Goal: Task Accomplishment & Management: Use online tool/utility

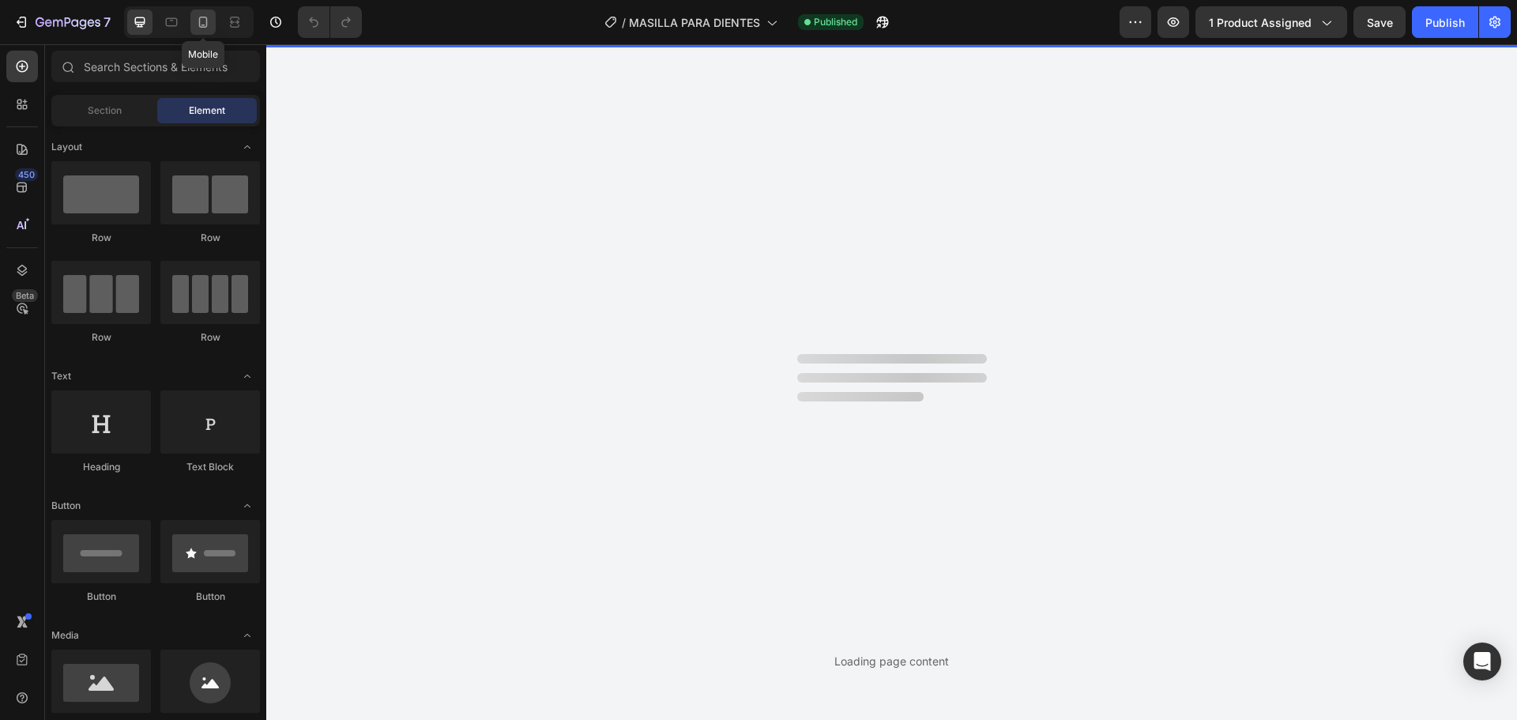
click at [198, 26] on icon at bounding box center [203, 22] width 16 height 16
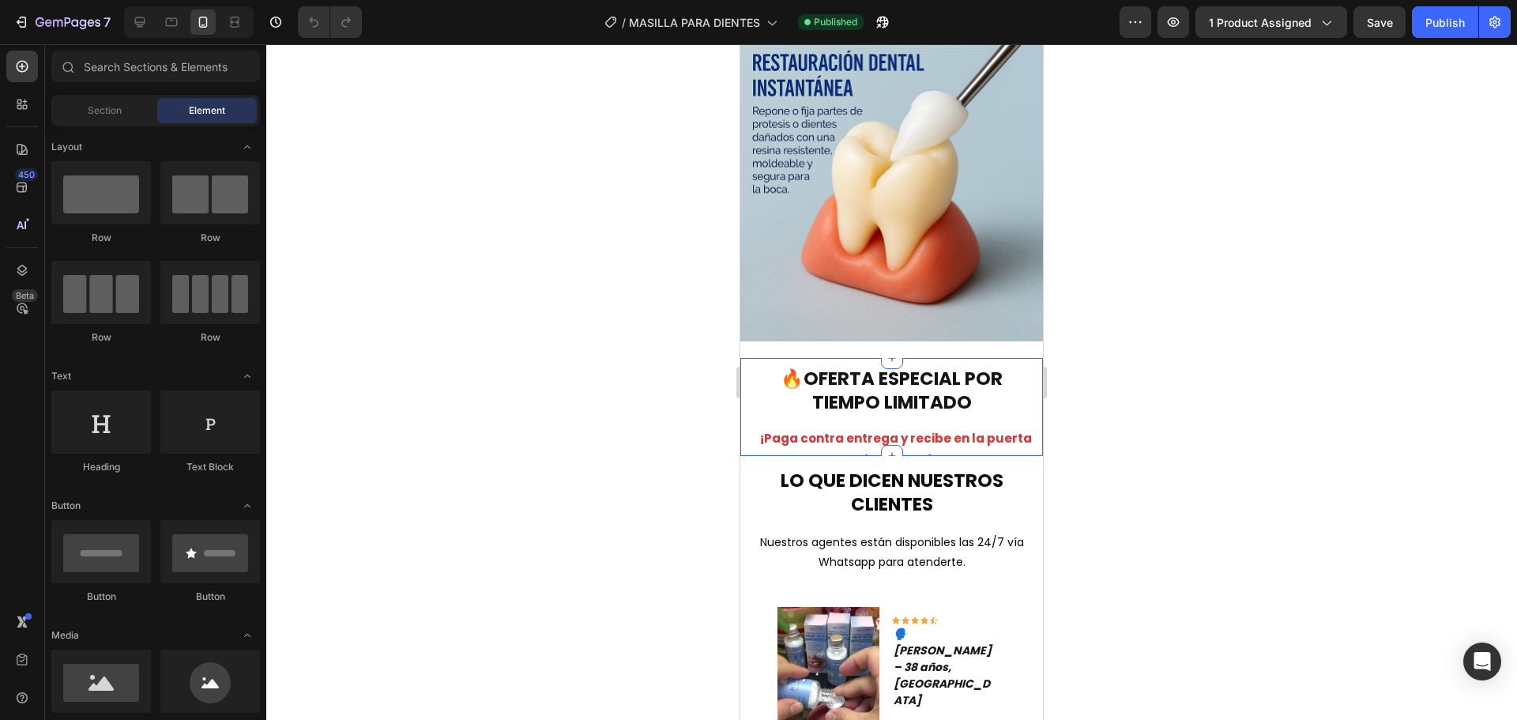
click at [616, 382] on div at bounding box center [891, 382] width 1251 height 676
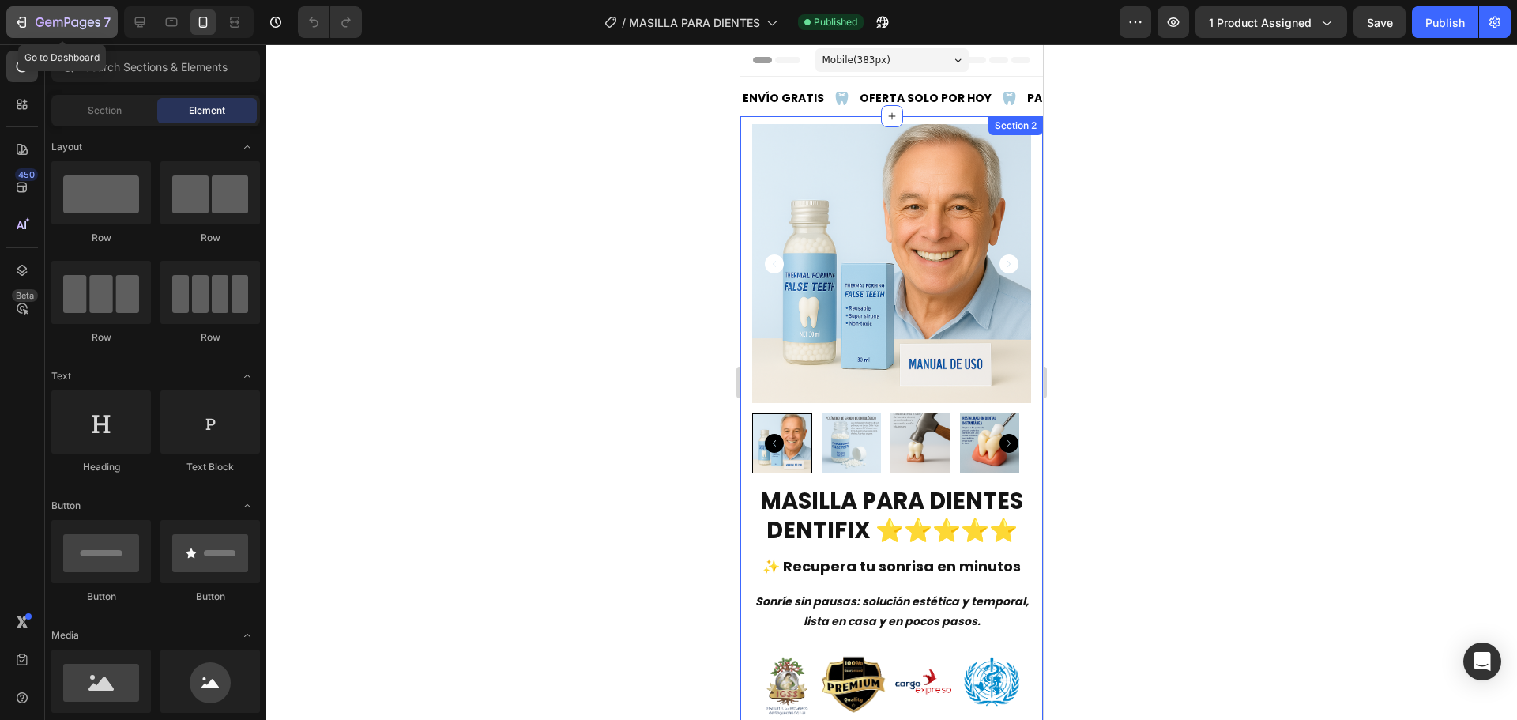
click at [77, 31] on div "7" at bounding box center [73, 22] width 75 height 19
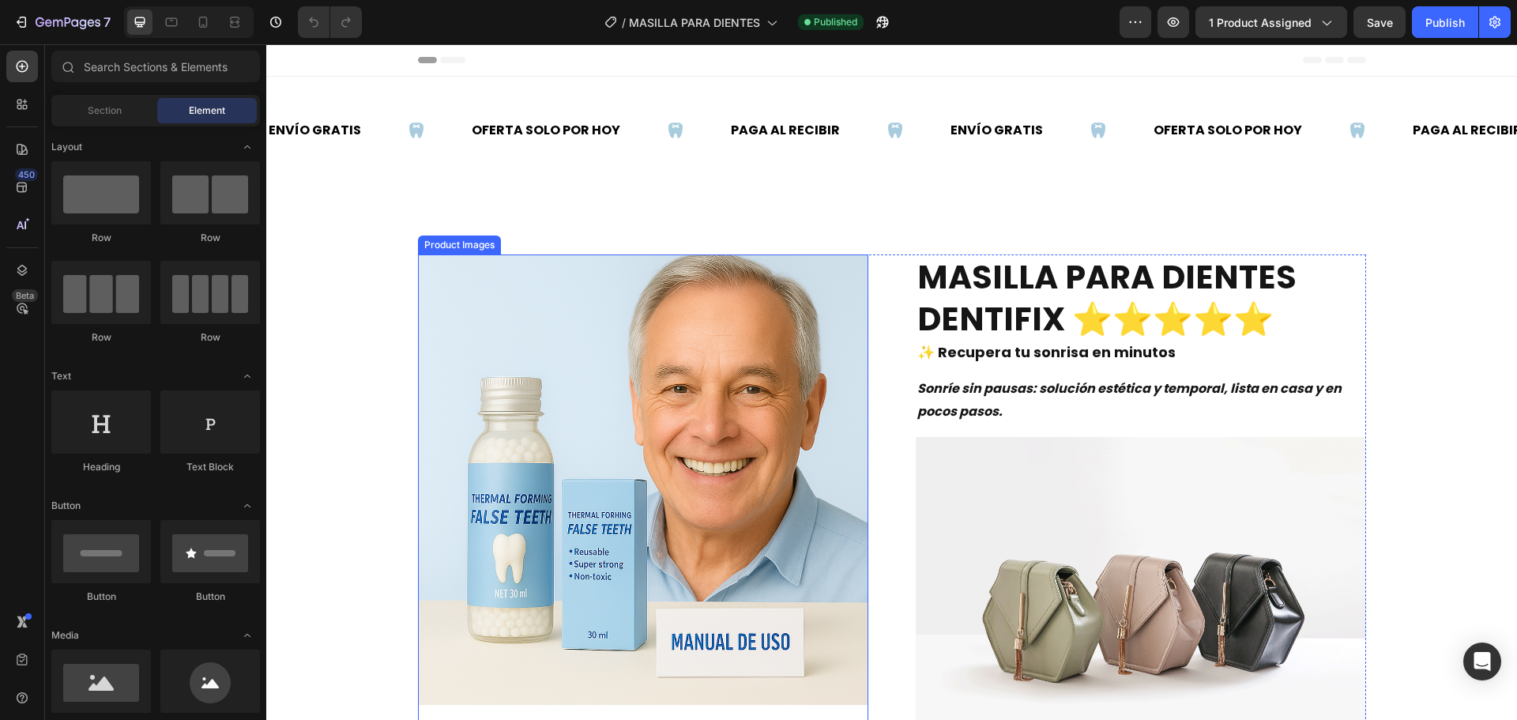
click at [641, 360] on img at bounding box center [643, 479] width 450 height 450
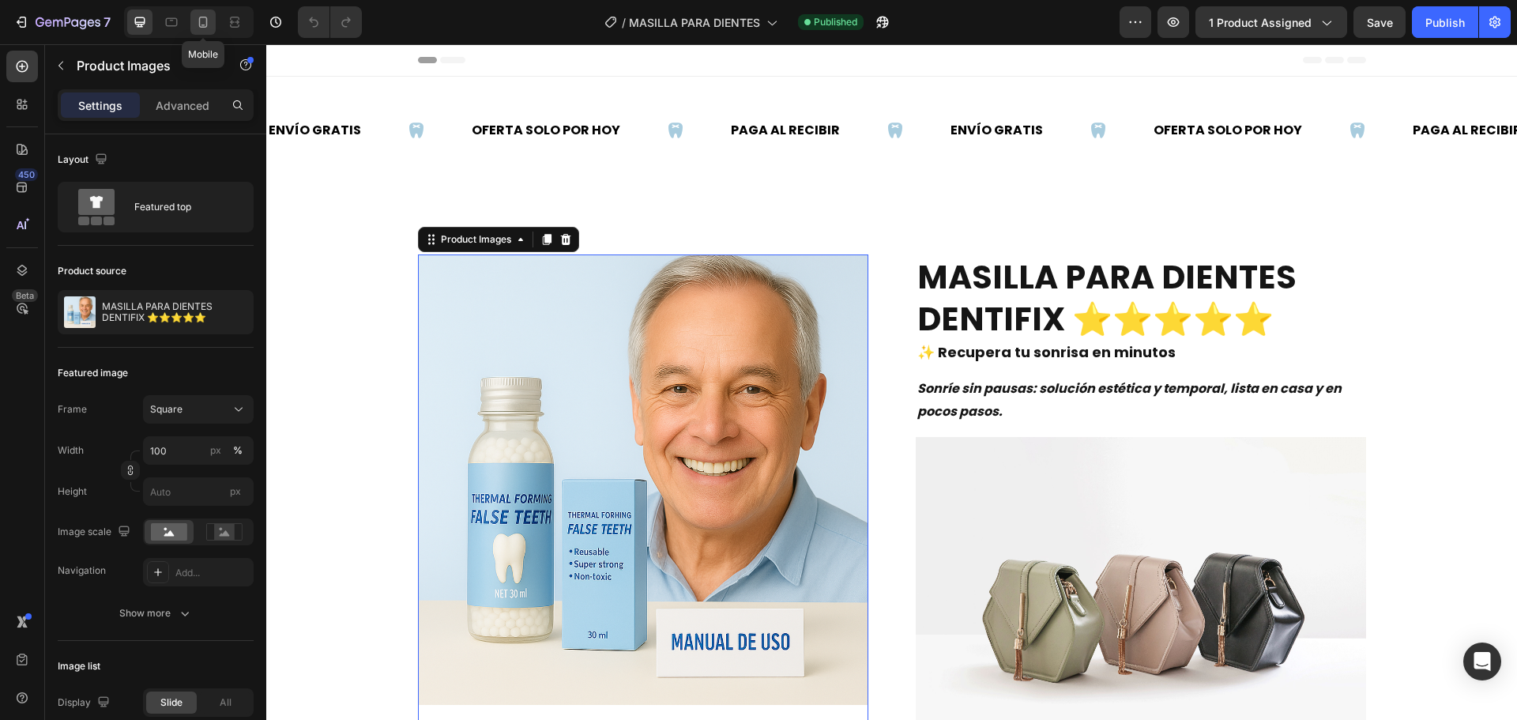
click at [205, 28] on icon at bounding box center [203, 22] width 9 height 11
type input "12"
type input "13"
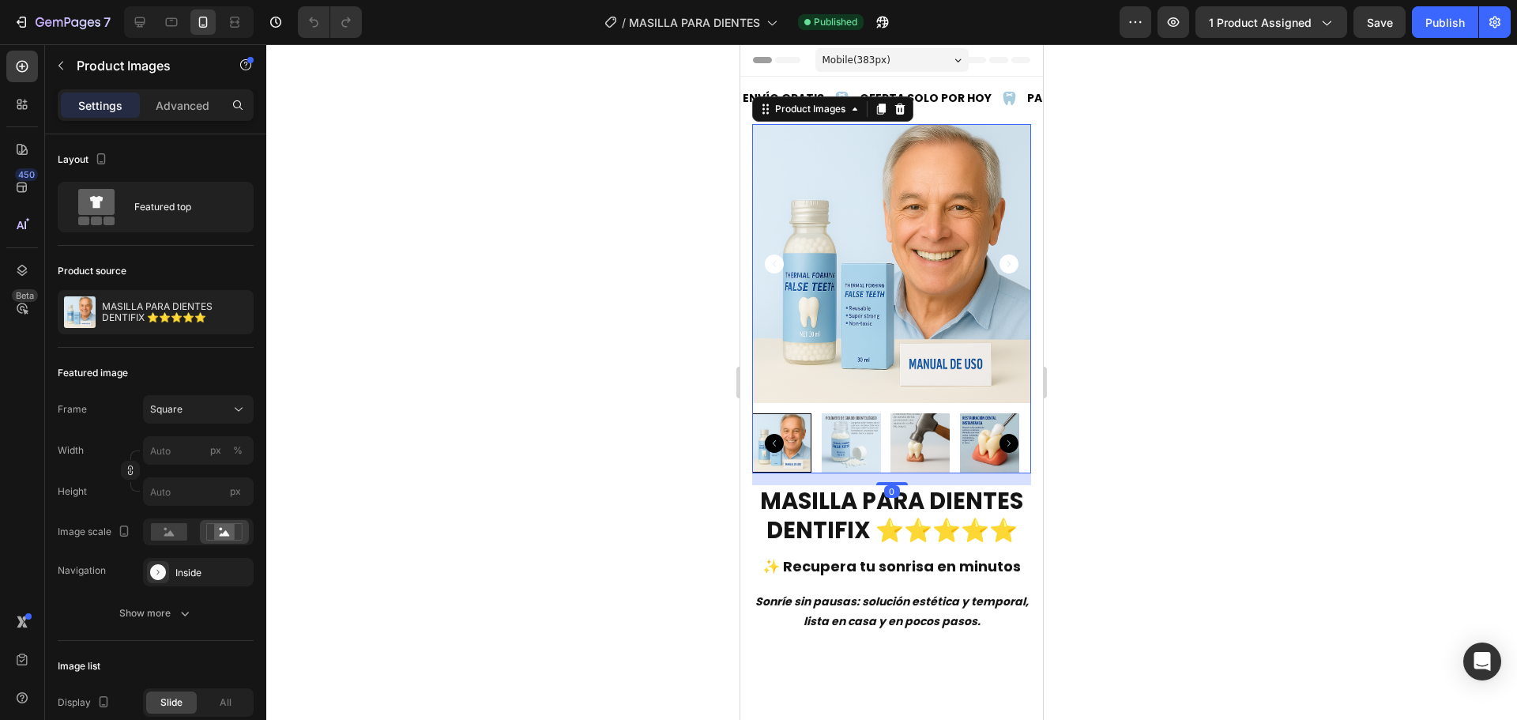
scroll to position [24, 0]
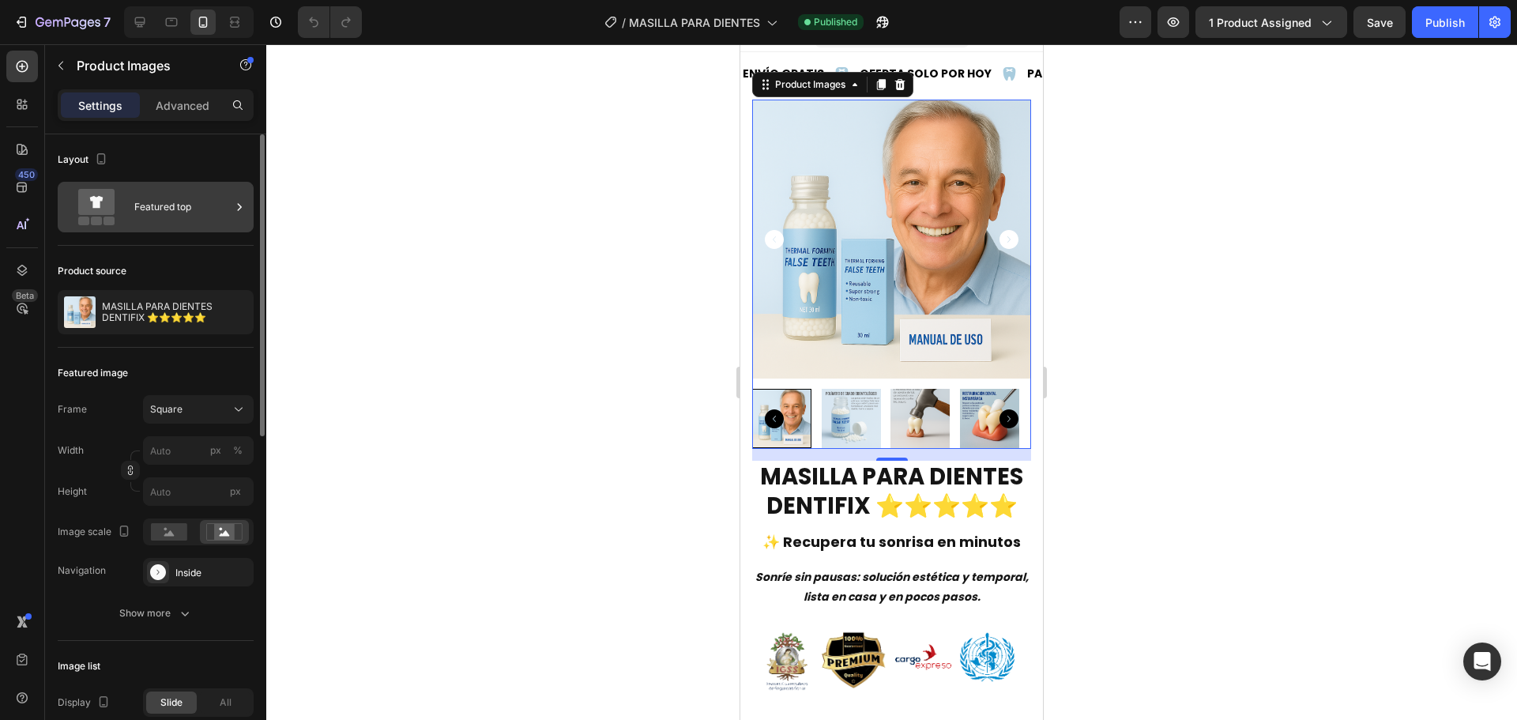
click at [130, 204] on div "Featured top" at bounding box center [156, 207] width 196 height 51
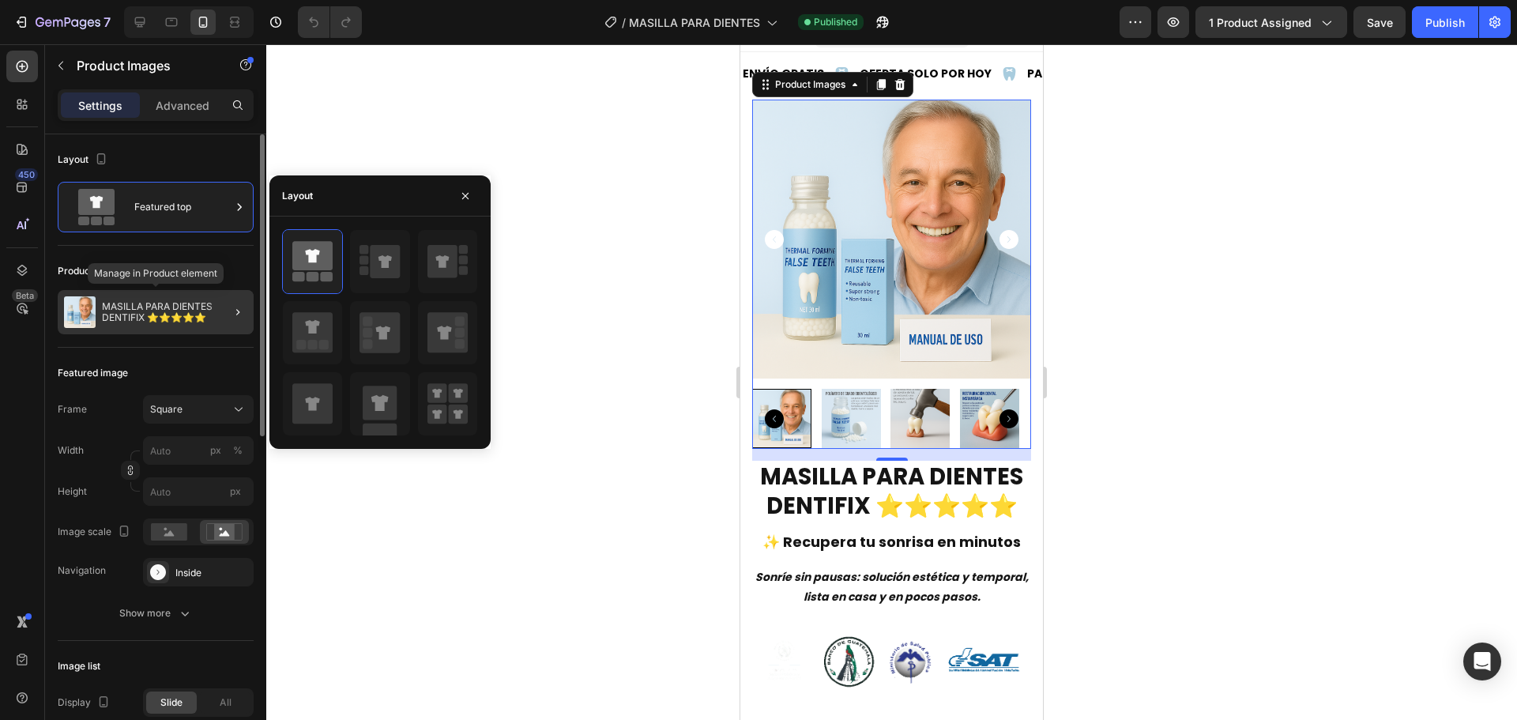
click at [134, 298] on div "MASILLA PARA DIENTES DENTIFIX ⭐⭐⭐⭐⭐" at bounding box center [156, 312] width 196 height 44
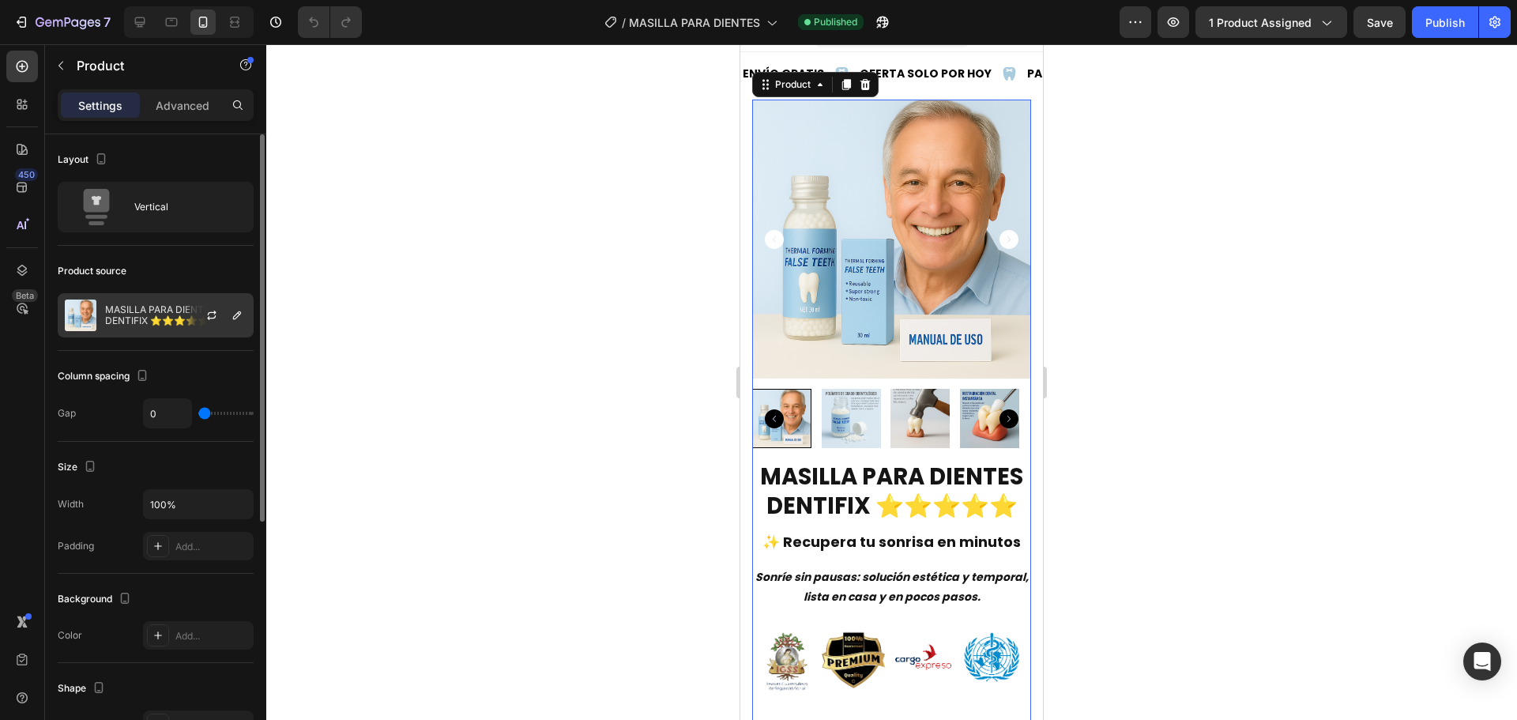
drag, startPoint x: 160, startPoint y: 330, endPoint x: 238, endPoint y: 335, distance: 78.4
click at [158, 330] on div "MASILLA PARA DIENTES DENTIFIX ⭐⭐⭐⭐⭐" at bounding box center [156, 315] width 196 height 44
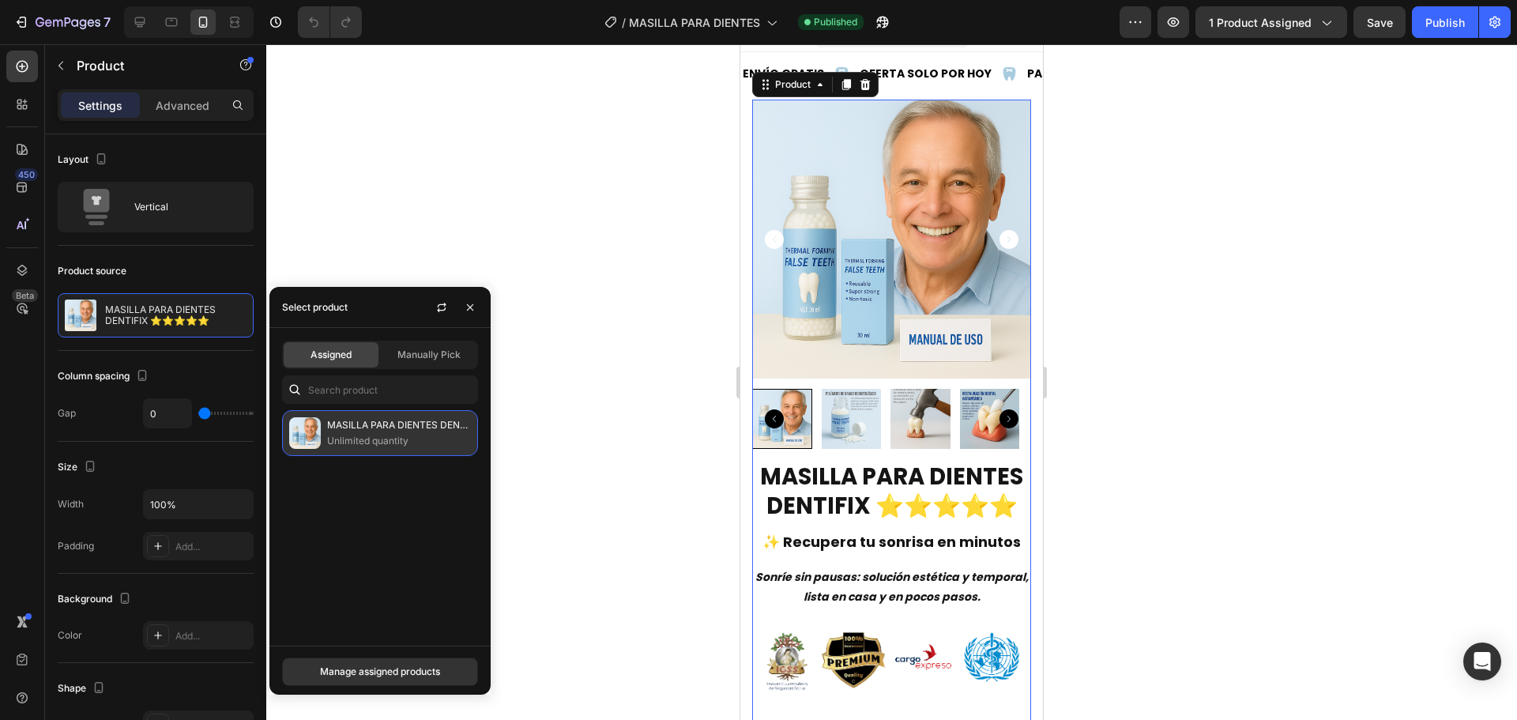
click at [386, 422] on p "MASILLA PARA DIENTES DENTIFIX ⭐⭐⭐⭐⭐" at bounding box center [399, 425] width 144 height 16
click at [366, 672] on div "Manage assigned products" at bounding box center [380, 672] width 120 height 14
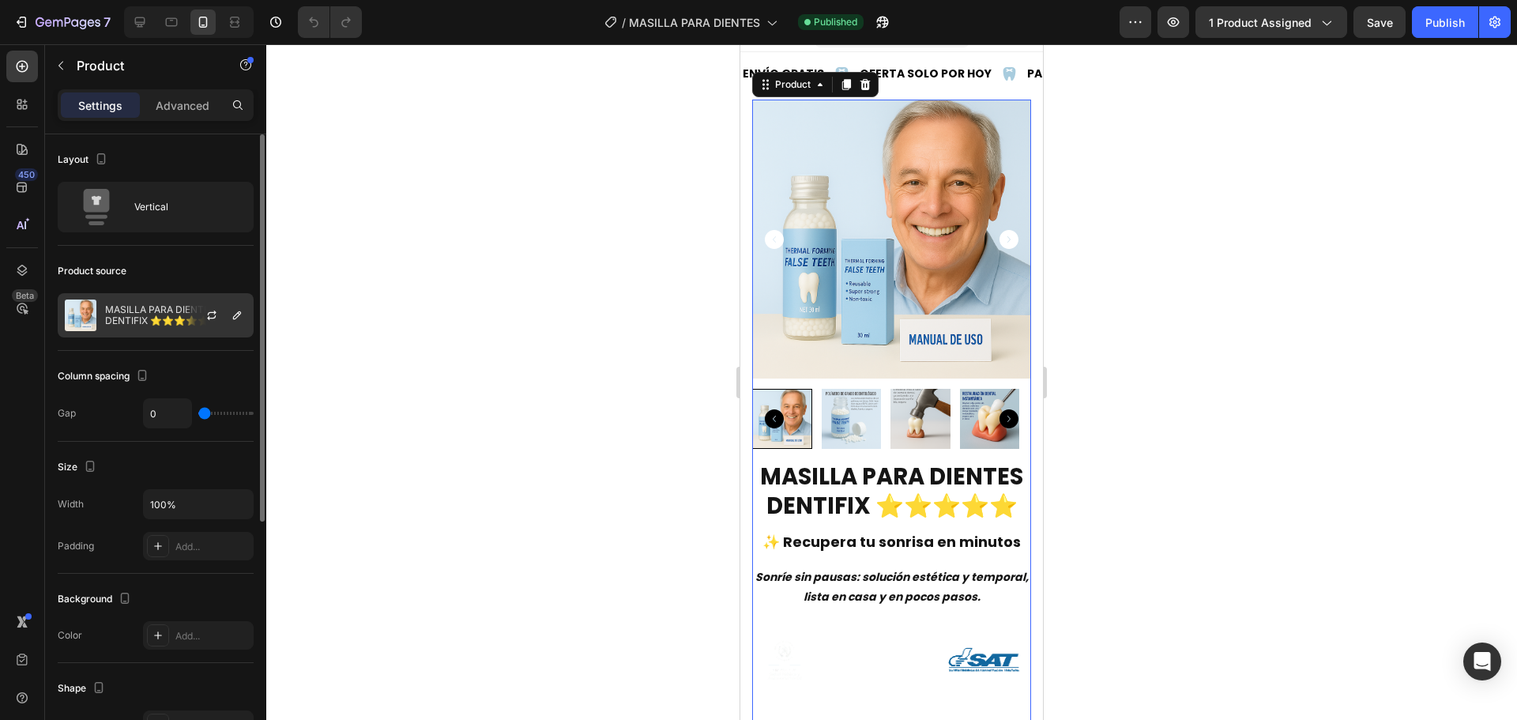
click at [153, 303] on div "MASILLA PARA DIENTES DENTIFIX ⭐⭐⭐⭐⭐" at bounding box center [156, 315] width 196 height 44
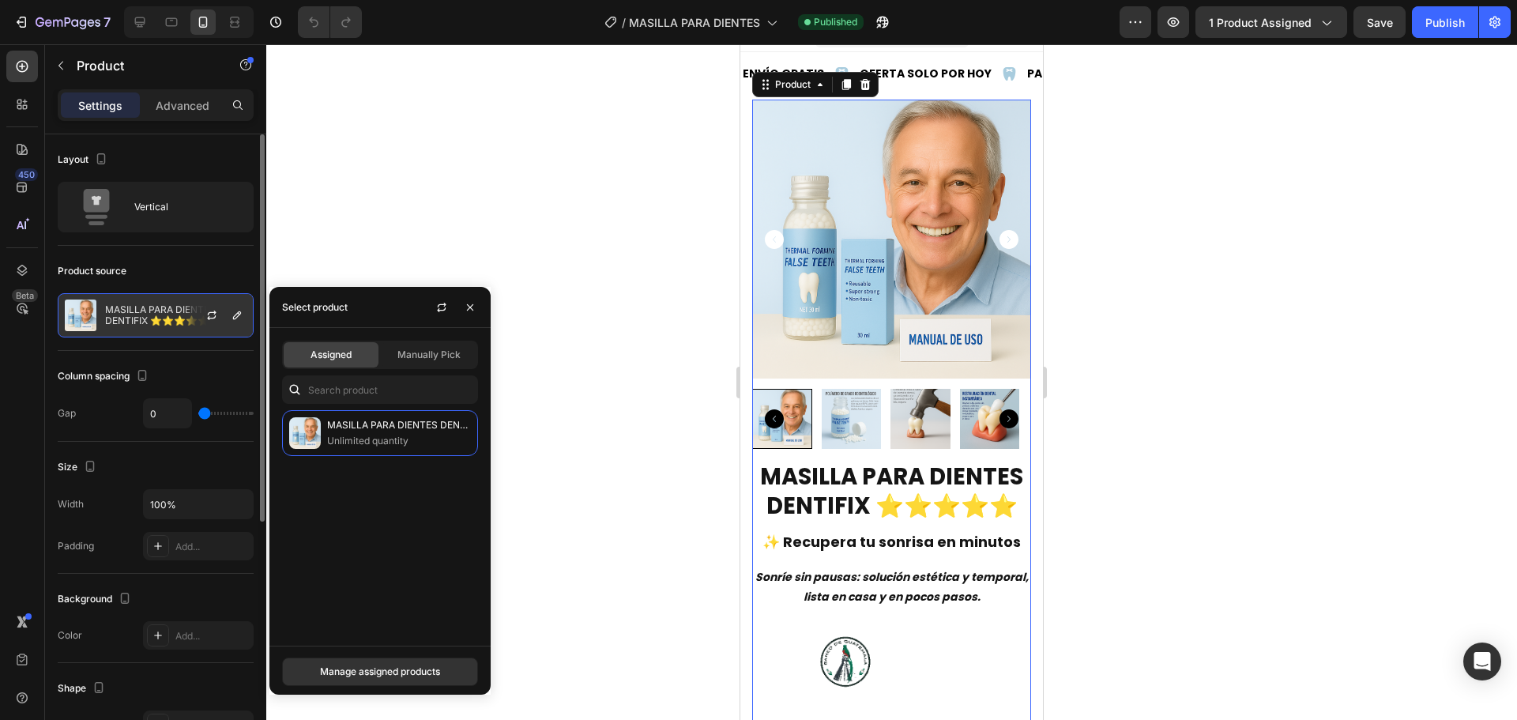
click at [148, 312] on p "MASILLA PARA DIENTES DENTIFIX ⭐⭐⭐⭐⭐" at bounding box center [175, 315] width 141 height 22
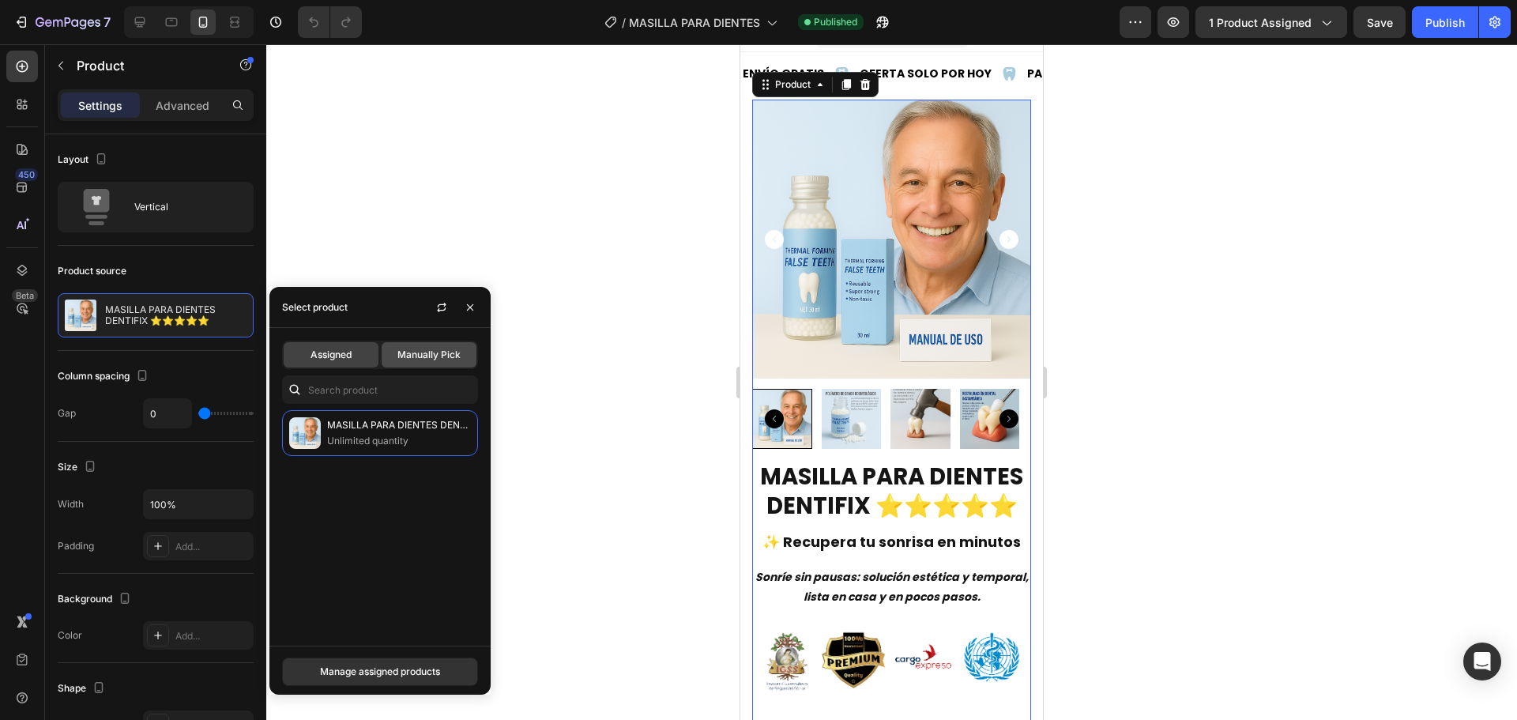
click at [440, 349] on span "Manually Pick" at bounding box center [429, 355] width 63 height 14
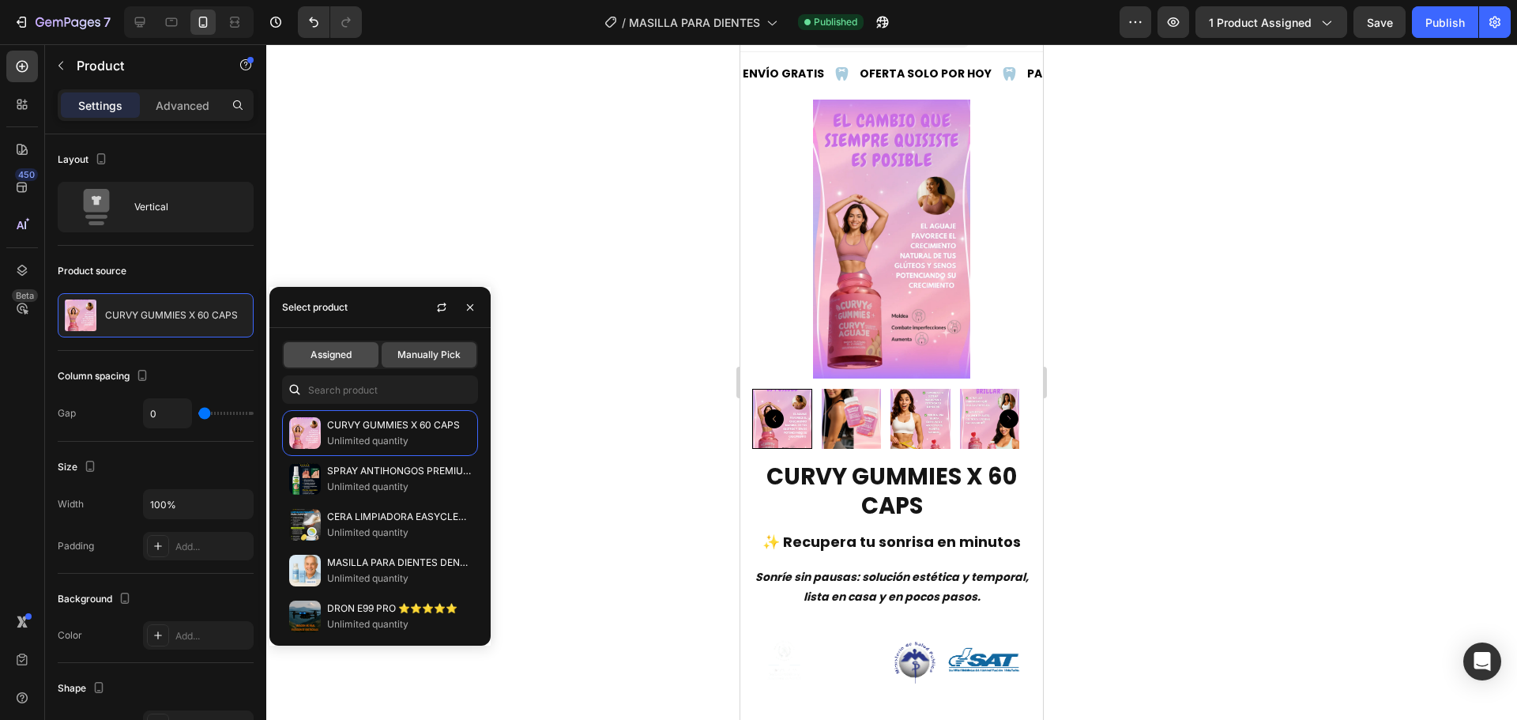
click at [359, 356] on div "Assigned" at bounding box center [331, 354] width 95 height 25
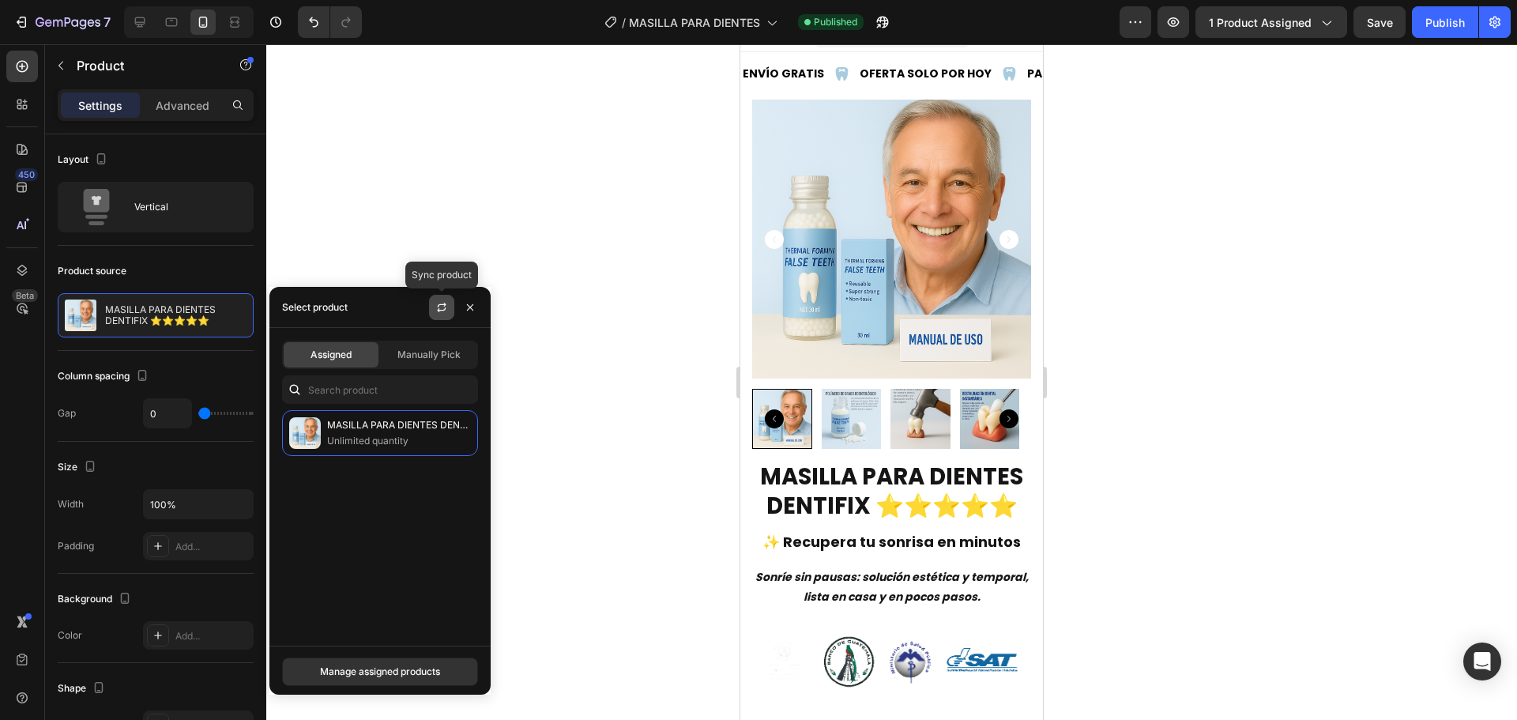
click at [450, 307] on button "button" at bounding box center [441, 307] width 25 height 25
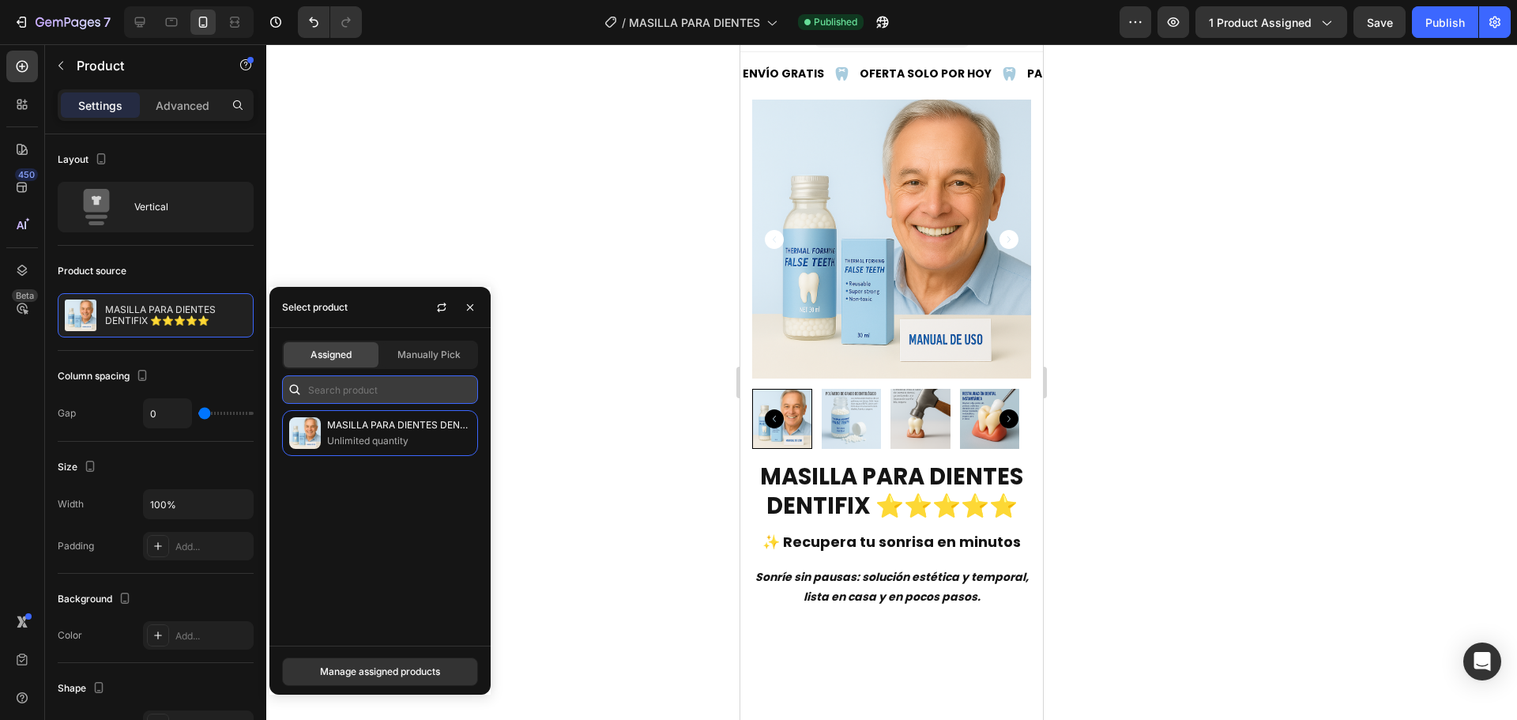
click at [355, 385] on input "text" at bounding box center [380, 389] width 196 height 28
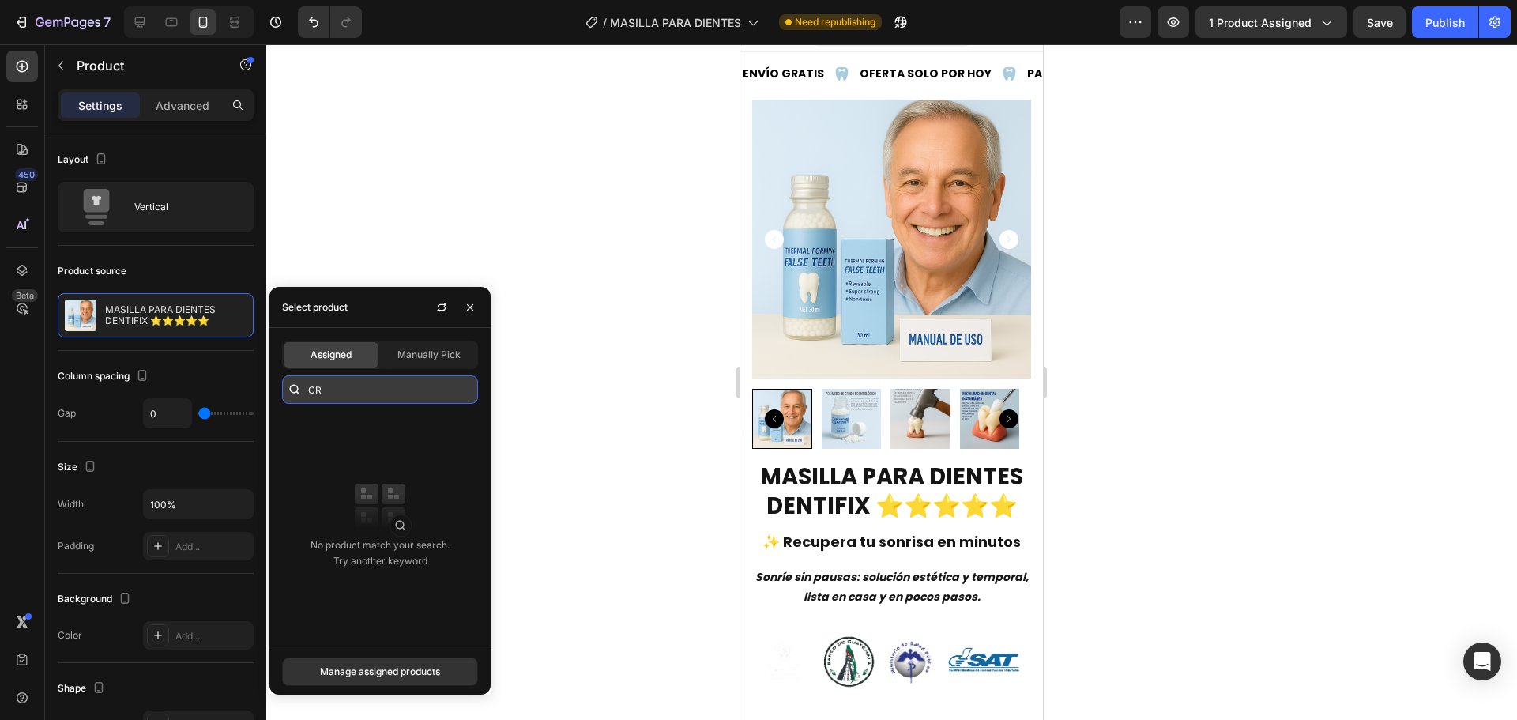
type input "C"
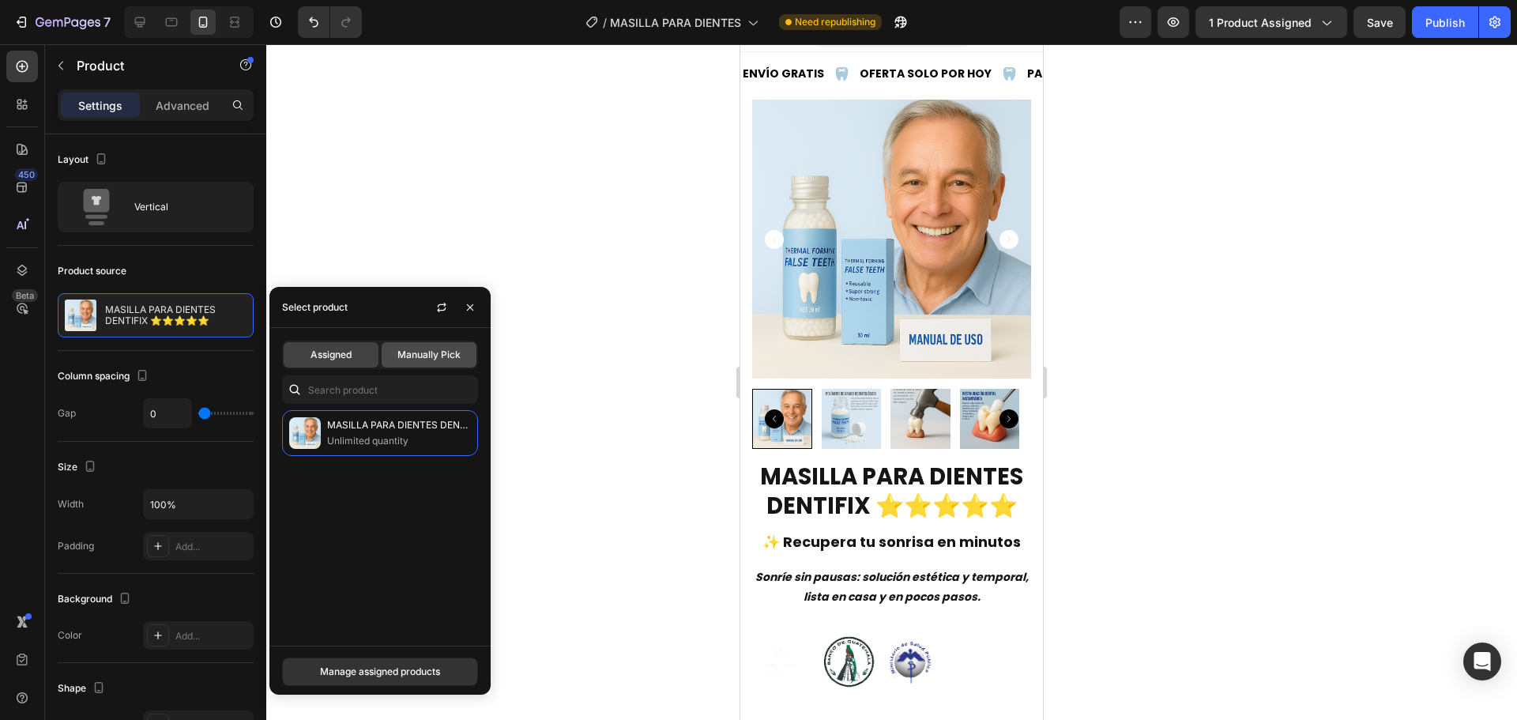
click at [424, 357] on span "Manually Pick" at bounding box center [429, 355] width 63 height 14
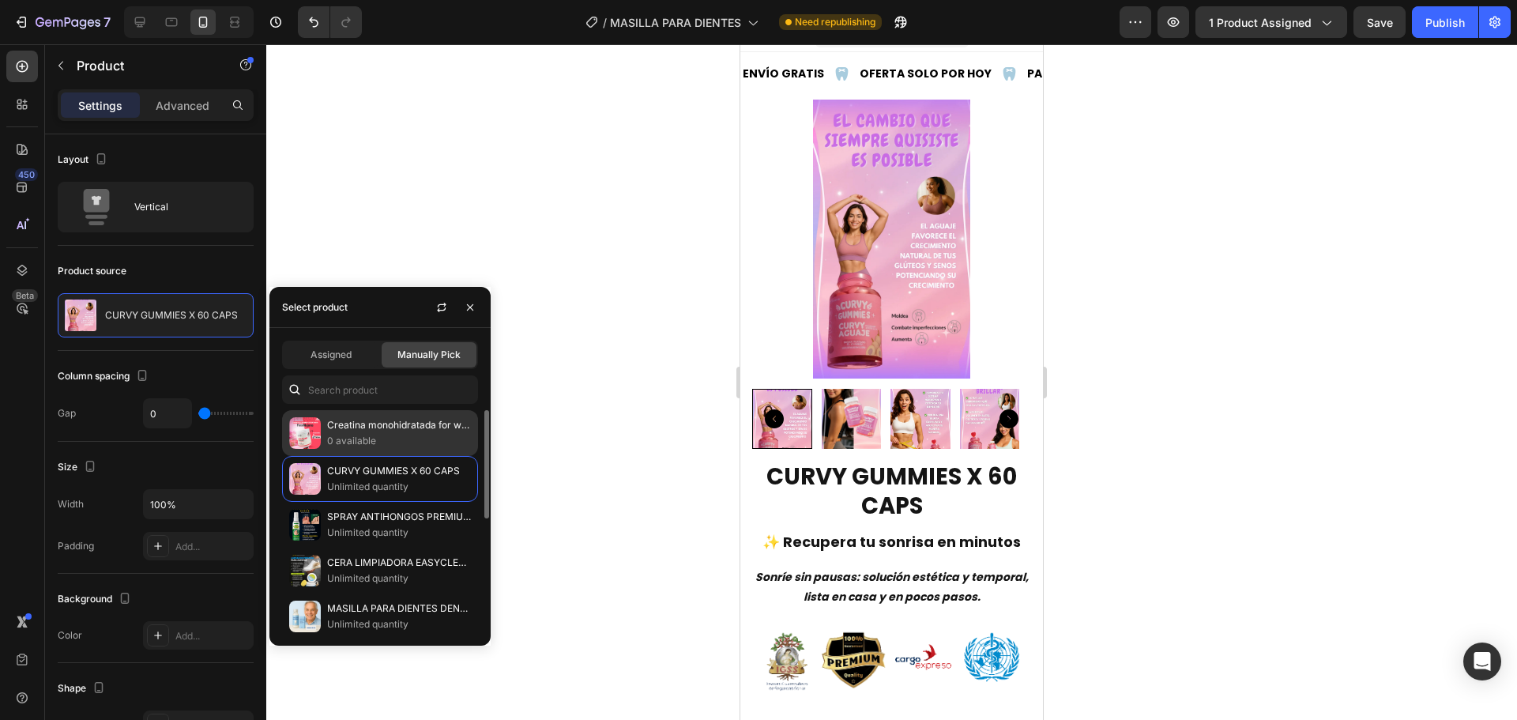
click at [401, 420] on p "Creatina monohidratada for women" at bounding box center [399, 425] width 144 height 16
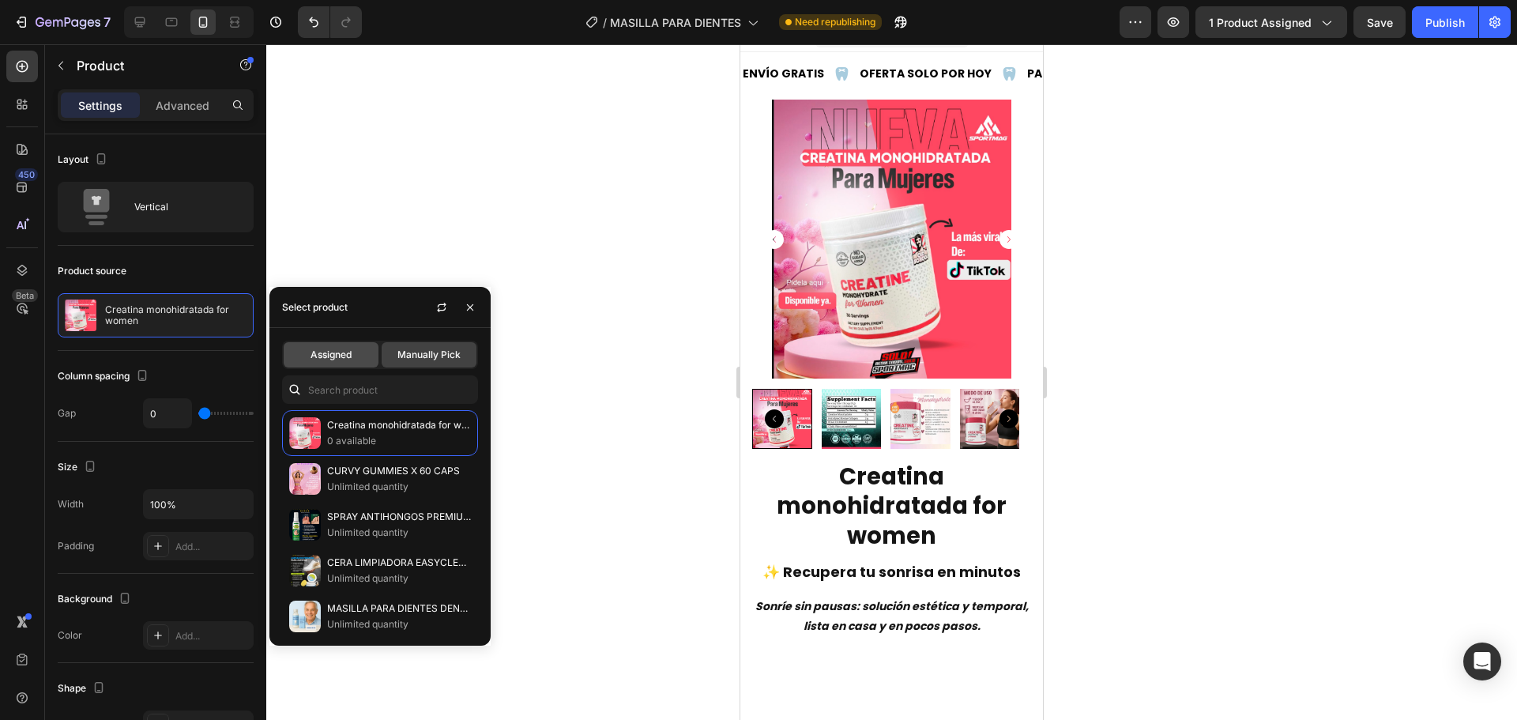
click at [349, 349] on span "Assigned" at bounding box center [331, 355] width 41 height 14
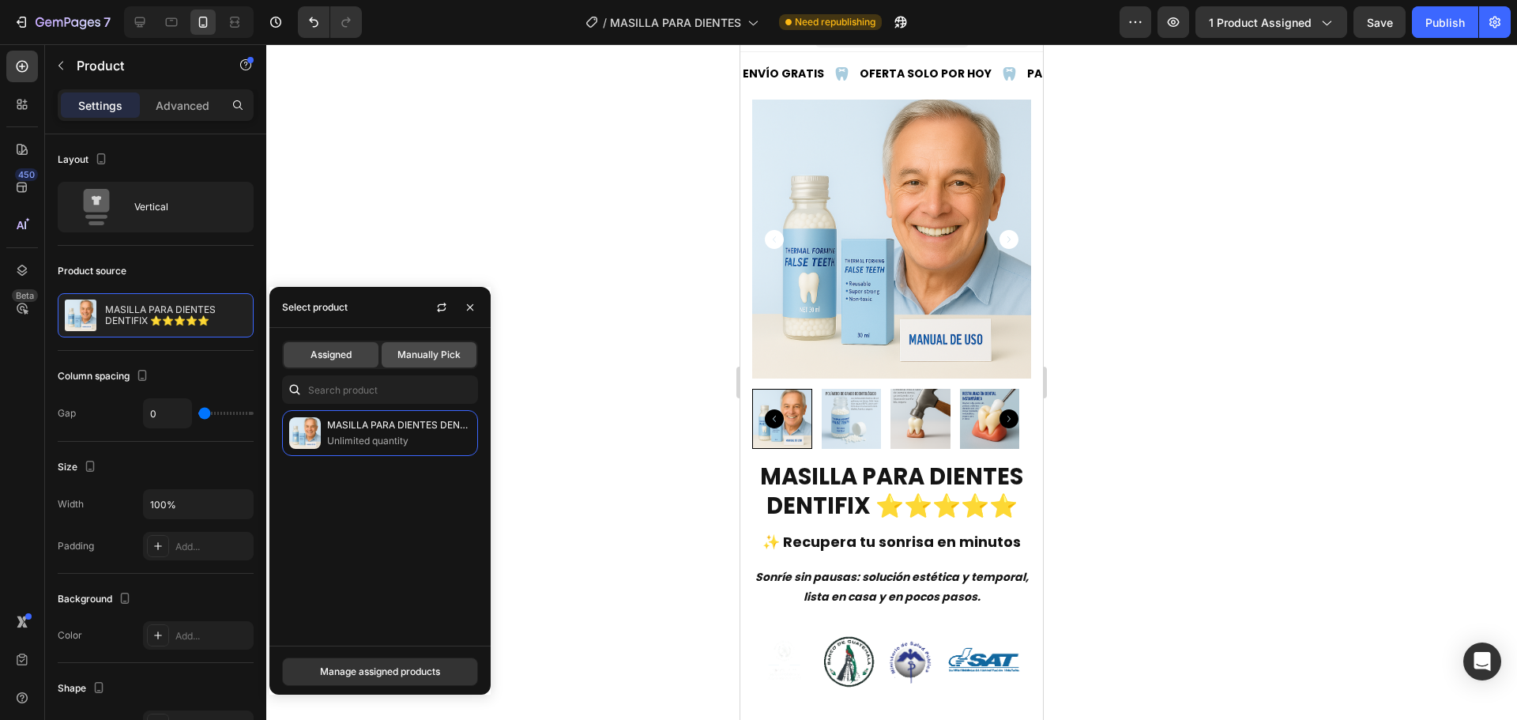
click at [405, 349] on span "Manually Pick" at bounding box center [429, 355] width 63 height 14
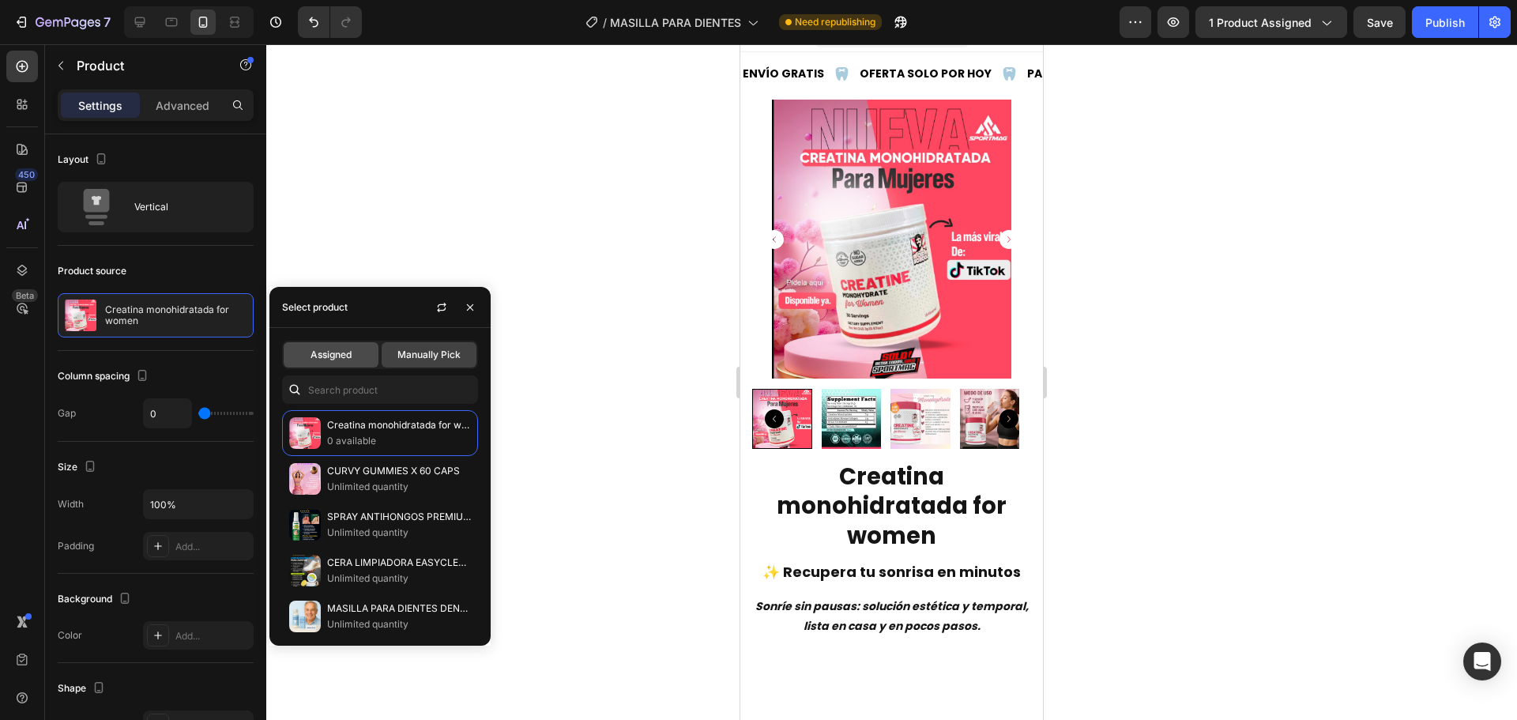
click at [349, 349] on span "Assigned" at bounding box center [331, 355] width 41 height 14
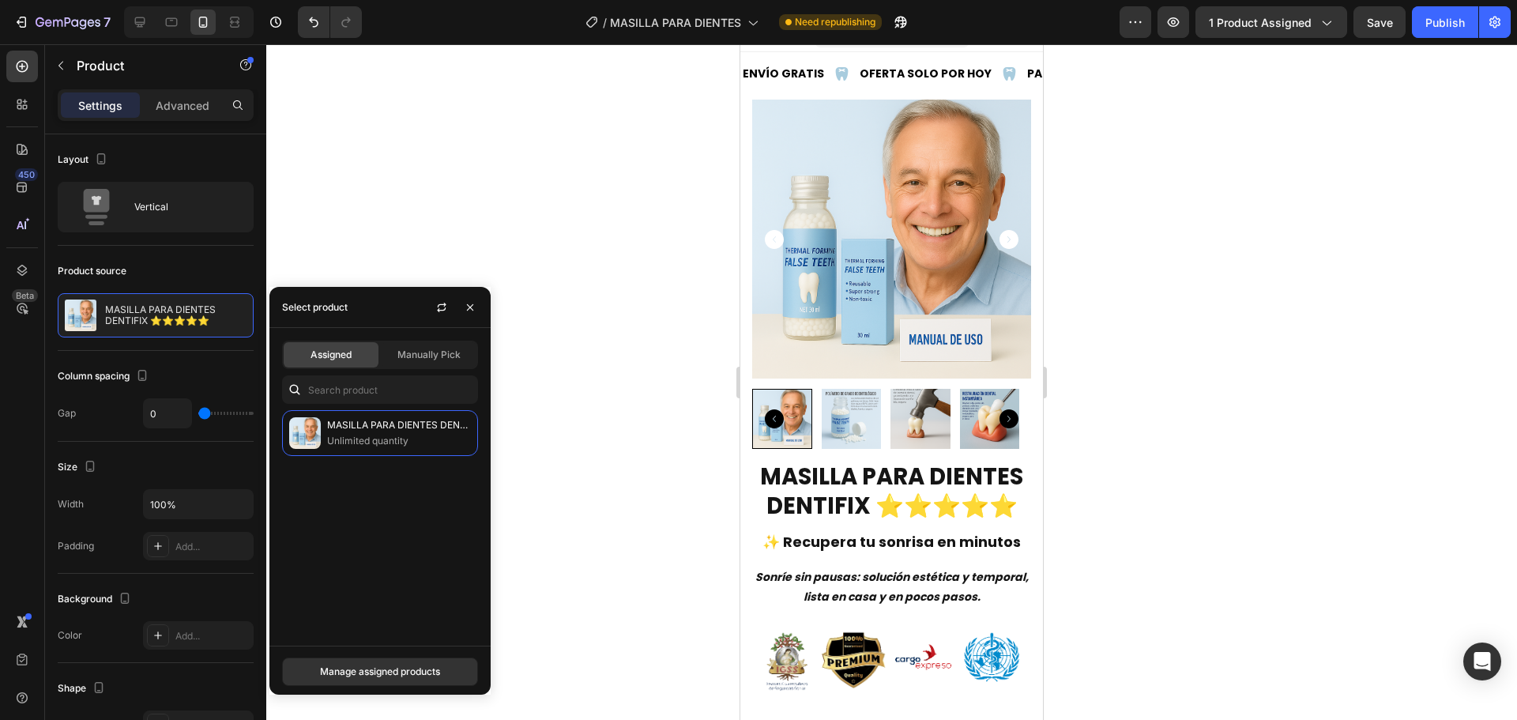
click at [413, 341] on div "Assigned Manually Pick" at bounding box center [380, 355] width 196 height 28
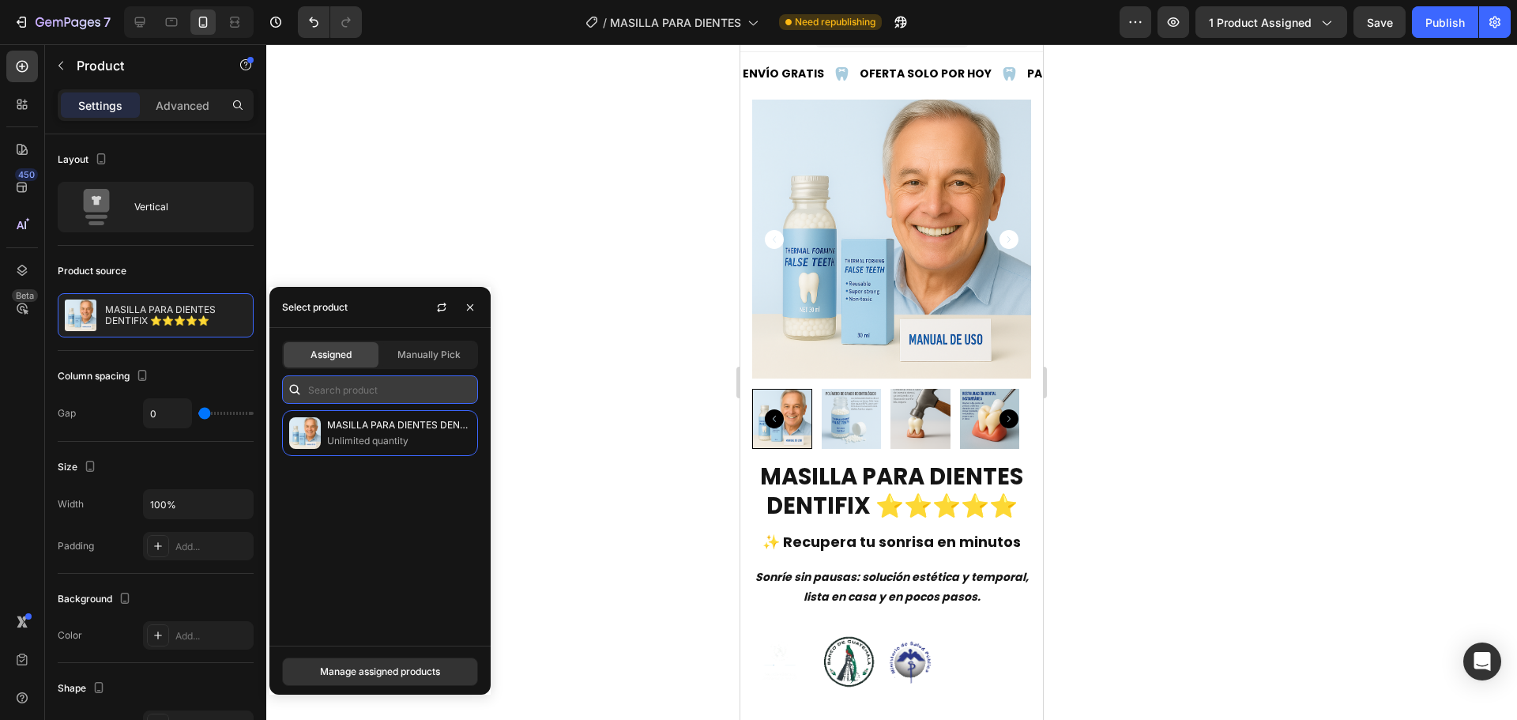
click at [335, 382] on input "text" at bounding box center [380, 389] width 196 height 28
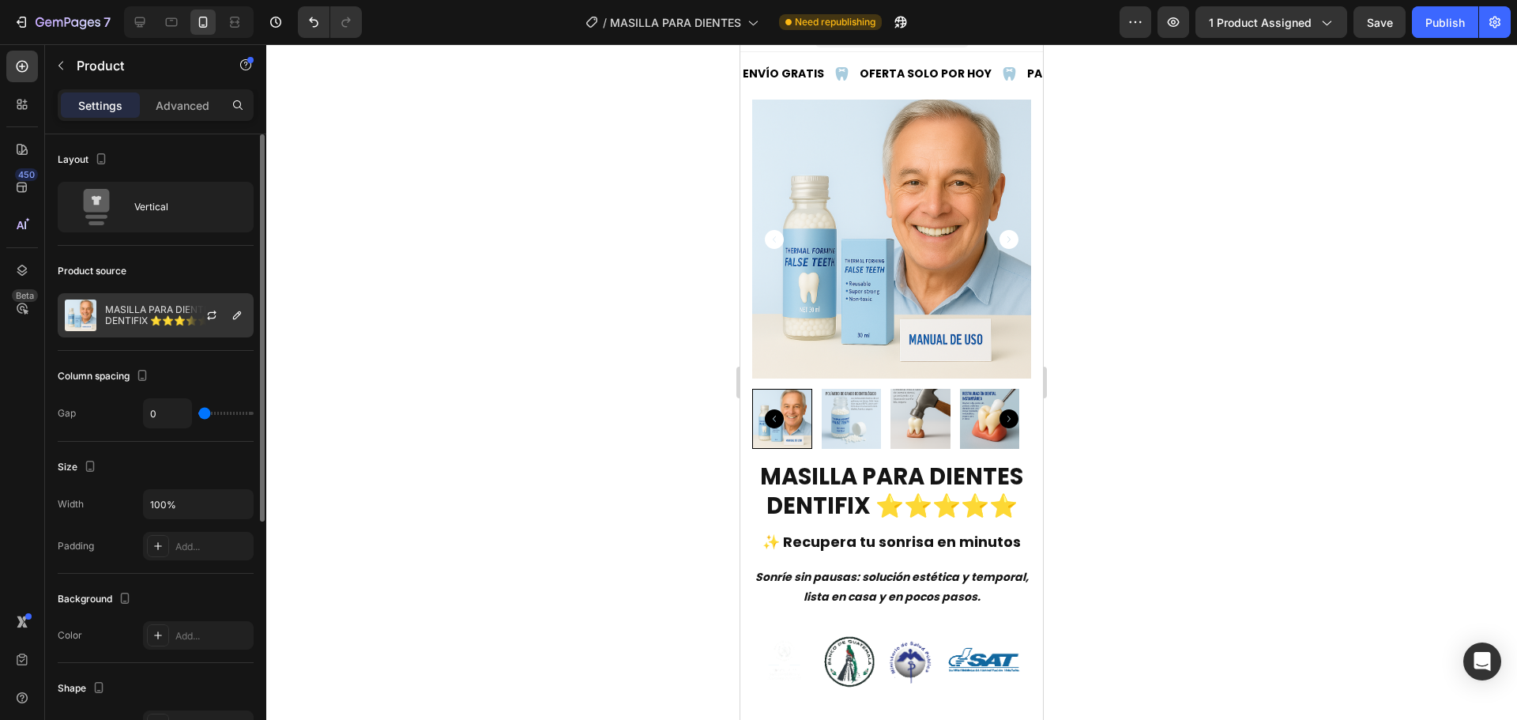
click at [194, 301] on div at bounding box center [218, 315] width 70 height 43
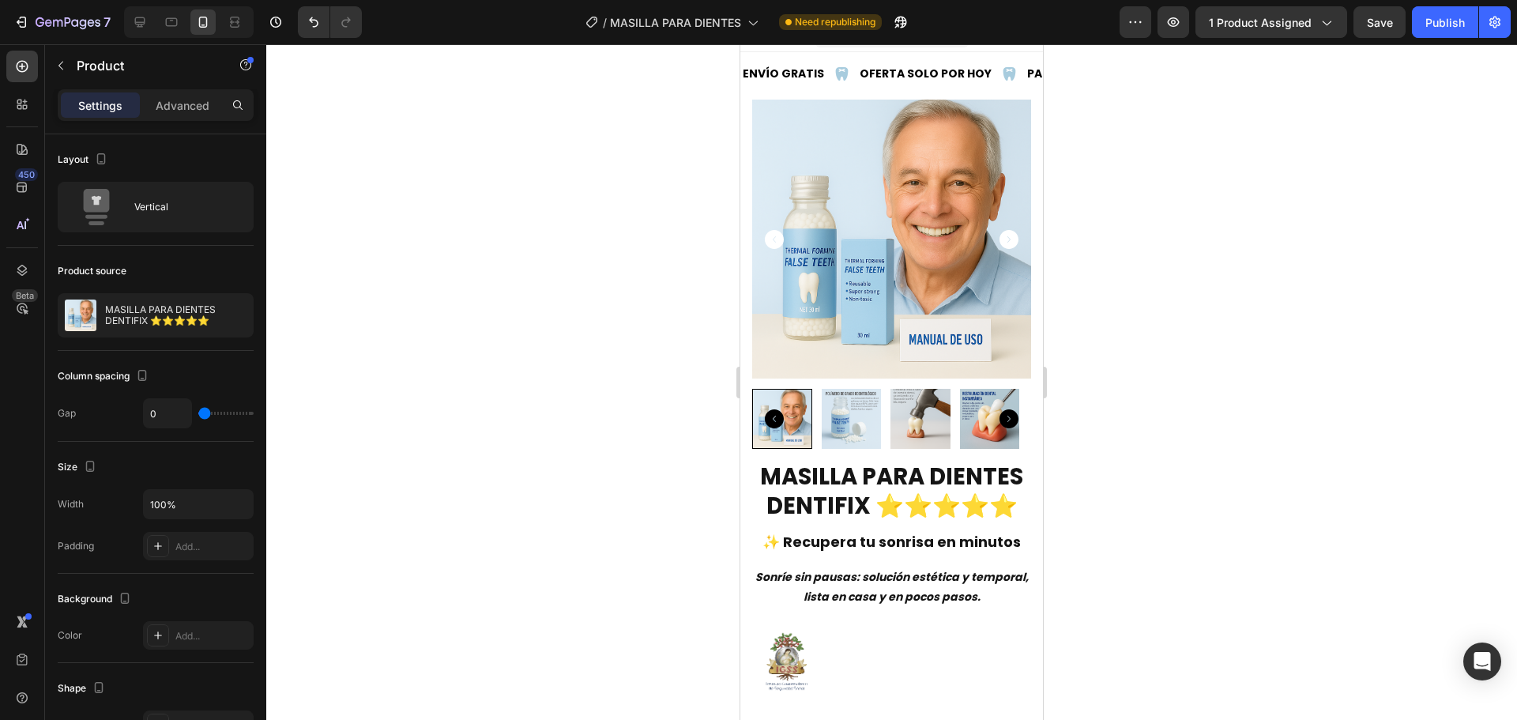
click at [658, 202] on div at bounding box center [891, 382] width 1251 height 676
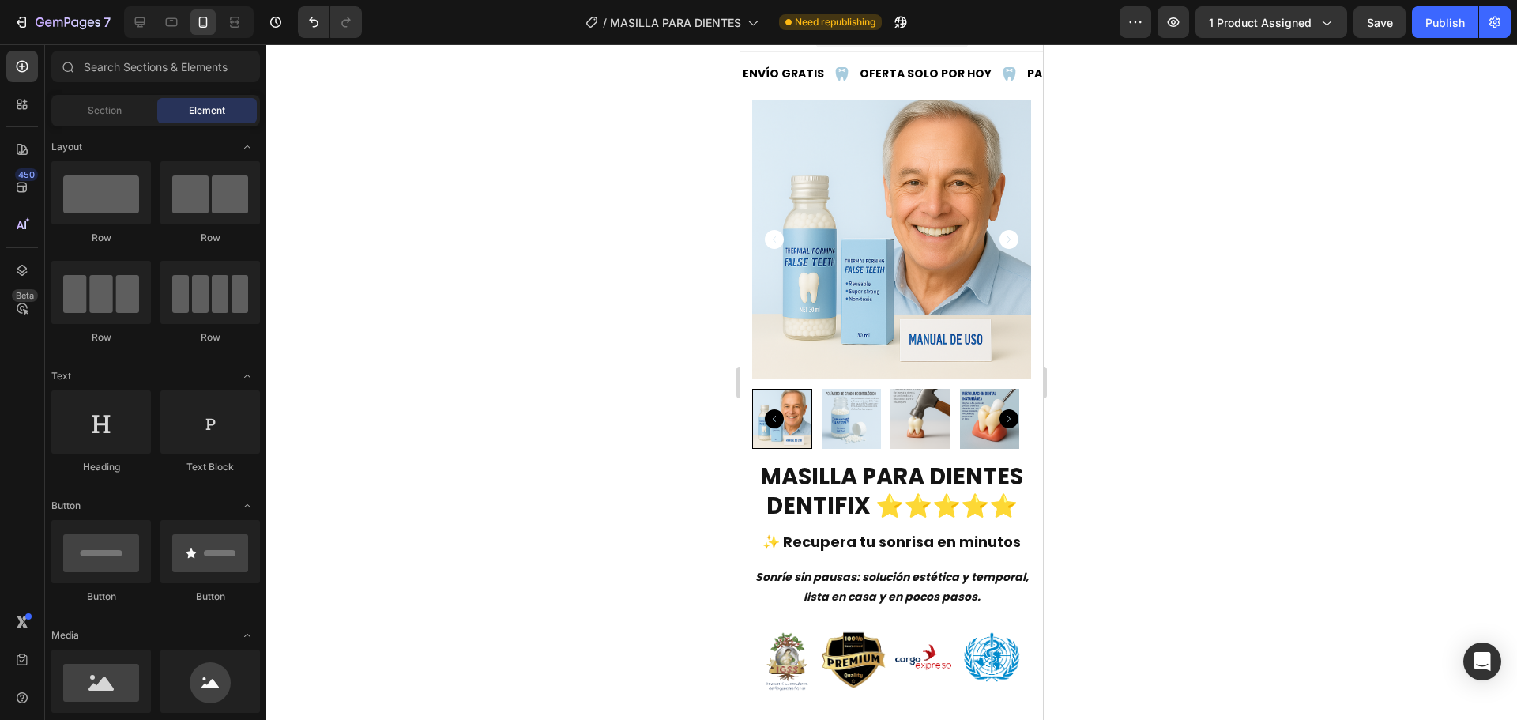
click at [843, 318] on img at bounding box center [891, 239] width 279 height 279
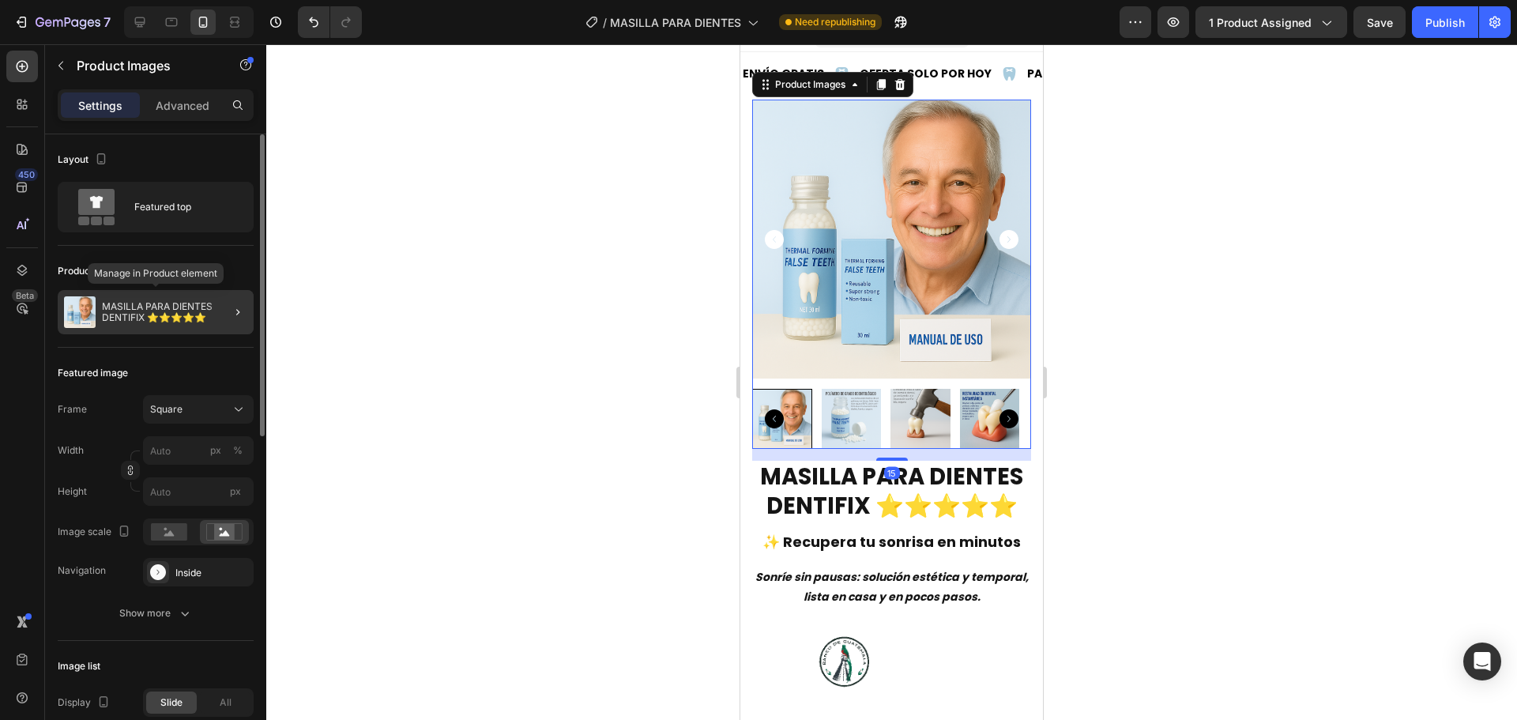
click at [190, 300] on div "MASILLA PARA DIENTES DENTIFIX ⭐⭐⭐⭐⭐" at bounding box center [156, 312] width 196 height 44
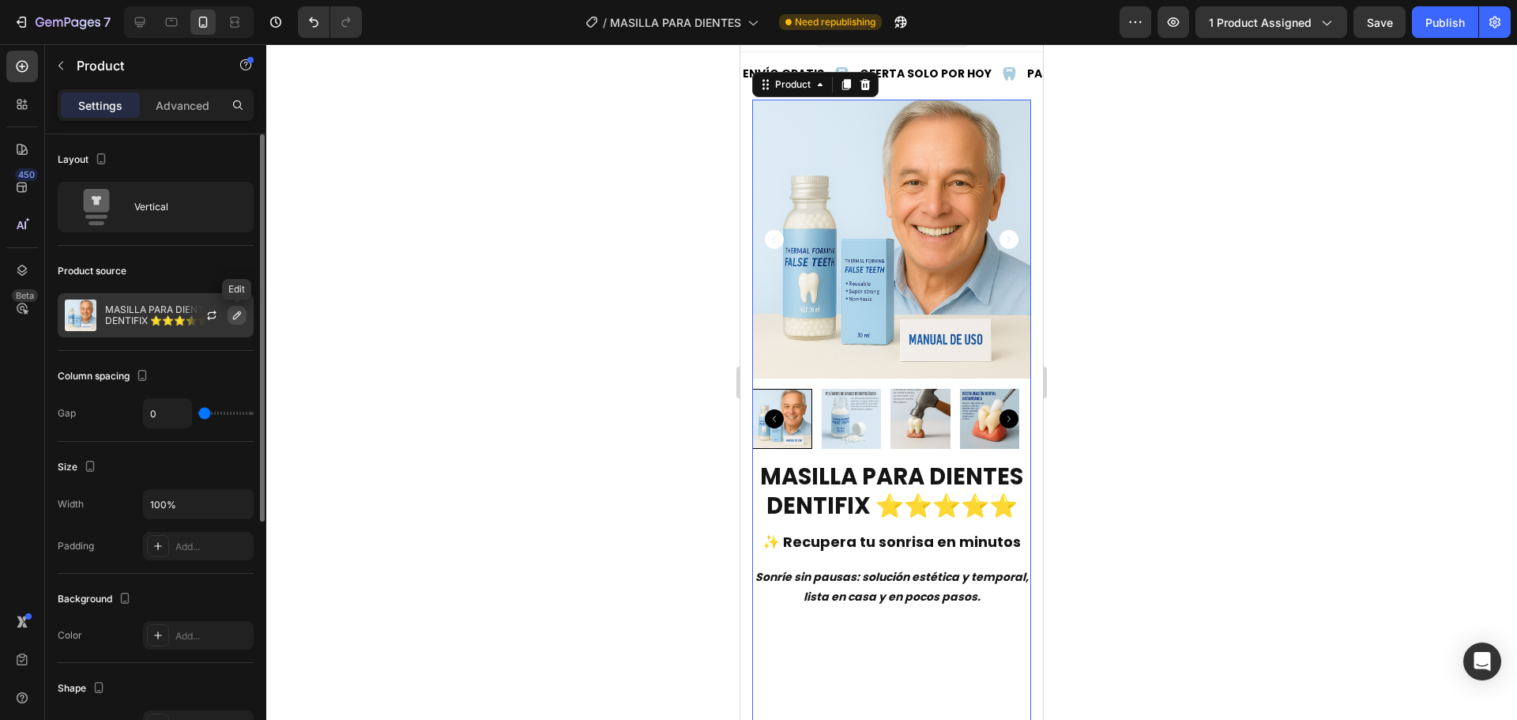
click at [233, 313] on icon "button" at bounding box center [237, 315] width 13 height 13
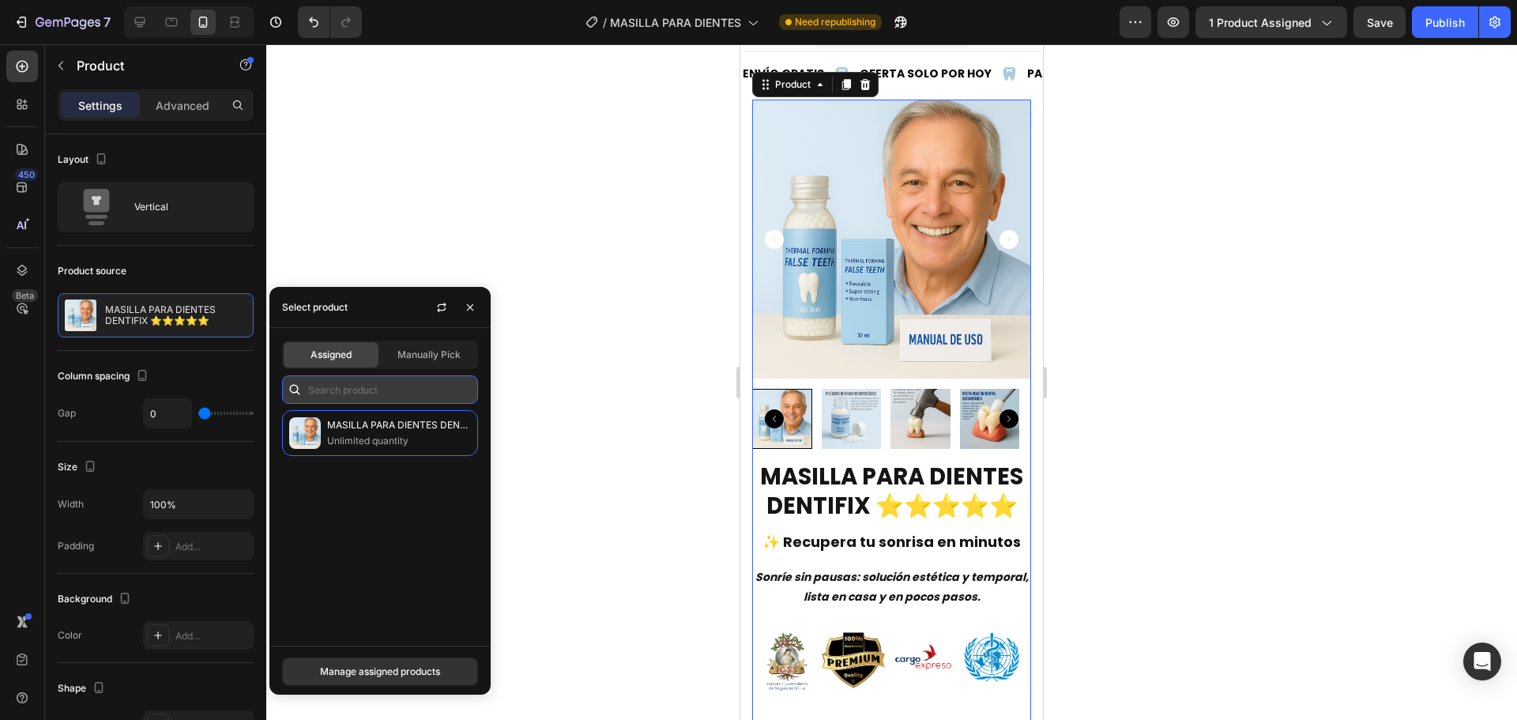
click at [372, 390] on input "text" at bounding box center [380, 389] width 196 height 28
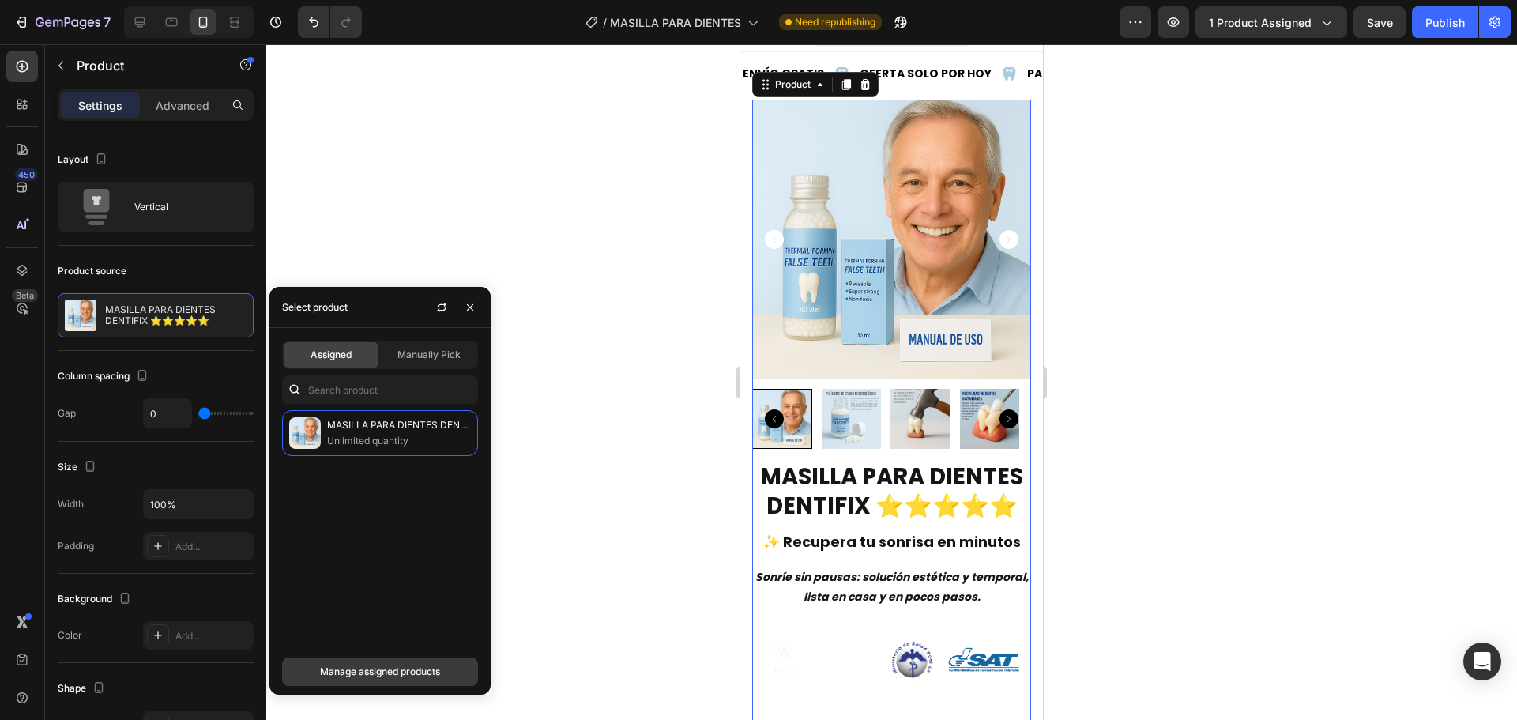
click at [386, 664] on button "Manage assigned products" at bounding box center [380, 672] width 196 height 28
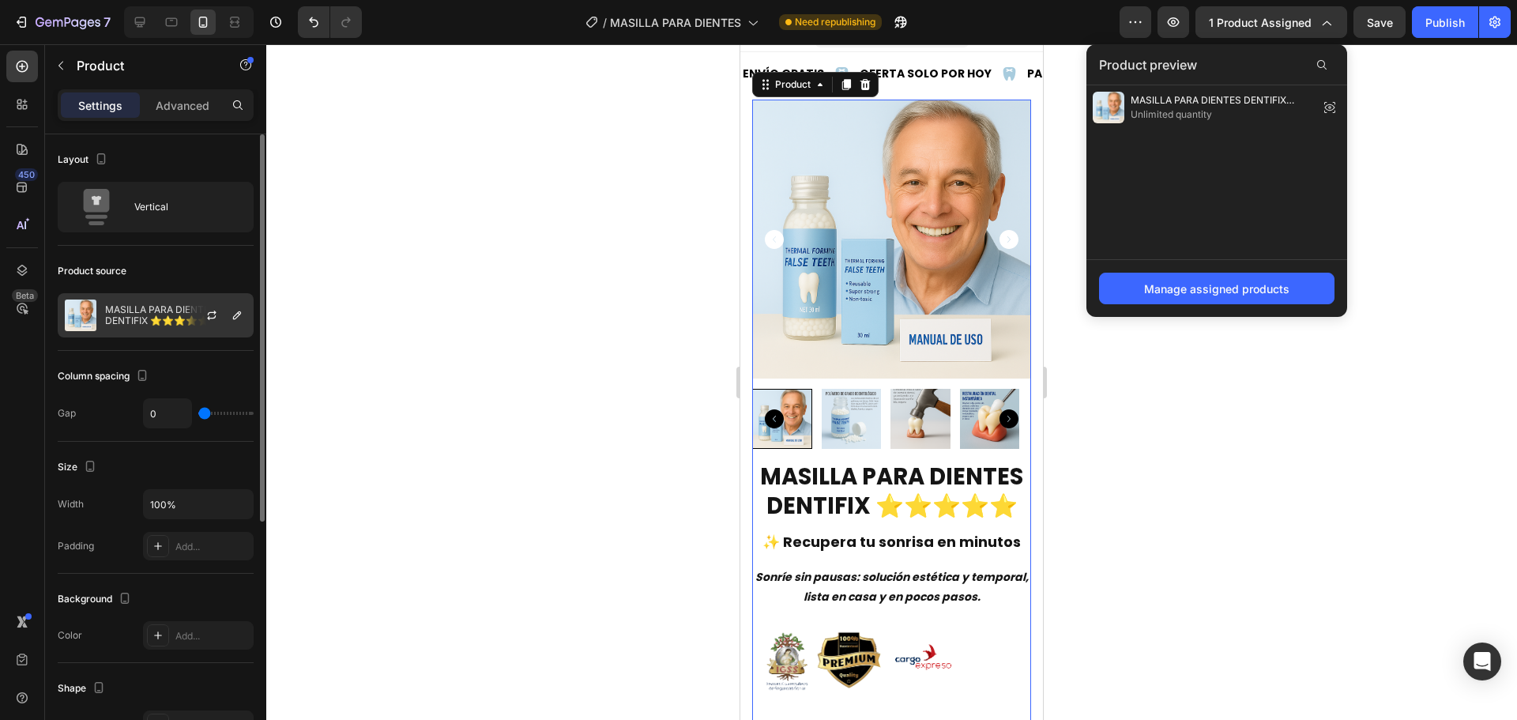
drag, startPoint x: 185, startPoint y: 273, endPoint x: 171, endPoint y: 302, distance: 32.2
click at [183, 277] on div "Product source" at bounding box center [156, 270] width 196 height 25
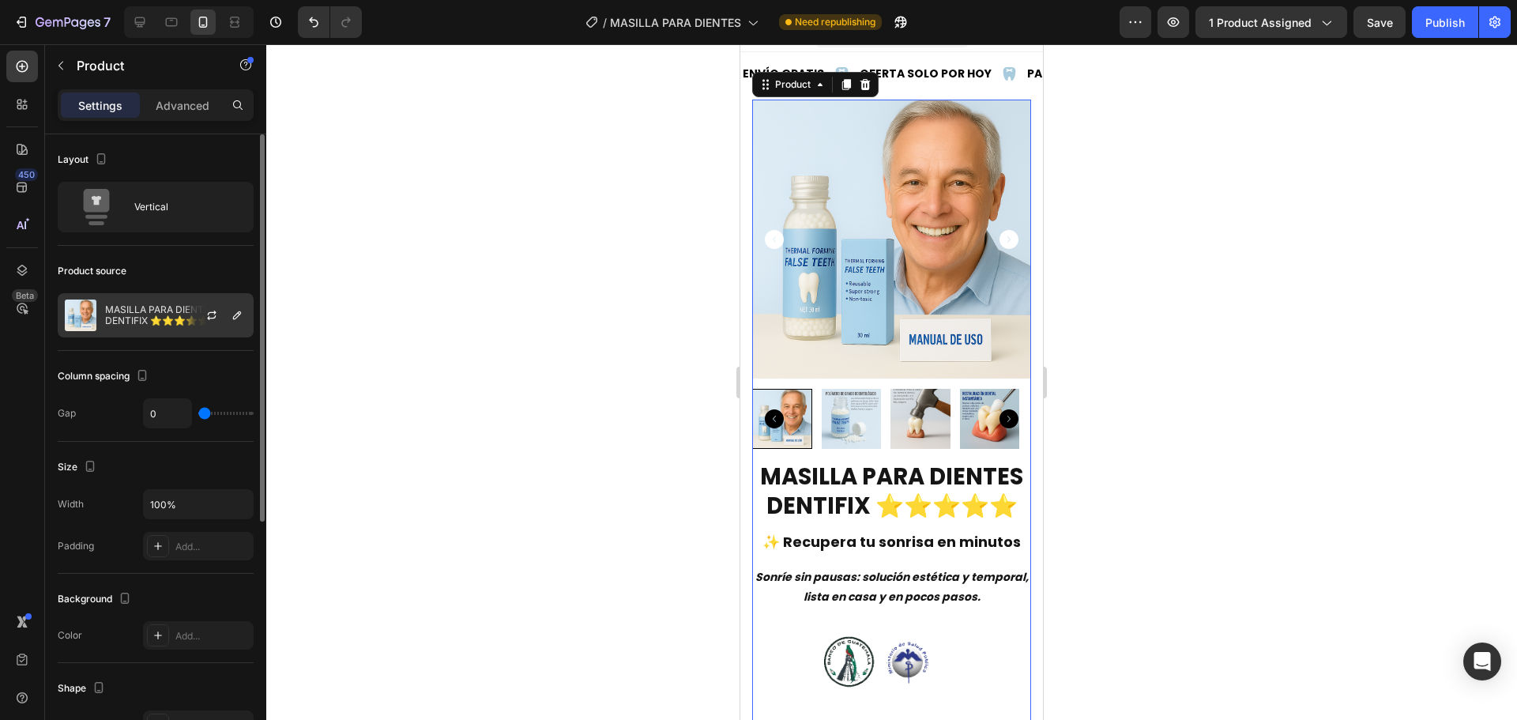
click at [171, 302] on div "MASILLA PARA DIENTES DENTIFIX ⭐⭐⭐⭐⭐" at bounding box center [156, 315] width 196 height 44
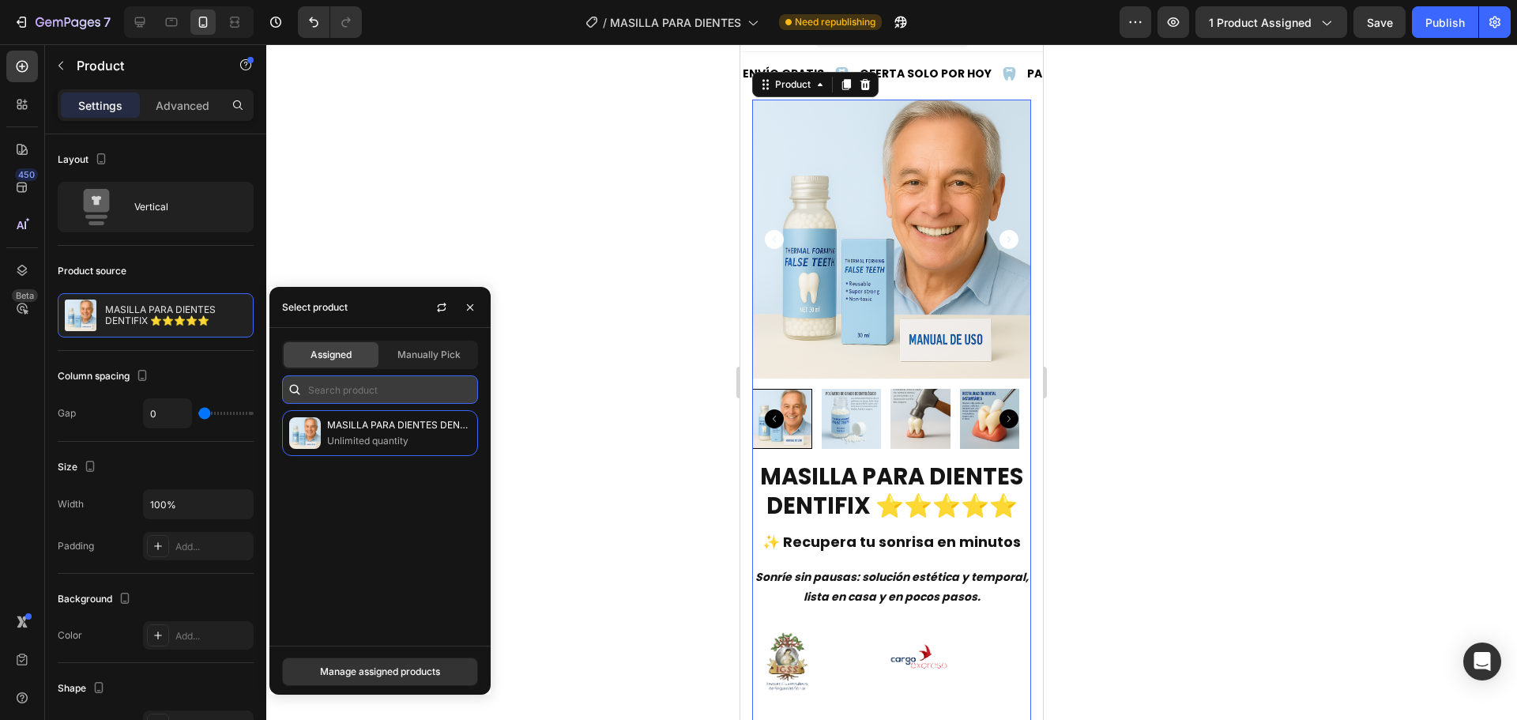
click at [352, 394] on input "text" at bounding box center [380, 389] width 196 height 28
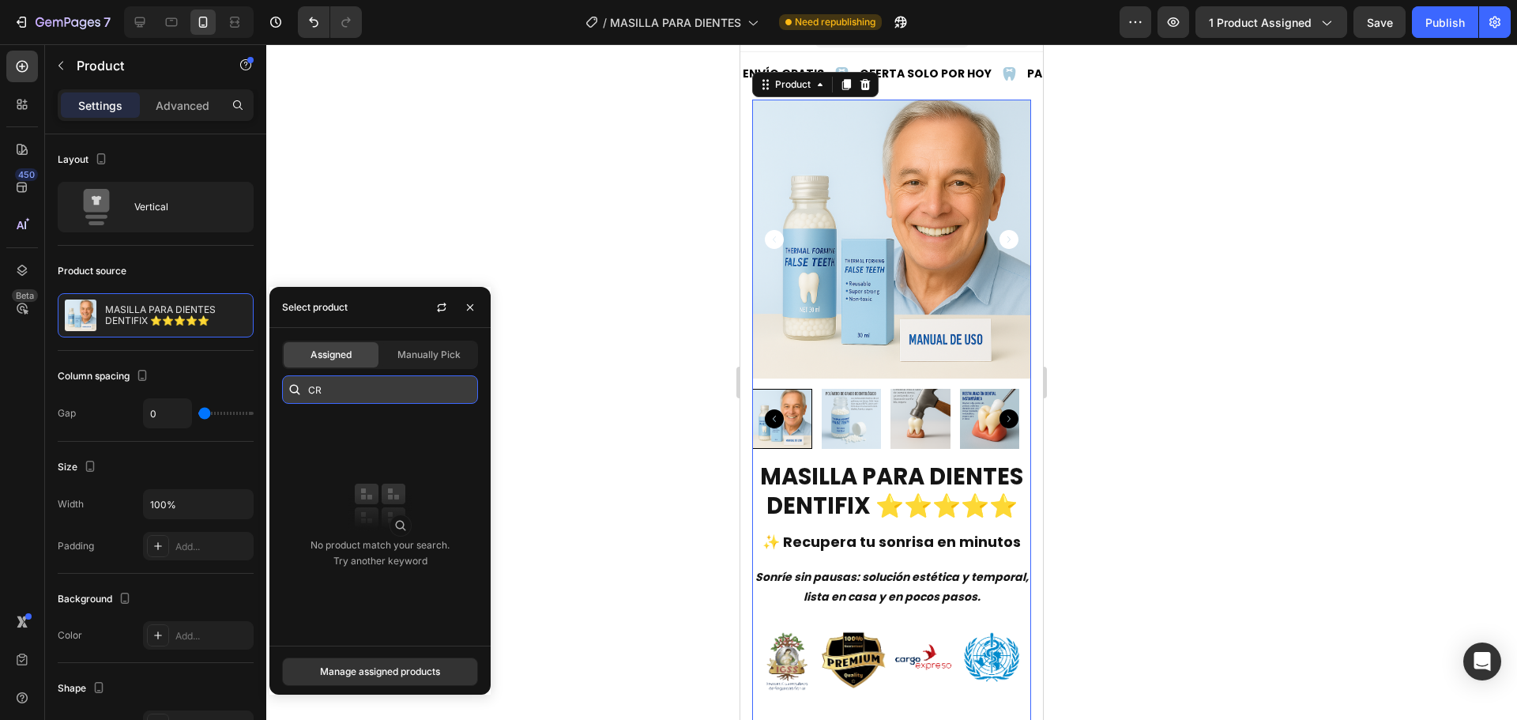
type input "CRE"
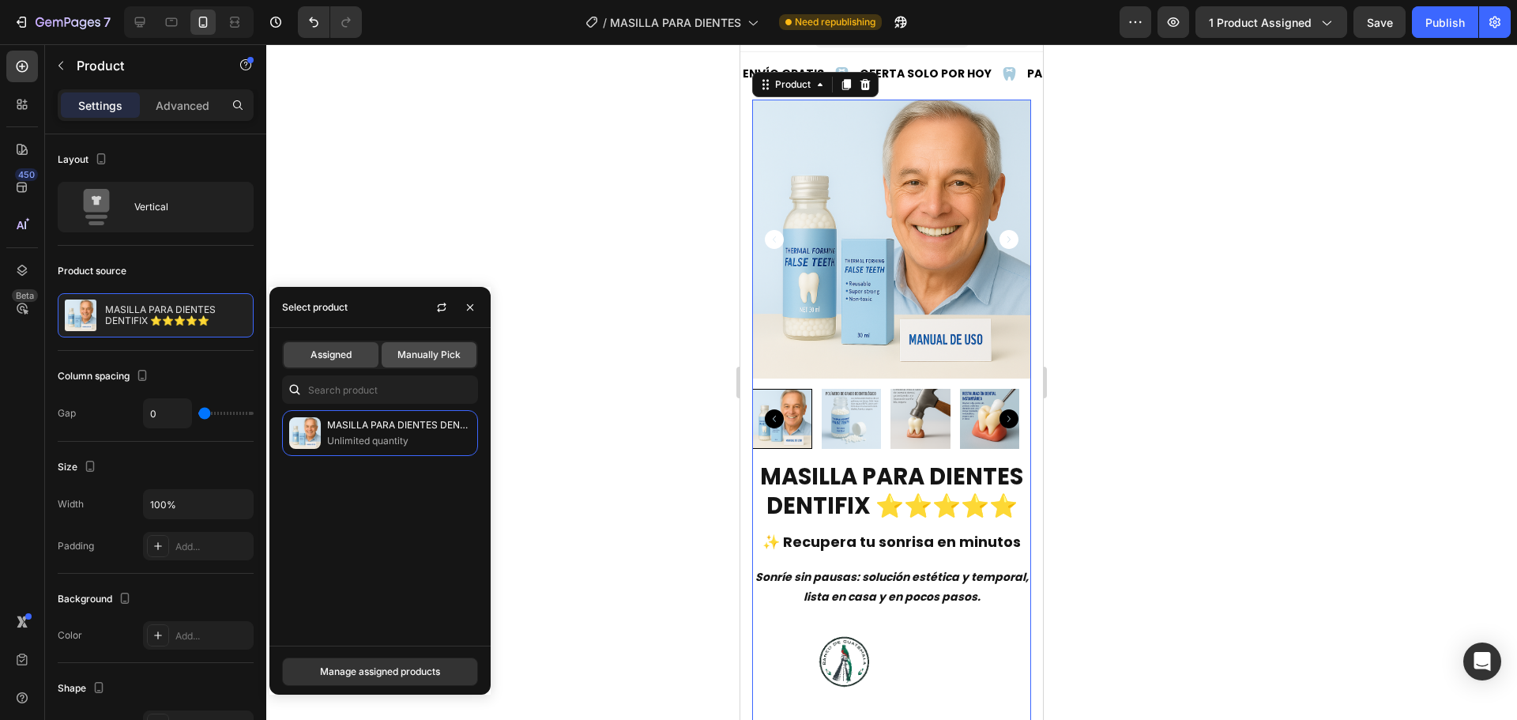
click at [417, 353] on span "Manually Pick" at bounding box center [429, 355] width 63 height 14
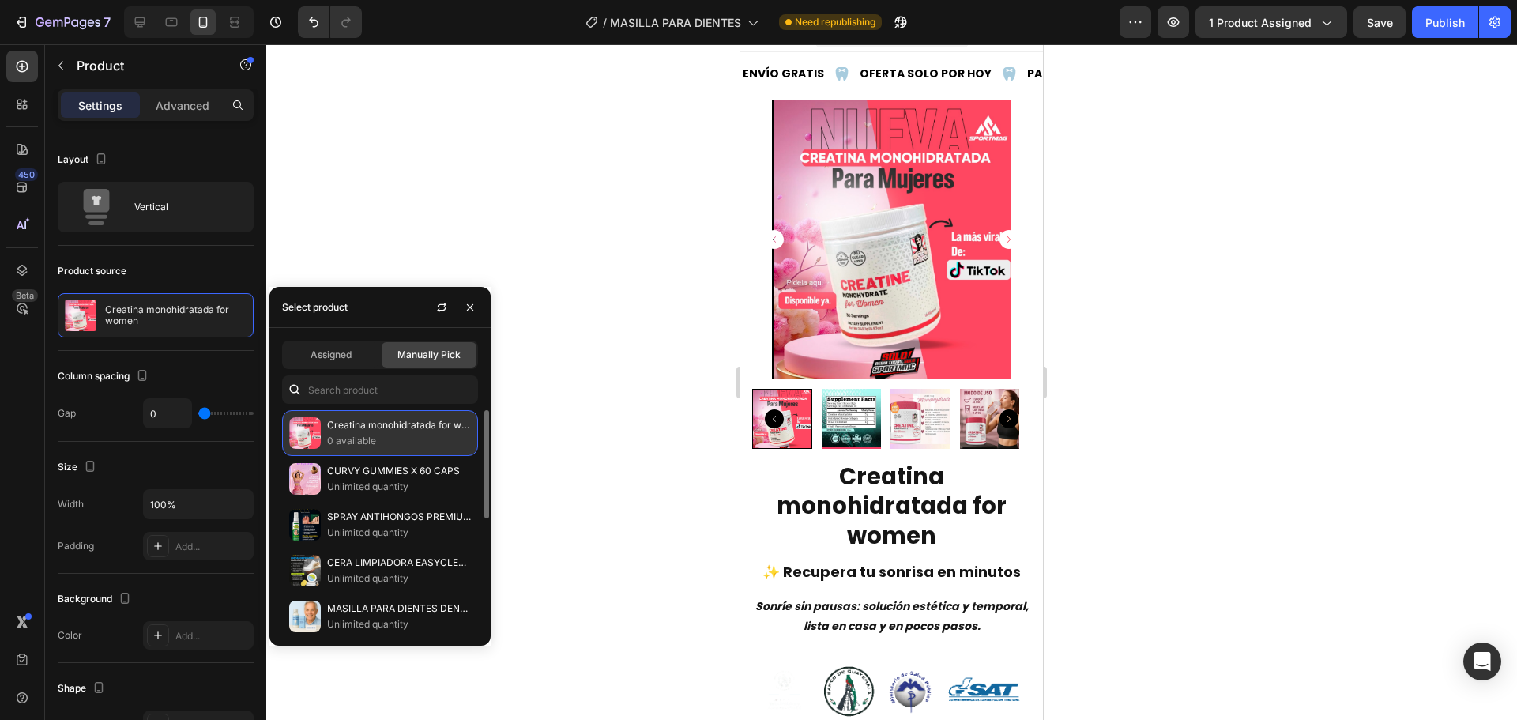
click at [368, 431] on p "Creatina monohidratada for women" at bounding box center [399, 425] width 144 height 16
click at [327, 430] on p "Creatina monohidratada for women" at bounding box center [399, 425] width 144 height 16
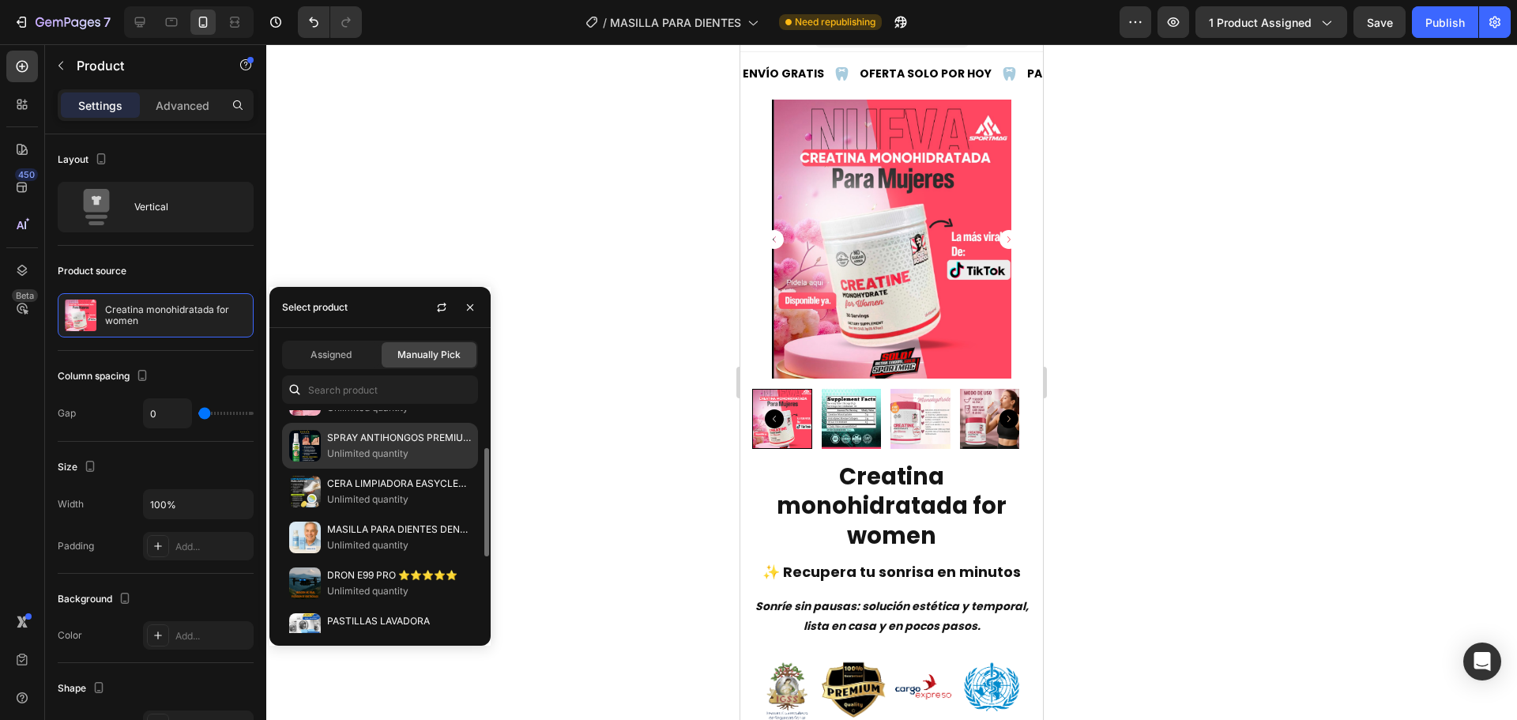
scroll to position [0, 0]
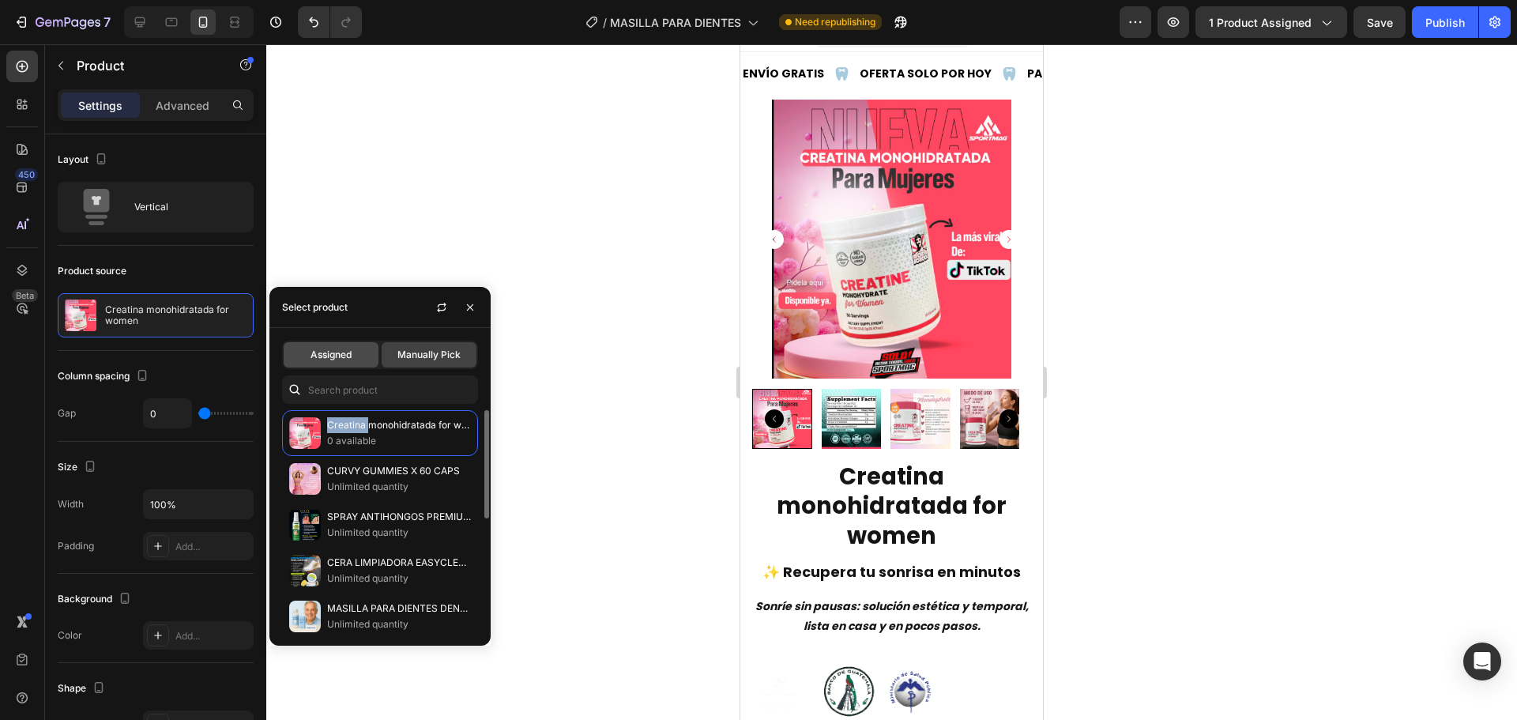
click at [319, 362] on div "Assigned" at bounding box center [331, 354] width 95 height 25
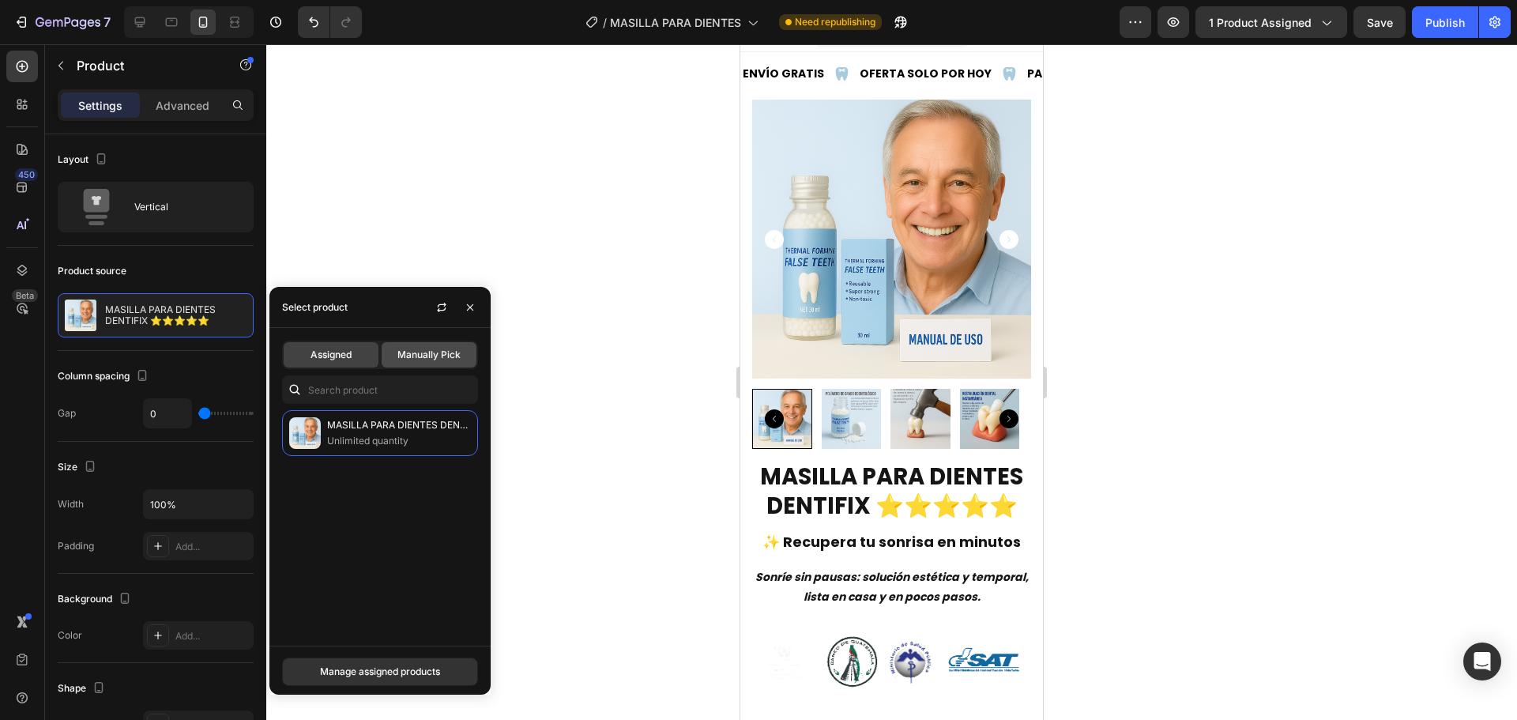
click at [411, 354] on span "Manually Pick" at bounding box center [429, 355] width 63 height 14
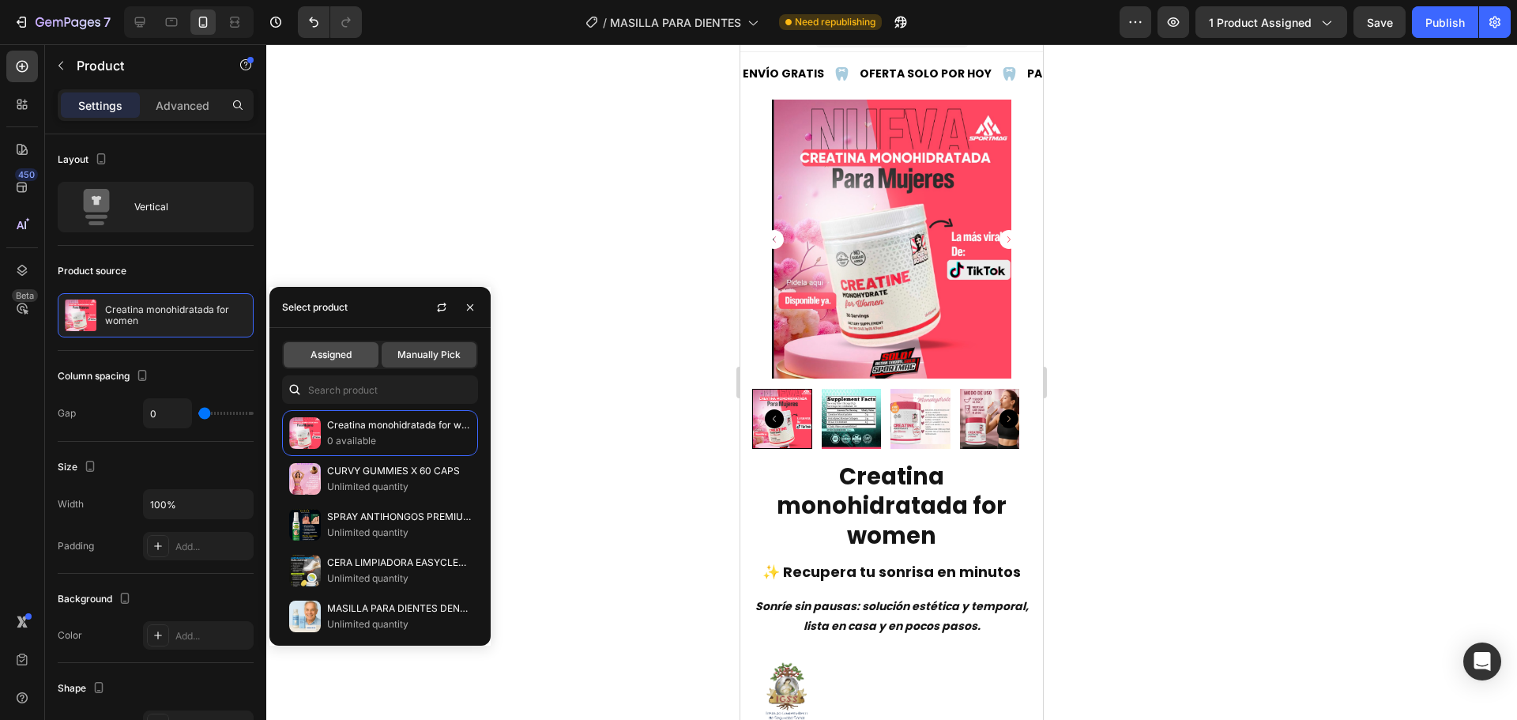
click at [333, 345] on div "Assigned" at bounding box center [331, 354] width 95 height 25
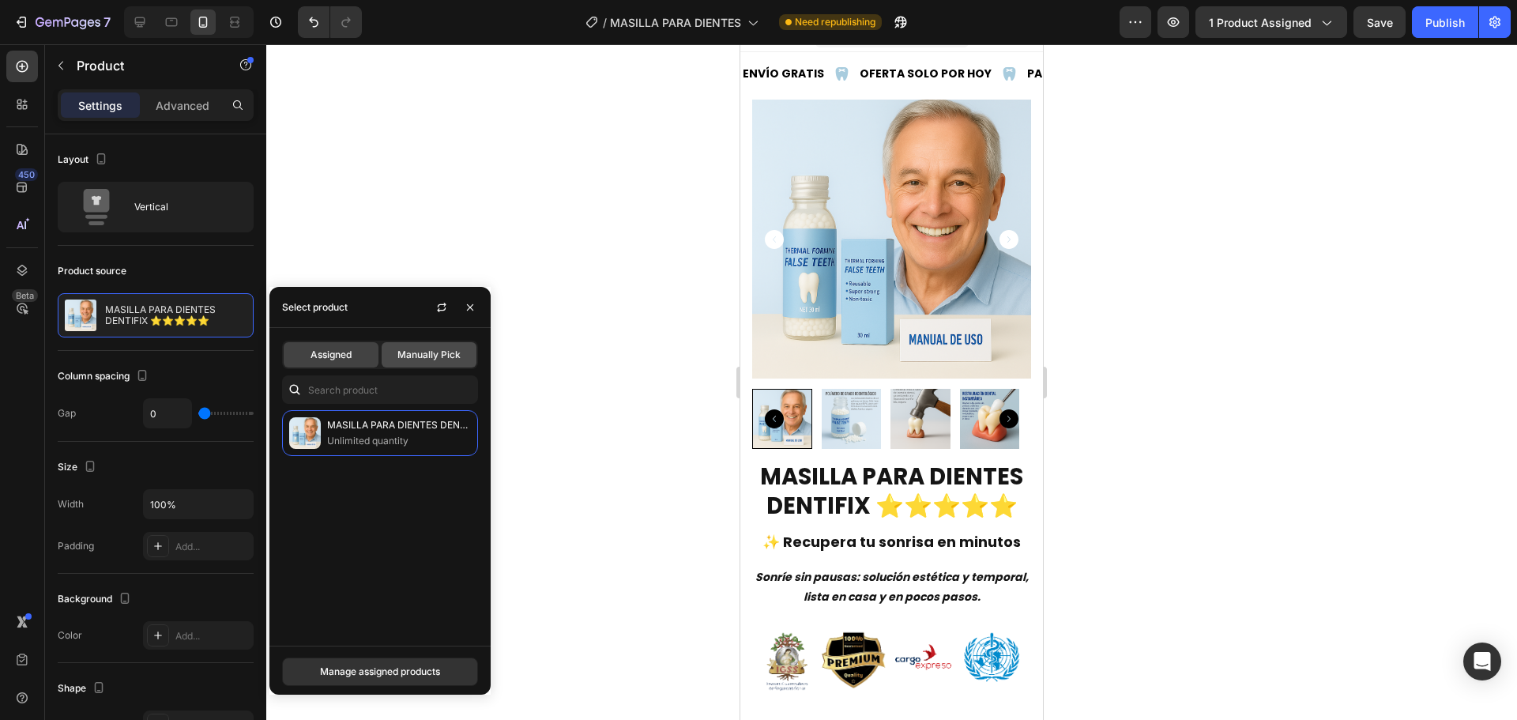
click at [420, 361] on span "Manually Pick" at bounding box center [429, 355] width 63 height 14
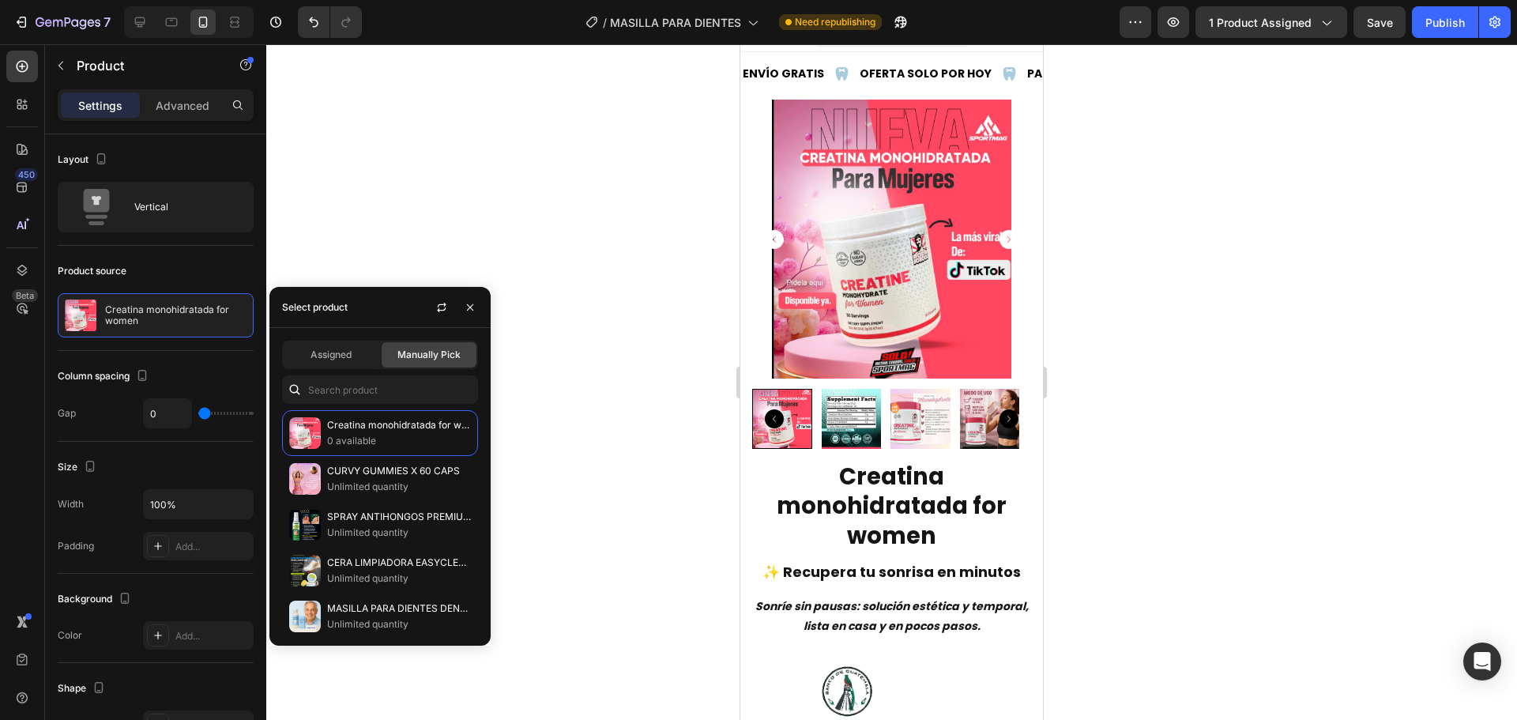
click at [341, 372] on div "Assigned Manually Pick Creatina monohidratada for women 0 available CURVY GUMMI…" at bounding box center [379, 487] width 221 height 318
click at [341, 358] on span "Assigned" at bounding box center [331, 355] width 41 height 14
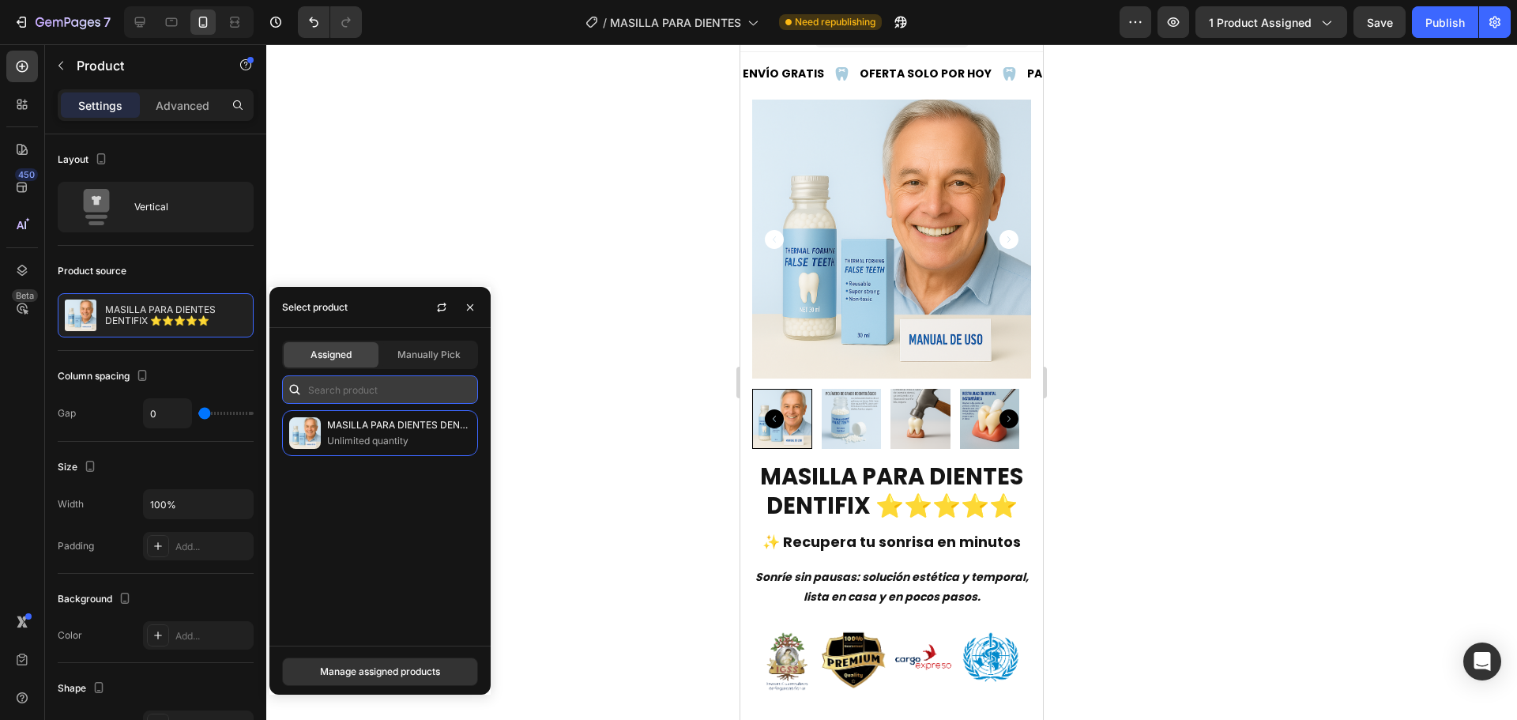
click at [363, 386] on input "text" at bounding box center [380, 389] width 196 height 28
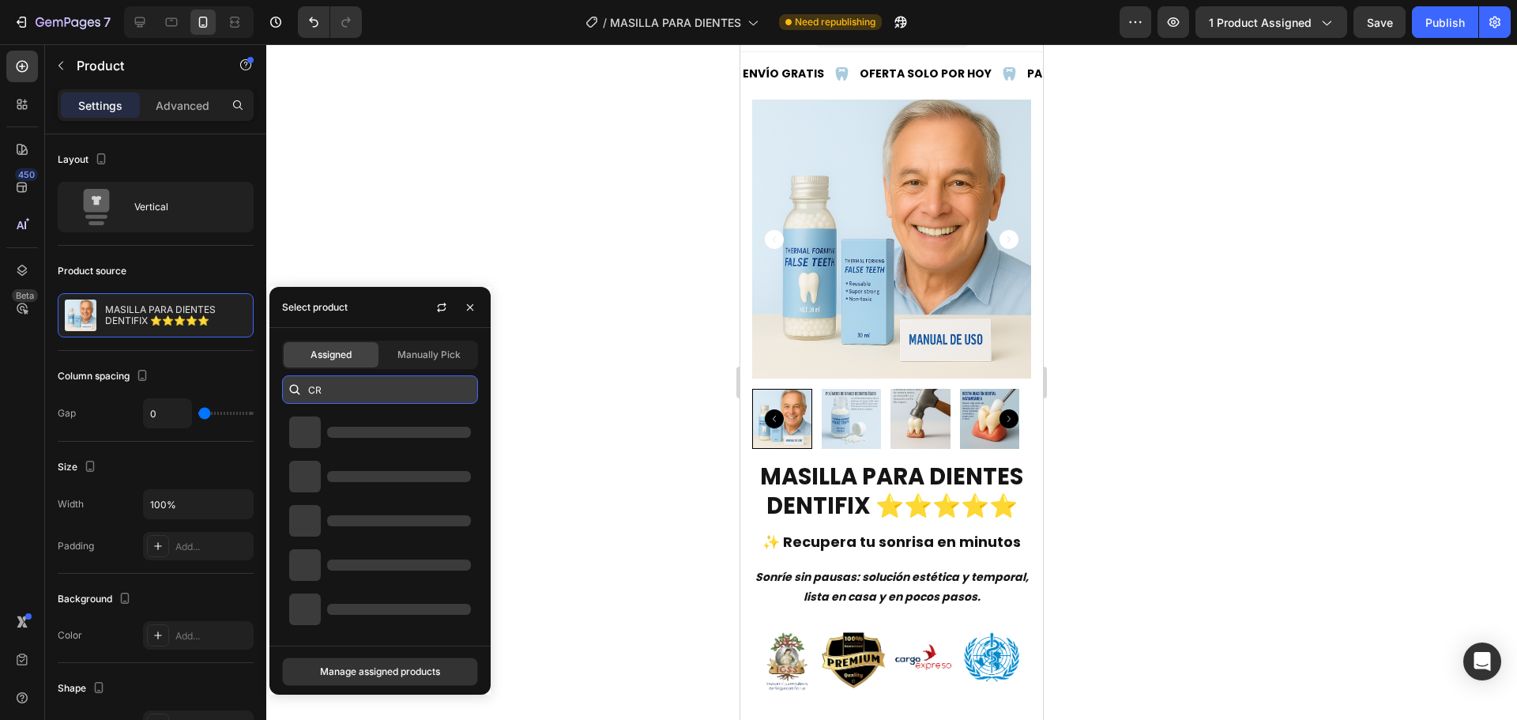
type input "CRE"
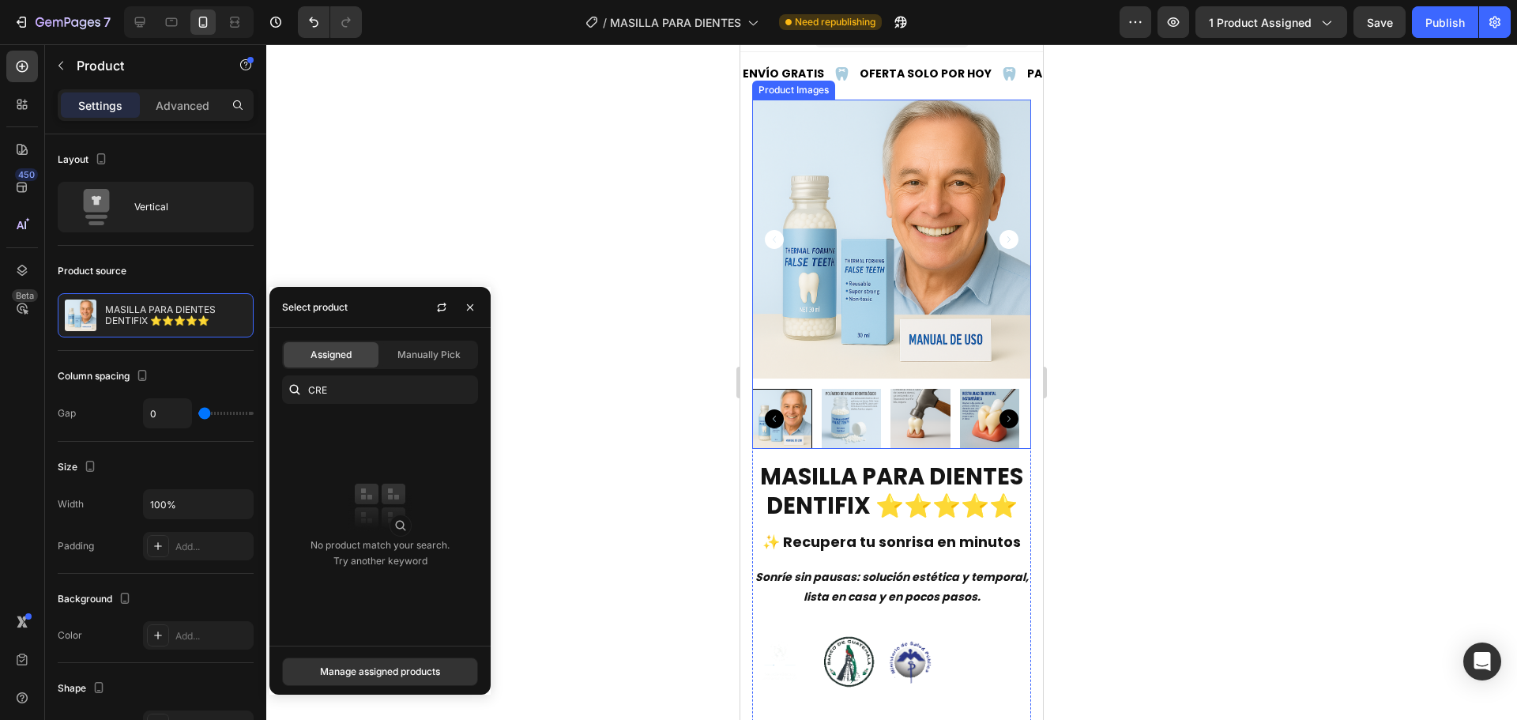
click at [799, 242] on img at bounding box center [891, 239] width 279 height 279
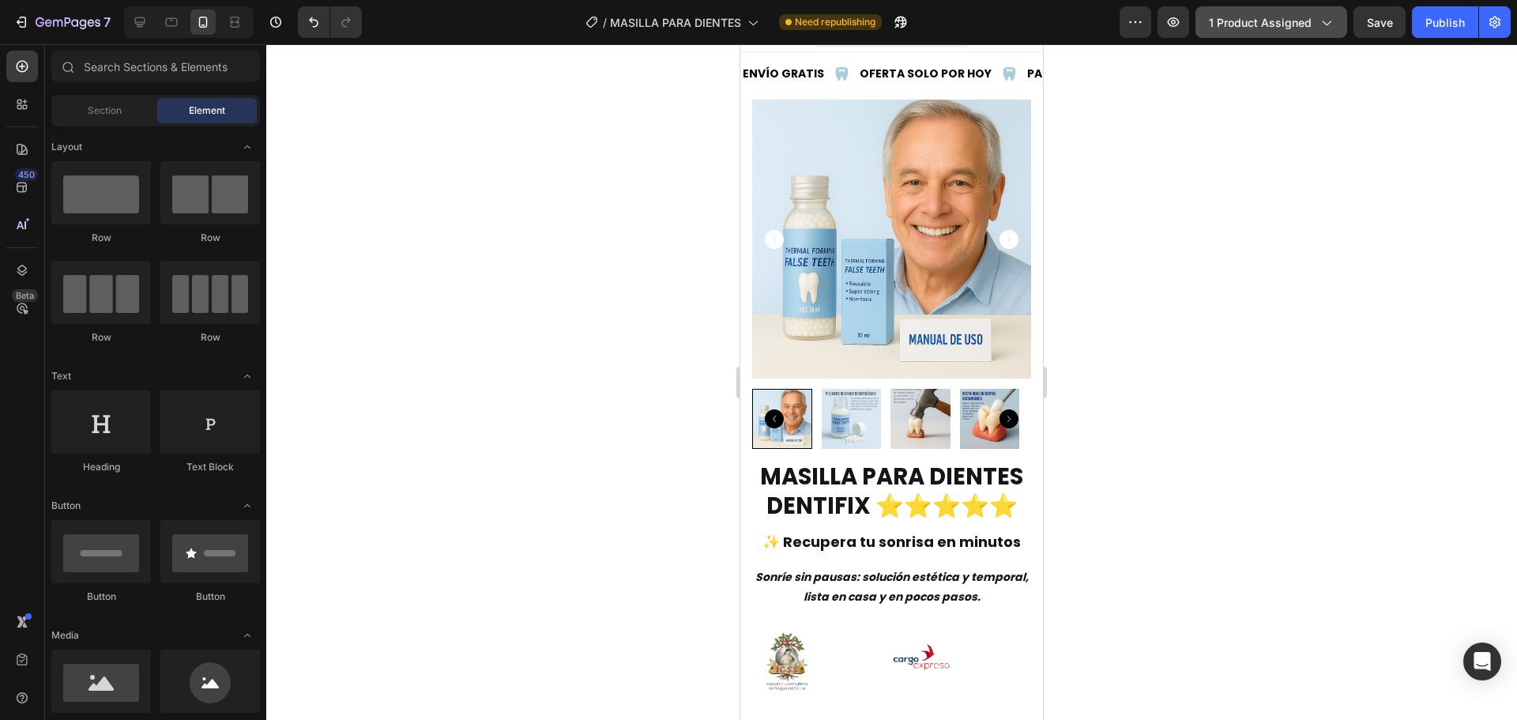
click at [1286, 9] on button "1 product assigned" at bounding box center [1272, 22] width 152 height 32
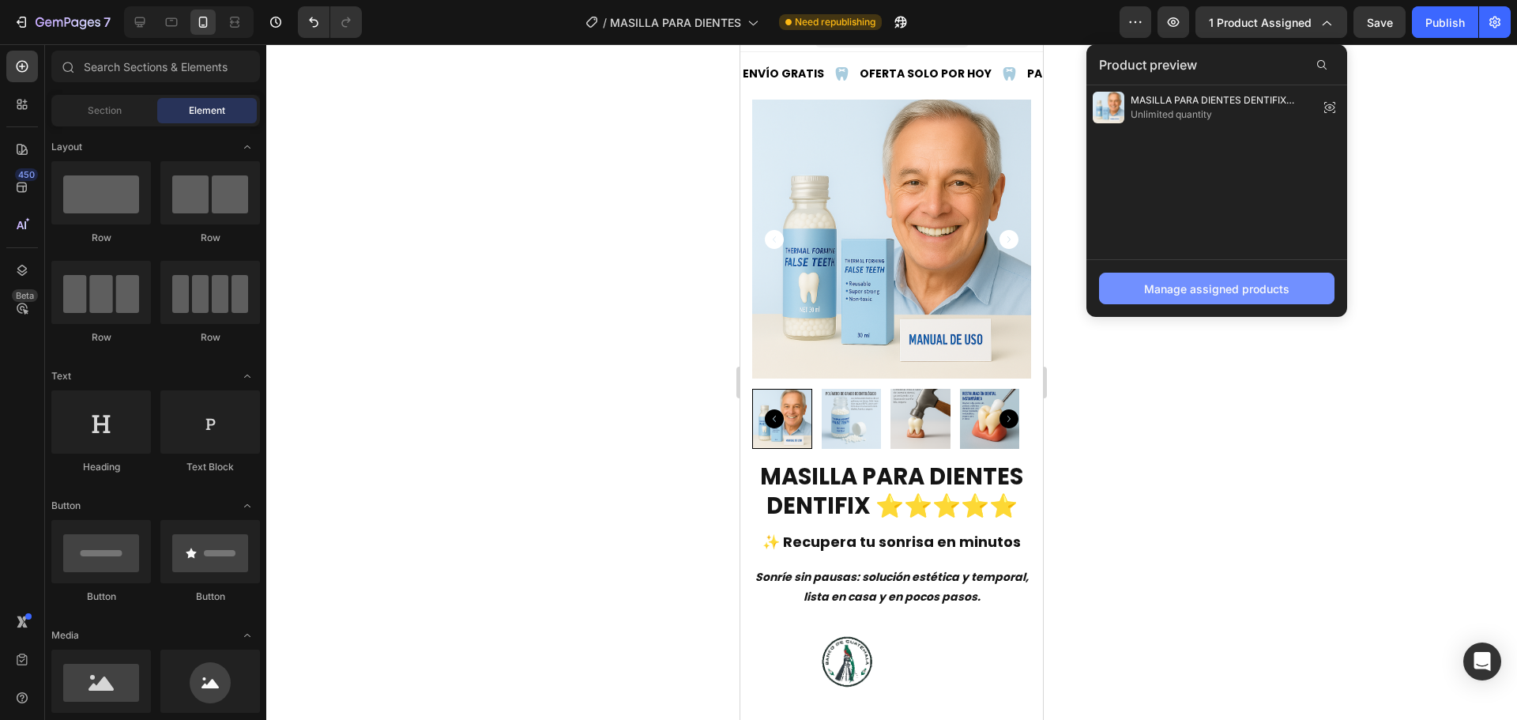
click at [1172, 287] on div "Manage assigned products" at bounding box center [1216, 289] width 145 height 17
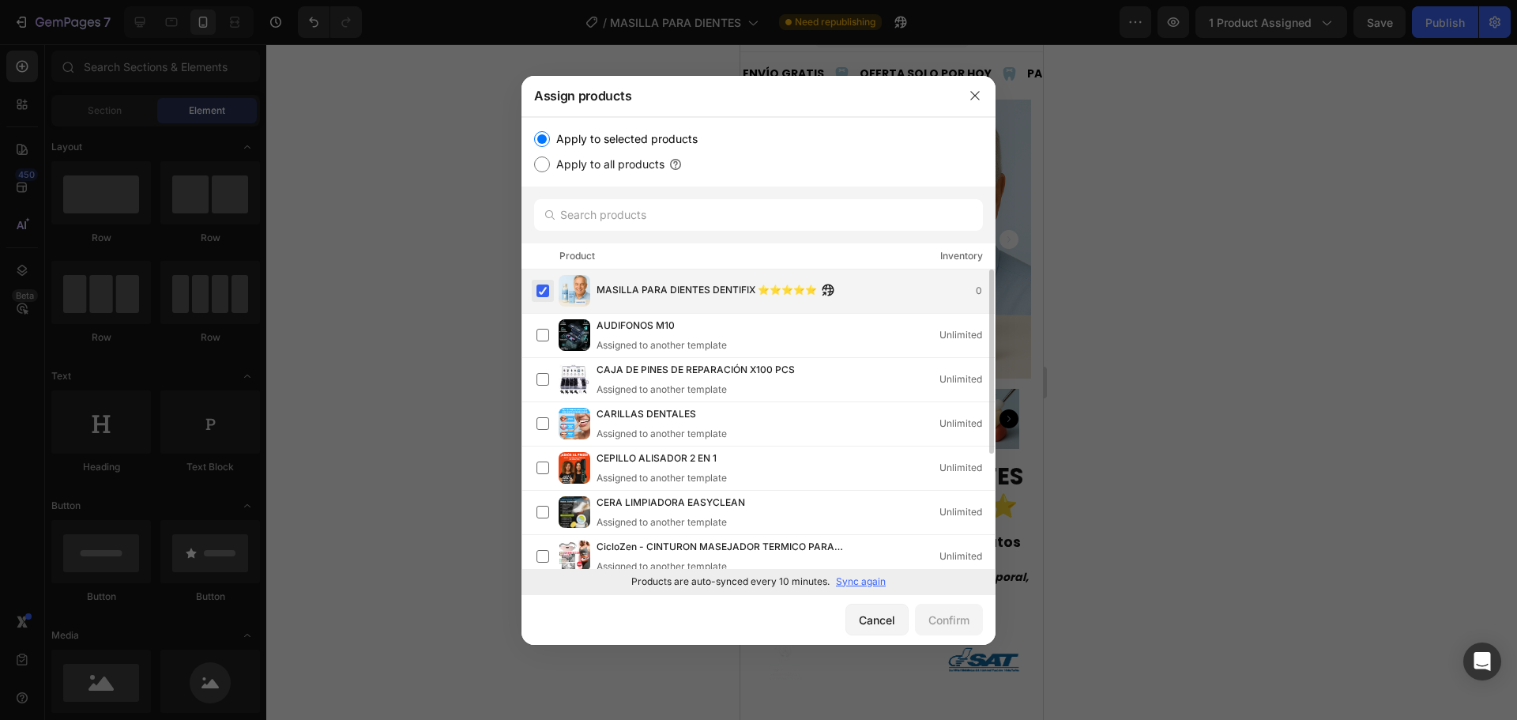
click at [549, 284] on label at bounding box center [543, 290] width 13 height 13
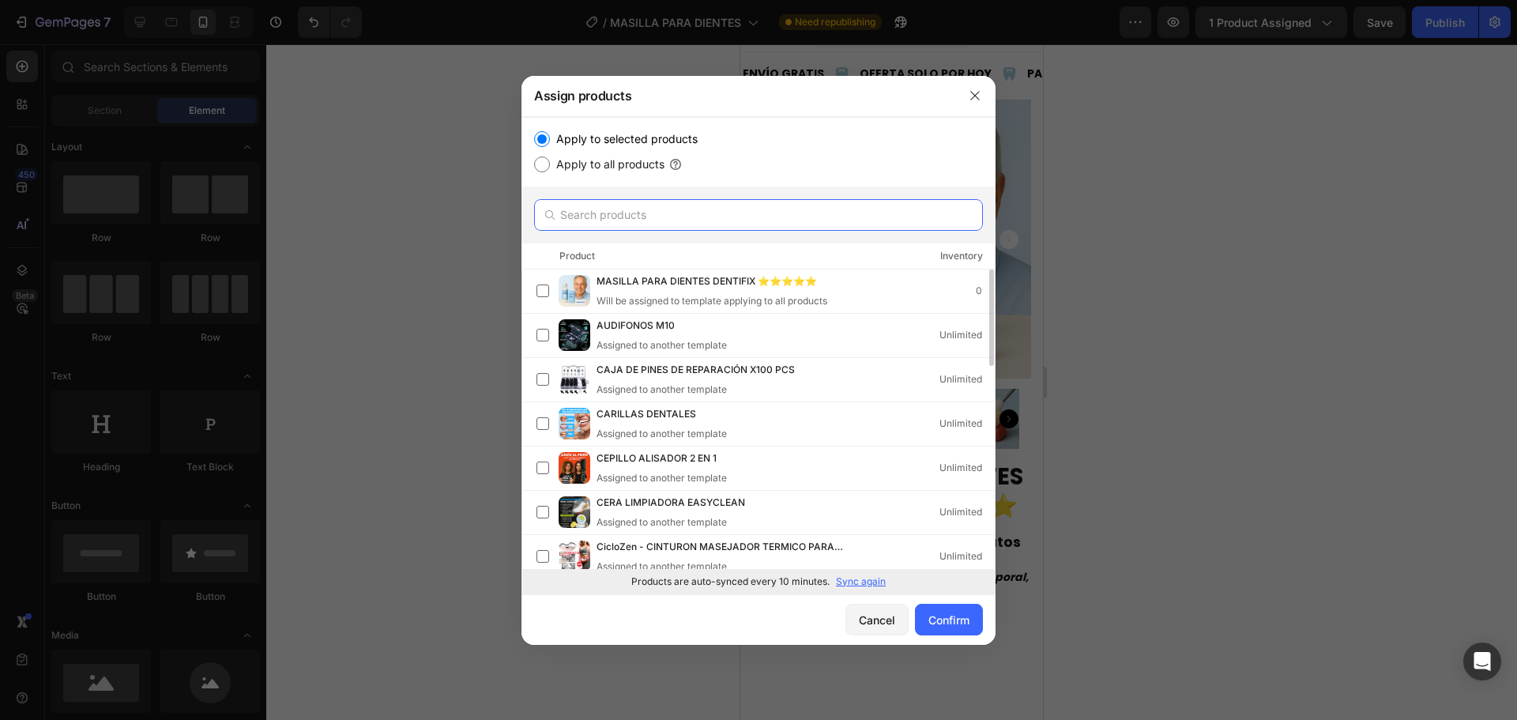
click at [614, 221] on input "text" at bounding box center [758, 215] width 449 height 32
type input "MA"
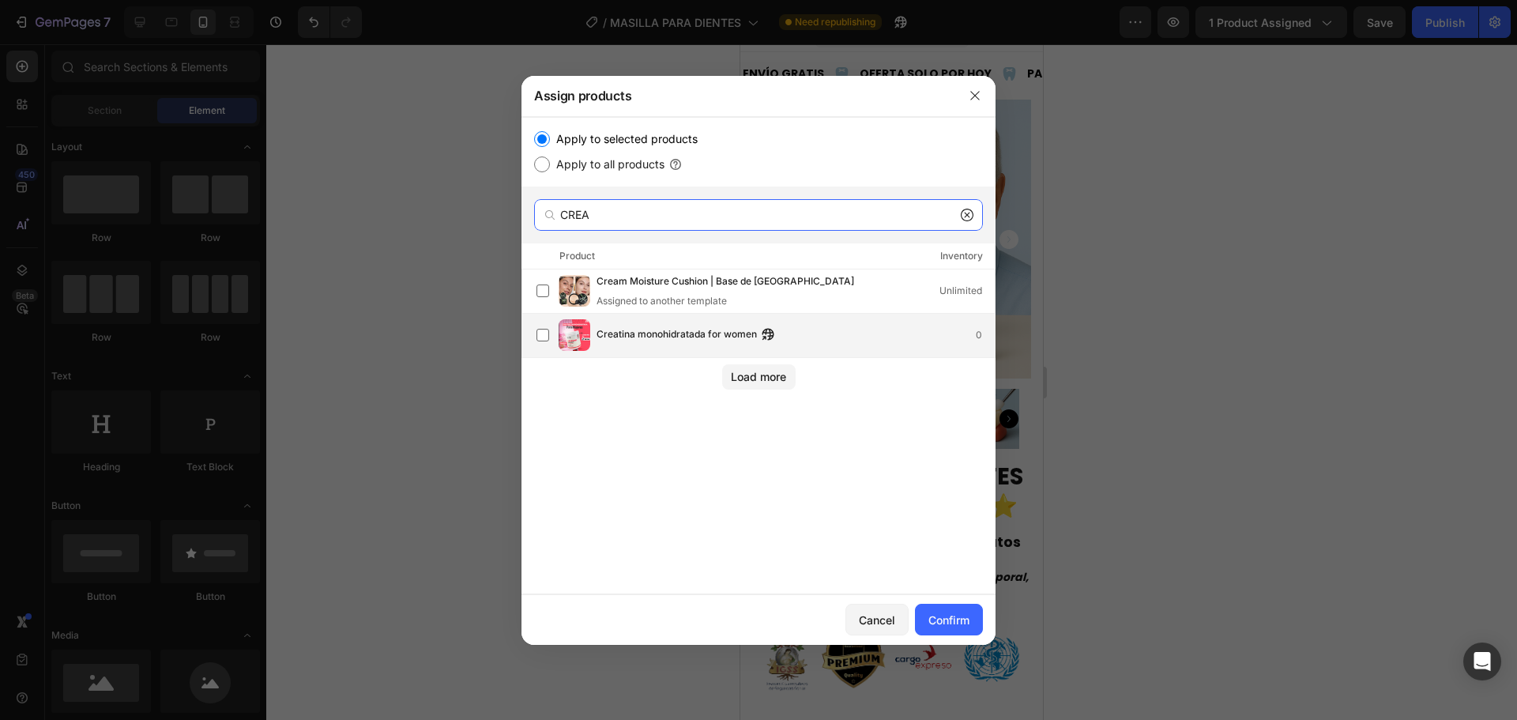
type input "CREA"
click at [641, 334] on span "Creatina monohidratada for women" at bounding box center [677, 334] width 160 height 17
click at [948, 618] on div "Confirm" at bounding box center [949, 620] width 41 height 17
click at [956, 612] on div "Confirm" at bounding box center [949, 620] width 41 height 17
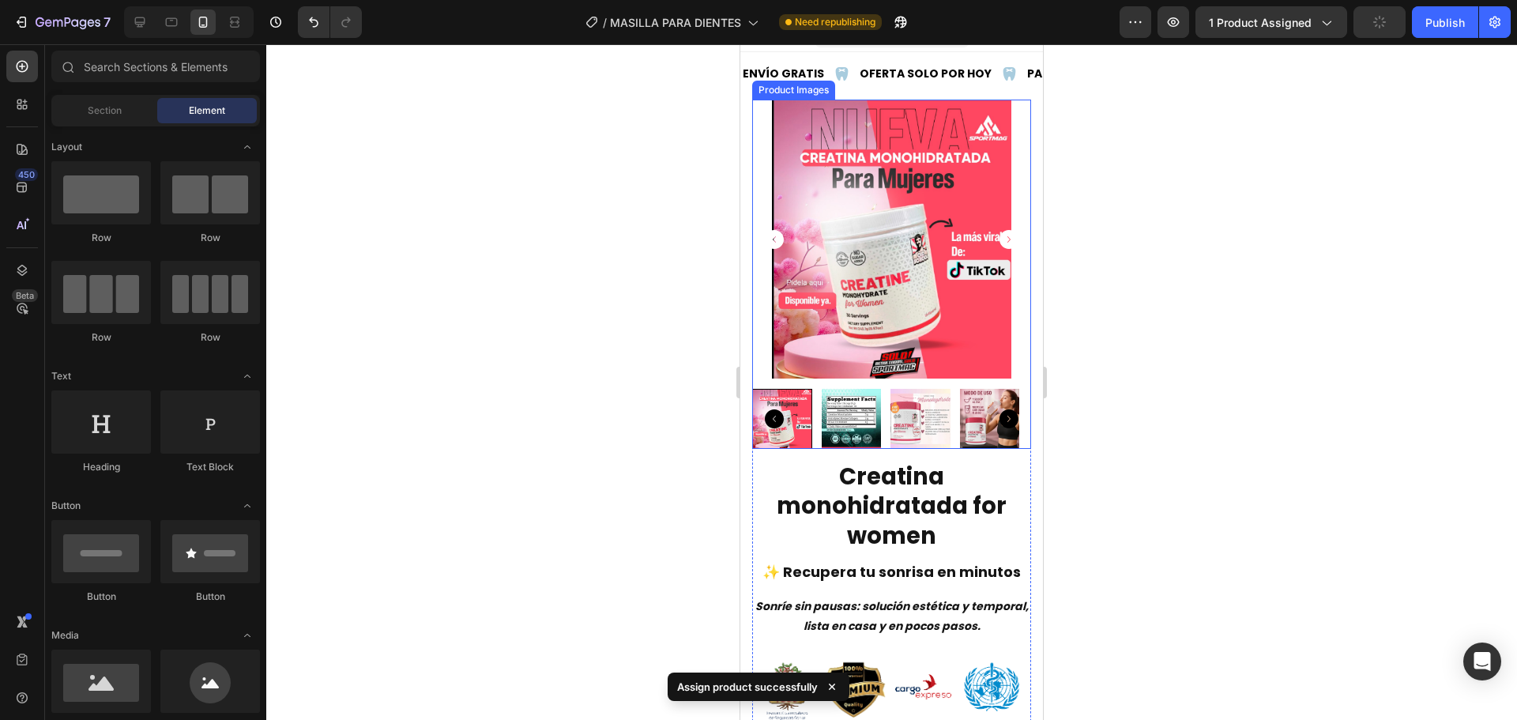
click at [867, 301] on img at bounding box center [891, 239] width 279 height 279
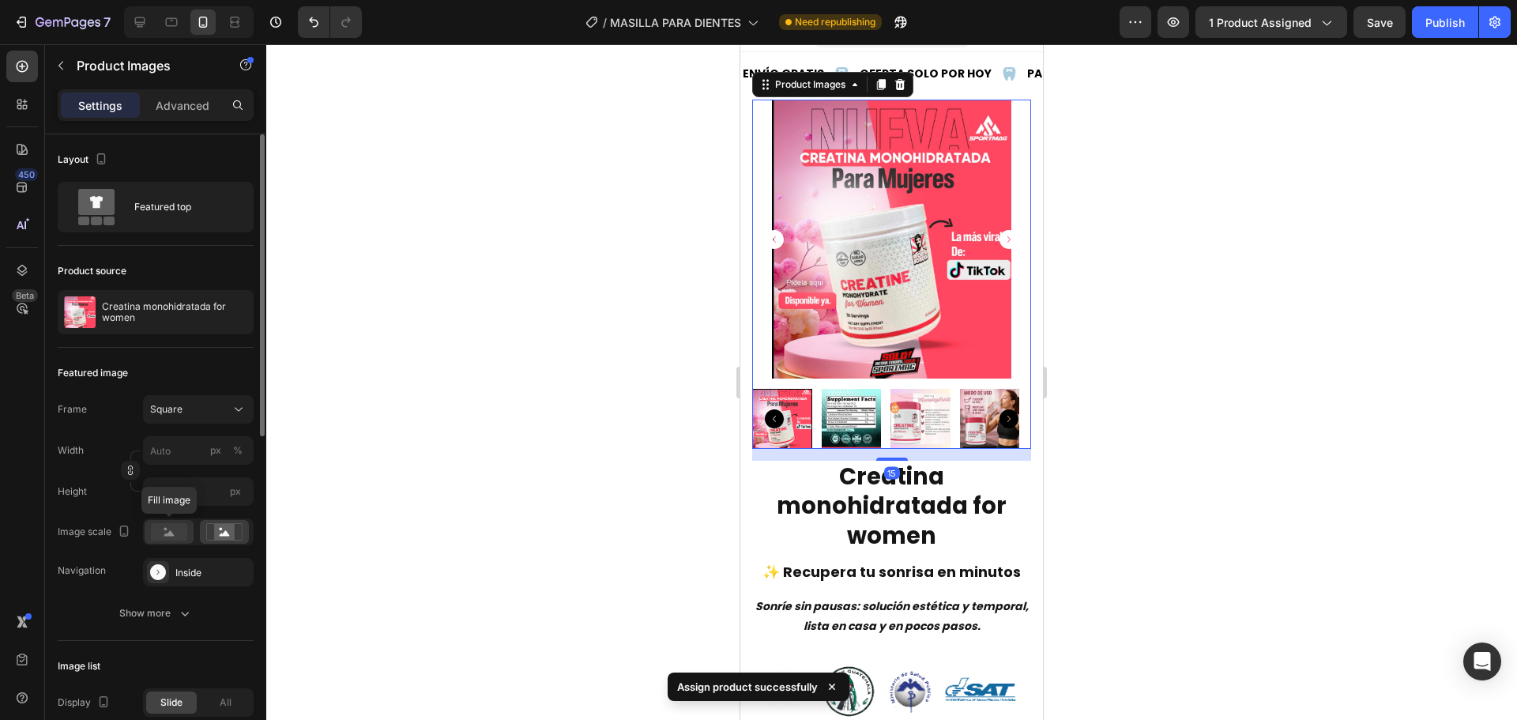
click at [184, 540] on rect at bounding box center [169, 531] width 36 height 17
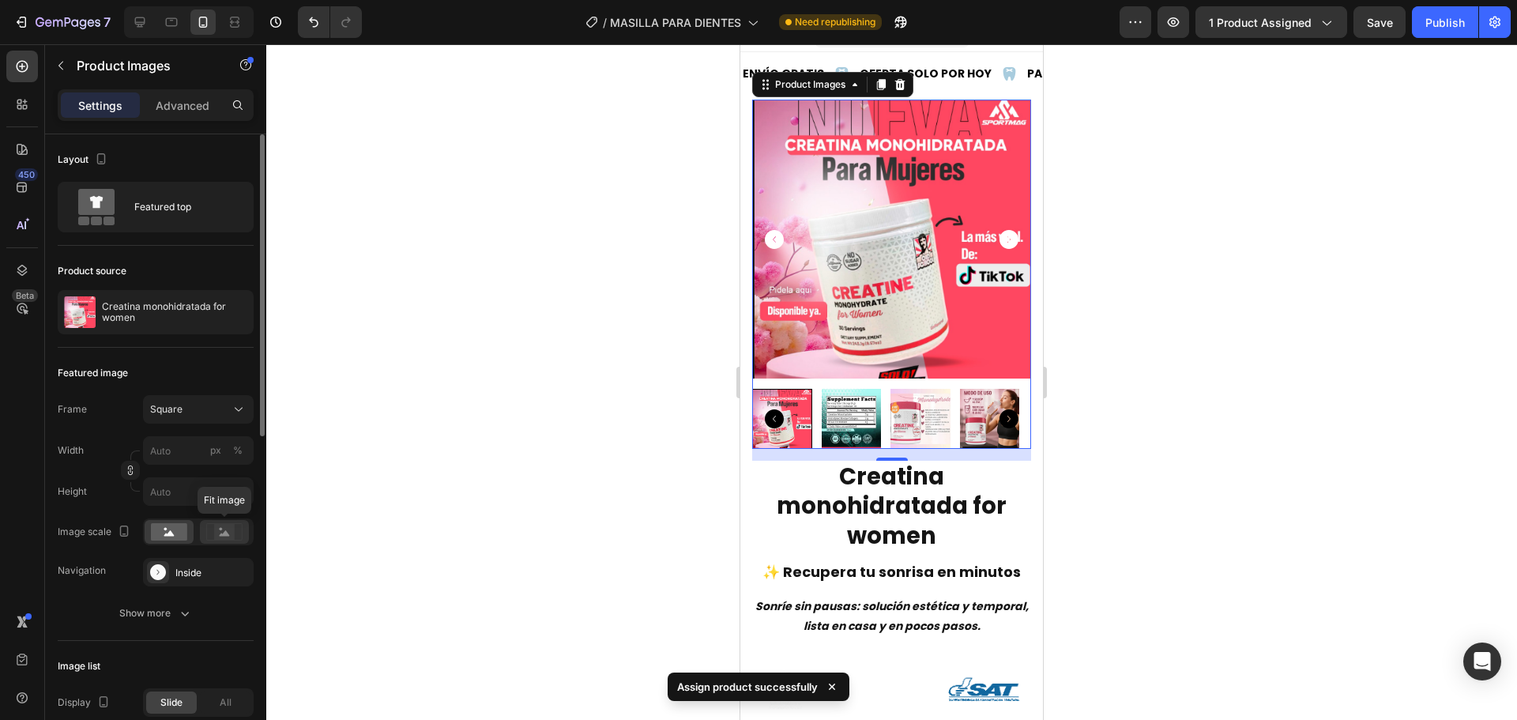
click at [239, 533] on icon at bounding box center [224, 531] width 36 height 17
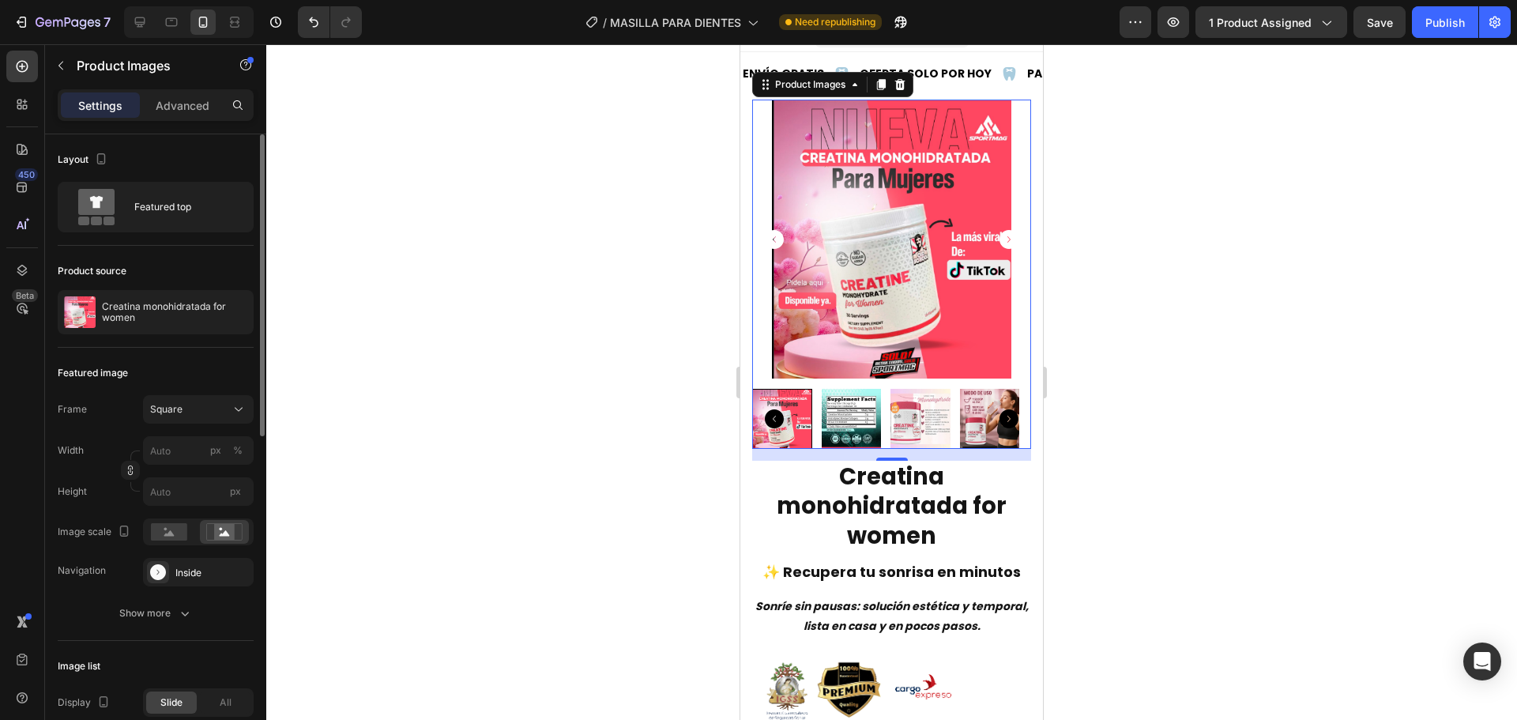
click at [162, 518] on div at bounding box center [198, 531] width 111 height 27
click at [168, 531] on rect at bounding box center [169, 531] width 36 height 17
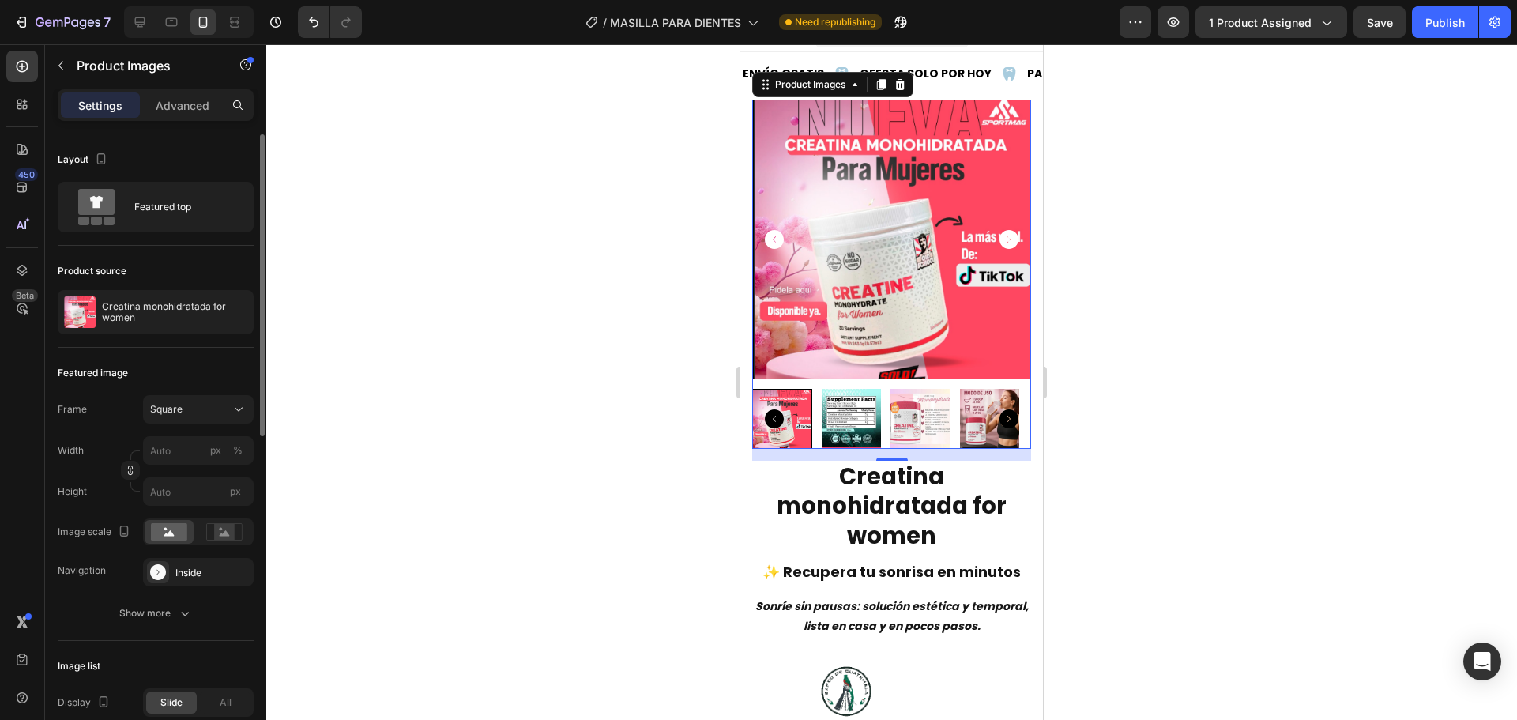
click at [183, 394] on div "Featured image Frame Square Width px % Height px Image scale Navigation Inside …" at bounding box center [156, 494] width 196 height 293
click at [188, 396] on button "Square" at bounding box center [198, 409] width 111 height 28
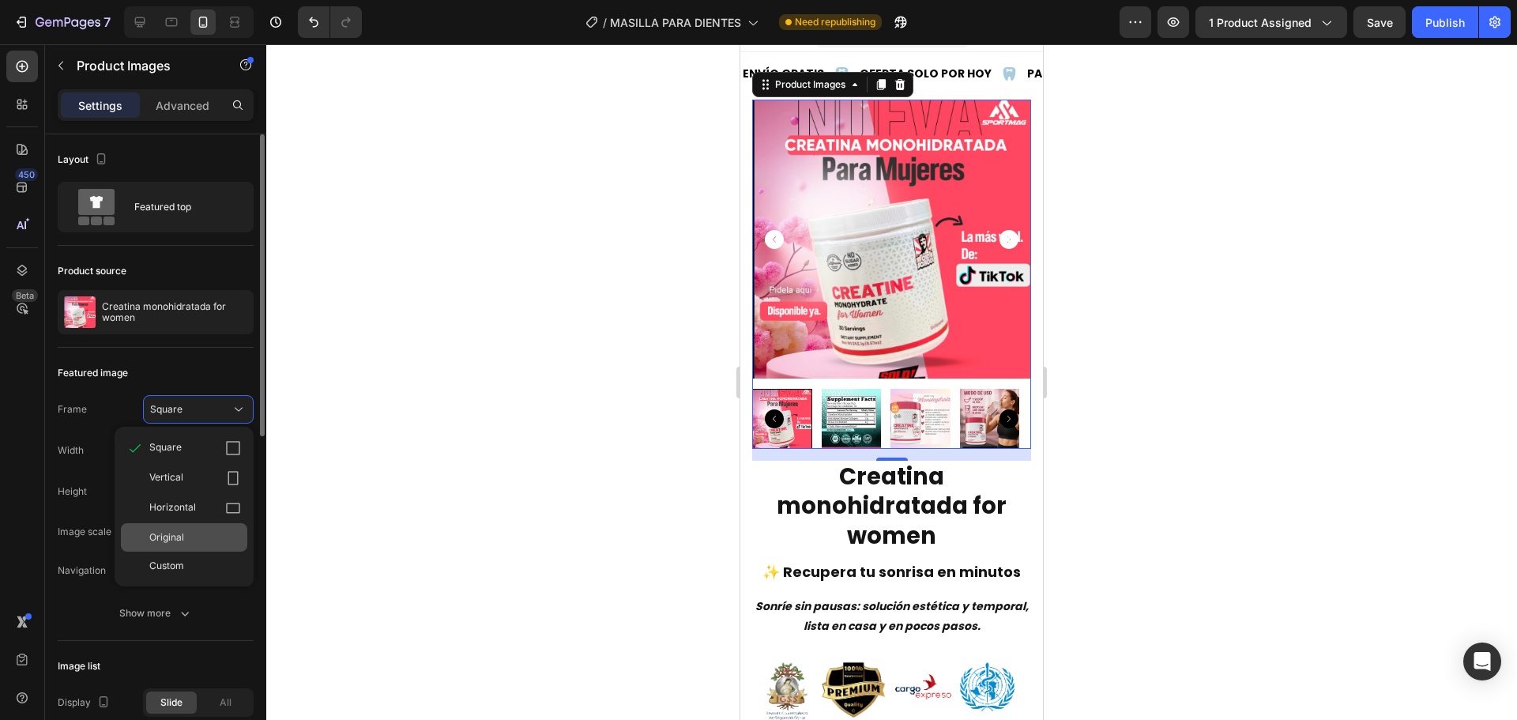
click at [183, 535] on span "Original" at bounding box center [166, 537] width 35 height 14
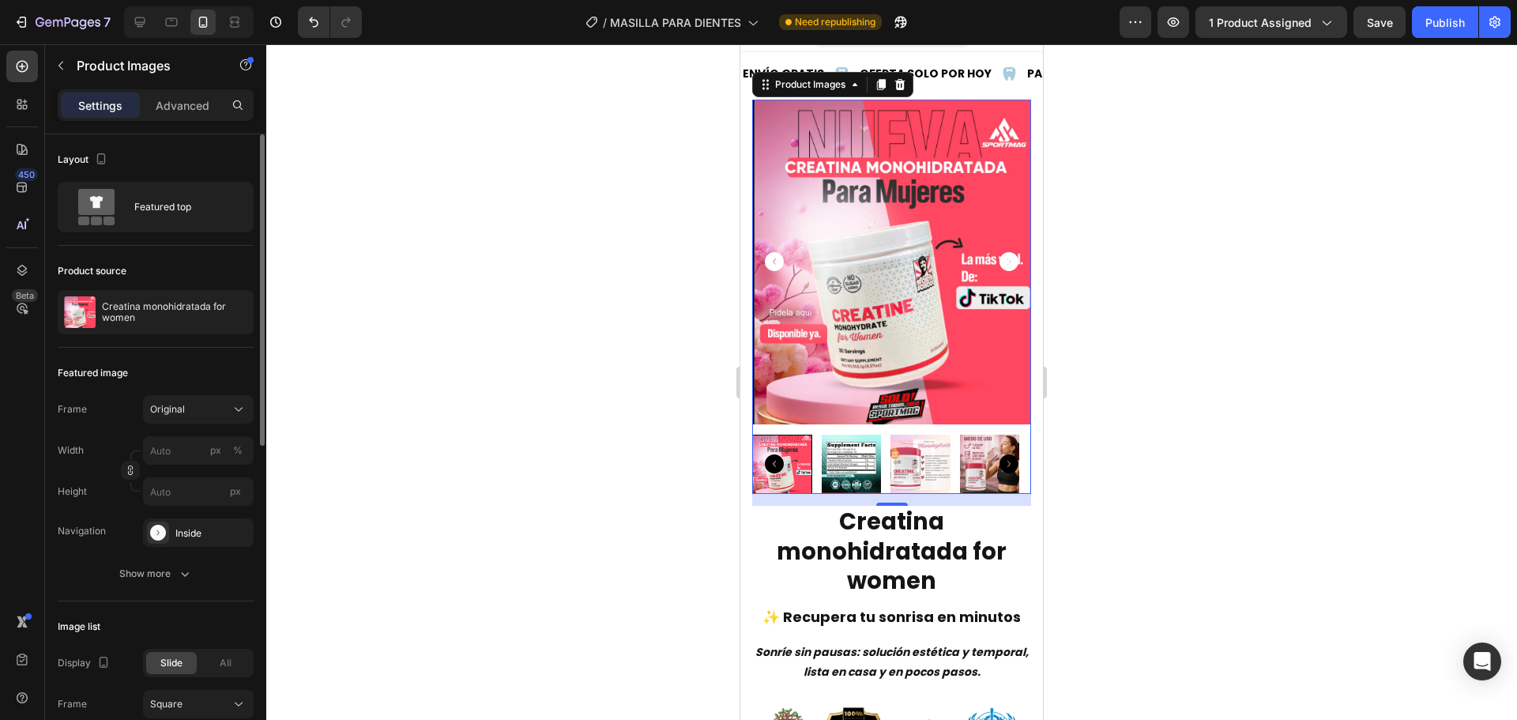
click at [498, 447] on div at bounding box center [891, 382] width 1251 height 676
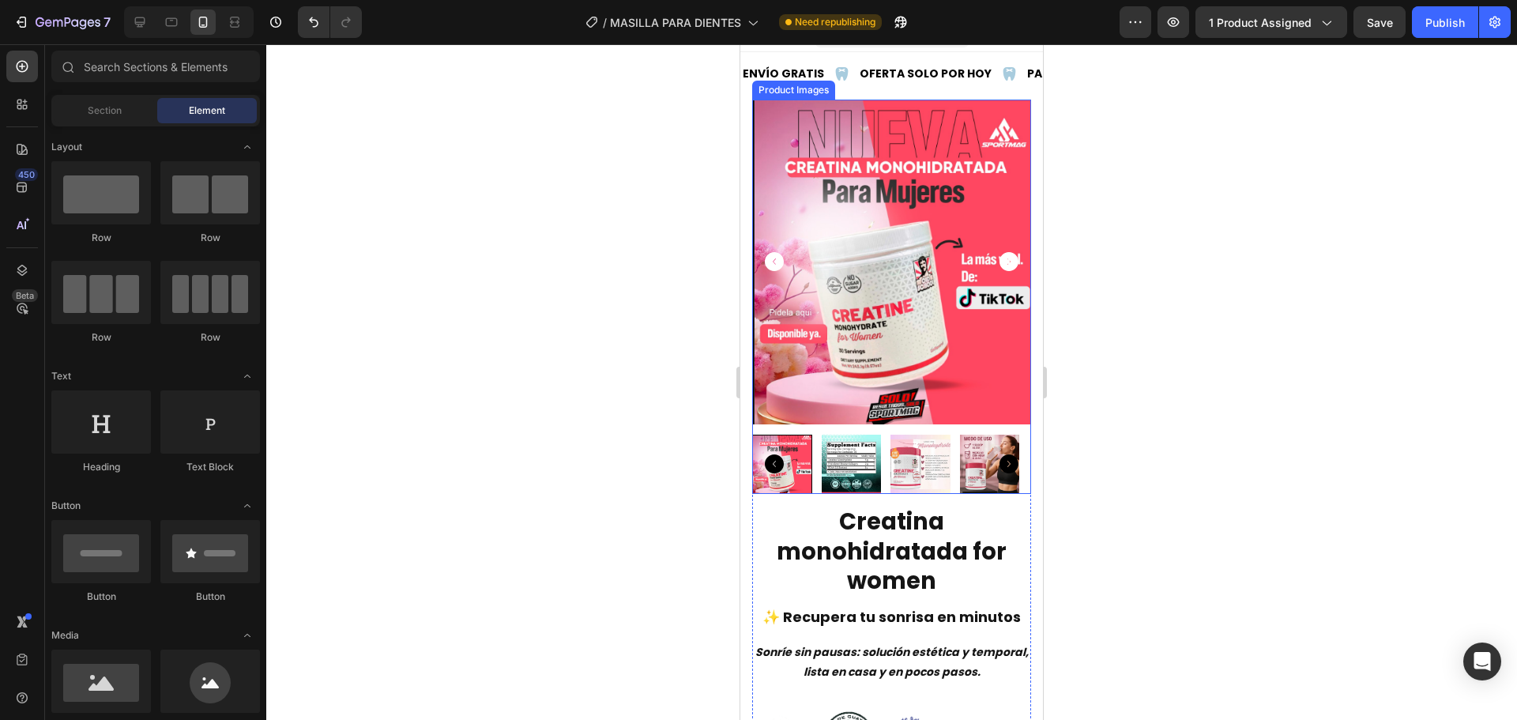
click at [877, 458] on img at bounding box center [852, 465] width 60 height 60
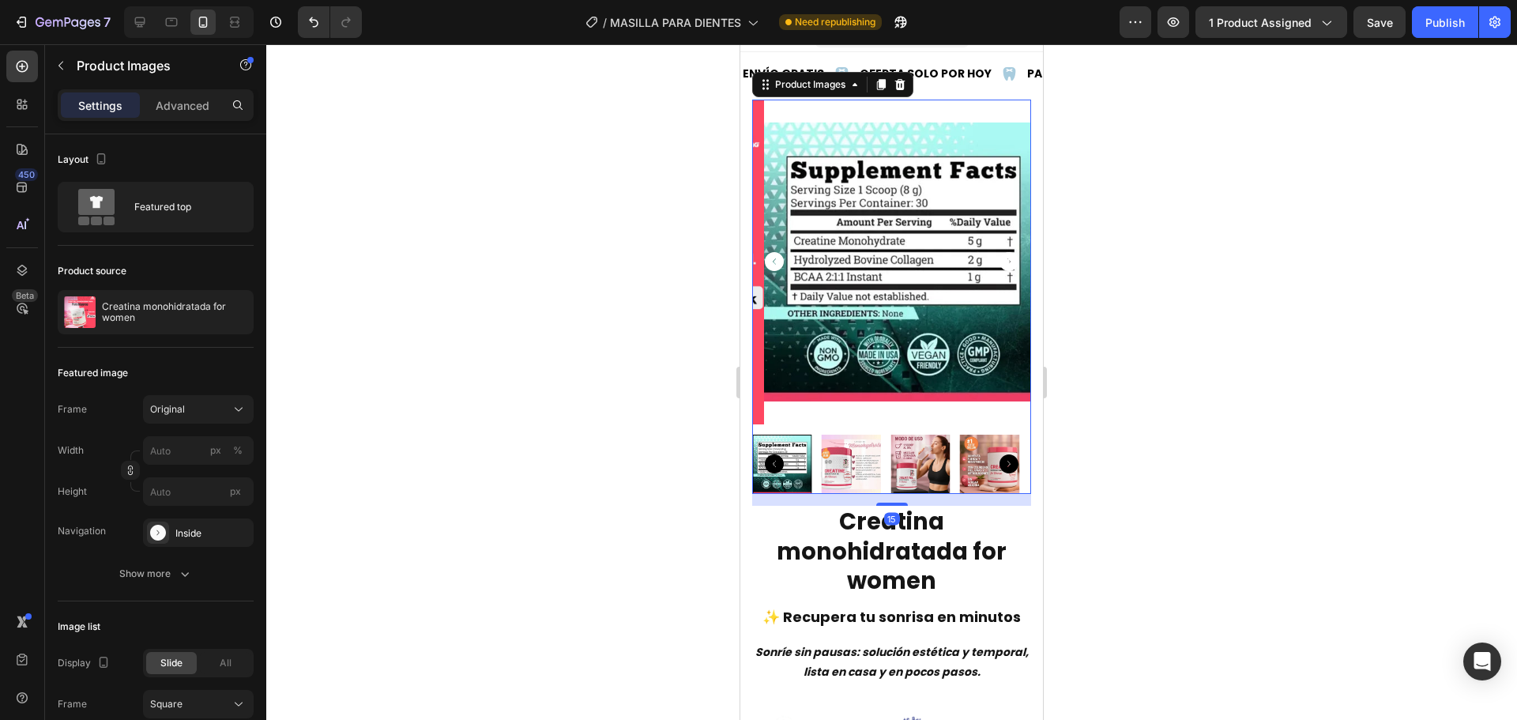
click at [894, 454] on img at bounding box center [921, 465] width 60 height 60
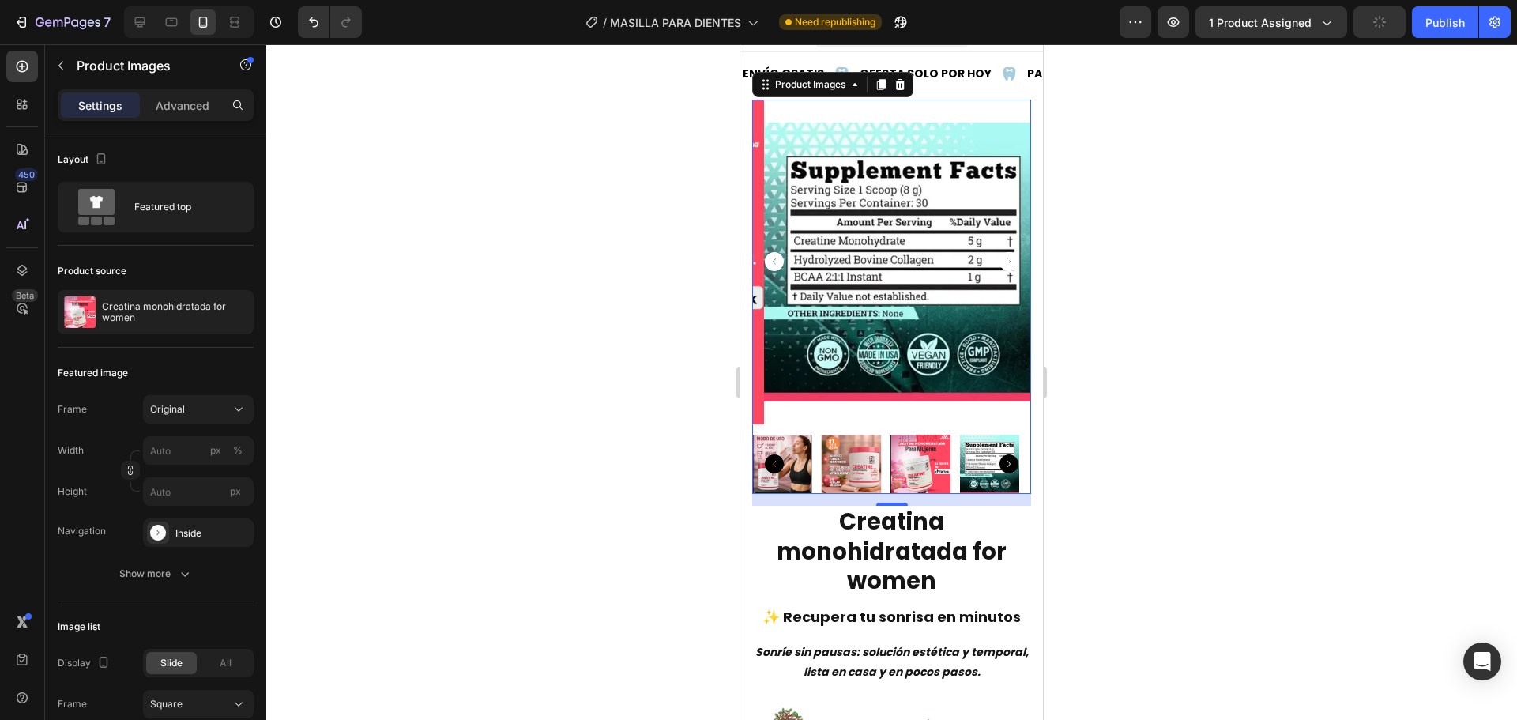
click at [792, 470] on div at bounding box center [782, 465] width 60 height 60
click at [828, 459] on img at bounding box center [852, 465] width 60 height 60
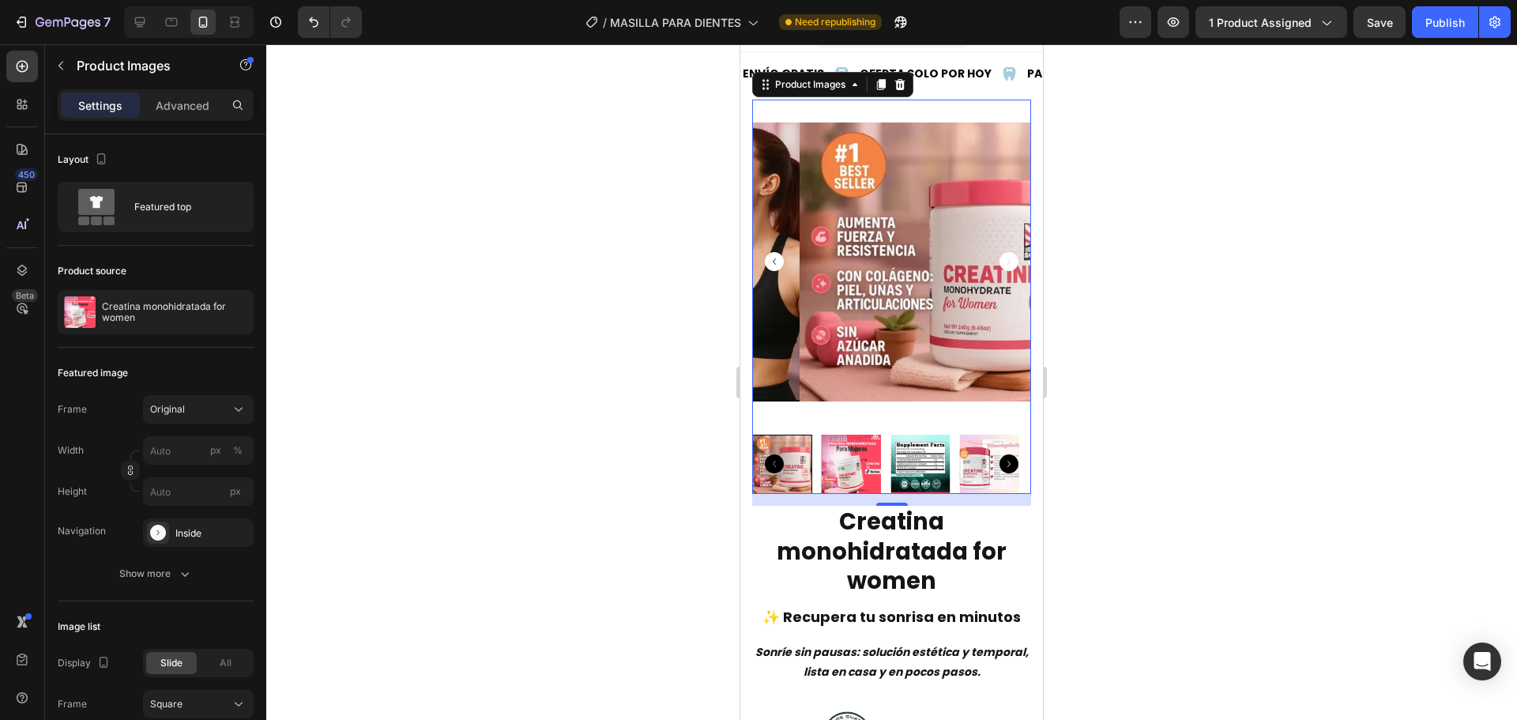
click at [872, 459] on img at bounding box center [850, 465] width 59 height 60
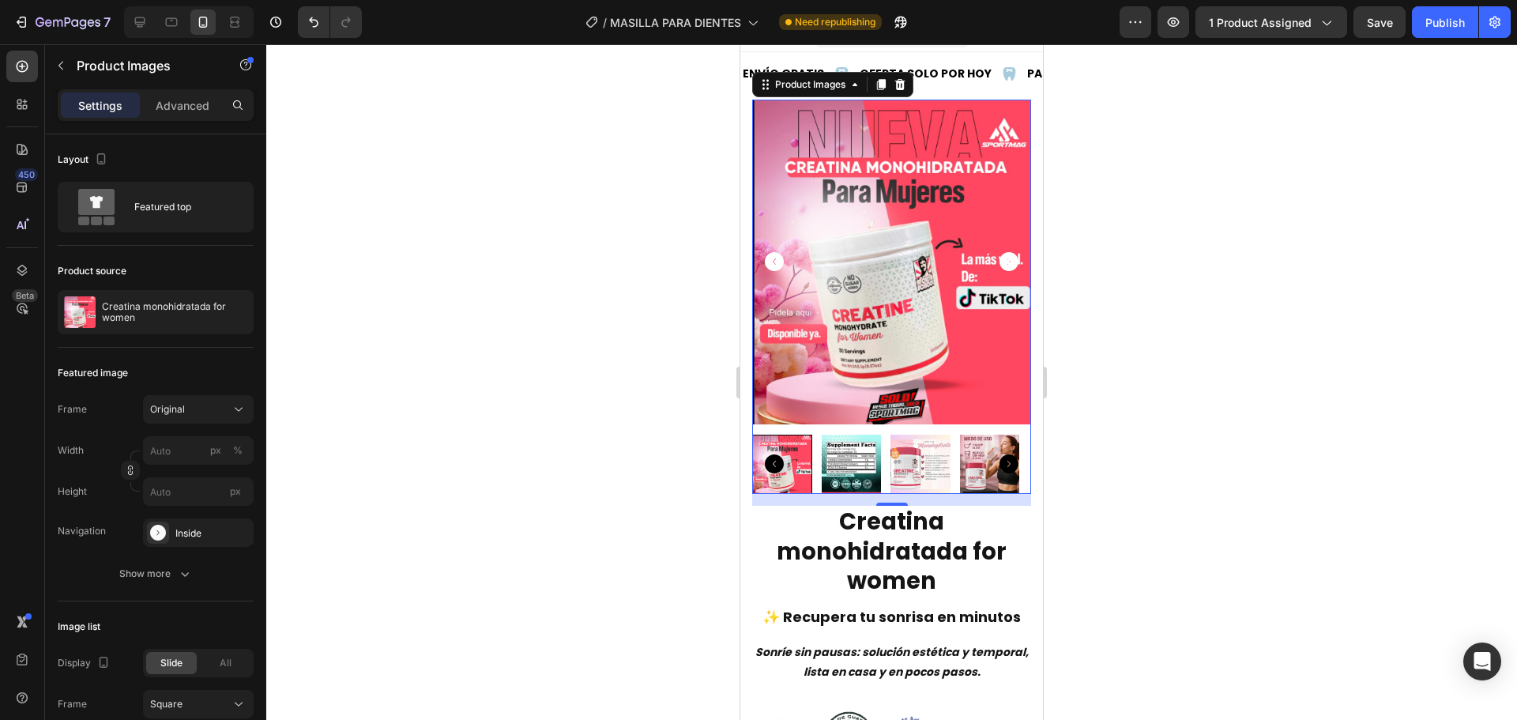
click at [804, 459] on div at bounding box center [782, 465] width 60 height 60
click at [936, 460] on img at bounding box center [921, 465] width 60 height 60
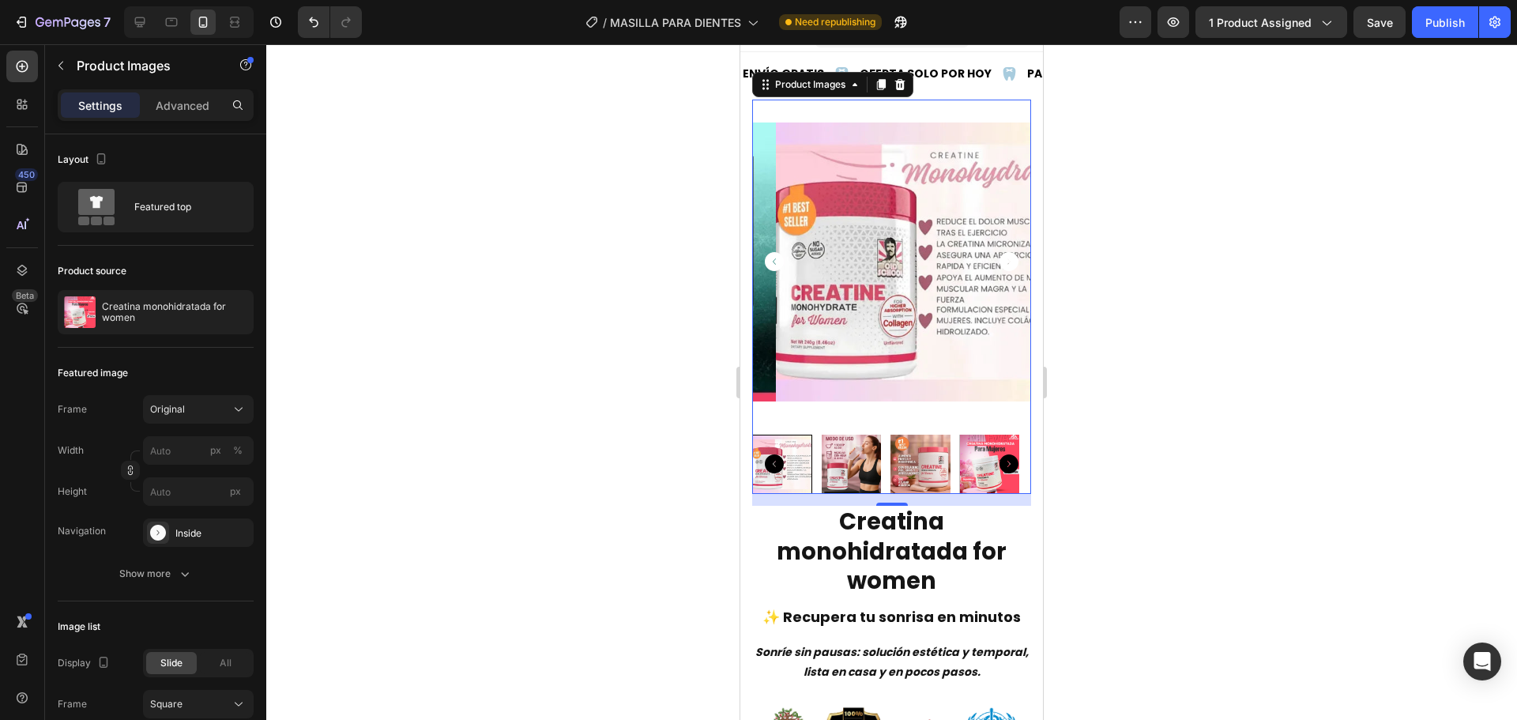
click at [872, 307] on img at bounding box center [915, 262] width 279 height 324
click at [845, 364] on img at bounding box center [915, 262] width 279 height 324
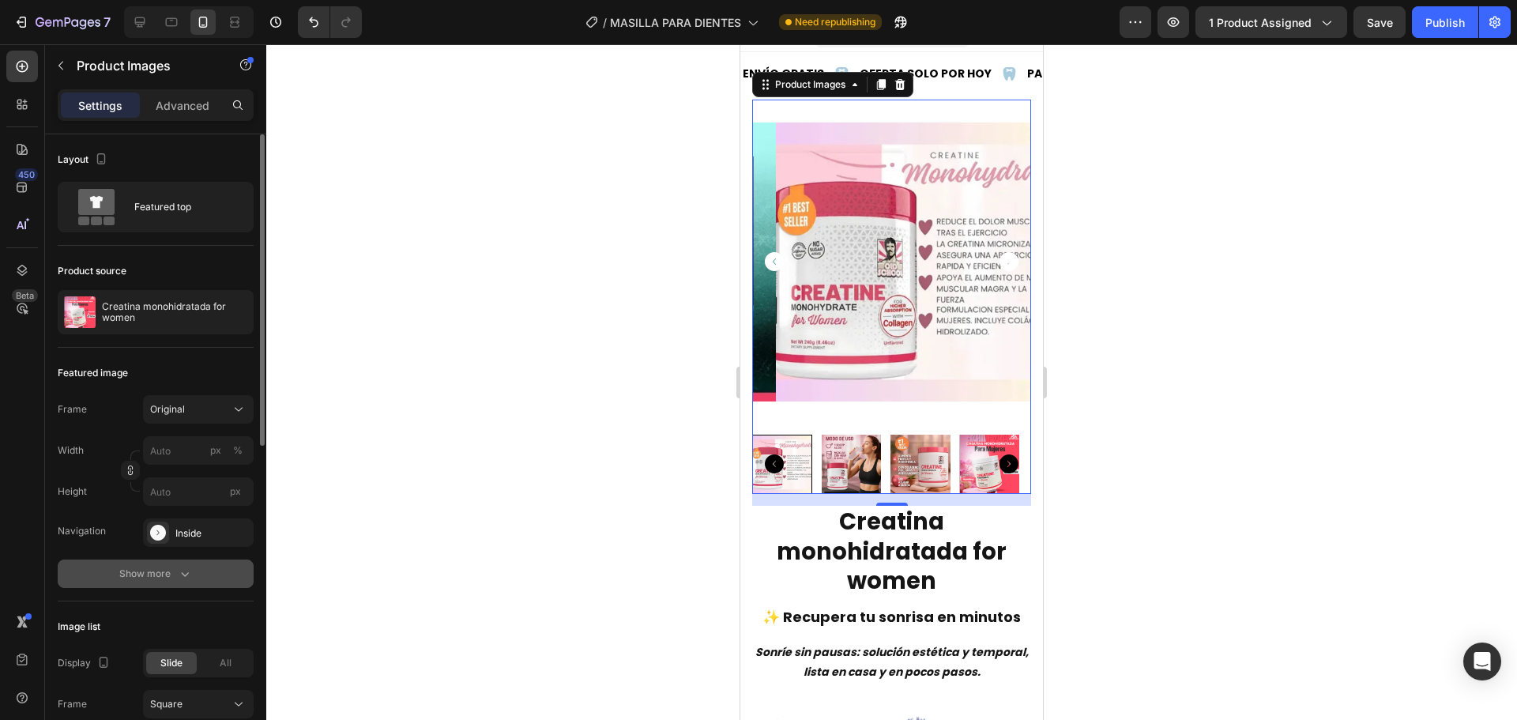
click at [198, 575] on button "Show more" at bounding box center [156, 574] width 196 height 28
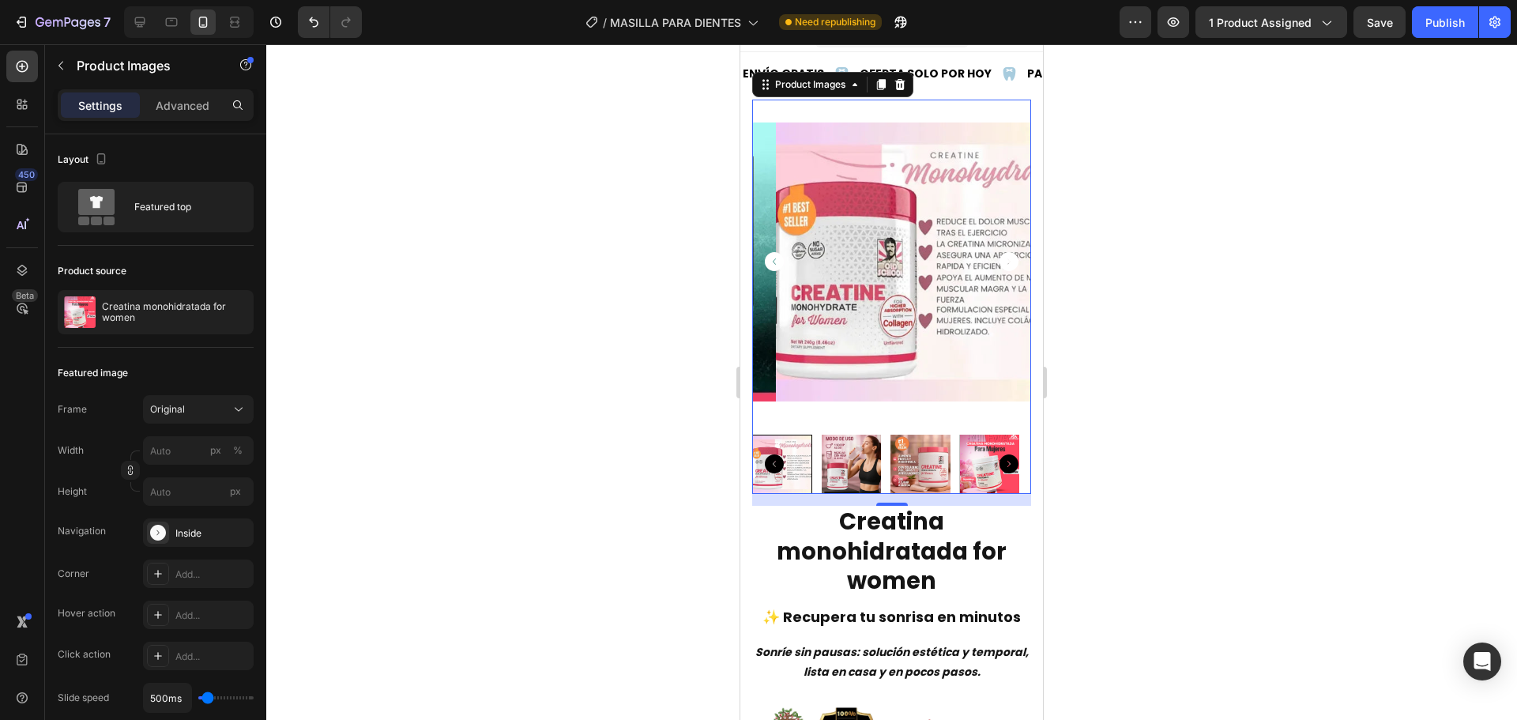
click at [816, 350] on img at bounding box center [915, 262] width 279 height 324
click at [843, 439] on img at bounding box center [852, 465] width 60 height 60
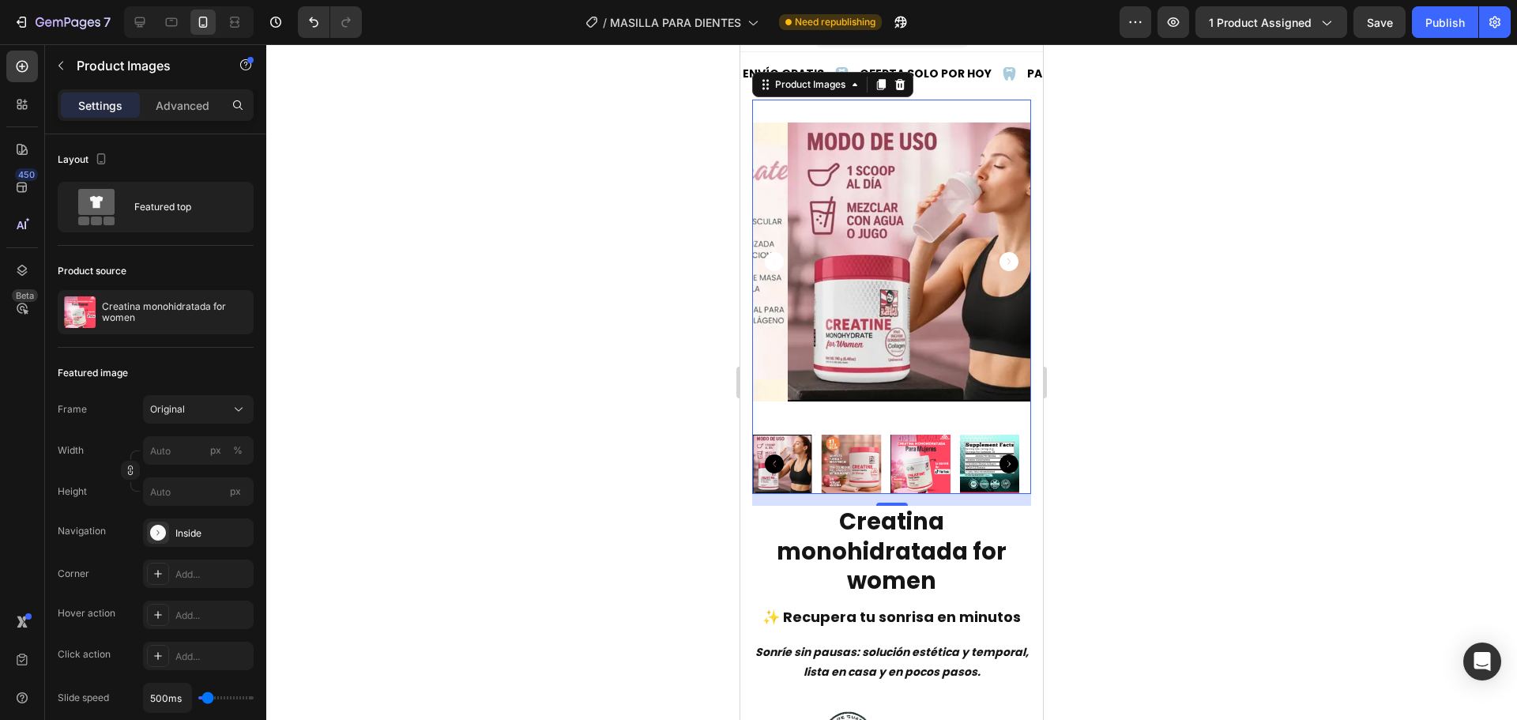
click at [827, 302] on img at bounding box center [927, 262] width 279 height 324
click at [930, 462] on img at bounding box center [921, 465] width 60 height 60
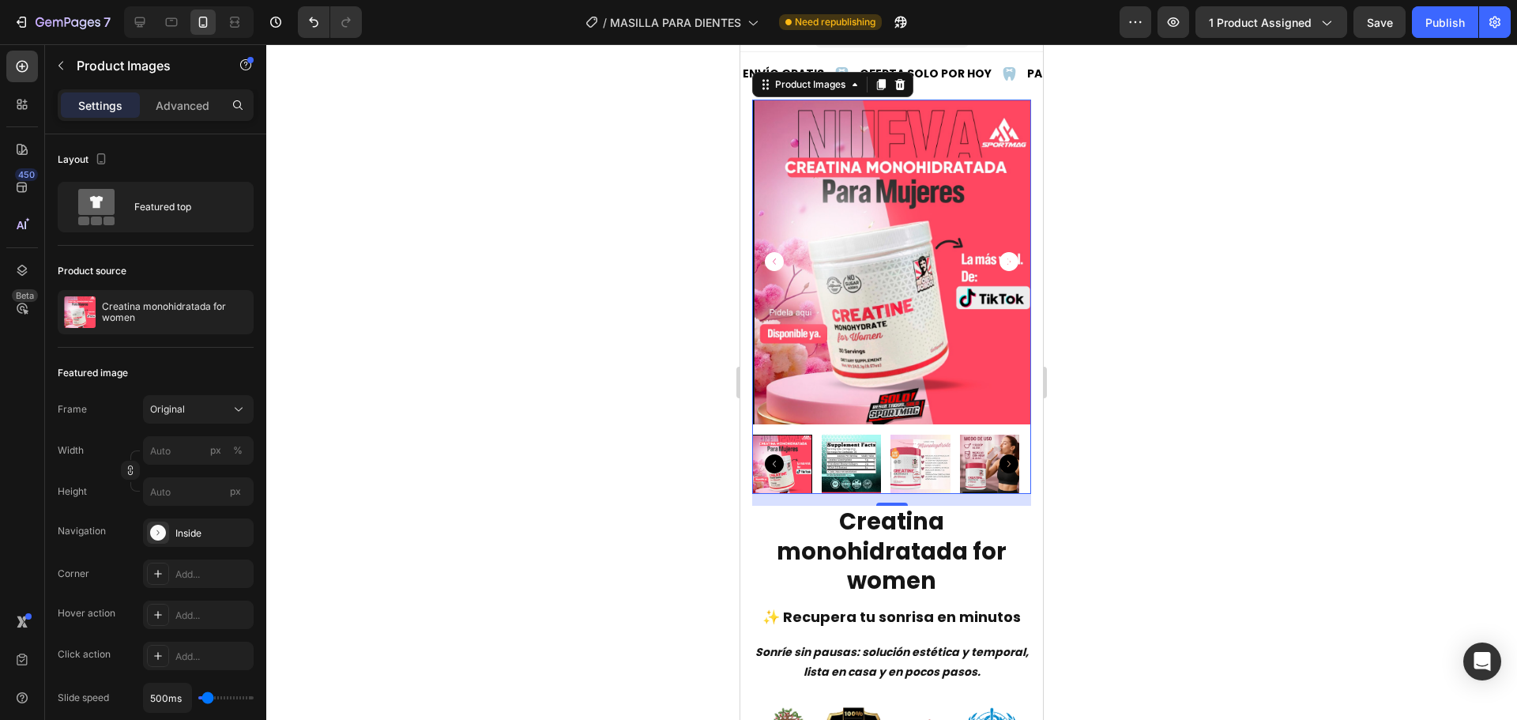
click at [1087, 431] on div at bounding box center [891, 382] width 1251 height 676
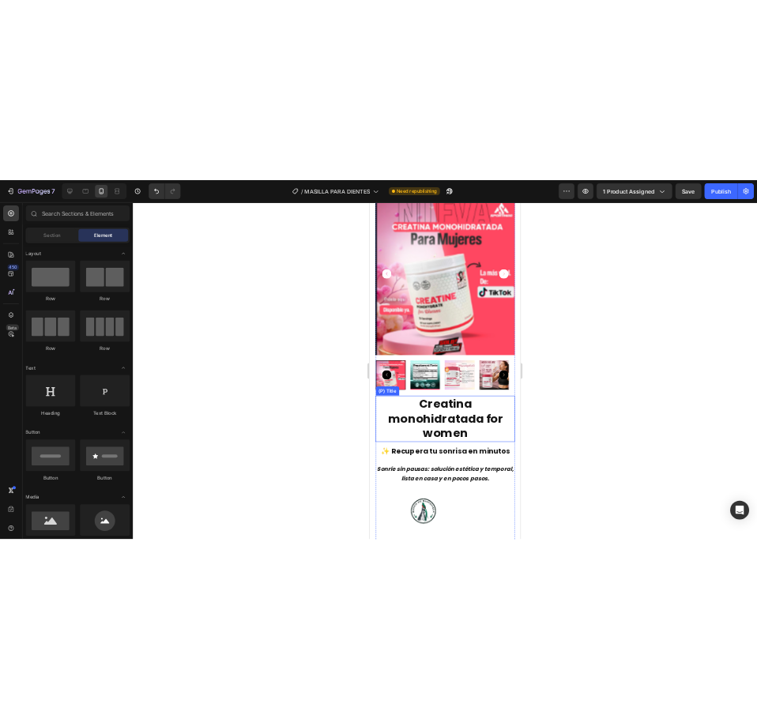
scroll to position [104, 0]
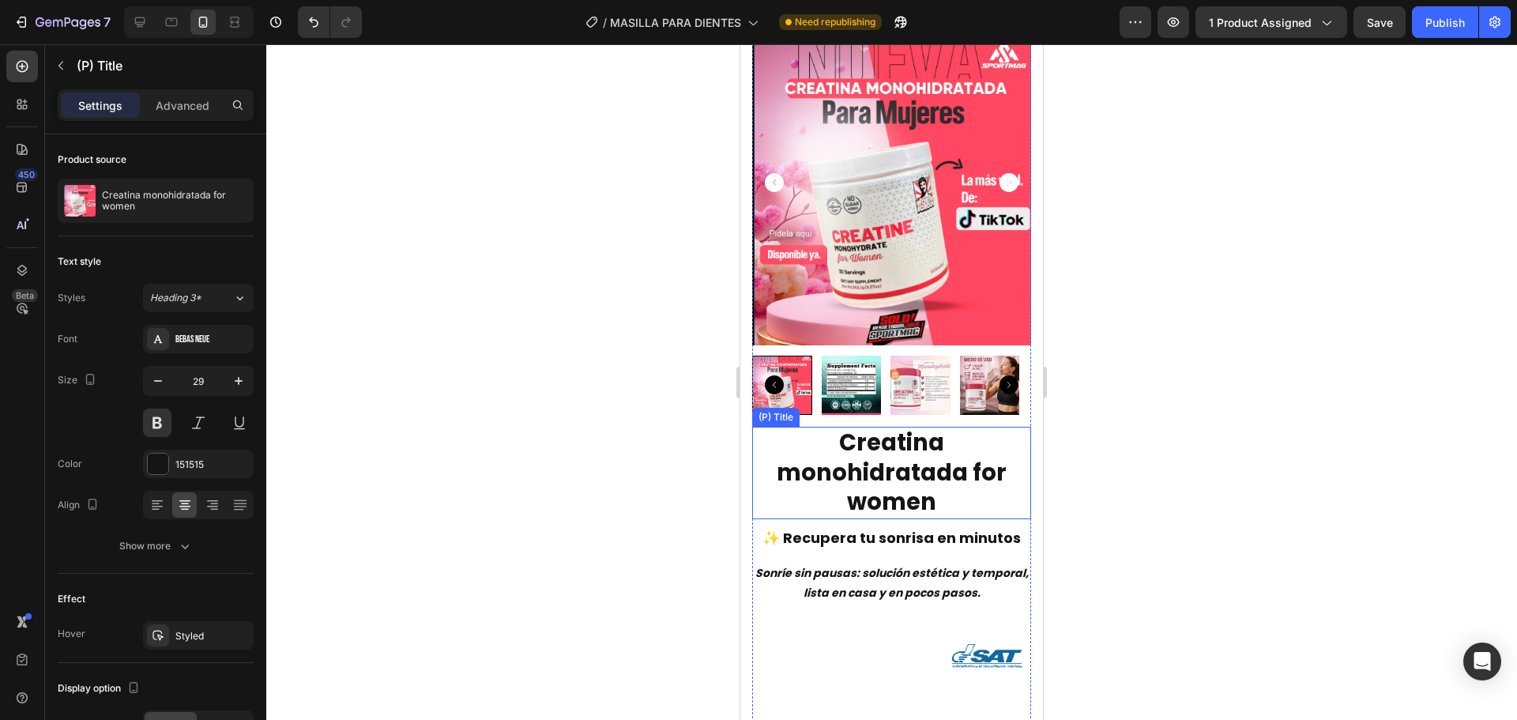
click at [850, 451] on h2 "Creatina monohidratada for women" at bounding box center [891, 473] width 279 height 92
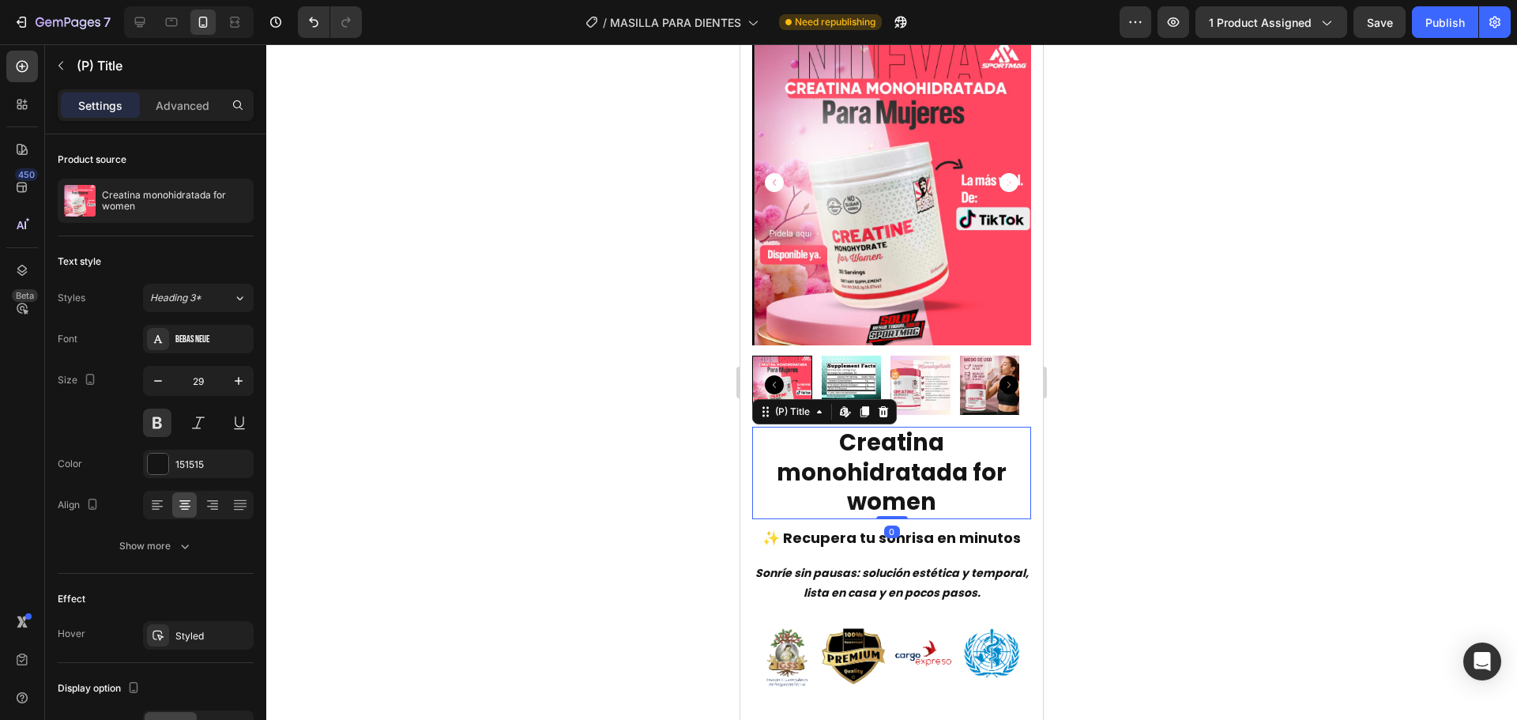
click at [850, 451] on h2 "Creatina monohidratada for women" at bounding box center [891, 473] width 279 height 92
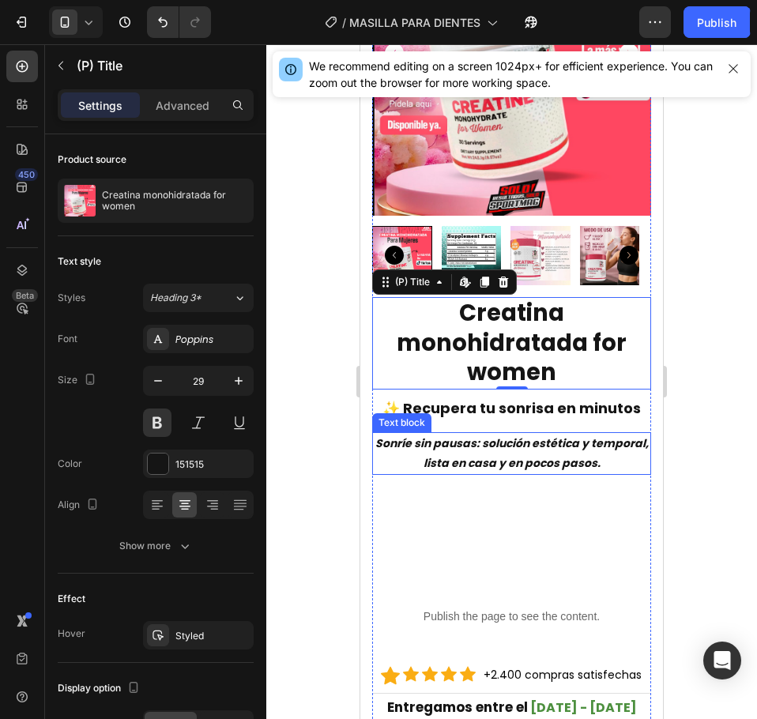
scroll to position [237, 0]
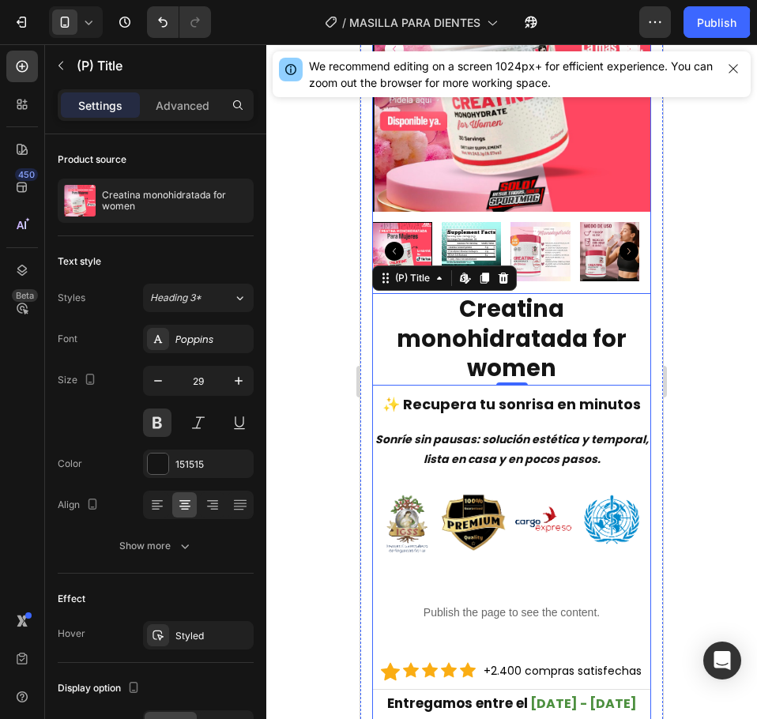
click at [508, 431] on strong "Sonríe sin pausas: solución estética y temporal, lista en casa y en pocos pasos." at bounding box center [511, 449] width 273 height 36
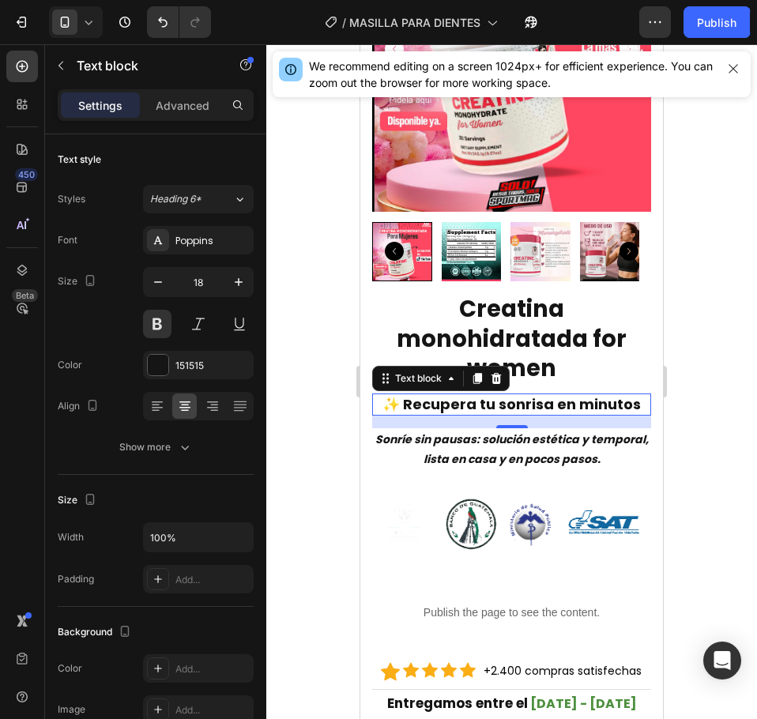
click at [520, 395] on p "✨ Recupera tu sonrisa en minutos" at bounding box center [512, 404] width 276 height 18
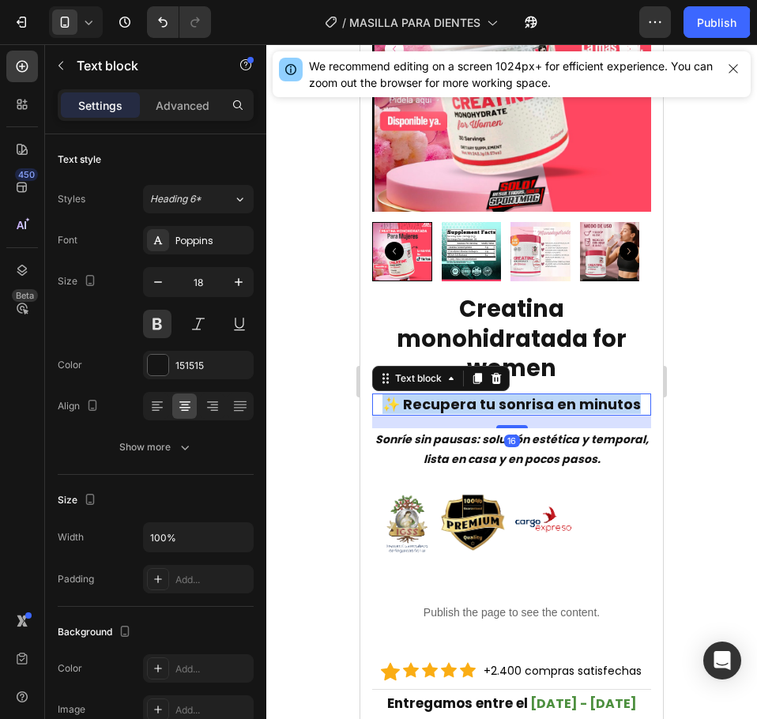
click at [520, 395] on p "✨ Recupera tu sonrisa en minutos" at bounding box center [512, 404] width 276 height 18
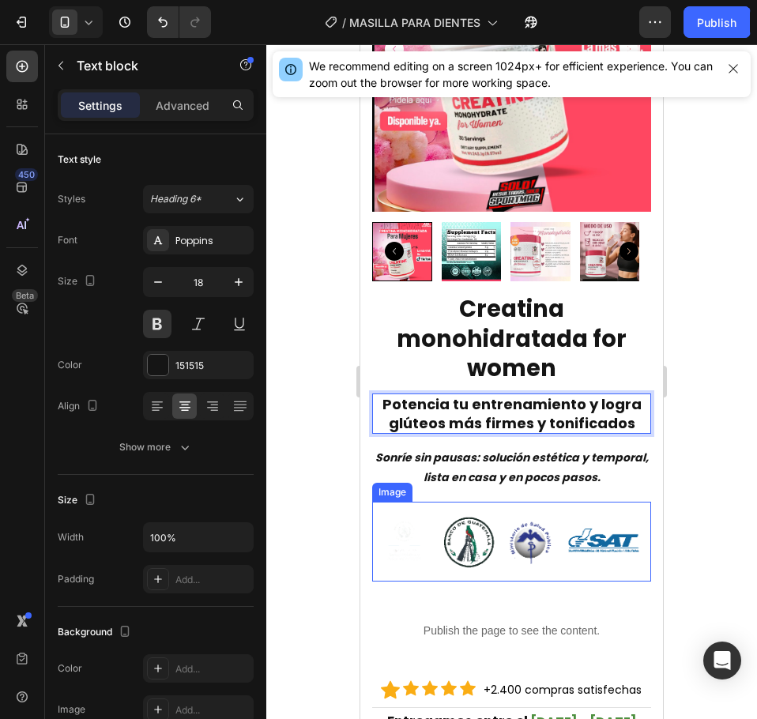
click at [624, 502] on img at bounding box center [511, 542] width 279 height 80
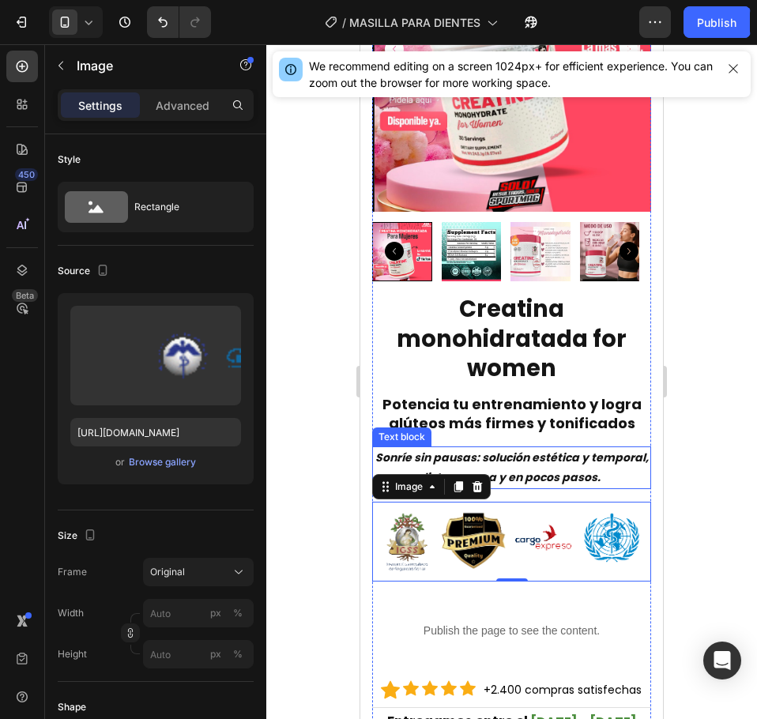
click at [560, 450] on strong "Sonríe sin pausas: solución estética y temporal, lista en casa y en pocos pasos." at bounding box center [511, 468] width 273 height 36
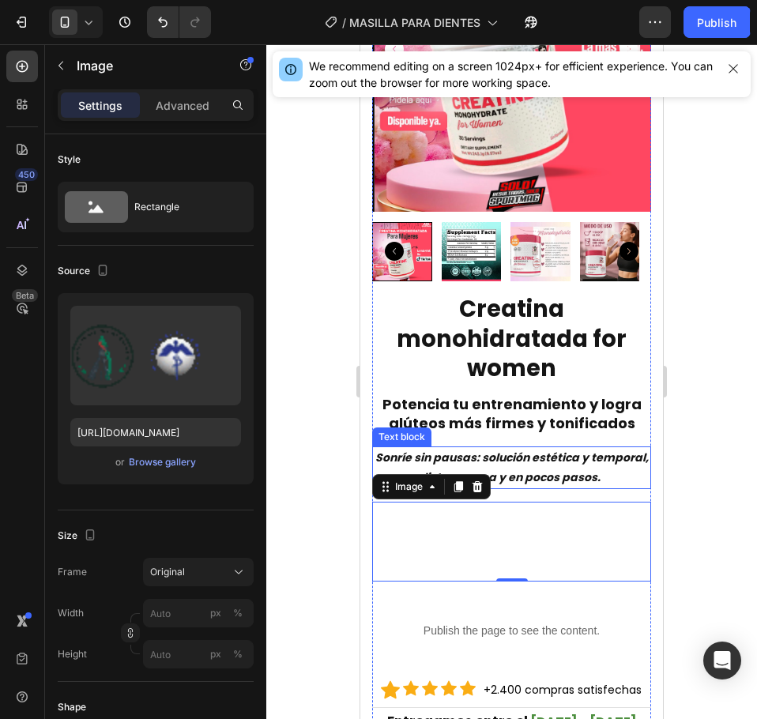
click at [560, 450] on strong "Sonríe sin pausas: solución estética y temporal, lista en casa y en pocos pasos." at bounding box center [511, 468] width 273 height 36
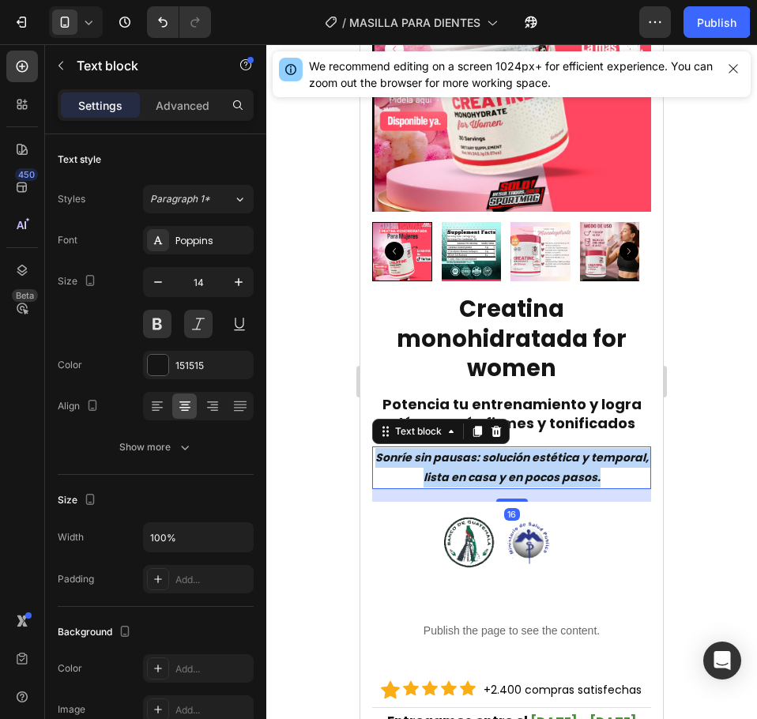
click at [560, 450] on strong "Sonríe sin pausas: solución estética y temporal, lista en casa y en pocos pasos." at bounding box center [511, 468] width 273 height 36
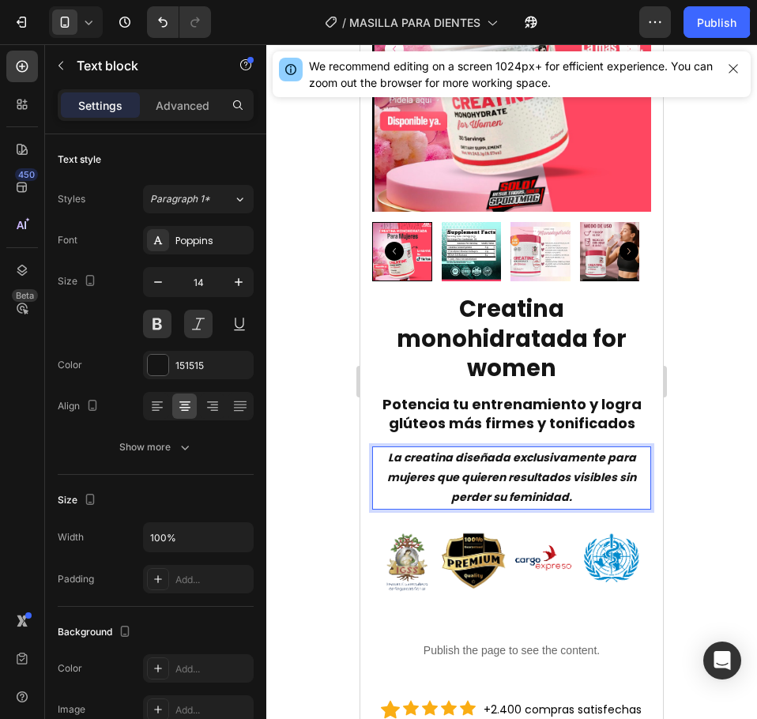
click at [728, 429] on div at bounding box center [511, 381] width 491 height 675
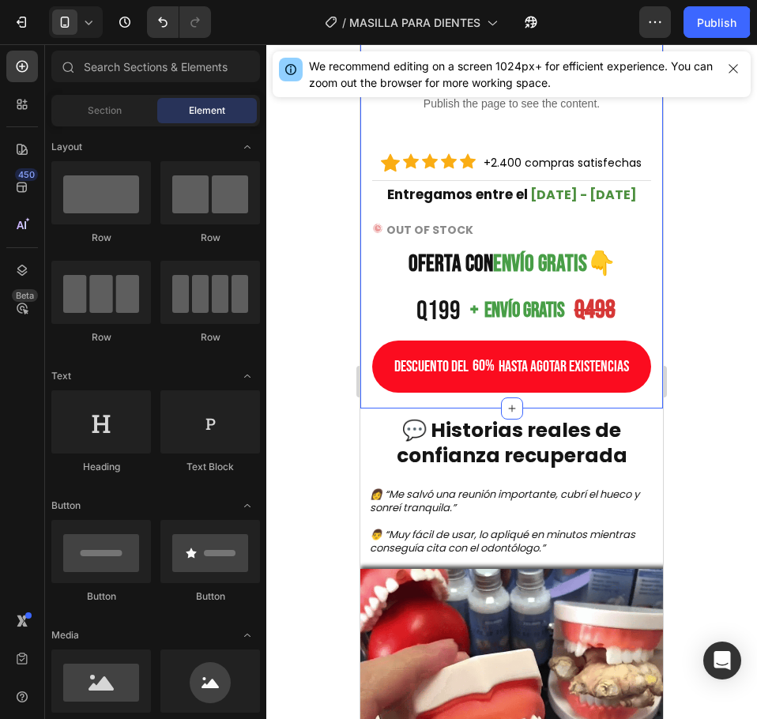
scroll to position [790, 0]
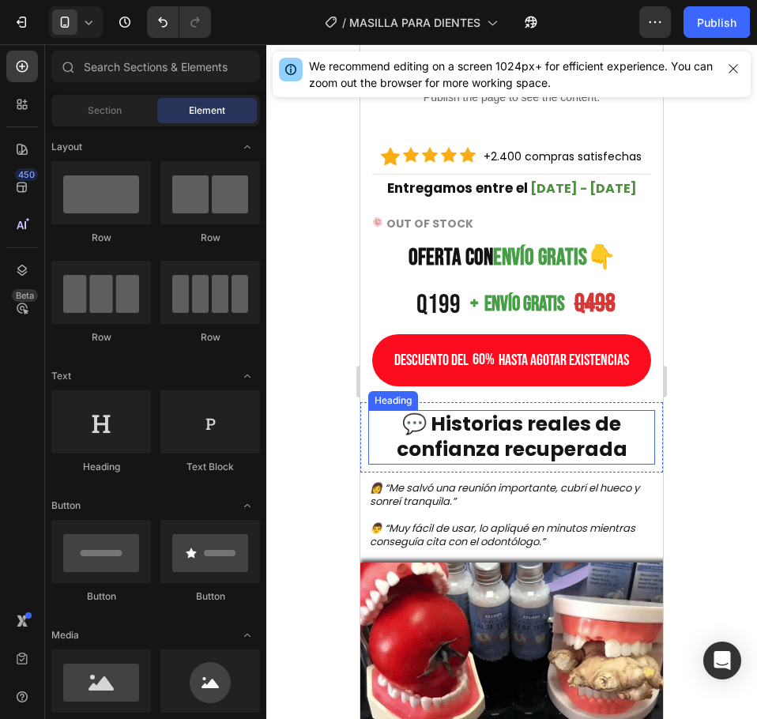
click at [451, 447] on h2 "💬 Historias reales de confianza recuperada" at bounding box center [511, 437] width 287 height 55
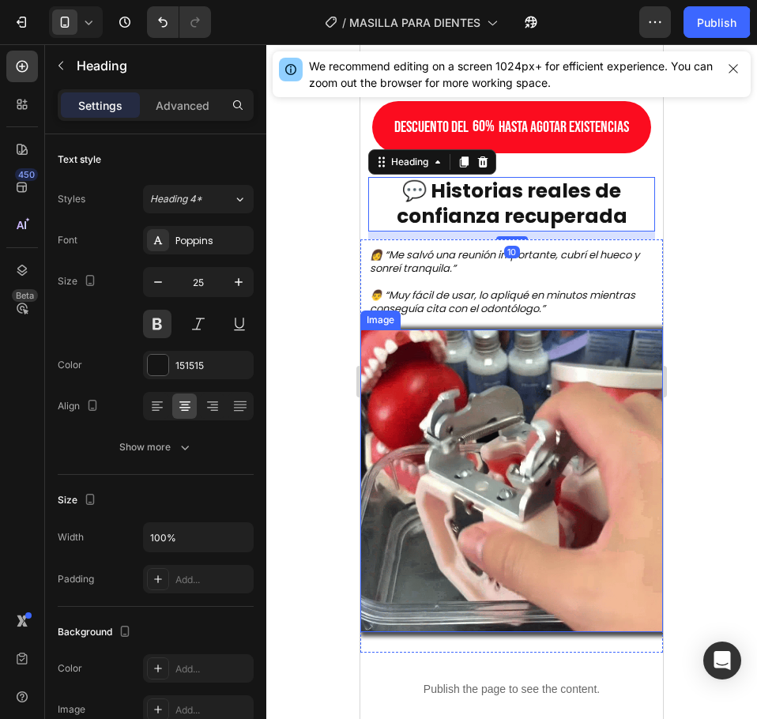
scroll to position [1027, 0]
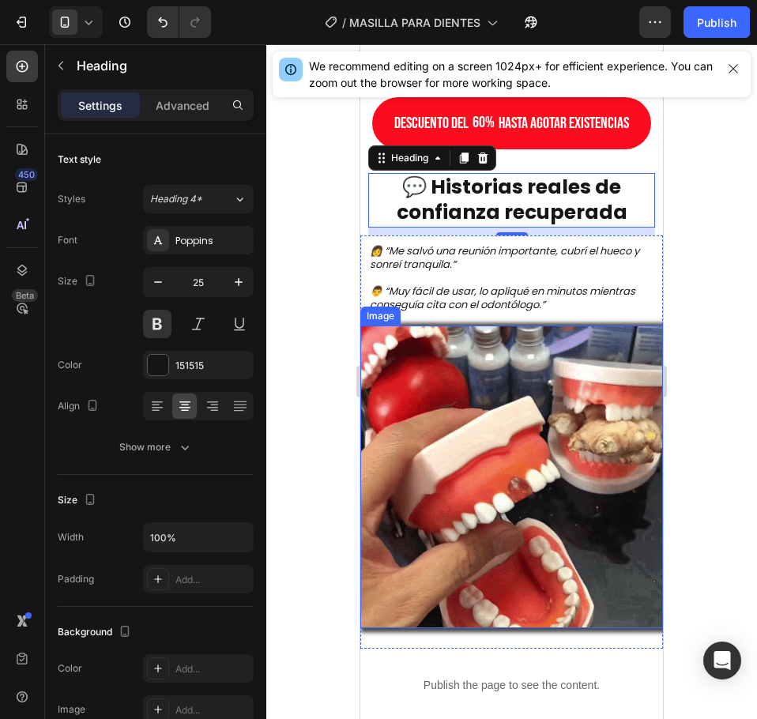
click at [475, 419] on img at bounding box center [511, 477] width 303 height 303
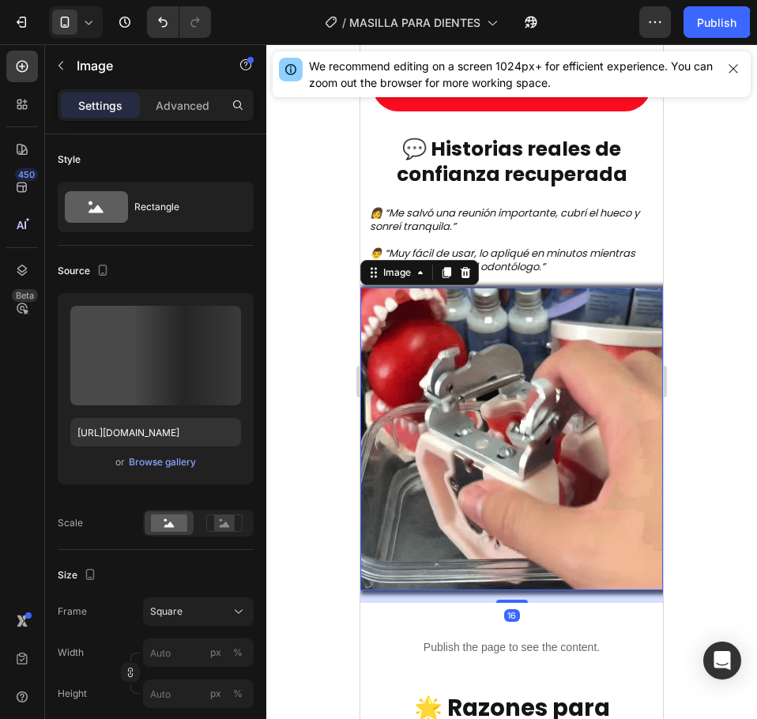
scroll to position [1106, 0]
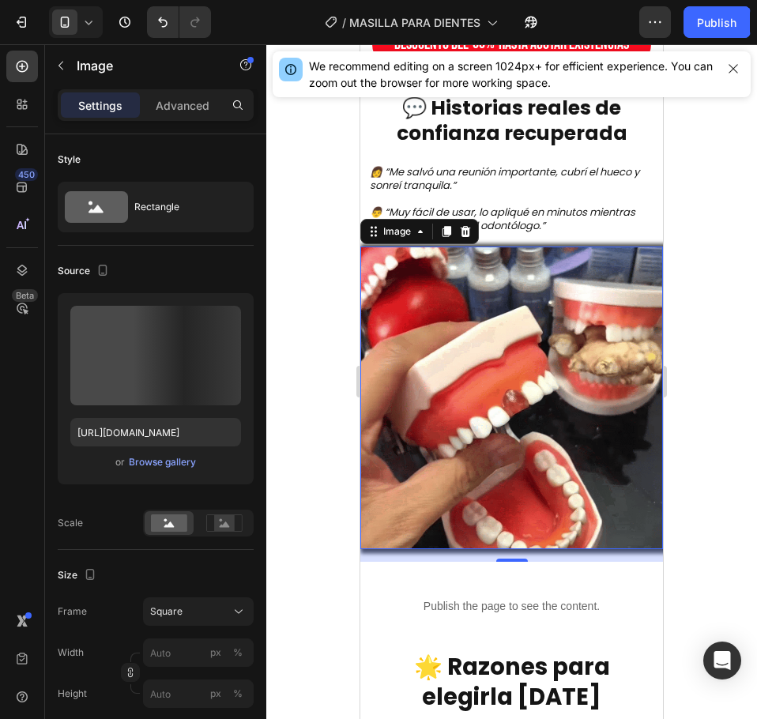
click at [469, 381] on img at bounding box center [511, 398] width 303 height 303
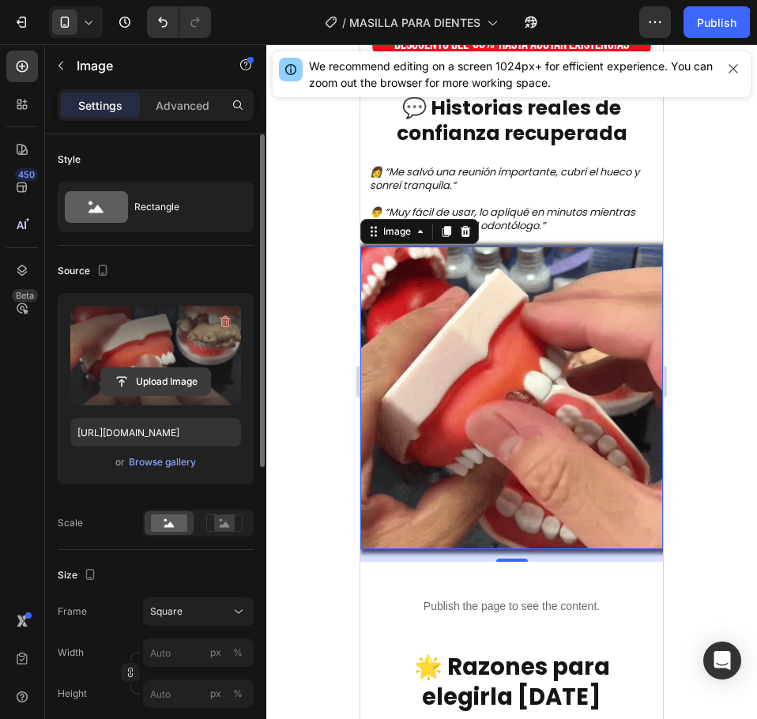
click at [116, 371] on input "file" at bounding box center [155, 381] width 109 height 27
click at [169, 368] on input "file" at bounding box center [155, 381] width 109 height 27
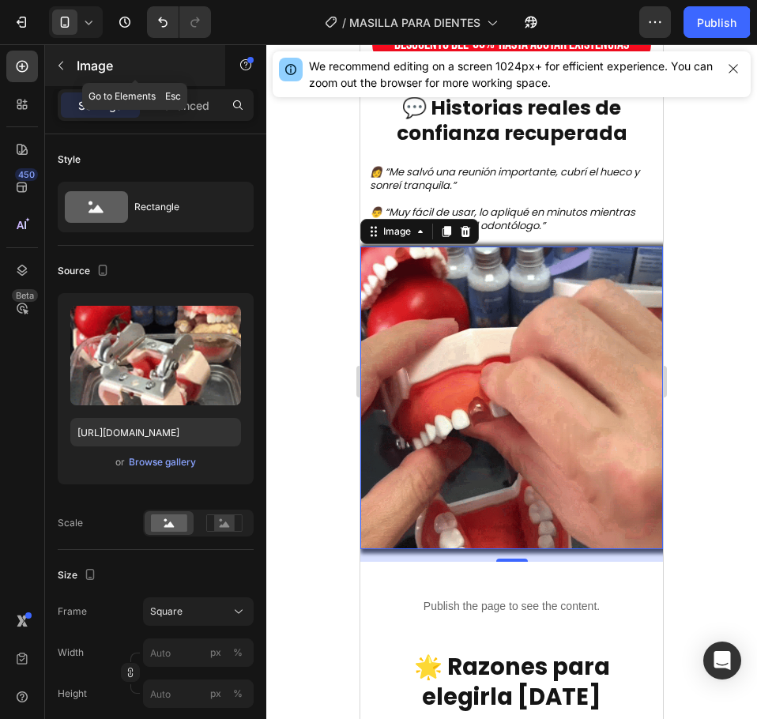
click at [79, 76] on div "Image" at bounding box center [135, 65] width 180 height 41
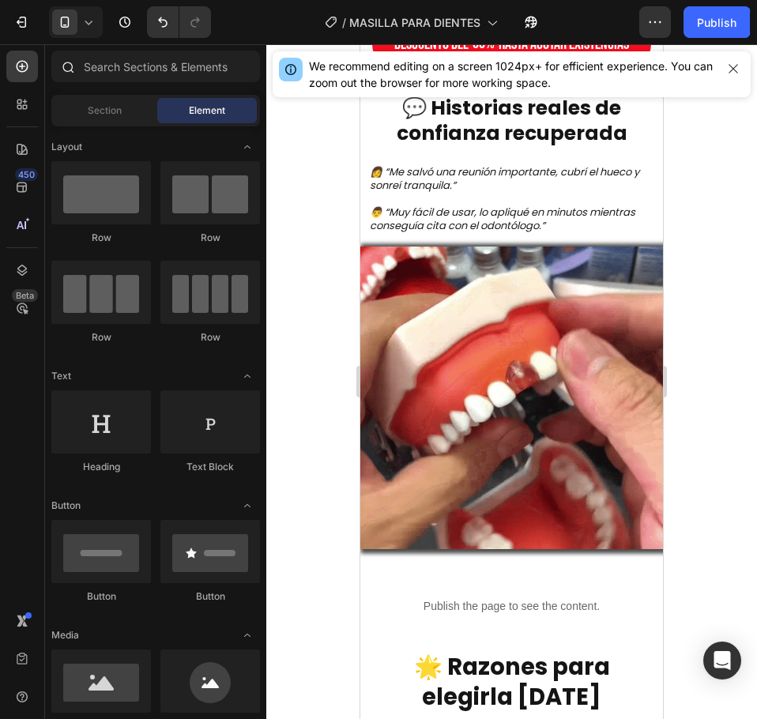
click at [136, 84] on div at bounding box center [155, 70] width 221 height 38
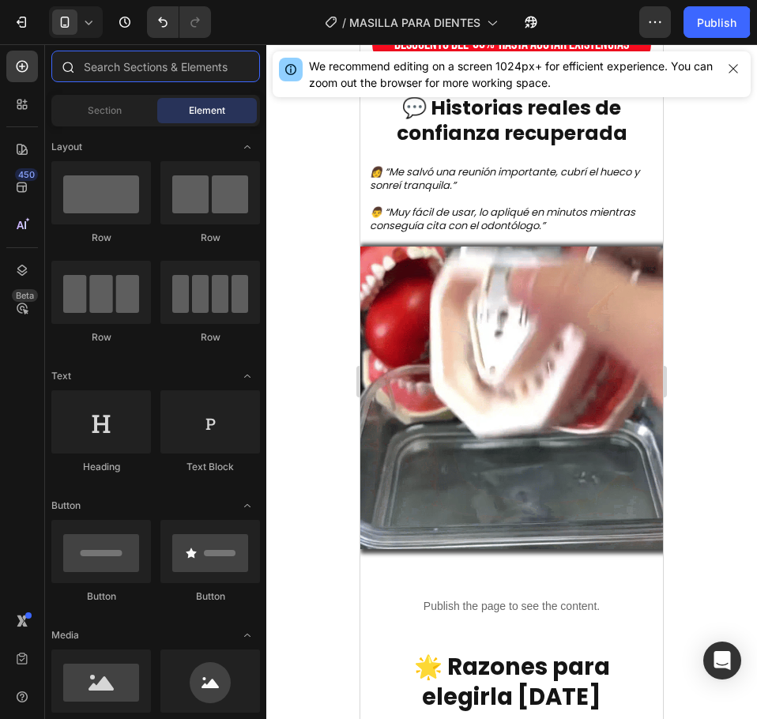
click at [142, 73] on input "text" at bounding box center [155, 67] width 209 height 32
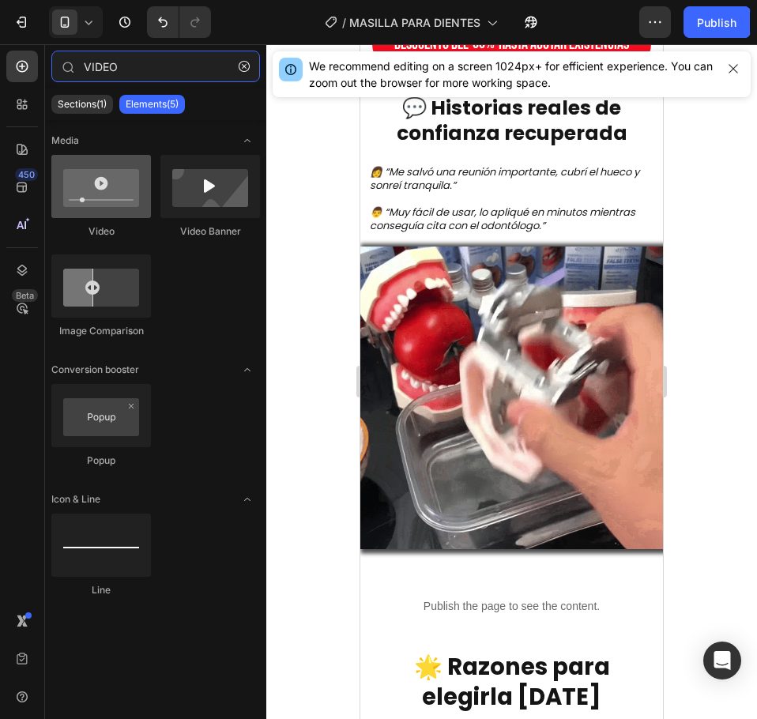
type input "VIDEO"
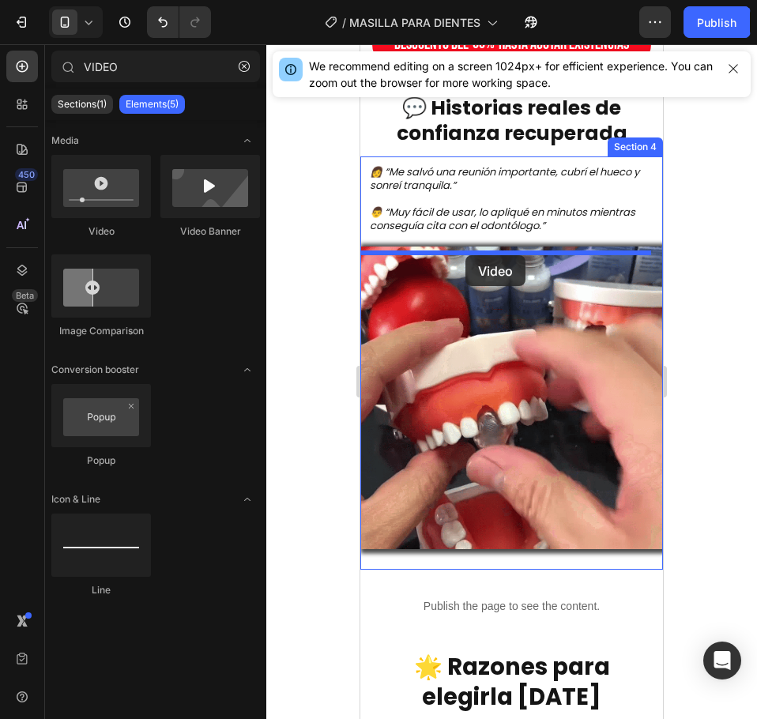
drag, startPoint x: 480, startPoint y: 237, endPoint x: 465, endPoint y: 255, distance: 23.6
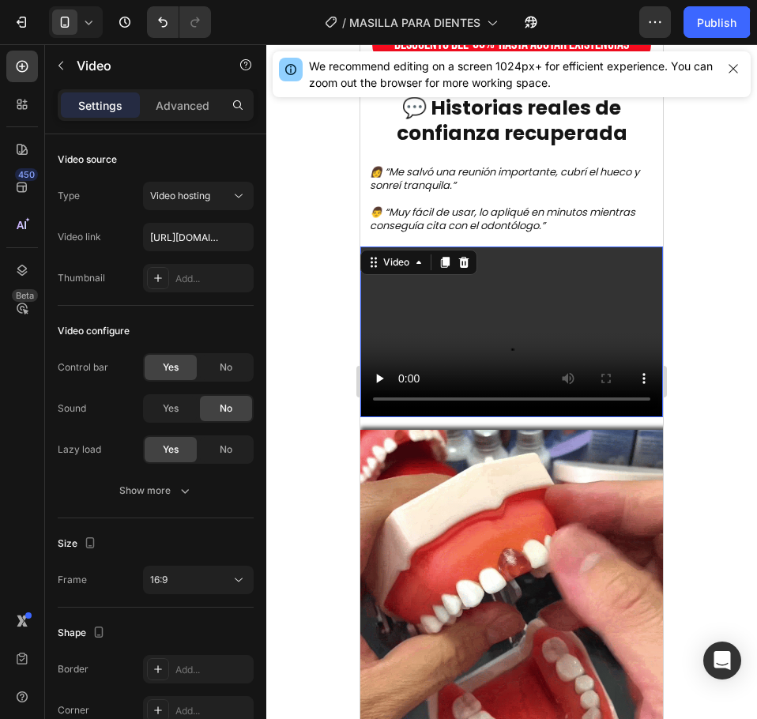
click at [456, 341] on video at bounding box center [511, 332] width 303 height 170
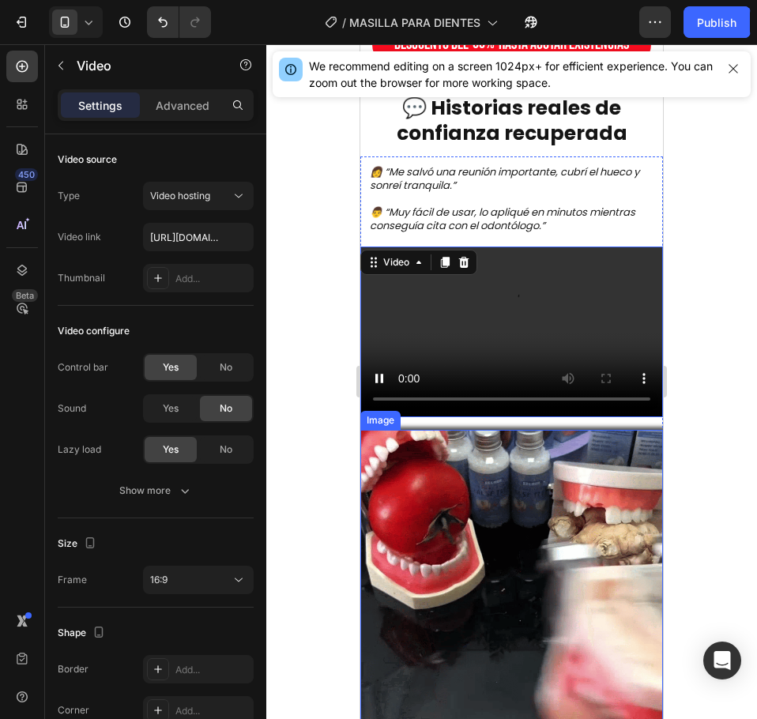
click at [493, 495] on img at bounding box center [511, 581] width 303 height 303
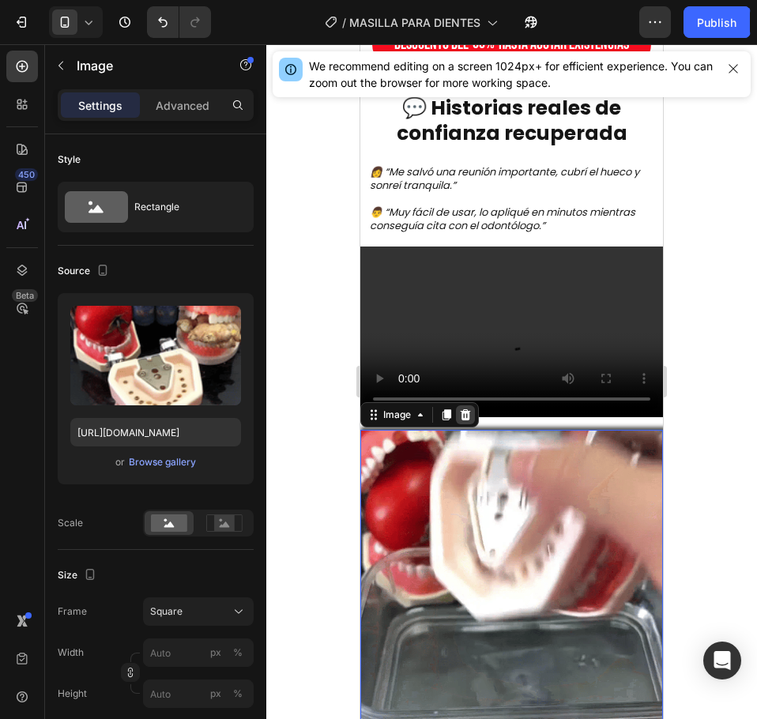
click at [465, 416] on icon at bounding box center [465, 415] width 13 height 13
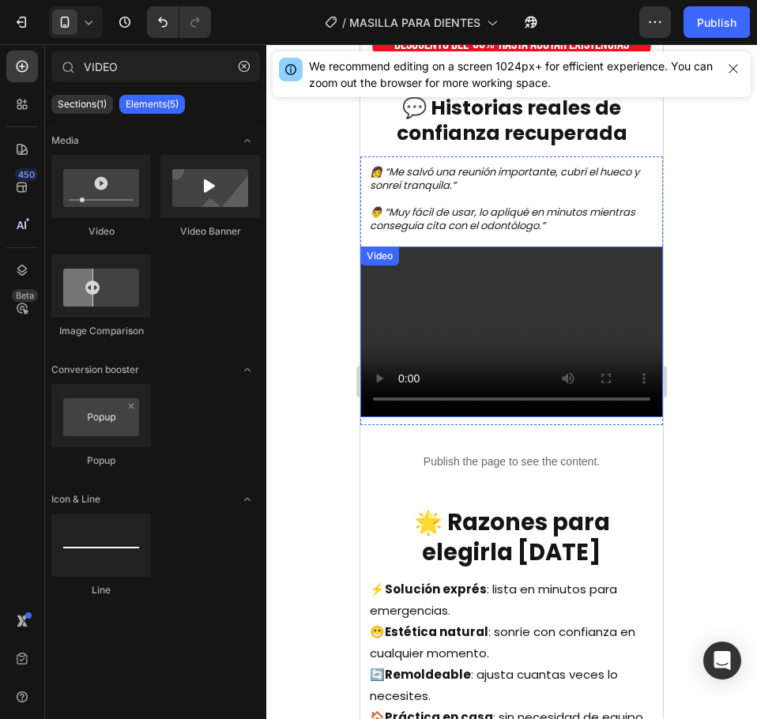
click at [452, 347] on video at bounding box center [511, 332] width 303 height 170
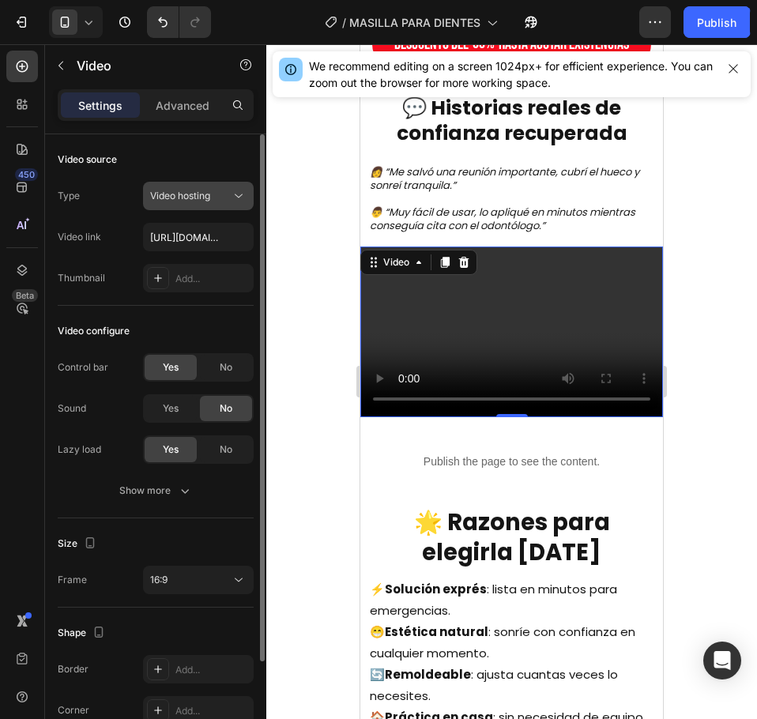
click at [198, 193] on span "Video hosting" at bounding box center [180, 196] width 60 height 12
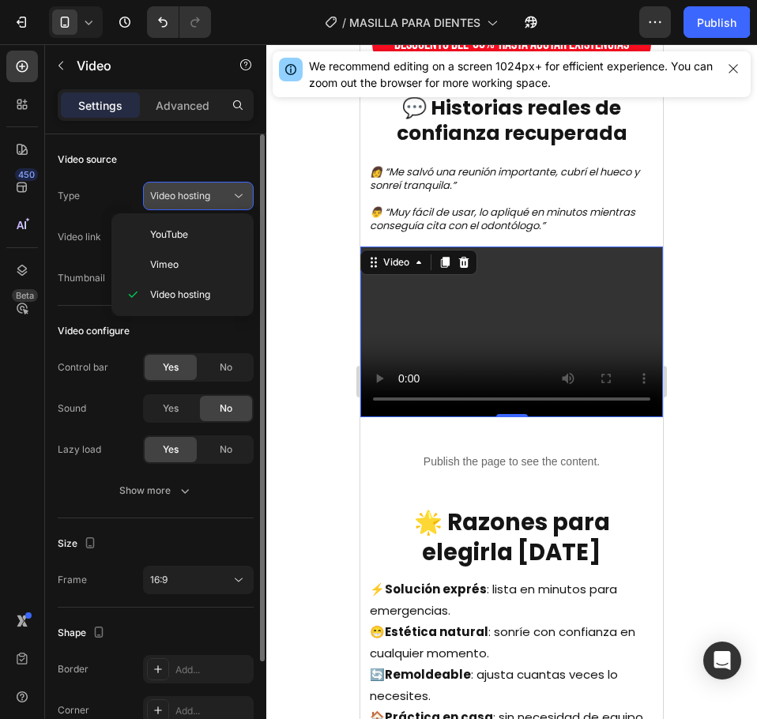
click at [198, 193] on span "Video hosting" at bounding box center [180, 196] width 60 height 12
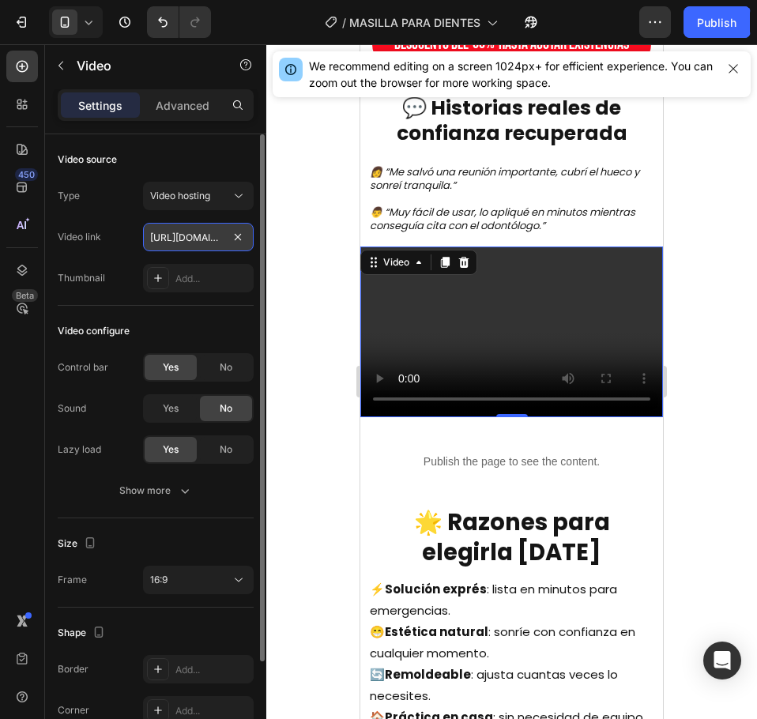
click at [194, 245] on input "https://cdn.shopify.com/videos/c/o/v/2cd3deb506b54b009063f7270ab5cf2e.mp4" at bounding box center [198, 237] width 111 height 28
click at [204, 285] on div "Add..." at bounding box center [212, 279] width 74 height 14
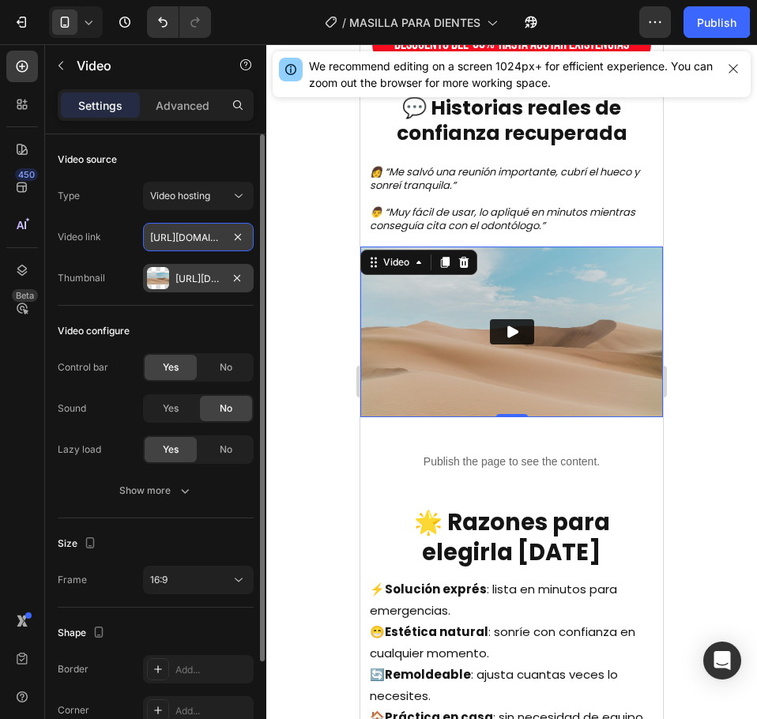
click at [173, 241] on input "https://cdn.shopify.com/videos/c/o/v/2cd3deb506b54b009063f7270ab5cf2e.mp4" at bounding box center [198, 237] width 111 height 28
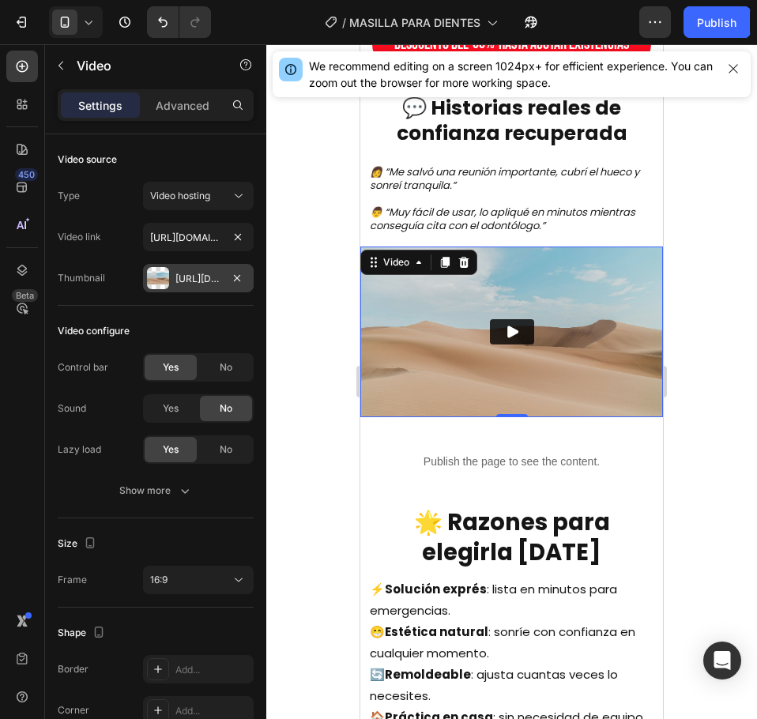
click at [511, 324] on button "Play" at bounding box center [512, 331] width 44 height 25
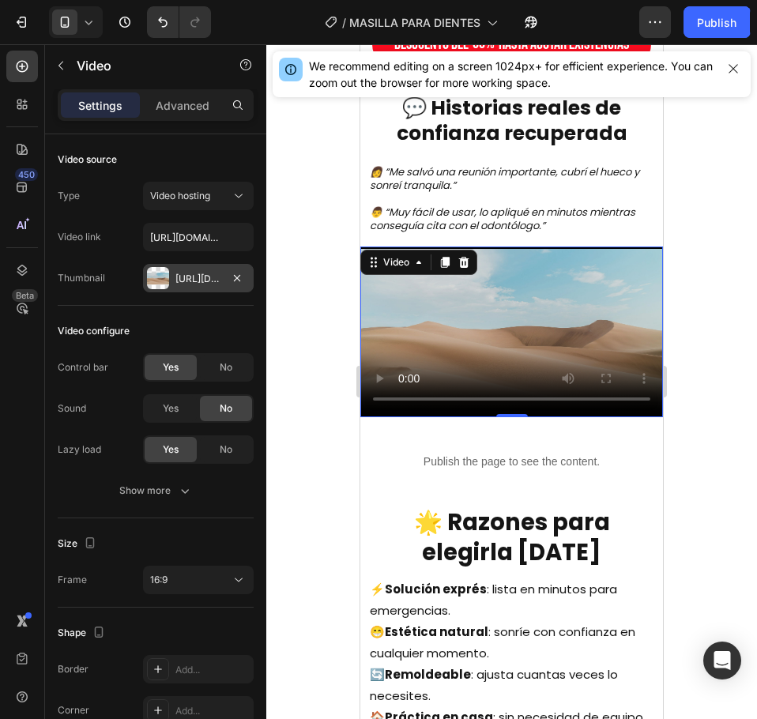
click at [512, 338] on video at bounding box center [511, 332] width 303 height 170
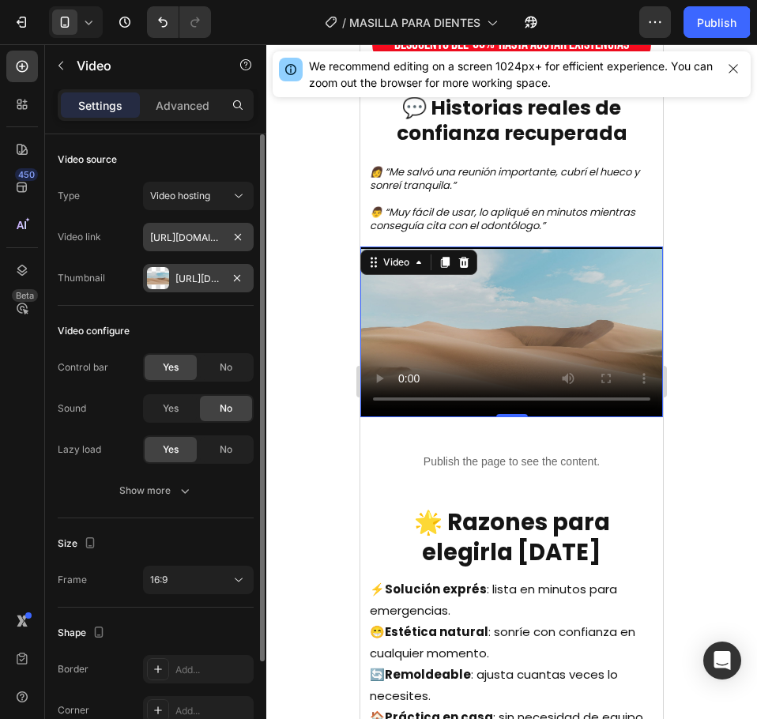
click at [173, 246] on input "https://cdn.shopify.com/videos/c/o/v/2cd3deb506b54b009063f7270ab5cf2e.mp4" at bounding box center [198, 237] width 111 height 28
paste input "4835260a998a4b27854d50b4e3837e5d"
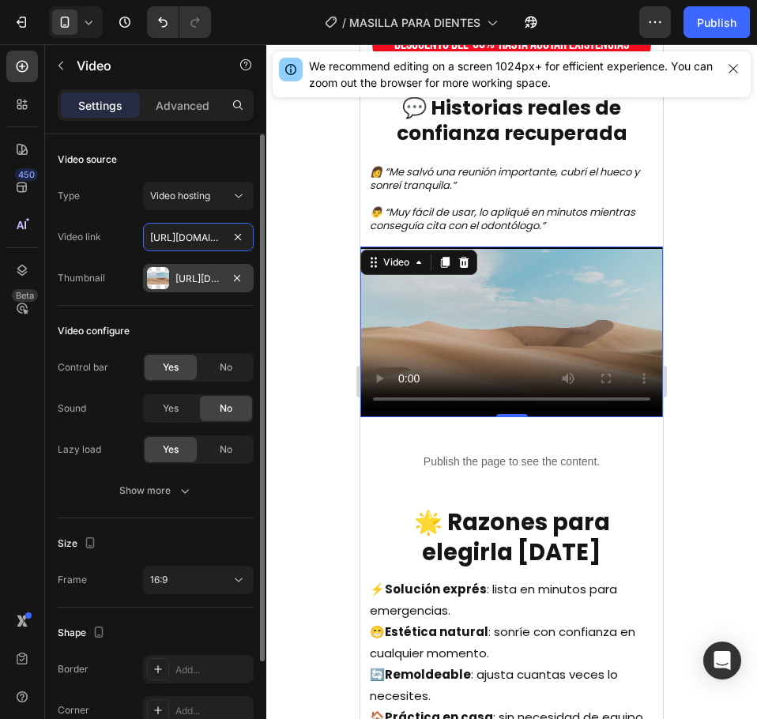
scroll to position [0, 305]
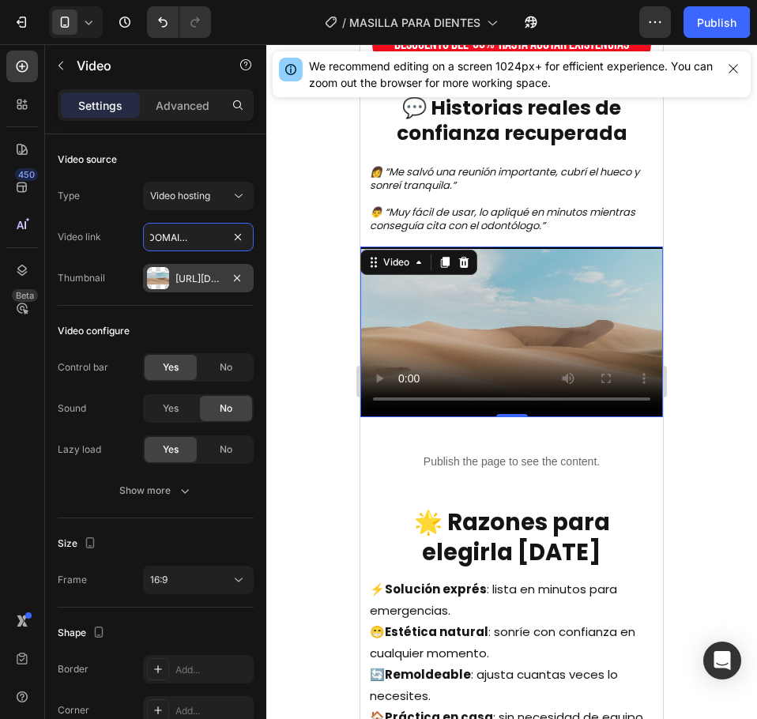
type input "[URL][DOMAIN_NAME]"
click at [332, 332] on div at bounding box center [511, 381] width 491 height 675
click at [441, 345] on video at bounding box center [511, 332] width 303 height 170
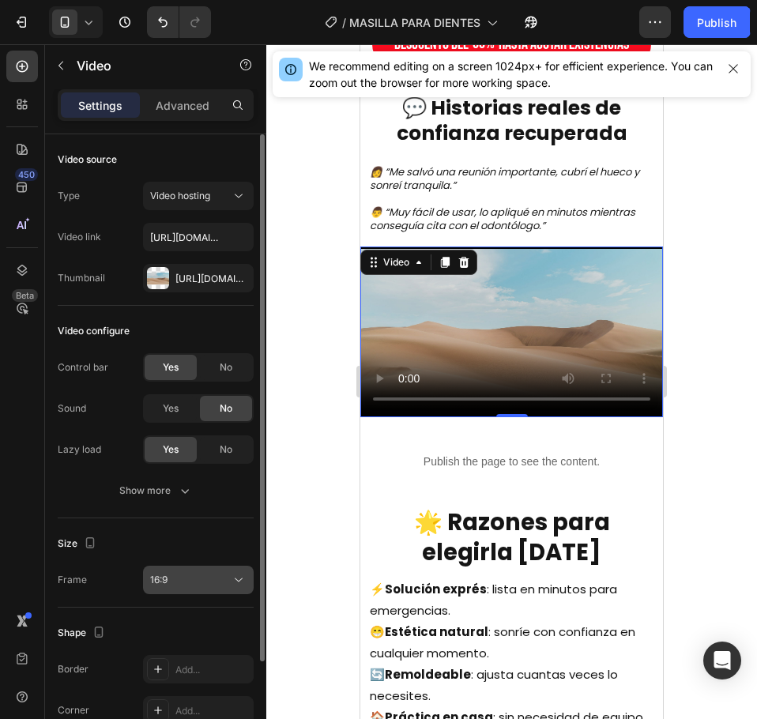
click at [207, 576] on div "16:9" at bounding box center [190, 580] width 81 height 14
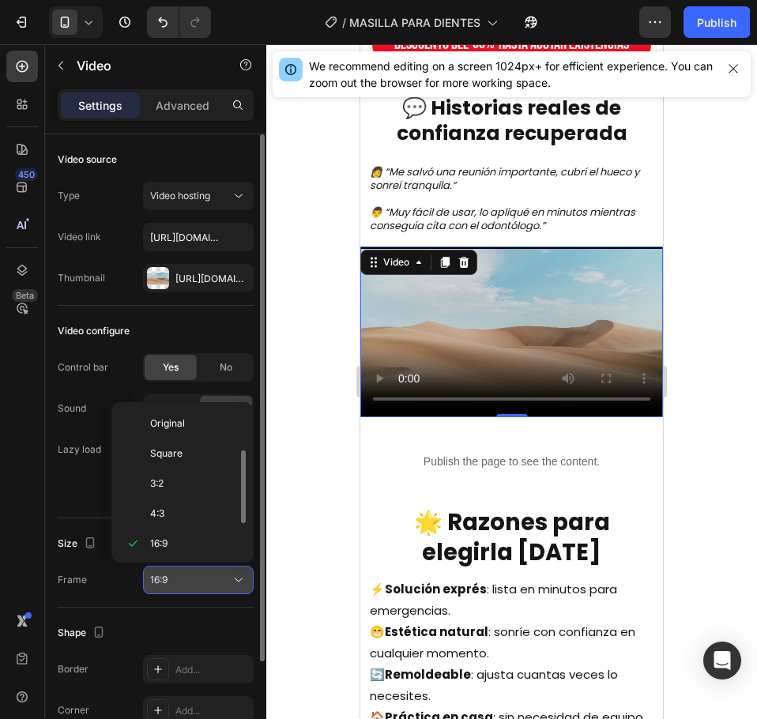
scroll to position [28, 0]
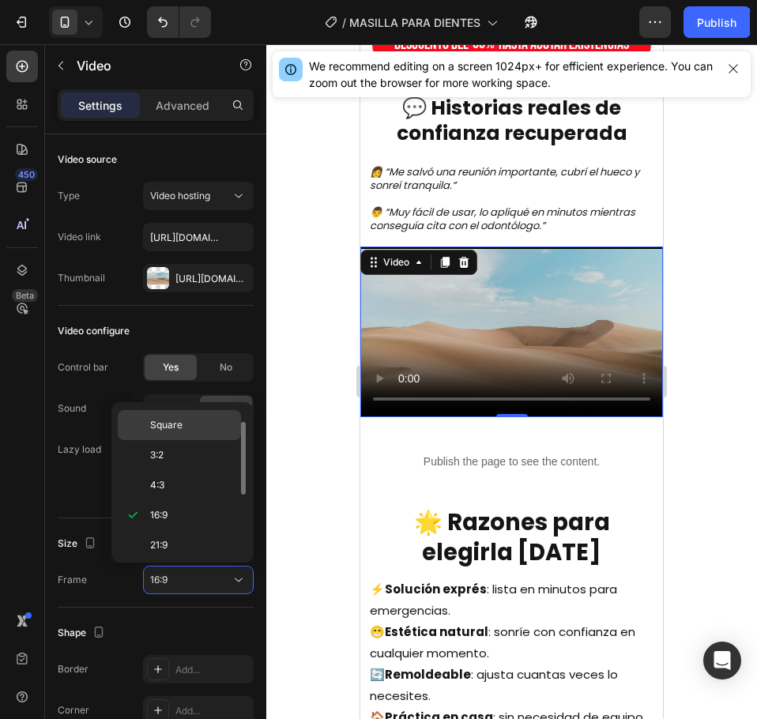
click at [184, 421] on p "Square" at bounding box center [192, 425] width 84 height 14
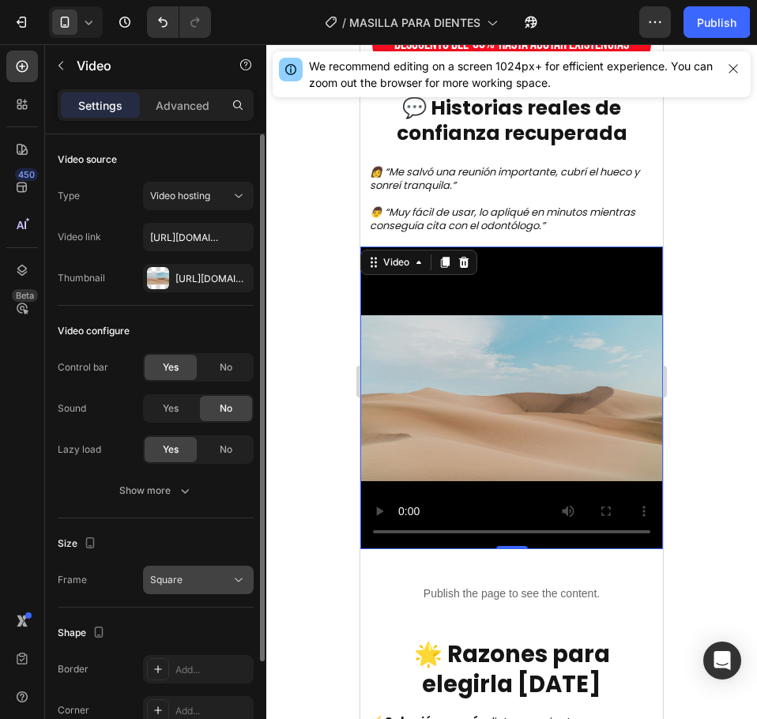
click at [192, 579] on div "Square" at bounding box center [190, 580] width 81 height 14
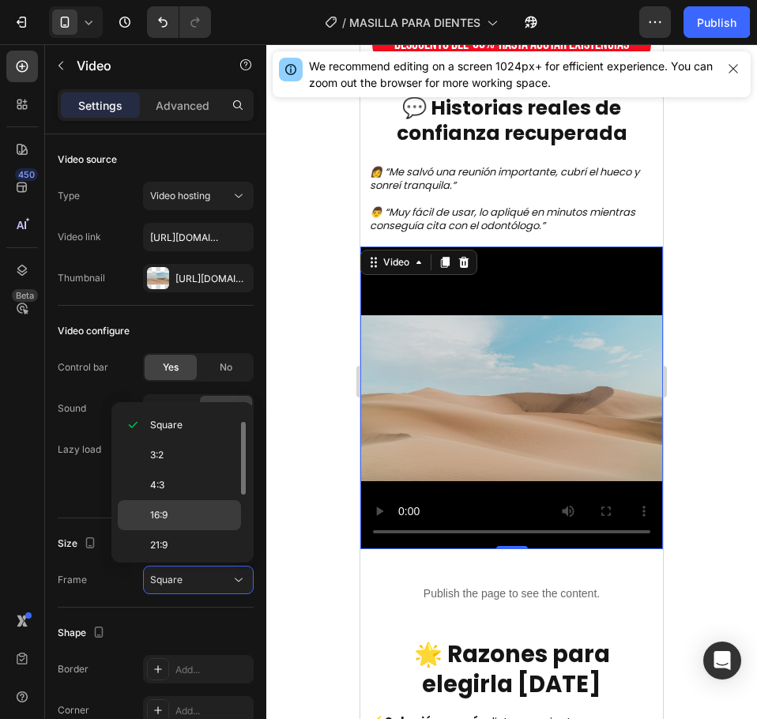
click at [181, 527] on div "16:9" at bounding box center [179, 515] width 123 height 30
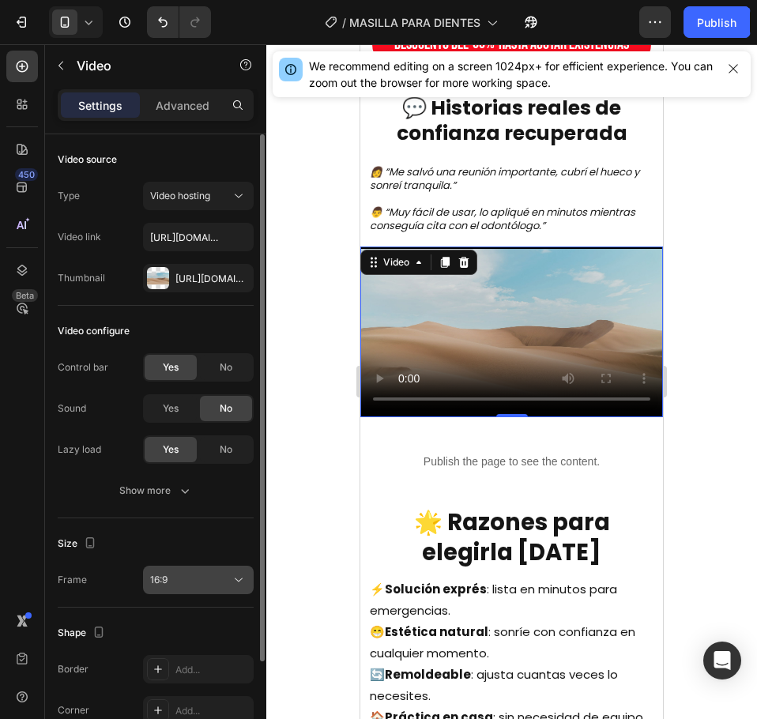
click at [188, 581] on div "16:9" at bounding box center [190, 580] width 81 height 14
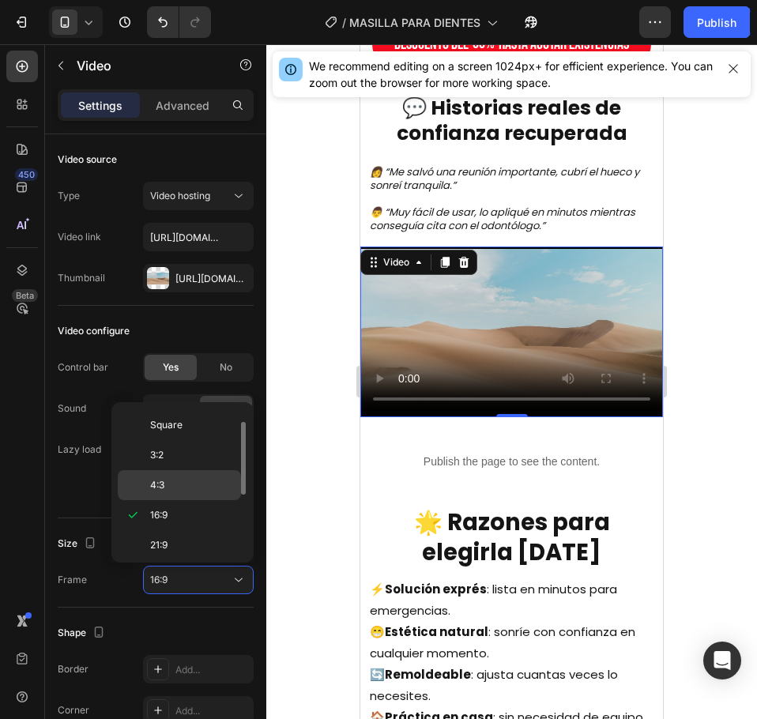
click at [191, 476] on div "4:3" at bounding box center [179, 485] width 123 height 30
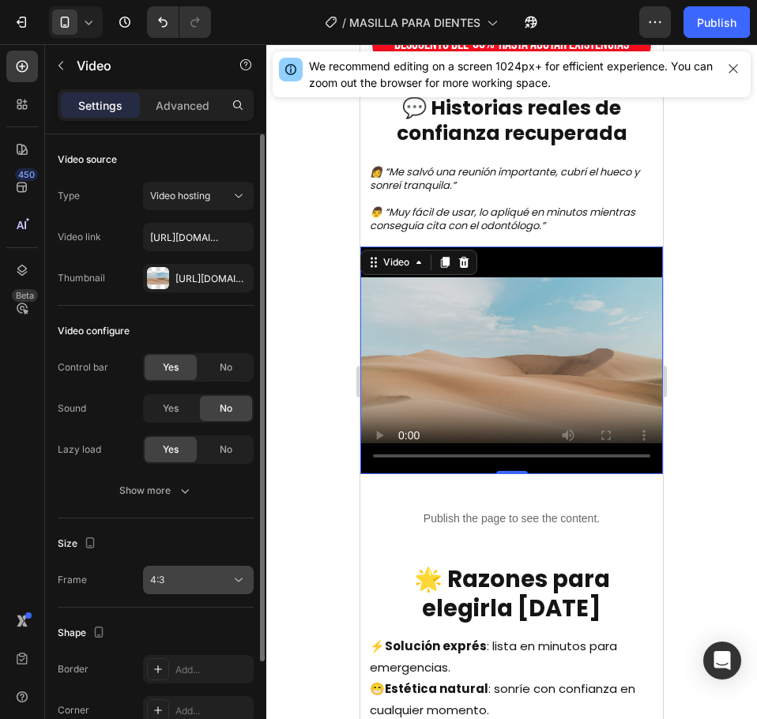
click at [193, 582] on div "4:3" at bounding box center [190, 580] width 81 height 14
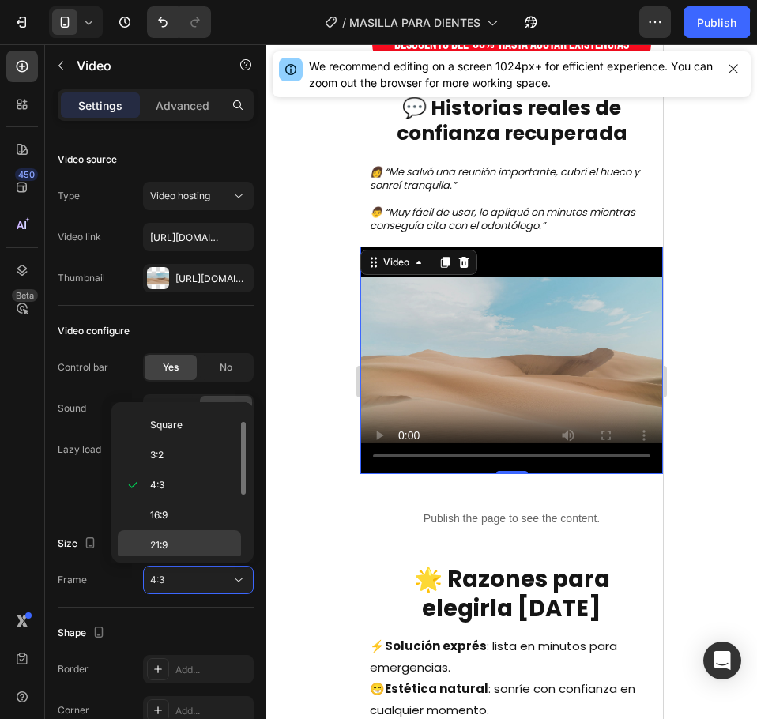
click at [183, 548] on p "21:9" at bounding box center [192, 545] width 84 height 14
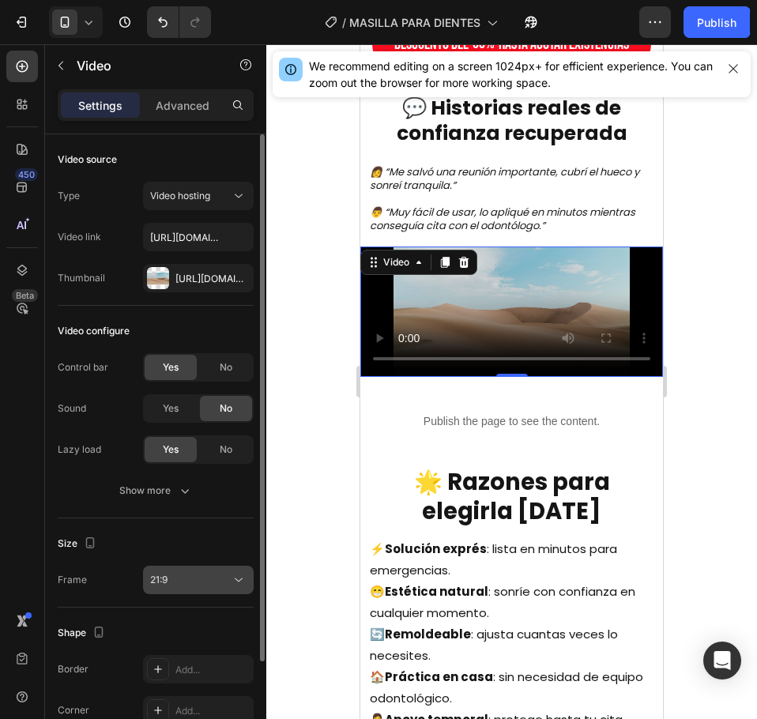
click at [195, 569] on button "21:9" at bounding box center [198, 580] width 111 height 28
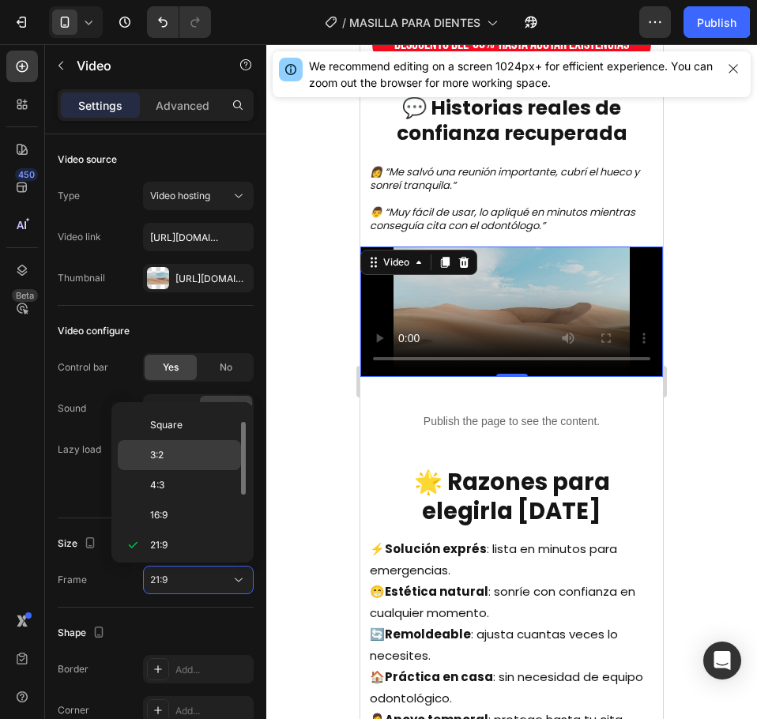
click at [201, 469] on div "3:2" at bounding box center [179, 455] width 123 height 30
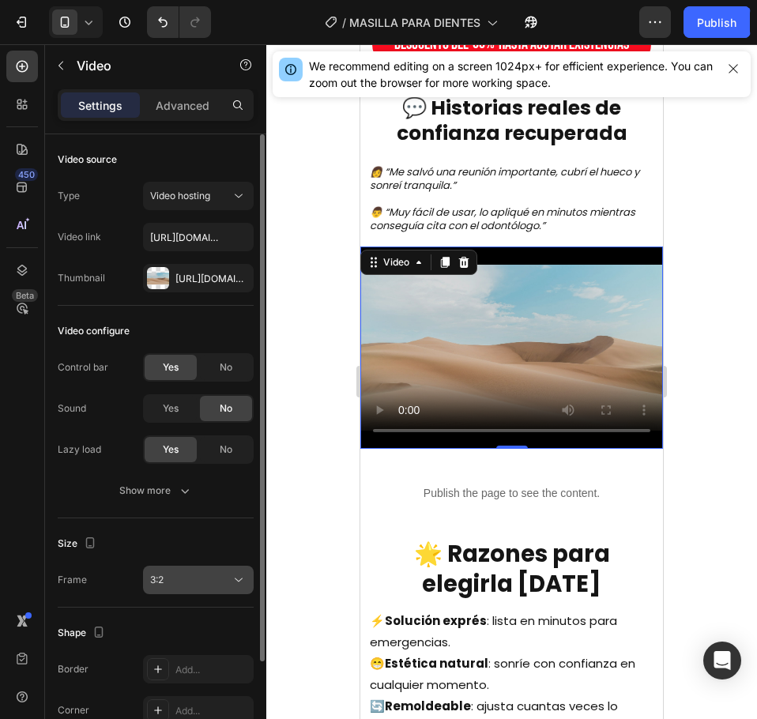
click at [193, 566] on button "3:2" at bounding box center [198, 580] width 111 height 28
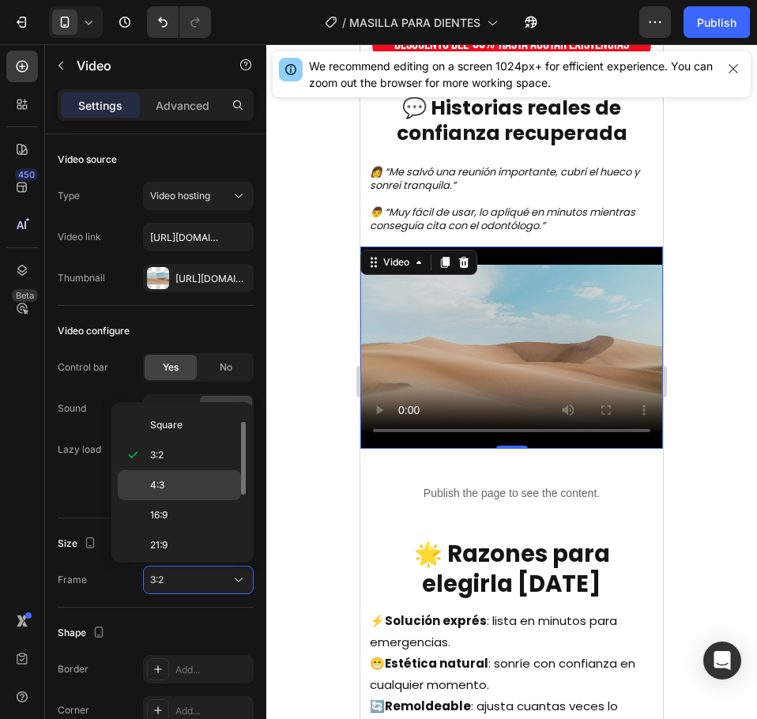
click at [170, 488] on p "4:3" at bounding box center [192, 485] width 84 height 14
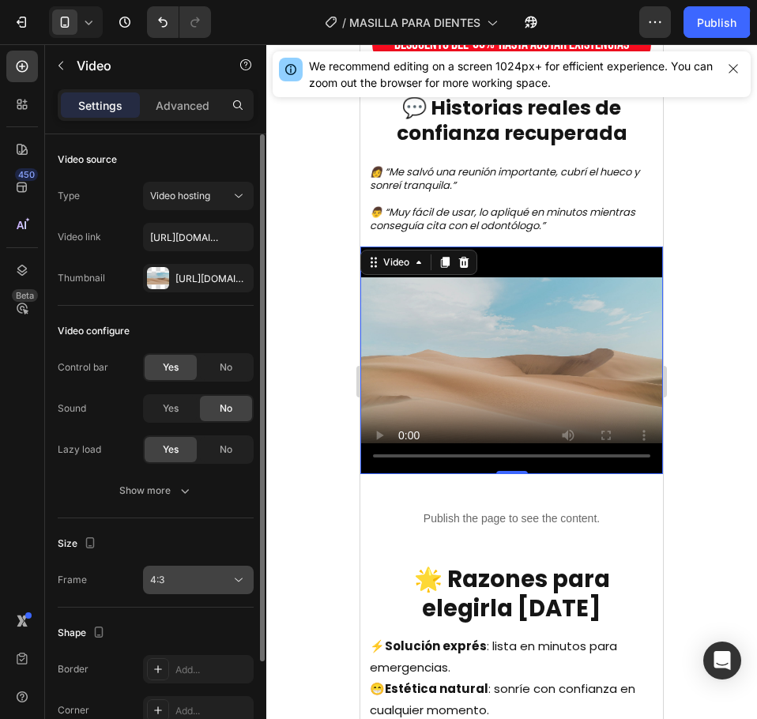
click at [190, 597] on div "Size Frame 4:3" at bounding box center [156, 562] width 196 height 89
click at [187, 581] on div "4:3" at bounding box center [190, 580] width 81 height 14
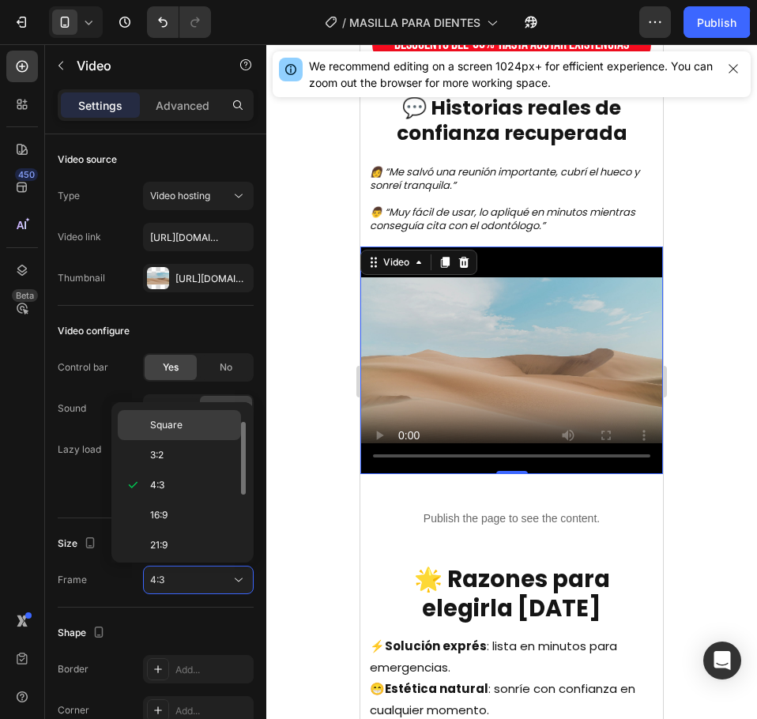
click at [191, 431] on p "Square" at bounding box center [192, 425] width 84 height 14
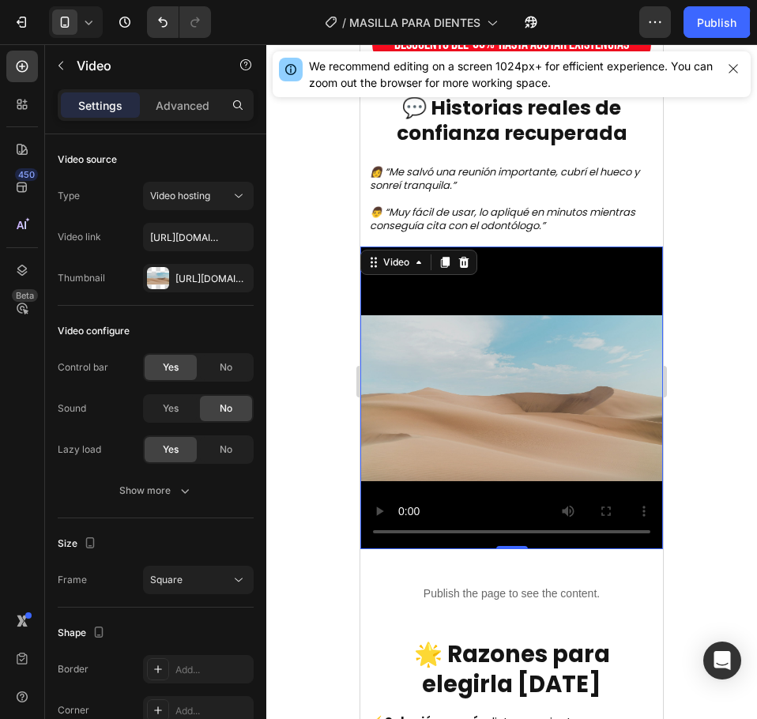
click at [309, 434] on div at bounding box center [511, 381] width 491 height 675
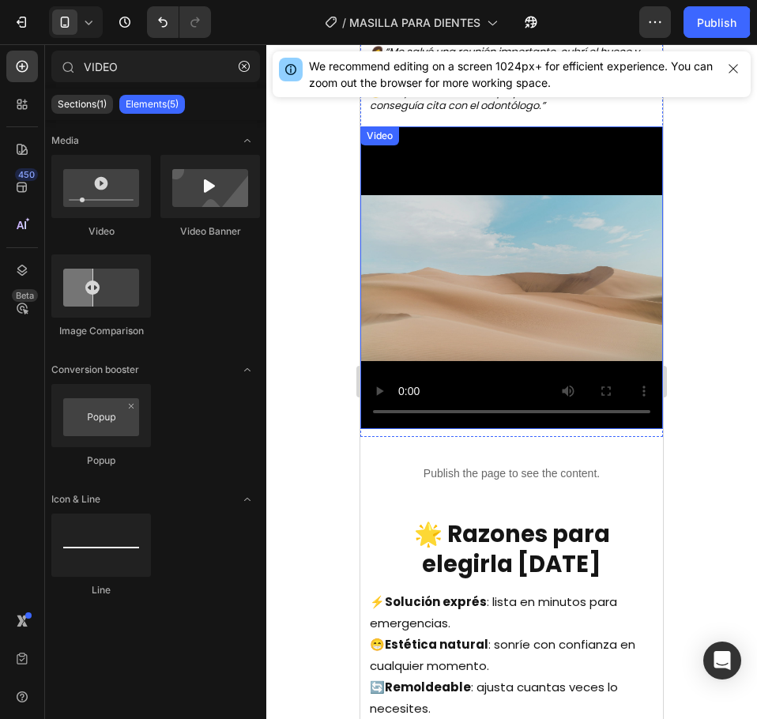
scroll to position [1264, 0]
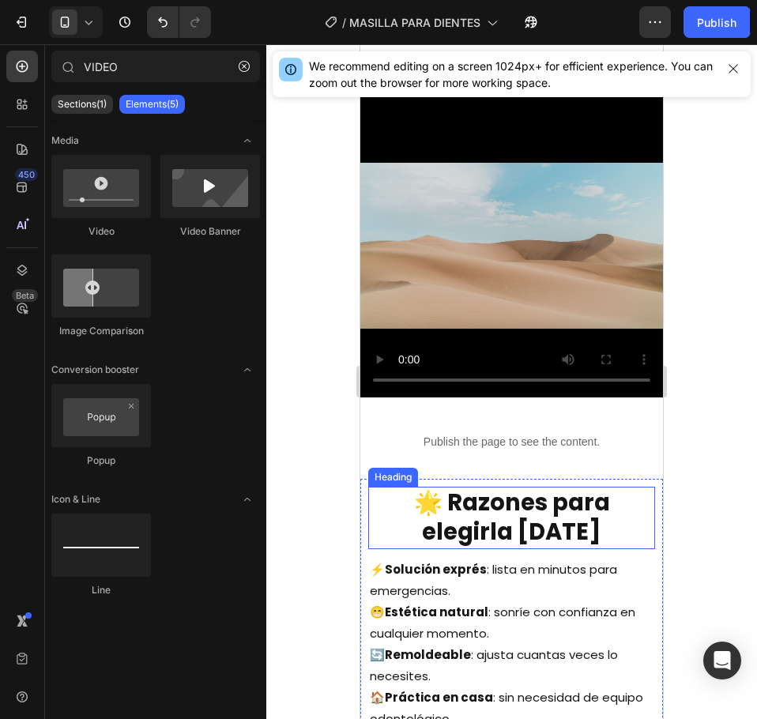
click at [496, 529] on h2 "🌟 Razones para elegirla hoy" at bounding box center [511, 518] width 287 height 62
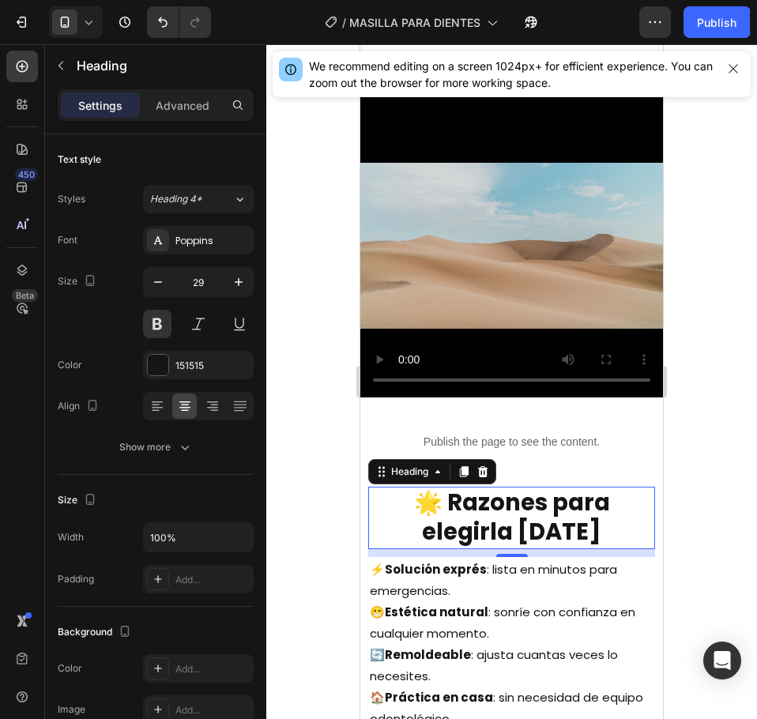
click at [544, 521] on h2 "🌟 Razones para elegirla hoy" at bounding box center [511, 518] width 287 height 62
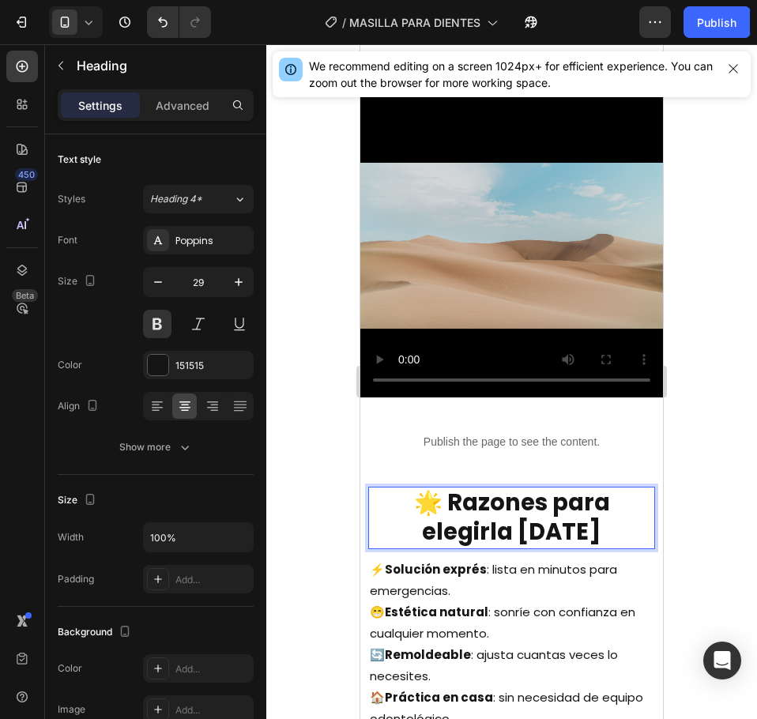
click at [544, 521] on p "🌟 Razones para elegirla hoy" at bounding box center [512, 517] width 284 height 59
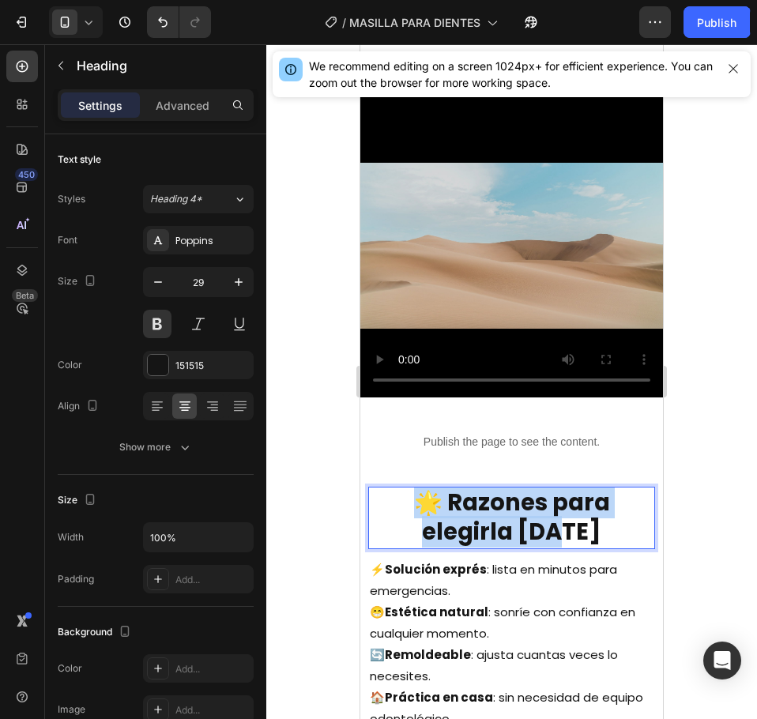
click at [544, 521] on p "🌟 Razones para elegirla hoy" at bounding box center [512, 517] width 284 height 59
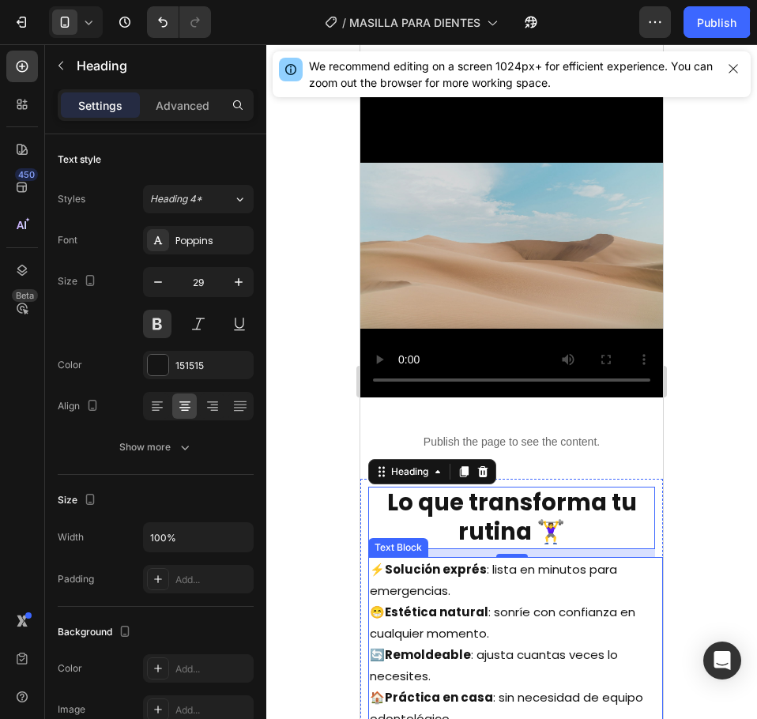
click at [507, 601] on p "😁 Estética natural : sonríe con confianza en cualquier momento." at bounding box center [516, 622] width 292 height 43
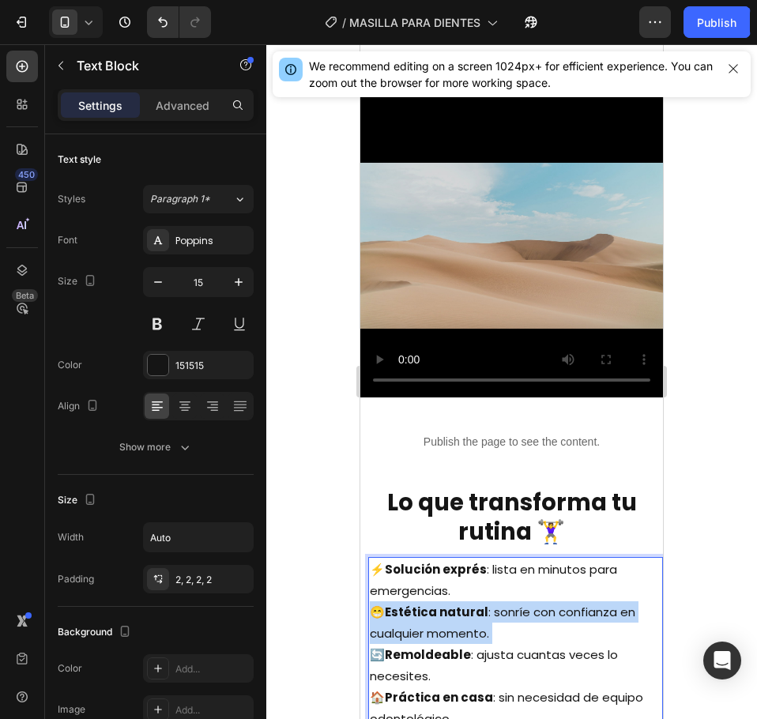
click at [507, 601] on p "😁 Estética natural : sonríe con confianza en cualquier momento." at bounding box center [516, 622] width 292 height 43
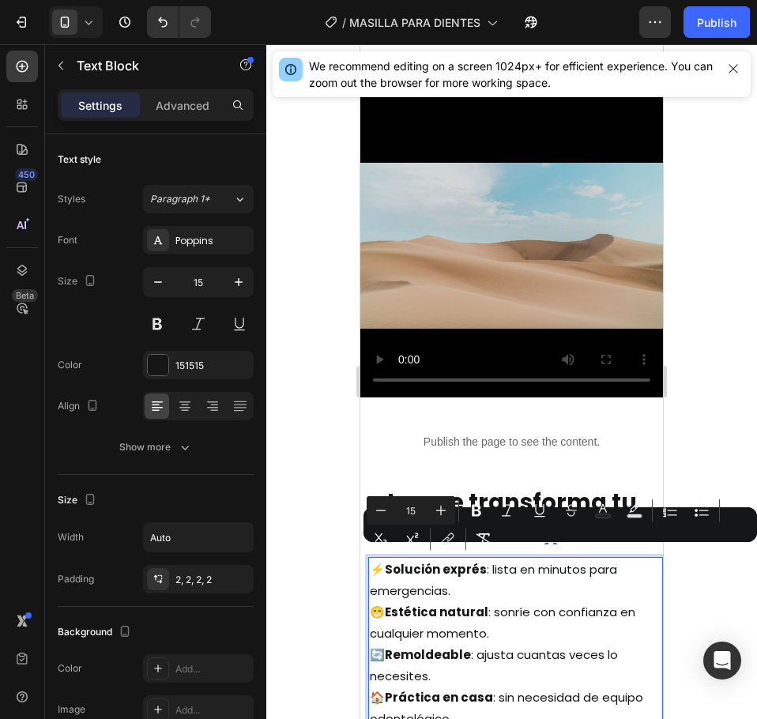
scroll to position [1276, 0]
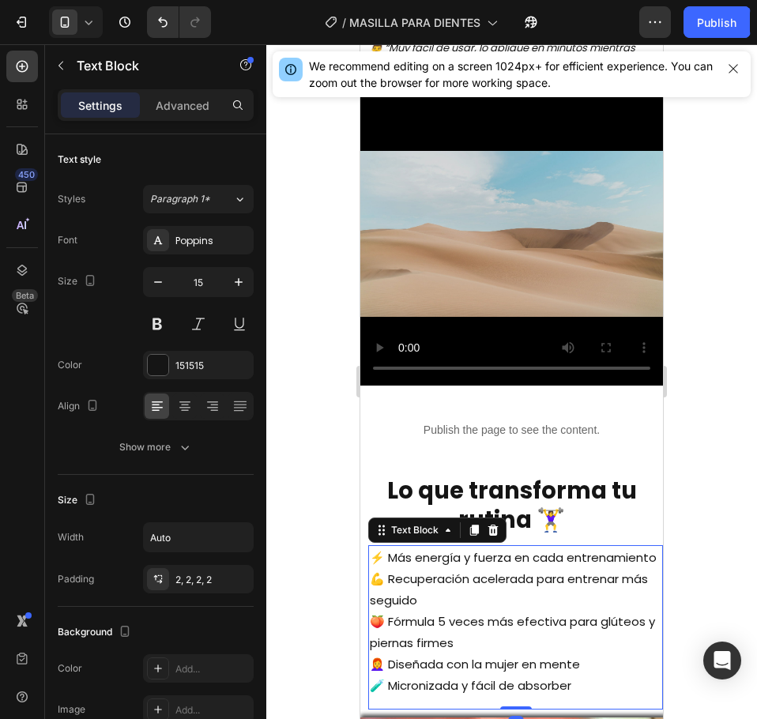
click at [349, 552] on div at bounding box center [511, 381] width 491 height 675
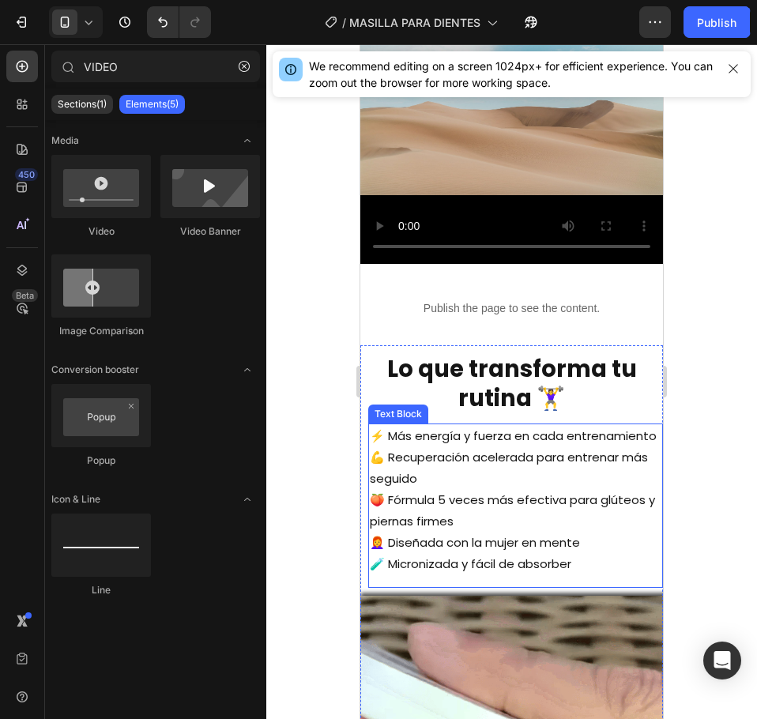
scroll to position [1434, 0]
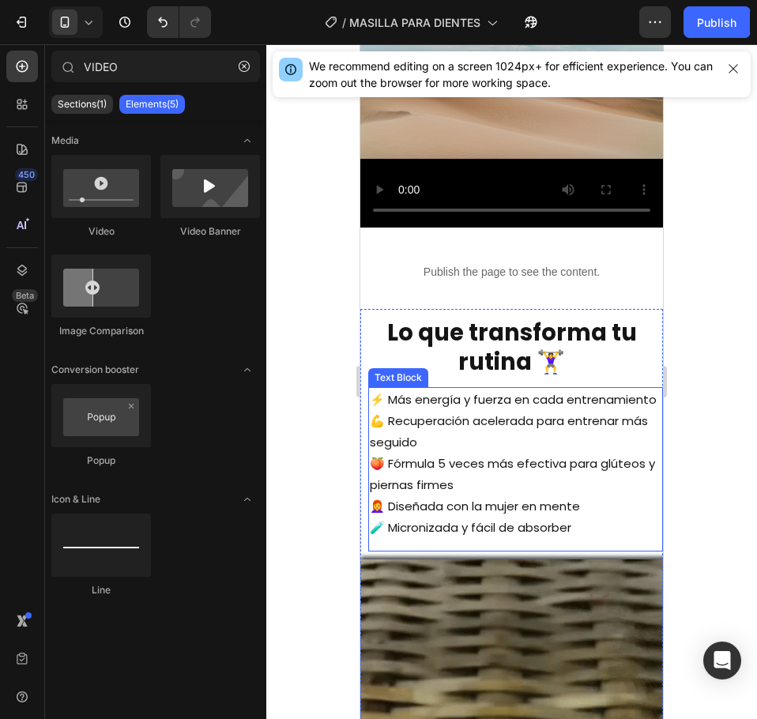
click at [446, 511] on p "👩‍🦰 Diseñada con la mujer en mente" at bounding box center [516, 505] width 292 height 21
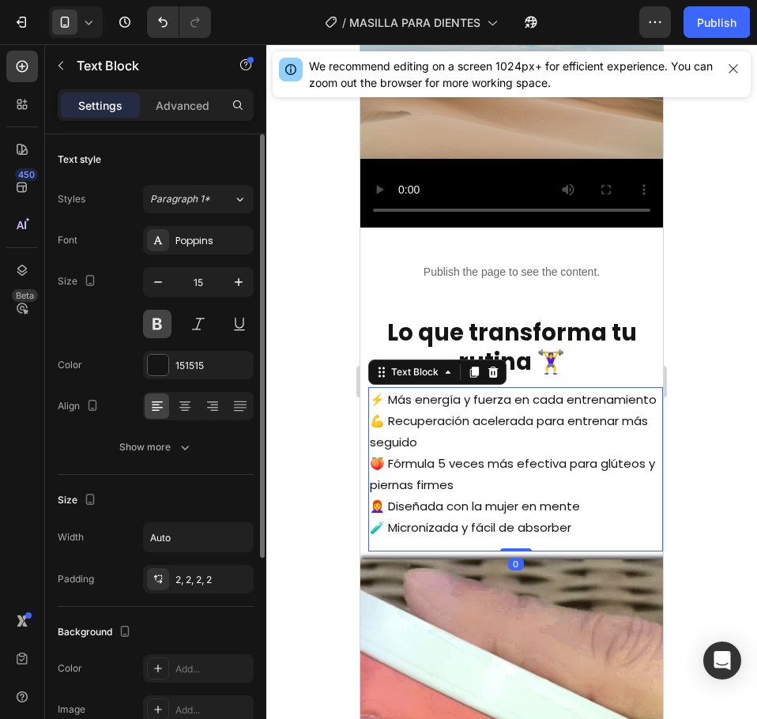
click at [149, 326] on button at bounding box center [157, 324] width 28 height 28
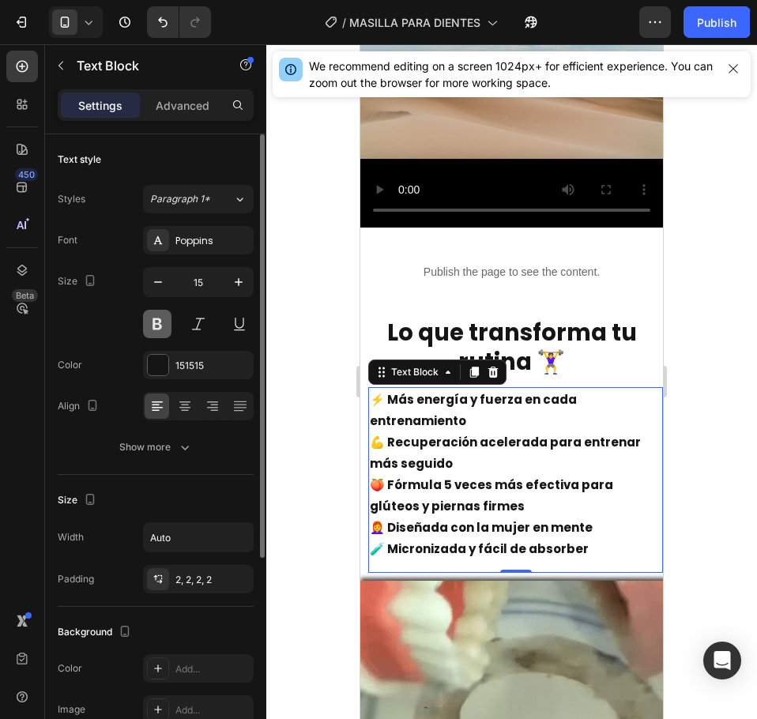
click at [152, 327] on button at bounding box center [157, 324] width 28 height 28
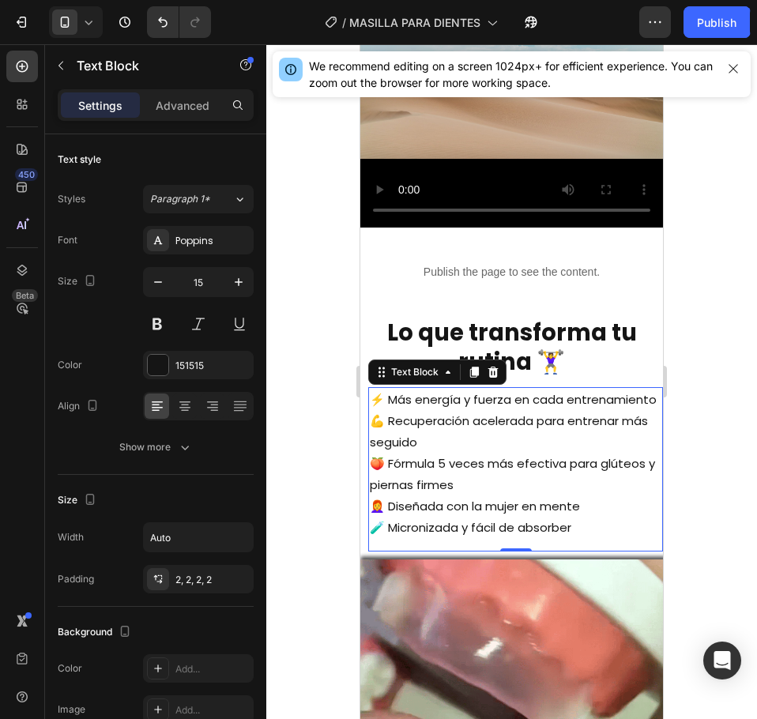
click at [318, 359] on div at bounding box center [511, 381] width 491 height 675
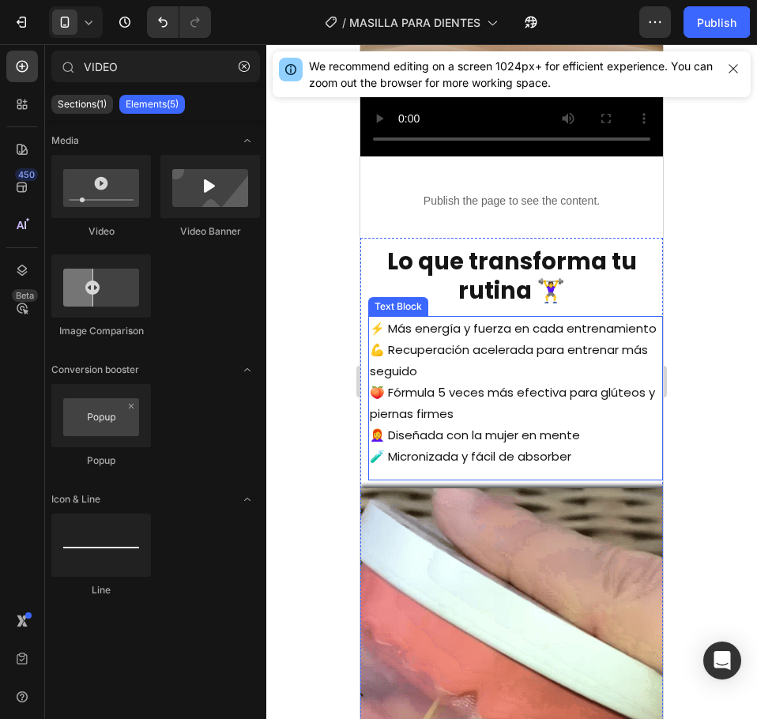
scroll to position [1513, 0]
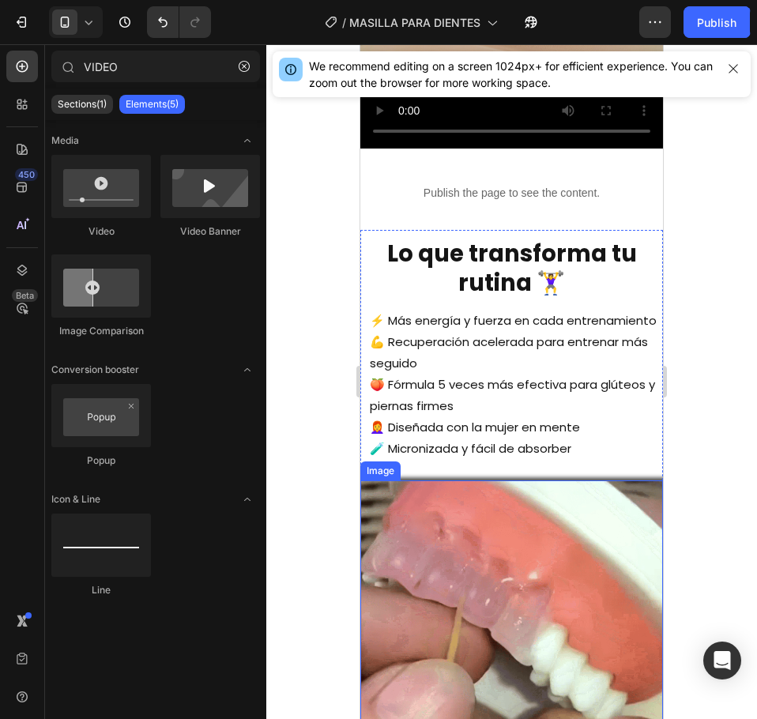
click at [450, 529] on img at bounding box center [511, 631] width 303 height 303
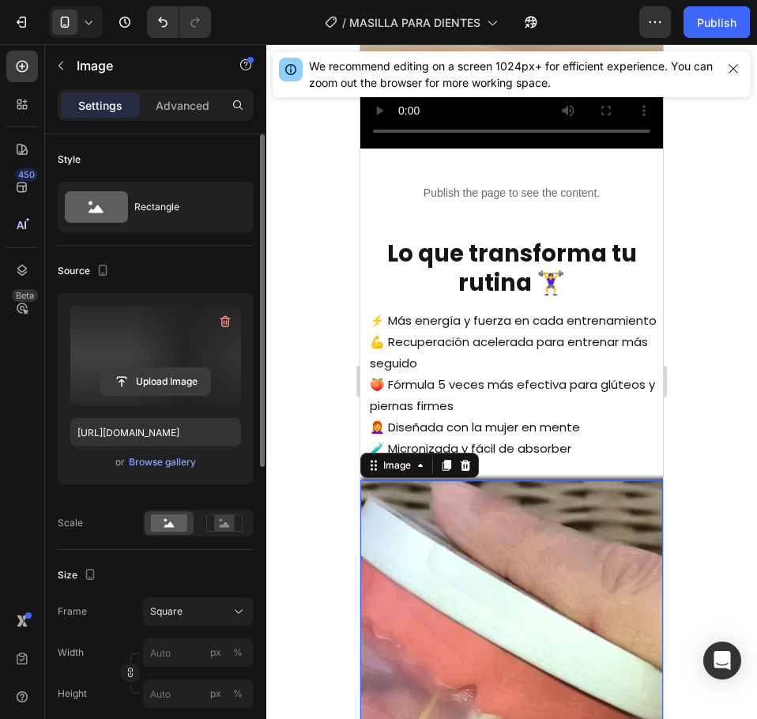
click at [175, 371] on input "file" at bounding box center [155, 381] width 109 height 27
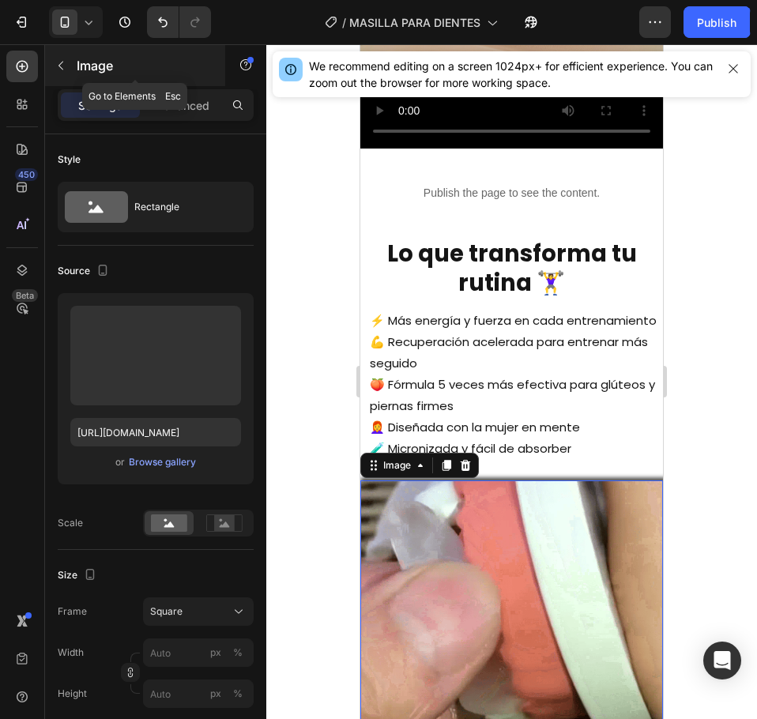
click at [72, 73] on button "button" at bounding box center [60, 65] width 25 height 25
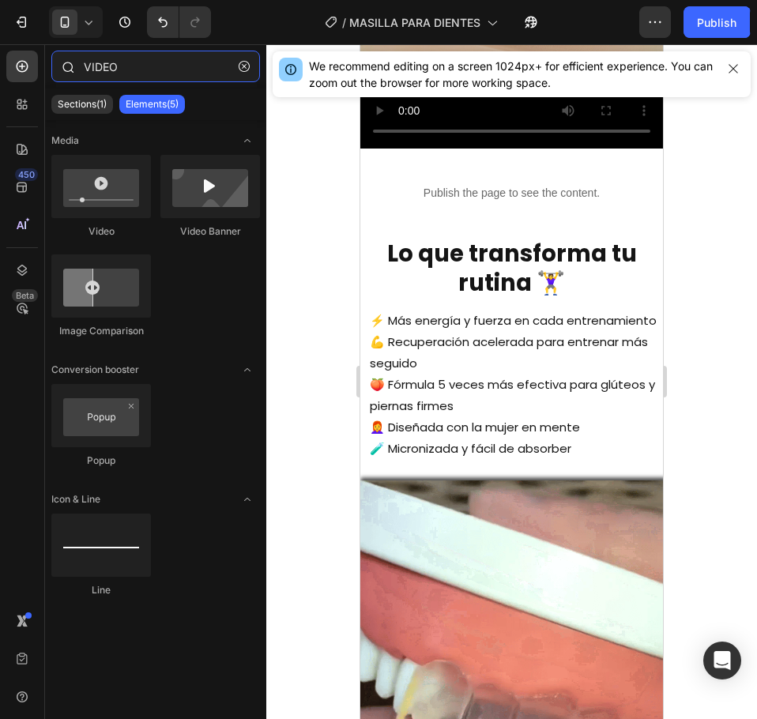
click at [131, 63] on input "VIDEO" at bounding box center [155, 67] width 209 height 32
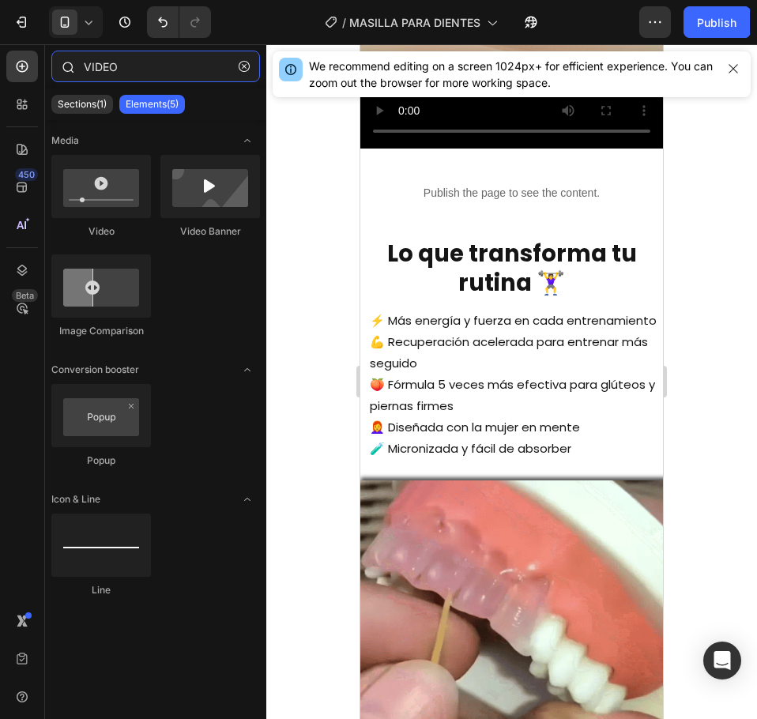
click at [131, 63] on input "VIDEO" at bounding box center [155, 67] width 209 height 32
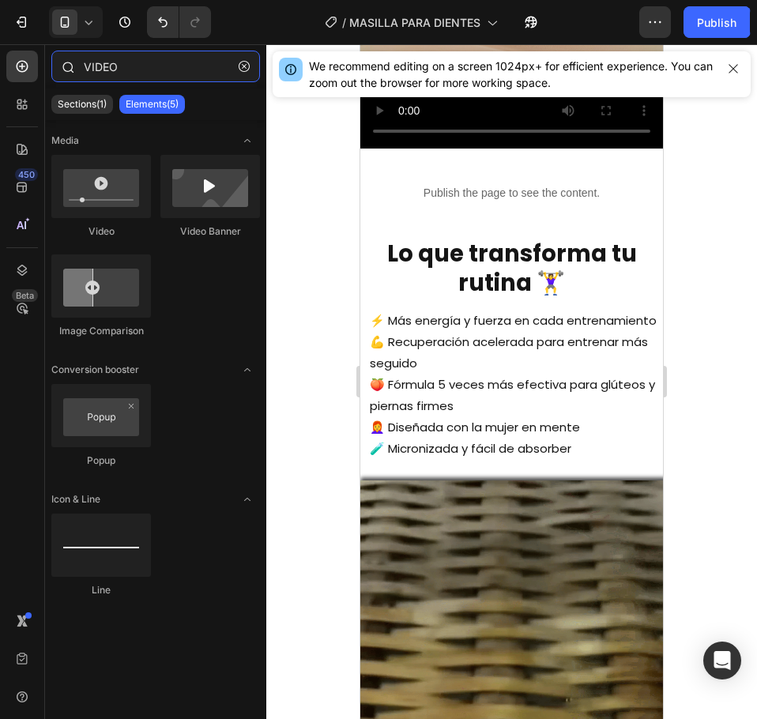
click at [131, 63] on input "VIDEO" at bounding box center [155, 67] width 209 height 32
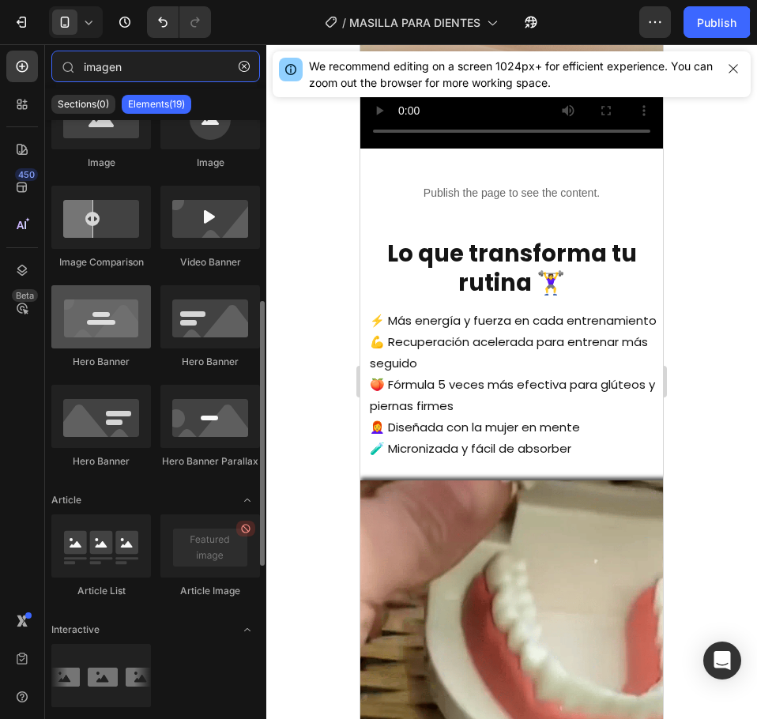
scroll to position [0, 0]
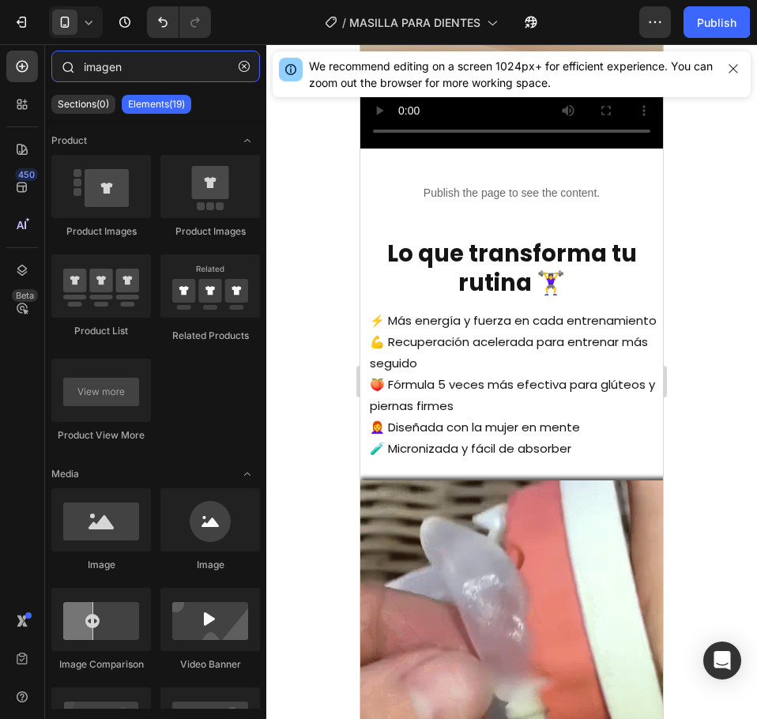
click at [118, 61] on input "imagen" at bounding box center [155, 67] width 209 height 32
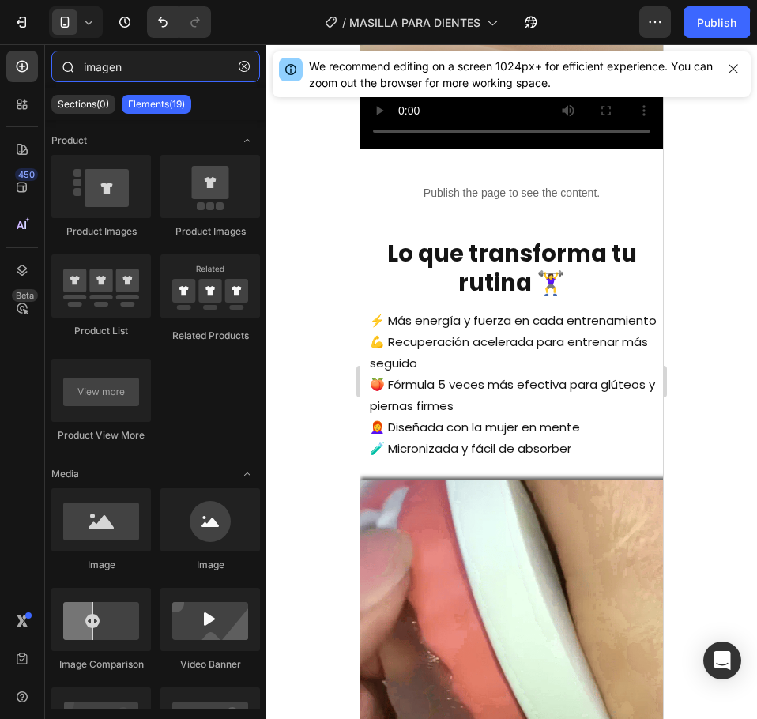
click at [118, 61] on input "imagen" at bounding box center [155, 67] width 209 height 32
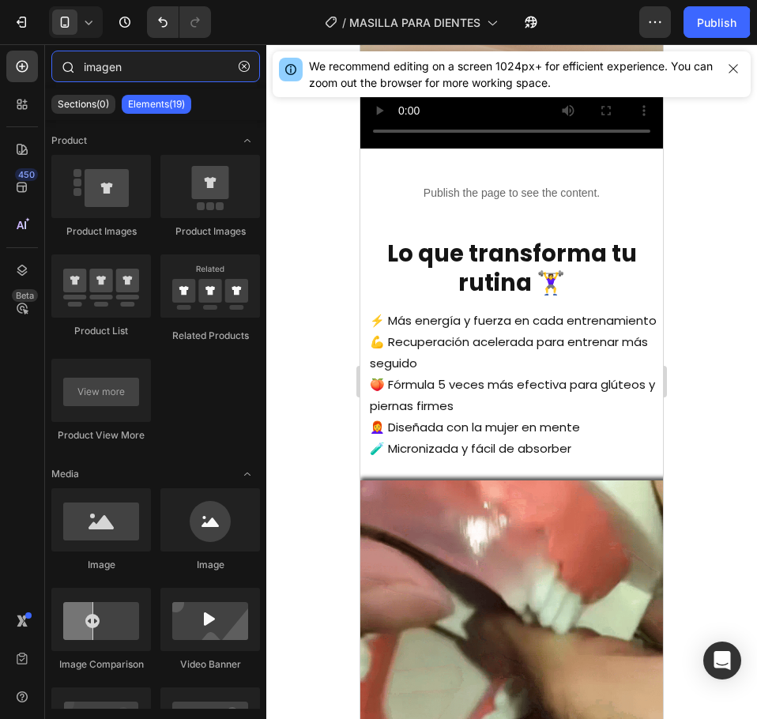
click at [118, 61] on input "imagen" at bounding box center [155, 67] width 209 height 32
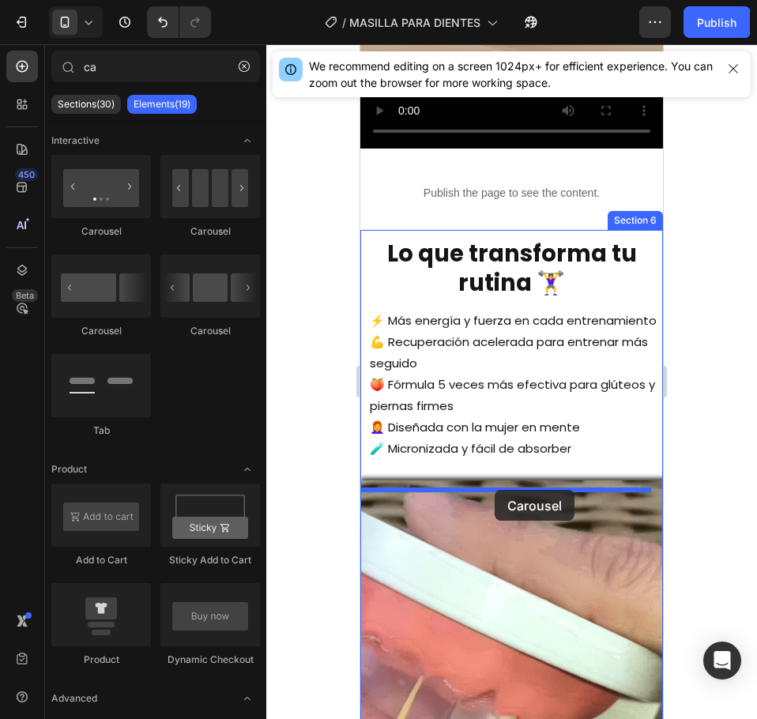
drag, startPoint x: 571, startPoint y: 225, endPoint x: 495, endPoint y: 490, distance: 275.4
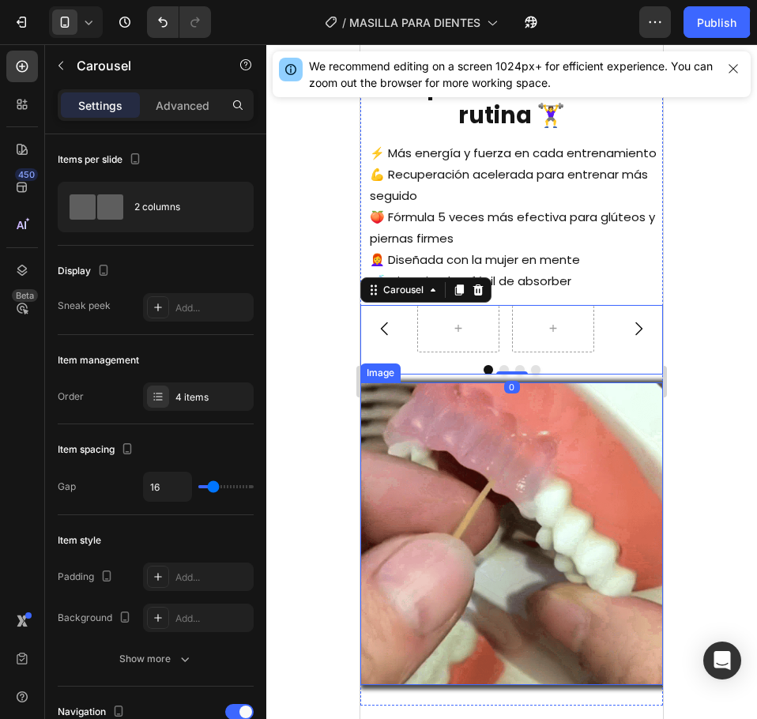
scroll to position [1671, 0]
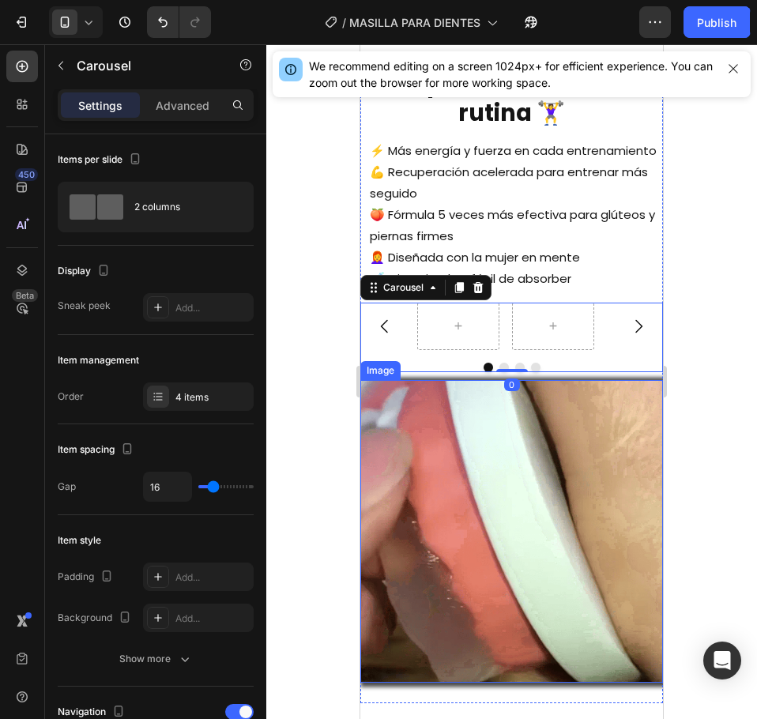
click at [473, 526] on img at bounding box center [511, 531] width 303 height 303
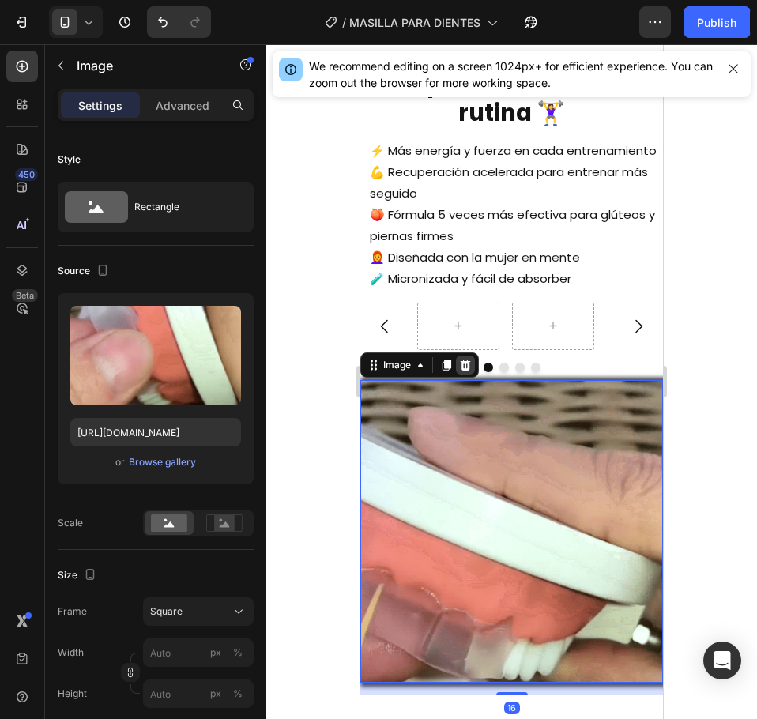
click at [467, 375] on div at bounding box center [465, 365] width 19 height 19
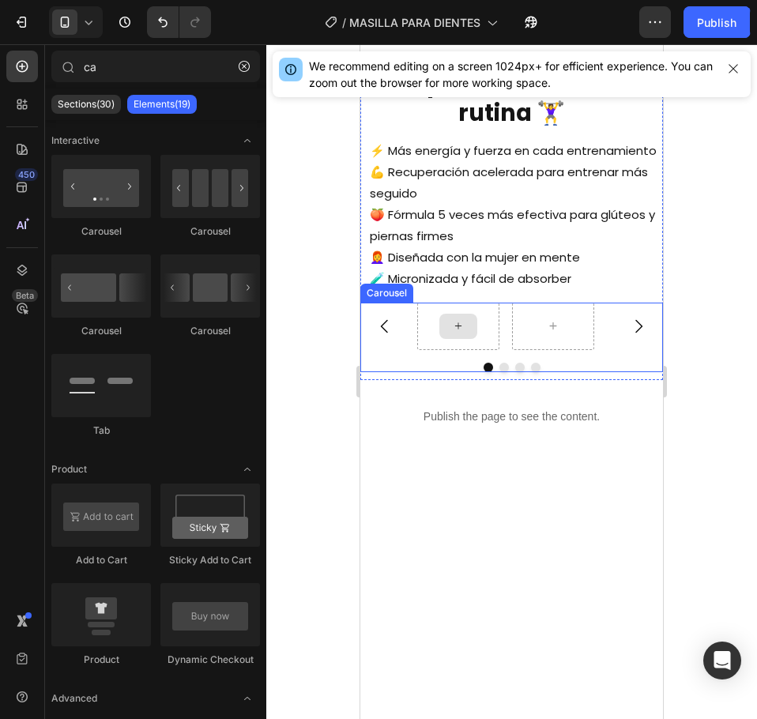
click at [454, 339] on div at bounding box center [458, 326] width 38 height 25
click at [134, 70] on input "ca" at bounding box center [155, 67] width 209 height 32
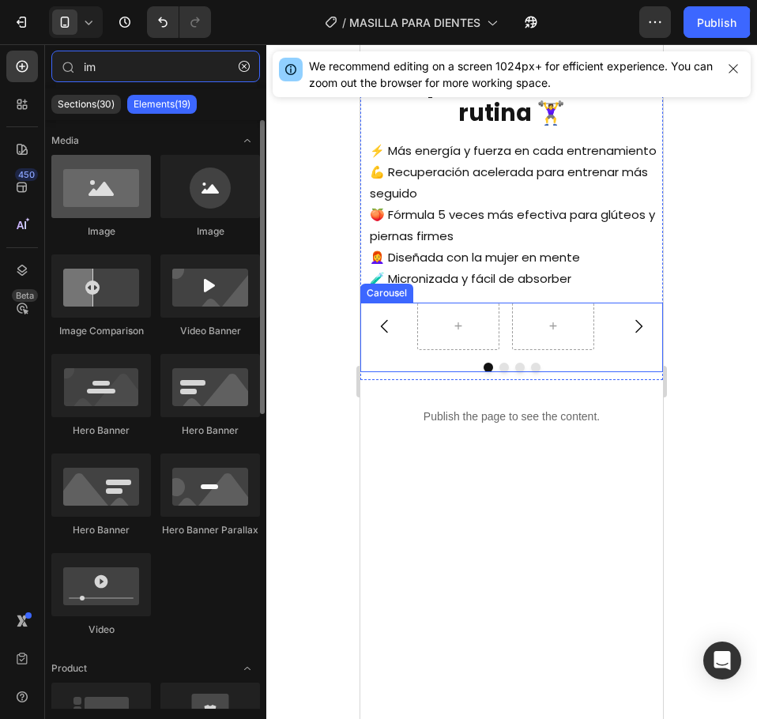
type input "im"
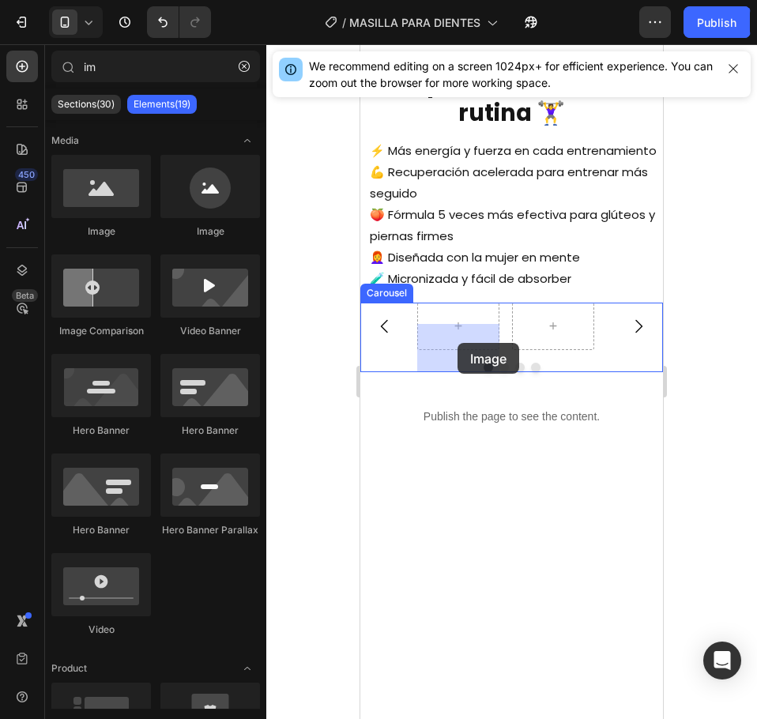
drag, startPoint x: 469, startPoint y: 251, endPoint x: 458, endPoint y: 343, distance: 93.1
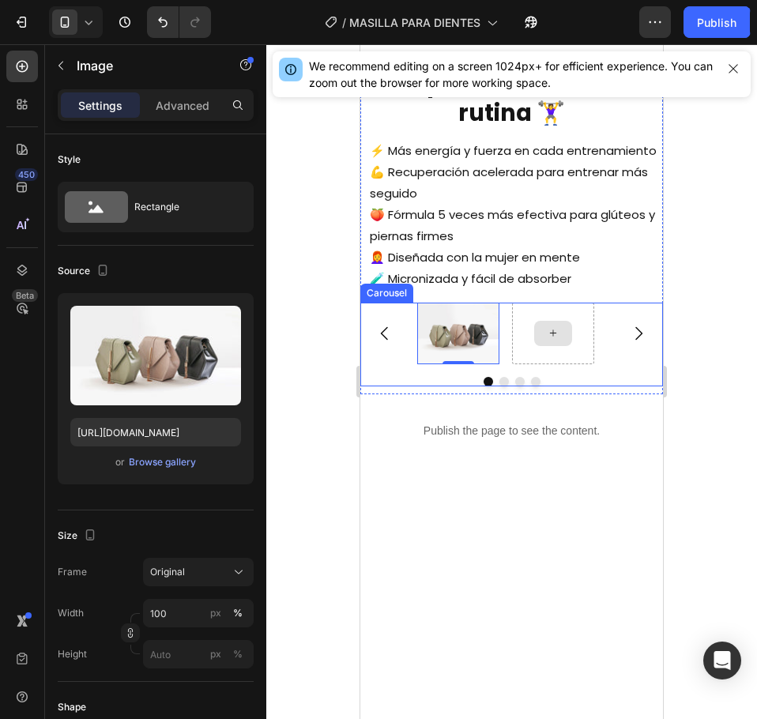
click at [530, 360] on div at bounding box center [553, 334] width 82 height 62
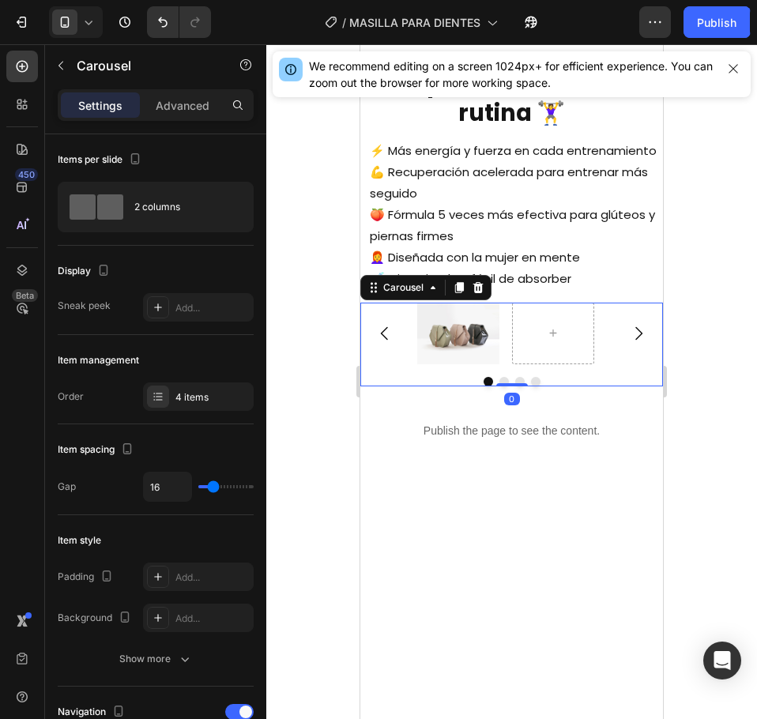
click at [629, 343] on icon "Carousel Next Arrow" at bounding box center [638, 333] width 19 height 19
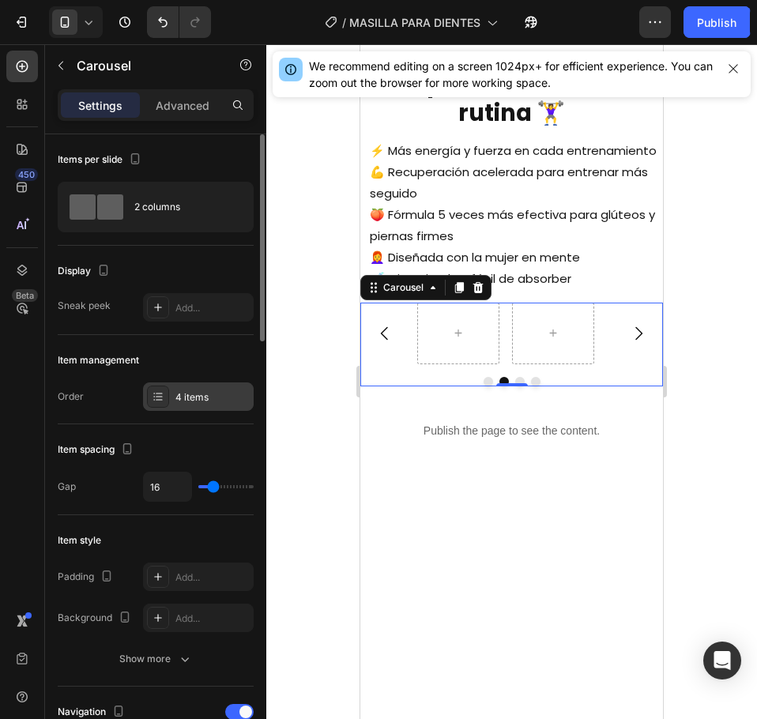
click at [209, 389] on div "4 items" at bounding box center [198, 396] width 111 height 28
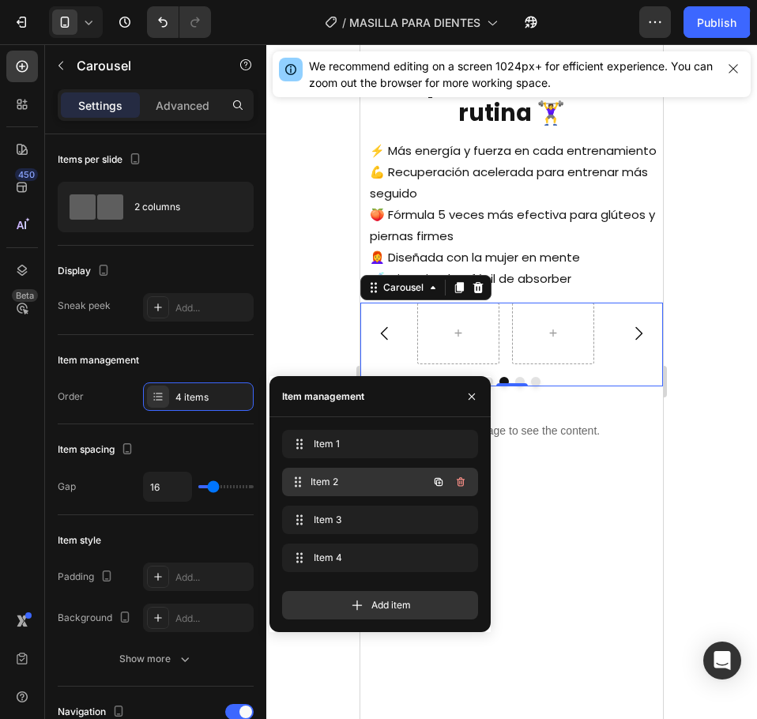
click at [332, 481] on span "Item 2" at bounding box center [369, 482] width 117 height 14
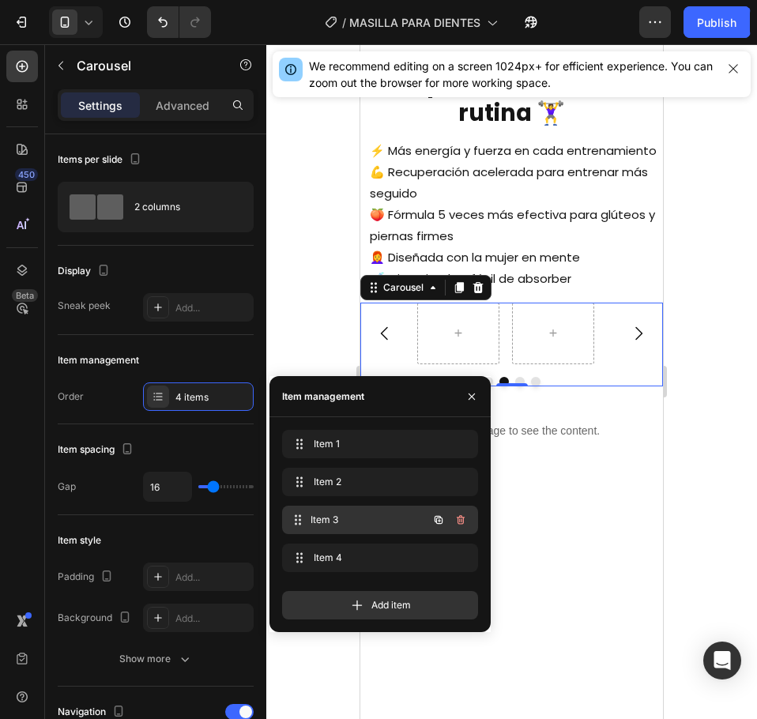
click at [341, 510] on div "Item 3 Item 3" at bounding box center [357, 520] width 139 height 22
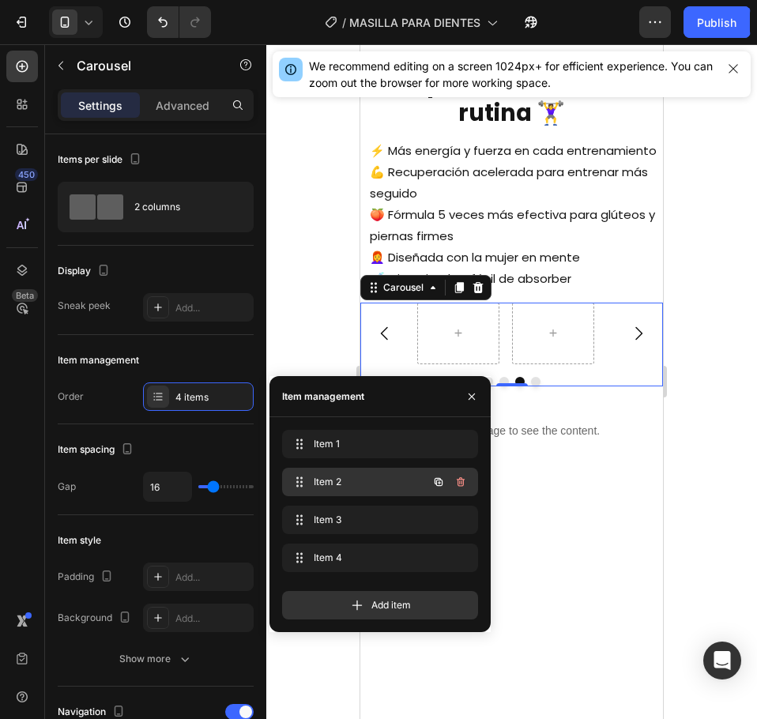
click at [341, 479] on span "Item 2" at bounding box center [358, 482] width 89 height 14
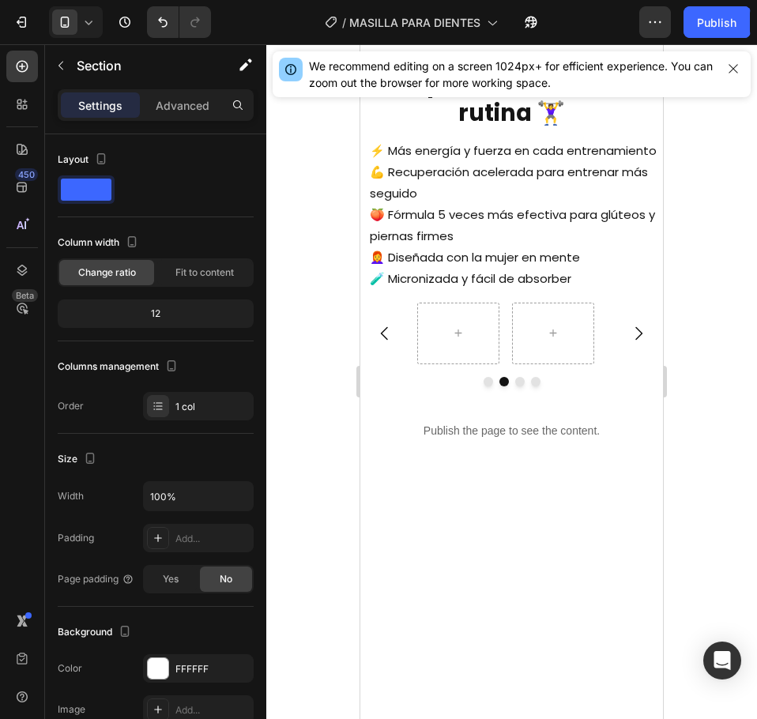
click at [570, 489] on div at bounding box center [511, 508] width 303 height 80
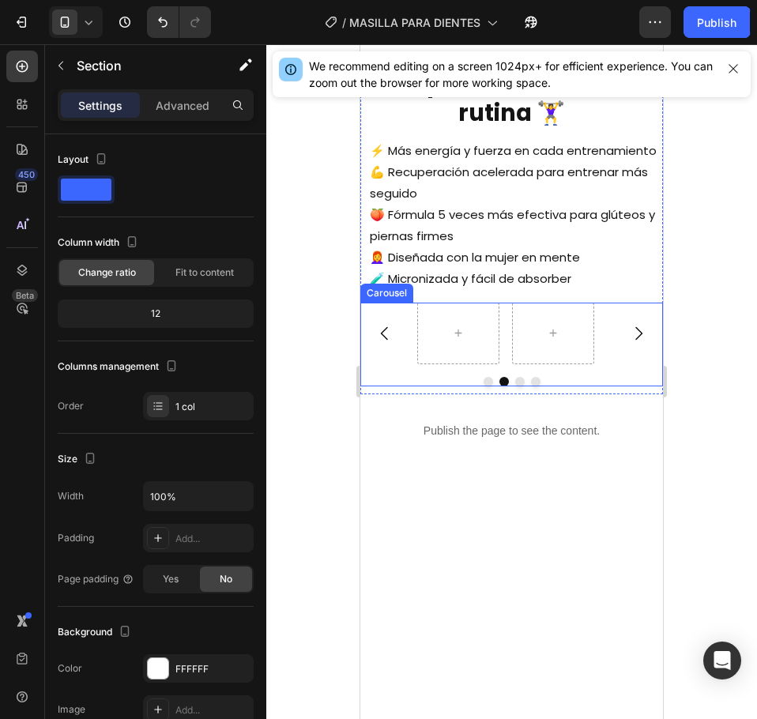
click at [392, 343] on icon "Carousel Back Arrow" at bounding box center [384, 333] width 19 height 19
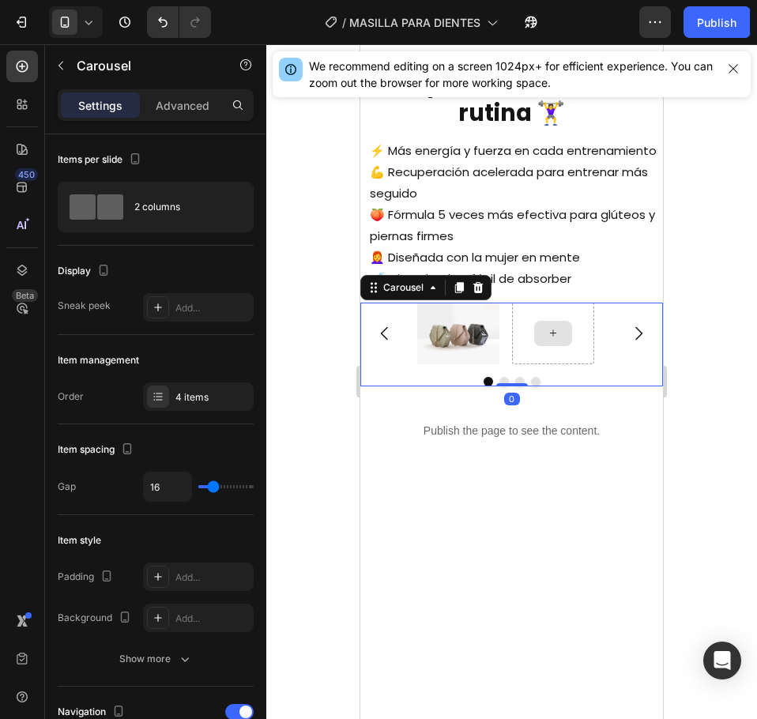
click at [541, 346] on div at bounding box center [553, 333] width 38 height 25
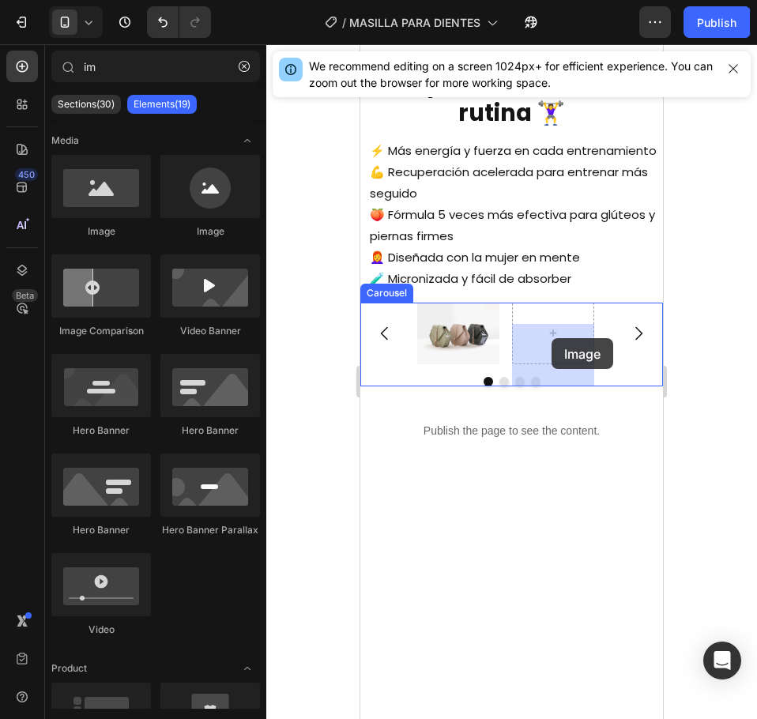
drag, startPoint x: 467, startPoint y: 239, endPoint x: 552, endPoint y: 338, distance: 130.0
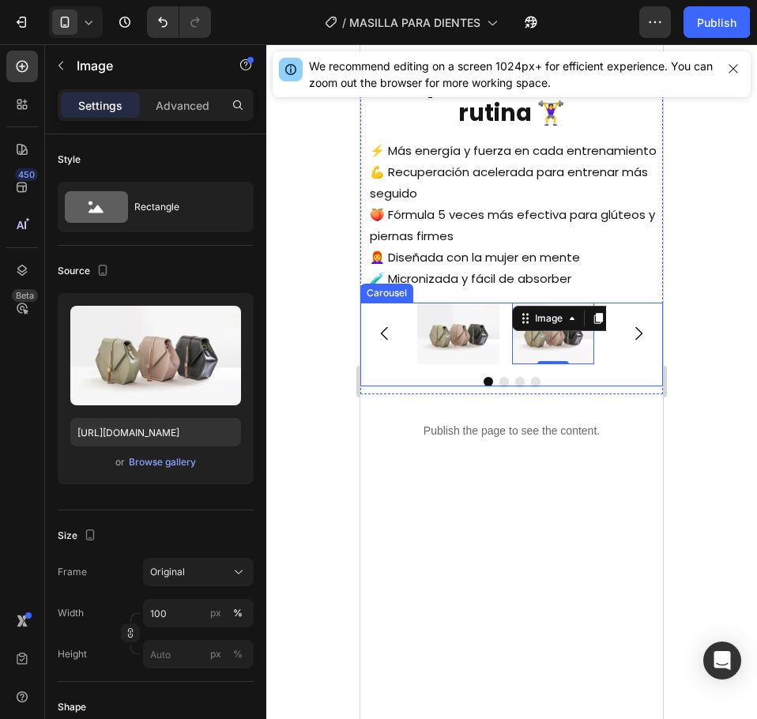
click at [629, 343] on icon "Carousel Next Arrow" at bounding box center [638, 333] width 19 height 19
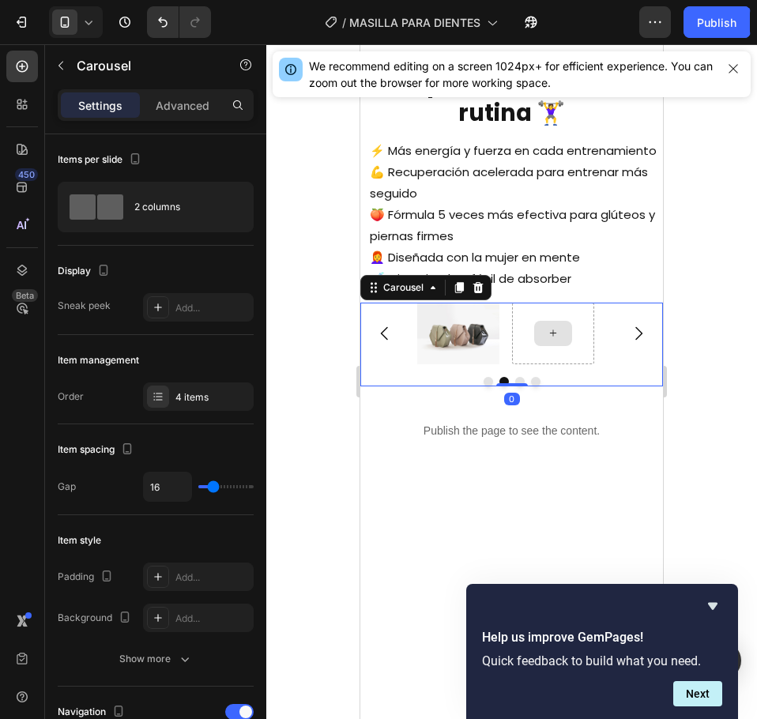
click at [532, 354] on div at bounding box center [553, 334] width 82 height 62
click at [532, 364] on div at bounding box center [553, 334] width 82 height 62
click at [533, 364] on div at bounding box center [553, 334] width 82 height 62
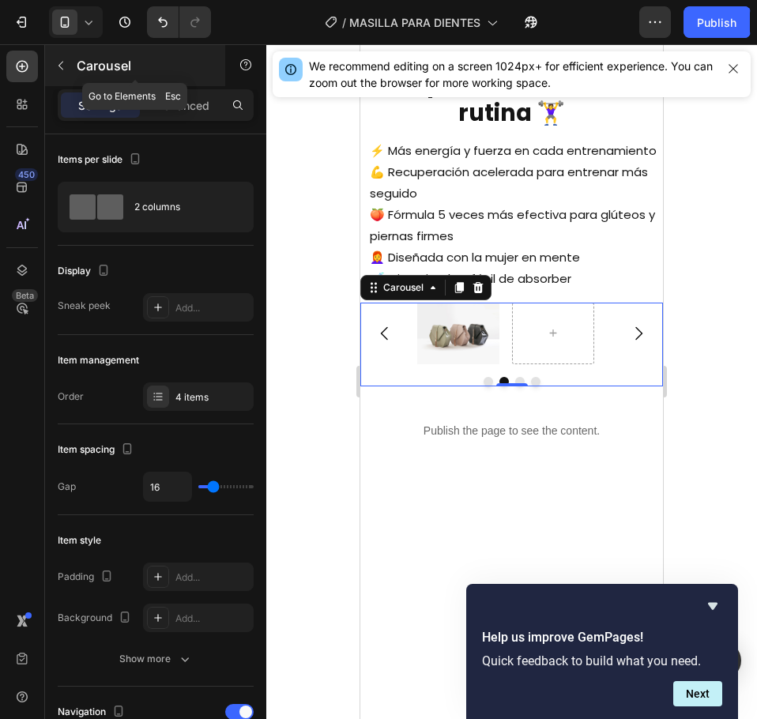
click at [72, 64] on button "button" at bounding box center [60, 65] width 25 height 25
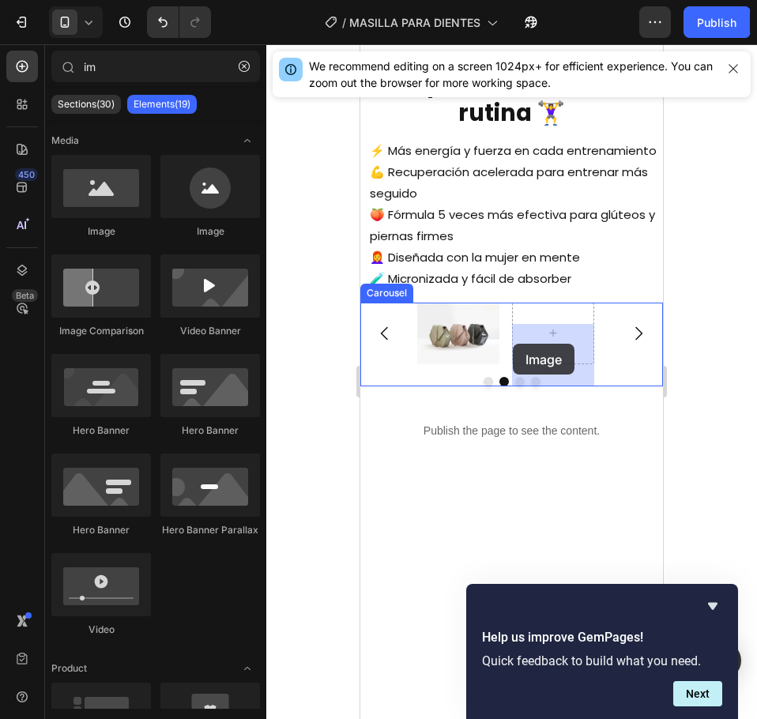
drag, startPoint x: 480, startPoint y: 238, endPoint x: 513, endPoint y: 344, distance: 111.0
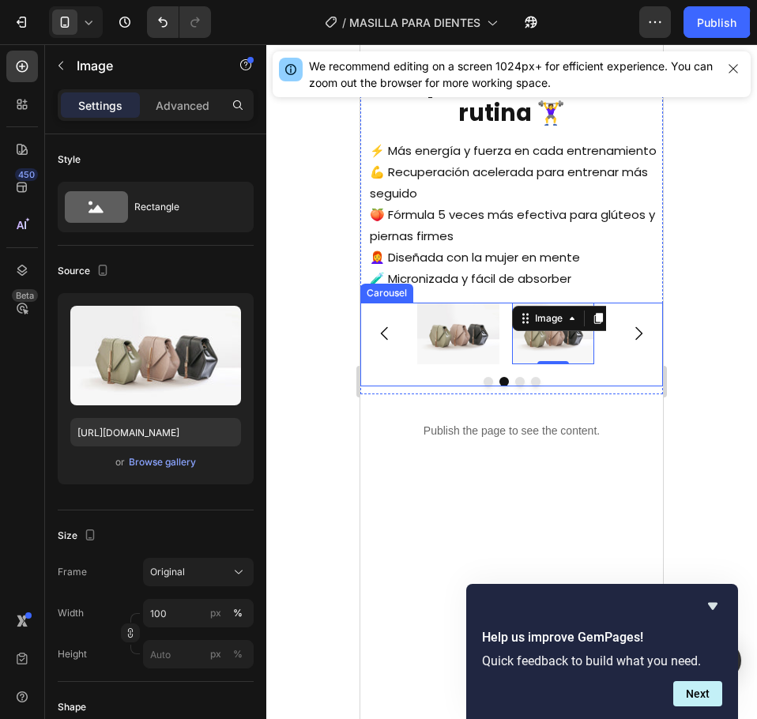
click at [381, 343] on icon "Carousel Back Arrow" at bounding box center [384, 333] width 19 height 19
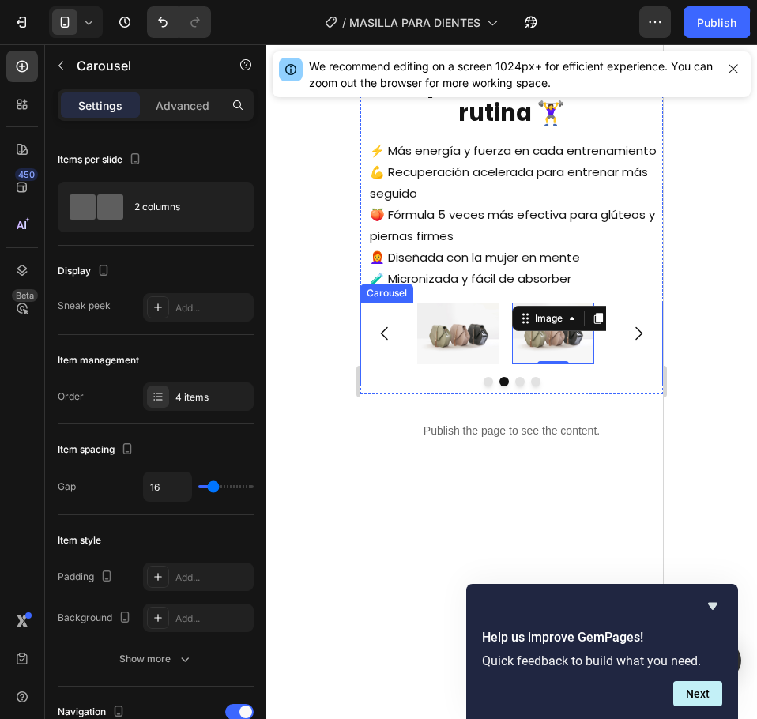
click at [381, 343] on icon "Carousel Back Arrow" at bounding box center [384, 333] width 19 height 19
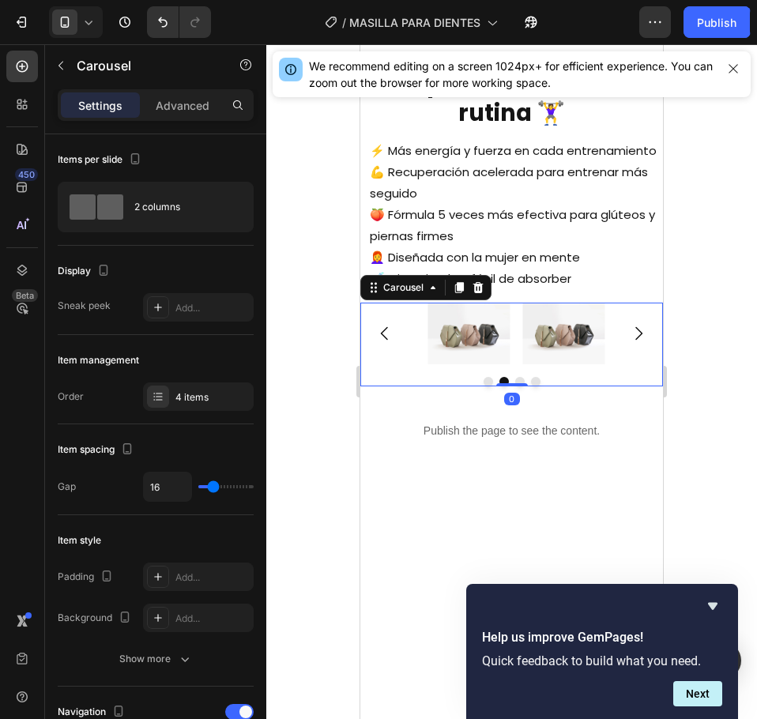
click at [381, 343] on icon "Carousel Back Arrow" at bounding box center [384, 333] width 19 height 19
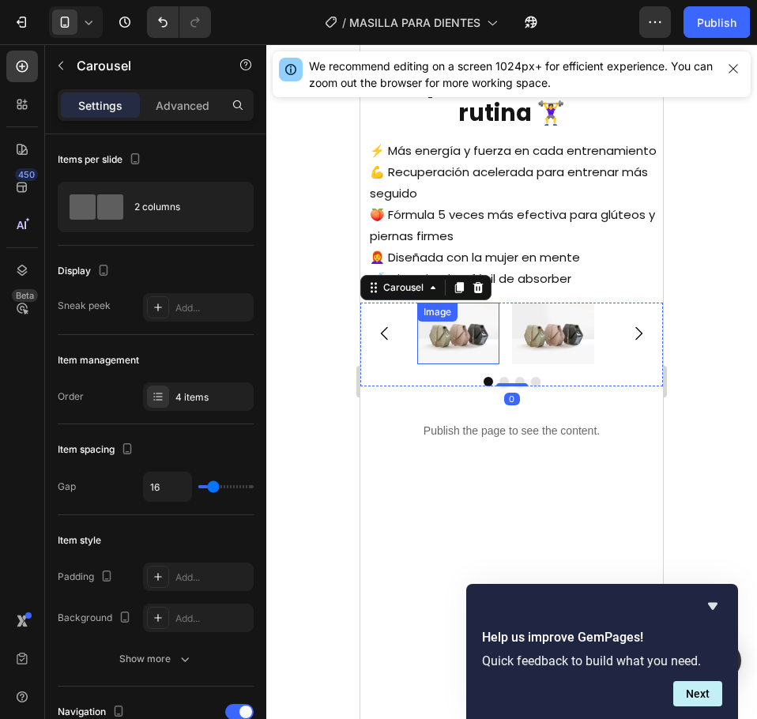
click at [492, 364] on img at bounding box center [458, 334] width 82 height 62
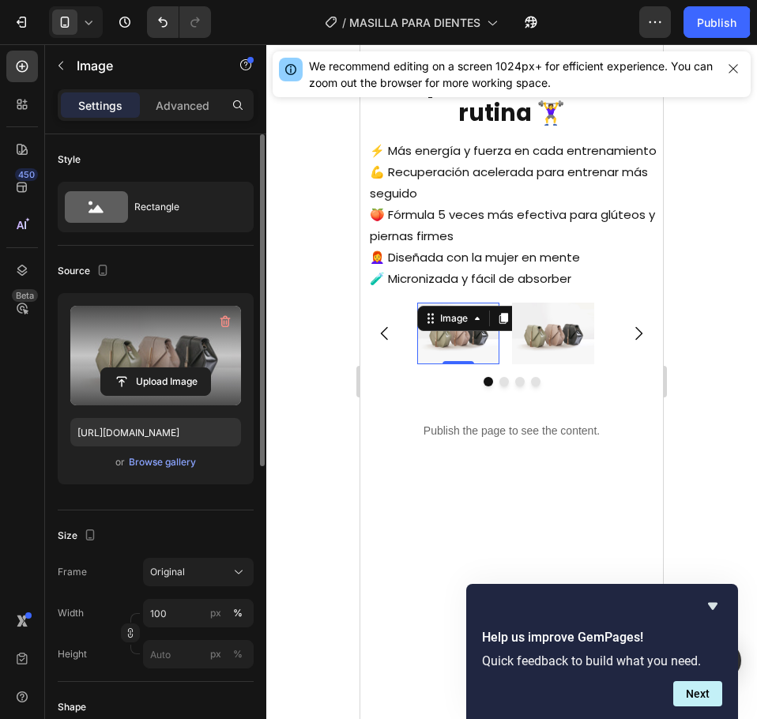
click at [210, 363] on label at bounding box center [155, 356] width 171 height 100
click at [210, 368] on input "file" at bounding box center [155, 381] width 109 height 27
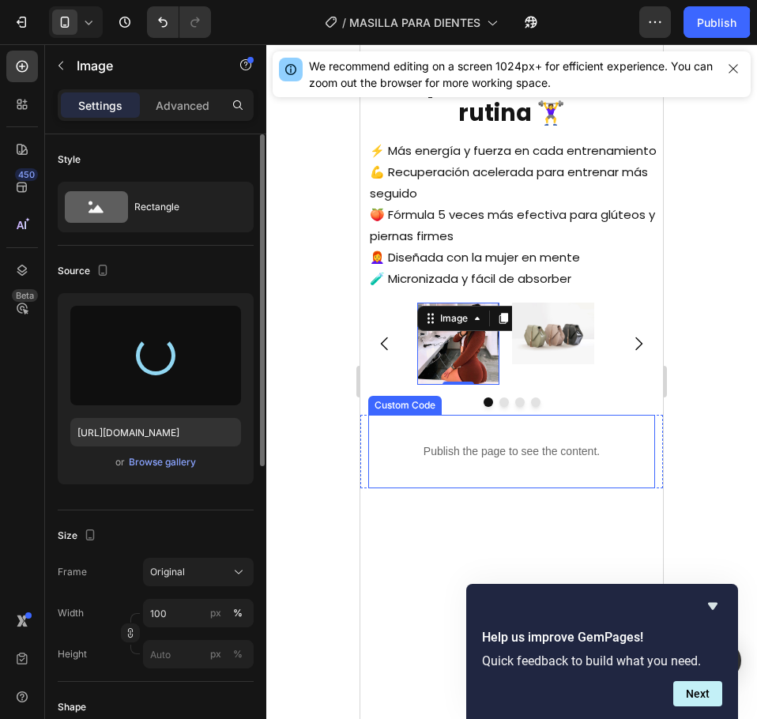
type input "https://cdn.shopify.com/s/files/1/0673/1772/7371/files/gempages_560707453369451…"
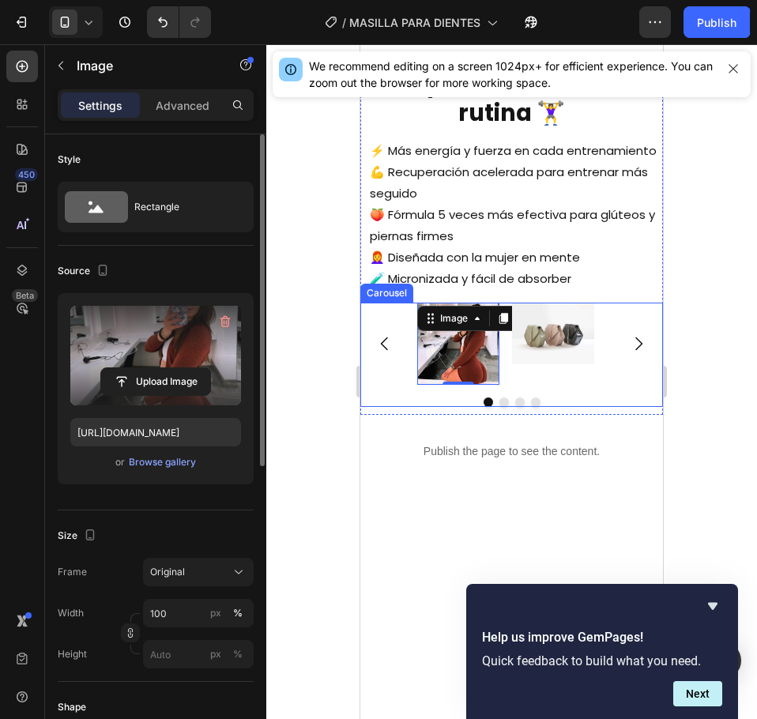
click at [390, 366] on button "Carousel Back Arrow" at bounding box center [385, 344] width 44 height 44
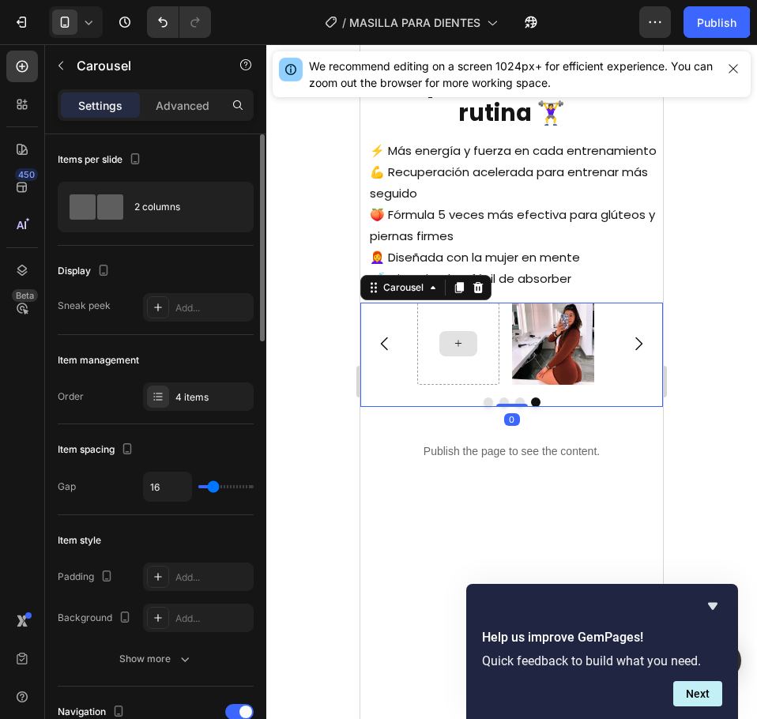
click at [460, 350] on icon at bounding box center [458, 343] width 13 height 13
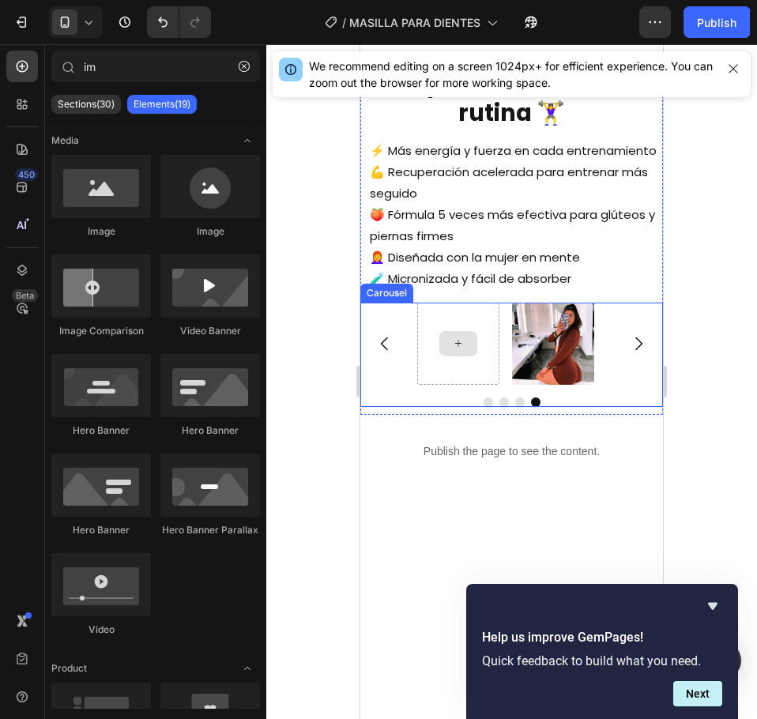
click at [439, 385] on div at bounding box center [458, 344] width 82 height 82
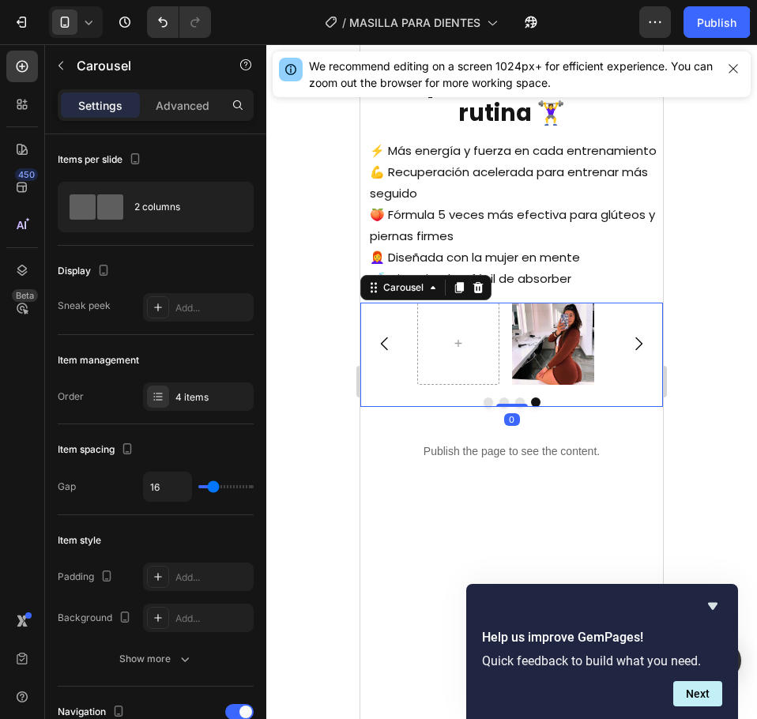
click at [629, 353] on icon "Carousel Next Arrow" at bounding box center [638, 343] width 19 height 19
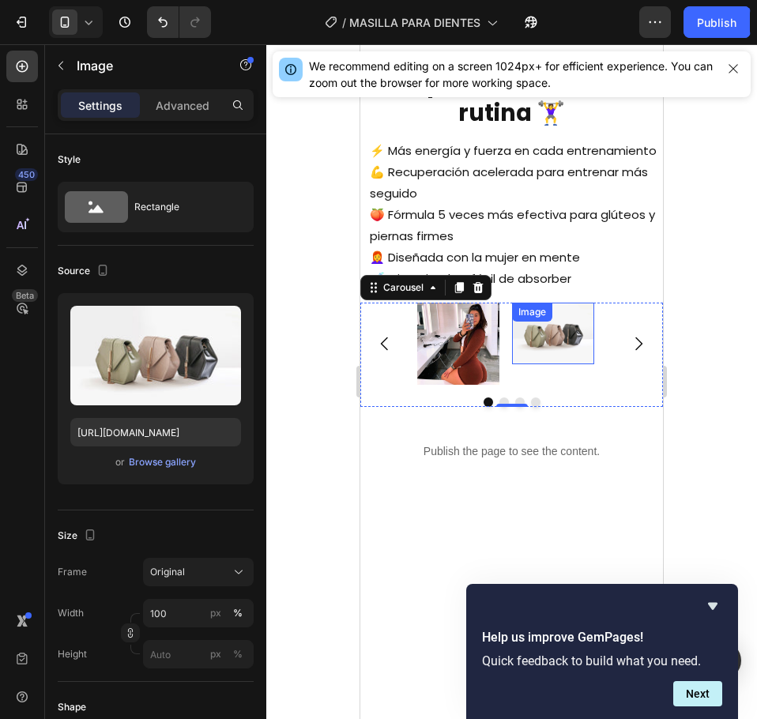
click at [548, 364] on img at bounding box center [553, 334] width 82 height 62
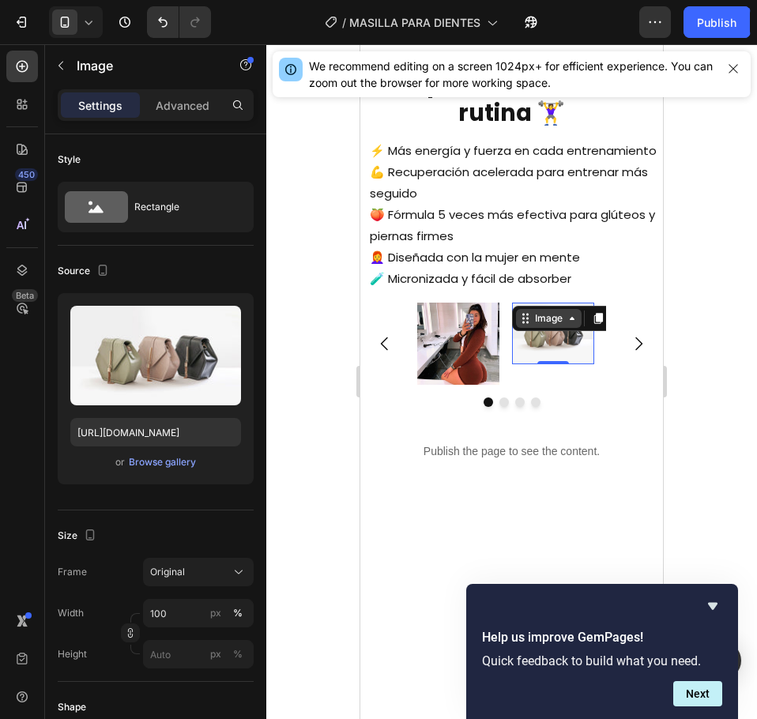
click at [576, 328] on div "Image" at bounding box center [549, 318] width 66 height 19
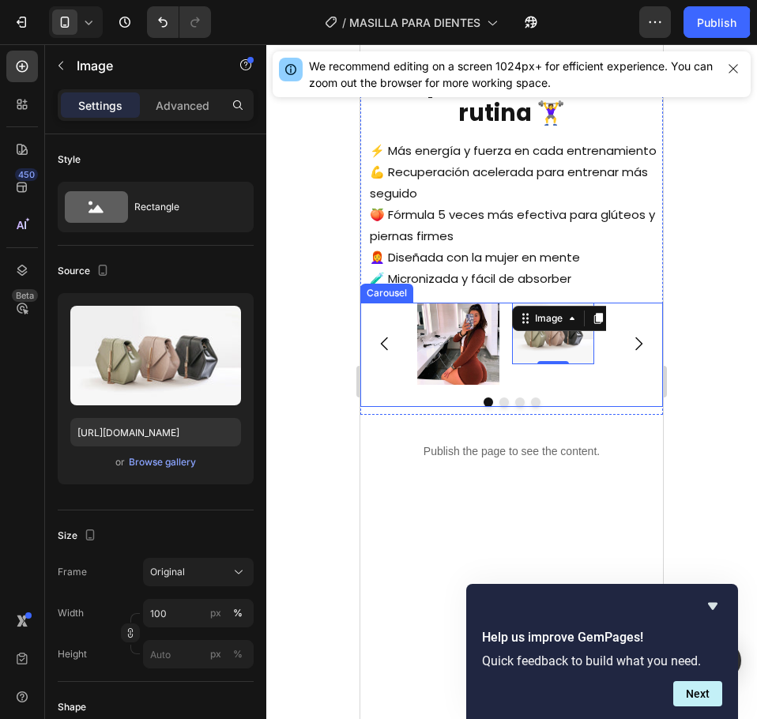
click at [629, 353] on icon "Carousel Next Arrow" at bounding box center [638, 343] width 19 height 19
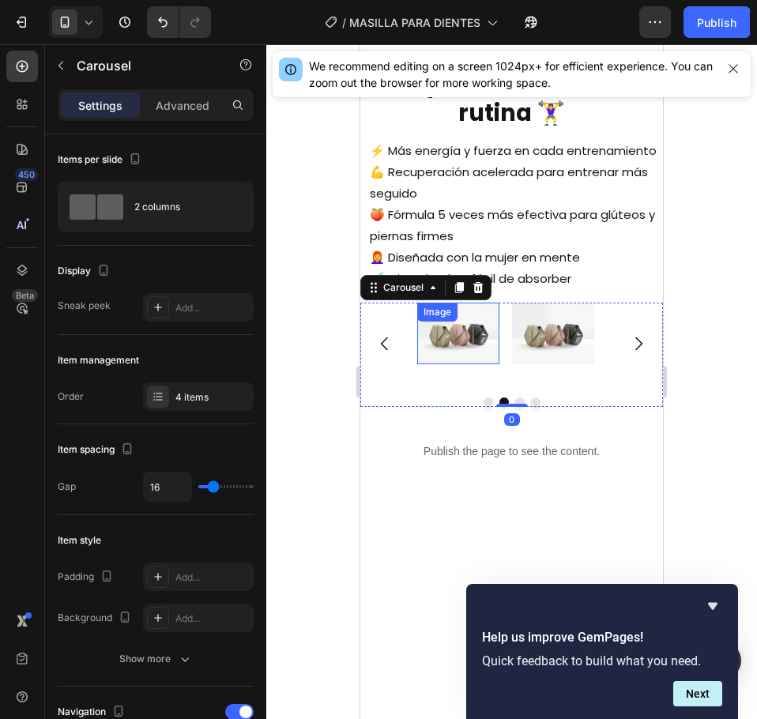
click at [492, 364] on img at bounding box center [458, 334] width 82 height 62
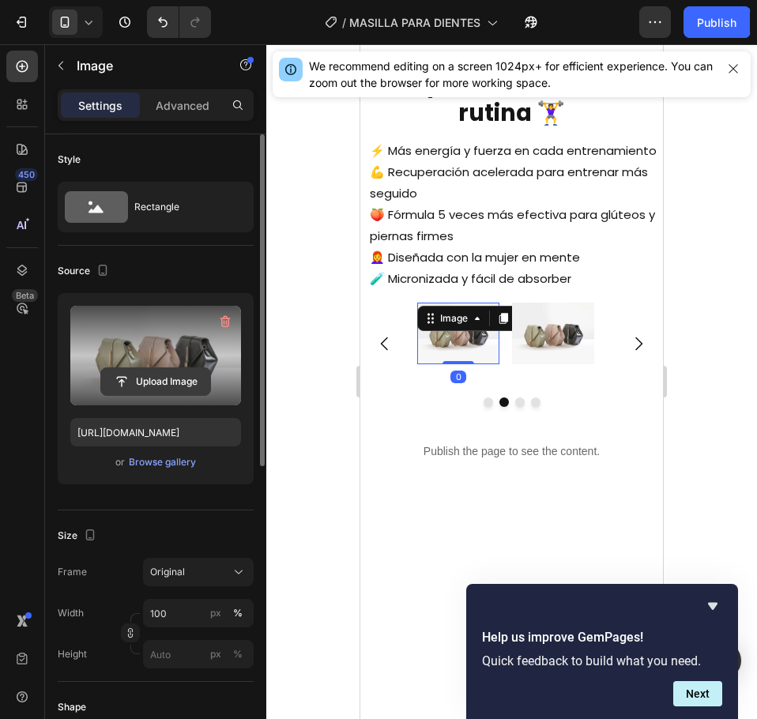
click at [176, 373] on input "file" at bounding box center [155, 381] width 109 height 27
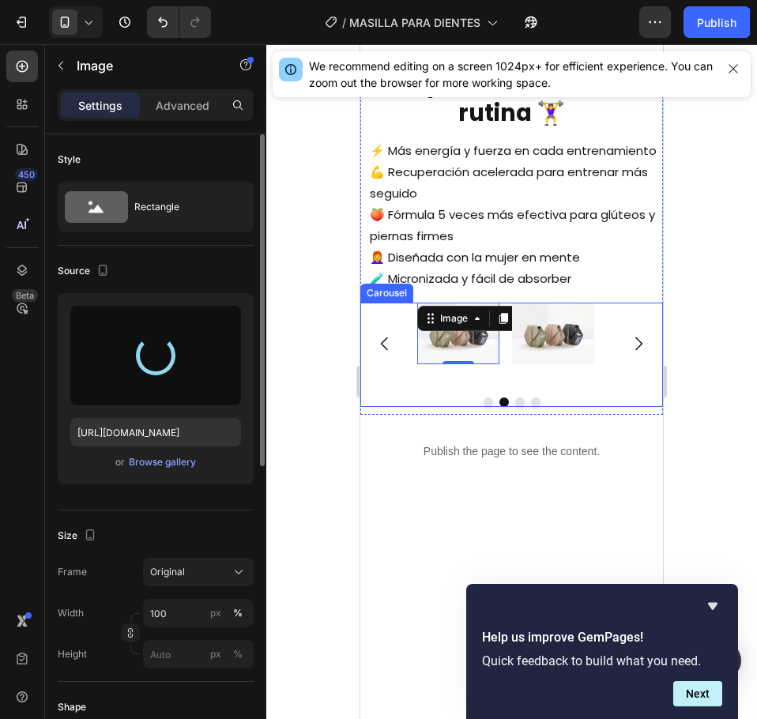
type input "[URL][DOMAIN_NAME]"
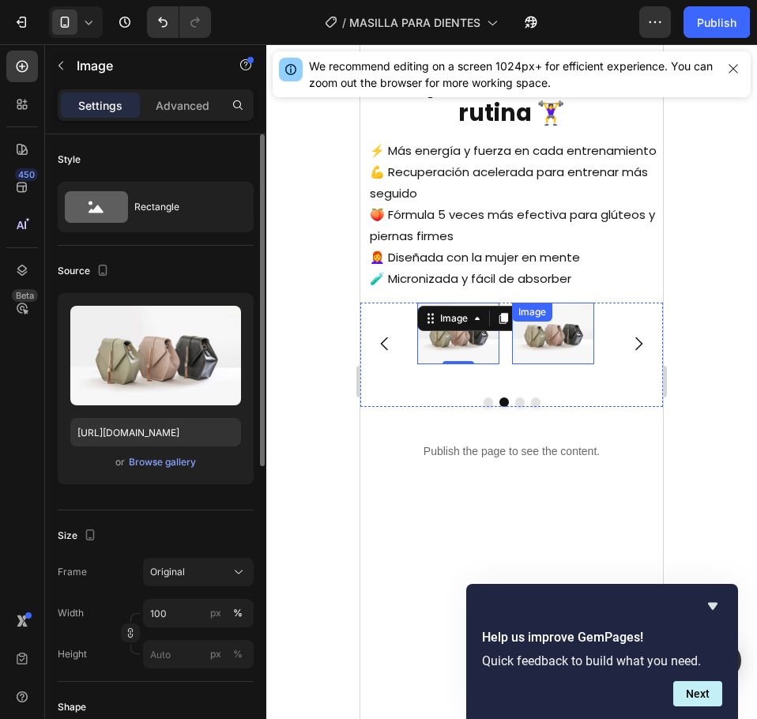
click at [551, 364] on img at bounding box center [553, 334] width 82 height 62
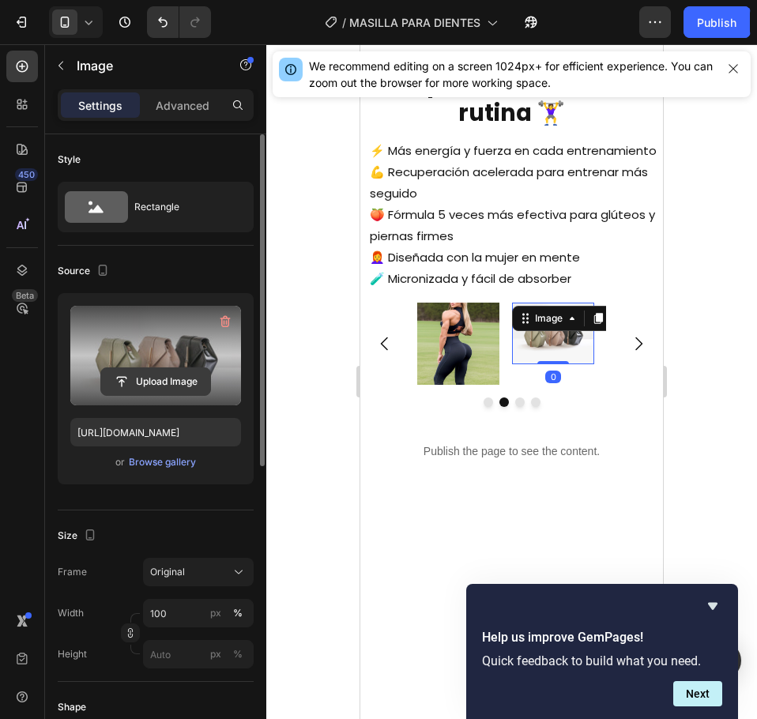
click at [138, 376] on input "file" at bounding box center [155, 381] width 109 height 27
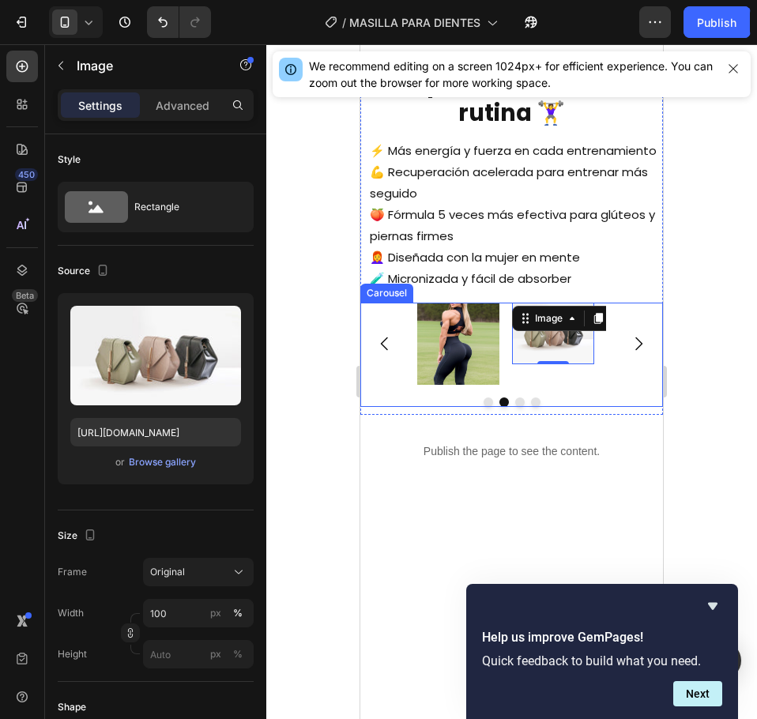
click at [388, 353] on icon "Carousel Back Arrow" at bounding box center [384, 343] width 19 height 19
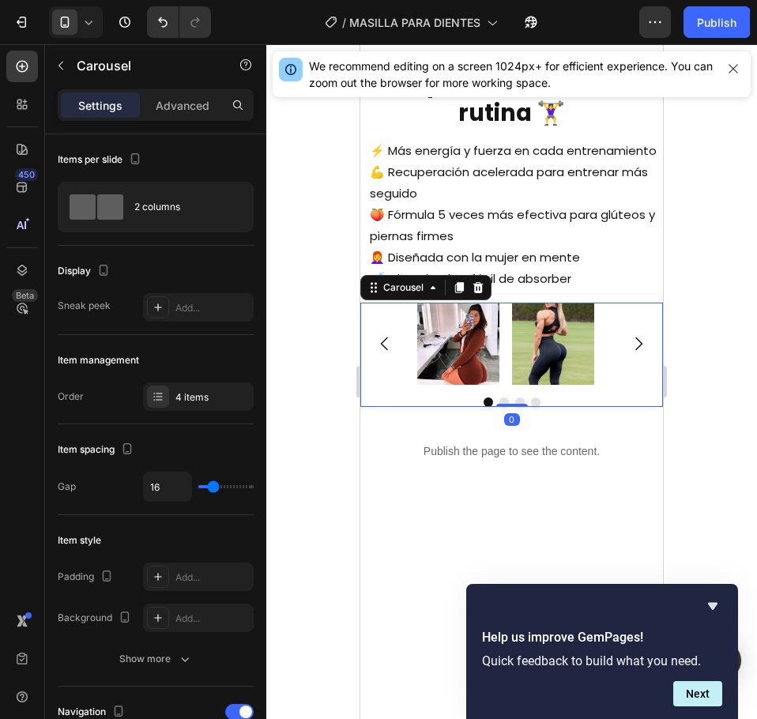
click at [629, 353] on icon "Carousel Next Arrow" at bounding box center [638, 343] width 19 height 19
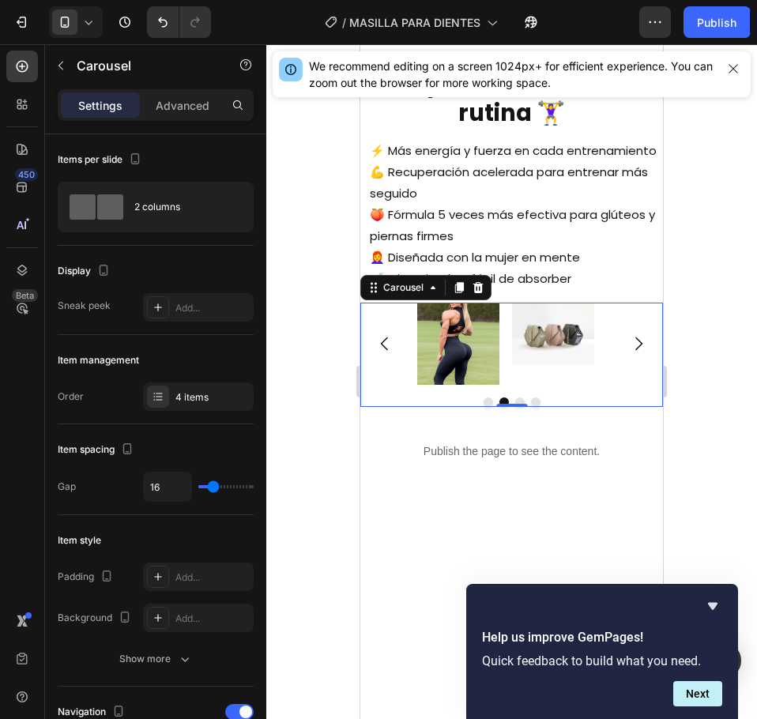
click at [510, 369] on div "Image Image Image" at bounding box center [511, 344] width 189 height 82
click at [542, 360] on img at bounding box center [553, 334] width 82 height 62
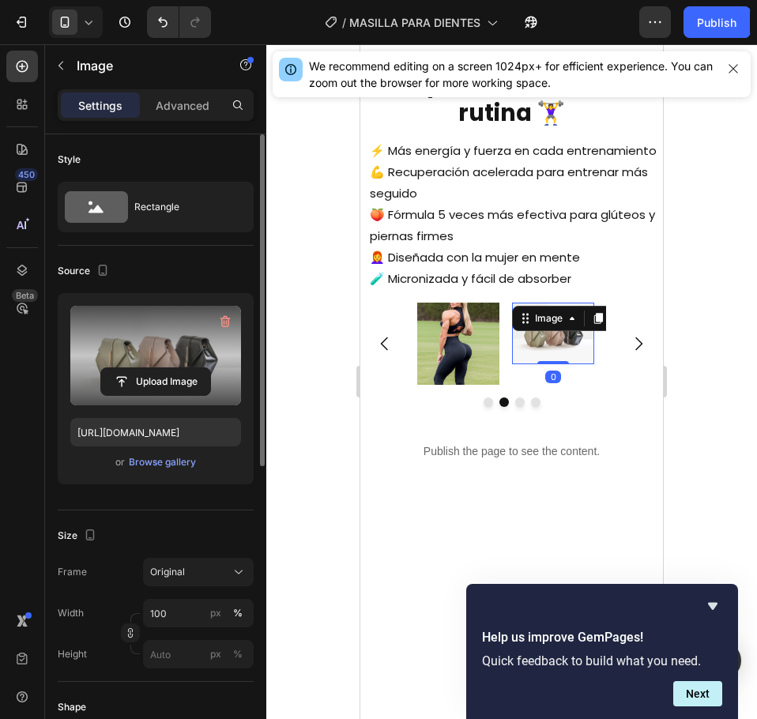
click at [219, 347] on label at bounding box center [155, 356] width 171 height 100
click at [210, 368] on input "file" at bounding box center [155, 381] width 109 height 27
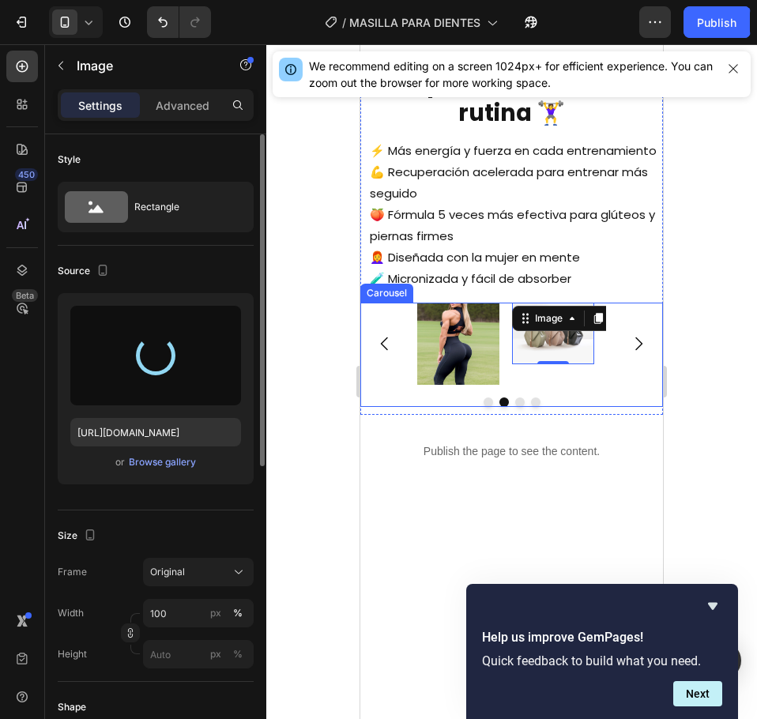
type input "[URL][DOMAIN_NAME]"
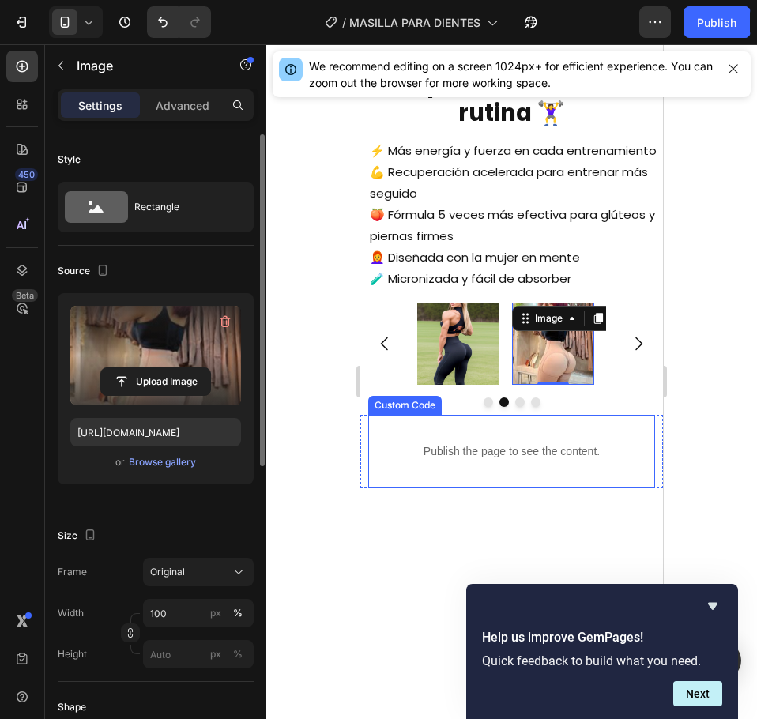
click at [386, 473] on div "Publish the page to see the content." at bounding box center [511, 452] width 287 height 42
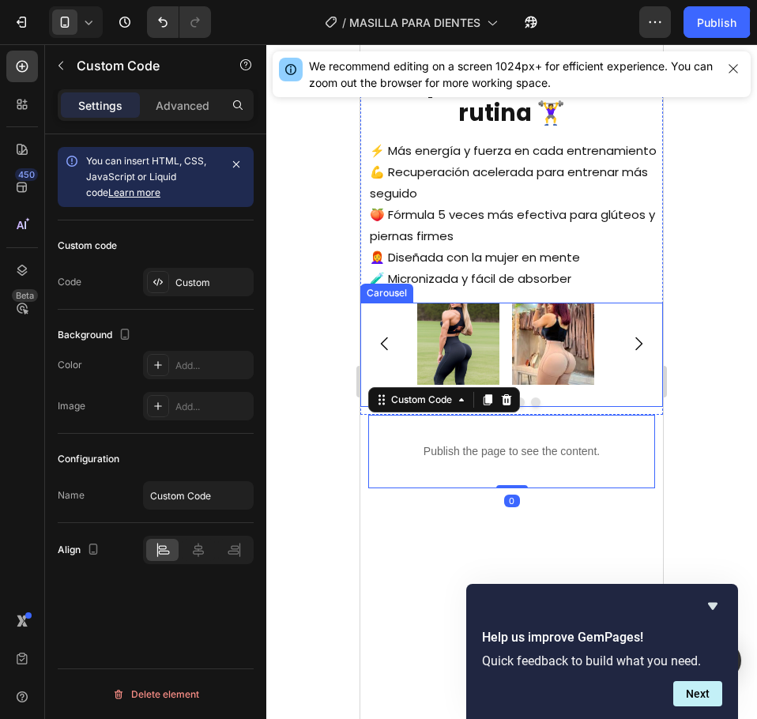
click at [380, 385] on div "Image Image Image" at bounding box center [511, 344] width 303 height 82
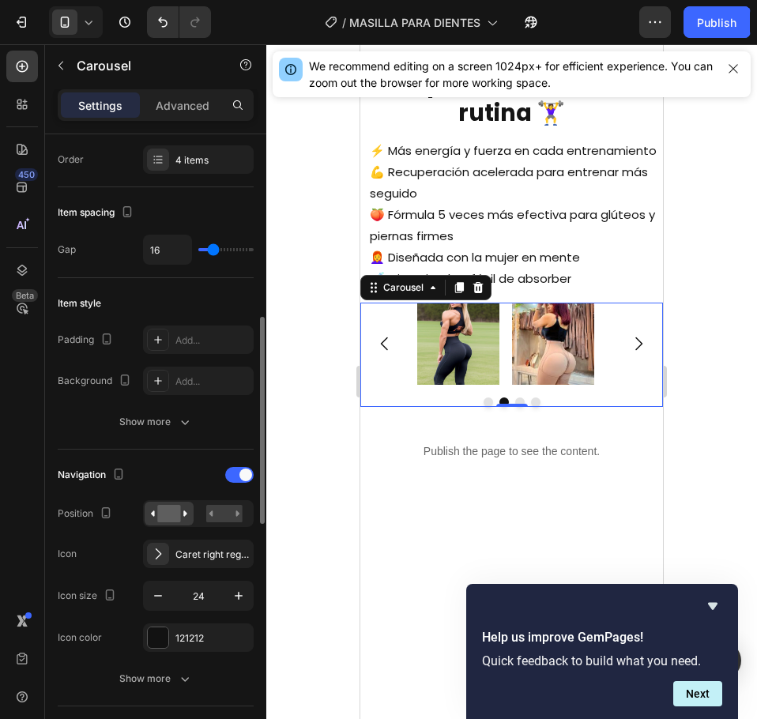
scroll to position [316, 0]
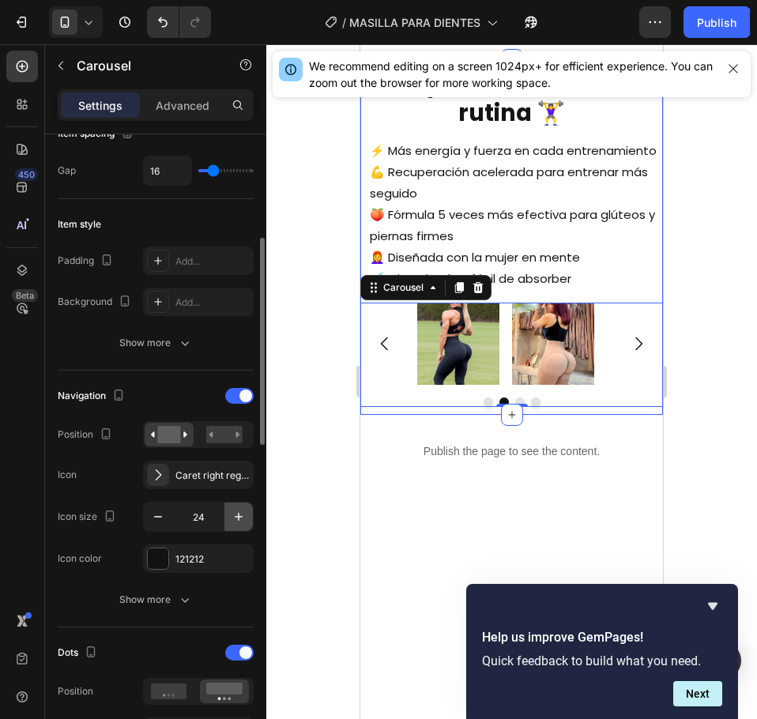
click at [235, 522] on icon "button" at bounding box center [239, 517] width 16 height 16
click at [153, 514] on icon "button" at bounding box center [158, 517] width 16 height 16
type input "24"
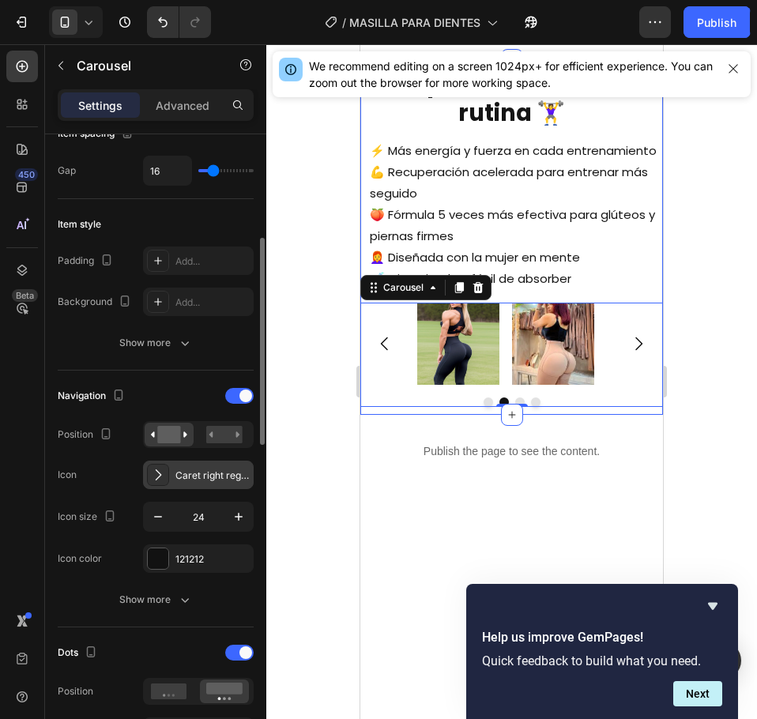
click at [179, 462] on div "Caret right regular" at bounding box center [198, 475] width 111 height 28
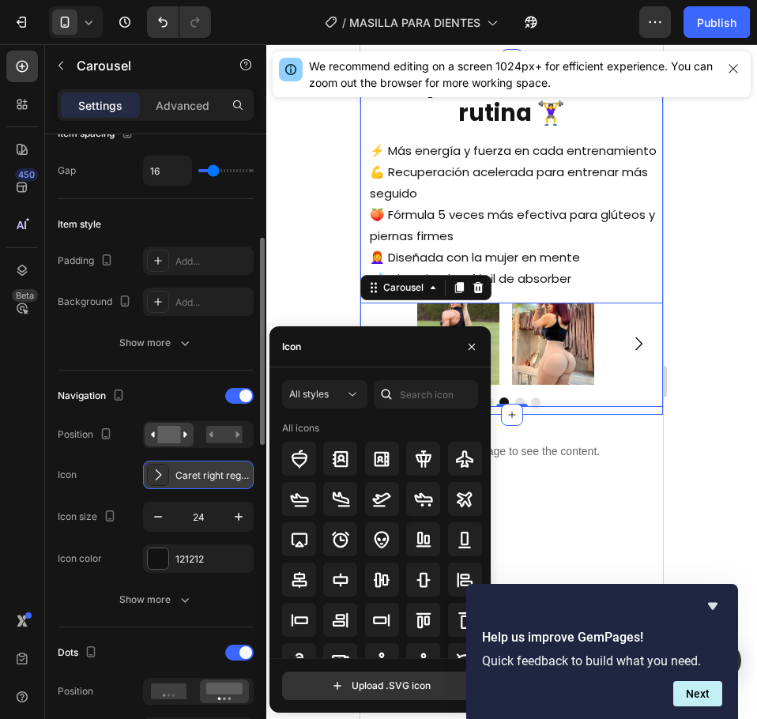
click at [179, 462] on div "Caret right regular" at bounding box center [198, 475] width 111 height 28
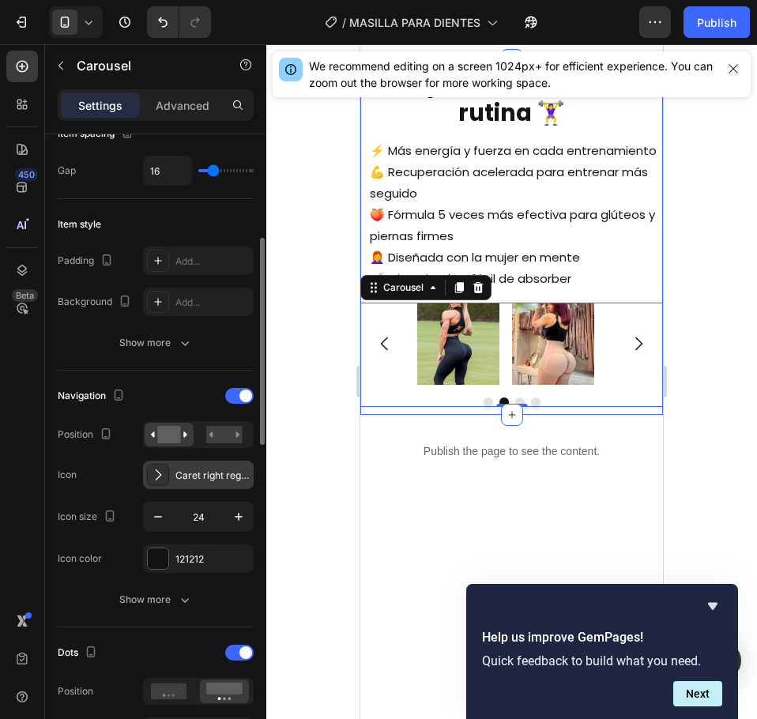
scroll to position [0, 0]
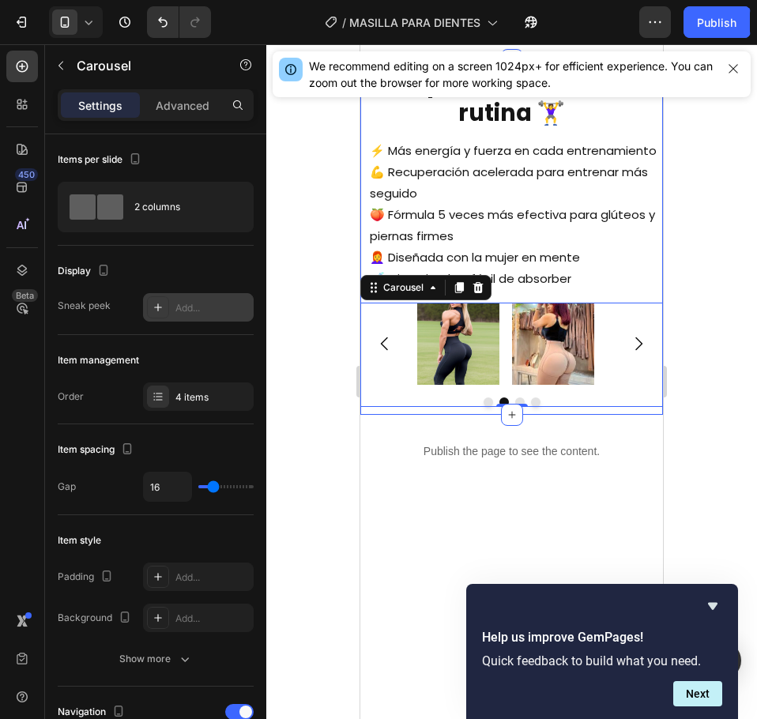
click at [167, 294] on div "Add..." at bounding box center [198, 307] width 111 height 28
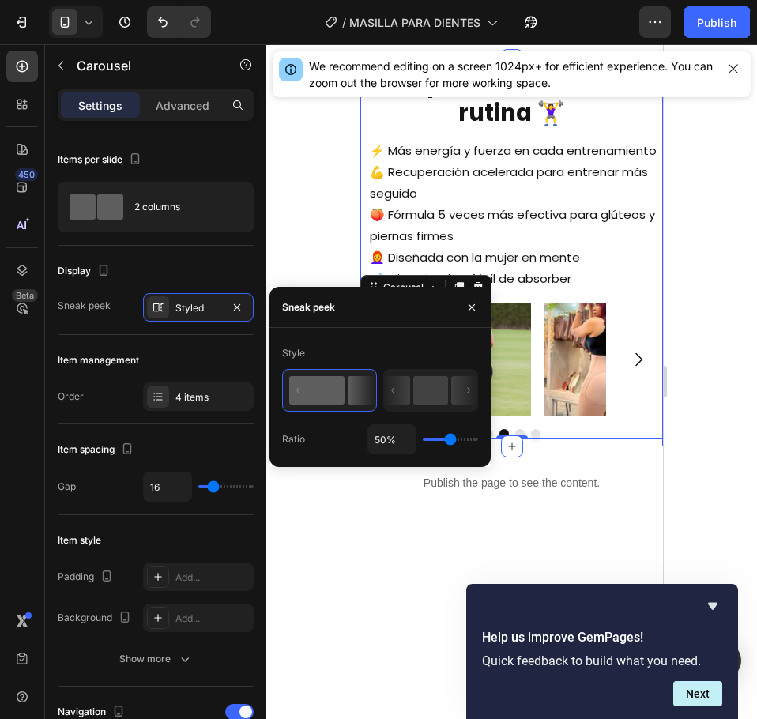
type input "69%"
type input "69"
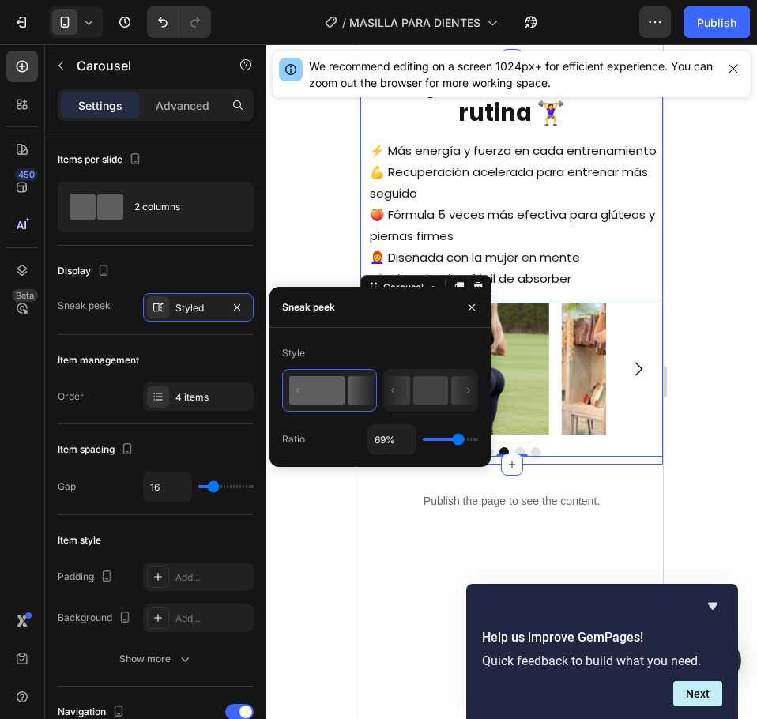
type input "71%"
type input "71"
click at [459, 438] on input "range" at bounding box center [450, 439] width 55 height 3
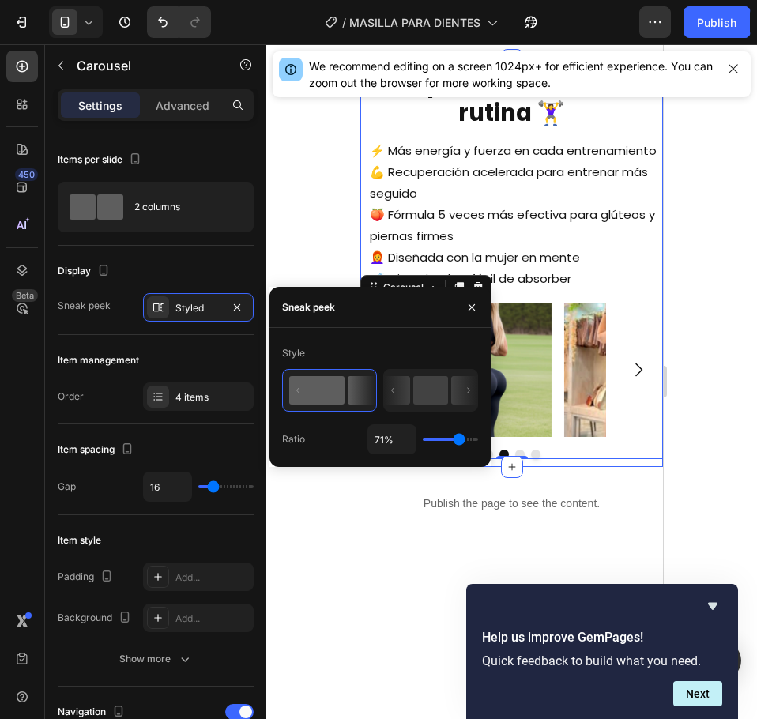
type input "72%"
type input "72"
type input "78%"
type input "78"
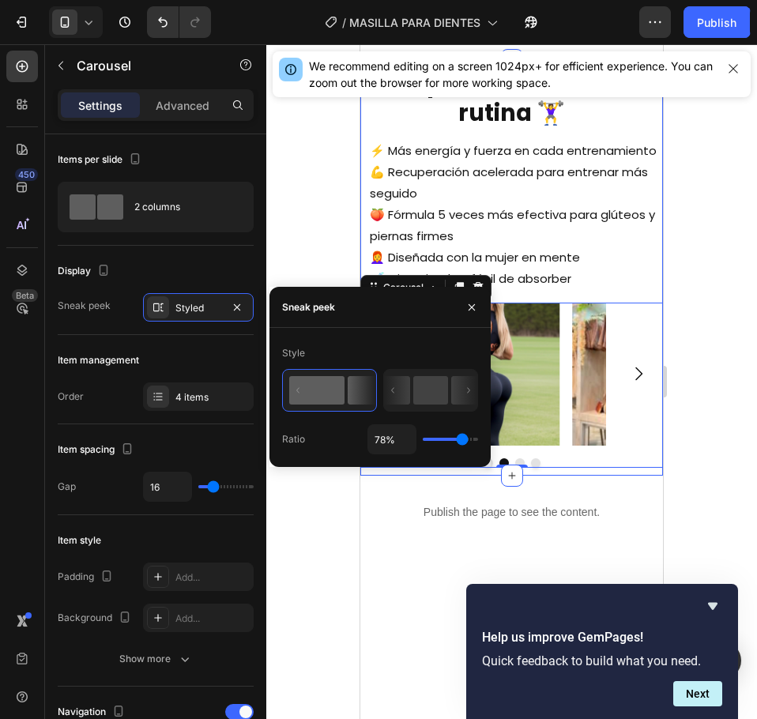
type input "80%"
type input "80"
type input "82%"
type input "82"
type input "93%"
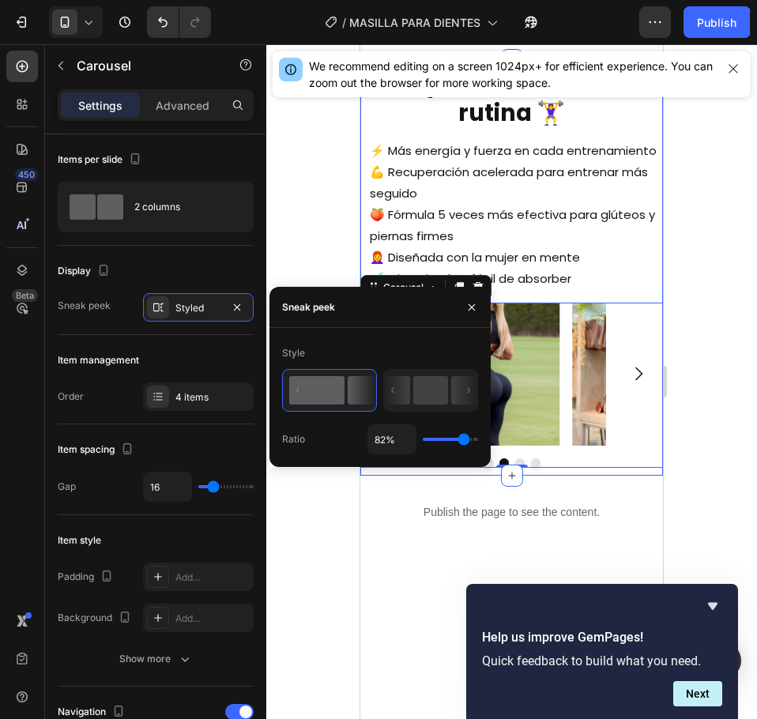
type input "93"
type input "100%"
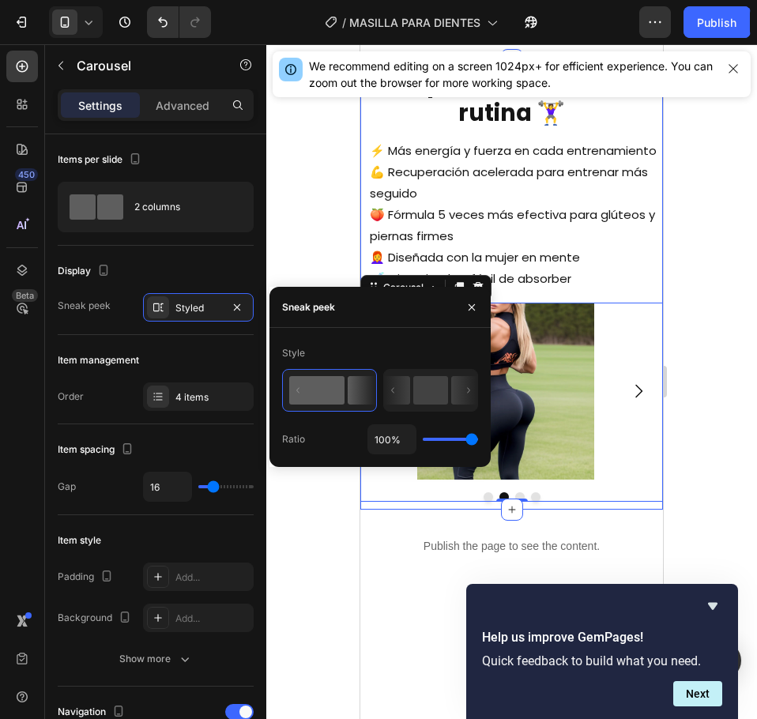
drag, startPoint x: 456, startPoint y: 438, endPoint x: 481, endPoint y: 435, distance: 25.5
type input "100"
click at [478, 438] on input "range" at bounding box center [450, 439] width 55 height 3
click at [420, 398] on rect at bounding box center [430, 390] width 35 height 28
type input "50%"
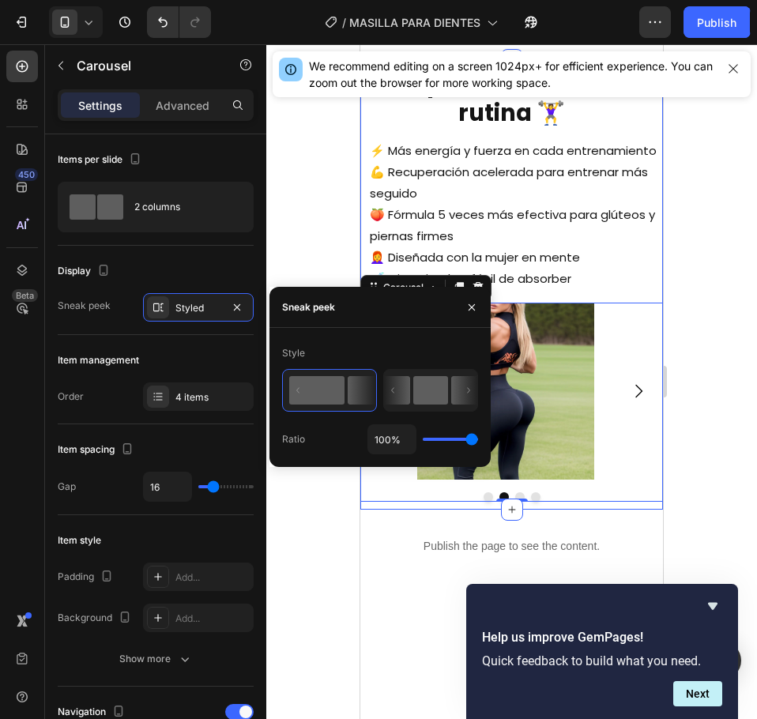
type input "50"
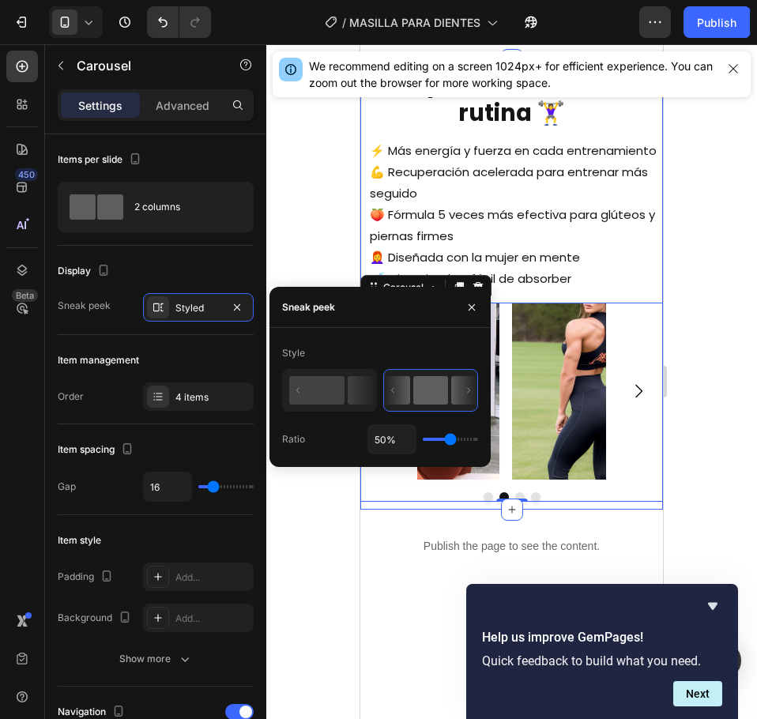
click at [462, 441] on div "50%" at bounding box center [422, 439] width 111 height 30
type input "100%"
type input "100"
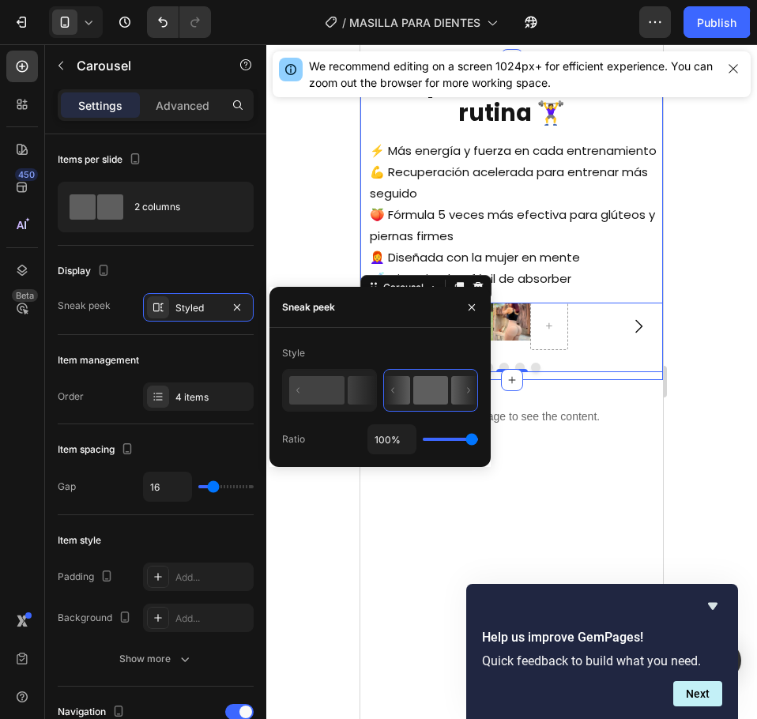
type input "98%"
type input "98"
type input "96%"
type input "96"
type input "94%"
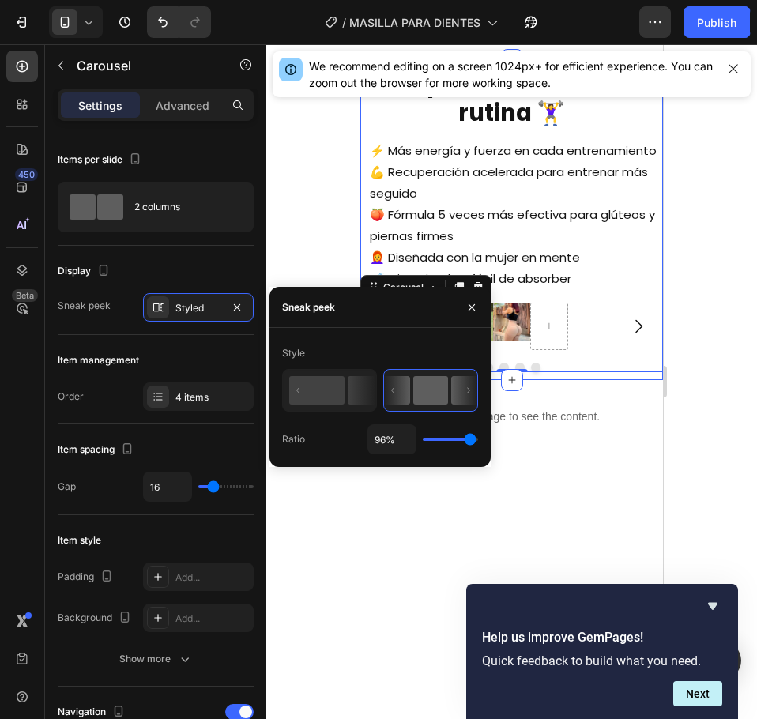
type input "94"
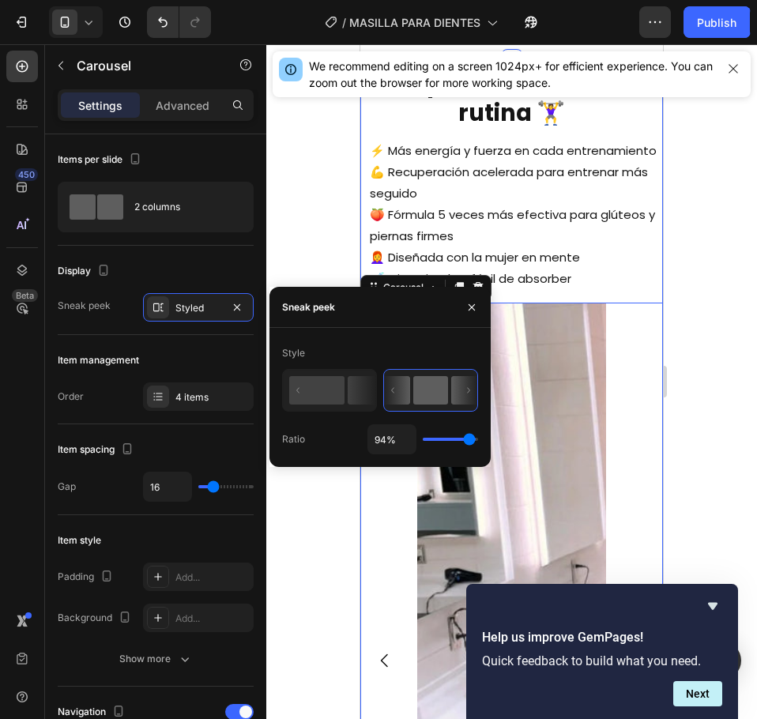
type input "87%"
type input "87"
type input "85%"
type input "85"
type input "84%"
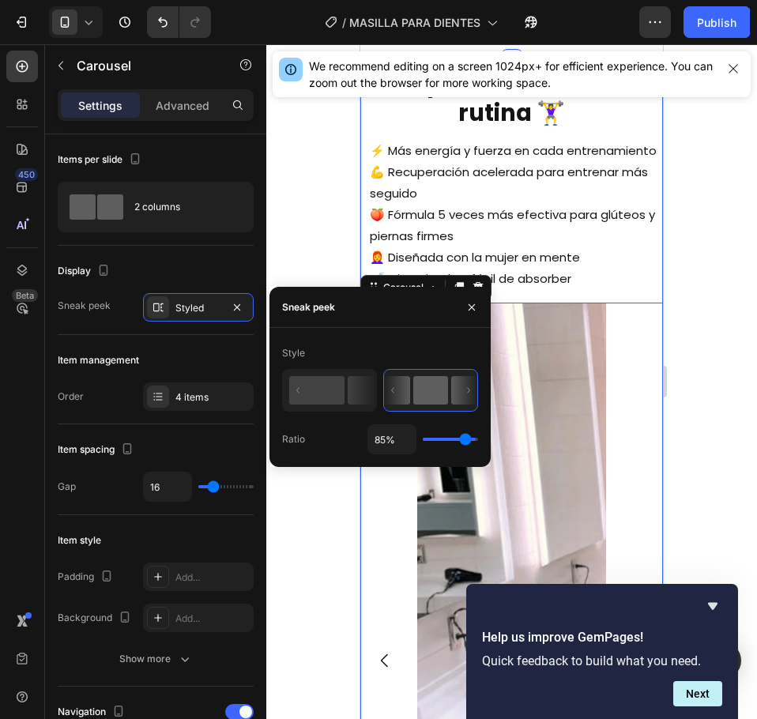
type input "84"
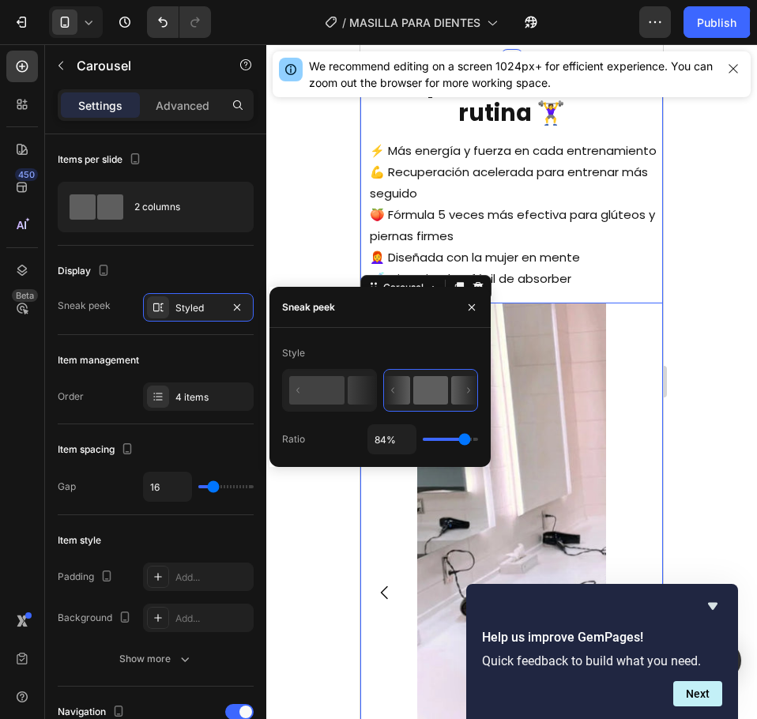
type input "76%"
type input "76"
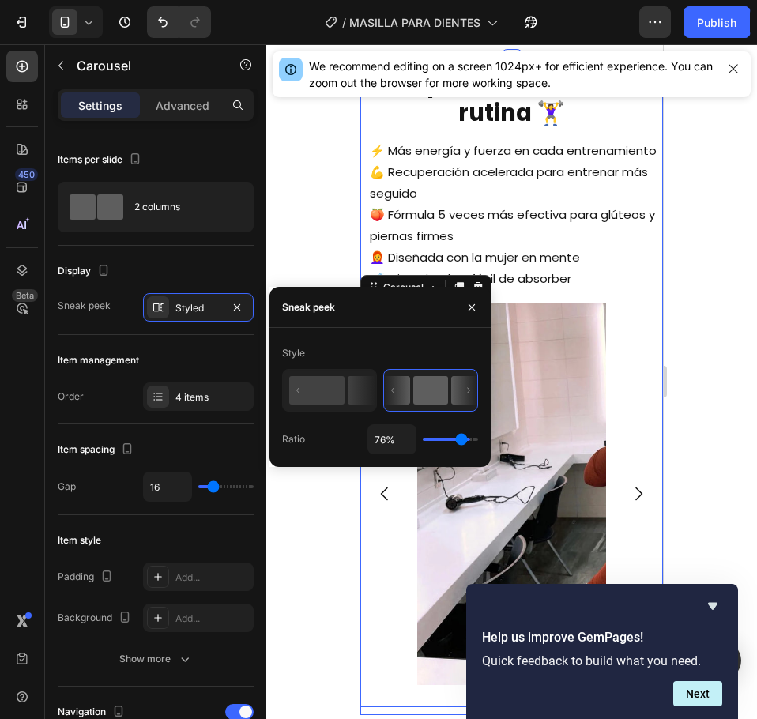
type input "74%"
type input "74"
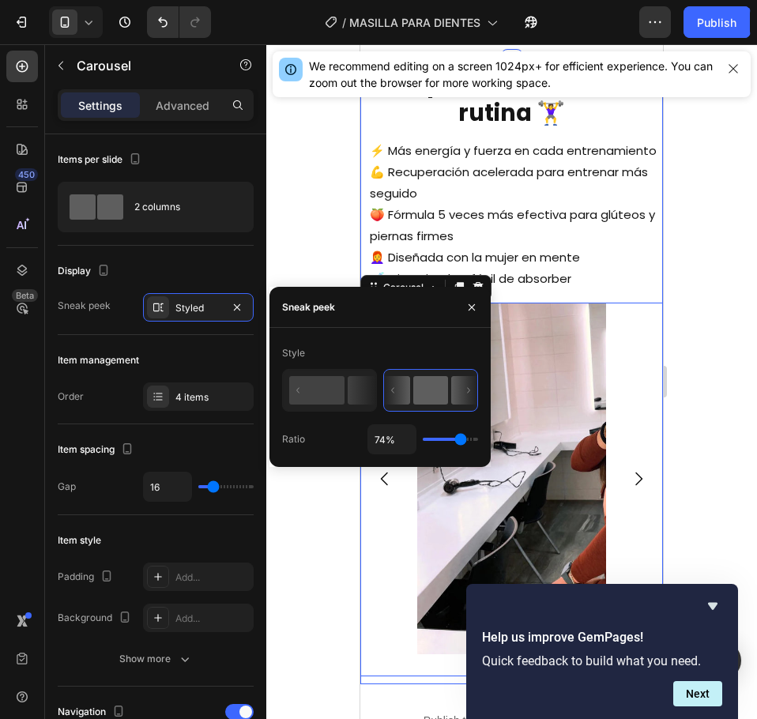
type input "72%"
type input "72"
type input "58%"
type input "58"
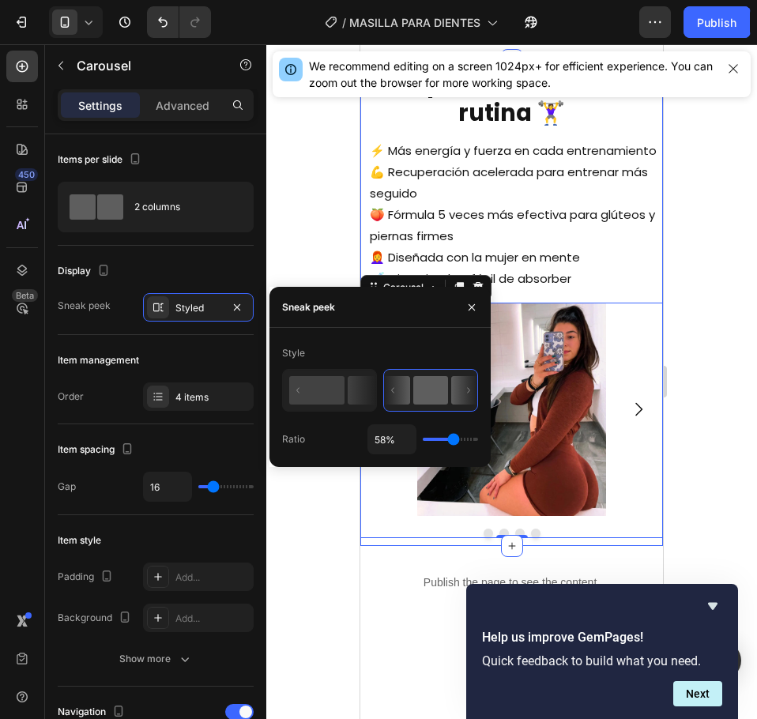
type input "56%"
type input "56"
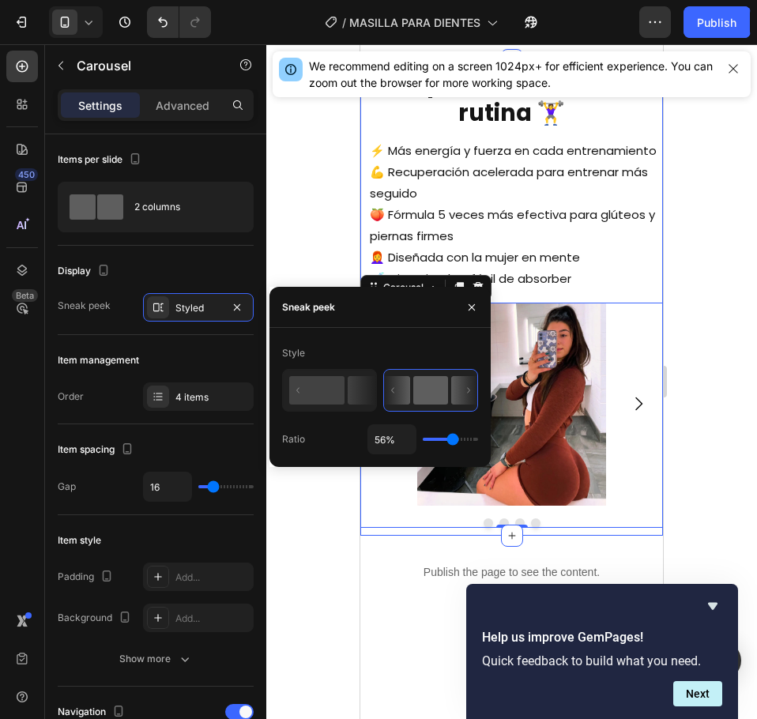
type input "54%"
type input "54"
type input "52%"
type input "52"
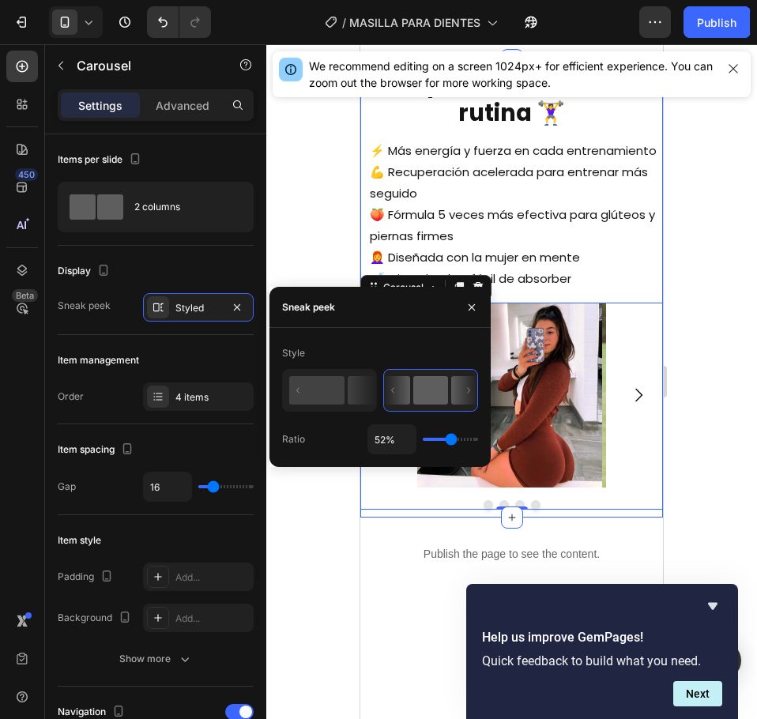
type input "56%"
type input "56"
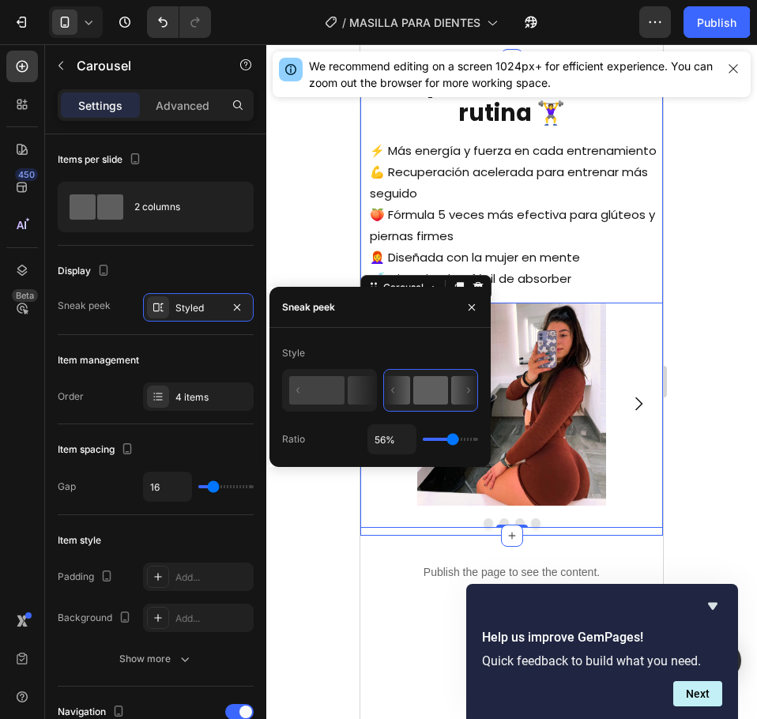
type input "58%"
type input "58"
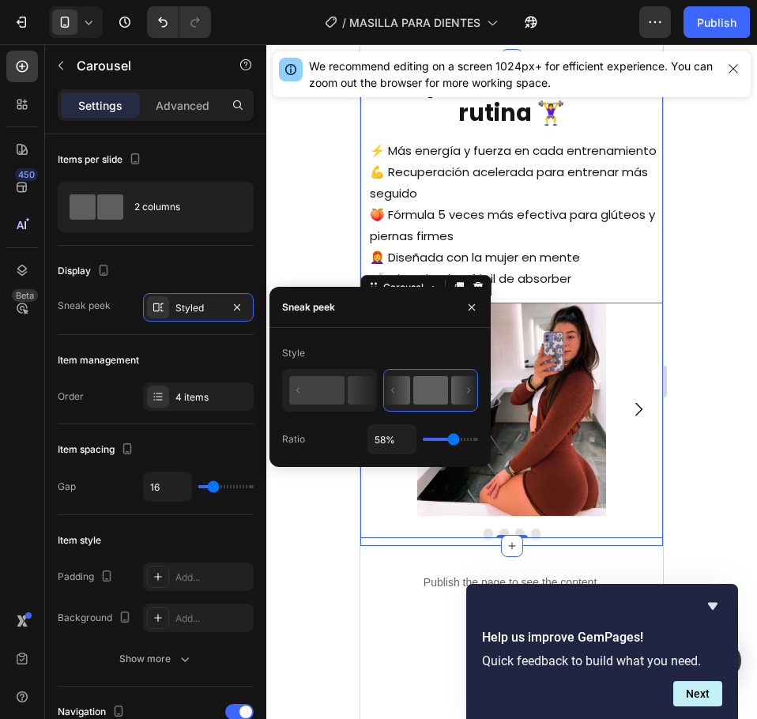
type input "62%"
type input "62"
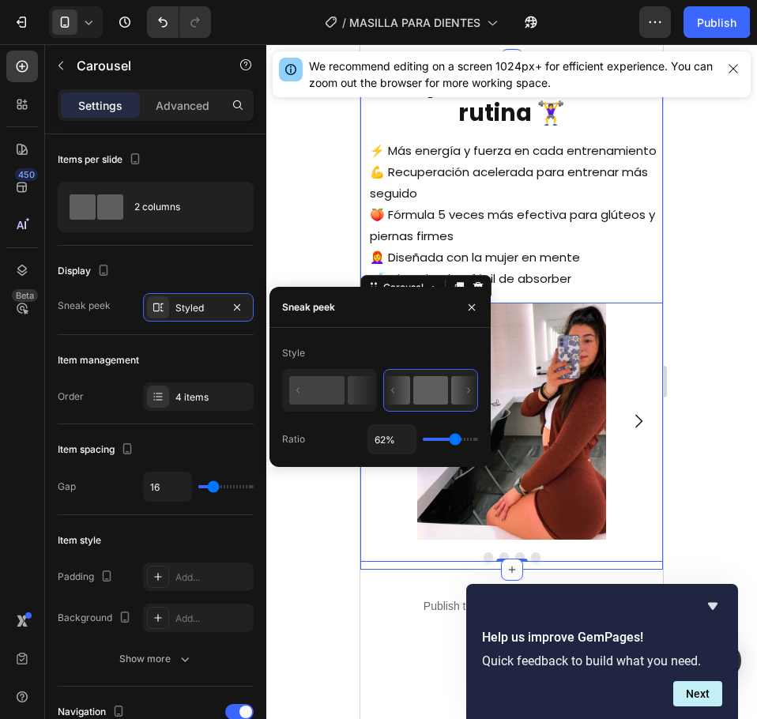
type input "63%"
type input "63"
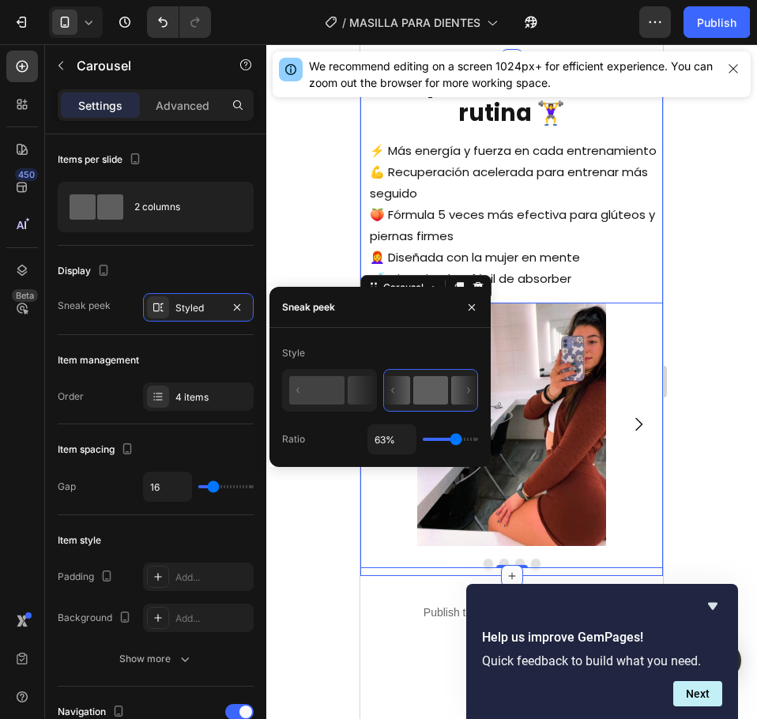
type input "58%"
type input "58"
type input "56%"
type input "56"
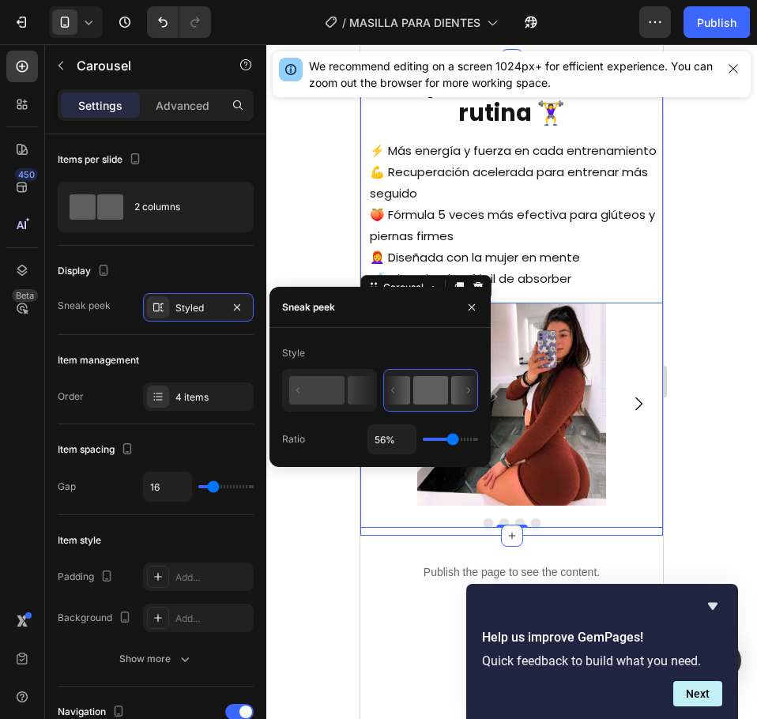
type input "52%"
type input "52"
type input "51%"
type input "51"
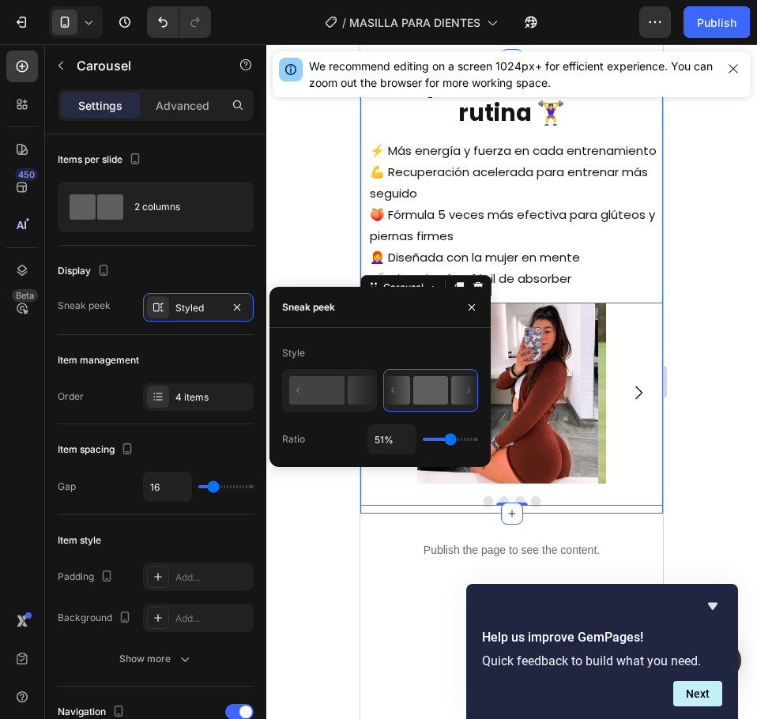
type input "38%"
type input "38"
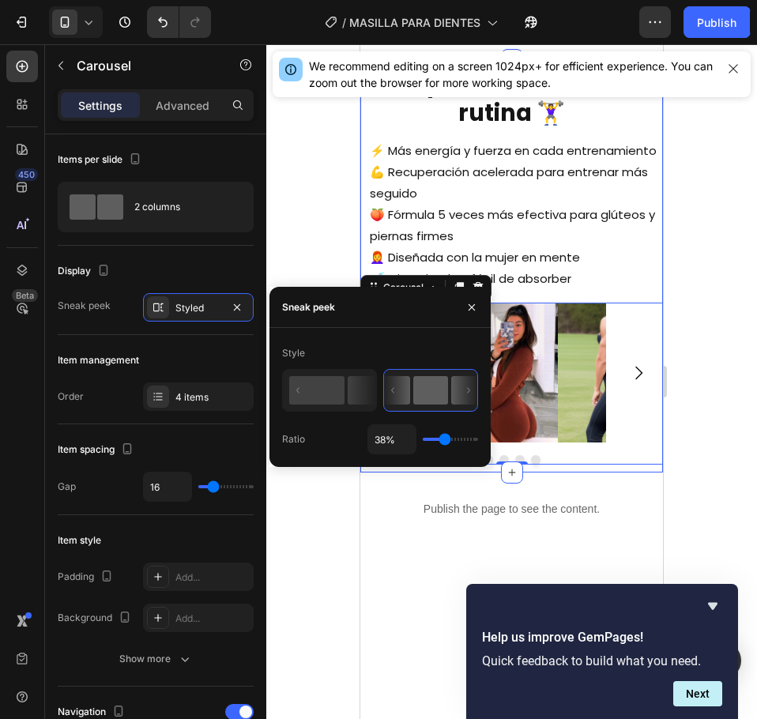
type input "40%"
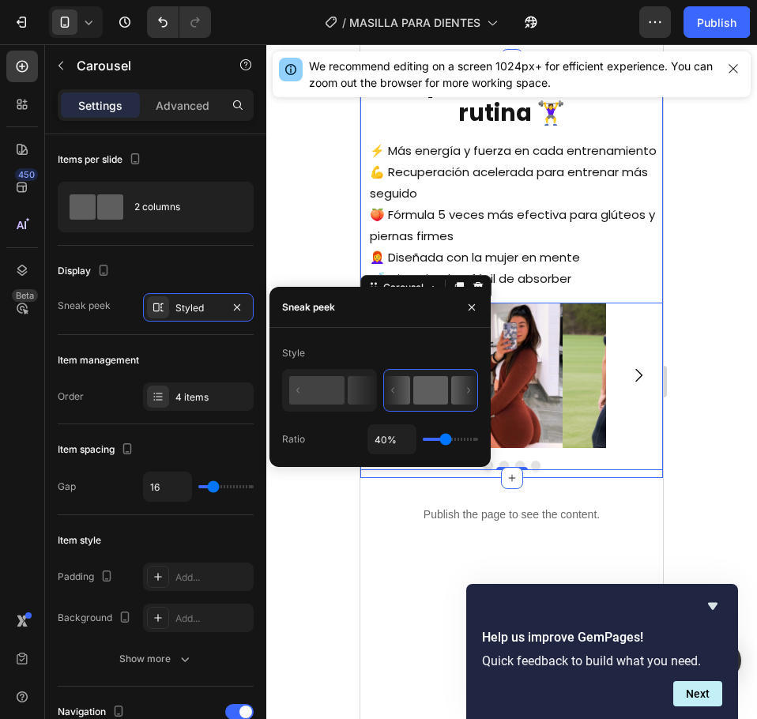
drag, startPoint x: 454, startPoint y: 439, endPoint x: 446, endPoint y: 435, distance: 8.5
type input "40"
click at [446, 438] on input "range" at bounding box center [450, 439] width 55 height 3
click at [674, 458] on div at bounding box center [511, 381] width 491 height 675
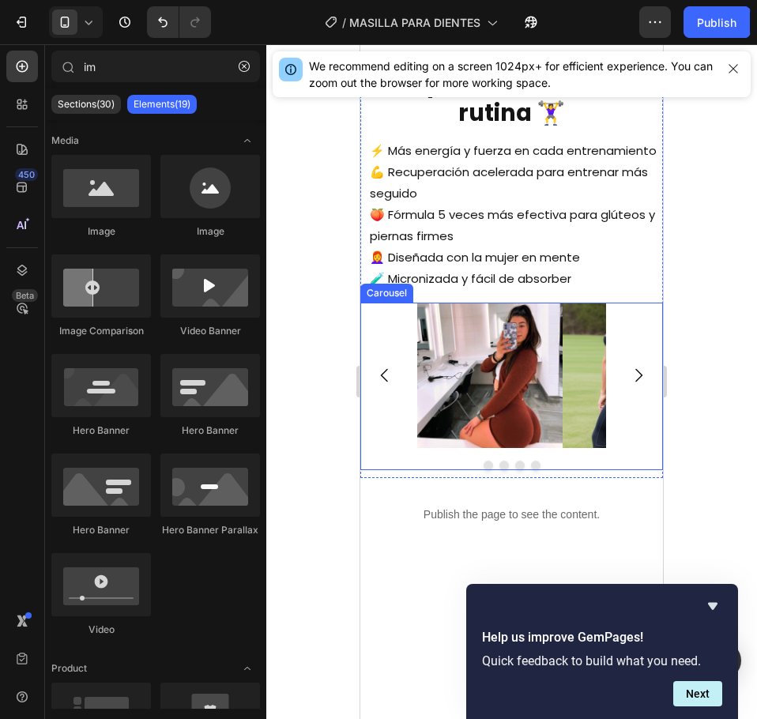
click at [629, 385] on icon "Carousel Next Arrow" at bounding box center [638, 375] width 19 height 19
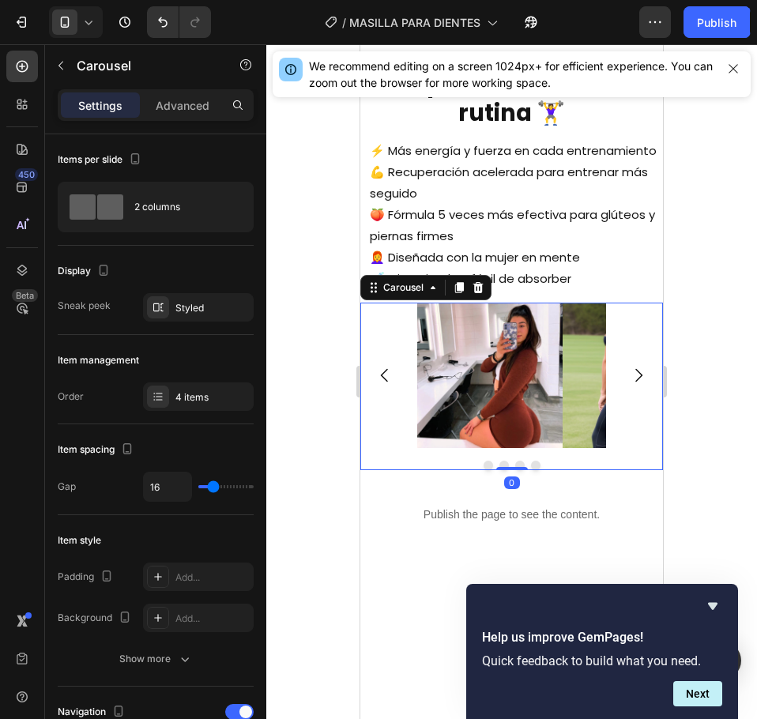
click at [629, 385] on icon "Carousel Next Arrow" at bounding box center [638, 375] width 19 height 19
click at [630, 385] on icon "Carousel Next Arrow" at bounding box center [638, 375] width 19 height 19
click at [383, 385] on icon "Carousel Back Arrow" at bounding box center [384, 375] width 19 height 19
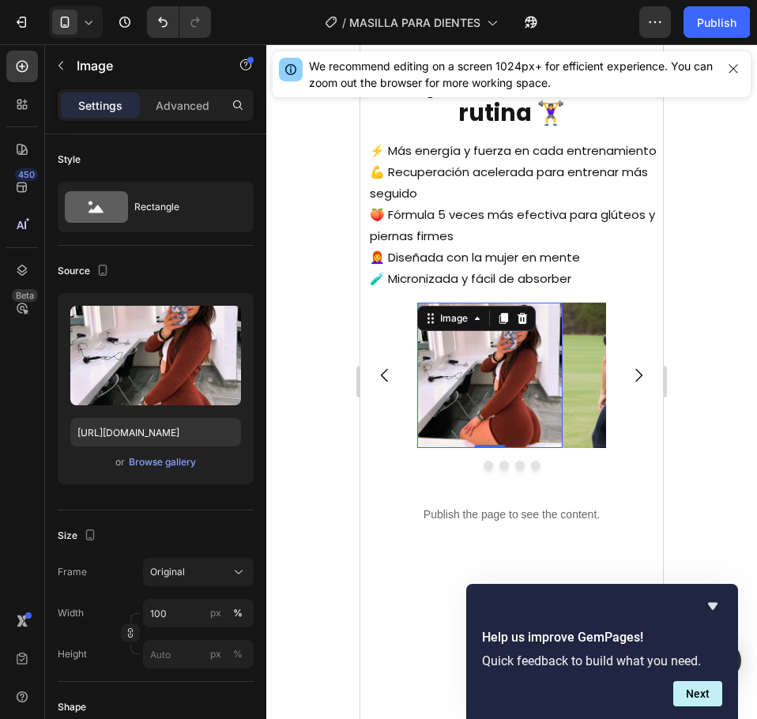
click at [558, 398] on img at bounding box center [489, 375] width 145 height 145
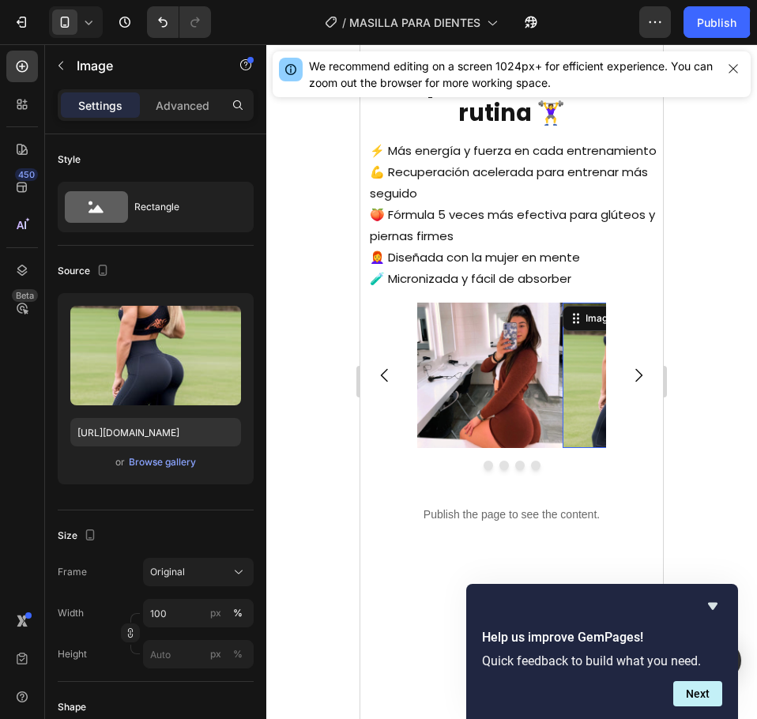
click at [573, 400] on img at bounding box center [635, 375] width 145 height 145
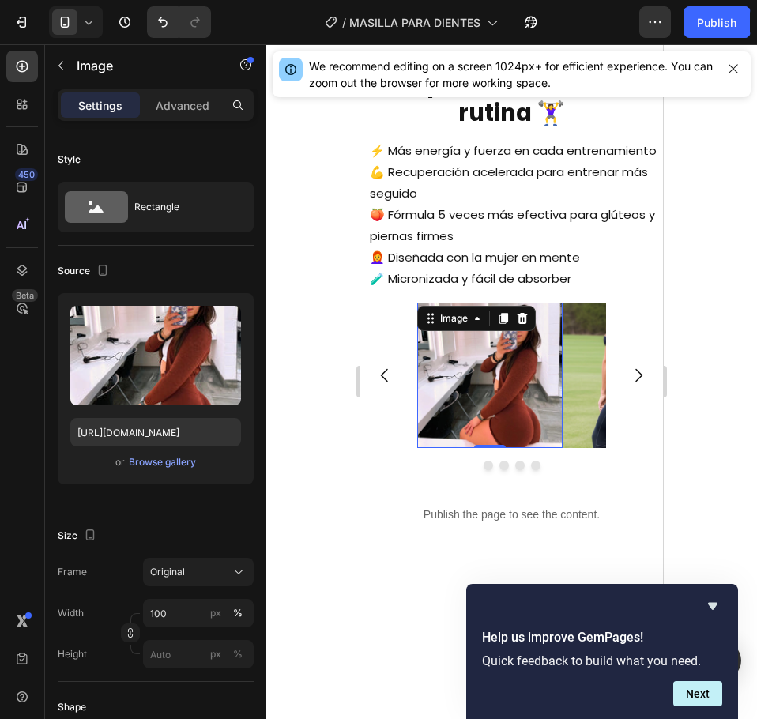
drag, startPoint x: 483, startPoint y: 398, endPoint x: 691, endPoint y: 410, distance: 209.0
click at [483, 398] on img at bounding box center [489, 375] width 145 height 145
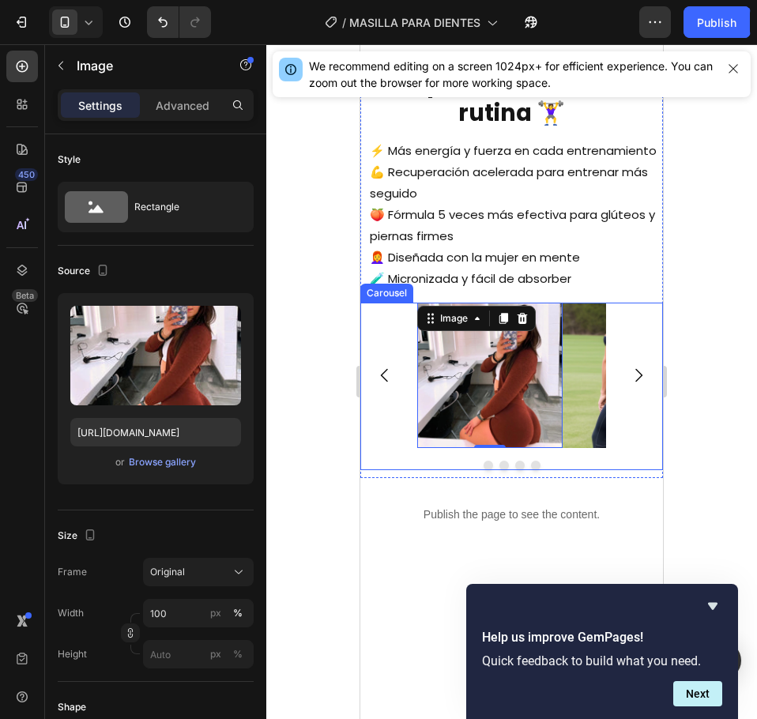
click at [381, 343] on div "Image 0 Image Image Drop element here" at bounding box center [511, 375] width 303 height 145
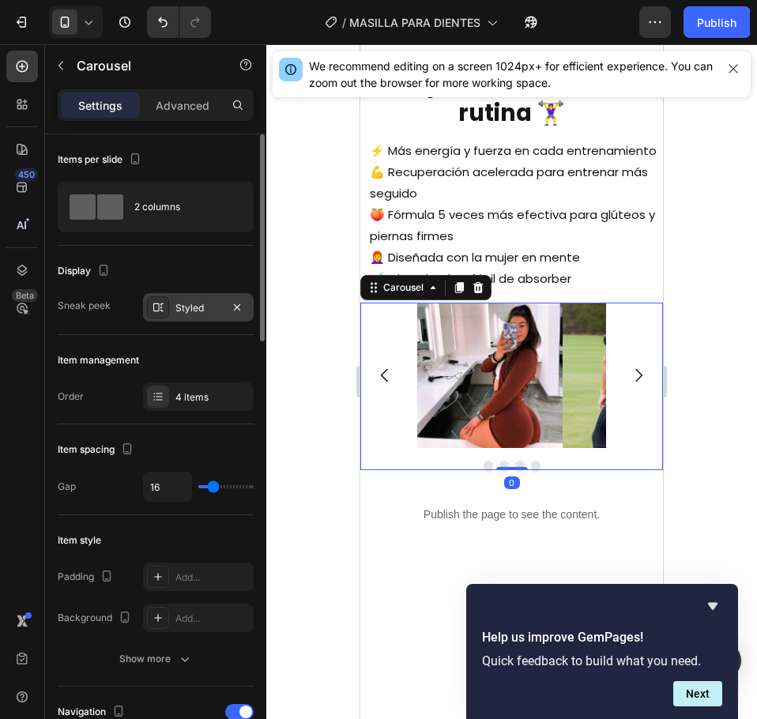
click at [190, 311] on div "Styled" at bounding box center [198, 308] width 46 height 14
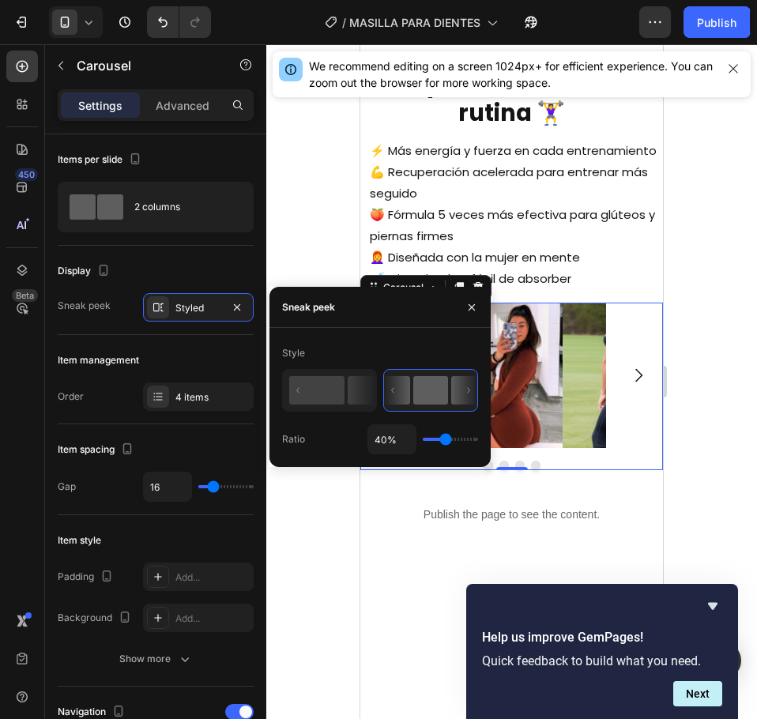
type input "32%"
type input "32"
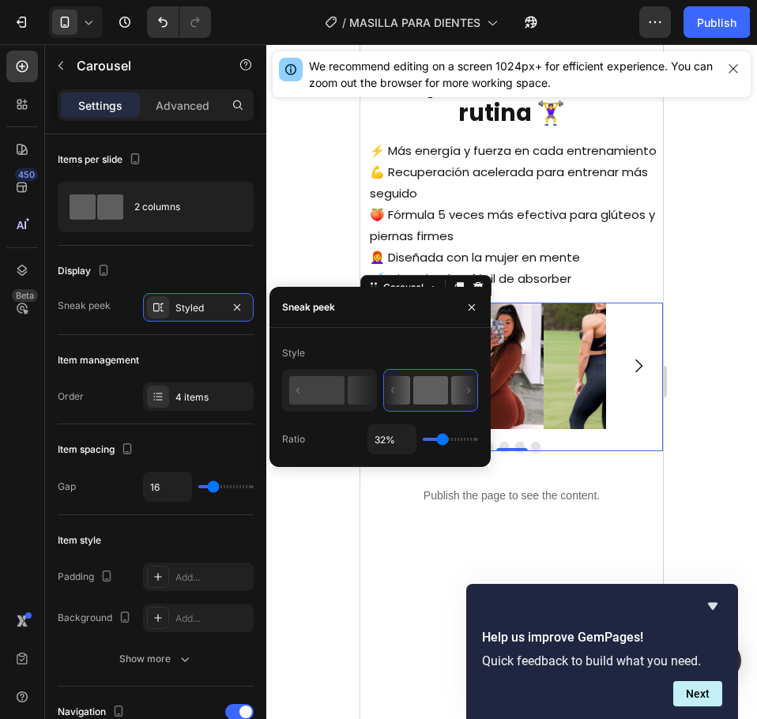
type input "34%"
type input "34"
type input "36%"
type input "36"
type input "38%"
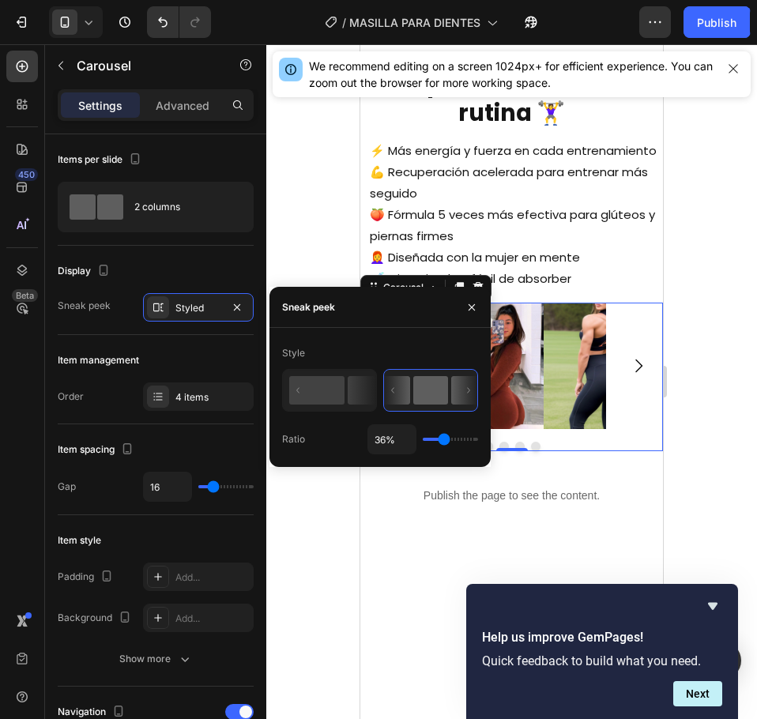
type input "38"
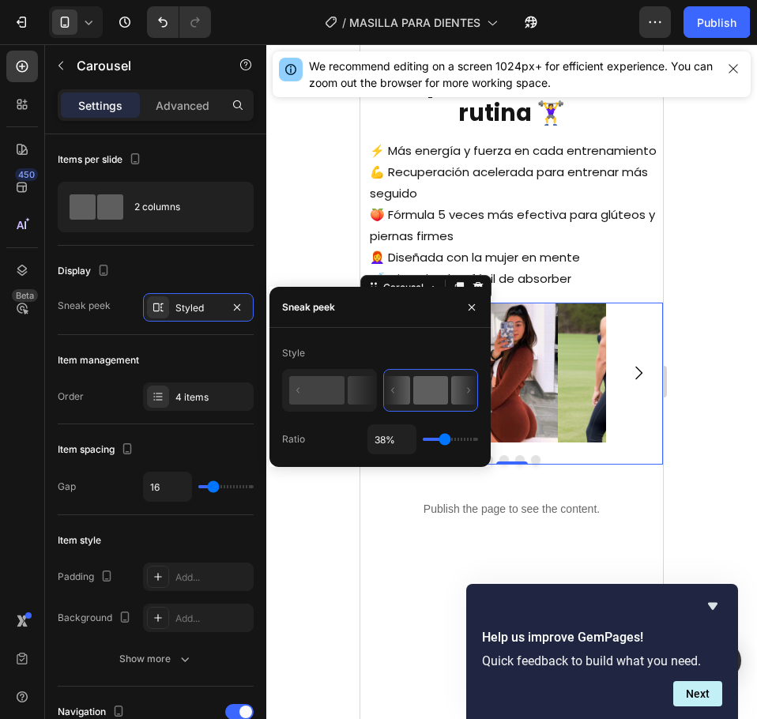
type input "40%"
type input "40"
type input "43%"
type input "43"
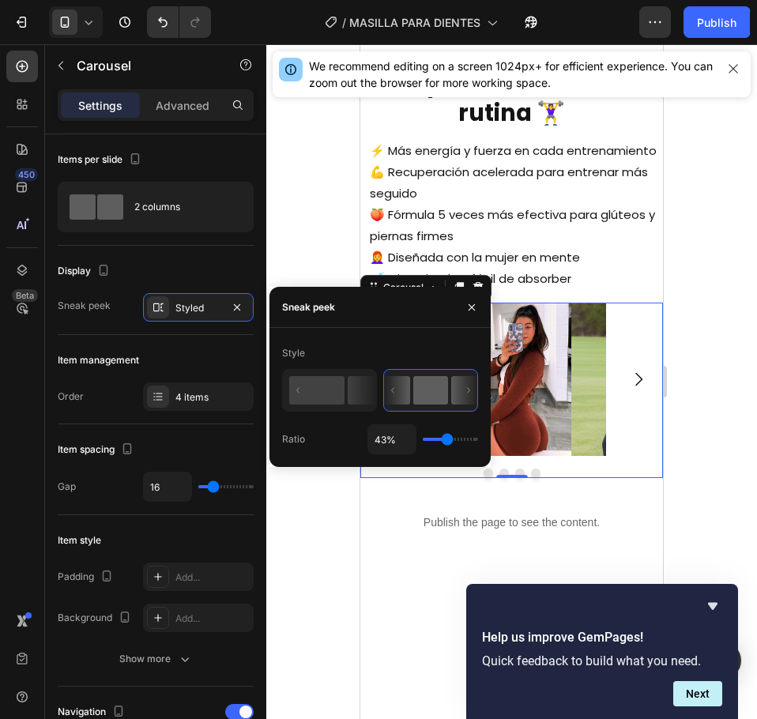
type input "47%"
type input "47"
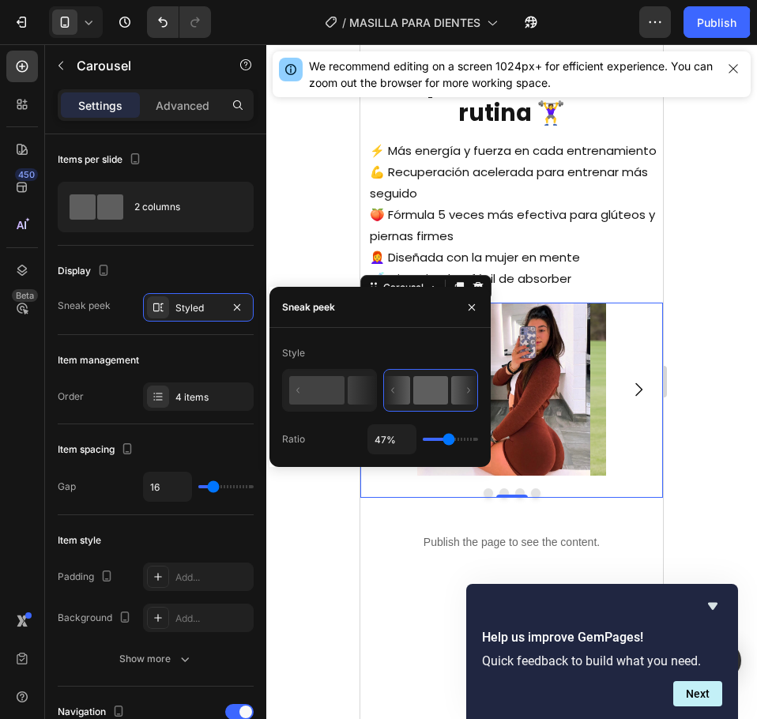
type input "56%"
type input "56"
type input "58%"
type input "58"
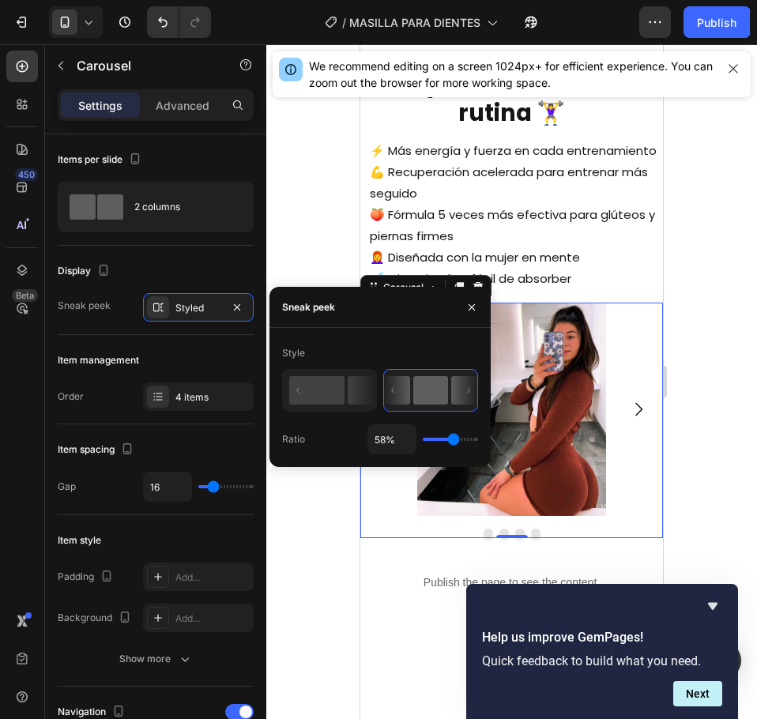
type input "62%"
type input "62"
type input "63%"
type input "63"
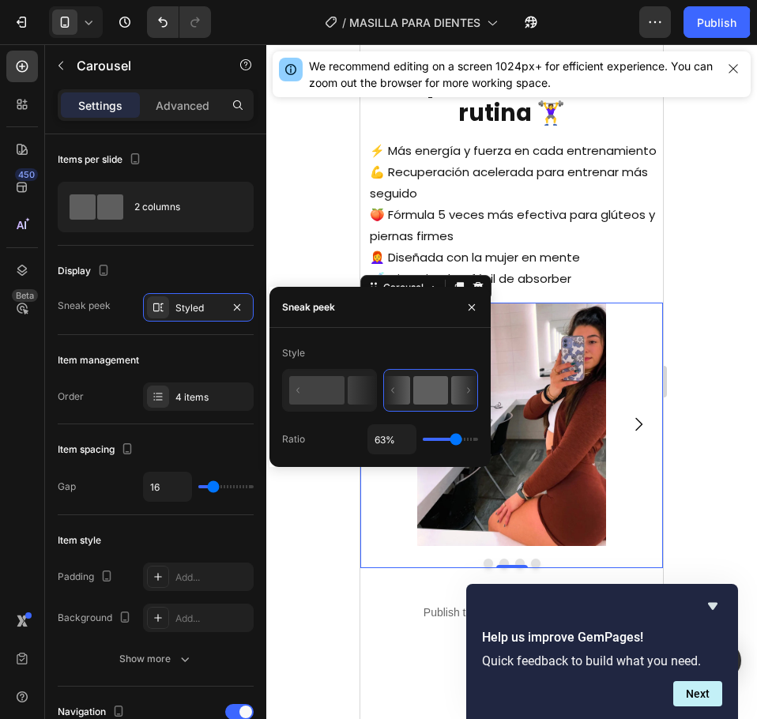
type input "65%"
type input "65"
type input "67%"
type input "67"
type input "72%"
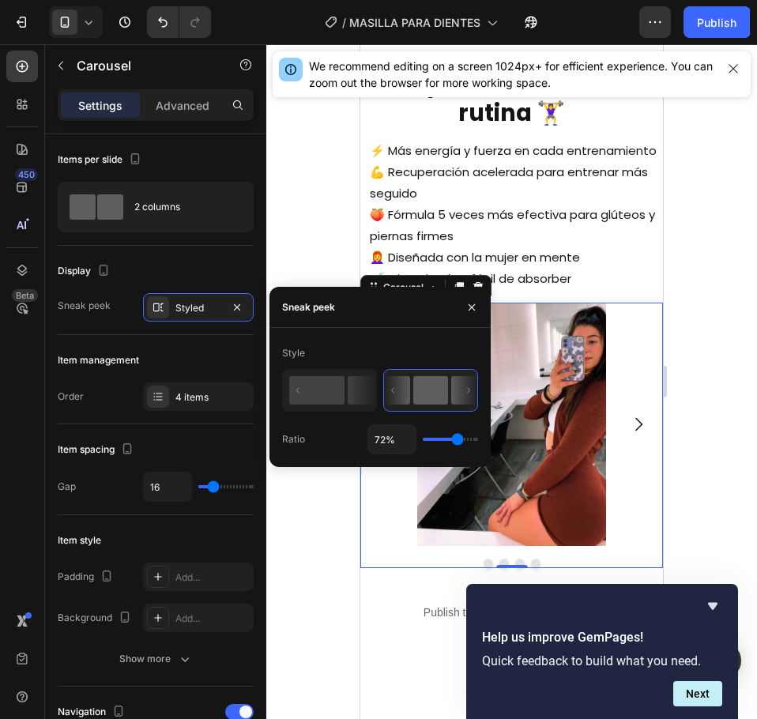
type input "72"
type input "74%"
type input "74"
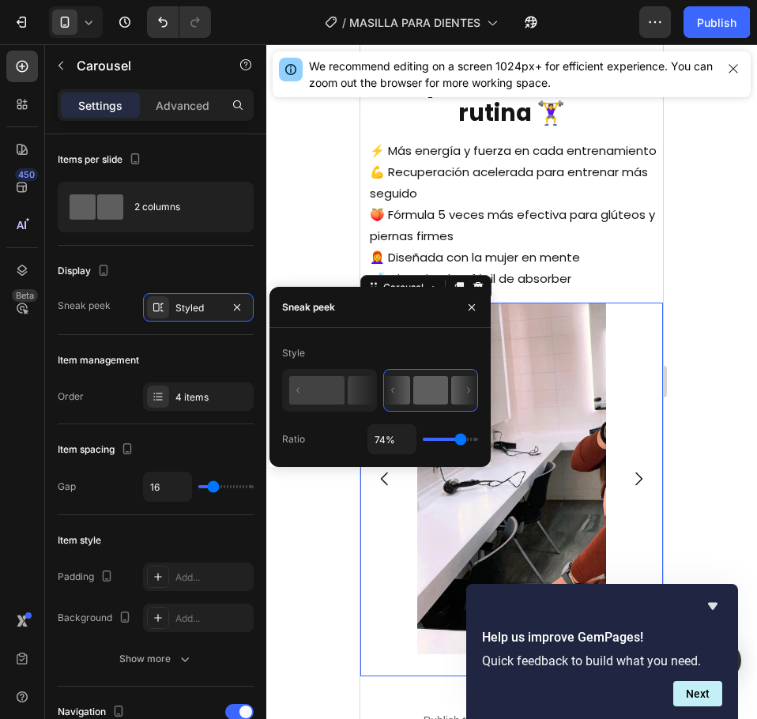
type input "76%"
type input "76"
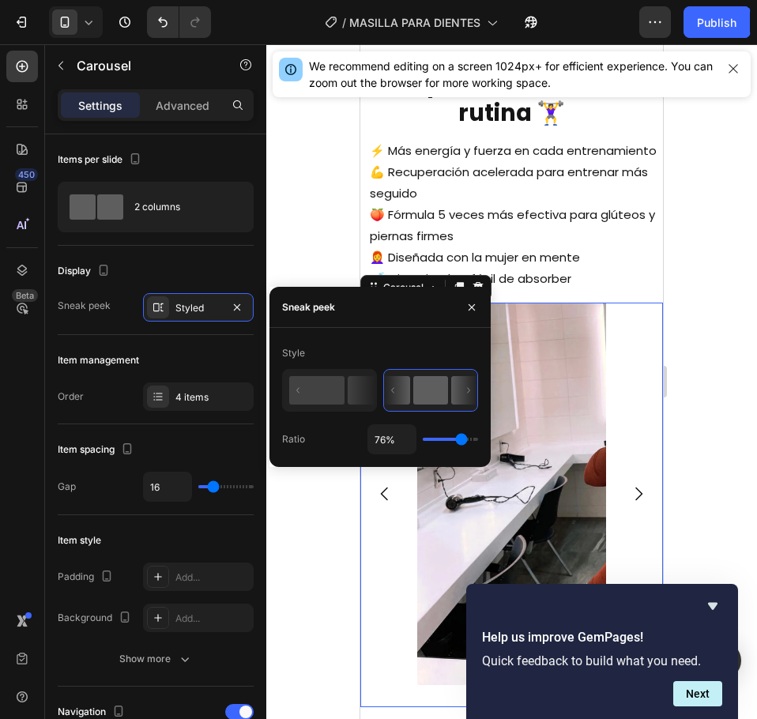
type input "62%"
type input "62"
type input "56%"
type input "56"
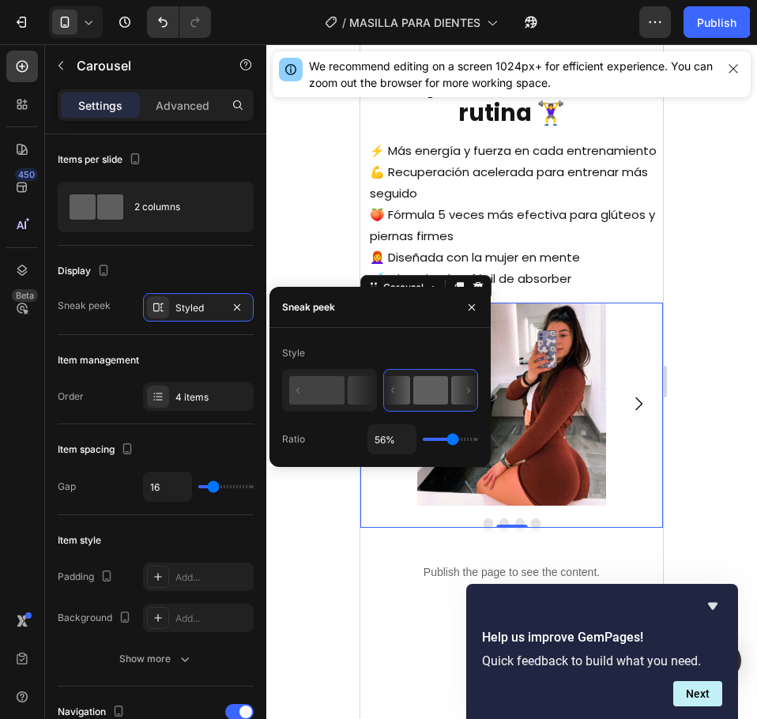
type input "54%"
type input "54"
type input "52%"
type input "52"
type input "49%"
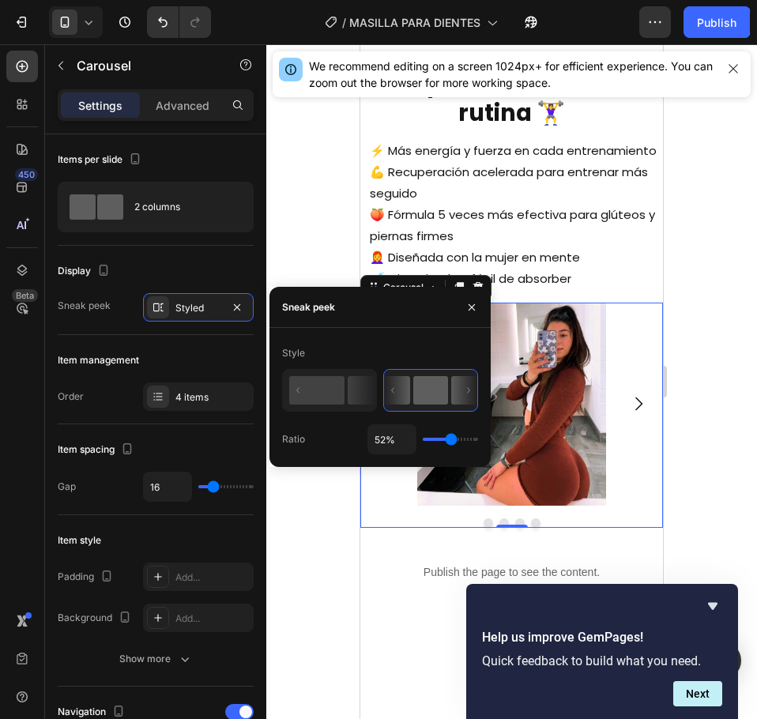
type input "49"
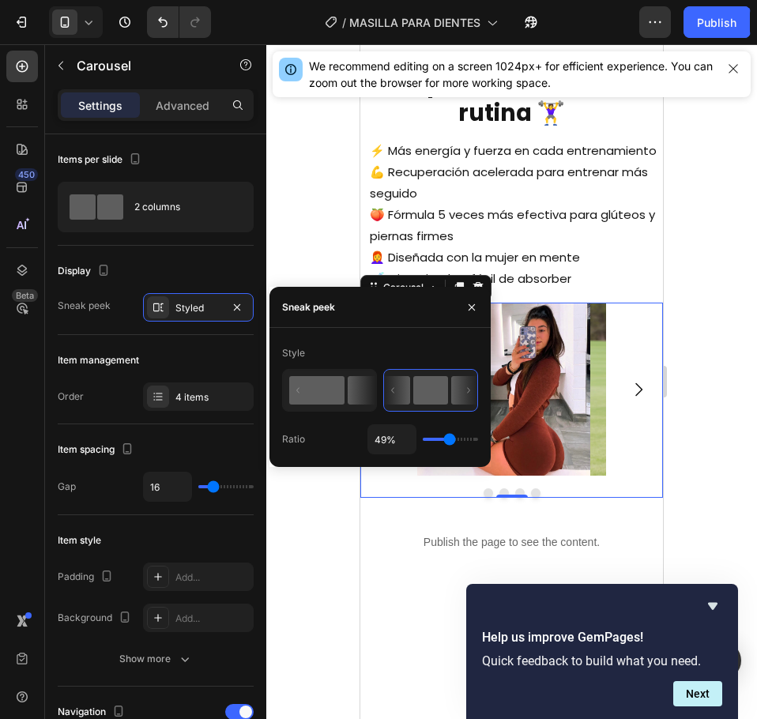
type input "47%"
drag, startPoint x: 443, startPoint y: 435, endPoint x: 334, endPoint y: 409, distance: 111.6
type input "41"
click at [447, 438] on input "range" at bounding box center [450, 439] width 55 height 3
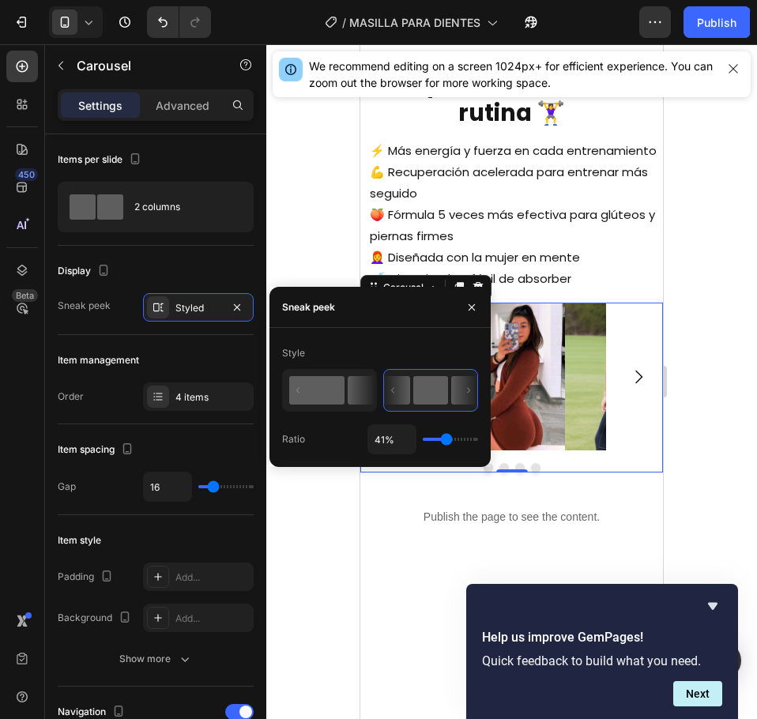
click at [334, 409] on icon at bounding box center [330, 391] width 92 height 40
type input "100%"
type input "100"
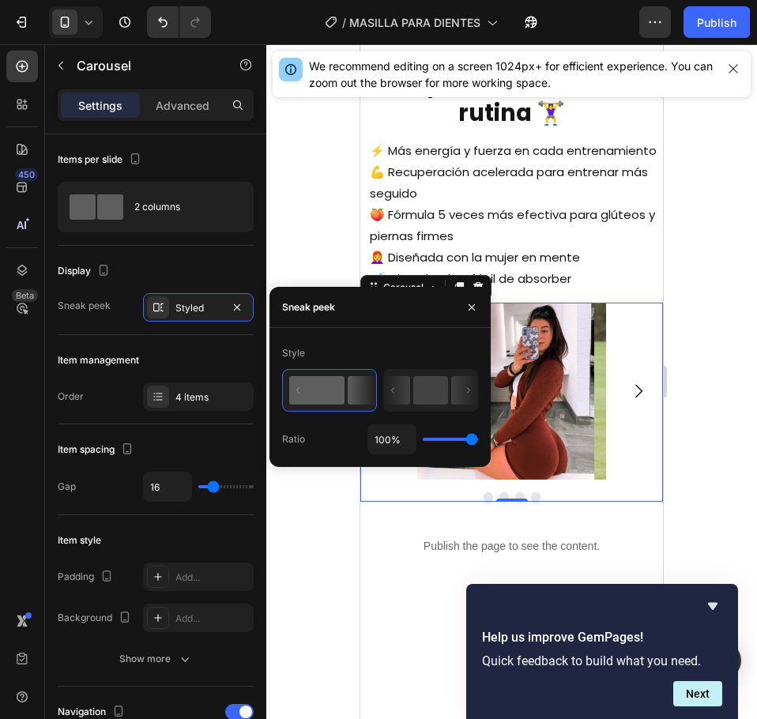
click at [331, 390] on rect at bounding box center [316, 390] width 55 height 28
type input "82%"
type input "82"
type input "76%"
type input "76"
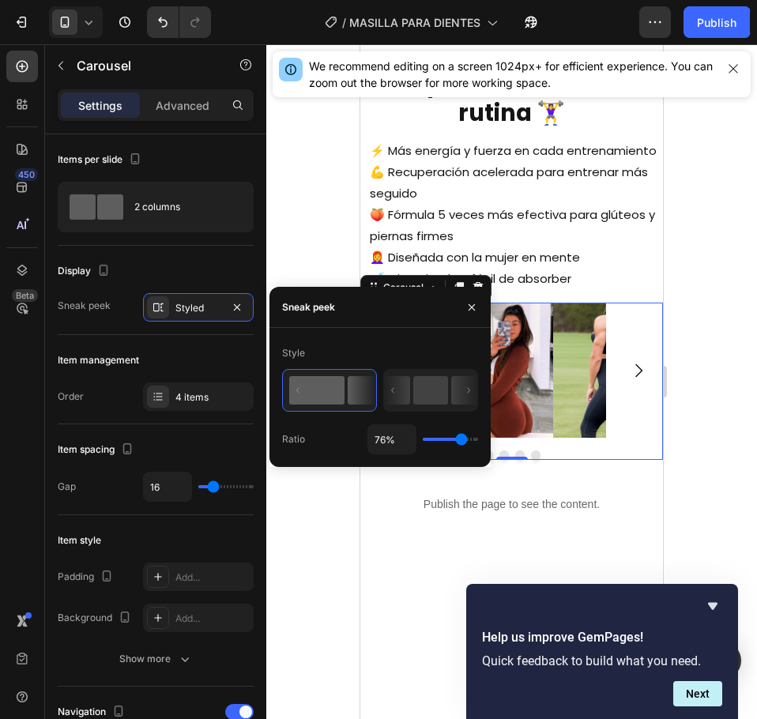
type input "72%"
type input "72"
type input "71%"
type input "71"
type input "80%"
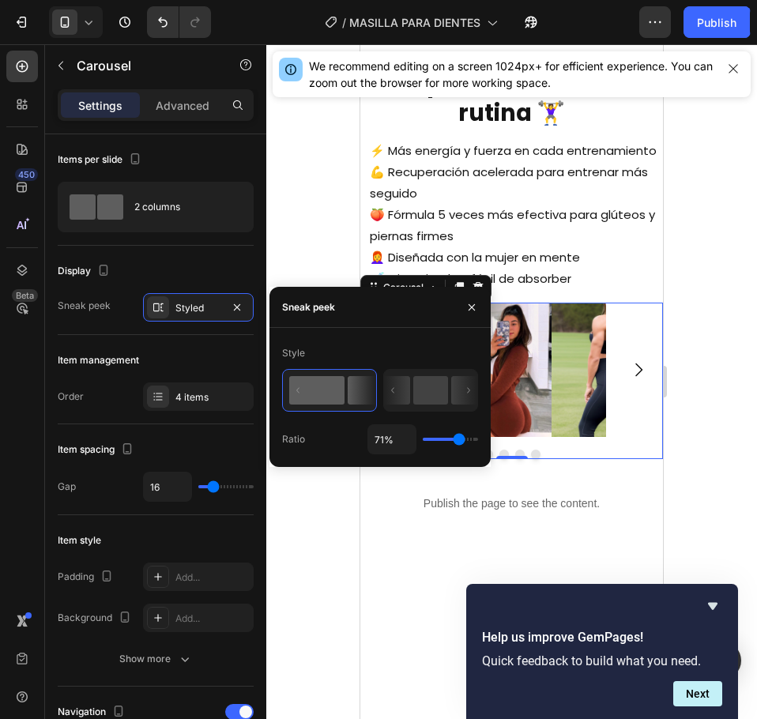
type input "80"
type input "85%"
type input "85"
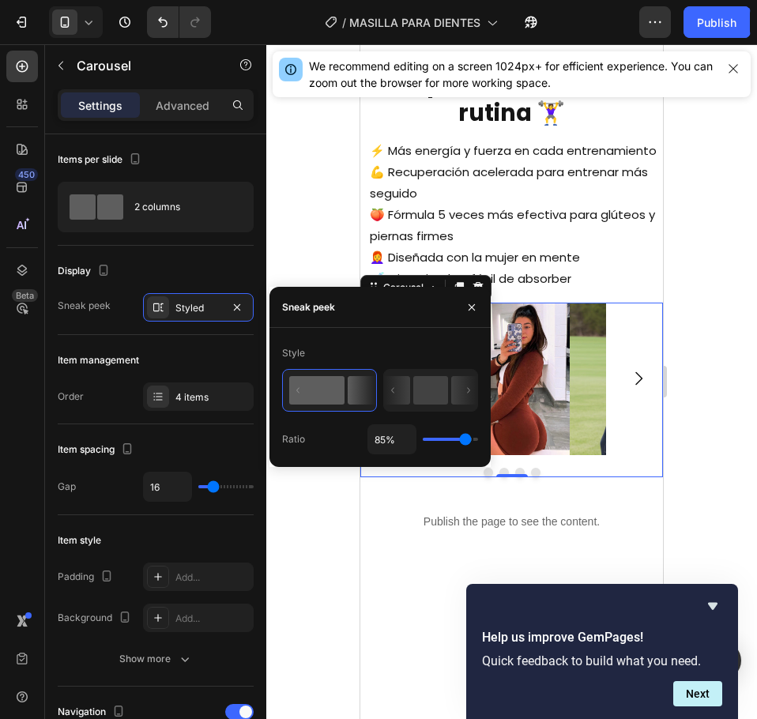
type input "87%"
type input "87"
type input "89%"
type input "89"
type input "91%"
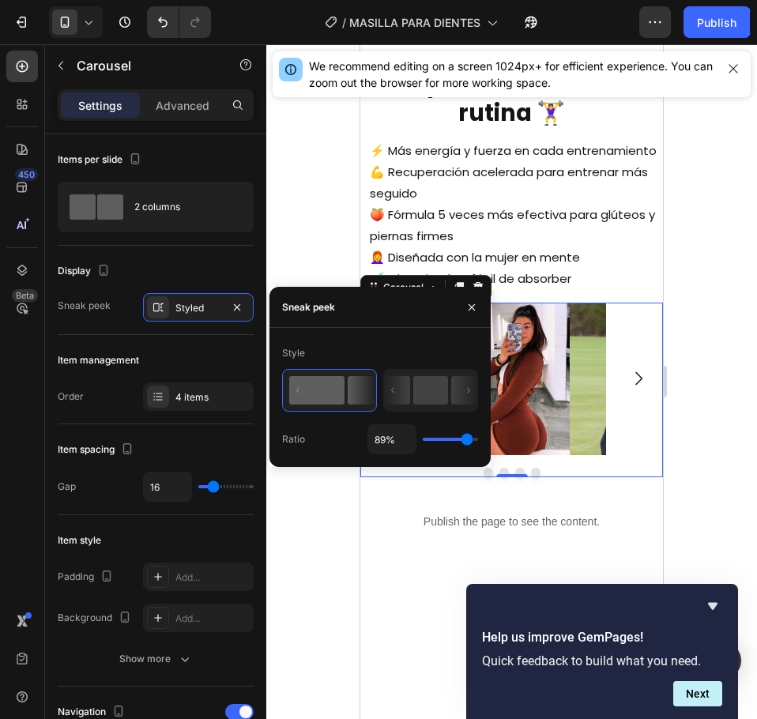
type input "91"
type input "94%"
type input "94"
type input "96%"
type input "96"
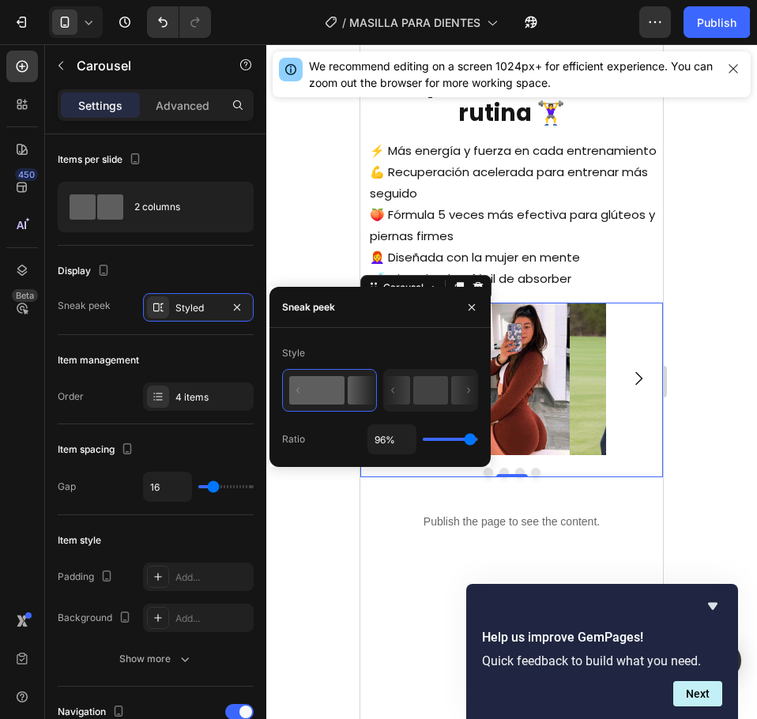
type input "98%"
type input "98"
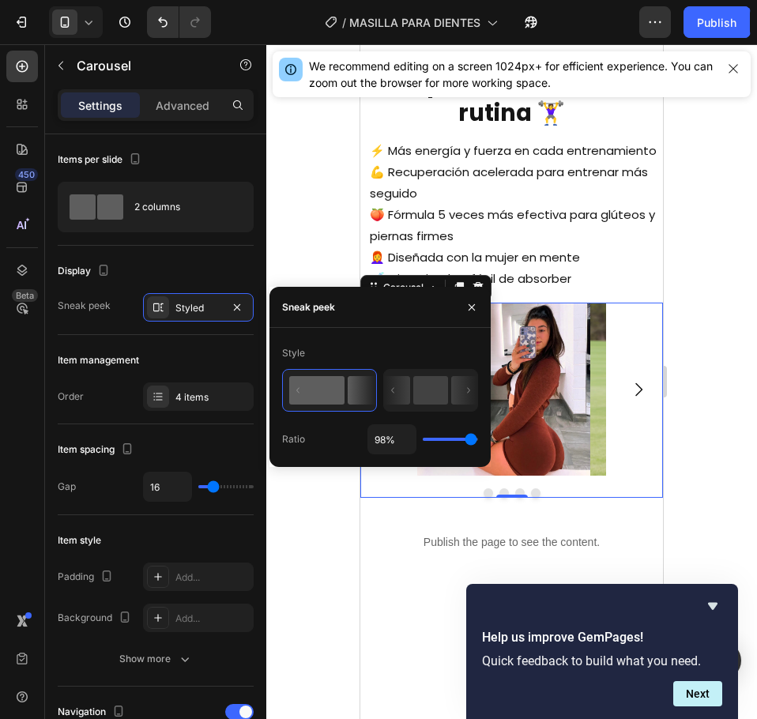
type input "100%"
type input "100"
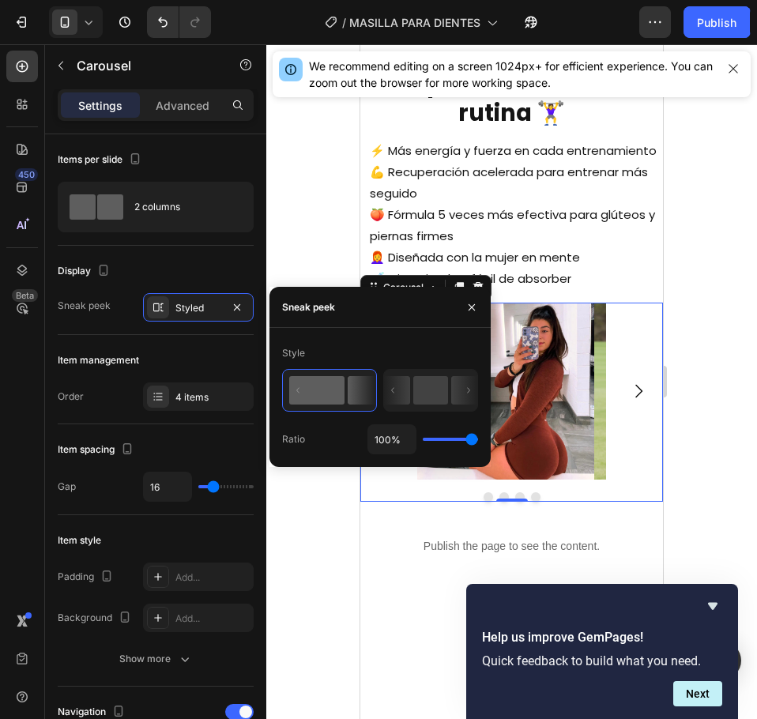
type input "89%"
type input "89"
type input "85%"
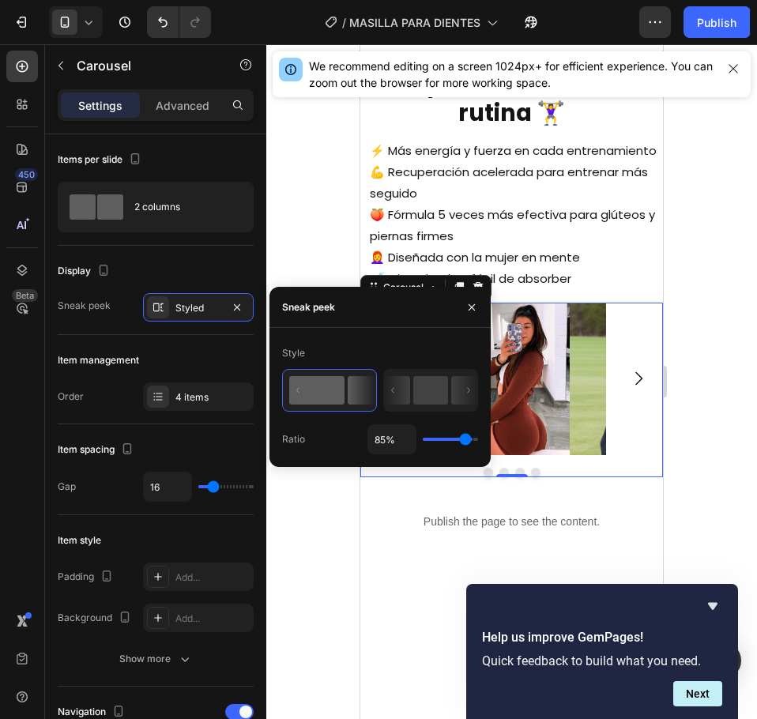
drag, startPoint x: 473, startPoint y: 438, endPoint x: 429, endPoint y: 427, distance: 45.6
type input "72"
click at [460, 438] on input "range" at bounding box center [450, 439] width 55 height 3
type input "72%"
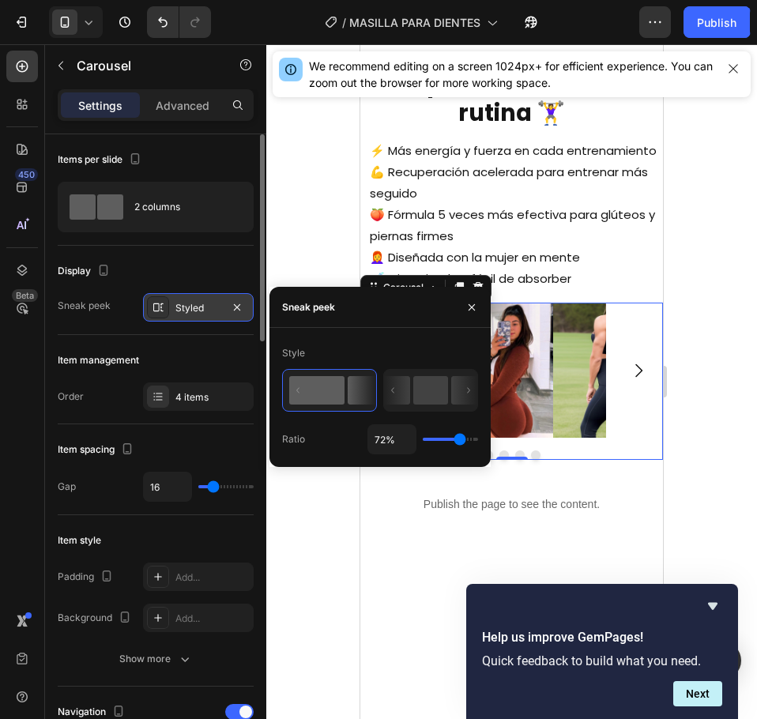
click at [160, 301] on icon at bounding box center [158, 307] width 13 height 13
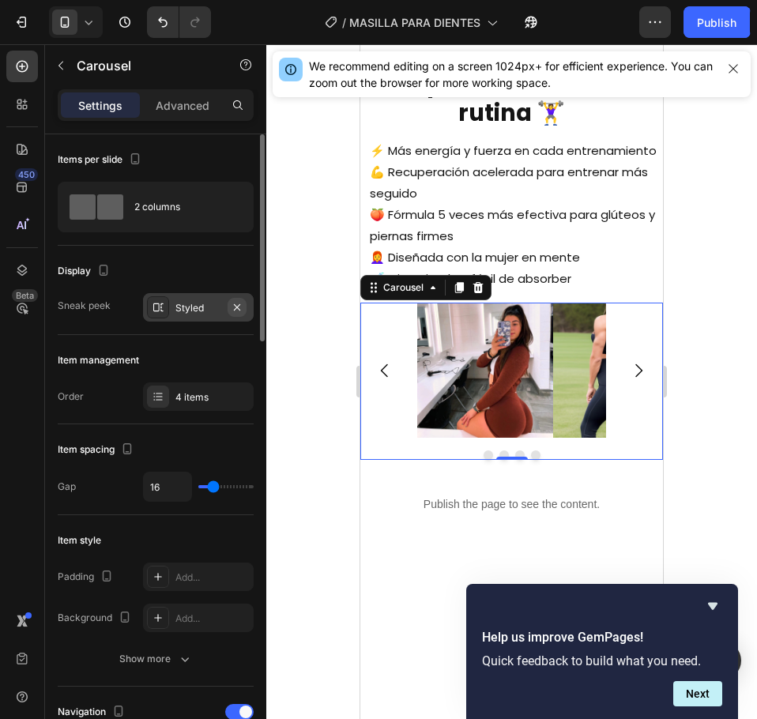
click at [240, 303] on icon "button" at bounding box center [237, 307] width 13 height 13
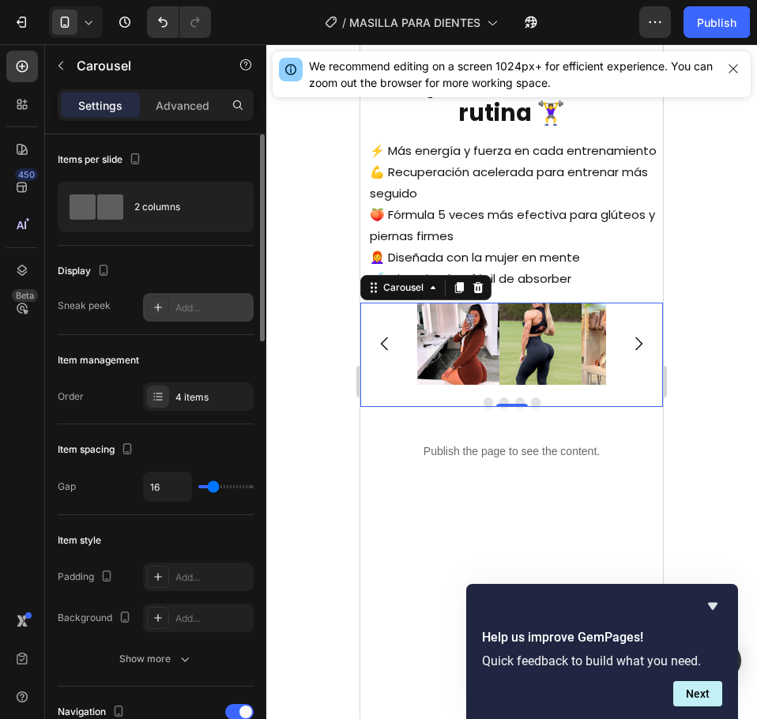
click at [173, 309] on div "Add..." at bounding box center [198, 307] width 111 height 28
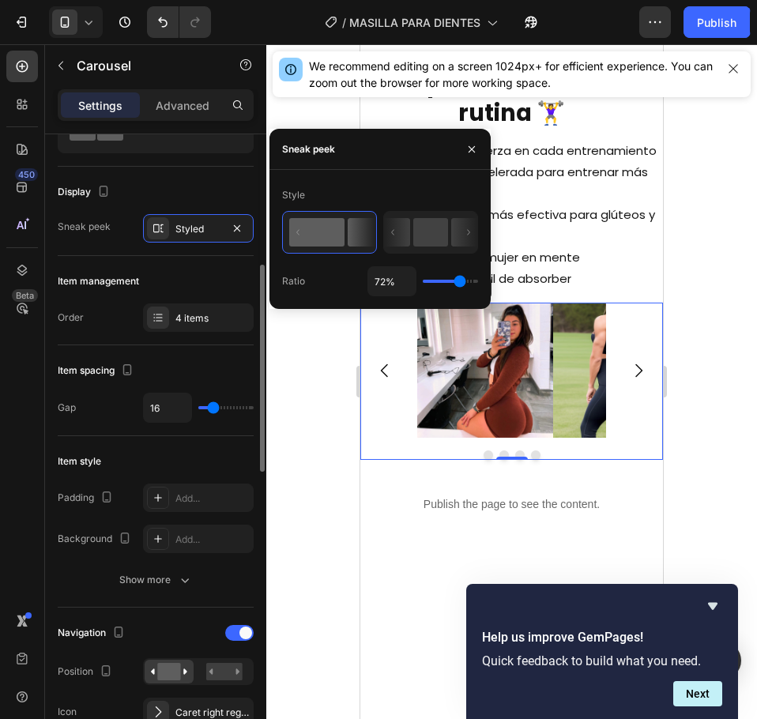
scroll to position [158, 0]
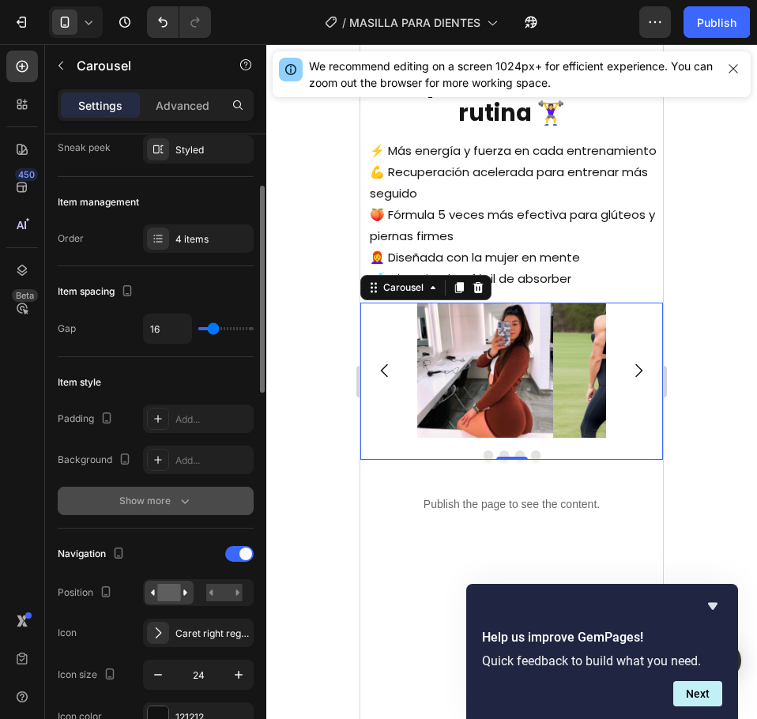
click at [173, 492] on button "Show more" at bounding box center [156, 501] width 196 height 28
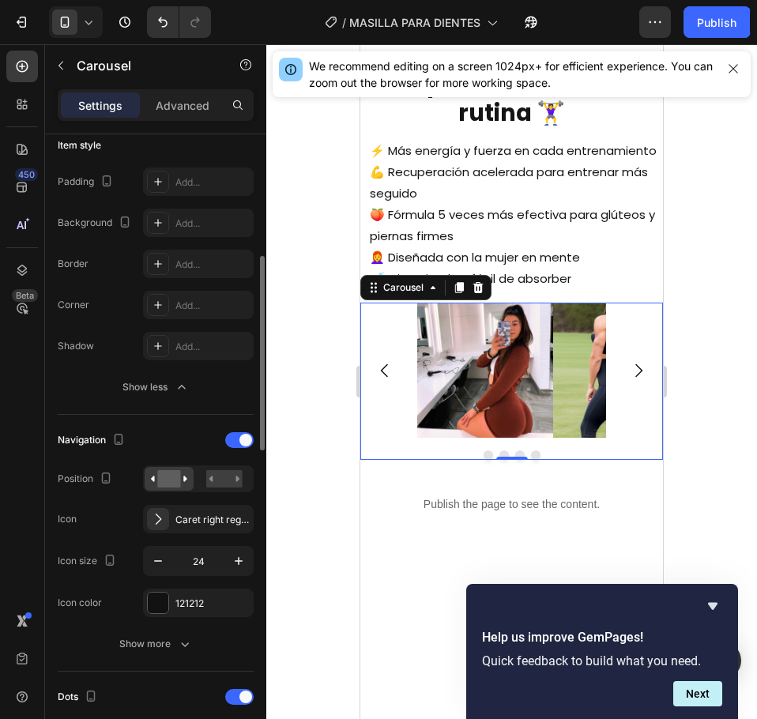
scroll to position [474, 0]
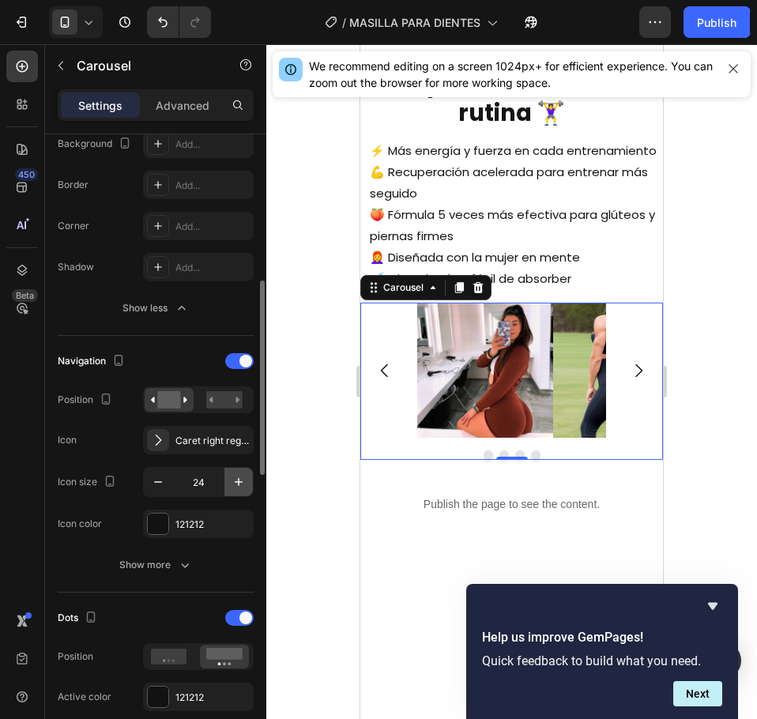
click at [233, 484] on icon "button" at bounding box center [239, 482] width 16 height 16
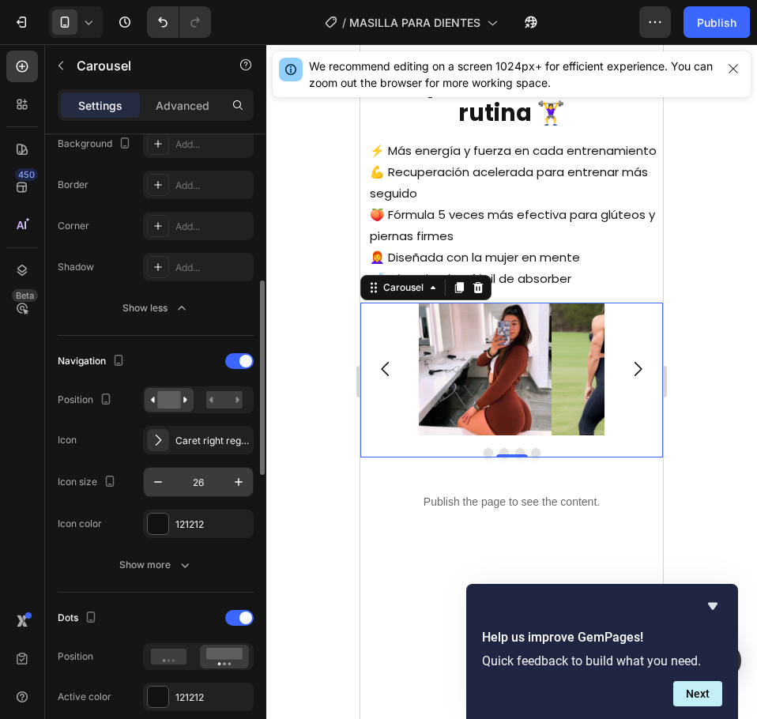
click at [224, 484] on input "26" at bounding box center [198, 482] width 52 height 28
click at [235, 481] on icon "button" at bounding box center [239, 482] width 16 height 16
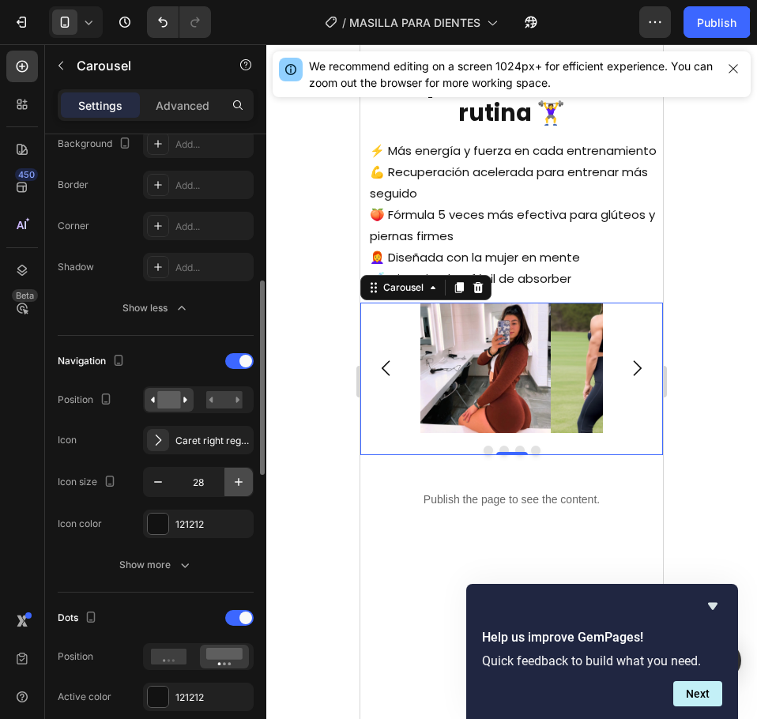
click at [235, 481] on icon "button" at bounding box center [239, 482] width 16 height 16
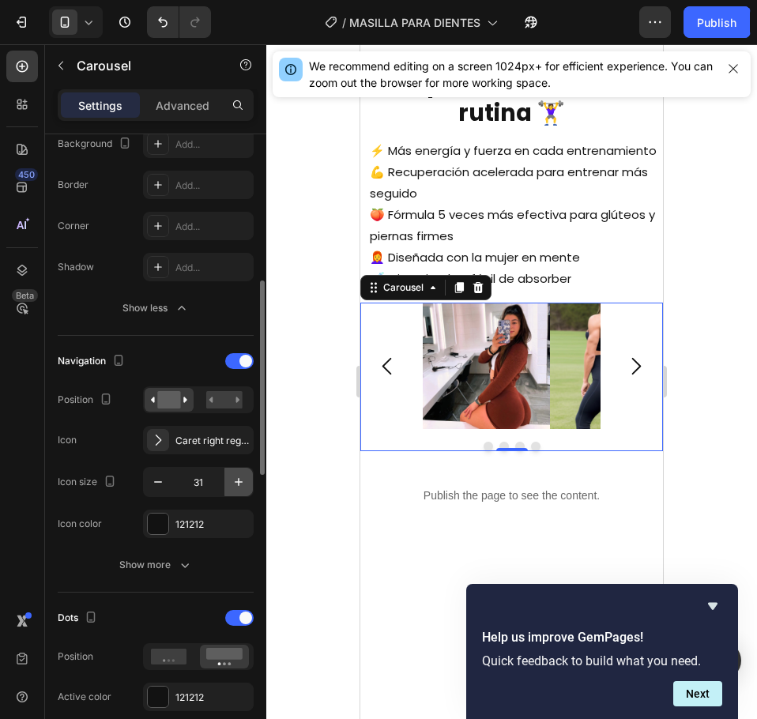
click at [235, 481] on icon "button" at bounding box center [239, 482] width 16 height 16
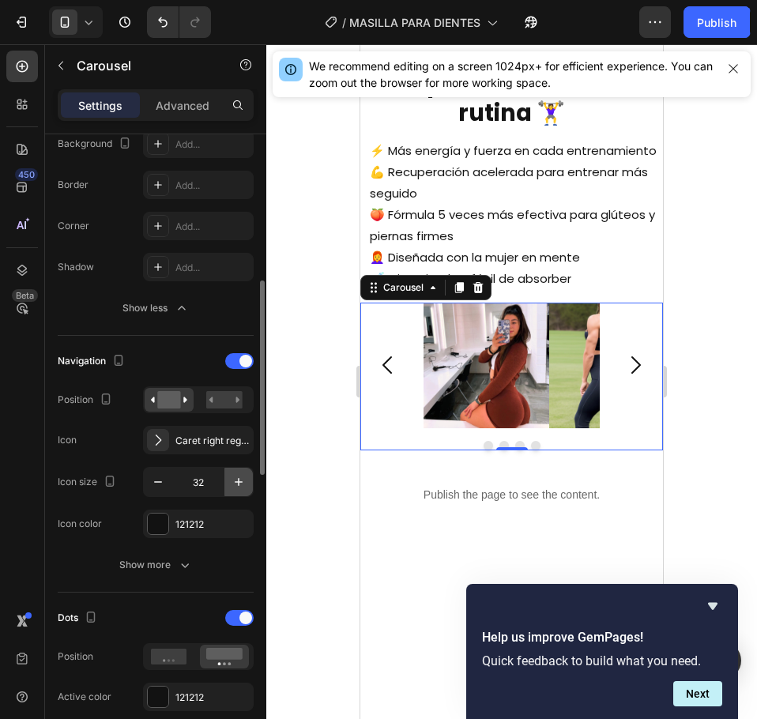
click at [235, 481] on icon "button" at bounding box center [239, 482] width 16 height 16
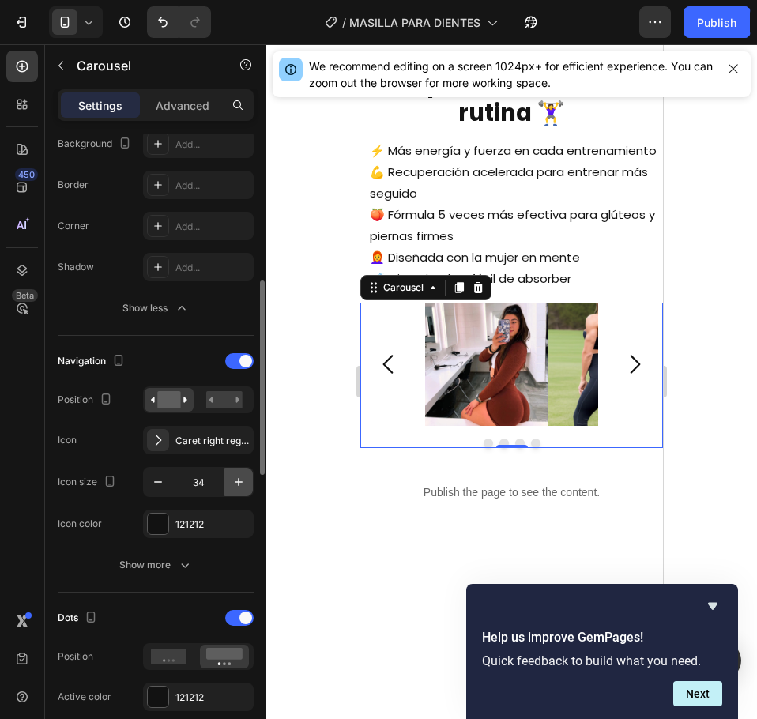
click at [235, 481] on icon "button" at bounding box center [239, 482] width 16 height 16
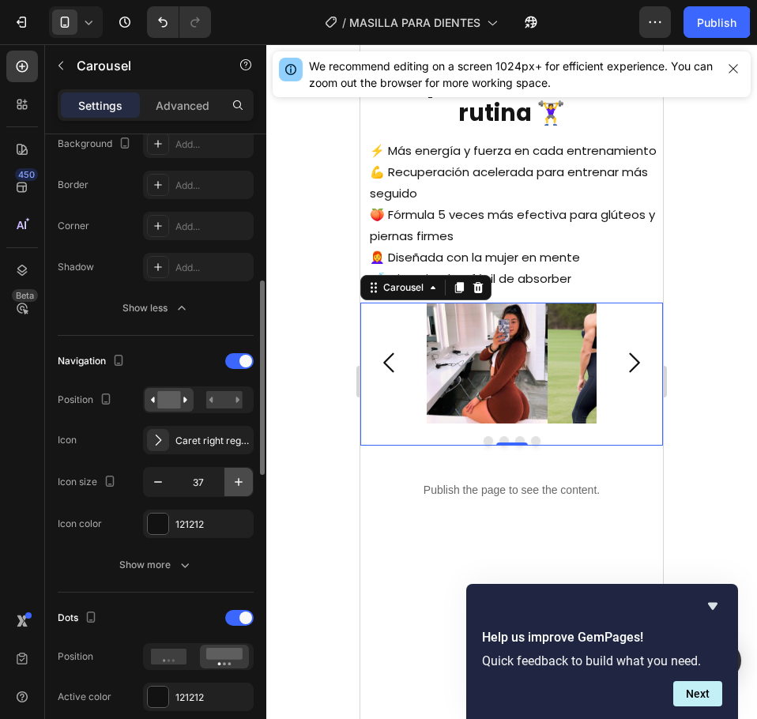
click at [235, 481] on icon "button" at bounding box center [239, 482] width 16 height 16
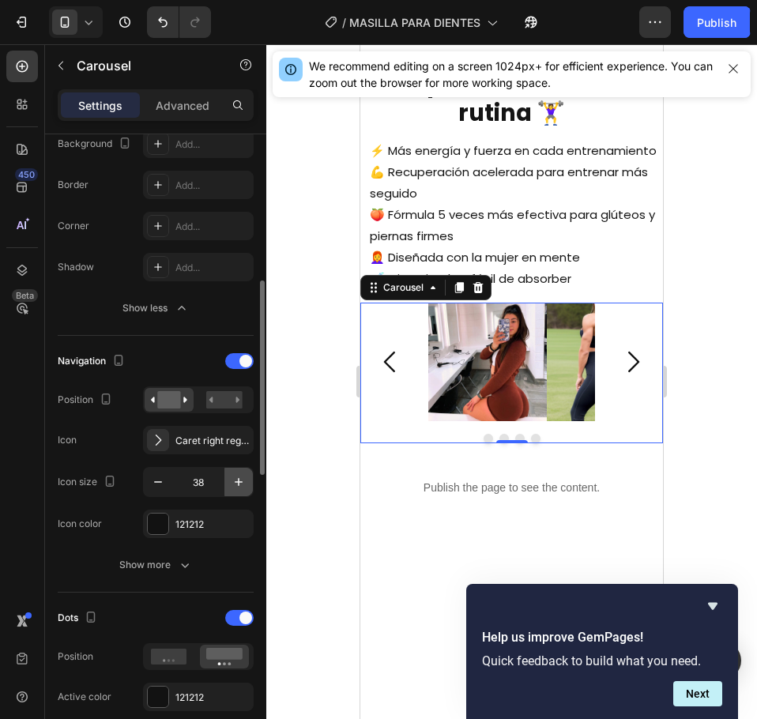
click at [235, 481] on icon "button" at bounding box center [239, 482] width 16 height 16
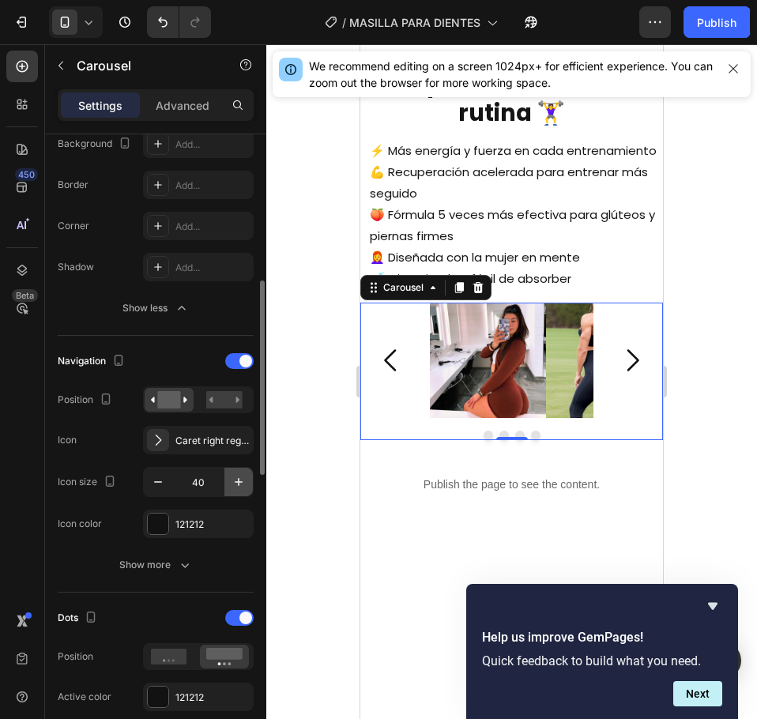
click at [235, 481] on icon "button" at bounding box center [239, 482] width 16 height 16
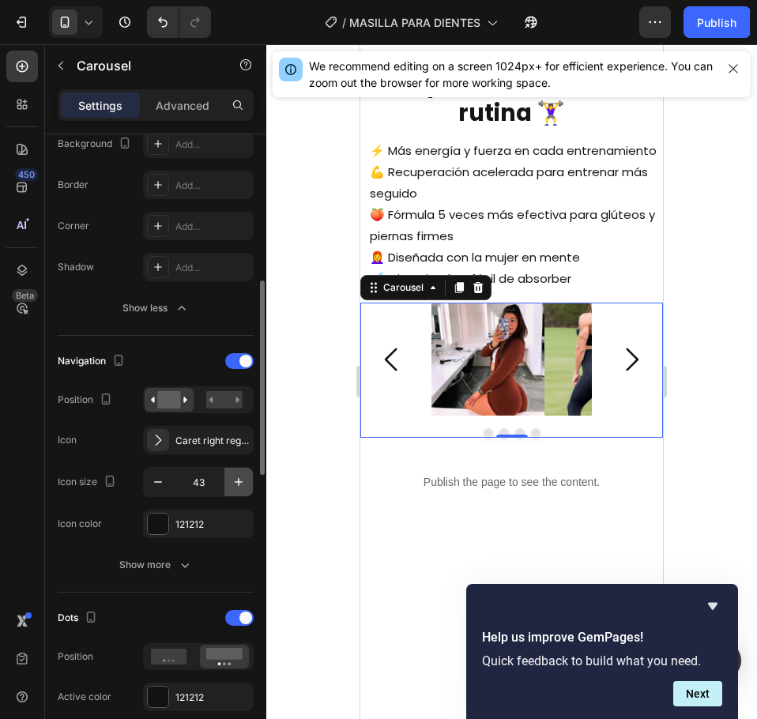
click at [235, 481] on icon "button" at bounding box center [239, 482] width 16 height 16
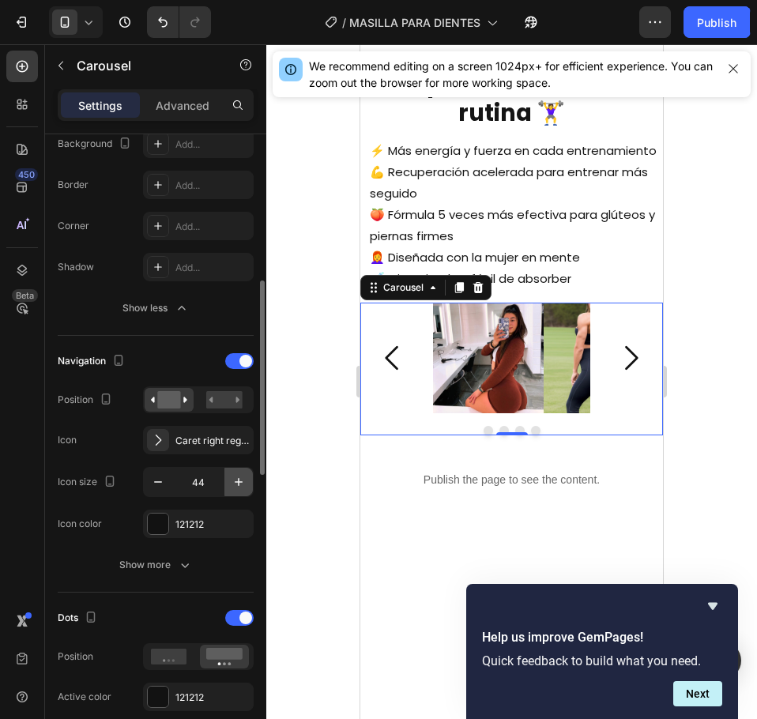
click at [235, 481] on icon "button" at bounding box center [239, 482] width 16 height 16
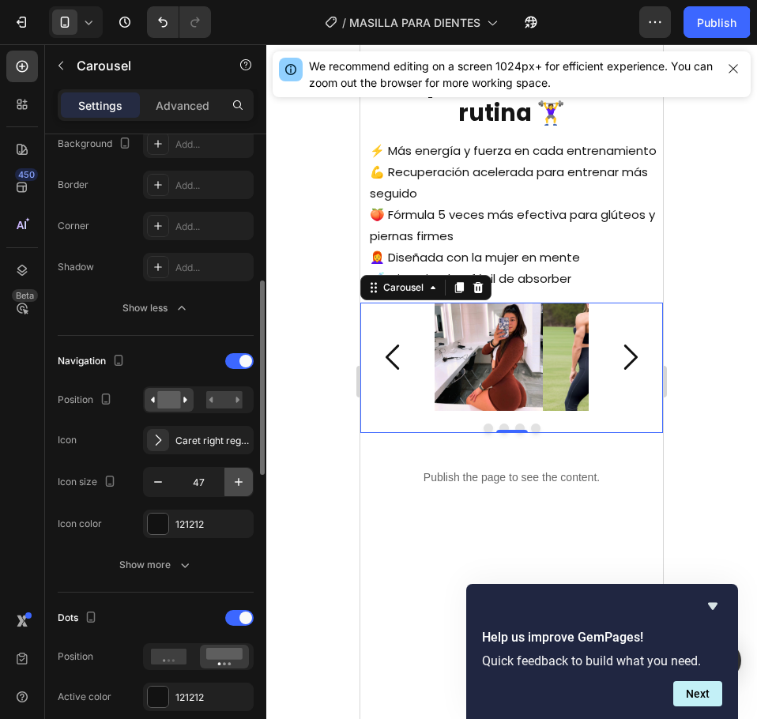
click at [235, 481] on icon "button" at bounding box center [239, 482] width 16 height 16
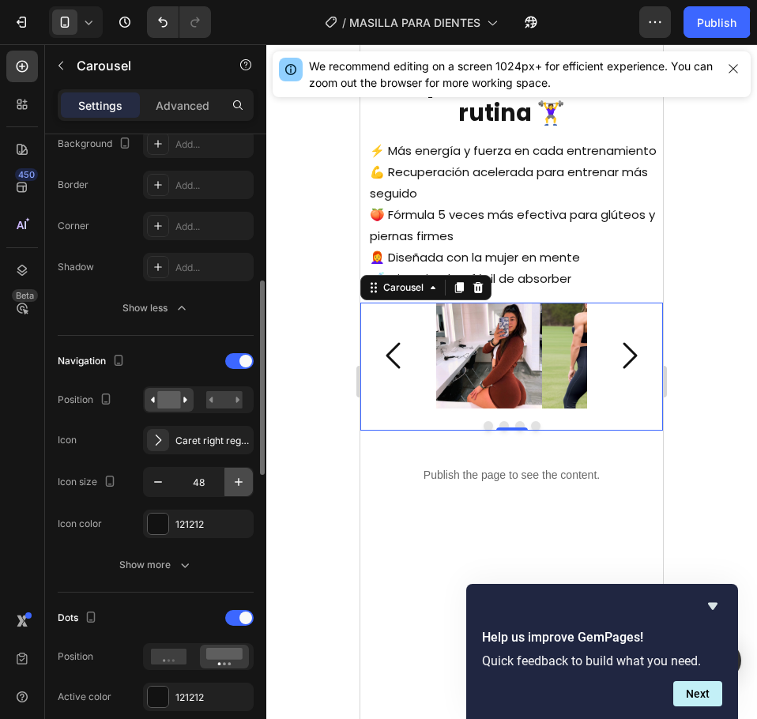
click at [235, 481] on icon "button" at bounding box center [239, 482] width 16 height 16
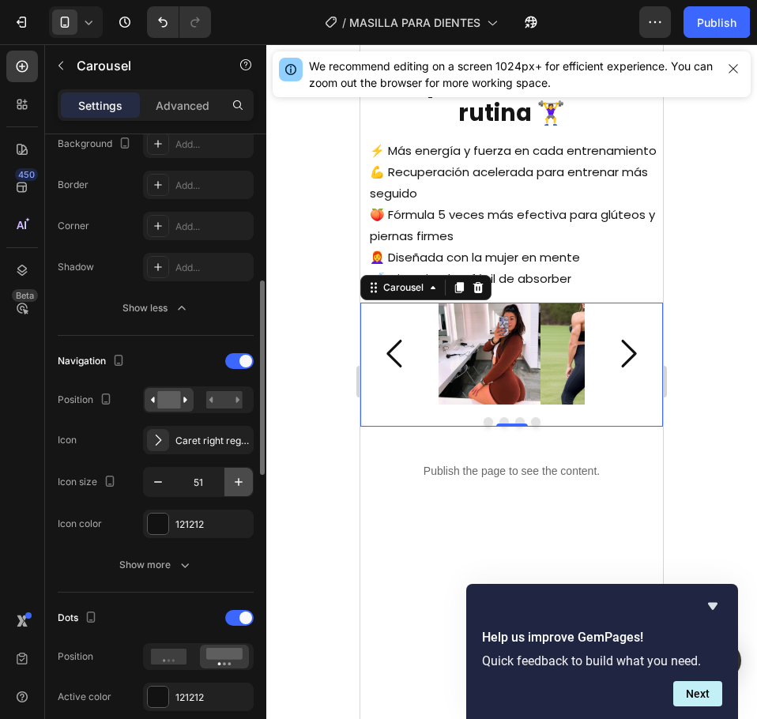
click at [235, 481] on icon "button" at bounding box center [239, 482] width 16 height 16
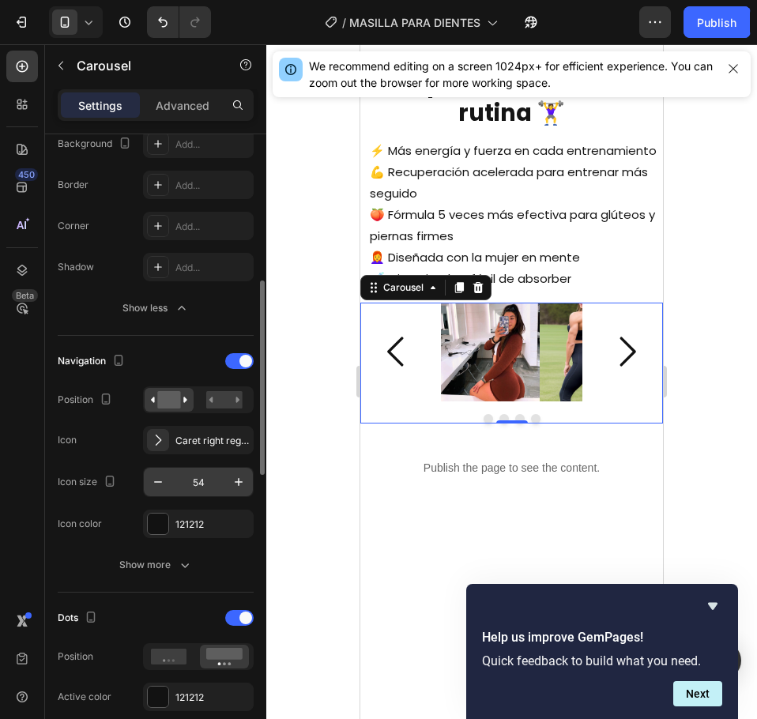
click at [216, 481] on input "54" at bounding box center [198, 482] width 52 height 28
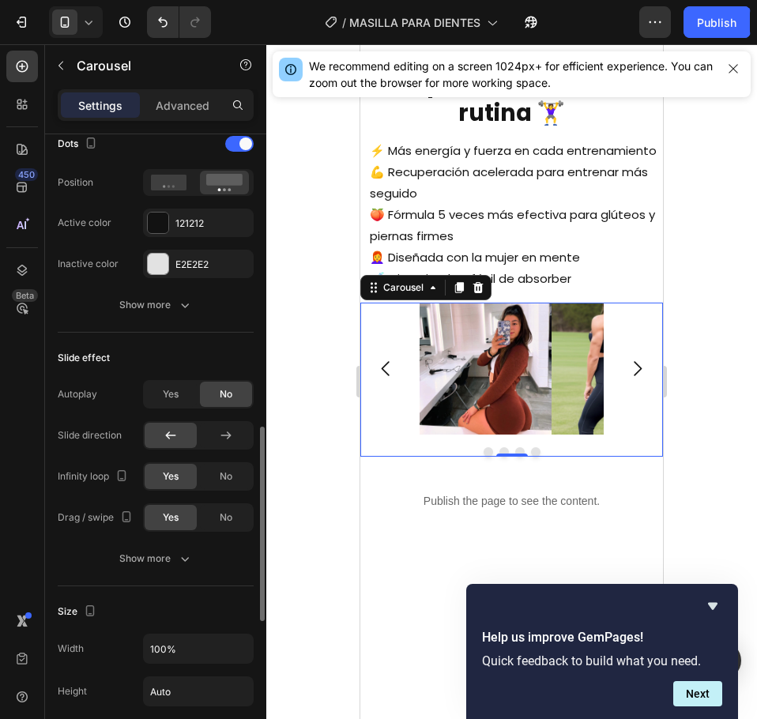
scroll to position [1027, 0]
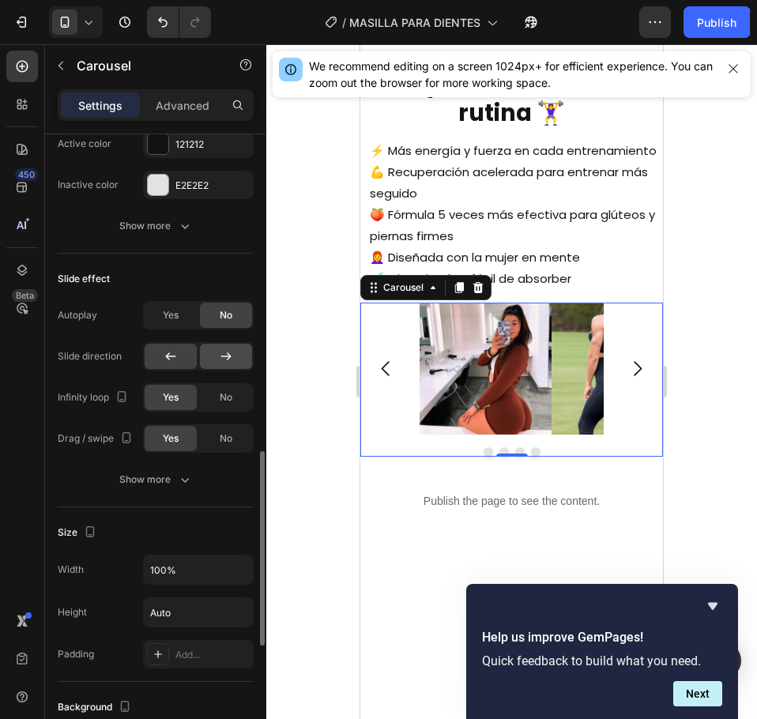
type input "27"
click at [228, 363] on icon at bounding box center [226, 357] width 16 height 16
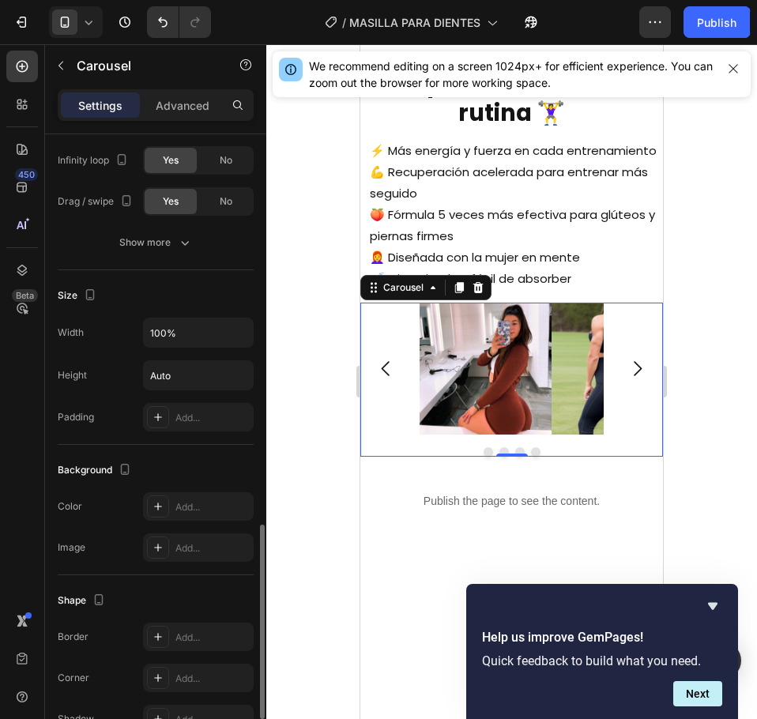
scroll to position [1409, 0]
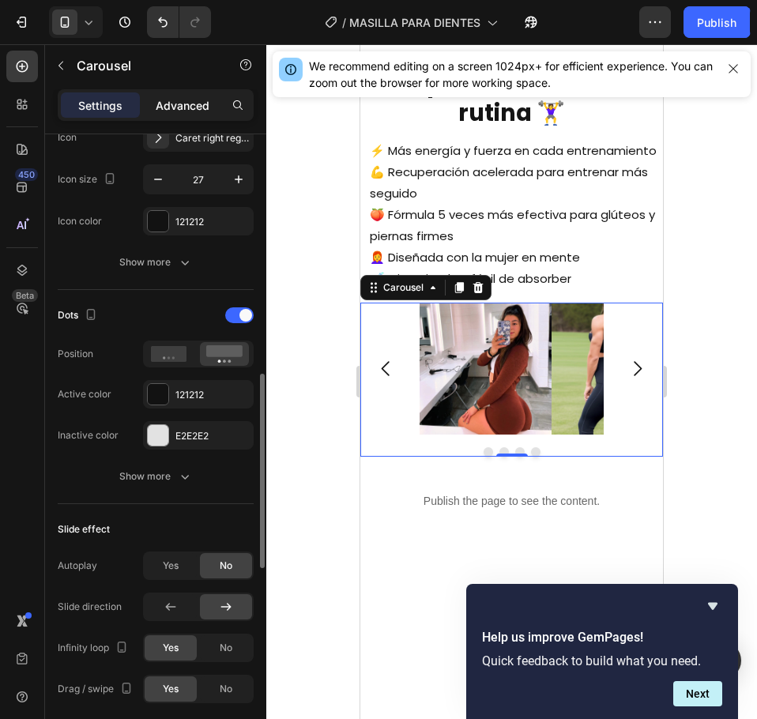
click at [189, 111] on p "Advanced" at bounding box center [183, 105] width 54 height 17
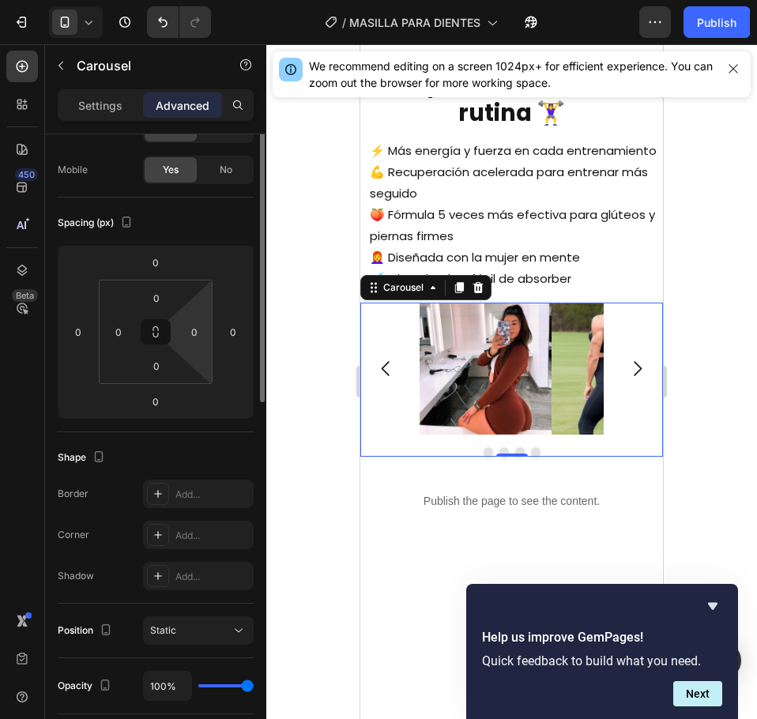
scroll to position [0, 0]
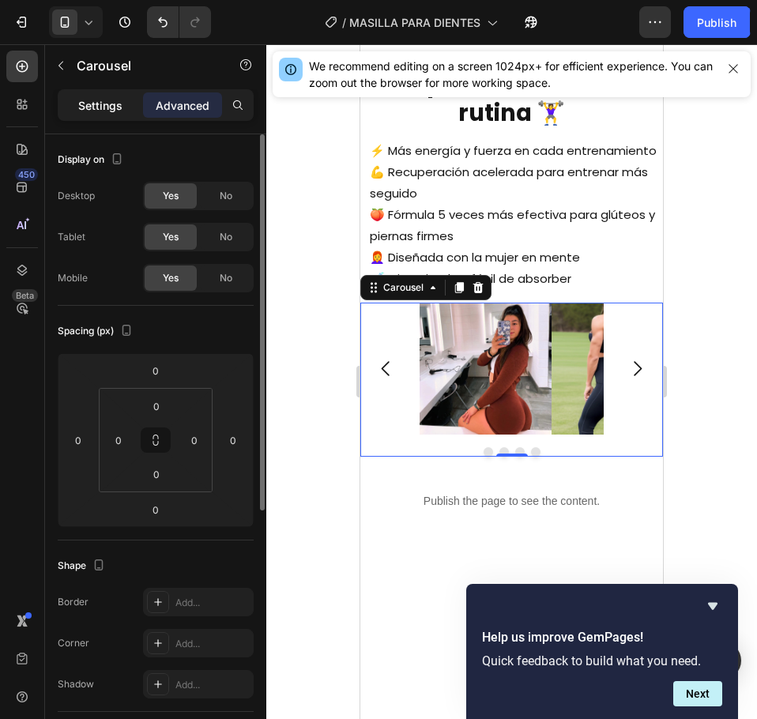
click at [108, 100] on p "Settings" at bounding box center [100, 105] width 44 height 17
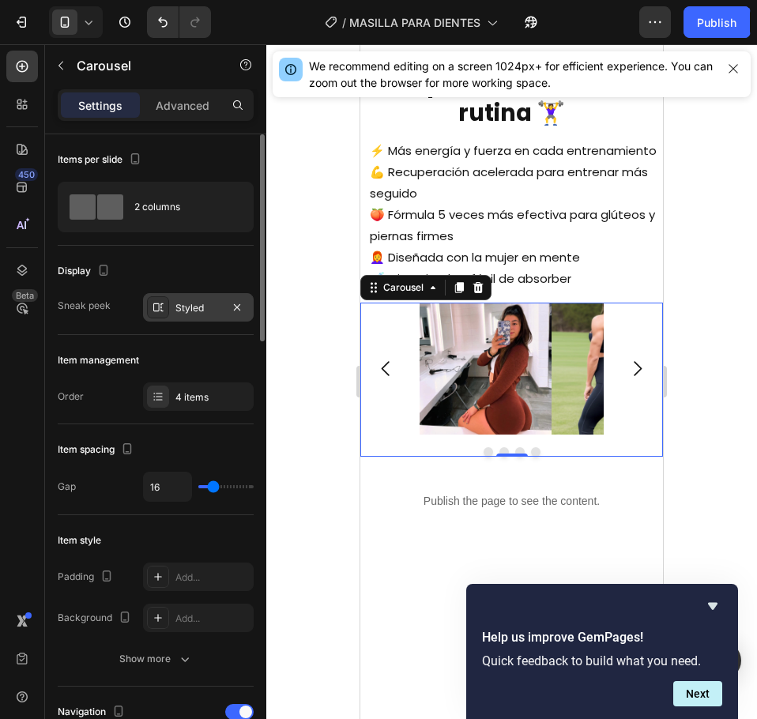
click at [188, 304] on div "Styled" at bounding box center [198, 308] width 46 height 14
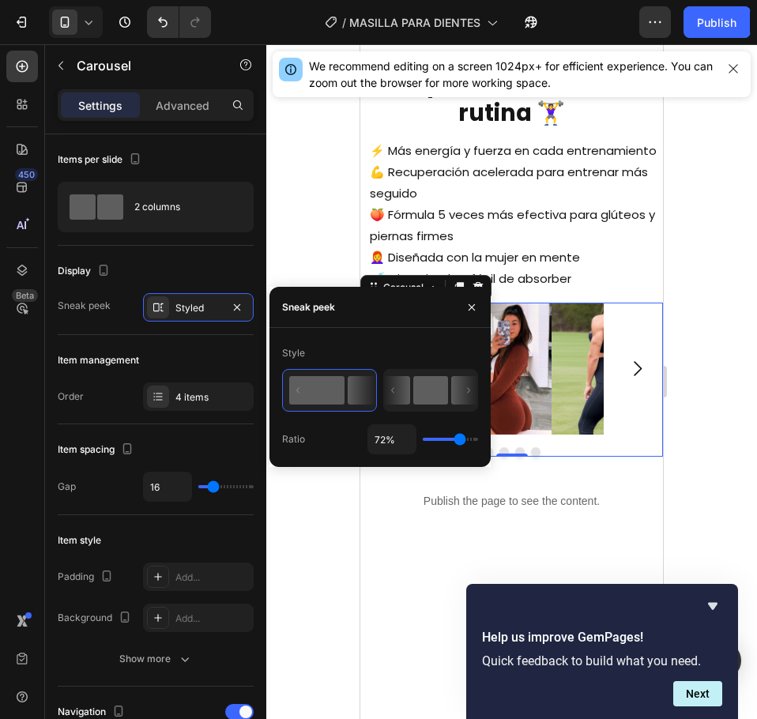
click at [422, 375] on icon at bounding box center [430, 390] width 93 height 41
type input "41%"
type input "41"
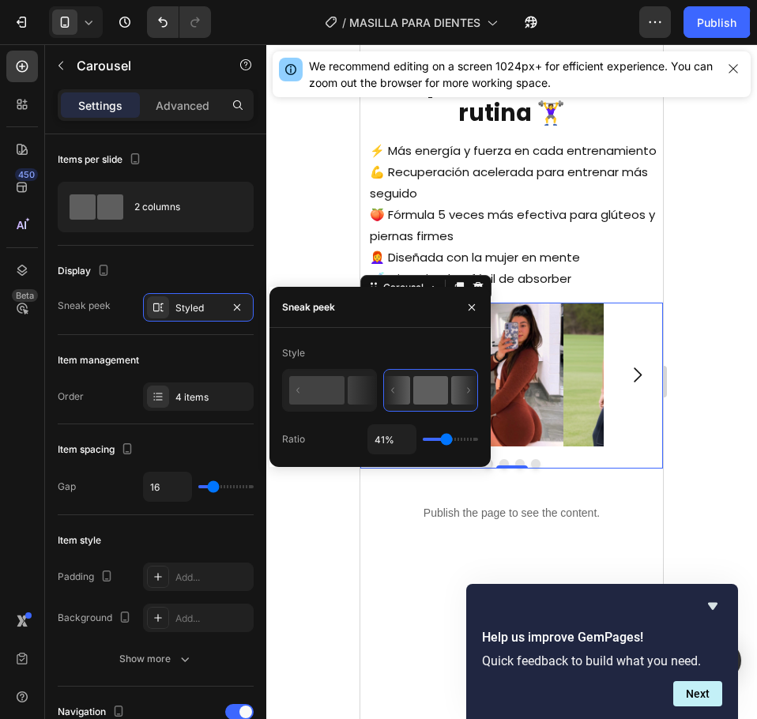
type input "52%"
type input "52"
type input "54%"
type input "54"
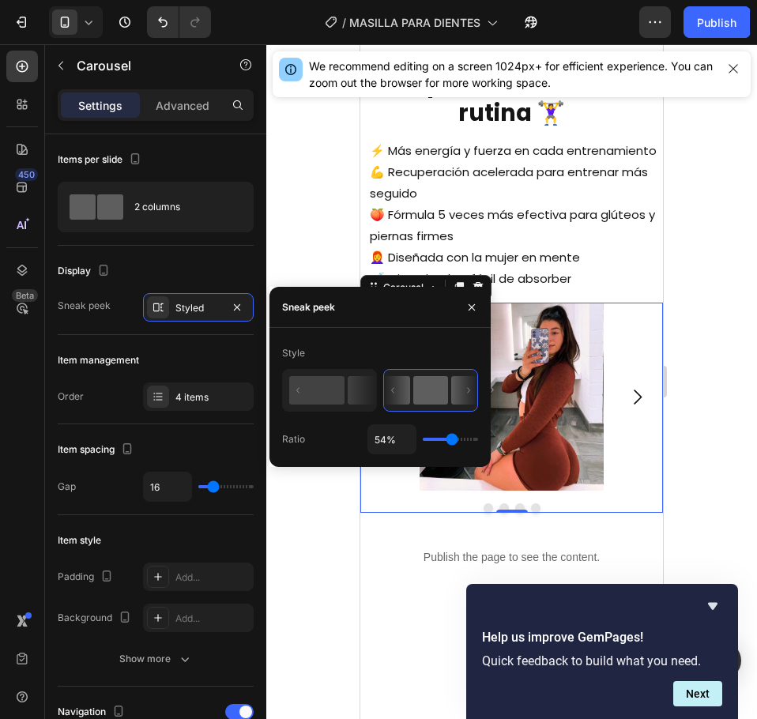
type input "56%"
type input "56"
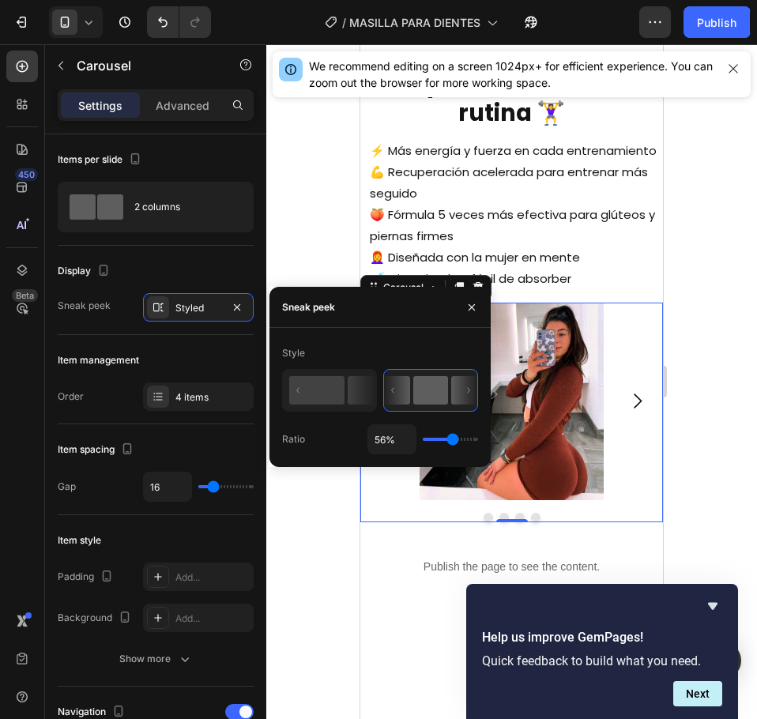
type input "58%"
type input "58"
type input "60%"
type input "60"
type input "63%"
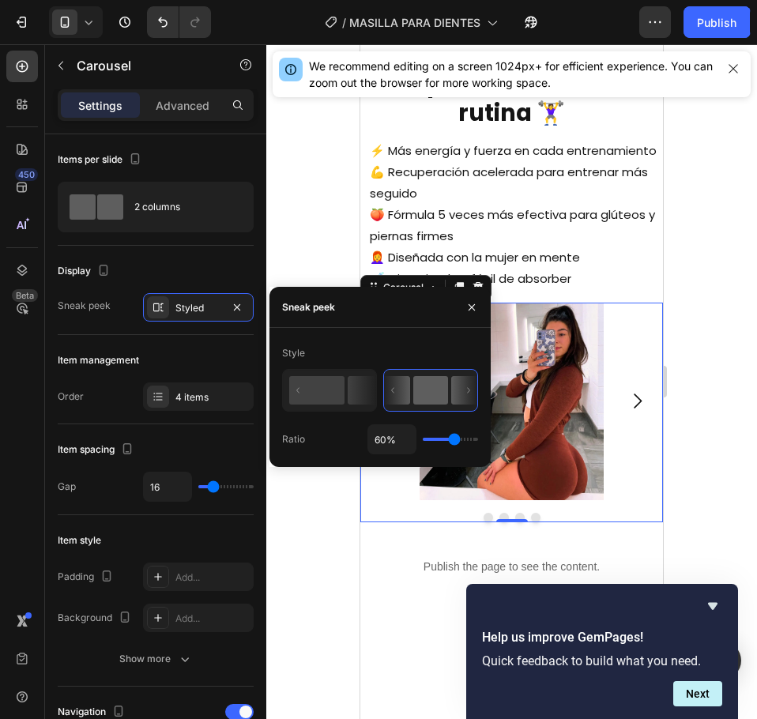
type input "63"
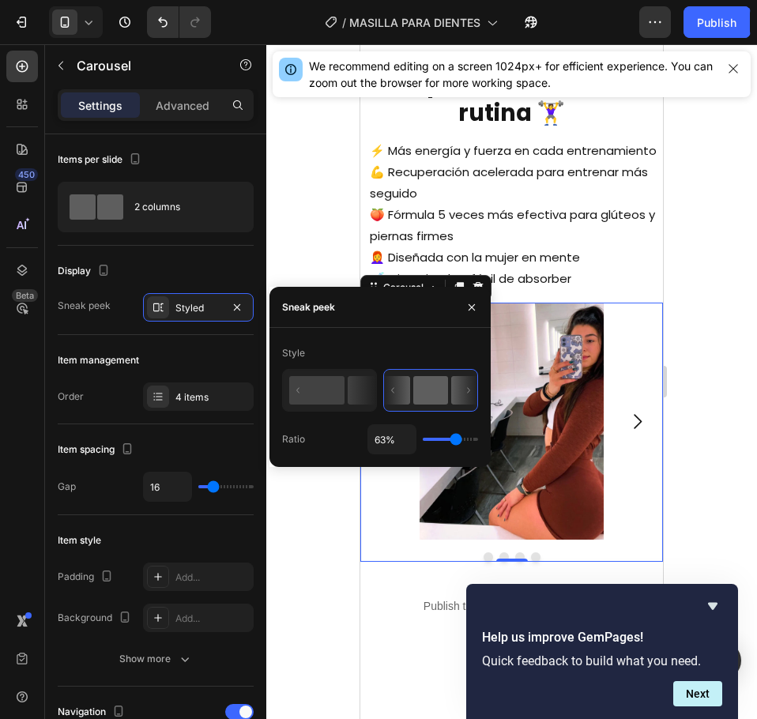
type input "65%"
type input "65"
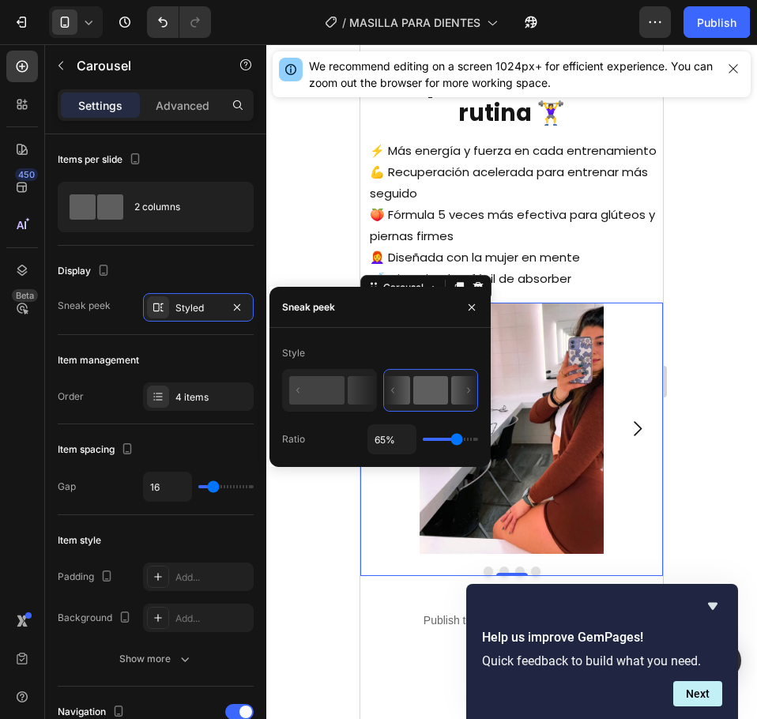
type input "67%"
type input "67"
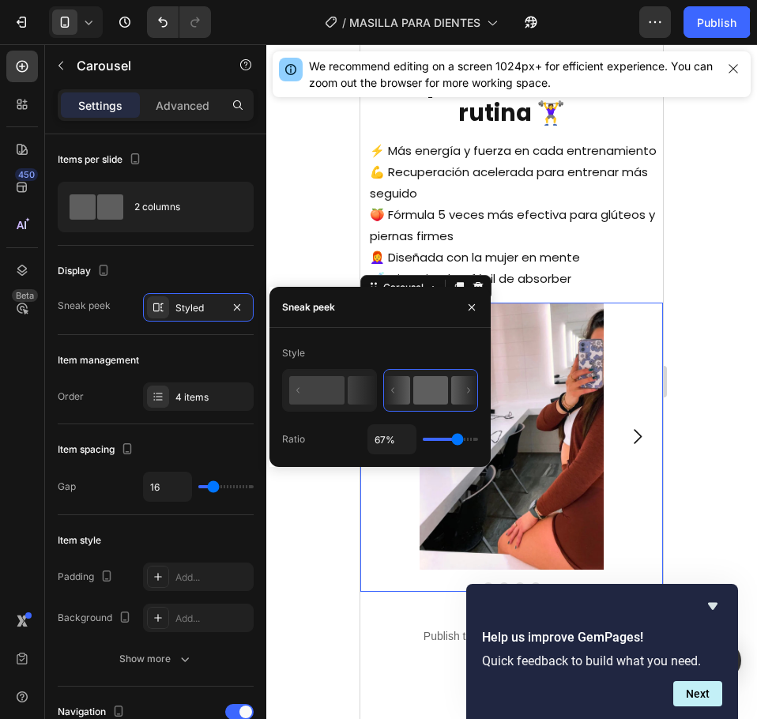
type input "69%"
type input "69"
type input "72%"
type input "72"
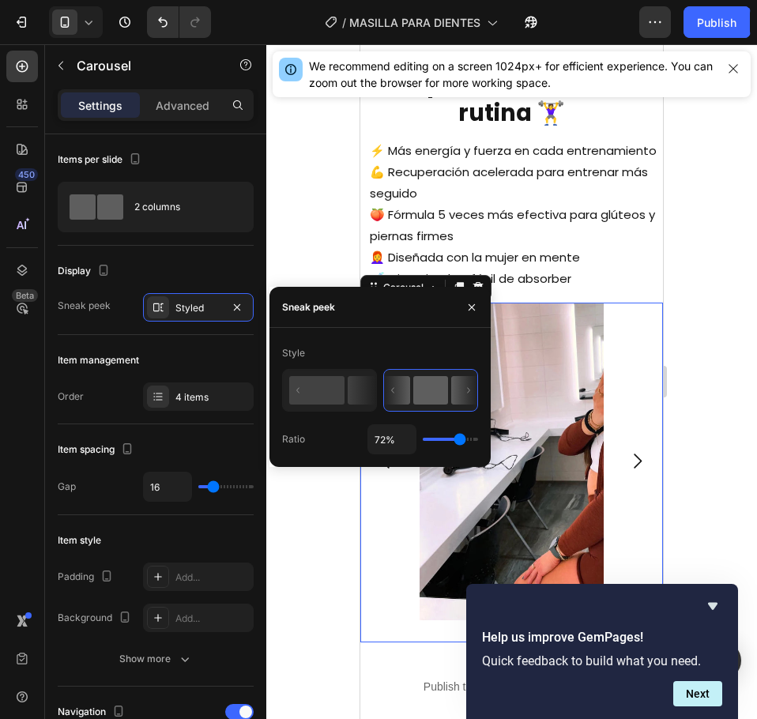
type input "71%"
type input "71"
type input "67%"
type input "67"
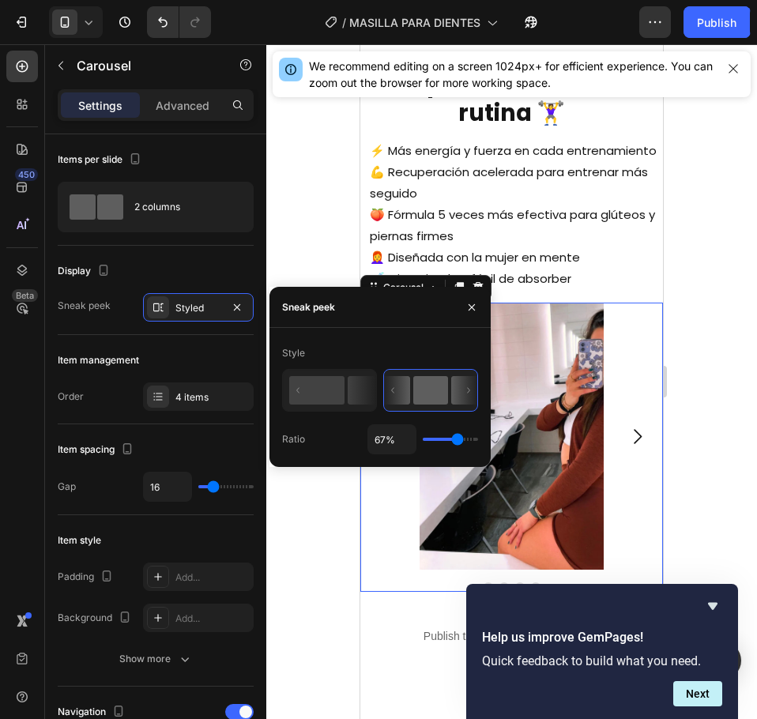
type input "60%"
type input "60"
type input "56%"
type input "56"
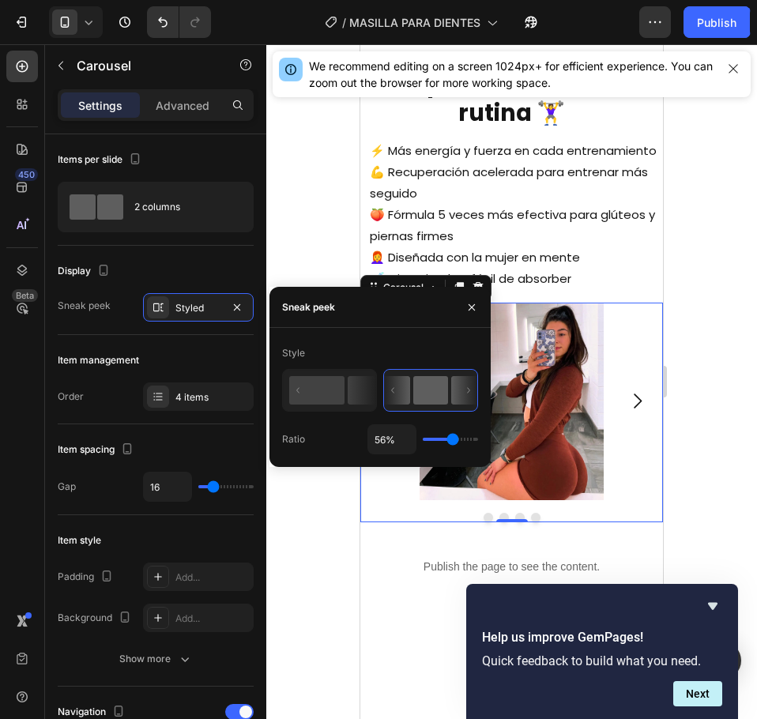
type input "54%"
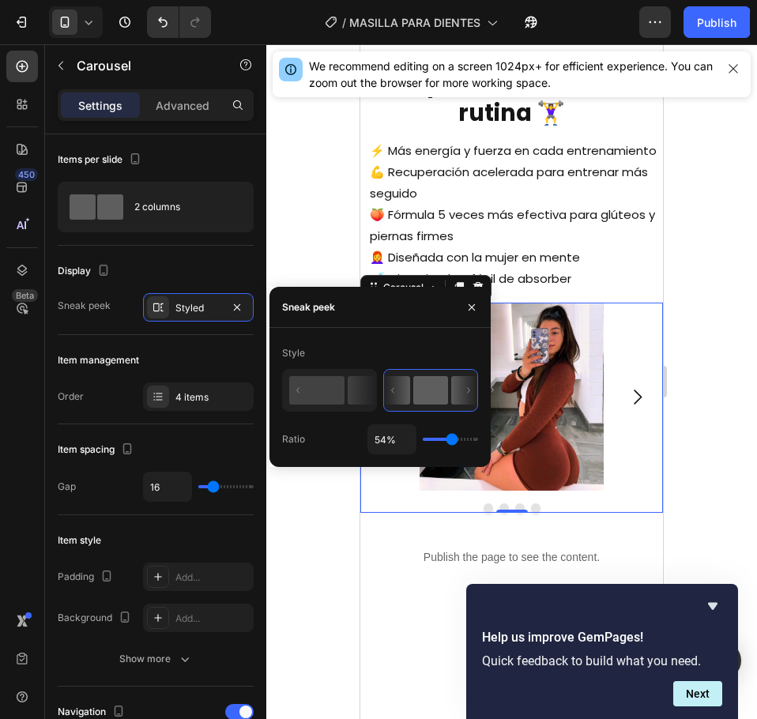
type input "54"
click at [452, 441] on input "range" at bounding box center [450, 439] width 55 height 3
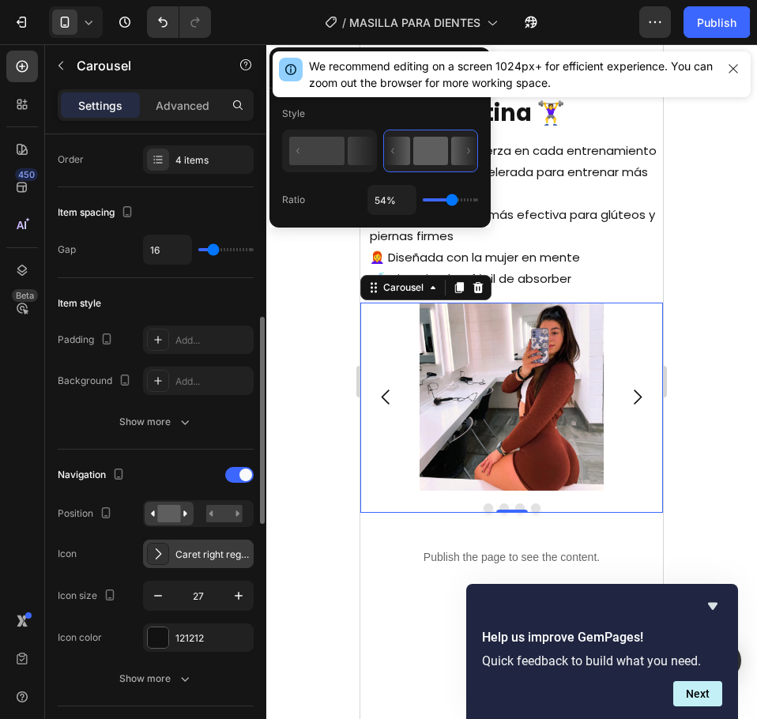
scroll to position [316, 0]
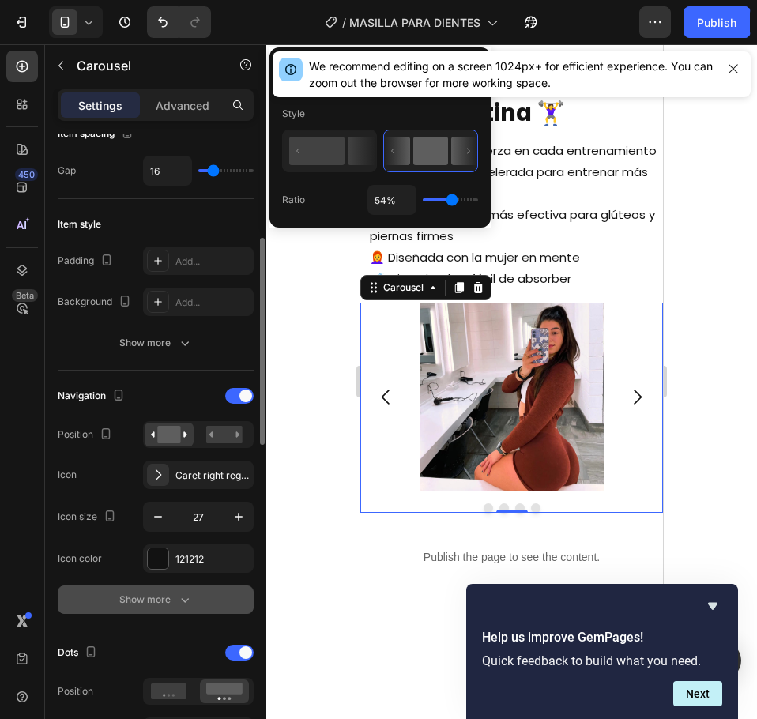
click at [165, 600] on div "Show more" at bounding box center [155, 600] width 73 height 16
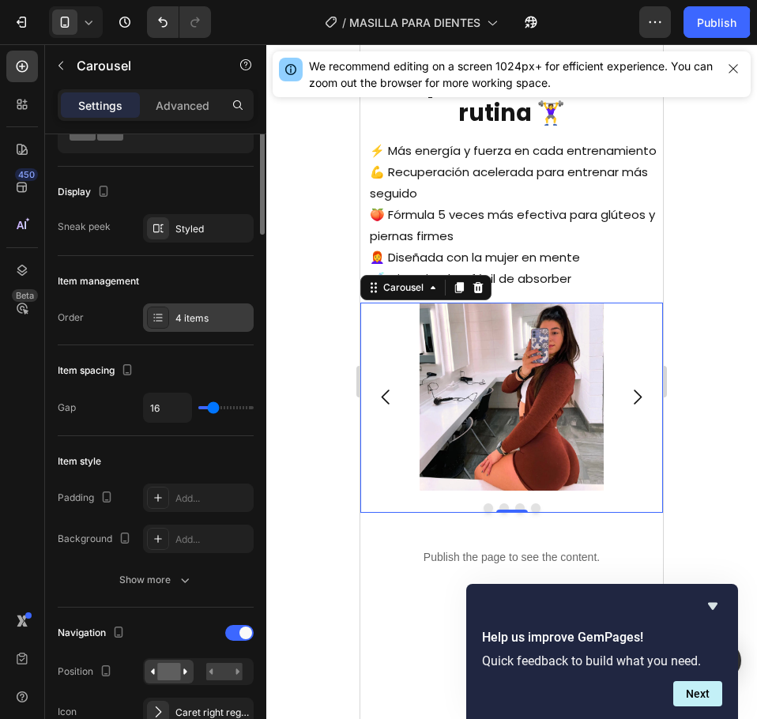
scroll to position [0, 0]
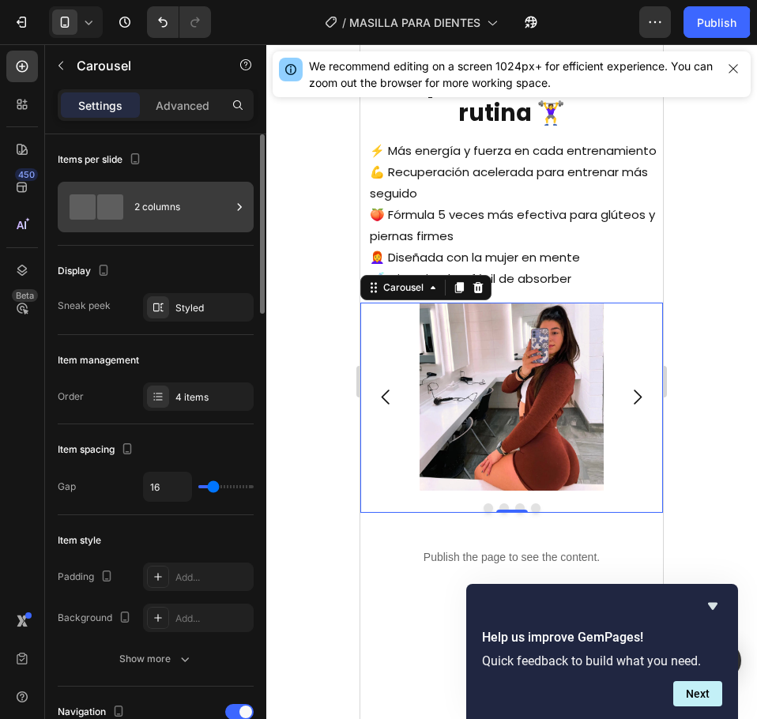
click at [156, 208] on div "2 columns" at bounding box center [182, 207] width 96 height 36
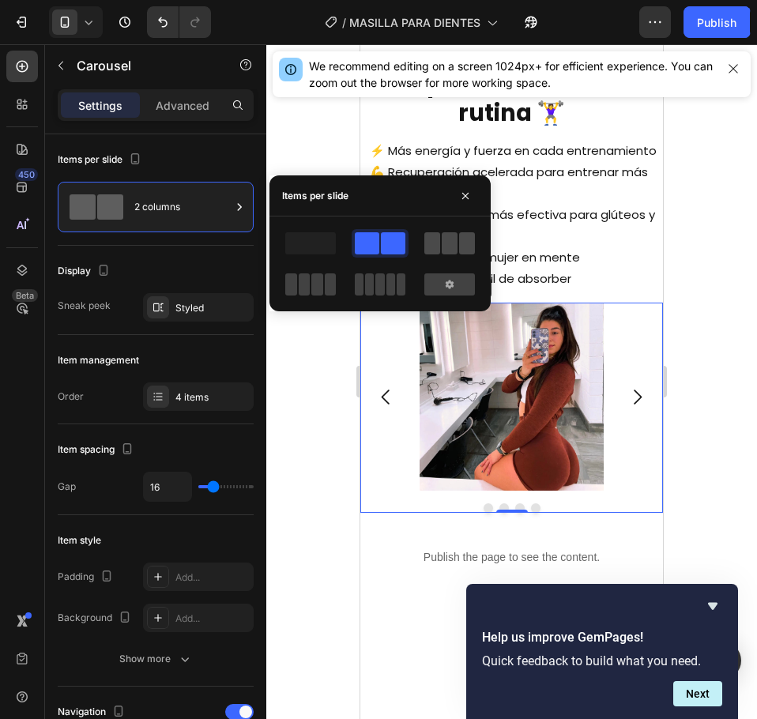
click at [433, 245] on span at bounding box center [432, 243] width 16 height 22
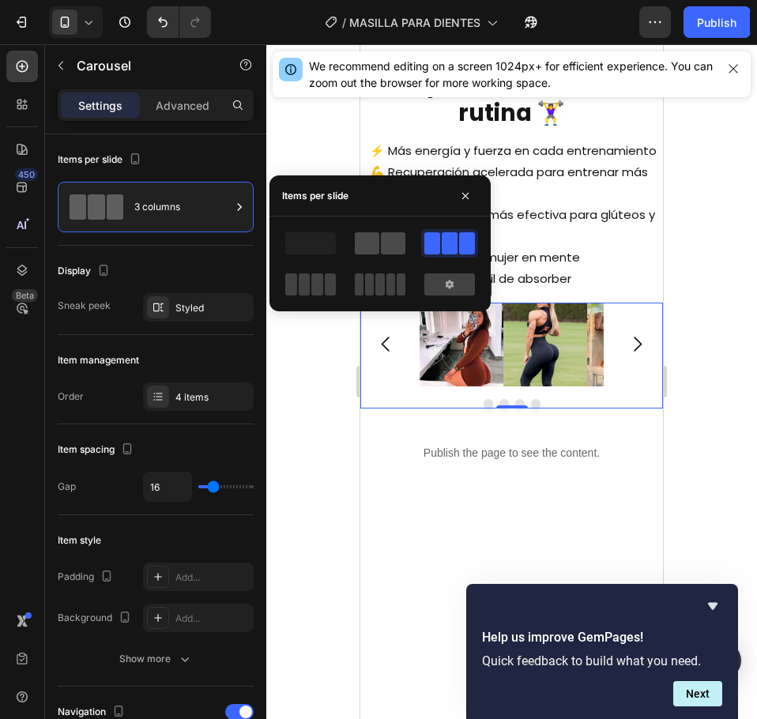
click at [386, 244] on span at bounding box center [393, 243] width 24 height 22
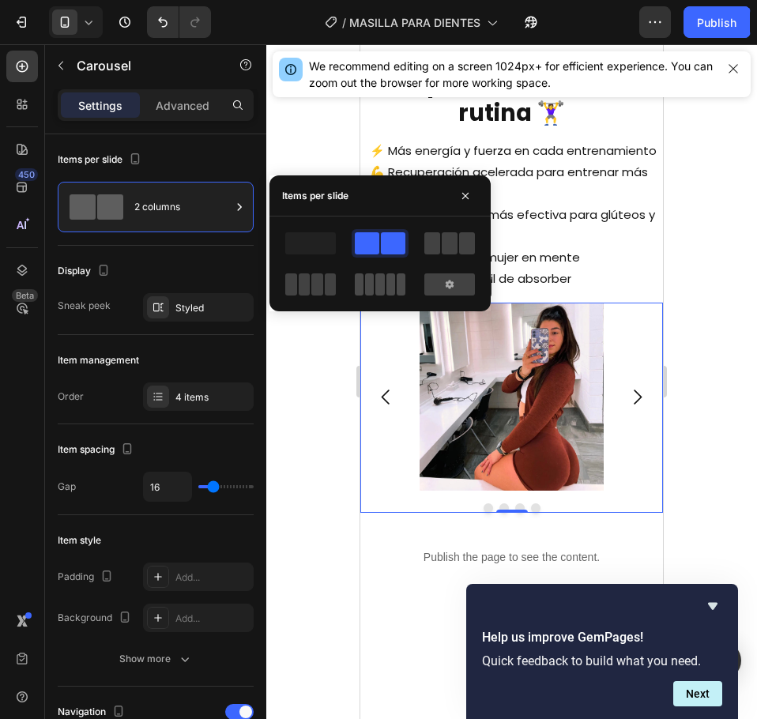
click at [375, 281] on div at bounding box center [380, 284] width 51 height 22
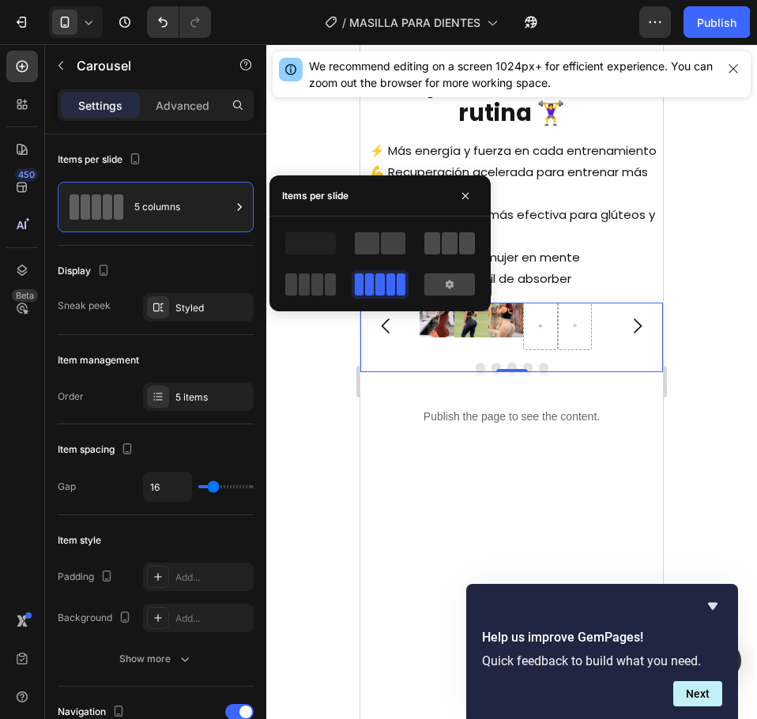
click at [450, 243] on span at bounding box center [450, 243] width 16 height 22
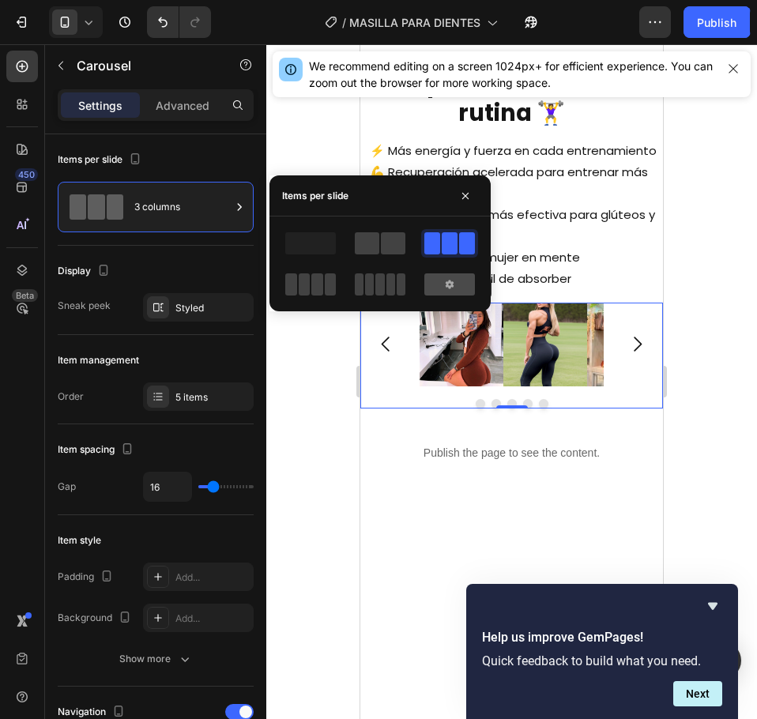
click at [462, 284] on div at bounding box center [449, 284] width 51 height 22
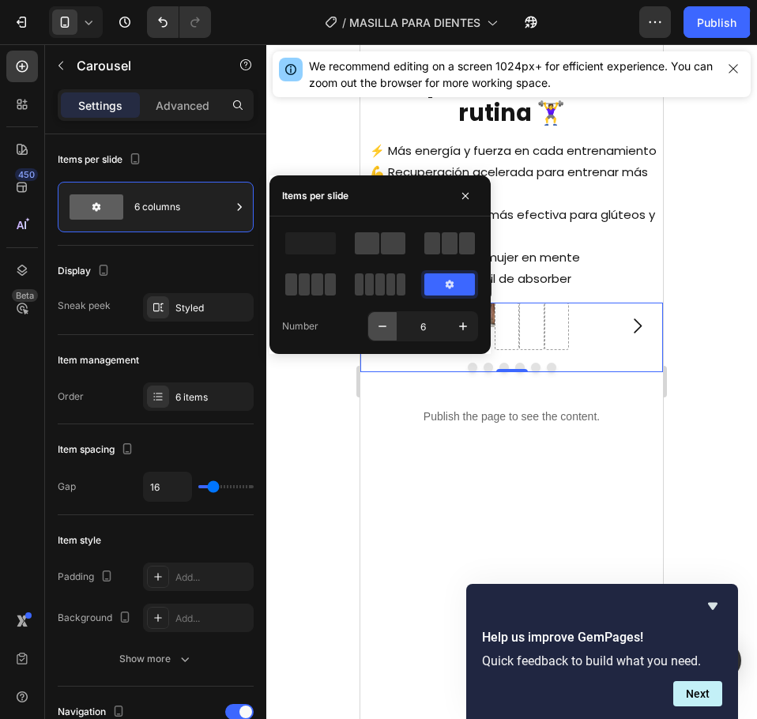
click at [383, 331] on icon "button" at bounding box center [383, 326] width 16 height 16
type input "5"
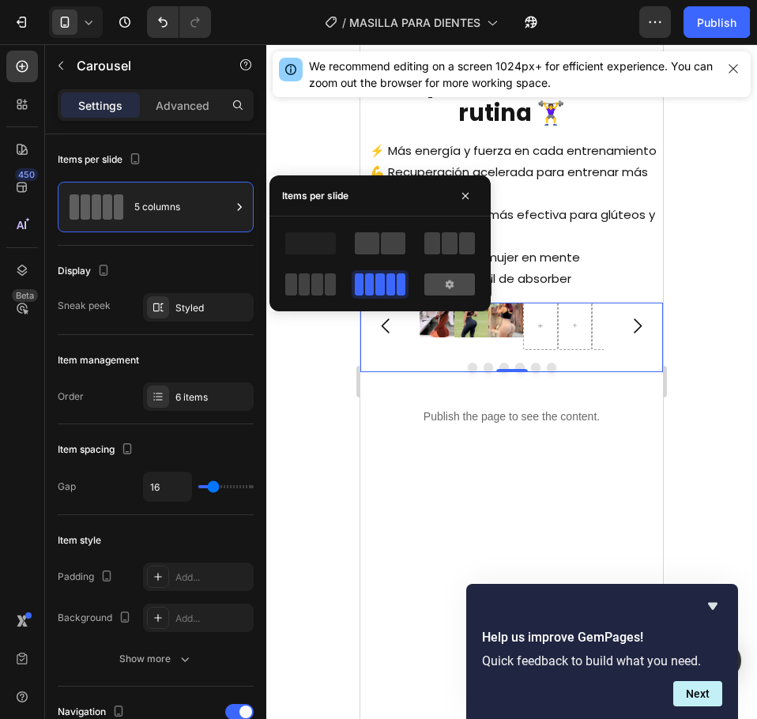
click at [441, 292] on div at bounding box center [449, 284] width 51 height 22
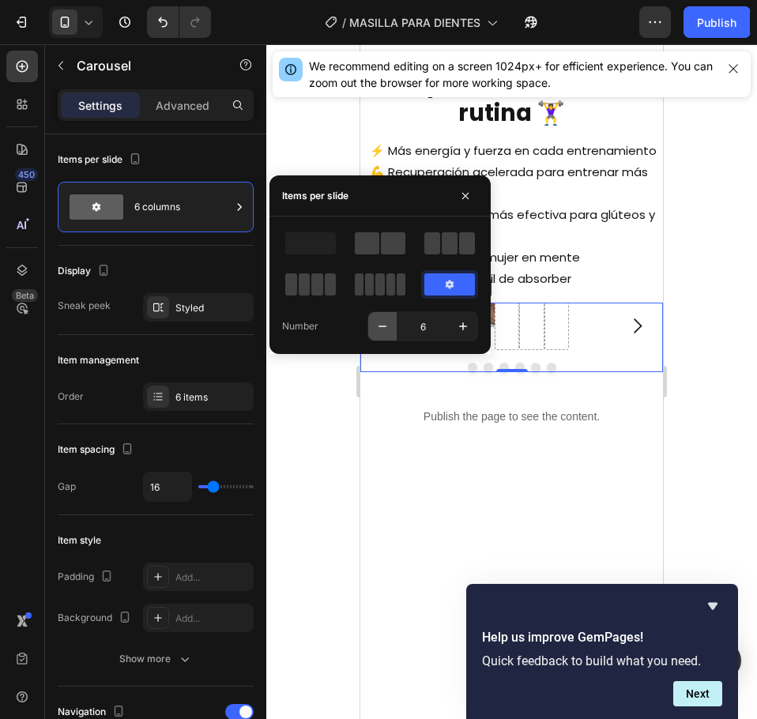
click at [378, 324] on icon "button" at bounding box center [383, 326] width 16 height 16
type input "3"
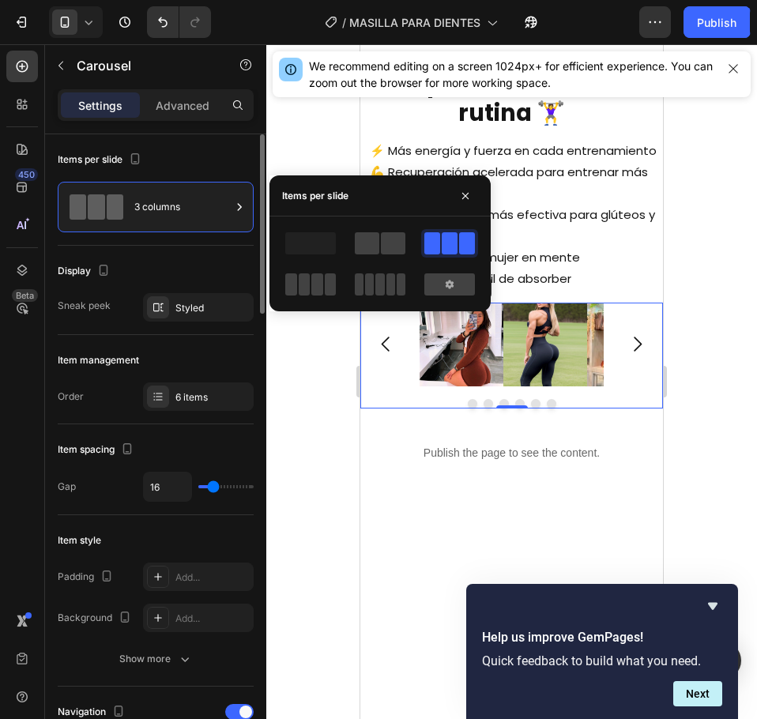
click at [184, 355] on div "Item management" at bounding box center [156, 360] width 196 height 25
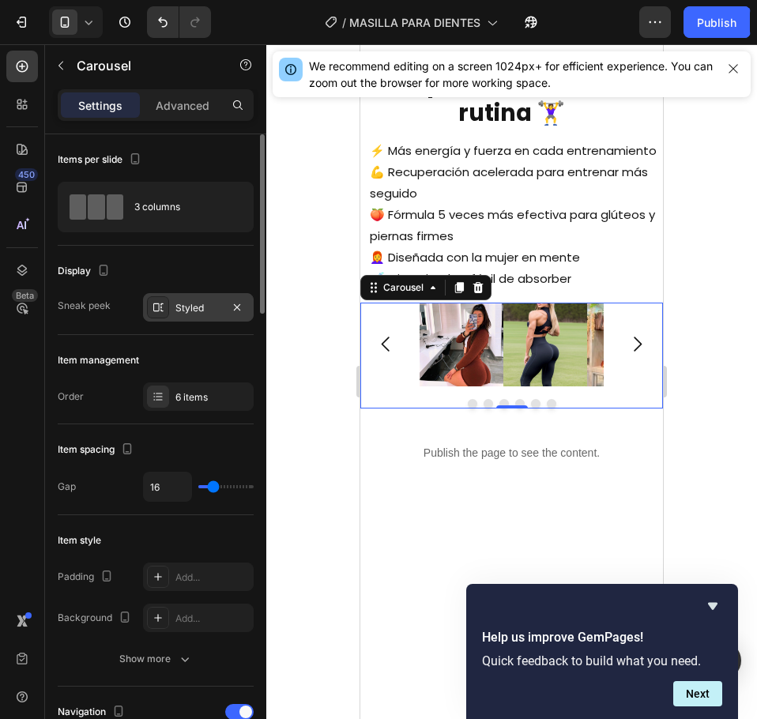
click at [177, 311] on div "Styled" at bounding box center [198, 308] width 46 height 14
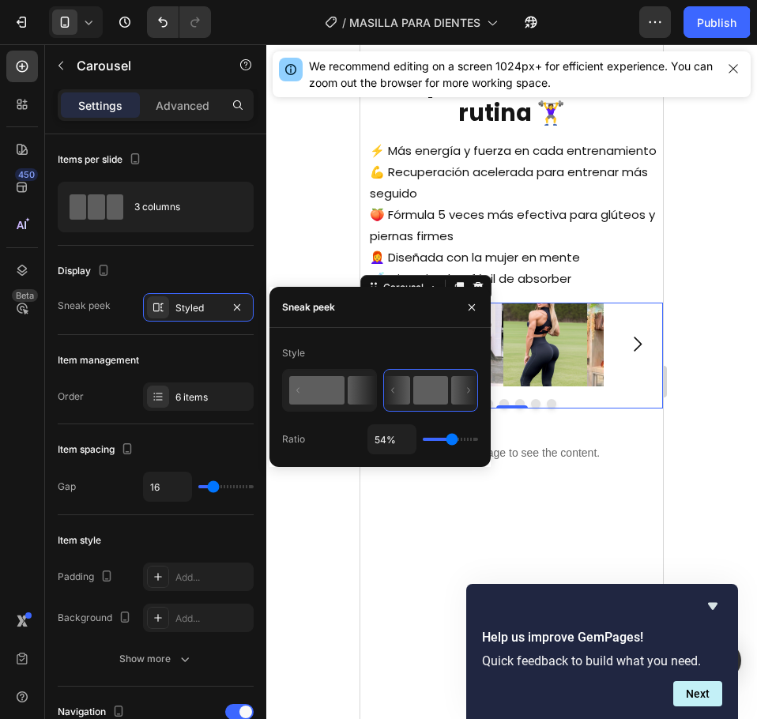
click at [344, 388] on rect at bounding box center [316, 390] width 55 height 28
type input "72%"
type input "72"
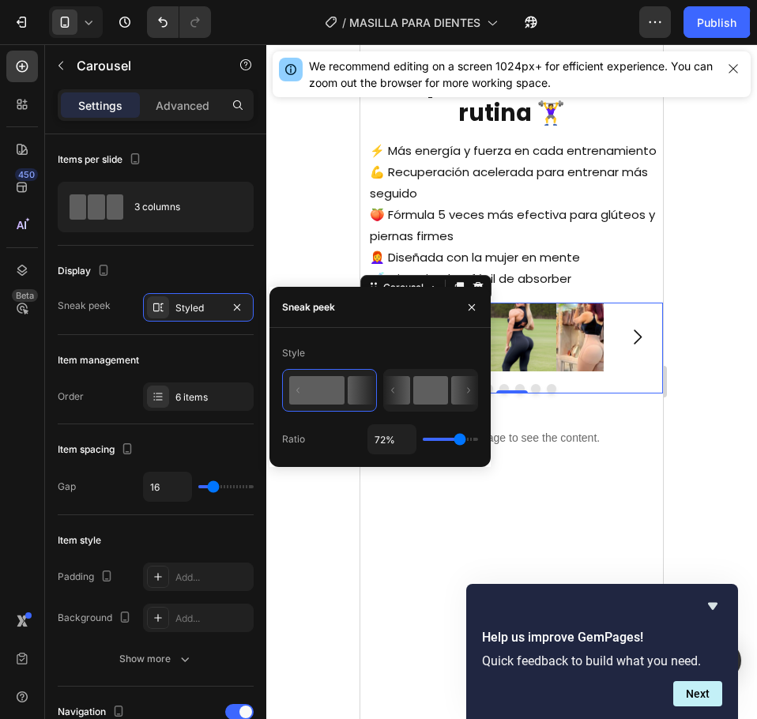
click at [422, 388] on rect at bounding box center [430, 390] width 35 height 28
type input "54%"
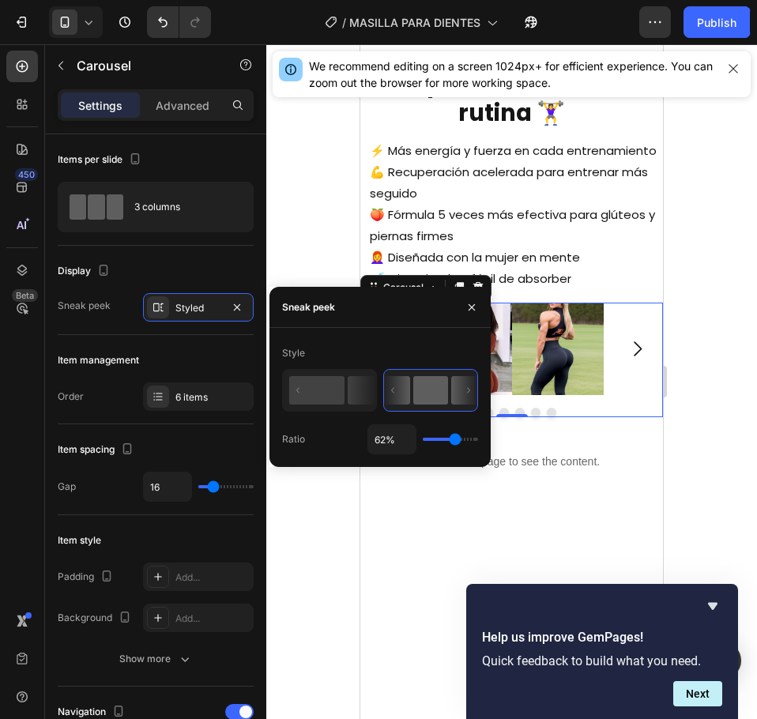
click at [455, 441] on input "range" at bounding box center [450, 439] width 55 height 3
click at [192, 364] on div "Item management" at bounding box center [156, 360] width 196 height 25
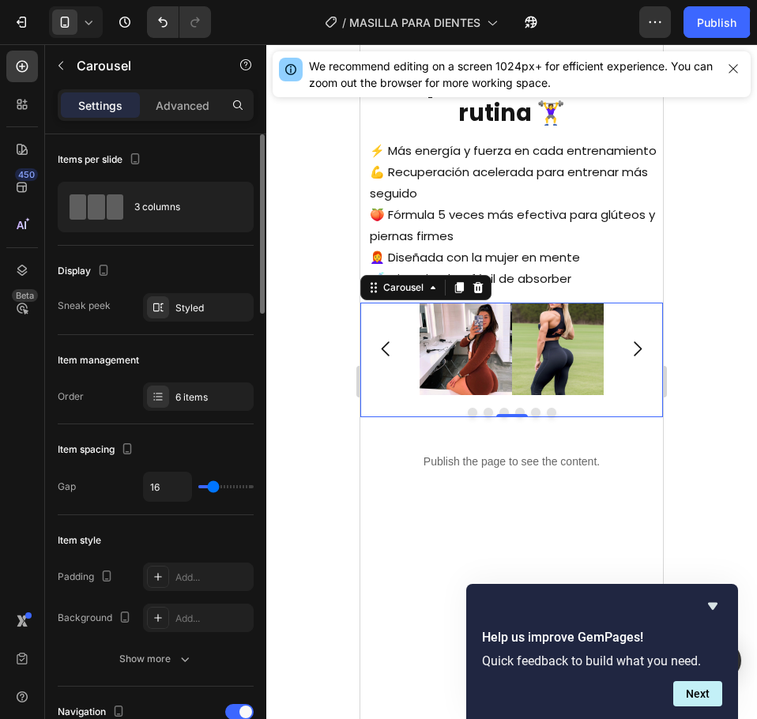
scroll to position [79, 0]
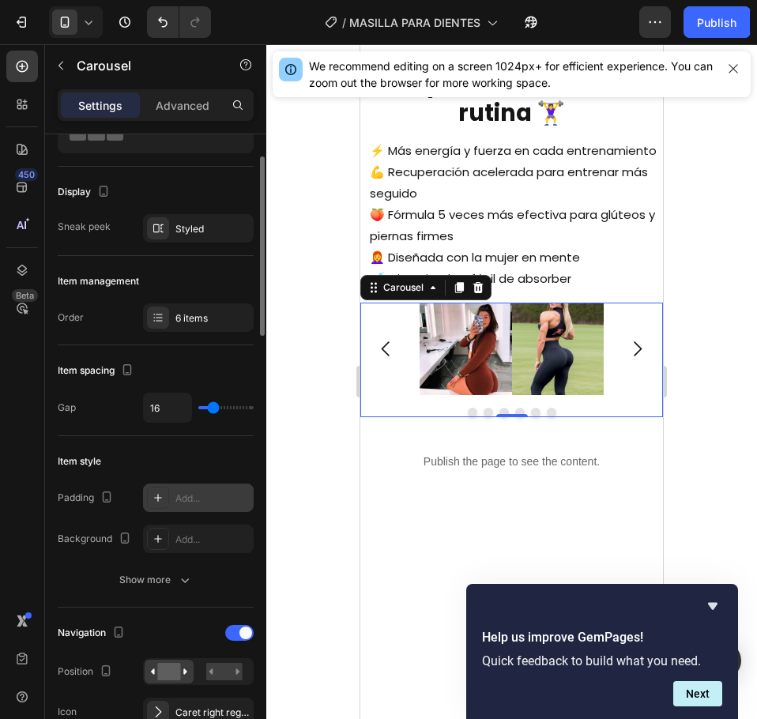
click at [199, 504] on div "Add..." at bounding box center [212, 499] width 74 height 14
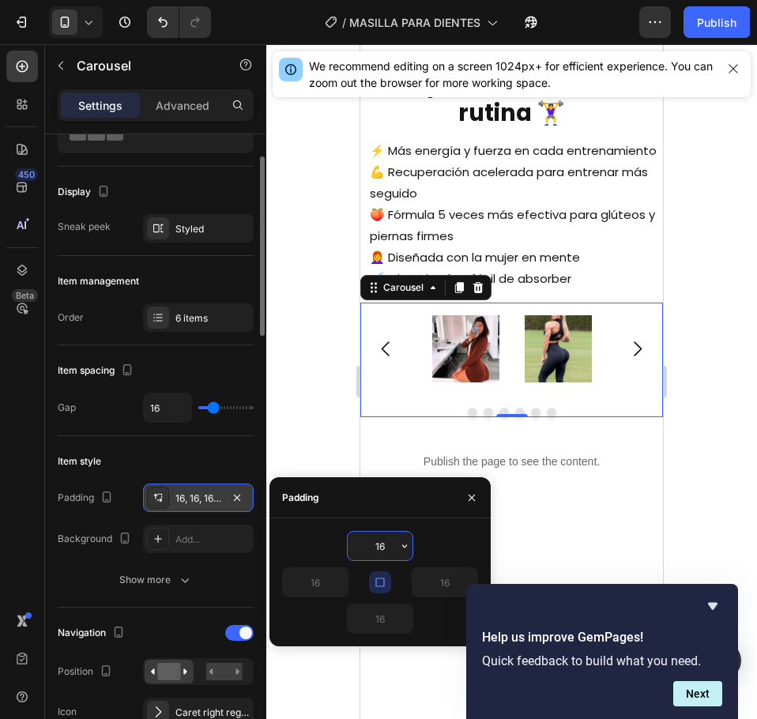
click at [382, 549] on input "16" at bounding box center [380, 546] width 65 height 28
click at [372, 547] on input "16" at bounding box center [380, 546] width 65 height 28
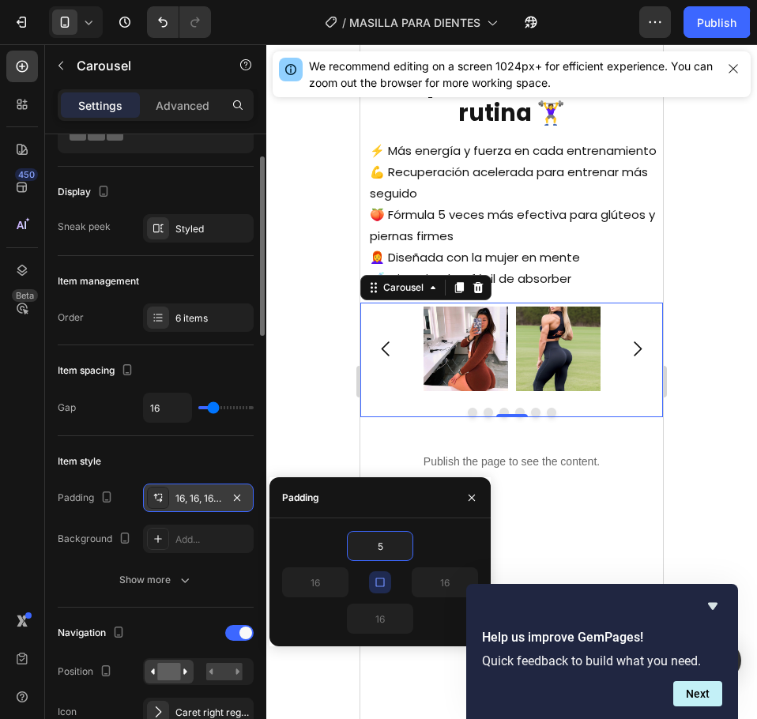
click at [187, 464] on div "Item style" at bounding box center [156, 461] width 196 height 25
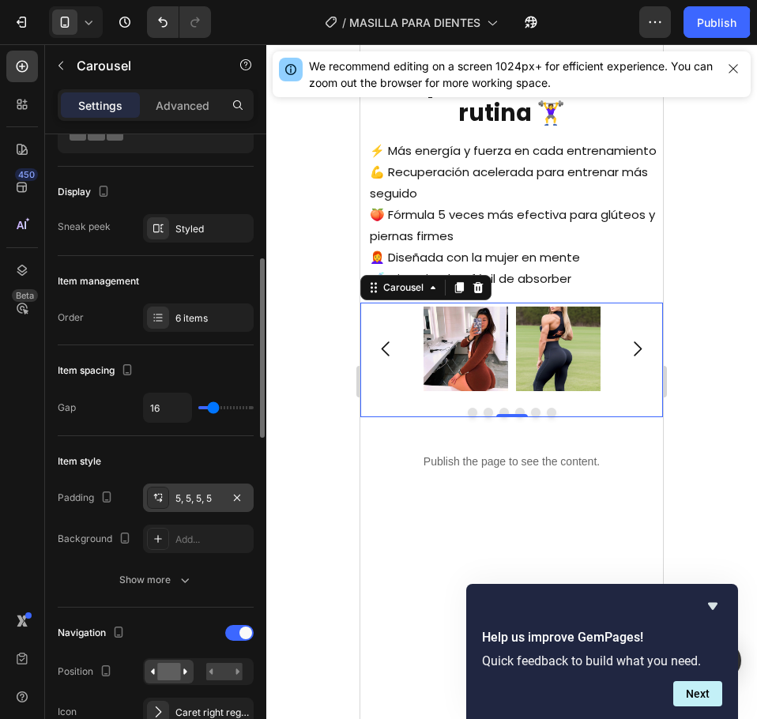
scroll to position [158, 0]
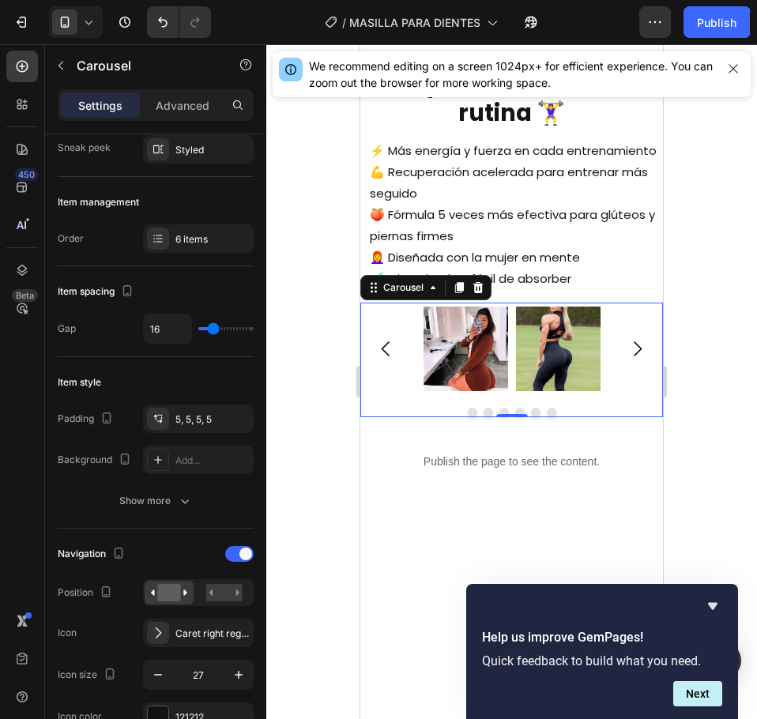
click at [183, 480] on div "Padding 5, 5, 5, 5 Background Add... Show more" at bounding box center [156, 460] width 196 height 111
click at [184, 494] on icon "button" at bounding box center [185, 501] width 16 height 16
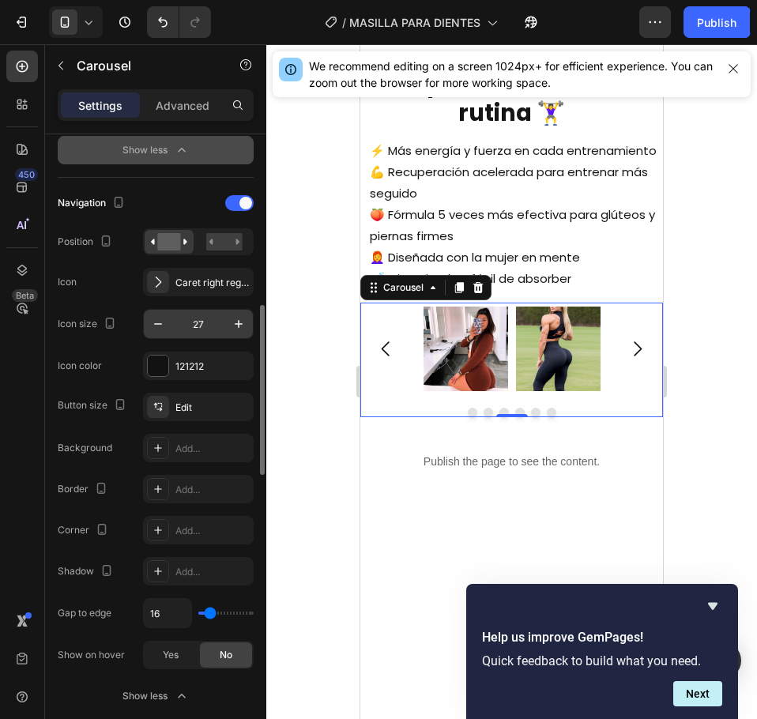
scroll to position [711, 0]
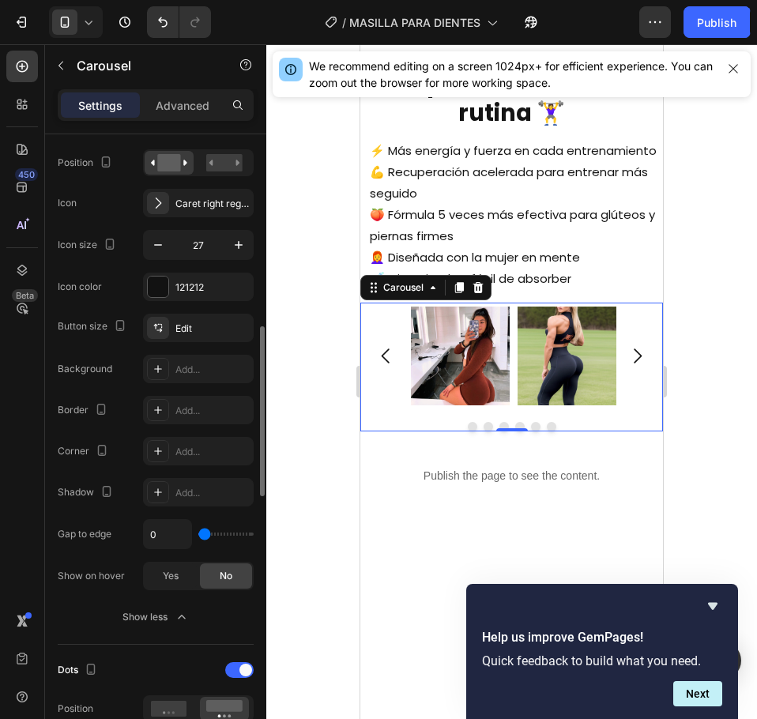
drag, startPoint x: 210, startPoint y: 534, endPoint x: 198, endPoint y: 534, distance: 12.6
click at [198, 534] on input "range" at bounding box center [225, 534] width 55 height 3
click at [163, 581] on span "Yes" at bounding box center [171, 576] width 16 height 14
click at [213, 575] on div "No" at bounding box center [226, 575] width 52 height 25
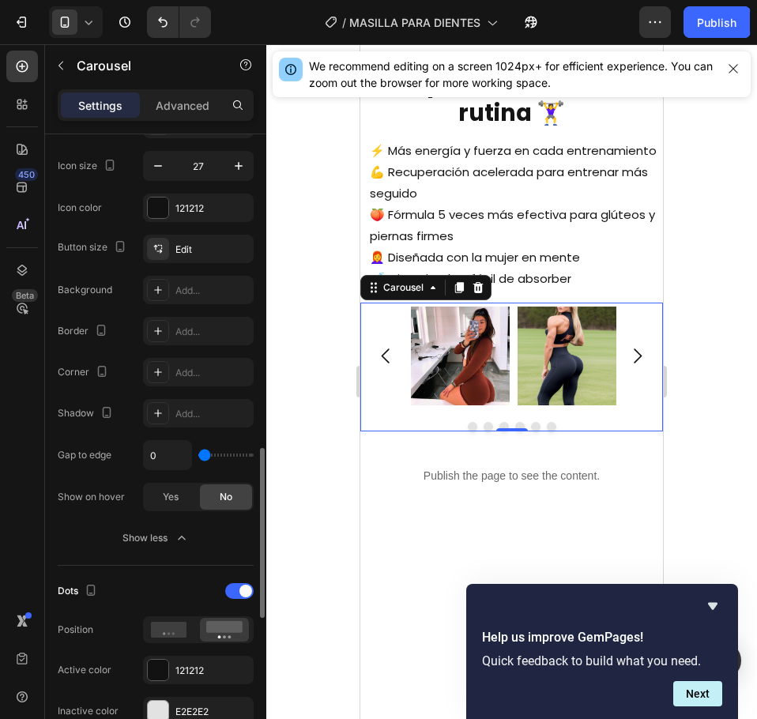
scroll to position [869, 0]
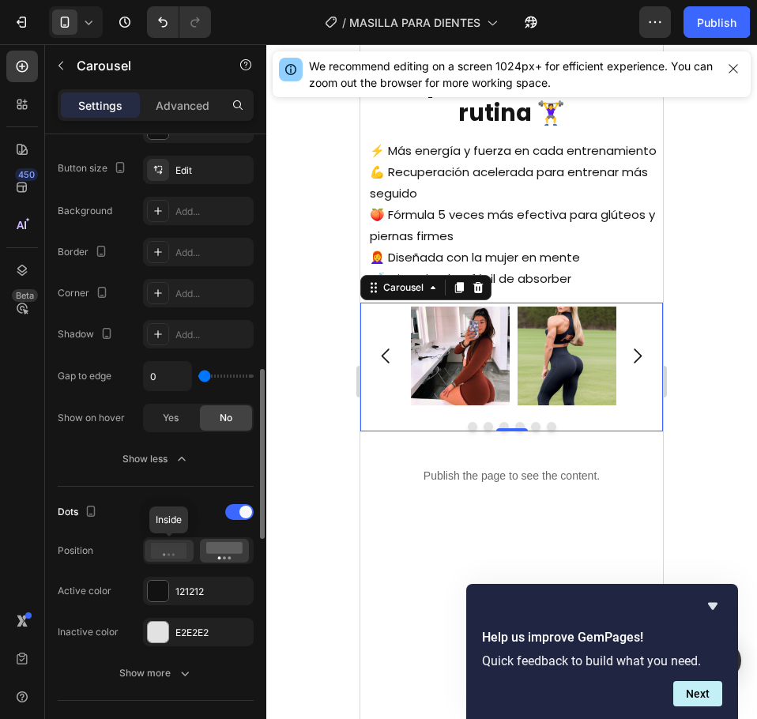
click at [183, 556] on icon at bounding box center [169, 551] width 36 height 16
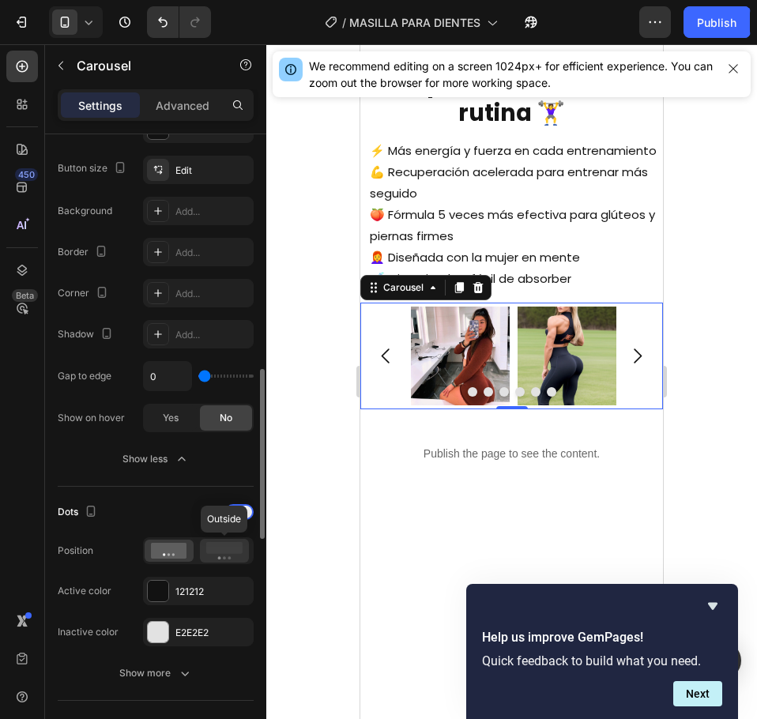
click at [218, 548] on rect at bounding box center [224, 548] width 36 height 12
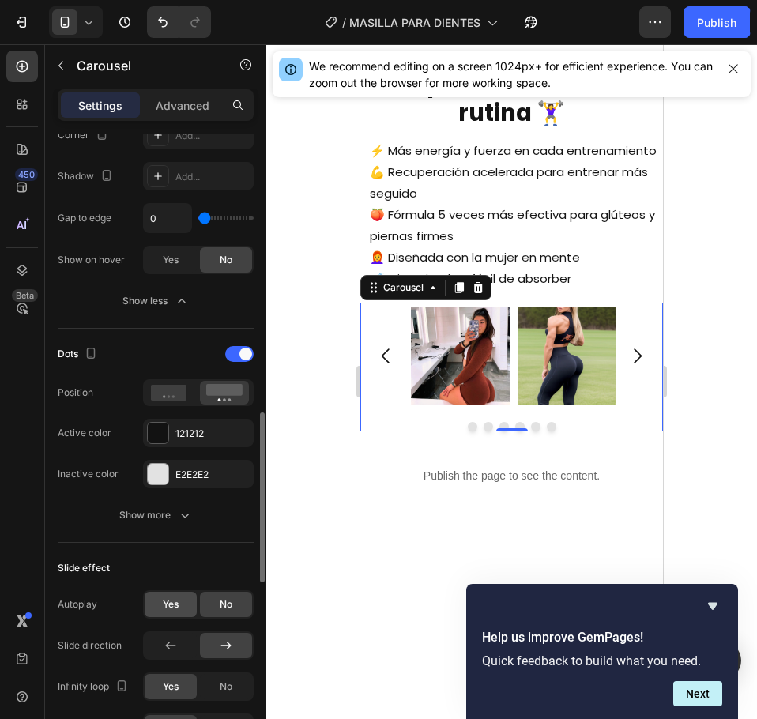
scroll to position [1106, 0]
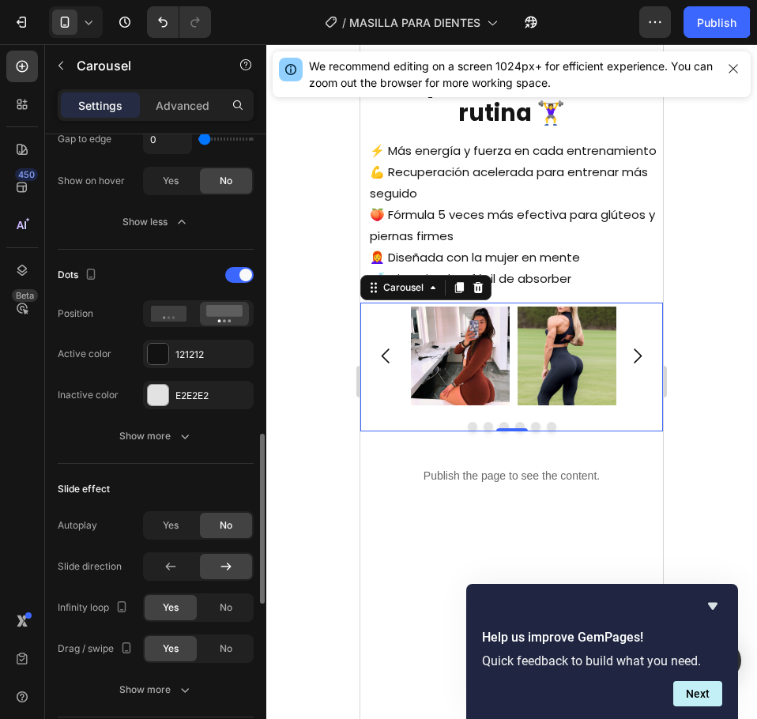
click at [179, 540] on div "Yes No" at bounding box center [198, 525] width 111 height 28
click at [177, 524] on span "Yes" at bounding box center [171, 525] width 16 height 14
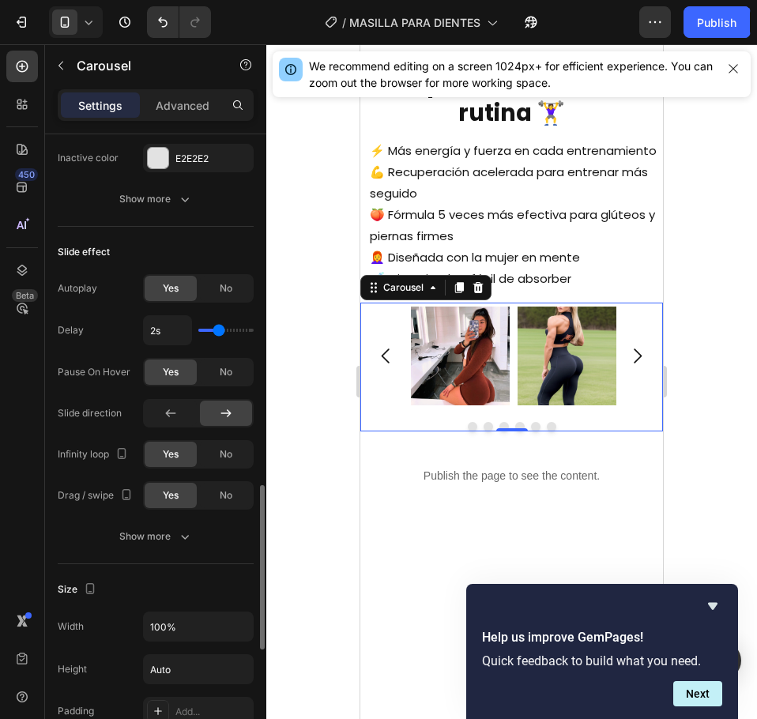
scroll to position [1422, 0]
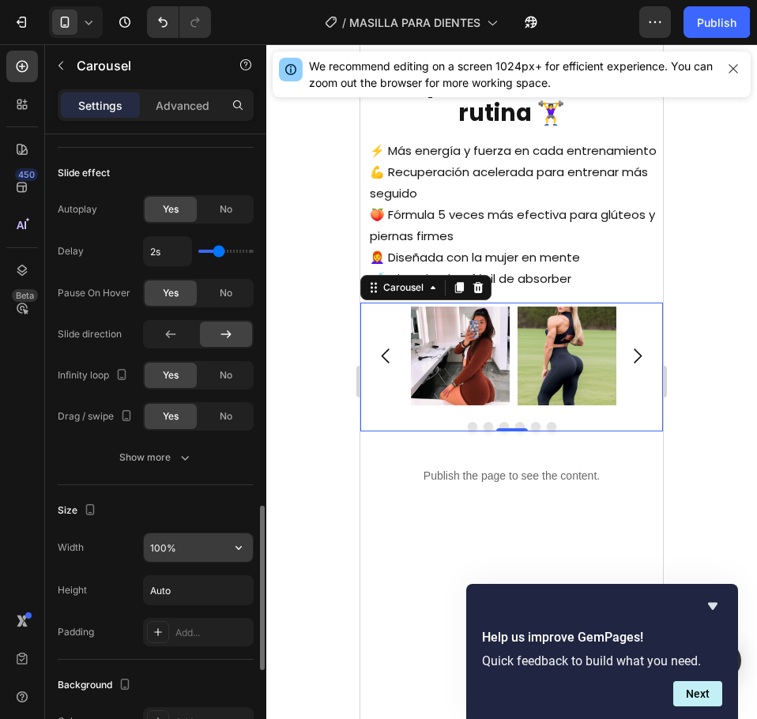
click at [175, 553] on input "100%" at bounding box center [198, 547] width 109 height 28
click at [211, 589] on input "Auto" at bounding box center [198, 590] width 109 height 28
click at [238, 591] on icon "button" at bounding box center [239, 591] width 6 height 4
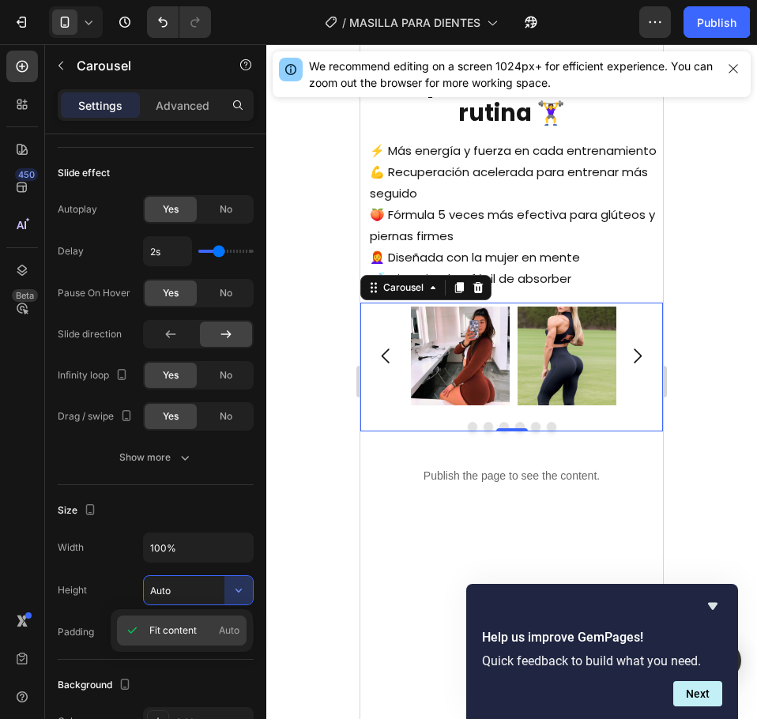
click at [236, 626] on span "Auto" at bounding box center [229, 631] width 21 height 14
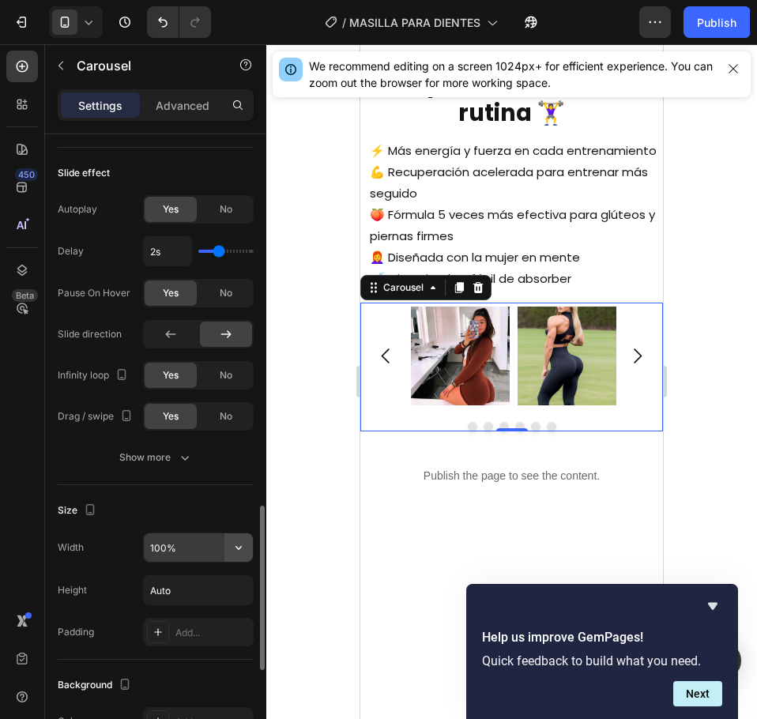
click at [226, 544] on button "button" at bounding box center [238, 547] width 28 height 28
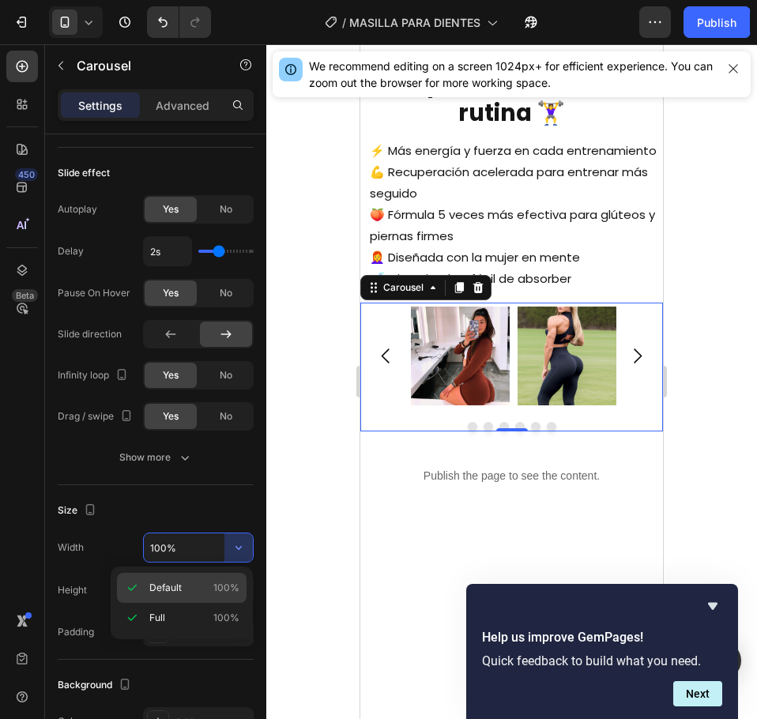
click at [161, 586] on span "Default" at bounding box center [165, 588] width 32 height 14
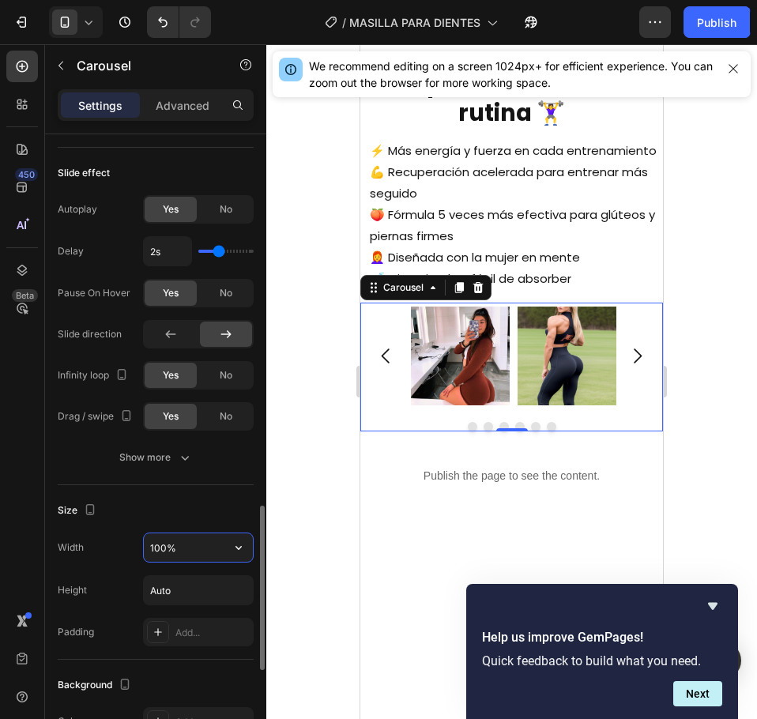
click at [179, 562] on input "100%" at bounding box center [198, 547] width 109 height 28
click at [181, 506] on div "Size" at bounding box center [156, 510] width 196 height 25
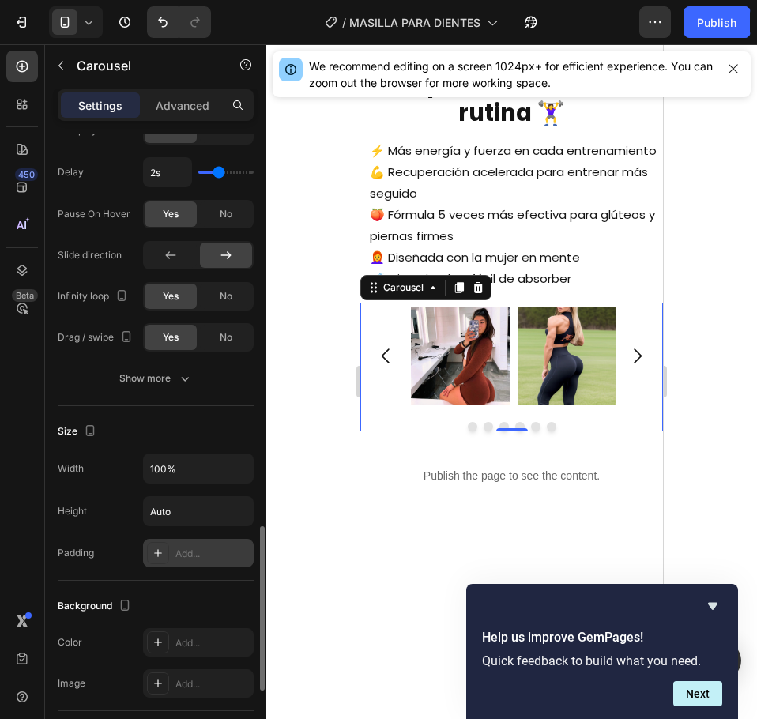
click at [201, 556] on div "Add..." at bounding box center [212, 554] width 74 height 14
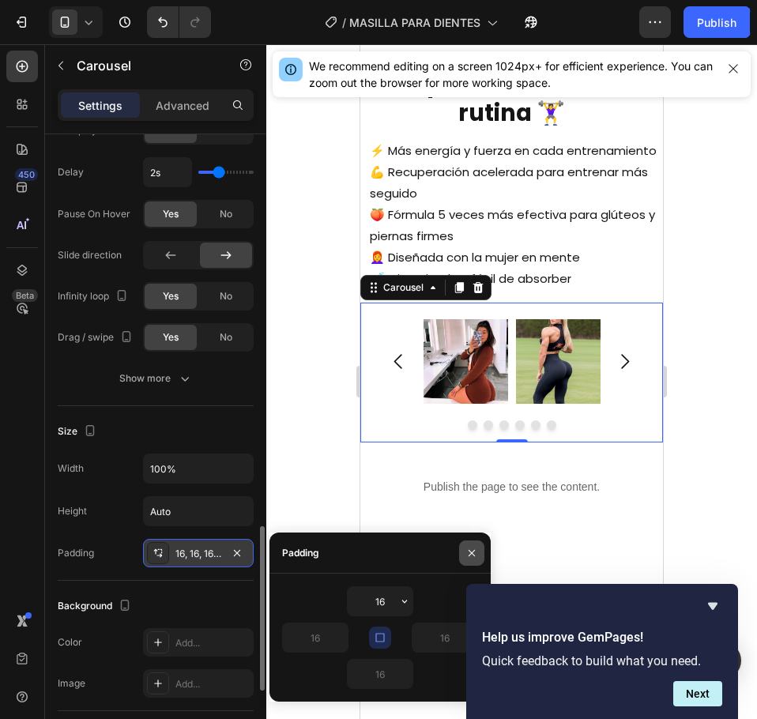
click at [469, 556] on icon "button" at bounding box center [472, 552] width 6 height 6
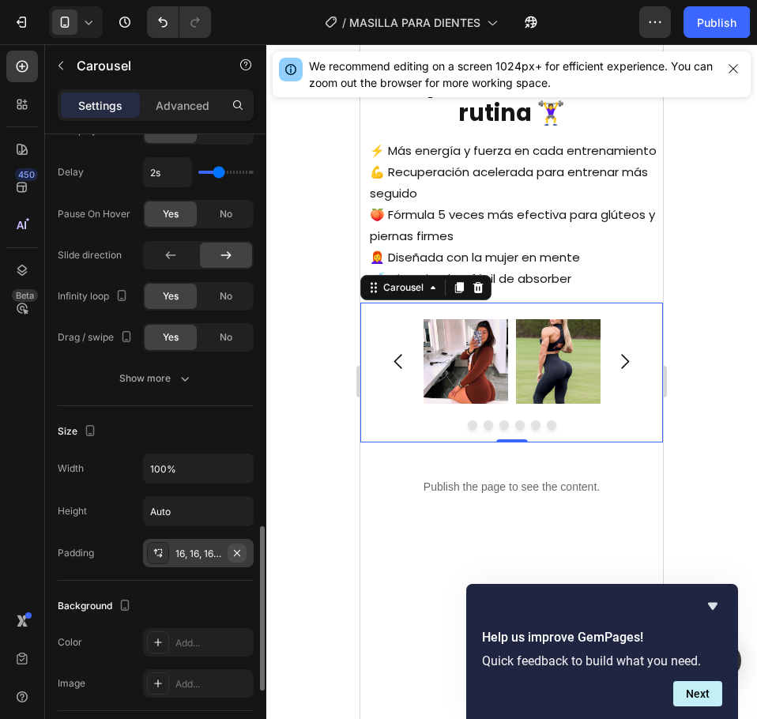
click at [237, 548] on icon "button" at bounding box center [237, 553] width 13 height 13
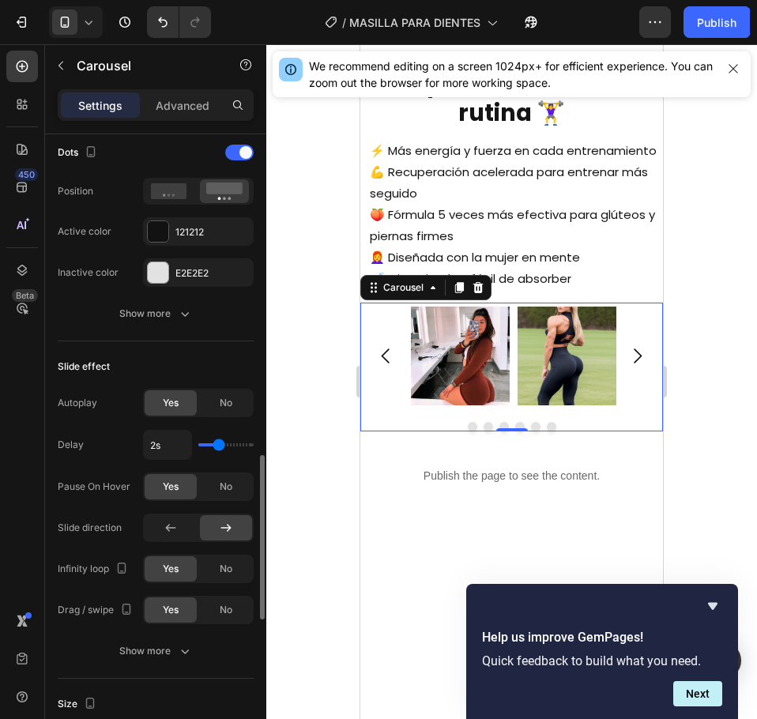
scroll to position [1150, 0]
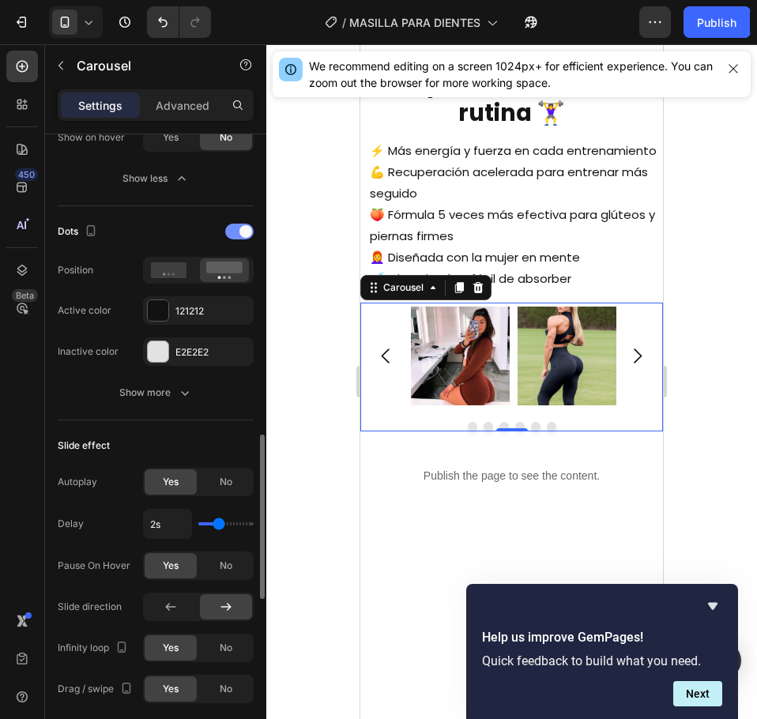
click at [232, 233] on div at bounding box center [239, 232] width 28 height 16
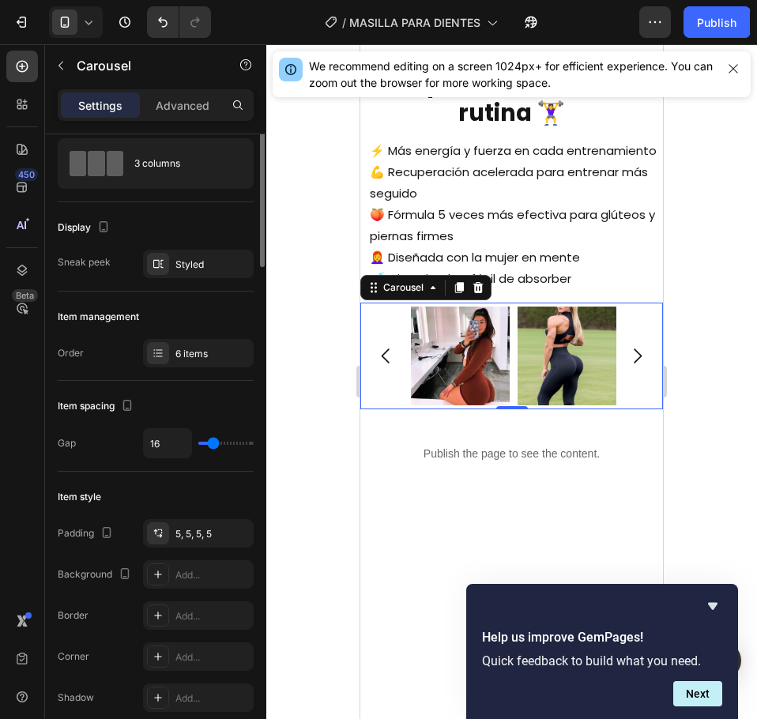
scroll to position [0, 0]
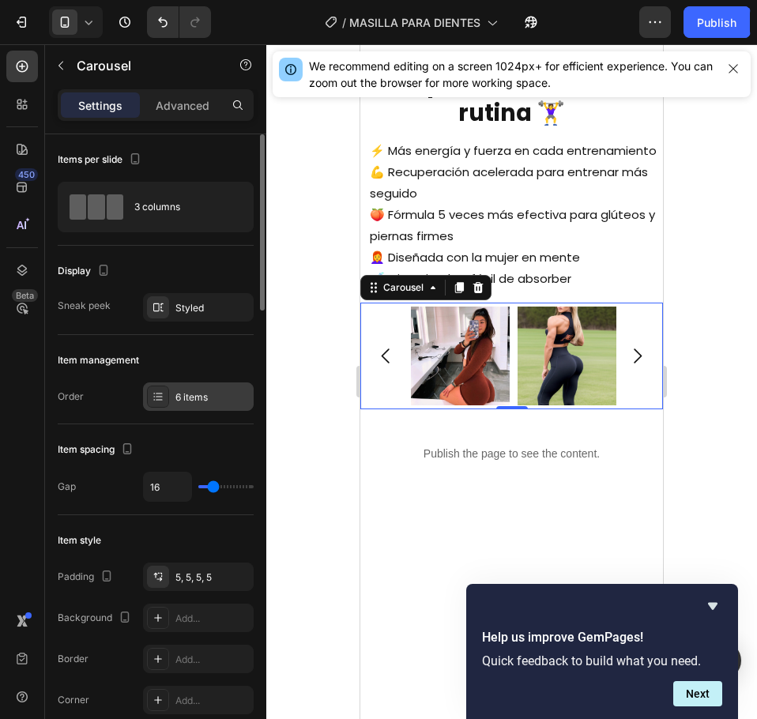
click at [197, 393] on div "6 items" at bounding box center [212, 397] width 74 height 14
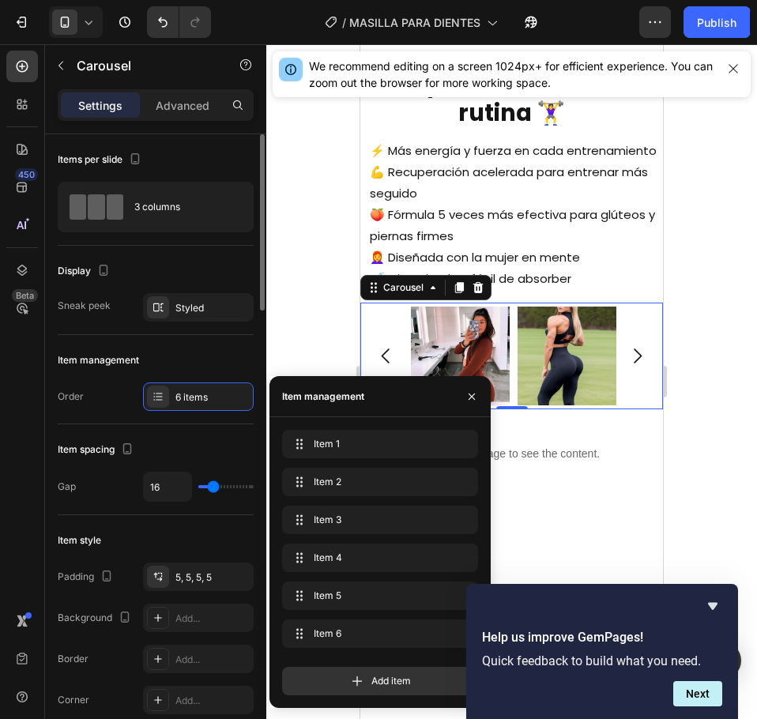
click at [148, 467] on div "Item spacing Gap 16" at bounding box center [156, 469] width 196 height 91
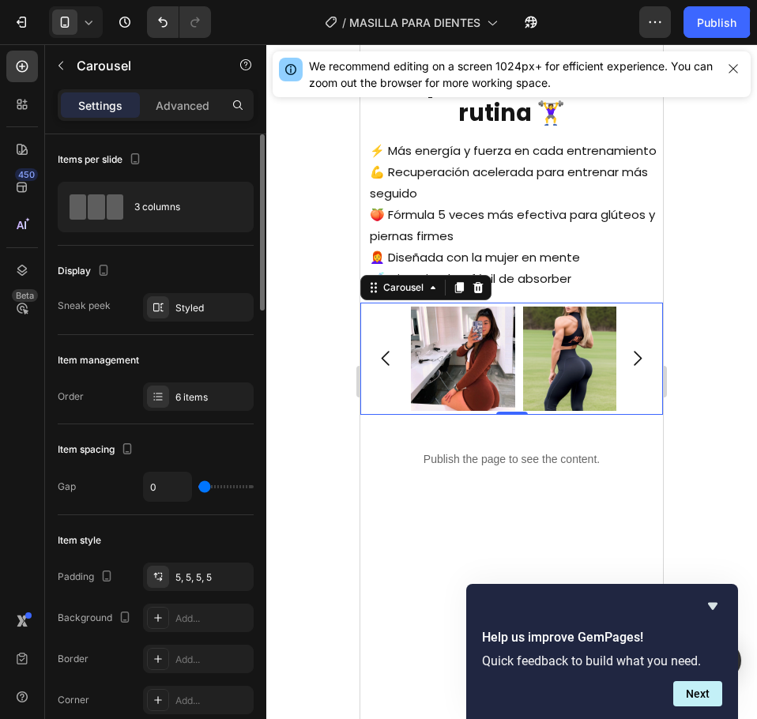
drag, startPoint x: 215, startPoint y: 484, endPoint x: 183, endPoint y: 483, distance: 32.4
click at [198, 485] on input "range" at bounding box center [225, 486] width 55 height 3
click at [177, 384] on div "6 items" at bounding box center [198, 396] width 111 height 28
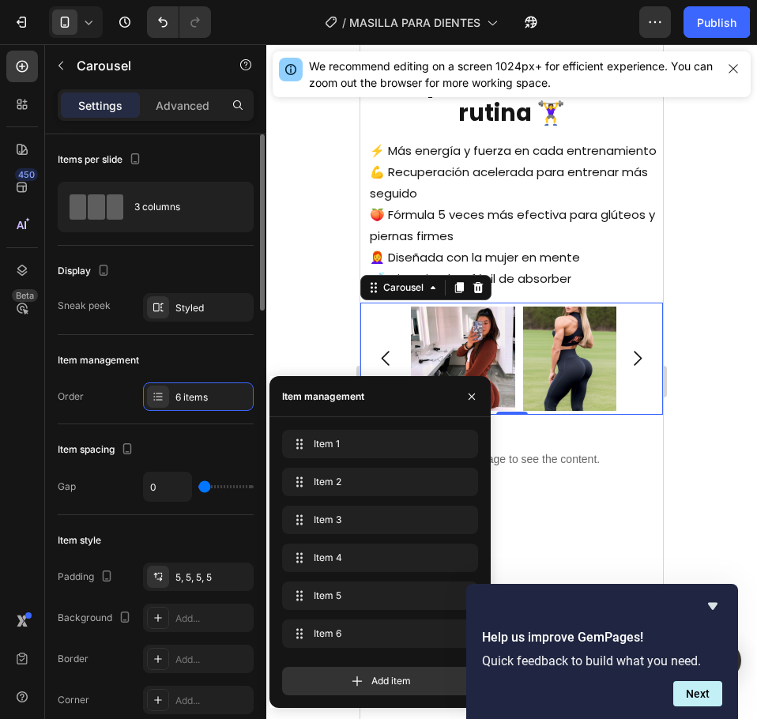
click at [110, 459] on div "Item spacing" at bounding box center [97, 449] width 79 height 21
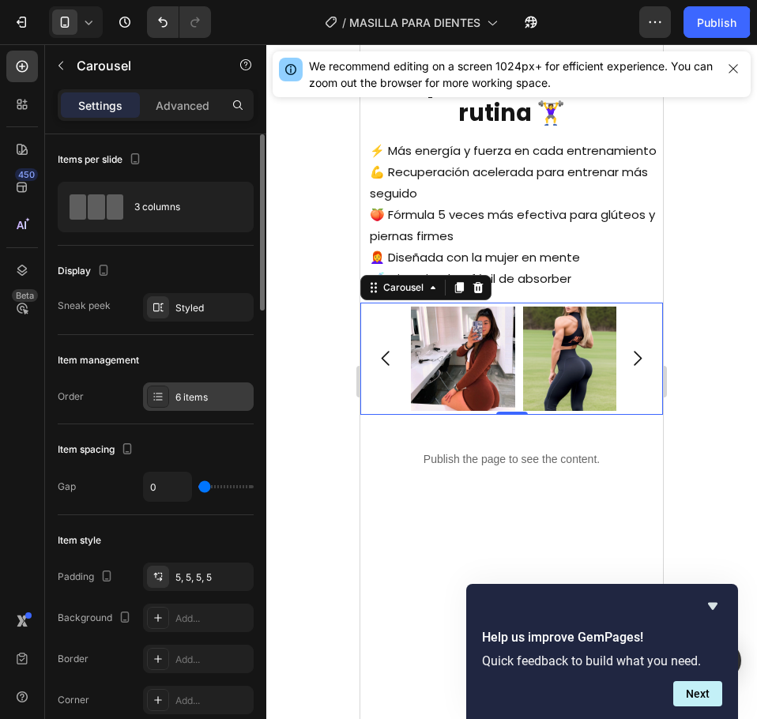
click at [171, 407] on div "6 items" at bounding box center [198, 396] width 111 height 28
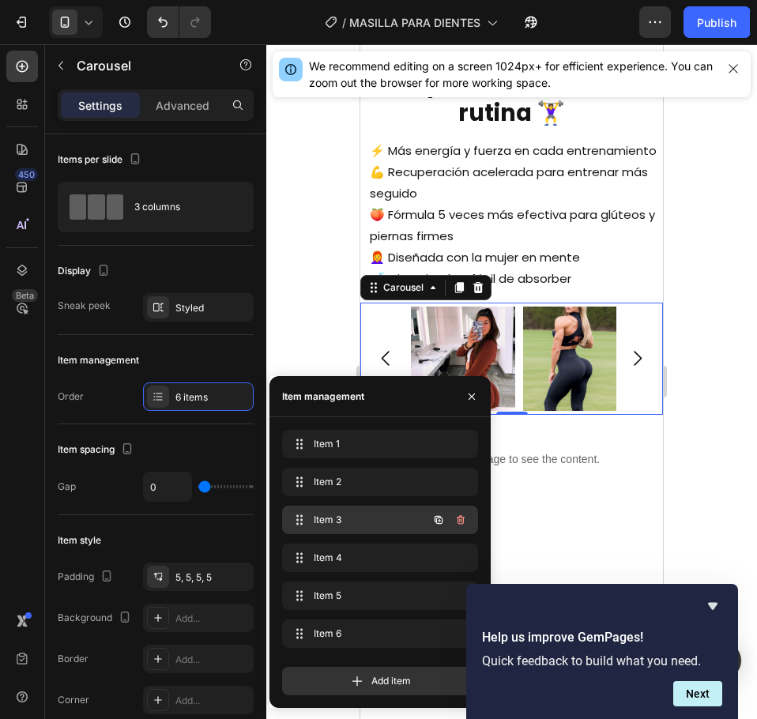
click at [356, 518] on span "Item 3" at bounding box center [358, 520] width 89 height 14
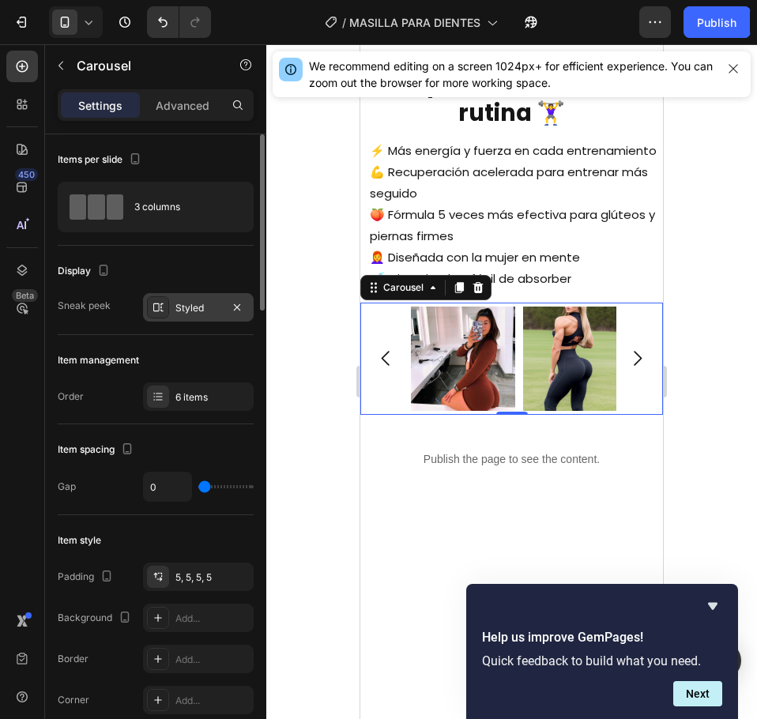
click at [194, 307] on div "Styled" at bounding box center [198, 308] width 46 height 14
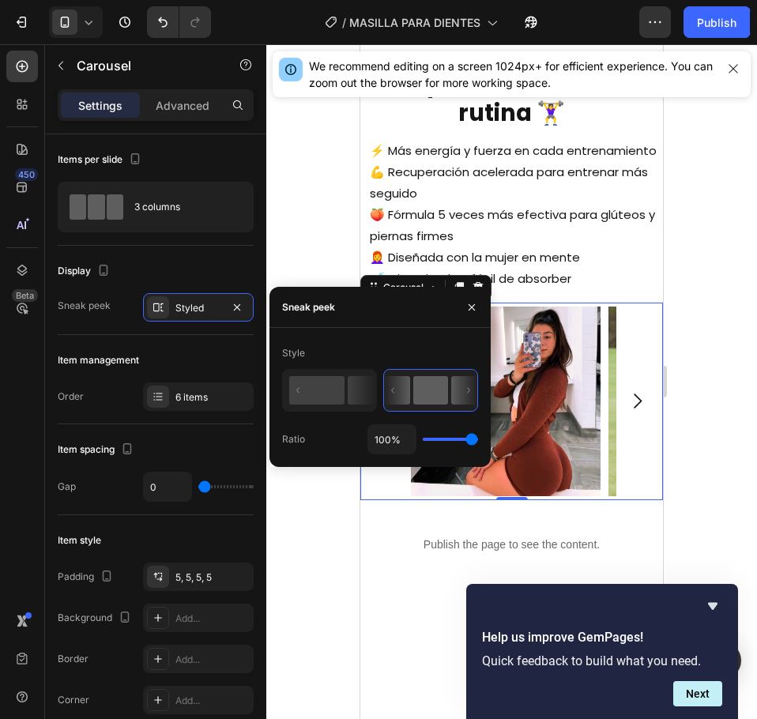
drag, startPoint x: 454, startPoint y: 443, endPoint x: 489, endPoint y: 442, distance: 34.8
click at [478, 441] on input "range" at bounding box center [450, 439] width 55 height 3
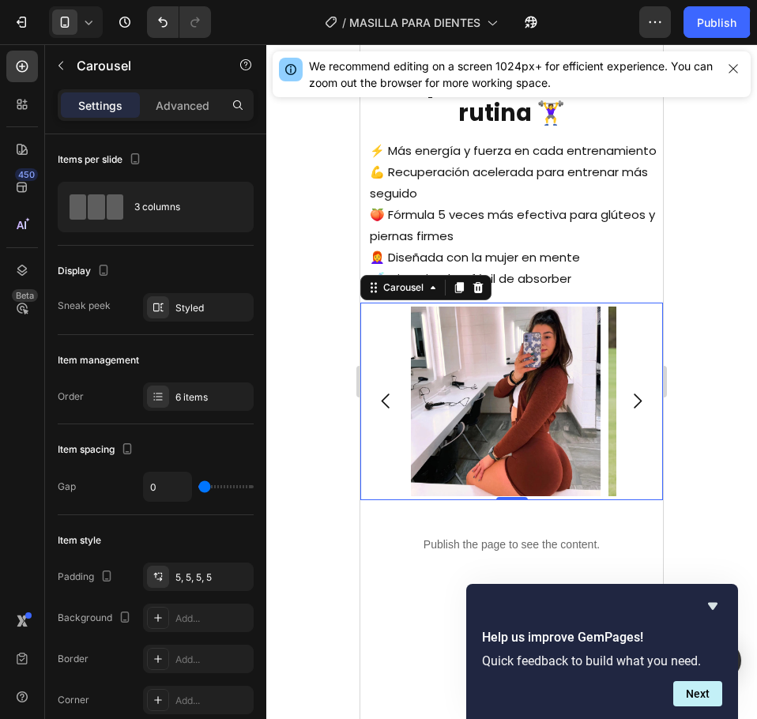
click at [631, 412] on icon "Carousel Next Arrow" at bounding box center [637, 400] width 21 height 21
click at [695, 693] on button "Next" at bounding box center [697, 693] width 49 height 25
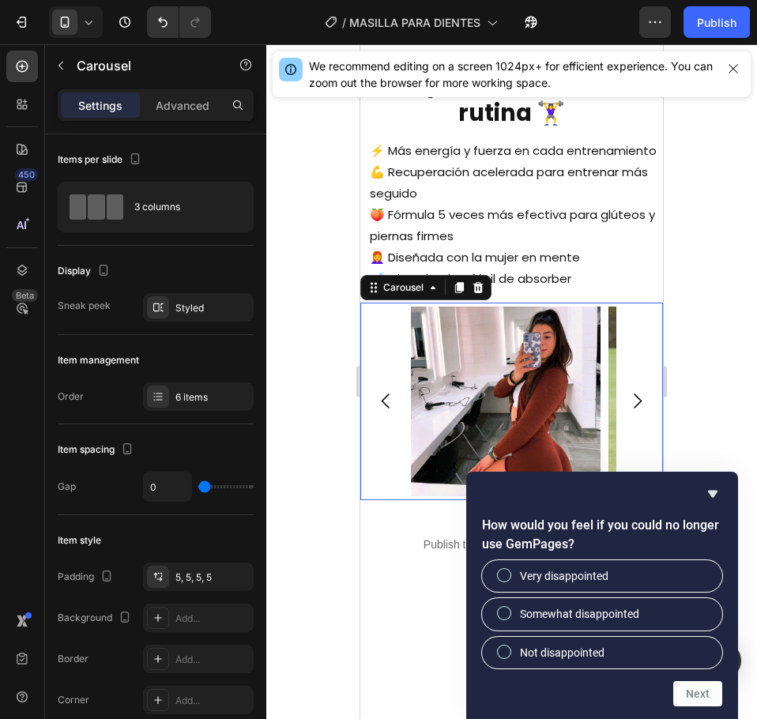
click at [718, 416] on div at bounding box center [511, 381] width 491 height 675
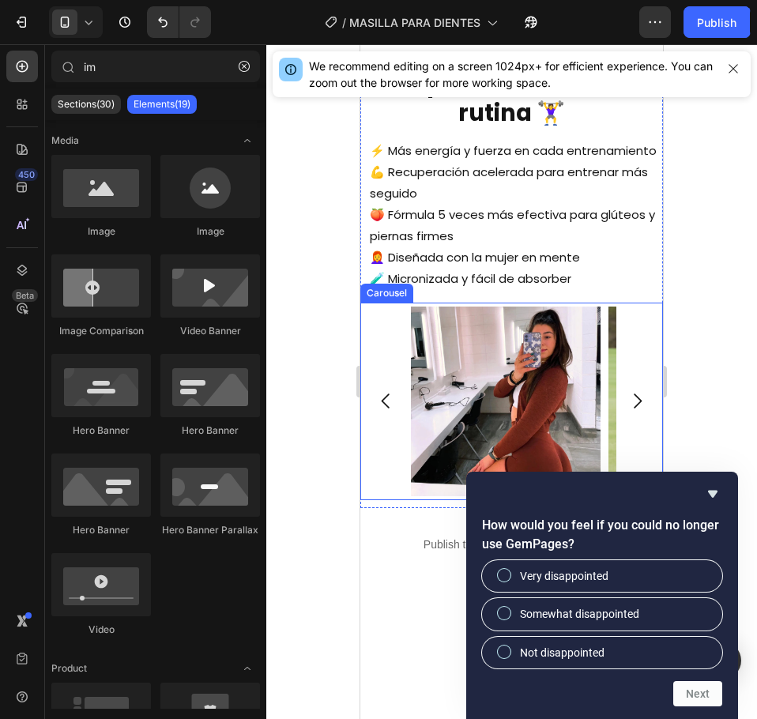
click at [289, 443] on div at bounding box center [511, 381] width 491 height 675
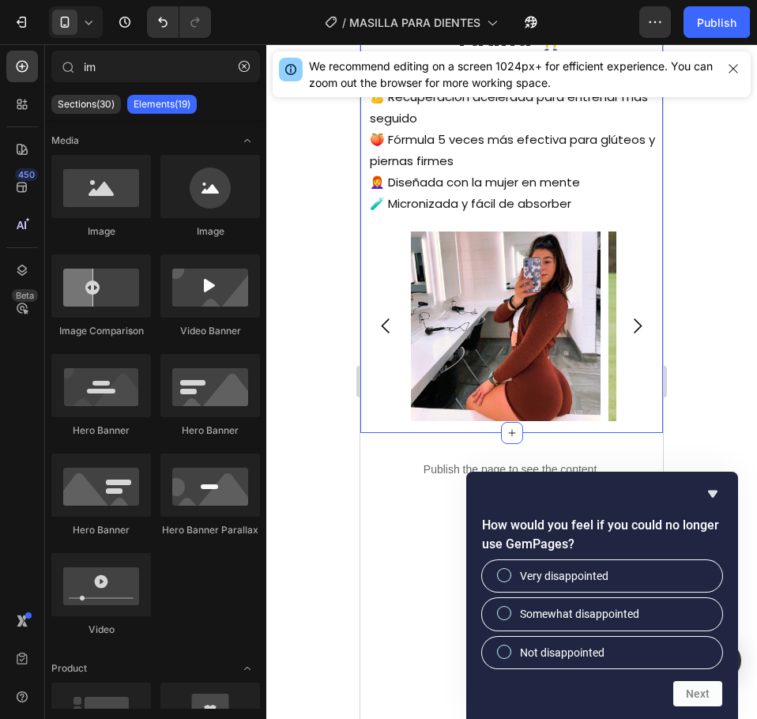
scroll to position [1750, 0]
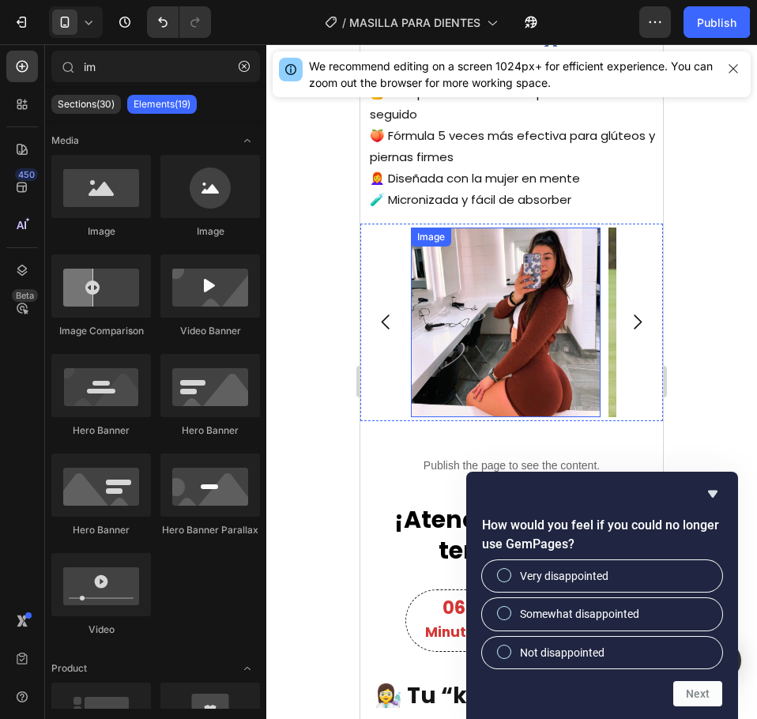
click at [442, 365] on img at bounding box center [506, 323] width 190 height 190
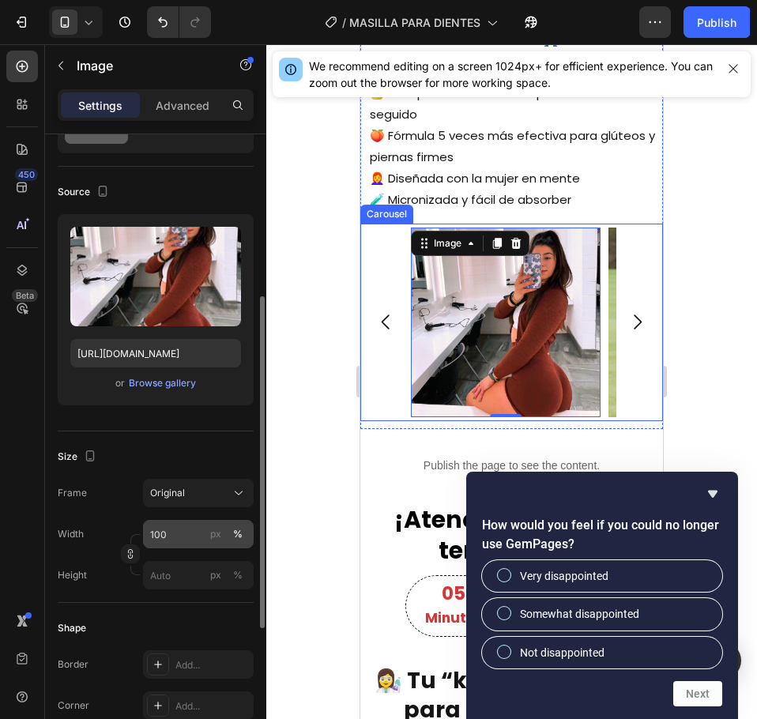
scroll to position [158, 0]
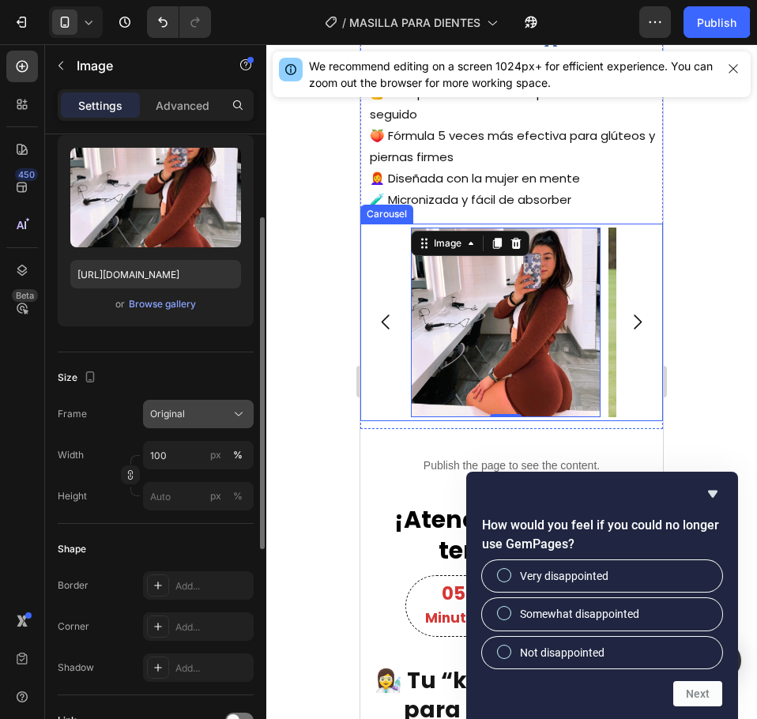
click at [183, 416] on span "Original" at bounding box center [167, 414] width 35 height 14
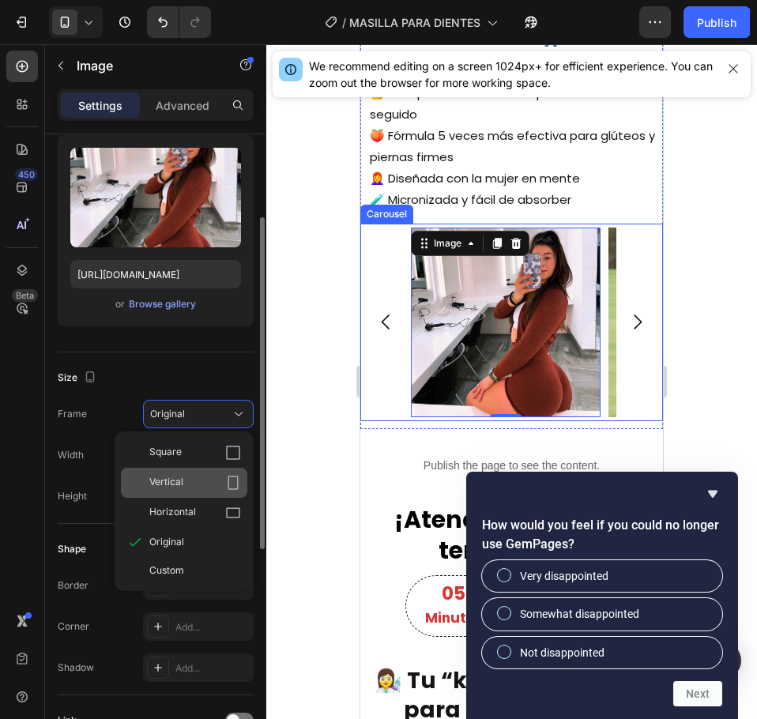
click at [187, 477] on div "Vertical" at bounding box center [195, 483] width 92 height 16
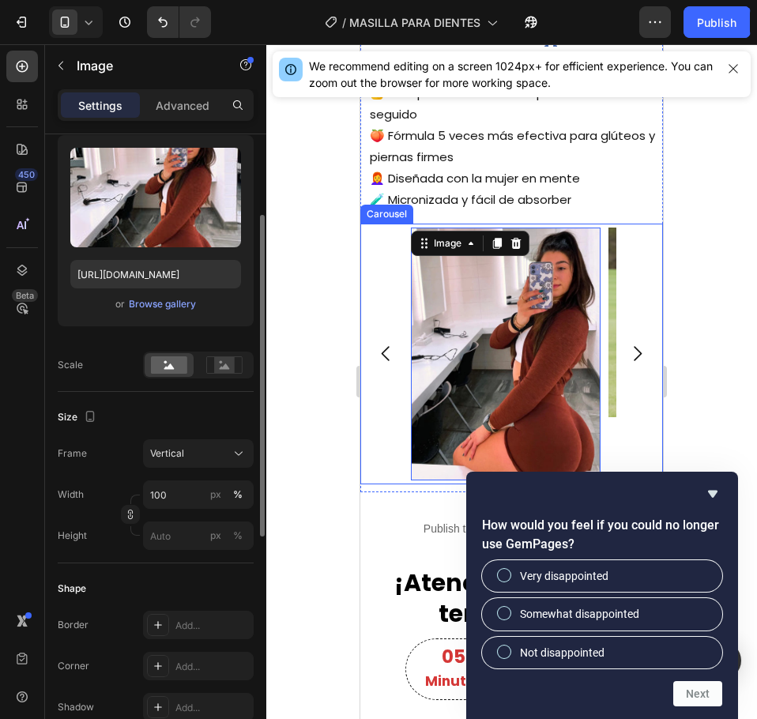
click at [303, 405] on div at bounding box center [511, 381] width 491 height 675
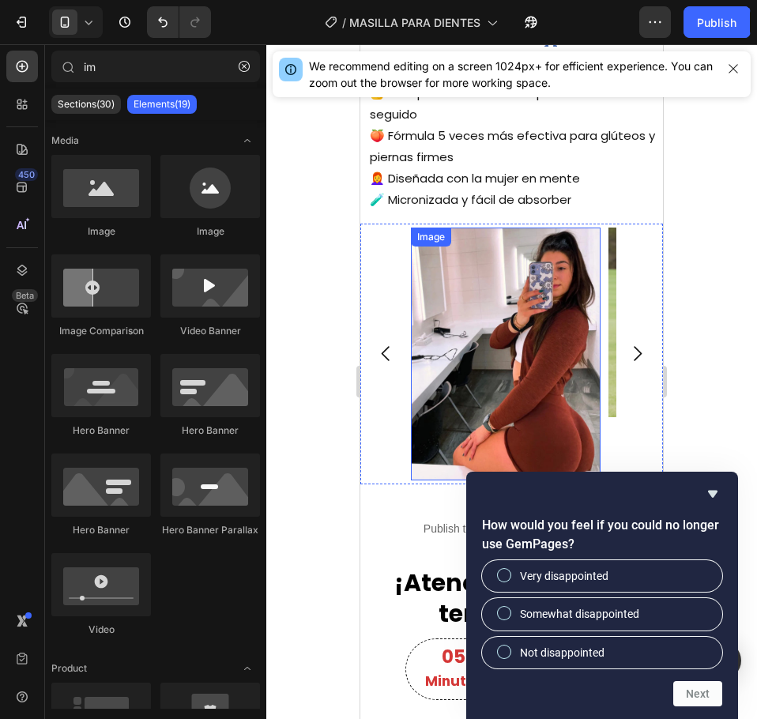
click at [439, 381] on img at bounding box center [506, 354] width 190 height 253
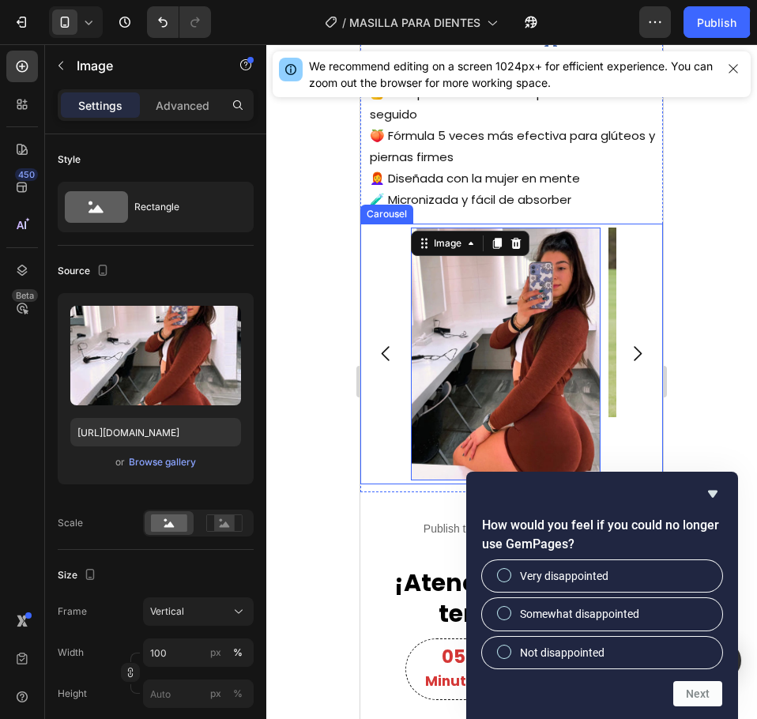
click at [634, 362] on icon "Carousel Next Arrow" at bounding box center [638, 354] width 8 height 15
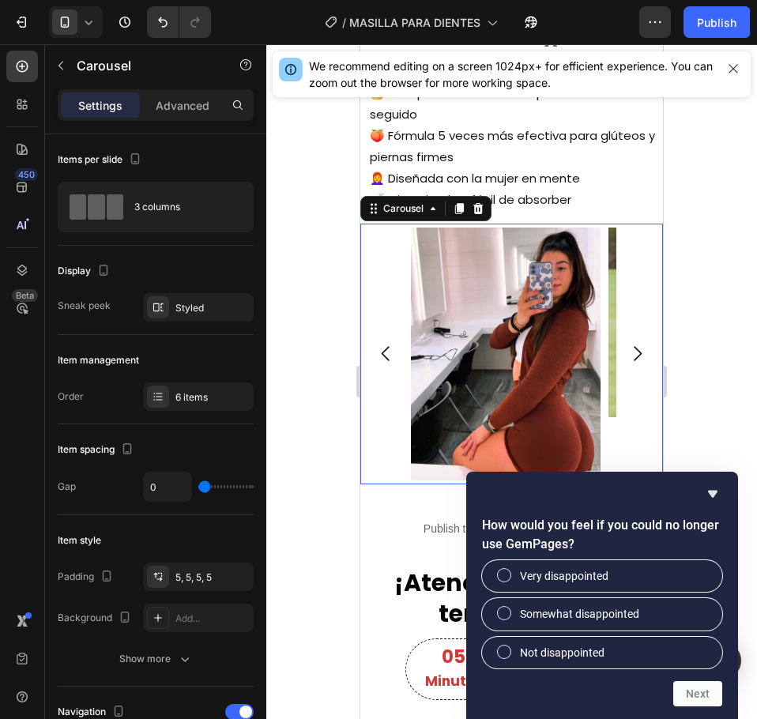
click at [628, 364] on icon "Carousel Next Arrow" at bounding box center [637, 353] width 21 height 21
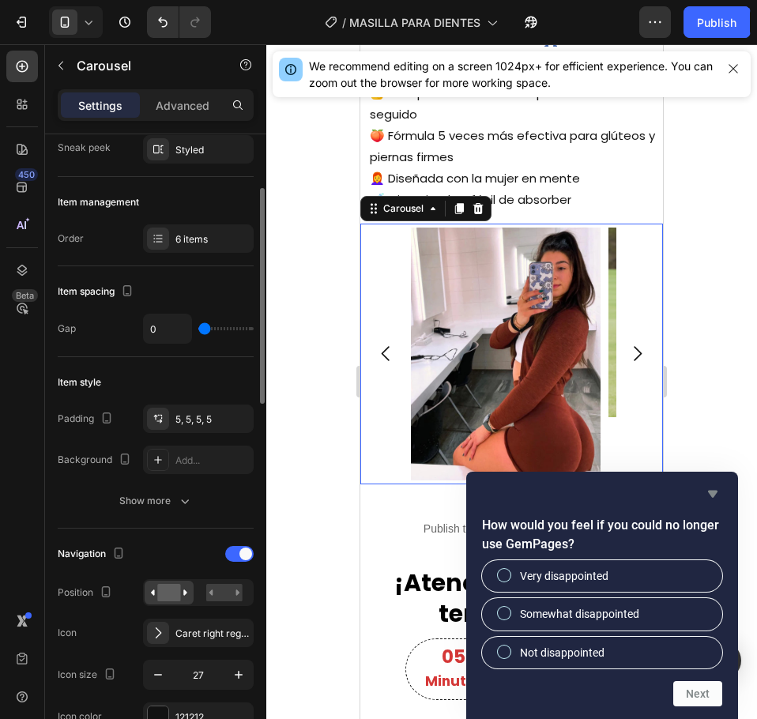
click at [719, 495] on icon "Hide survey" at bounding box center [712, 493] width 19 height 19
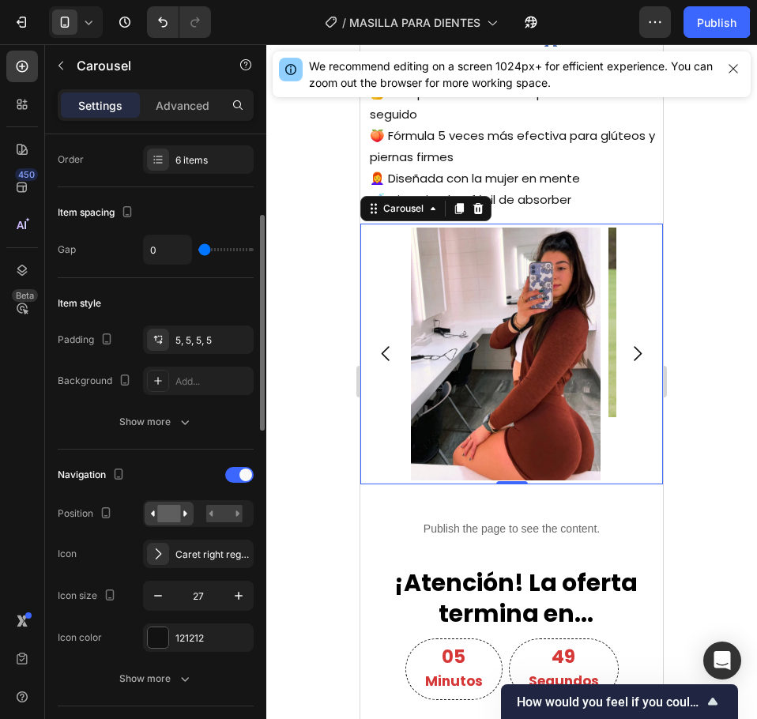
scroll to position [316, 0]
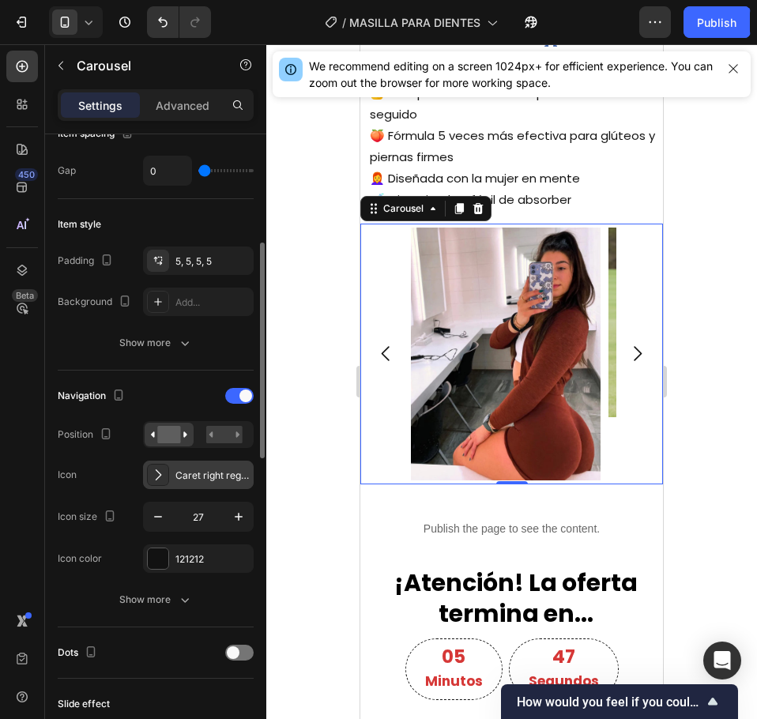
click at [173, 477] on div "Caret right regular" at bounding box center [198, 475] width 111 height 28
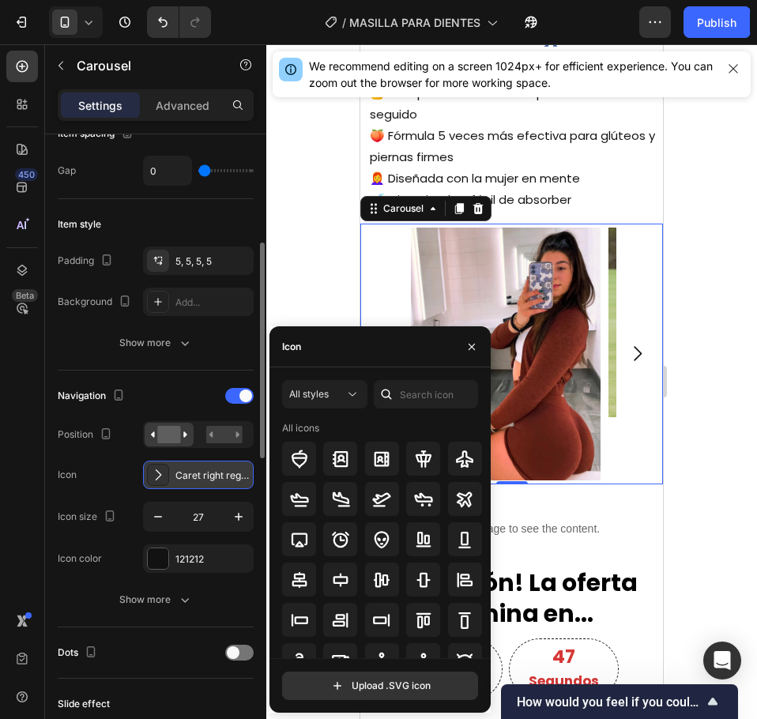
click at [173, 477] on div "Caret right regular" at bounding box center [198, 475] width 111 height 28
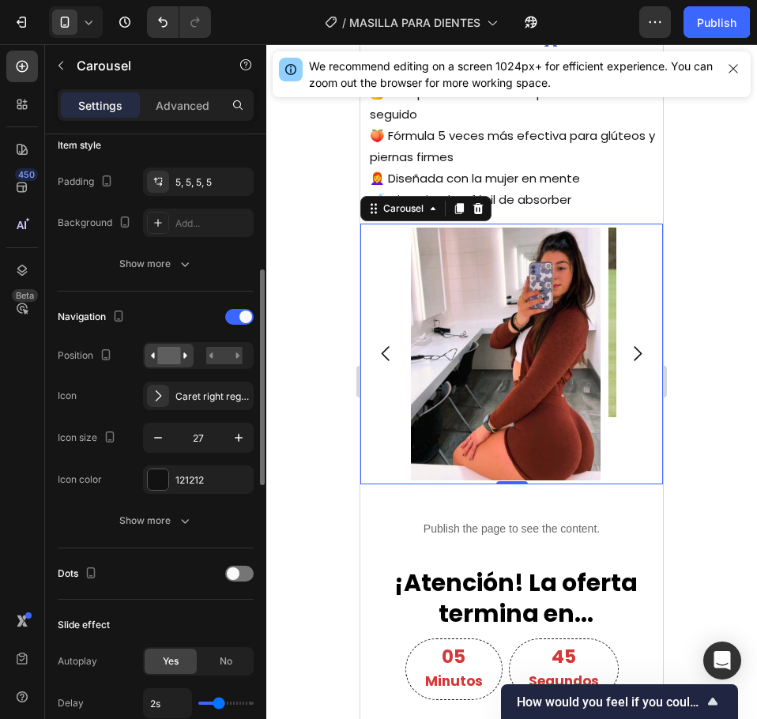
scroll to position [474, 0]
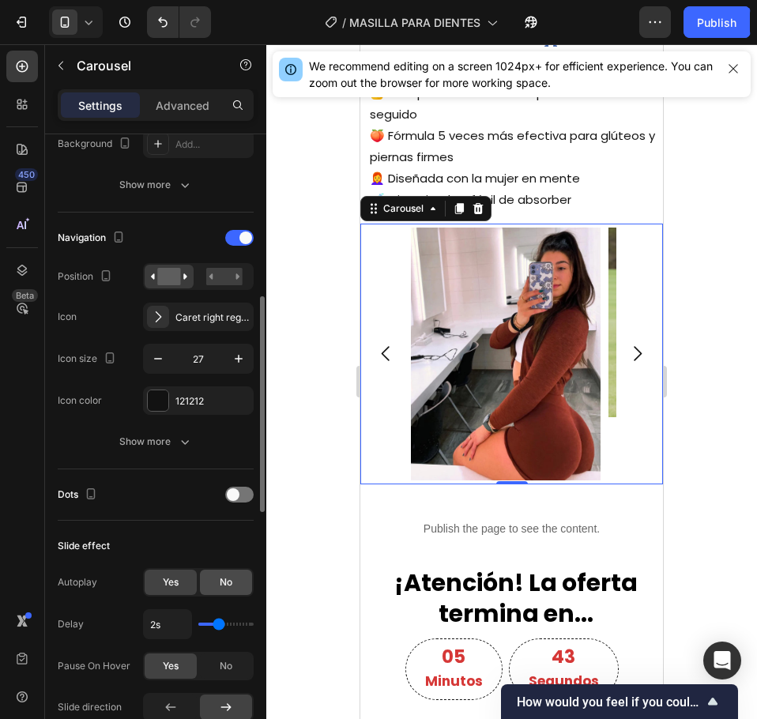
click at [214, 592] on div "No" at bounding box center [226, 582] width 52 height 25
click at [158, 585] on div "Yes" at bounding box center [171, 582] width 52 height 25
click at [222, 582] on span "No" at bounding box center [226, 582] width 13 height 14
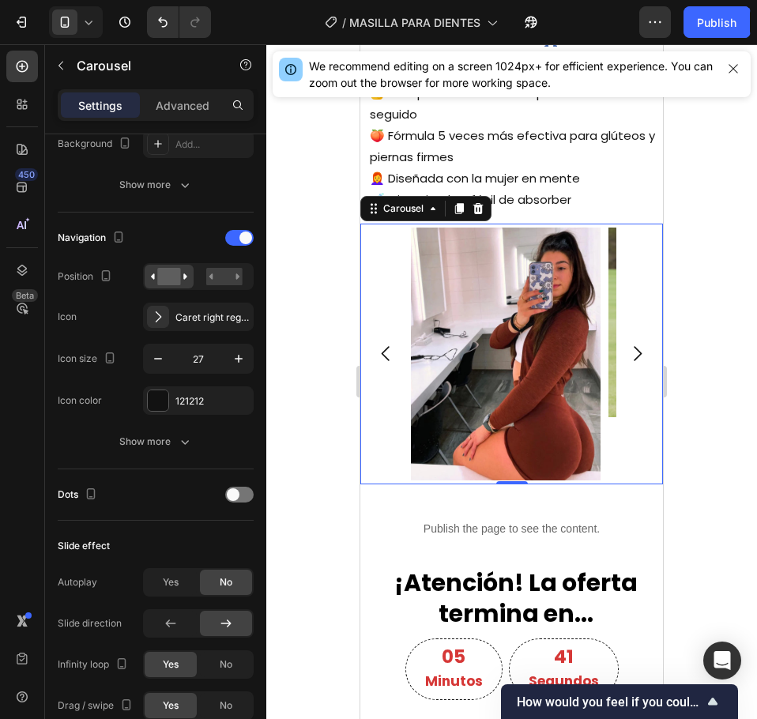
click at [627, 364] on icon "Carousel Next Arrow" at bounding box center [637, 353] width 21 height 21
click at [166, 573] on div "Yes" at bounding box center [171, 582] width 52 height 25
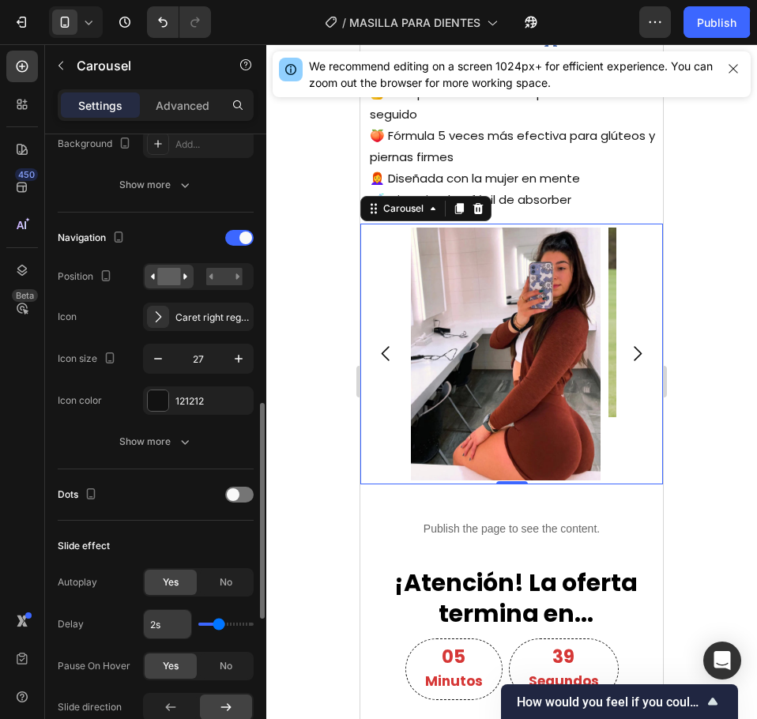
scroll to position [553, 0]
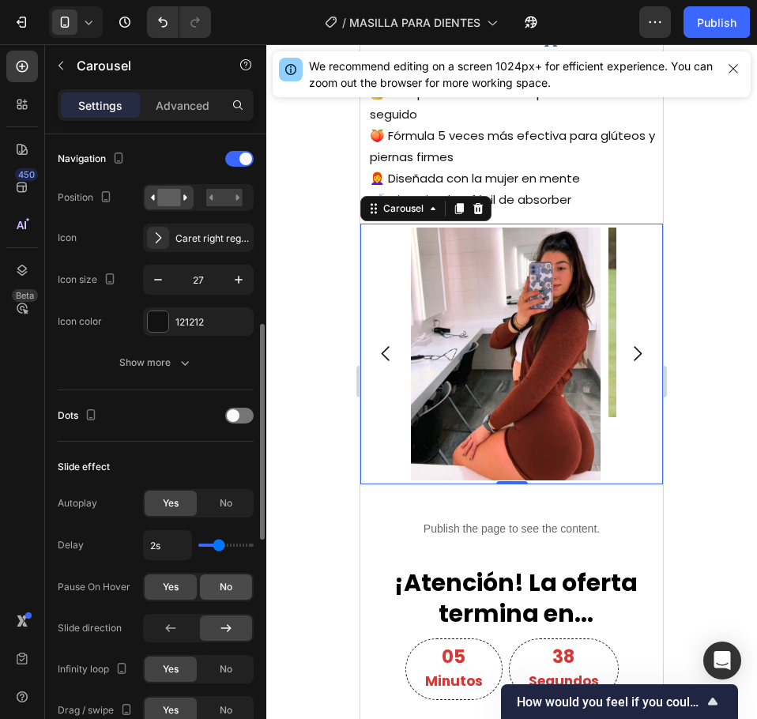
click at [222, 587] on span "No" at bounding box center [226, 587] width 13 height 14
click at [165, 590] on span "Yes" at bounding box center [171, 587] width 16 height 14
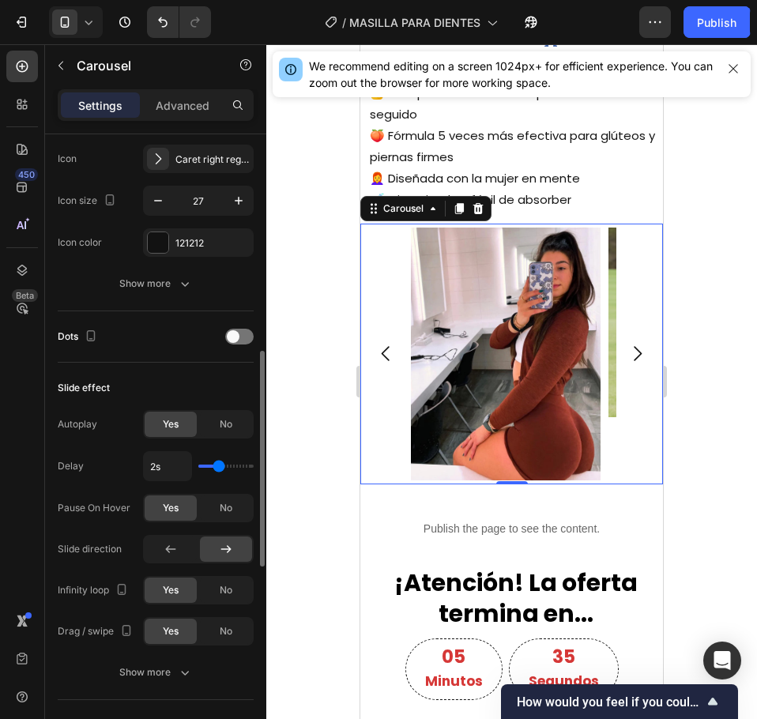
click at [164, 635] on span "Yes" at bounding box center [171, 631] width 16 height 14
click at [213, 635] on div "No" at bounding box center [226, 631] width 52 height 25
click at [163, 628] on span "Yes" at bounding box center [171, 631] width 16 height 14
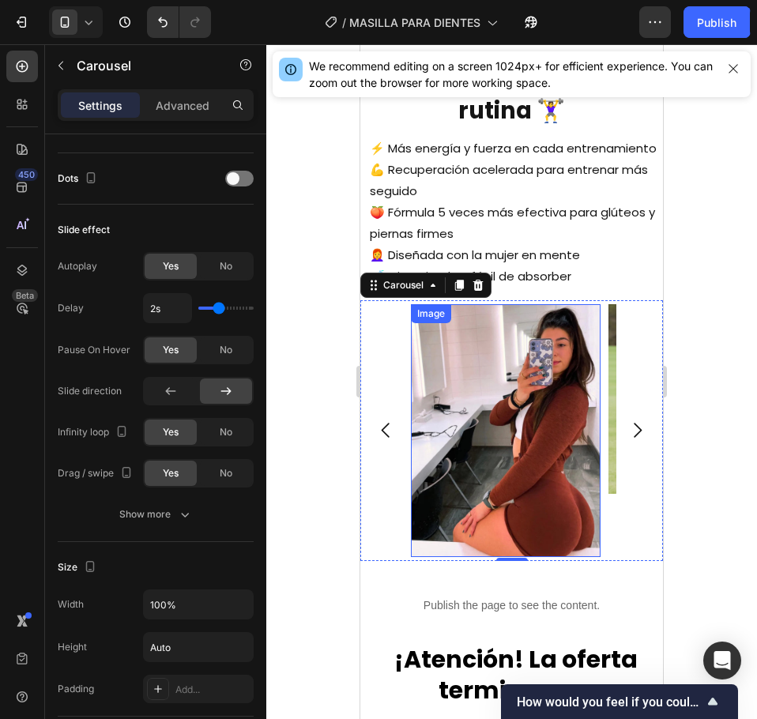
scroll to position [1671, 0]
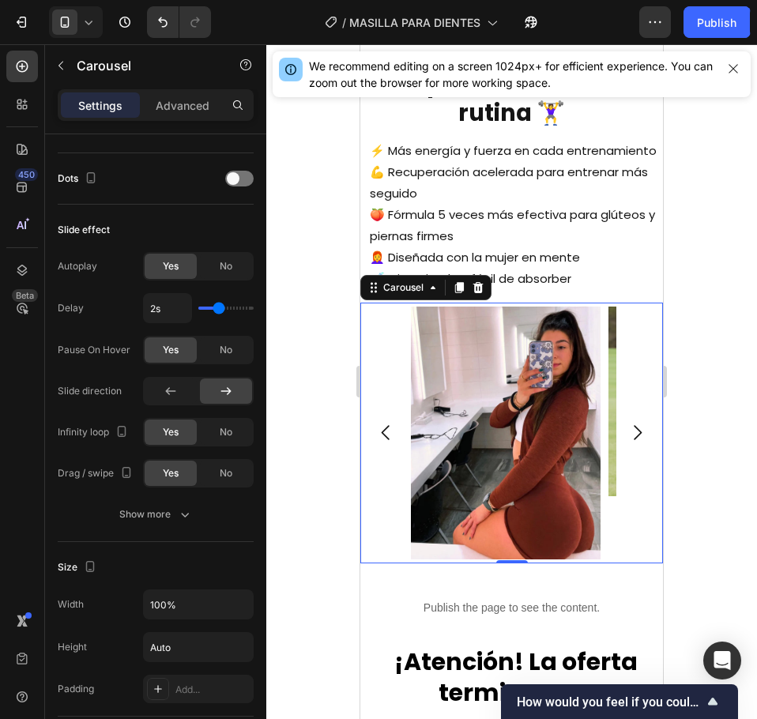
click at [703, 489] on div at bounding box center [511, 381] width 491 height 675
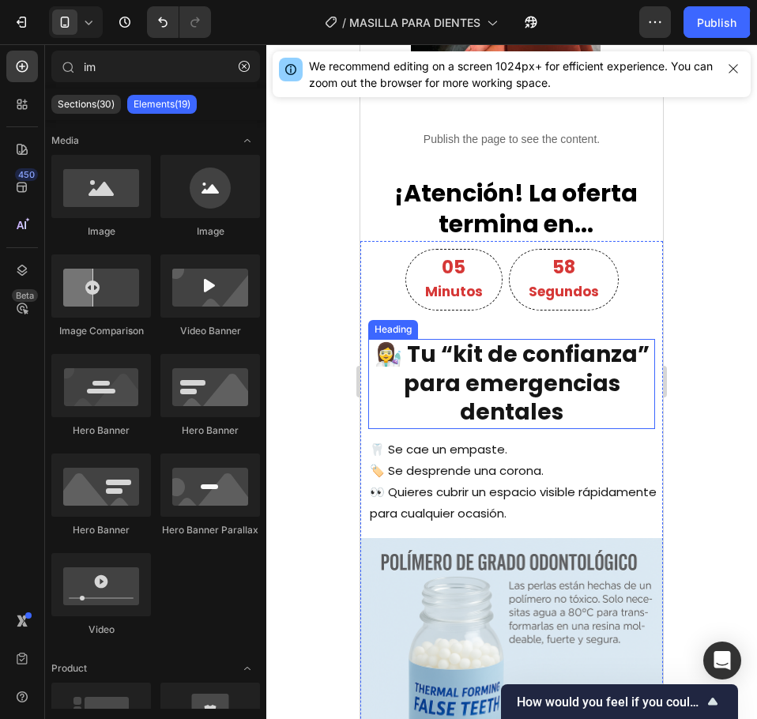
scroll to position [2146, 0]
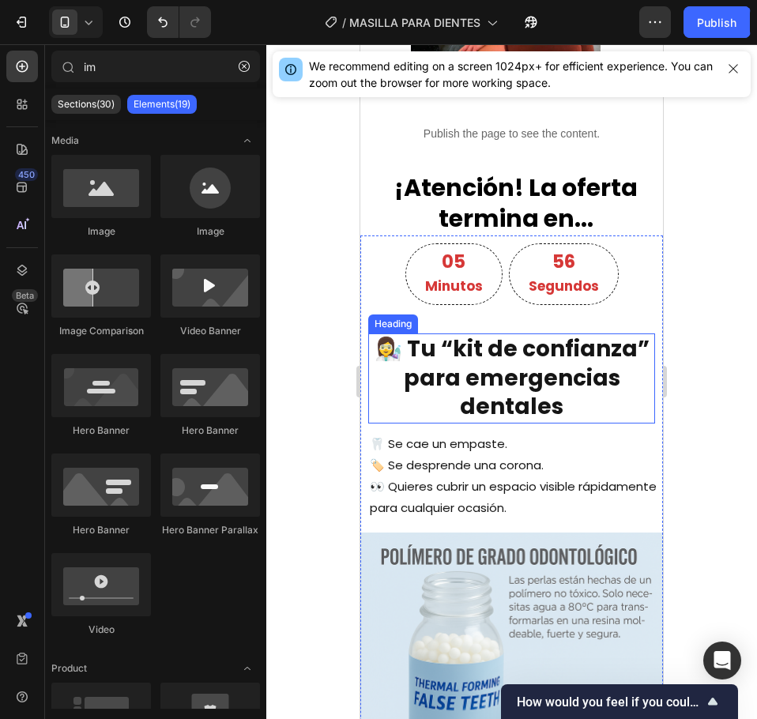
click at [538, 411] on h2 "👩‍🔬 Tu “kit de confianza” para emergencias dentales" at bounding box center [511, 377] width 287 height 89
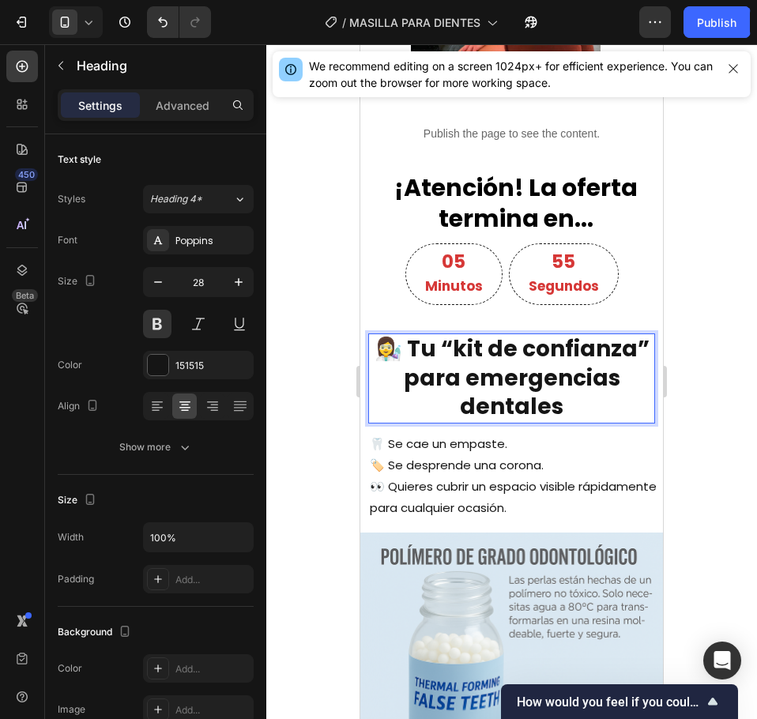
click at [538, 411] on h2 "👩‍🔬 Tu “kit de confianza” para emergencias dentales" at bounding box center [511, 377] width 287 height 89
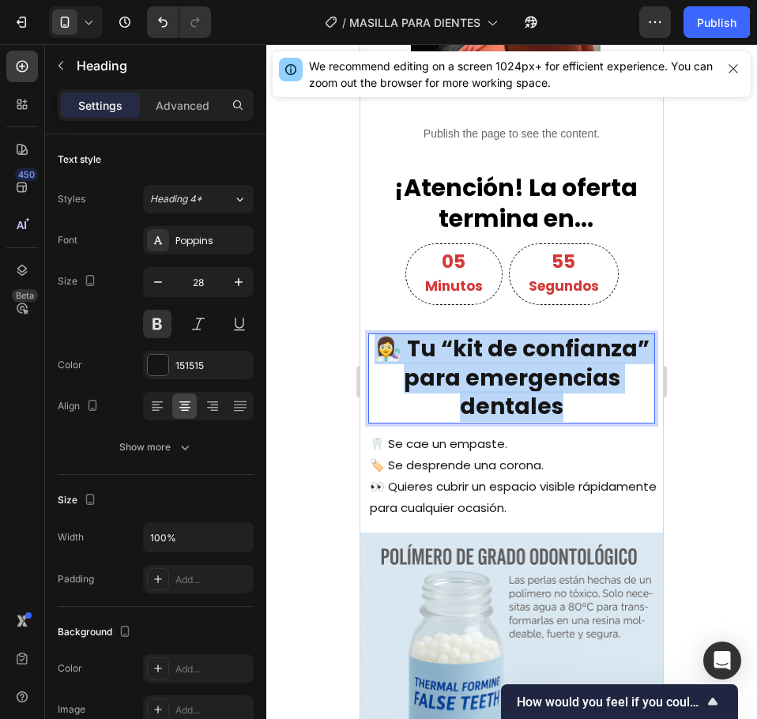
click at [538, 411] on p "👩‍🔬 Tu “kit de confianza” para emergencias dentales" at bounding box center [512, 378] width 284 height 86
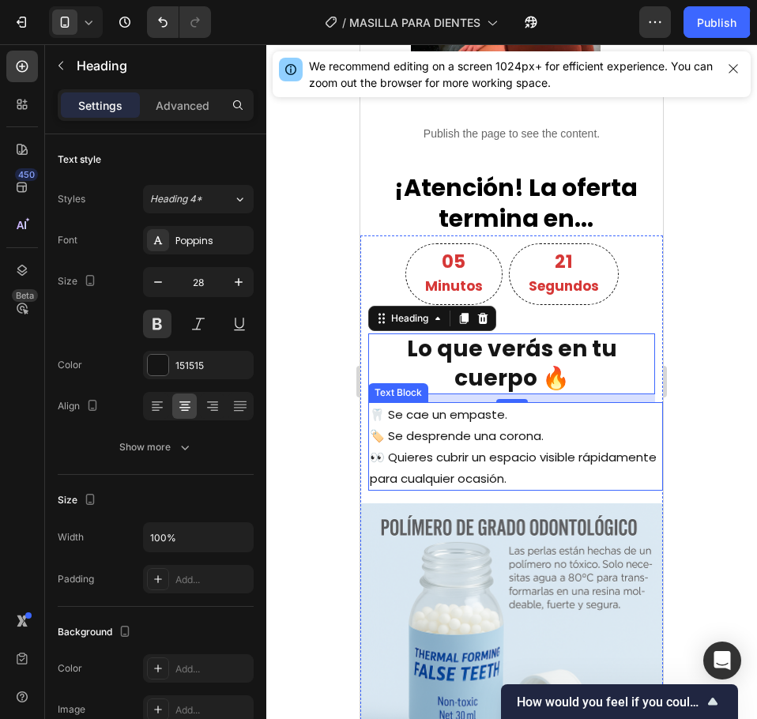
click at [489, 475] on p "👀 Quieres cubrir un espacio visible rápidamente para cualquier ocasión." at bounding box center [516, 468] width 292 height 43
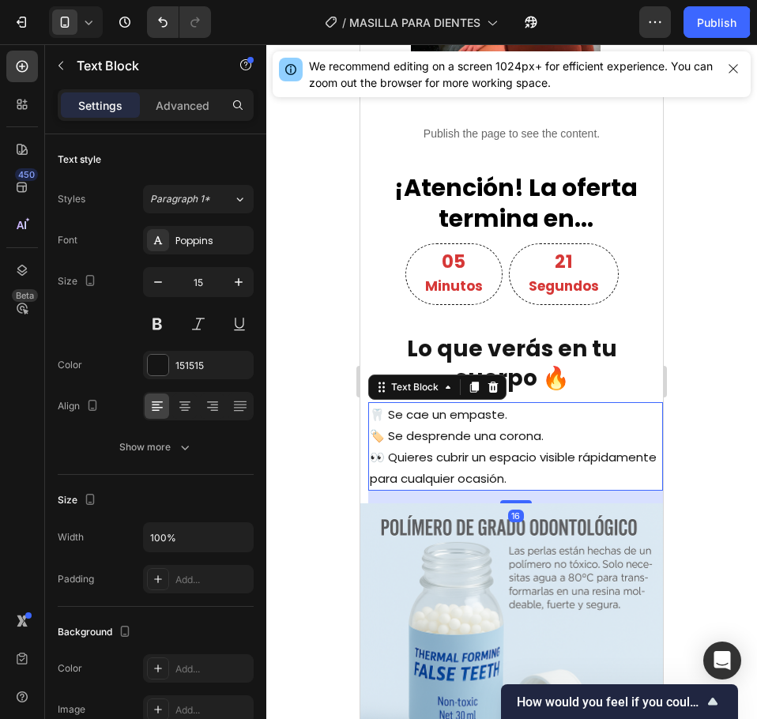
click at [489, 475] on p "👀 Quieres cubrir un espacio visible rápidamente para cualquier ocasión." at bounding box center [516, 468] width 292 height 43
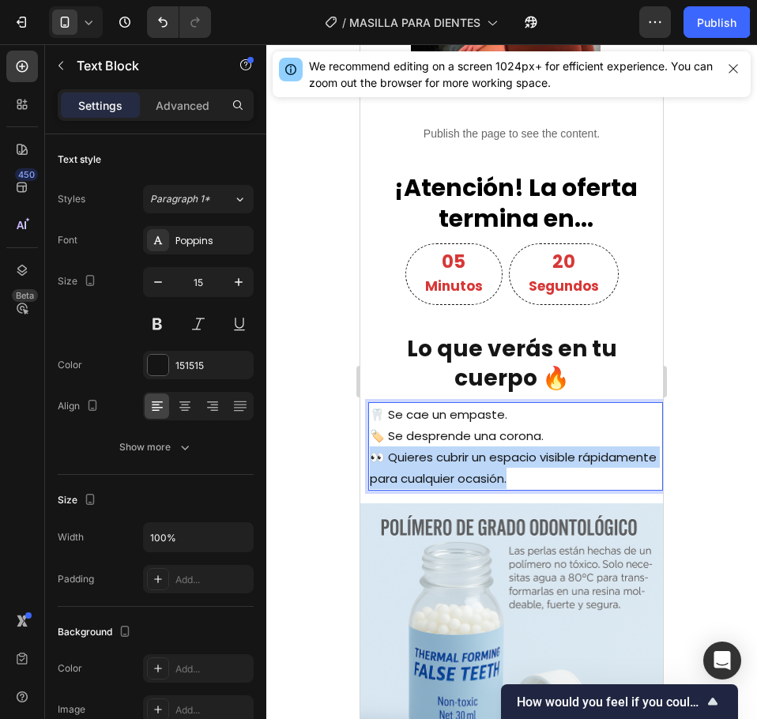
click at [489, 475] on p "👀 Quieres cubrir un espacio visible rápidamente para cualquier ocasión." at bounding box center [516, 468] width 292 height 43
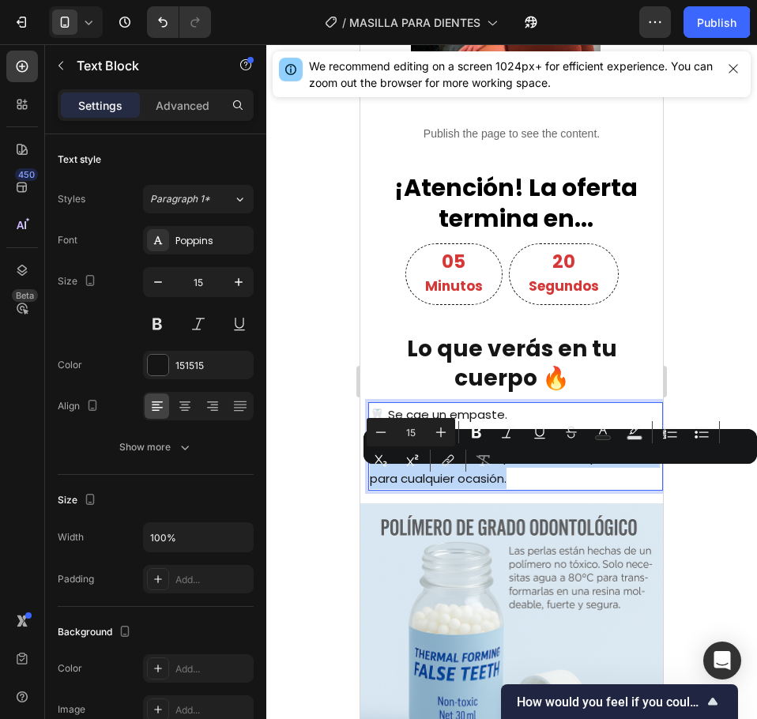
click at [489, 475] on p "👀 Quieres cubrir un espacio visible rápidamente para cualquier ocasión." at bounding box center [516, 468] width 292 height 43
click at [613, 489] on p "👀 Quieres cubrir un espacio visible rápidamente para cualquier ocasión." at bounding box center [516, 468] width 292 height 43
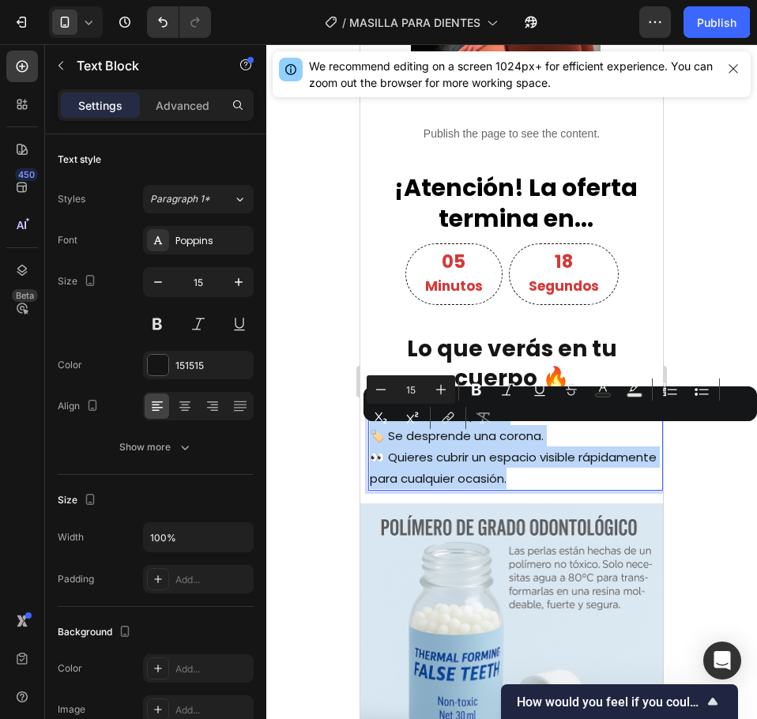
drag, startPoint x: 605, startPoint y: 501, endPoint x: 720, endPoint y: 472, distance: 118.3
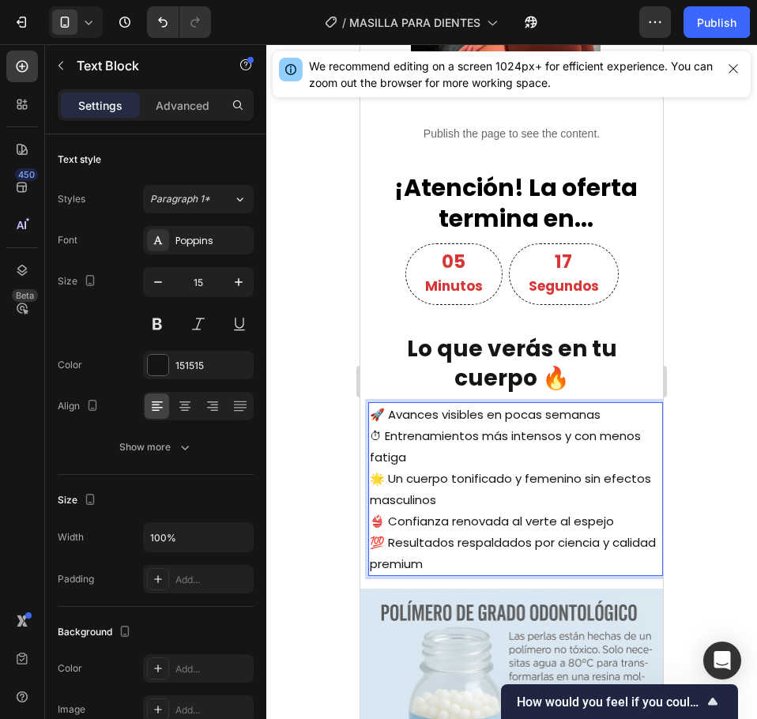
click at [317, 392] on div at bounding box center [511, 381] width 491 height 675
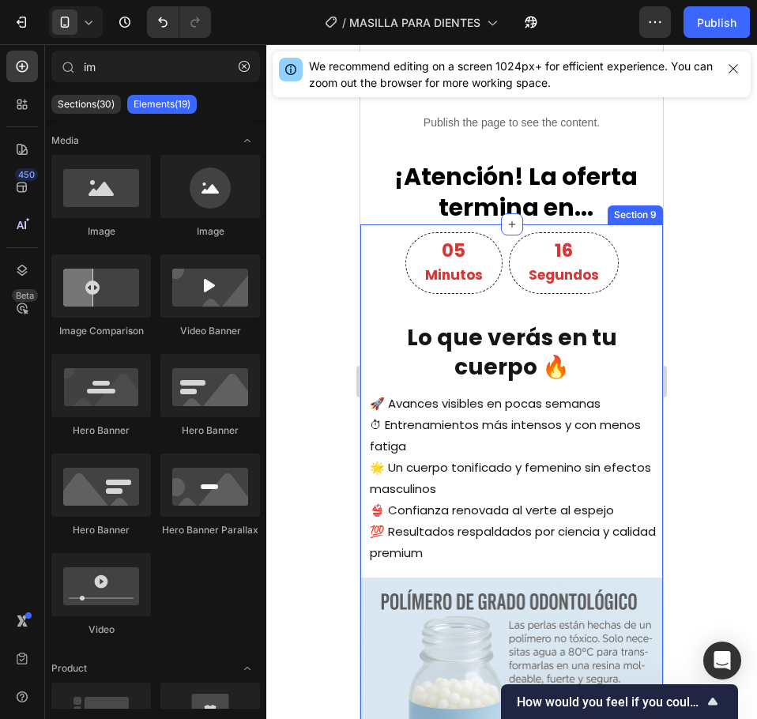
scroll to position [2304, 0]
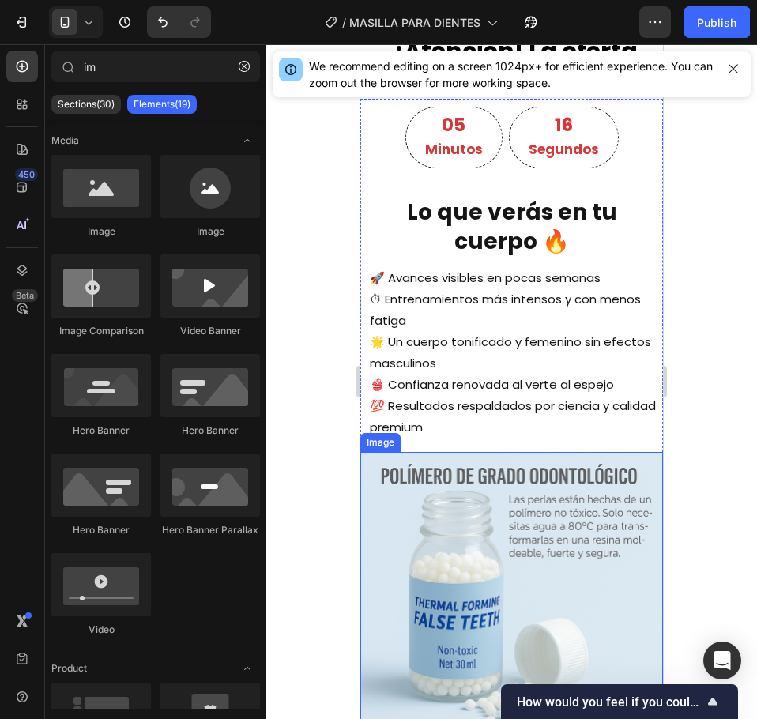
click at [560, 529] on img at bounding box center [511, 603] width 303 height 303
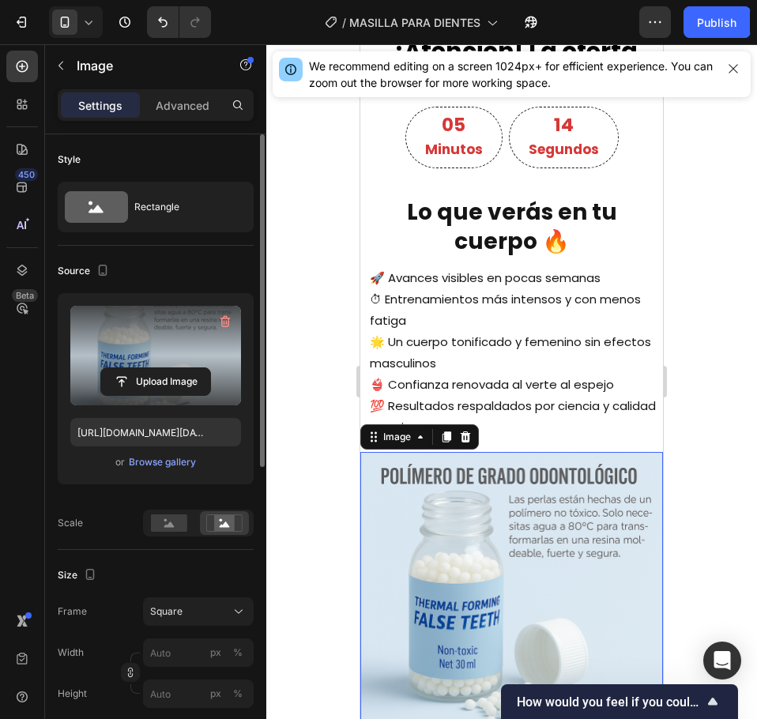
click at [153, 335] on label at bounding box center [155, 356] width 171 height 100
click at [153, 368] on input "file" at bounding box center [155, 381] width 109 height 27
click at [173, 325] on label at bounding box center [155, 356] width 171 height 100
click at [173, 368] on input "file" at bounding box center [155, 381] width 109 height 27
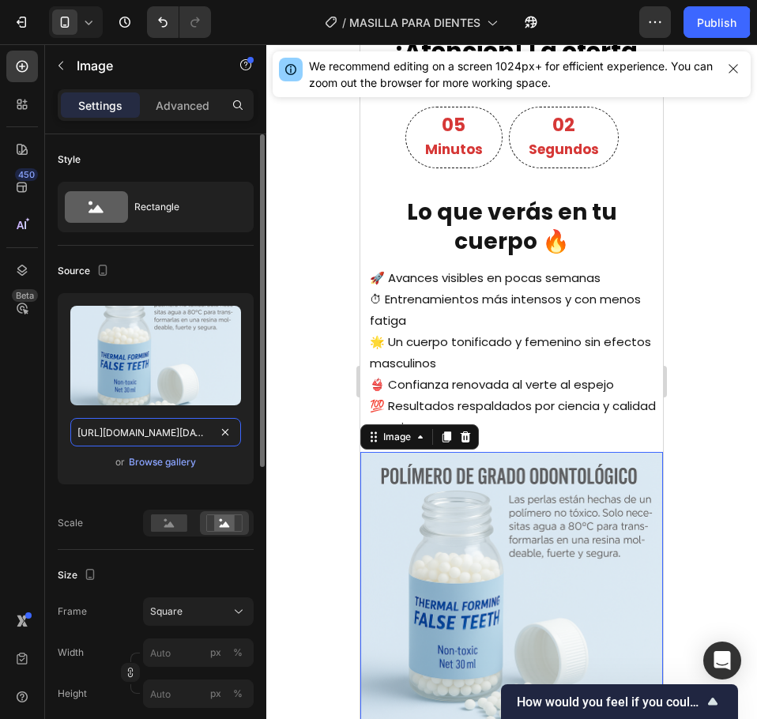
click at [171, 432] on input "https://cdn.shopify.com/s/files/1/0673/1772/7371/files/ChatGPTImage20ago2025_23…" at bounding box center [155, 432] width 171 height 28
paste input "D_NQ_NP_948142-MCO89794790537_082025-O.webp?v=1758939338"
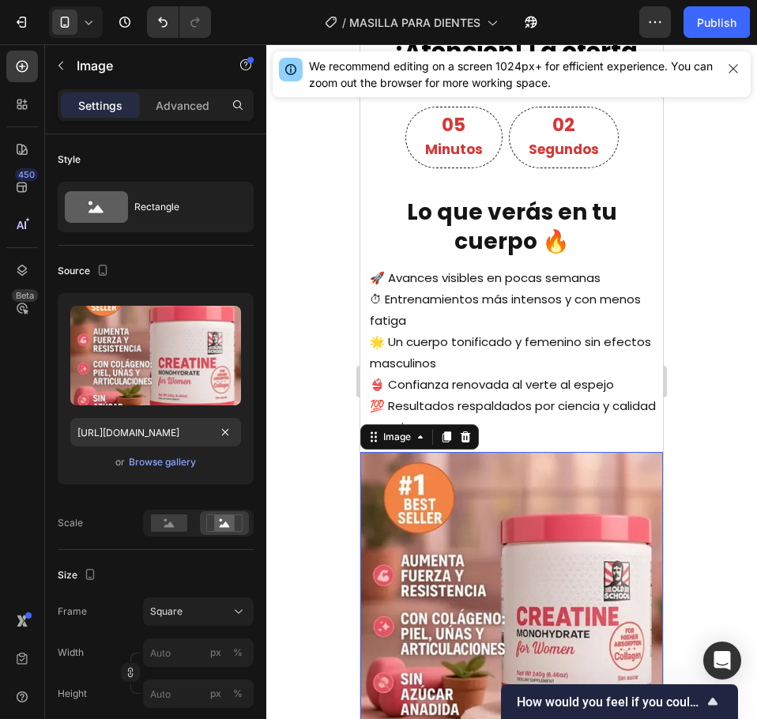
scroll to position [0, 0]
click at [296, 400] on div at bounding box center [511, 381] width 491 height 675
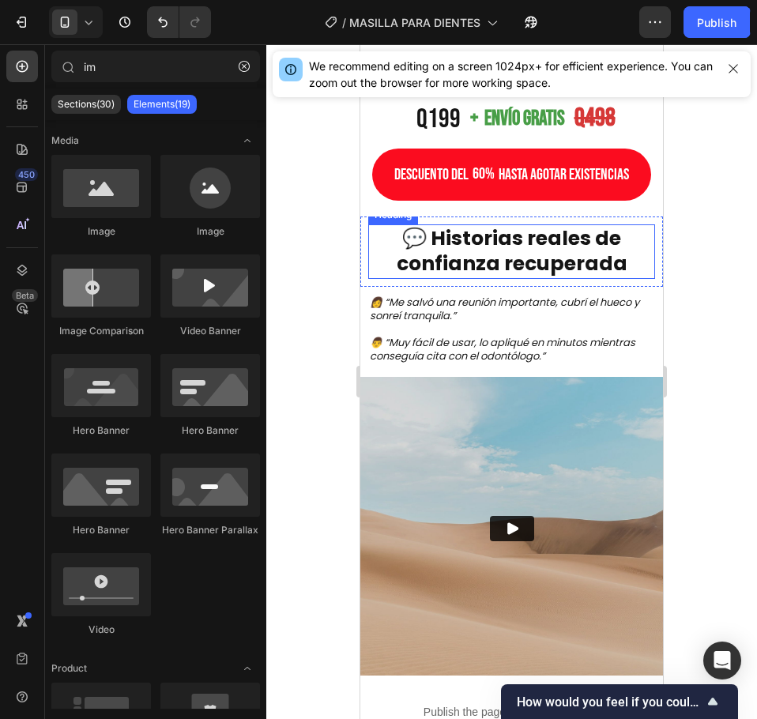
scroll to position [977, 0]
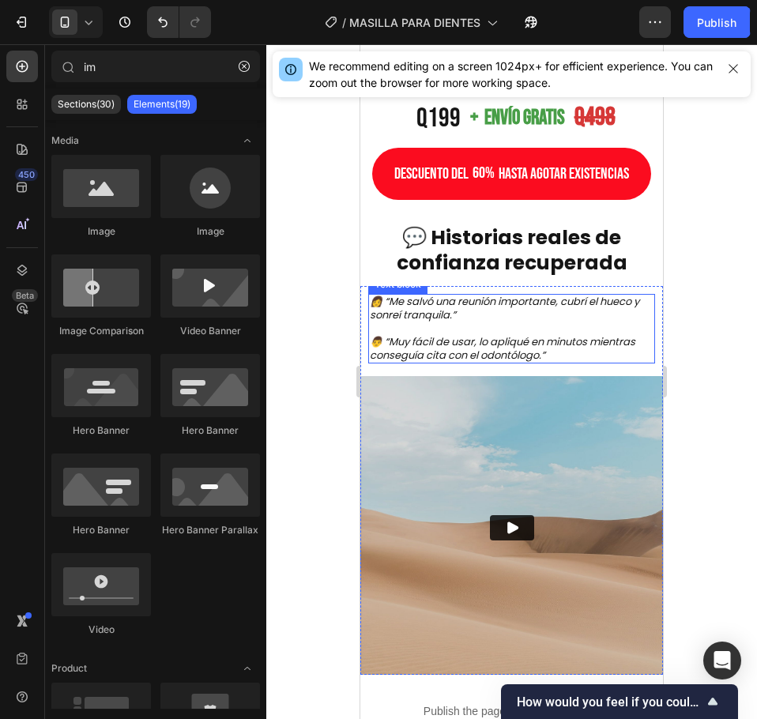
click at [464, 352] on p "👨 “Muy fácil de usar, lo apliqué en minutos mientras conseguía cita con el odon…" at bounding box center [512, 349] width 284 height 27
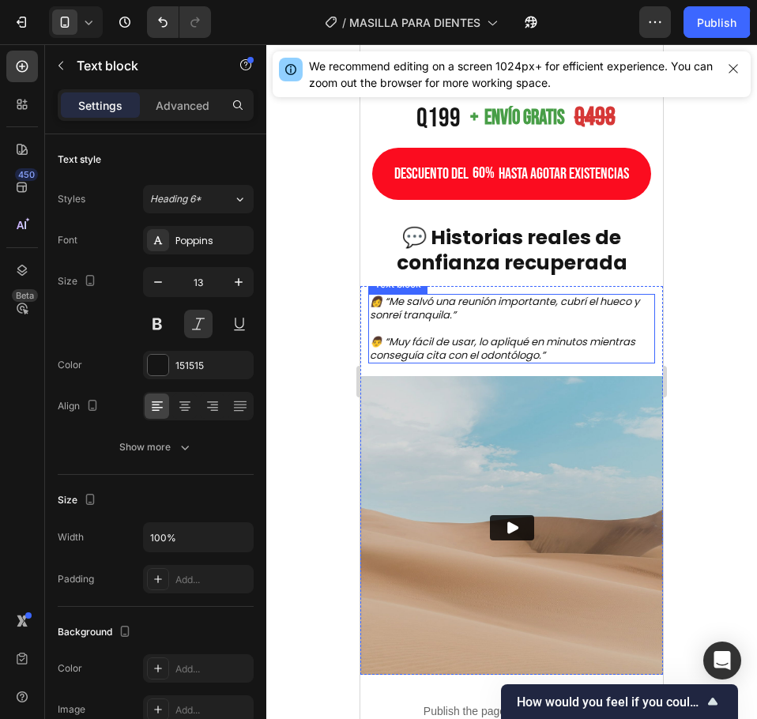
click at [464, 352] on p "👨 “Muy fácil de usar, lo apliqué en minutos mientras conseguía cita con el odon…" at bounding box center [512, 349] width 284 height 27
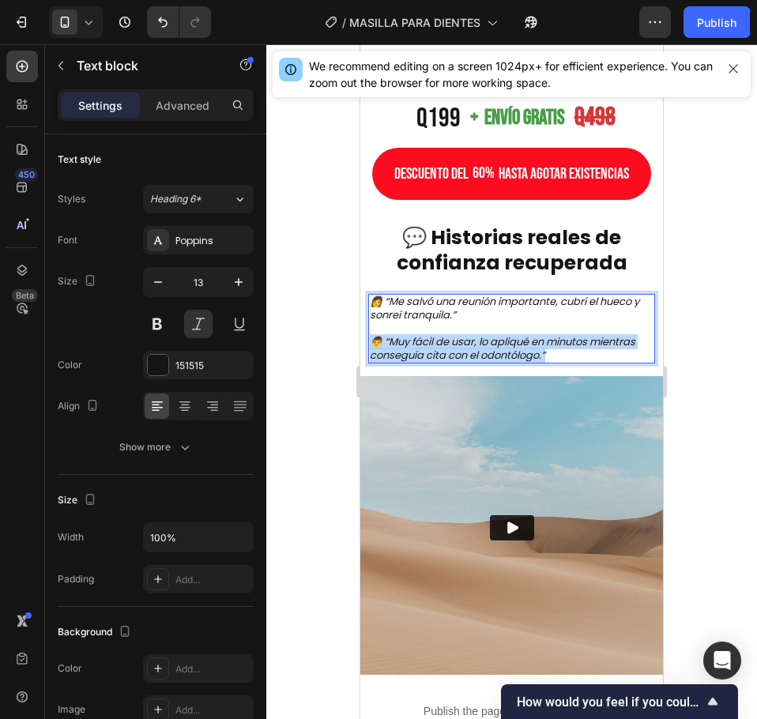
click at [464, 352] on p "👨 “Muy fácil de usar, lo apliqué en minutos mientras conseguía cita con el odon…" at bounding box center [512, 349] width 284 height 27
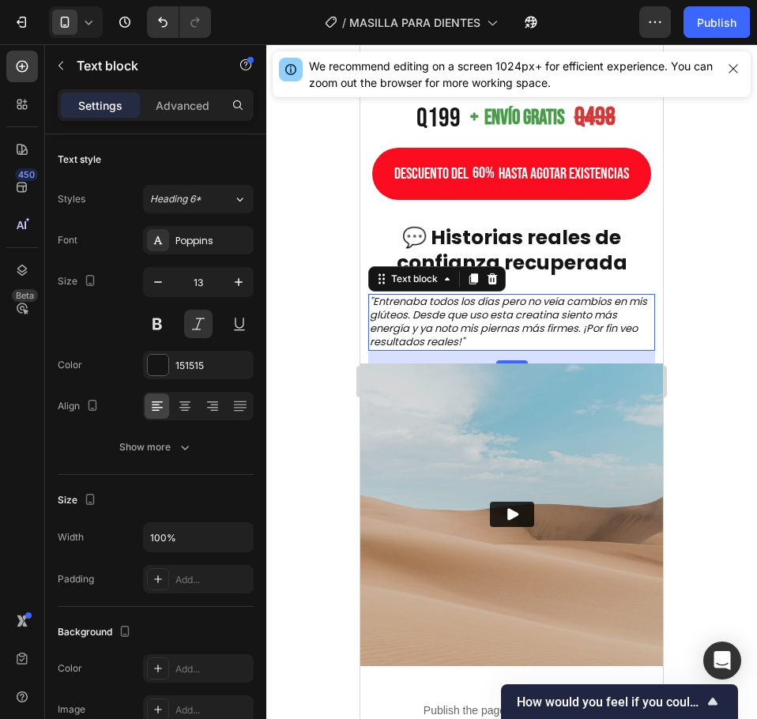
click at [339, 307] on div at bounding box center [511, 381] width 491 height 675
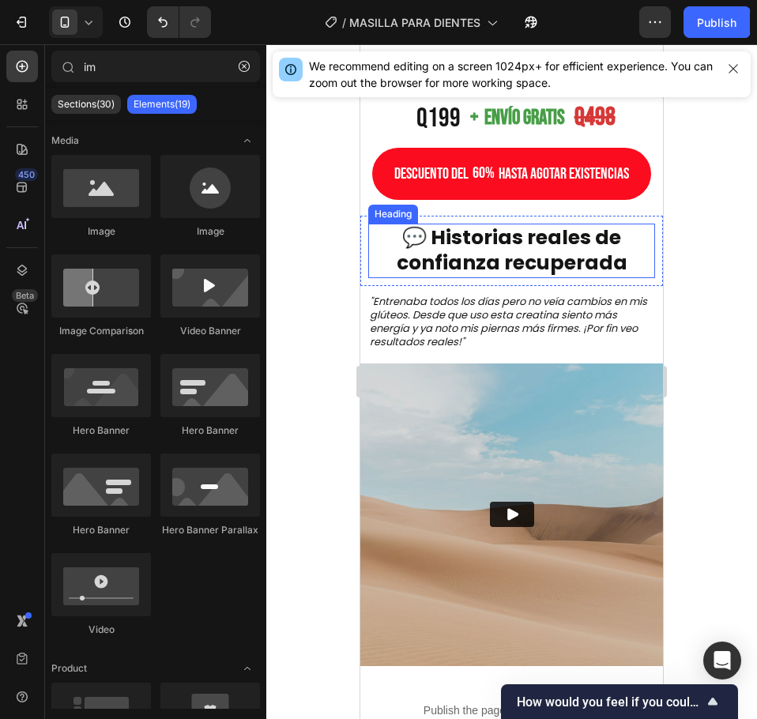
click at [573, 270] on h2 "💬 Historias reales de confianza recuperada" at bounding box center [511, 251] width 287 height 55
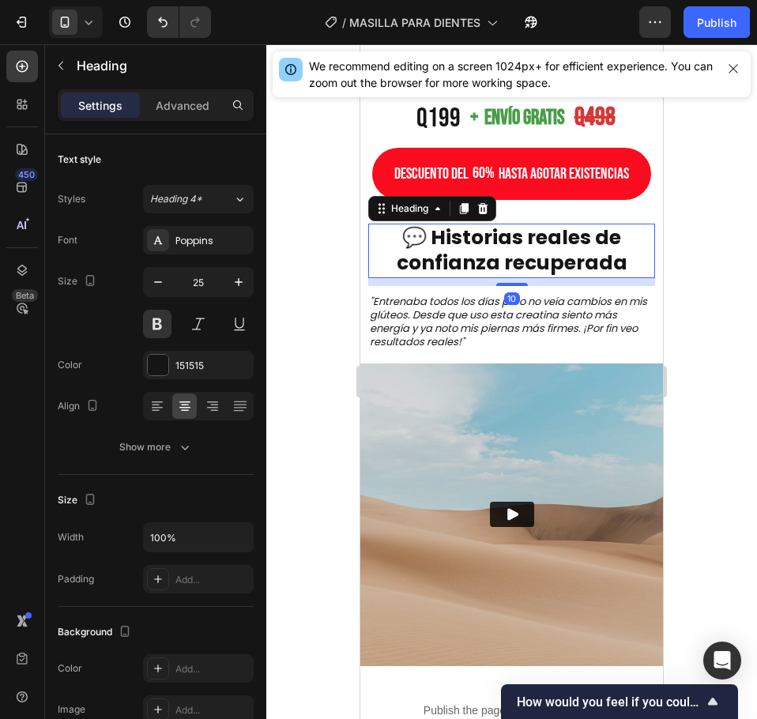
click at [573, 270] on h2 "💬 Historias reales de confianza recuperada" at bounding box center [511, 251] width 287 height 55
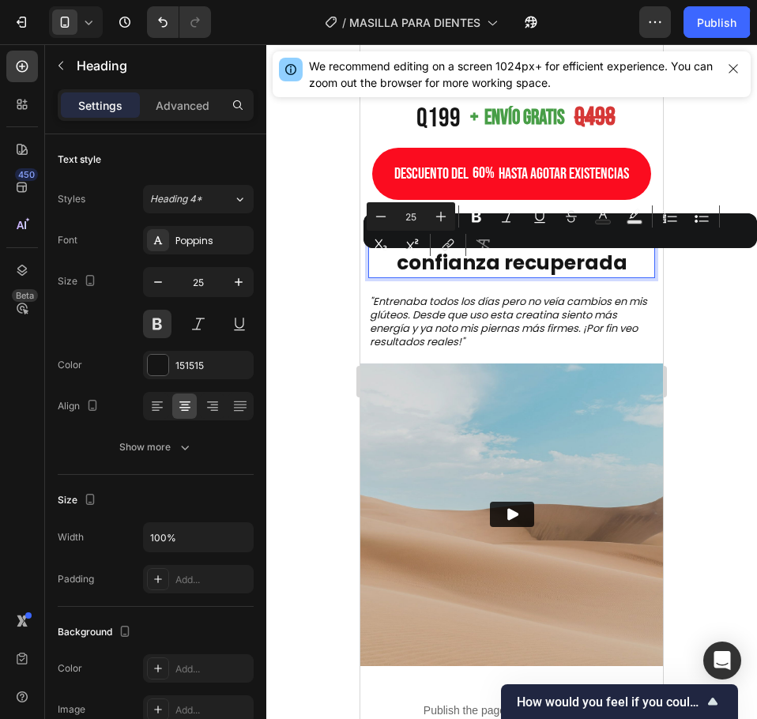
click at [609, 269] on p "💬 Historias reales de confianza recuperada" at bounding box center [512, 250] width 284 height 51
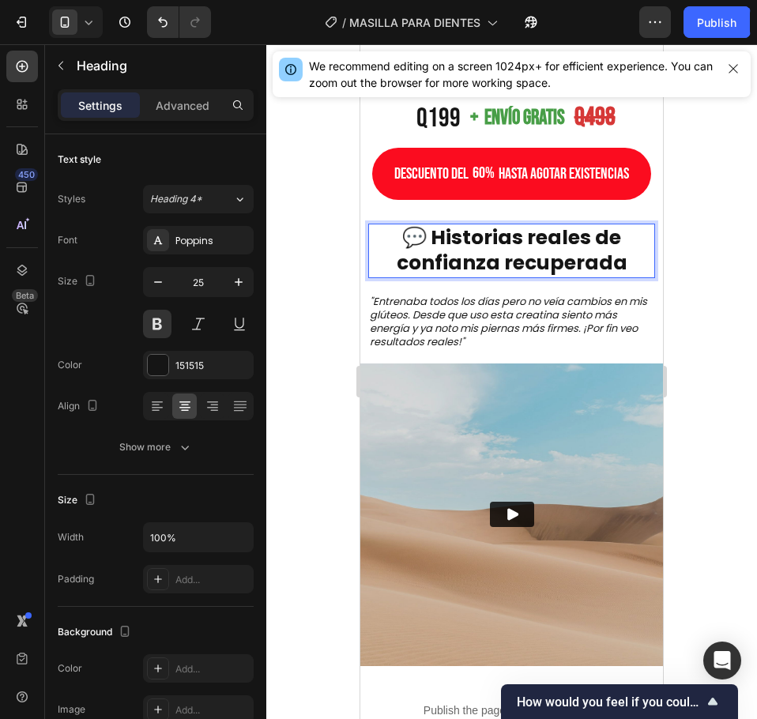
click at [621, 271] on p "💬 Historias reales de confianza recuperada" at bounding box center [512, 250] width 284 height 51
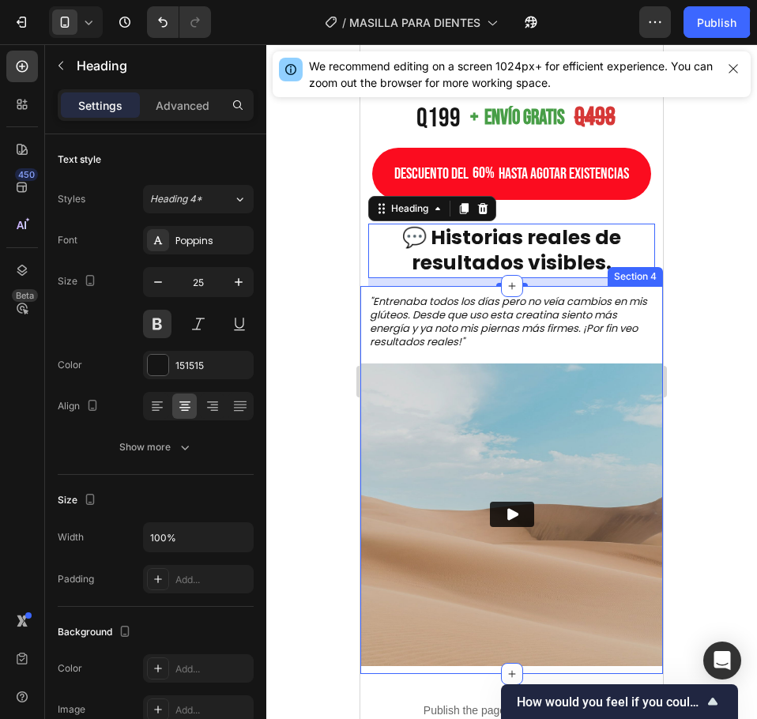
click at [514, 356] on div ""Entrenaba todos los días pero no veía cambios en mis glúteos. Desde que uso es…" at bounding box center [511, 476] width 303 height 380
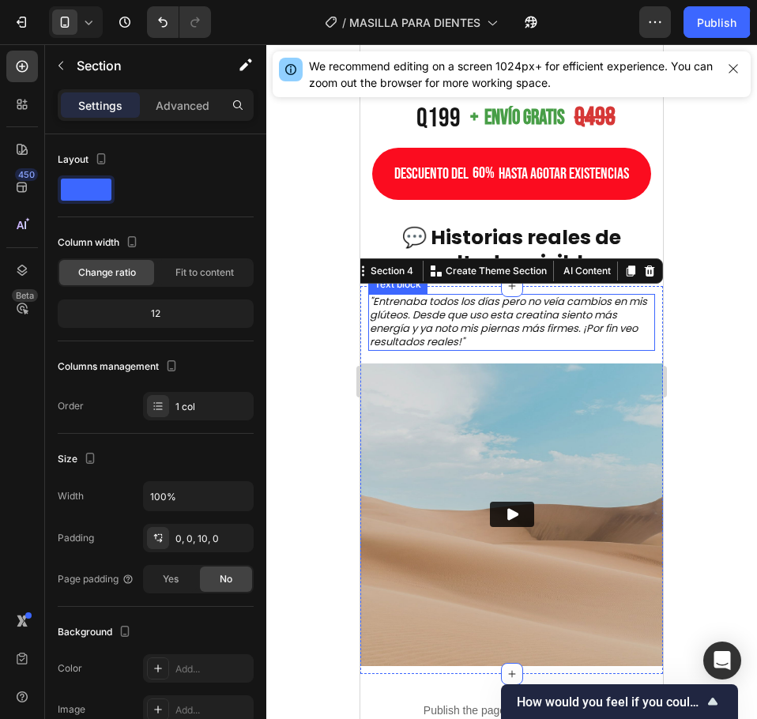
click at [498, 349] on p ""Entrenaba todos los días pero no veía cambios en mis glúteos. Desde que uso es…" at bounding box center [512, 323] width 284 height 54
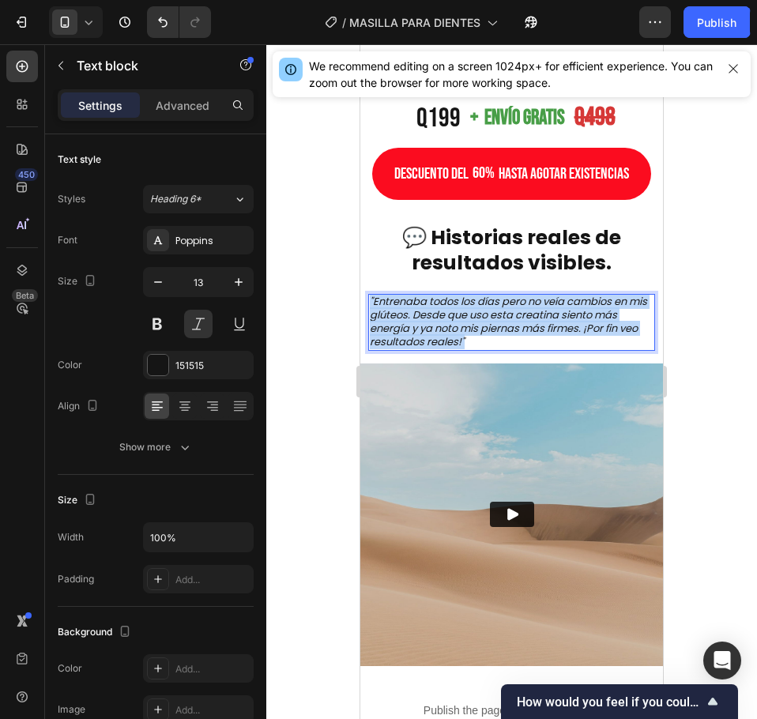
click at [498, 349] on p ""Entrenaba todos los días pero no veía cambios en mis glúteos. Desde que uso es…" at bounding box center [512, 323] width 284 height 54
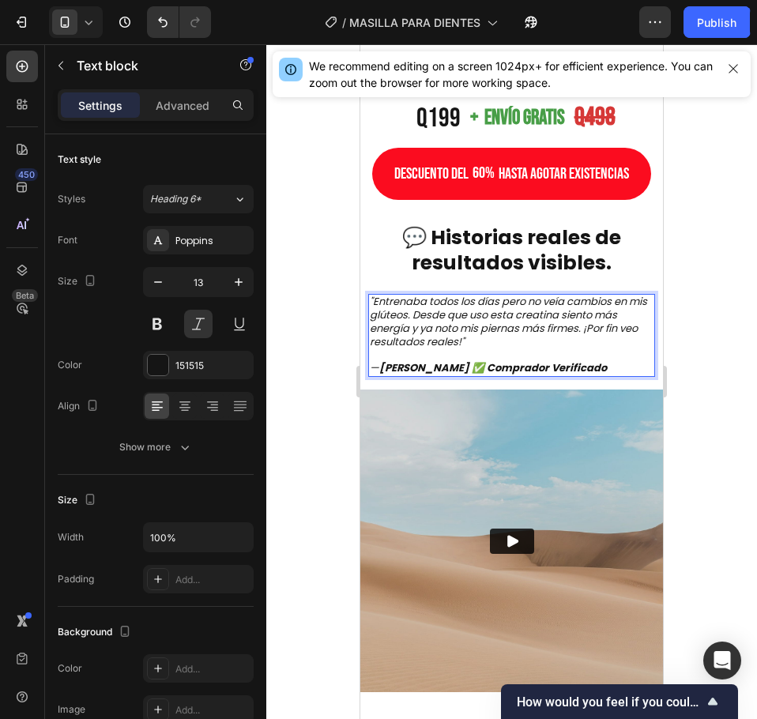
click at [332, 456] on div at bounding box center [511, 381] width 491 height 675
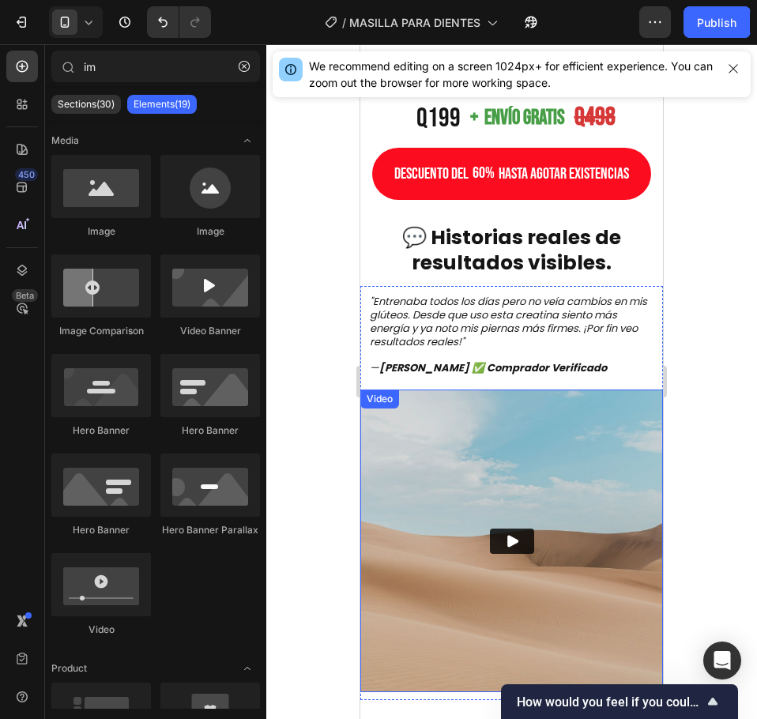
click at [480, 477] on img at bounding box center [511, 541] width 303 height 303
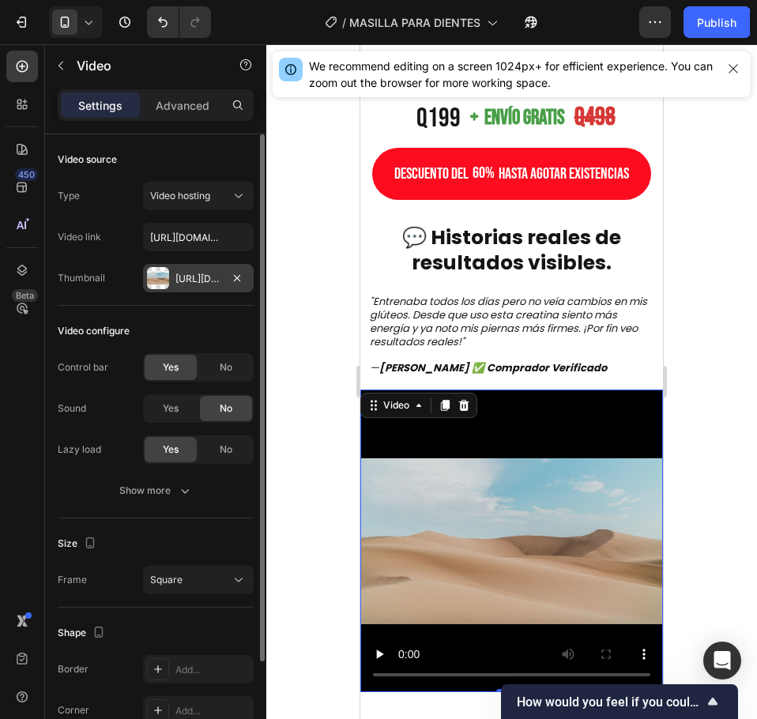
click at [196, 274] on div "Https://ucarecdn.Com/06075225-af9e-460c-8e3c-6be63c0b773a/-/format/auto/" at bounding box center [198, 279] width 46 height 14
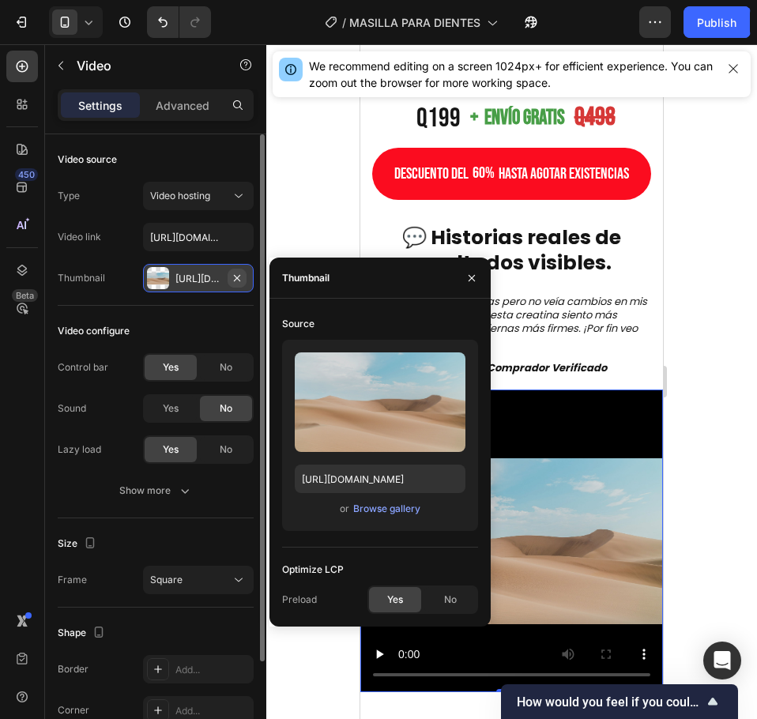
click at [240, 273] on icon "button" at bounding box center [237, 278] width 13 height 13
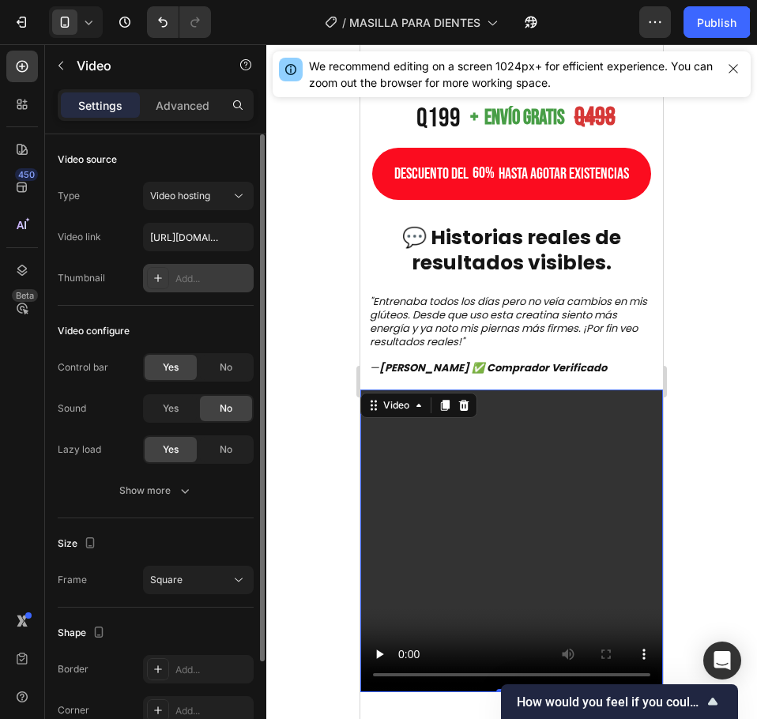
click at [285, 247] on div at bounding box center [511, 381] width 491 height 675
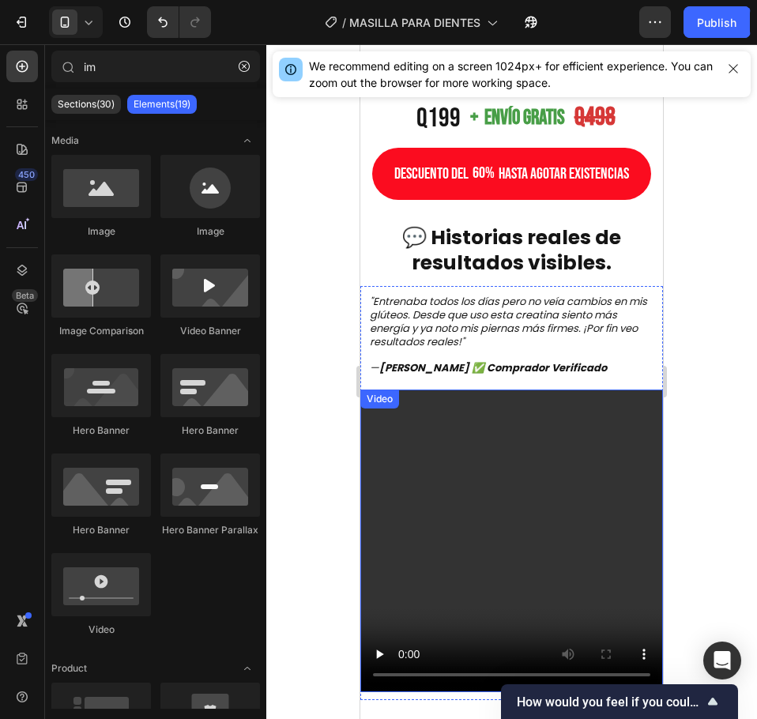
click at [379, 568] on video at bounding box center [511, 541] width 303 height 303
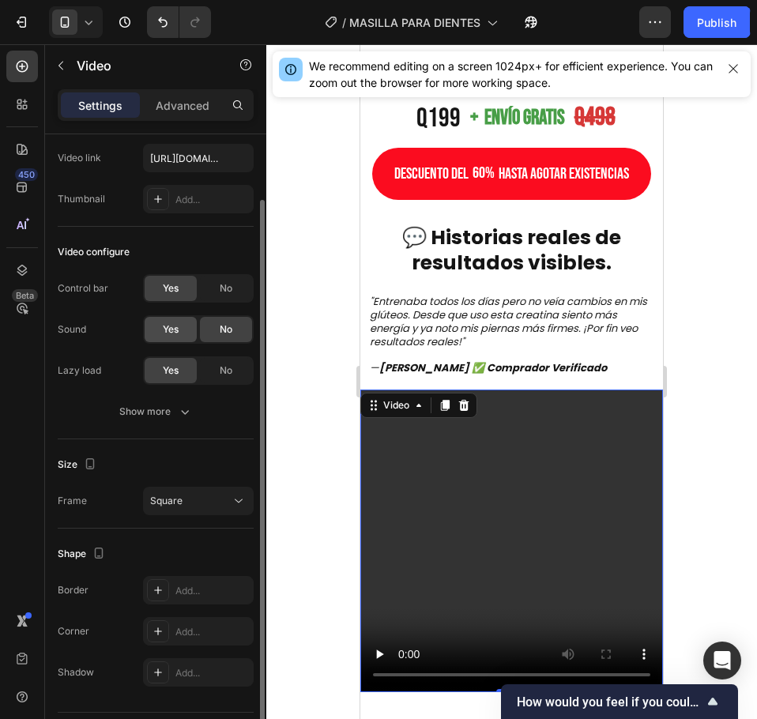
scroll to position [122, 0]
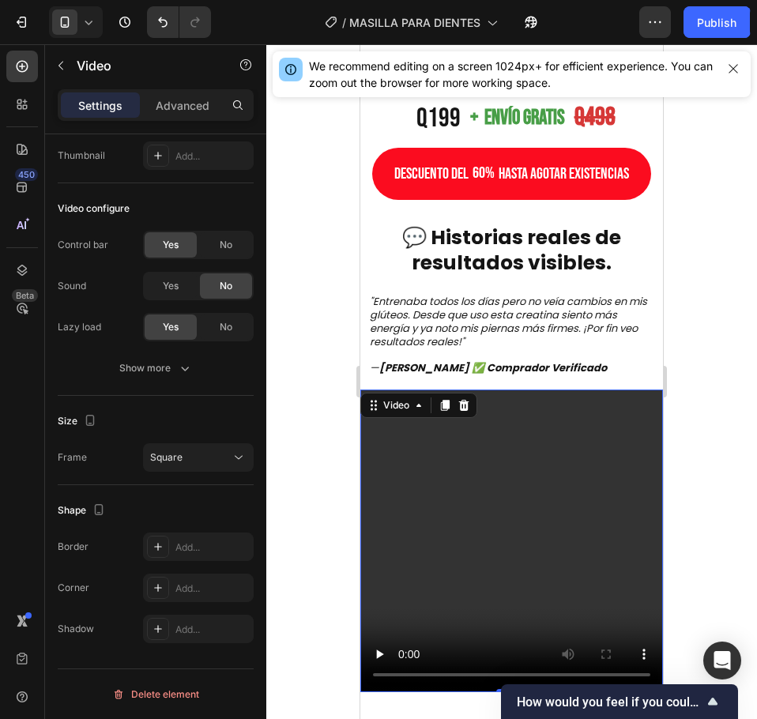
click at [497, 496] on video at bounding box center [511, 541] width 303 height 303
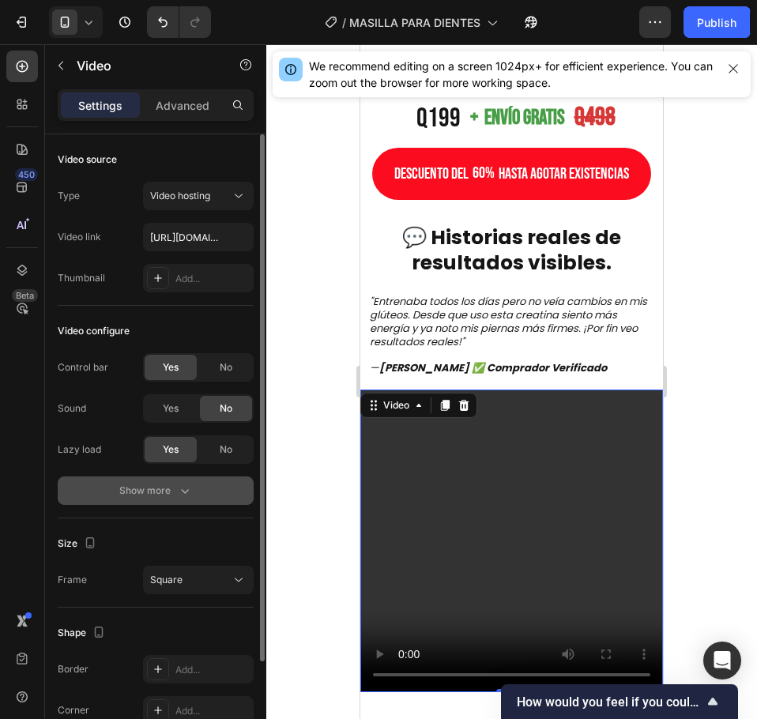
click at [158, 496] on div "Show more" at bounding box center [155, 491] width 73 height 16
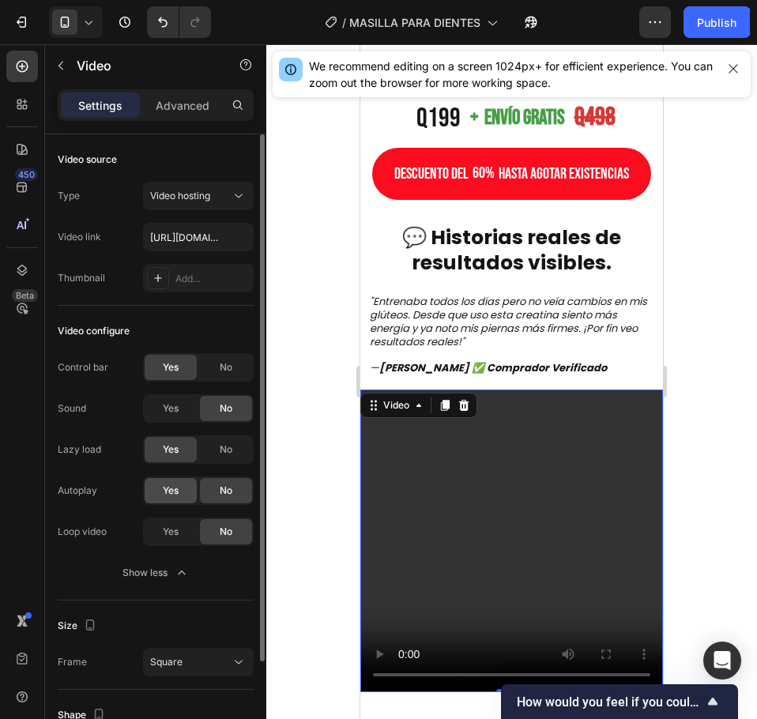
click at [167, 488] on span "Yes" at bounding box center [171, 491] width 16 height 14
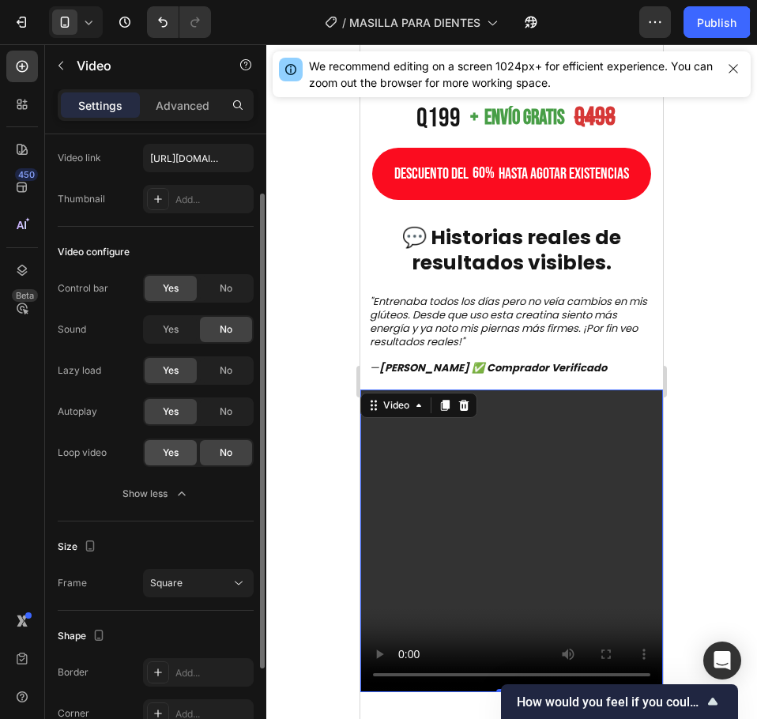
click at [178, 444] on div "Yes" at bounding box center [171, 452] width 52 height 25
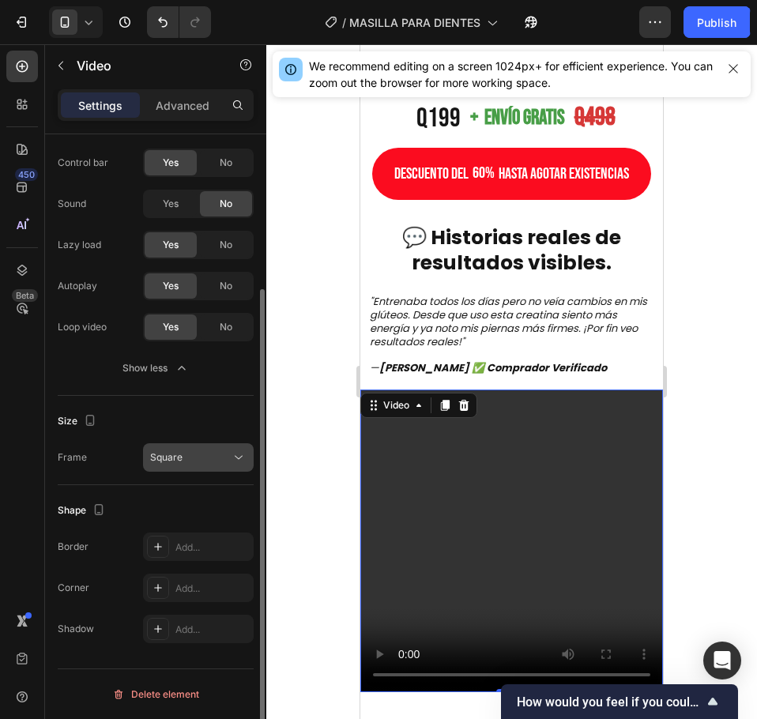
click at [160, 465] on div "Square" at bounding box center [198, 458] width 96 height 16
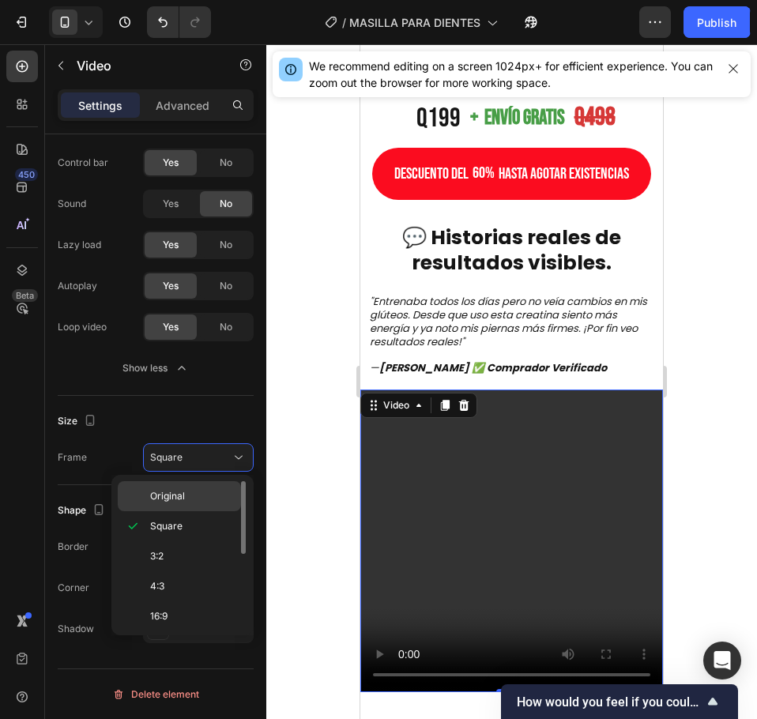
click at [171, 492] on span "Original" at bounding box center [167, 496] width 35 height 14
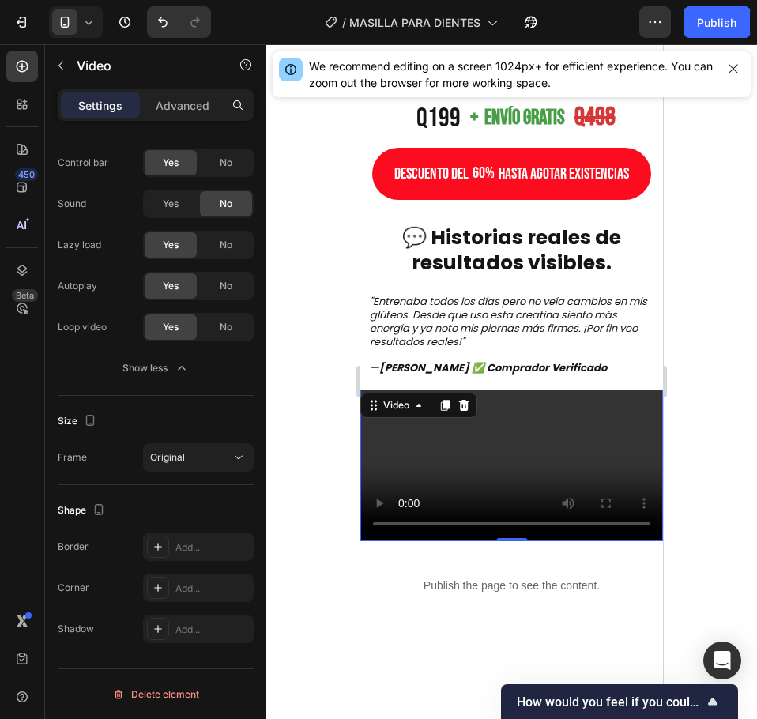
click at [279, 480] on div at bounding box center [511, 381] width 491 height 675
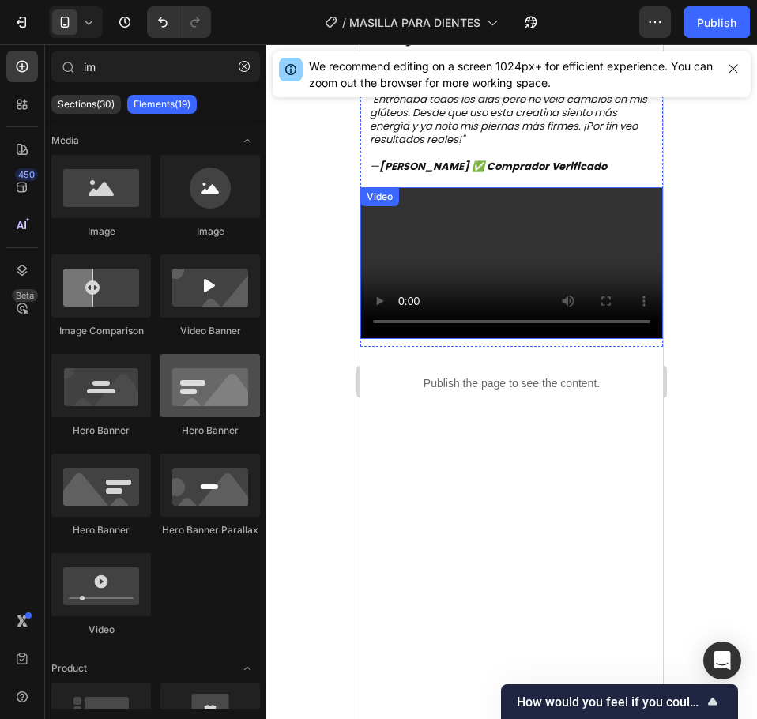
scroll to position [1135, 0]
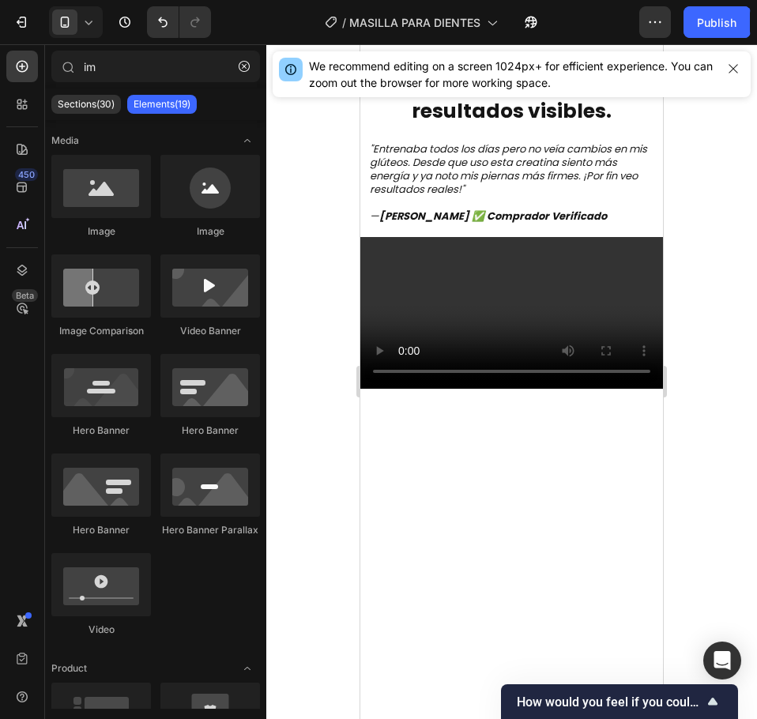
click at [285, 254] on div at bounding box center [511, 381] width 491 height 675
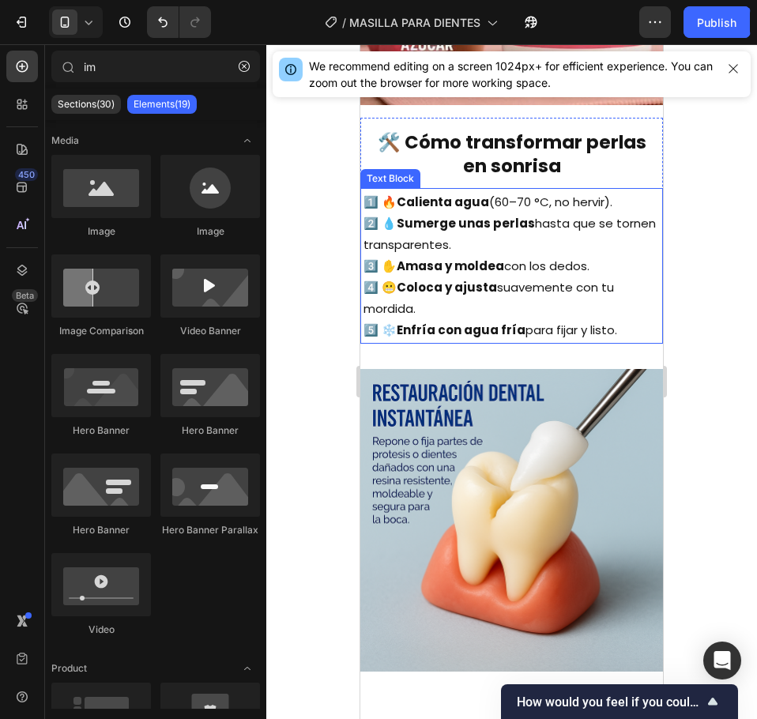
scroll to position [3190, 0]
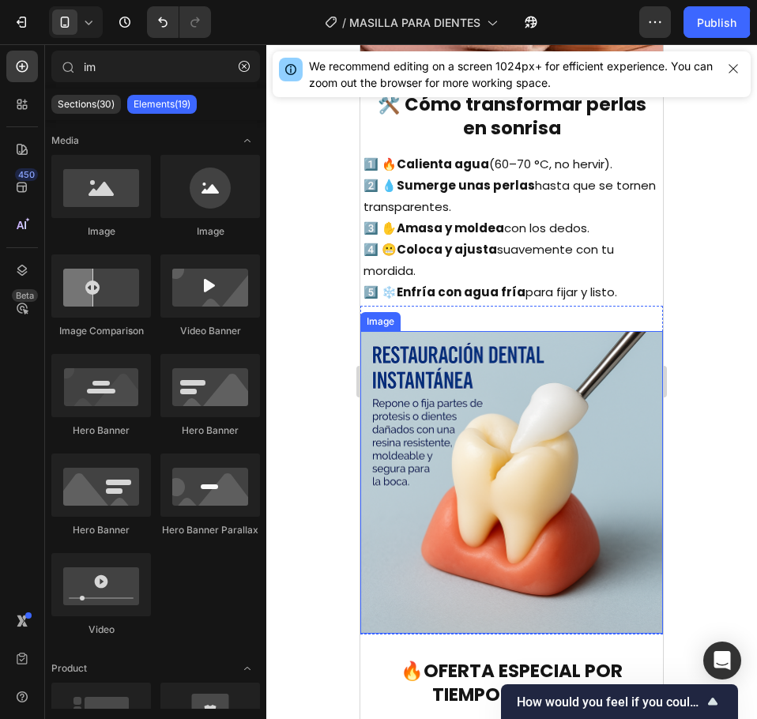
click at [506, 439] on img at bounding box center [511, 482] width 303 height 303
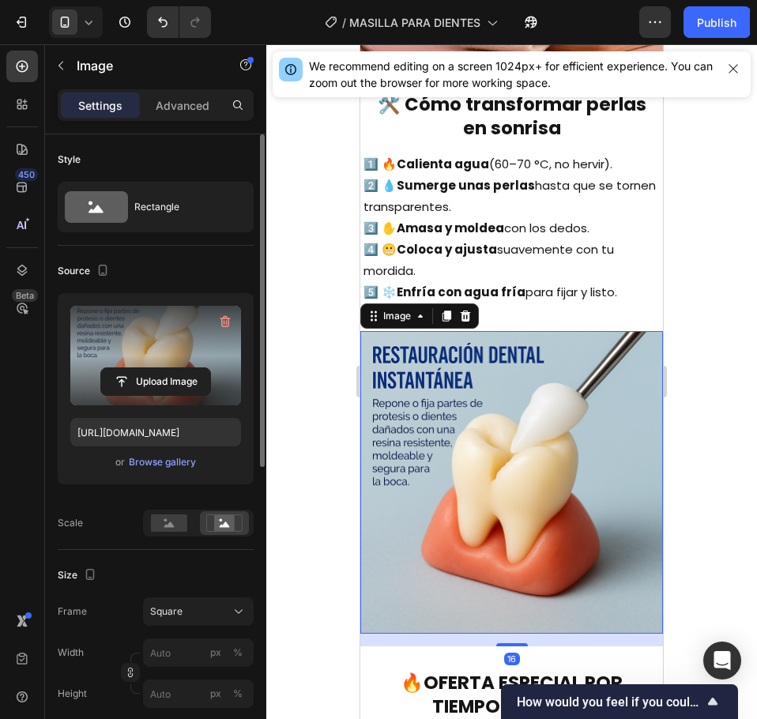
click at [153, 362] on label at bounding box center [155, 356] width 171 height 100
click at [153, 368] on input "file" at bounding box center [155, 381] width 109 height 27
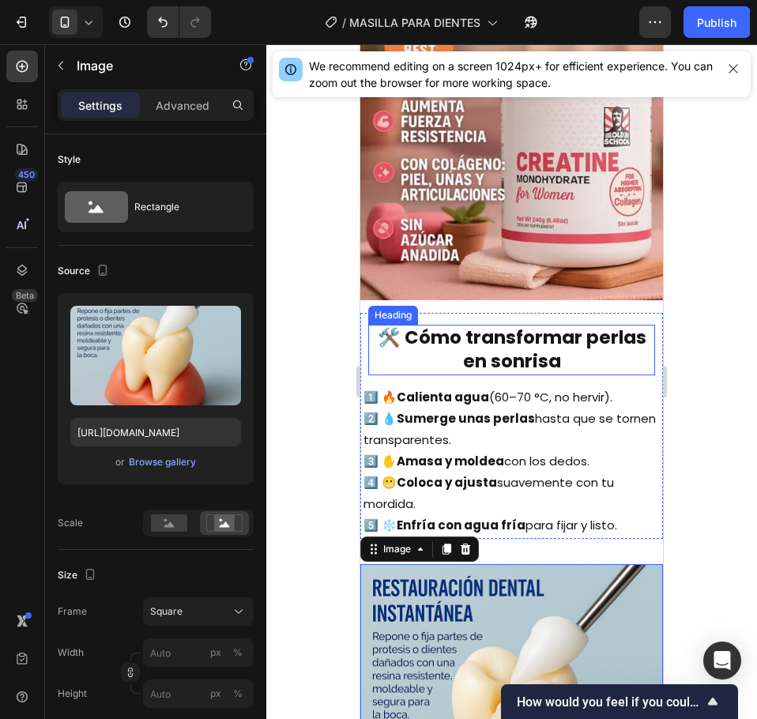
scroll to position [2952, 0]
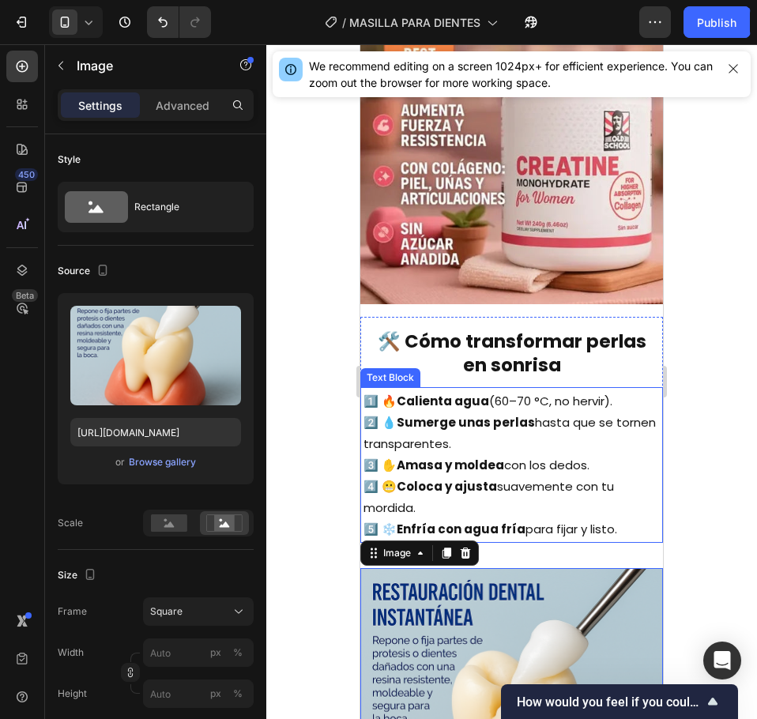
click at [497, 420] on p "1️⃣ 🔥 Calienta agua (60–70 °C, no hervir). 2️⃣ 💧 Sumerge unas perlas hasta que …" at bounding box center [512, 464] width 296 height 149
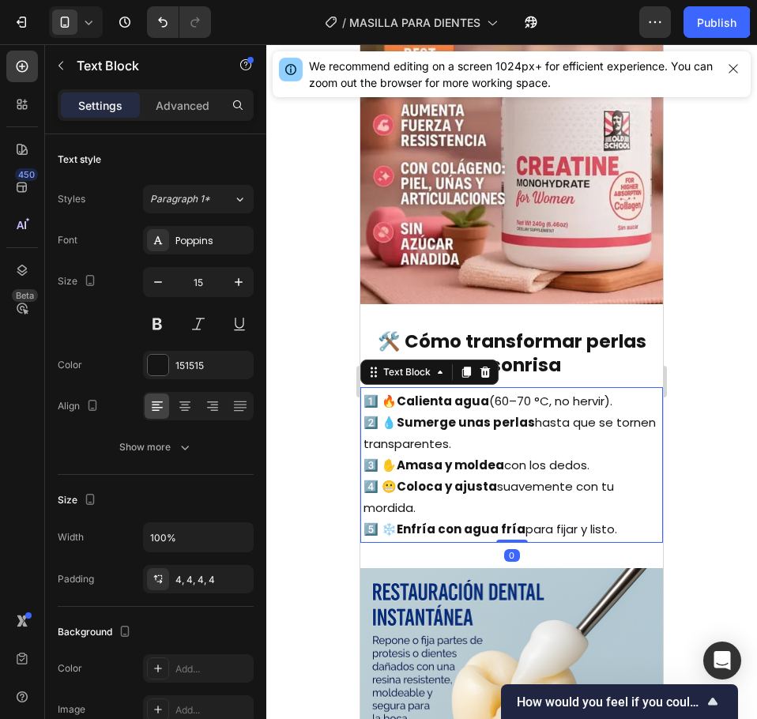
click at [497, 420] on p "1️⃣ 🔥 Calienta agua (60–70 °C, no hervir). 2️⃣ 💧 Sumerge unas perlas hasta que …" at bounding box center [512, 464] width 296 height 149
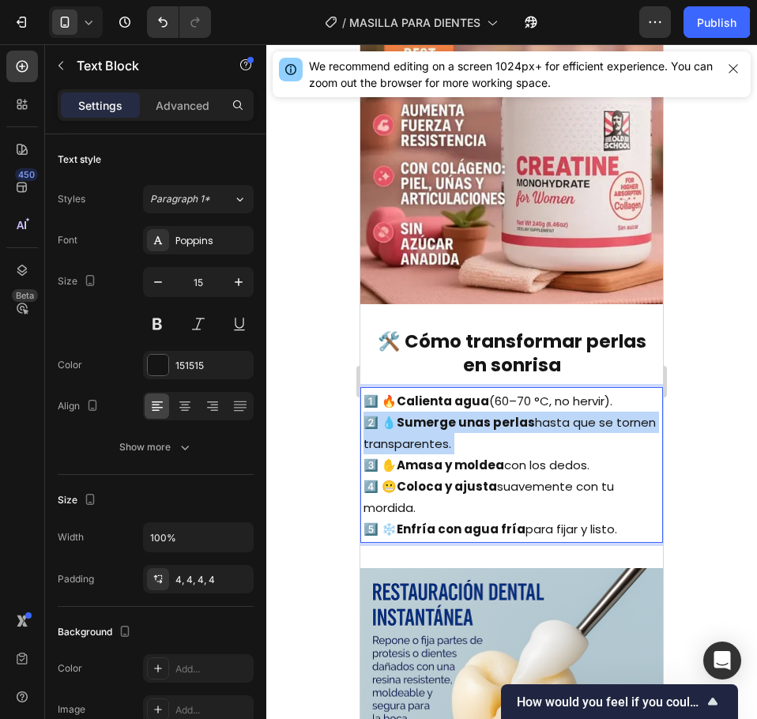
click at [497, 421] on p "1️⃣ 🔥 Calienta agua (60–70 °C, no hervir). 2️⃣ 💧 Sumerge unas perlas hasta que …" at bounding box center [512, 464] width 296 height 149
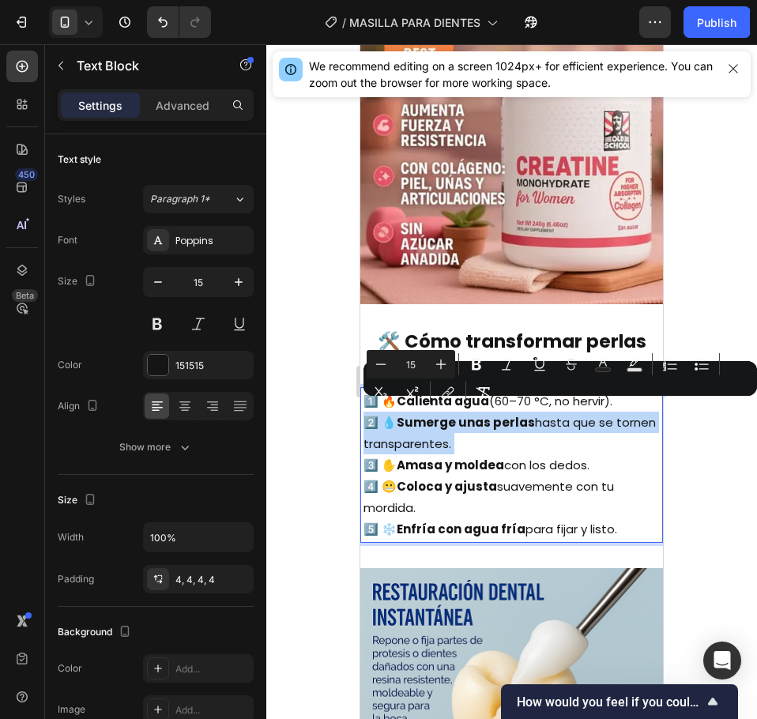
click at [497, 421] on p "1️⃣ 🔥 Calienta agua (60–70 °C, no hervir). 2️⃣ 💧 Sumerge unas perlas hasta que …" at bounding box center [512, 464] width 296 height 149
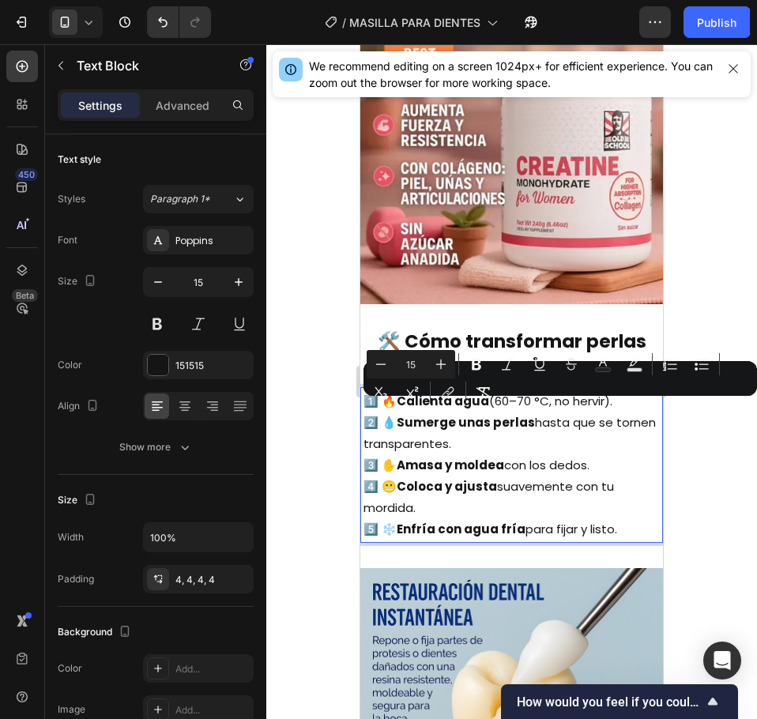
click at [495, 486] on p "1️⃣ 🔥 Calienta agua (60–70 °C, no hervir). 2️⃣ 💧 Sumerge unas perlas hasta que …" at bounding box center [512, 464] width 296 height 149
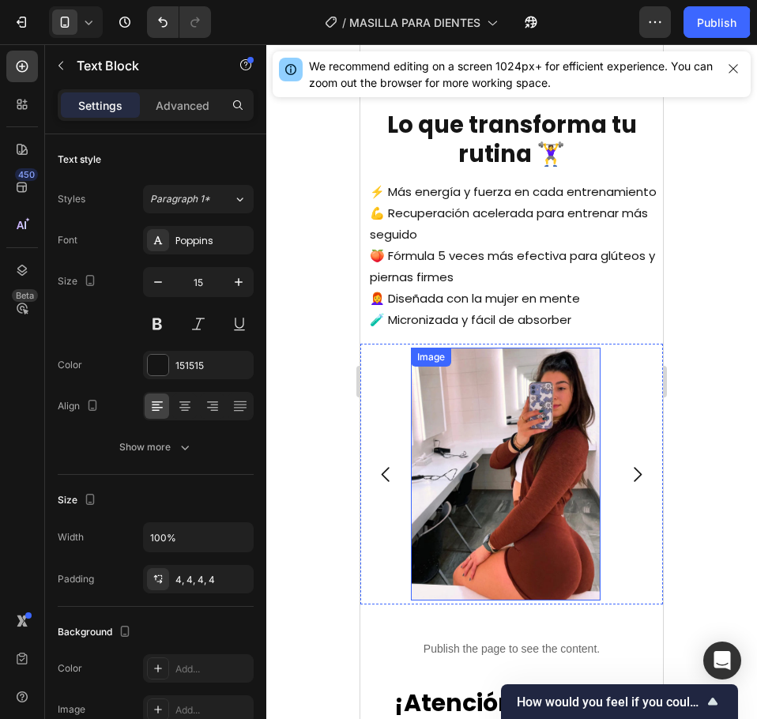
scroll to position [1818, 0]
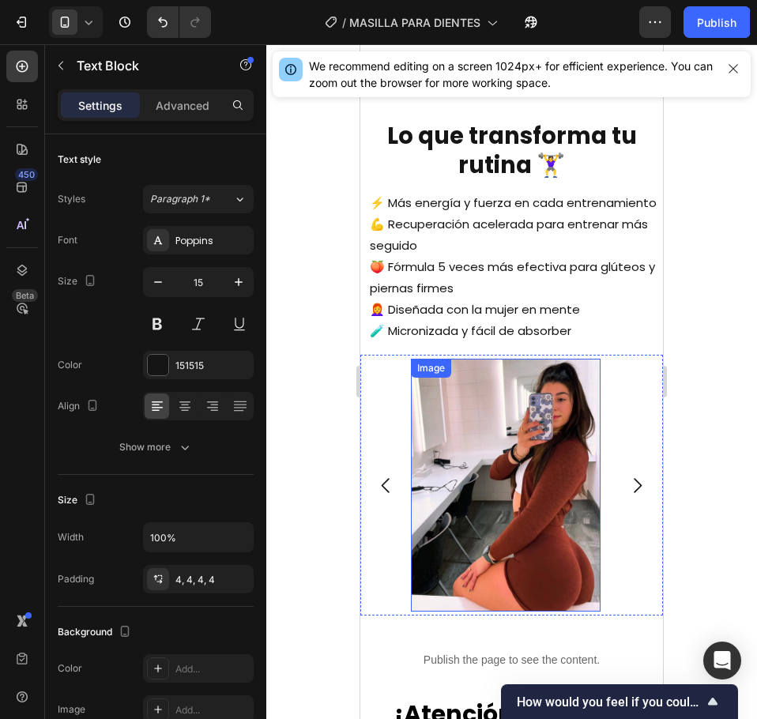
click at [491, 428] on img at bounding box center [506, 485] width 190 height 253
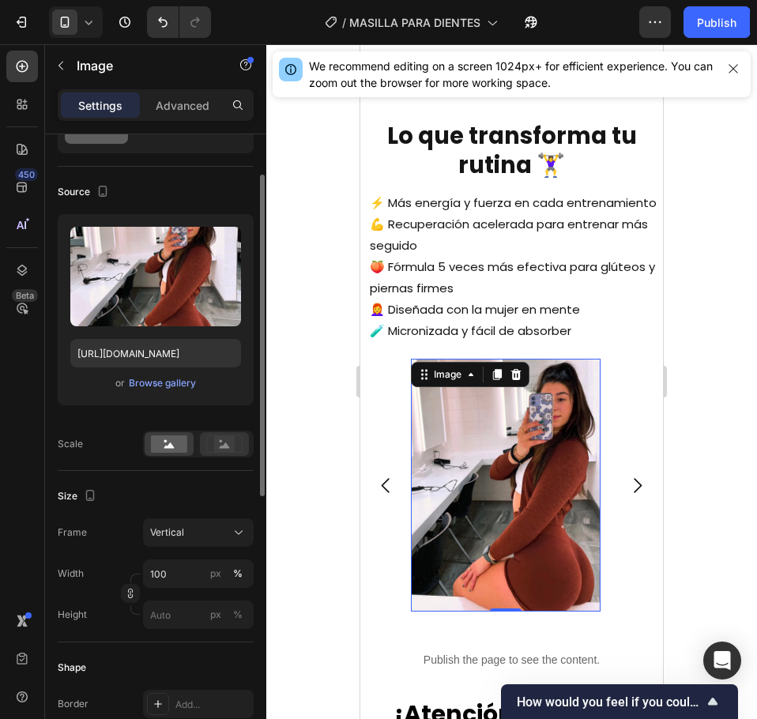
scroll to position [158, 0]
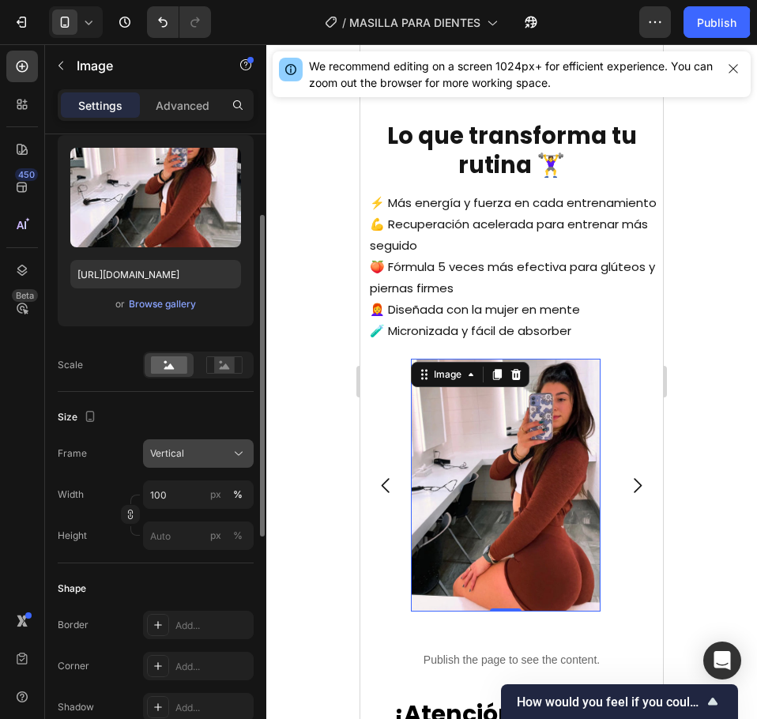
click at [191, 463] on button "Vertical" at bounding box center [198, 453] width 111 height 28
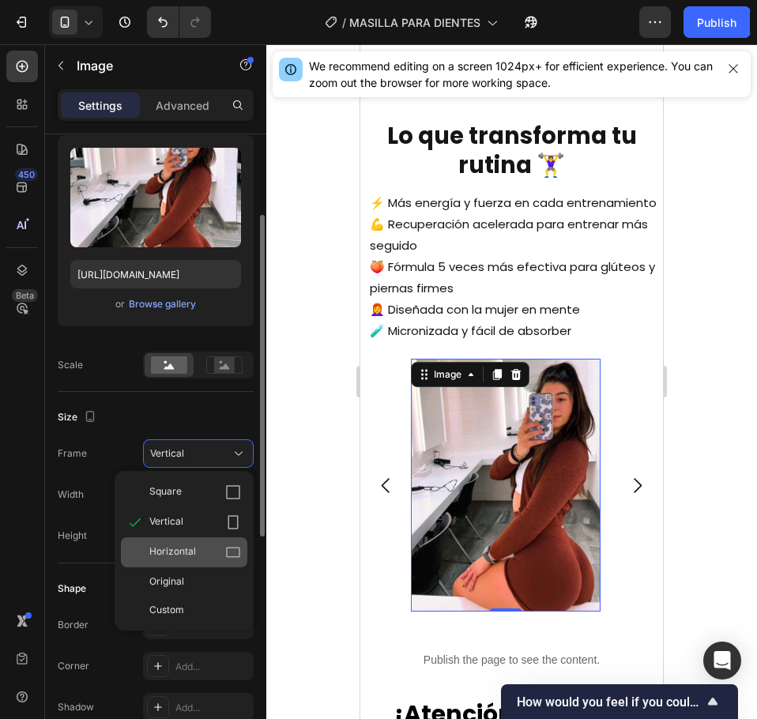
click at [186, 549] on span "Horizontal" at bounding box center [172, 552] width 47 height 16
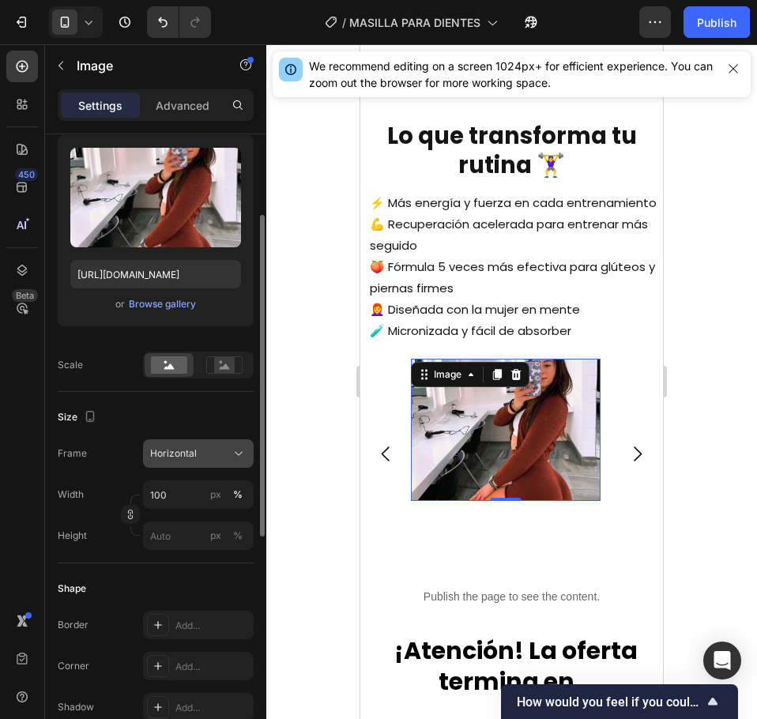
click at [197, 451] on div "Horizontal" at bounding box center [188, 454] width 77 height 14
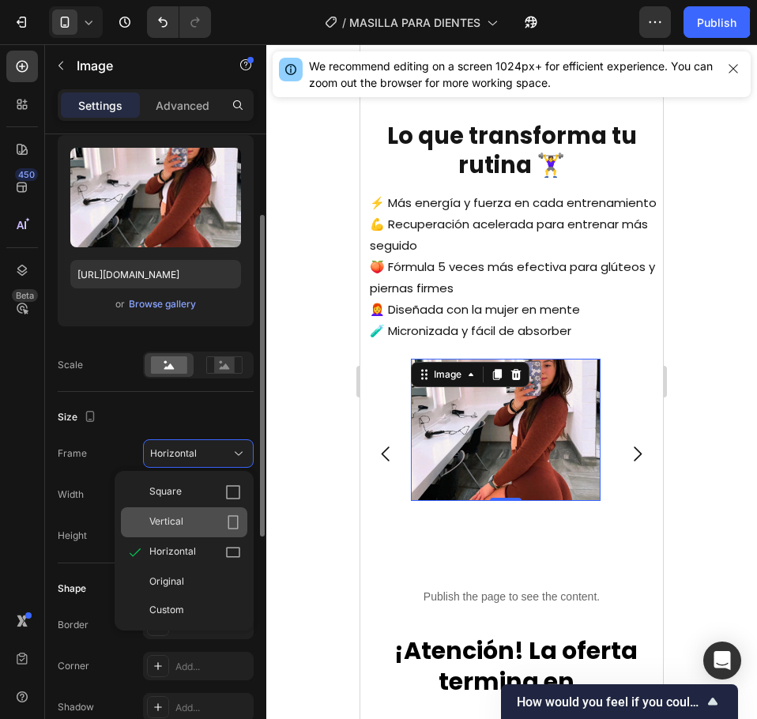
click at [197, 522] on div "Vertical" at bounding box center [195, 522] width 92 height 16
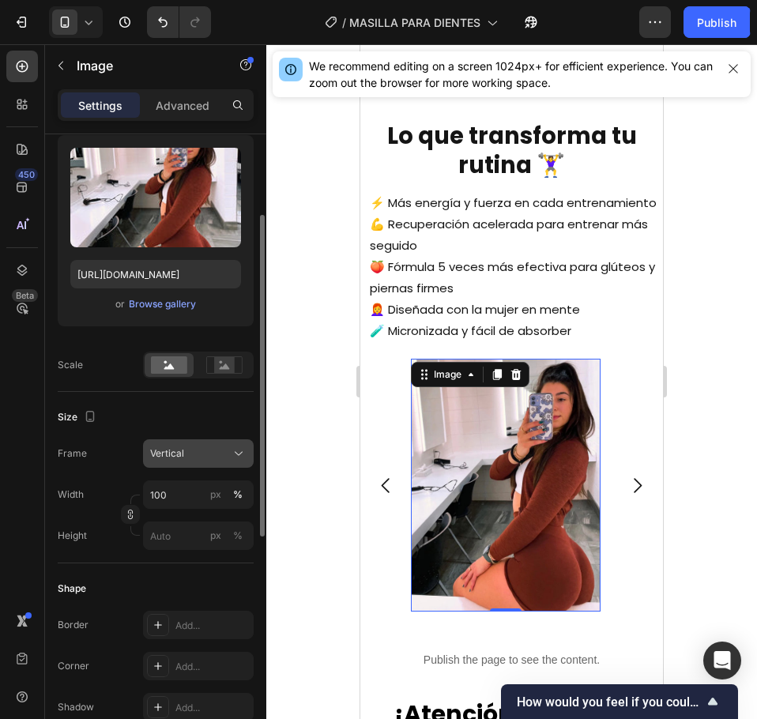
click at [203, 441] on button "Vertical" at bounding box center [198, 453] width 111 height 28
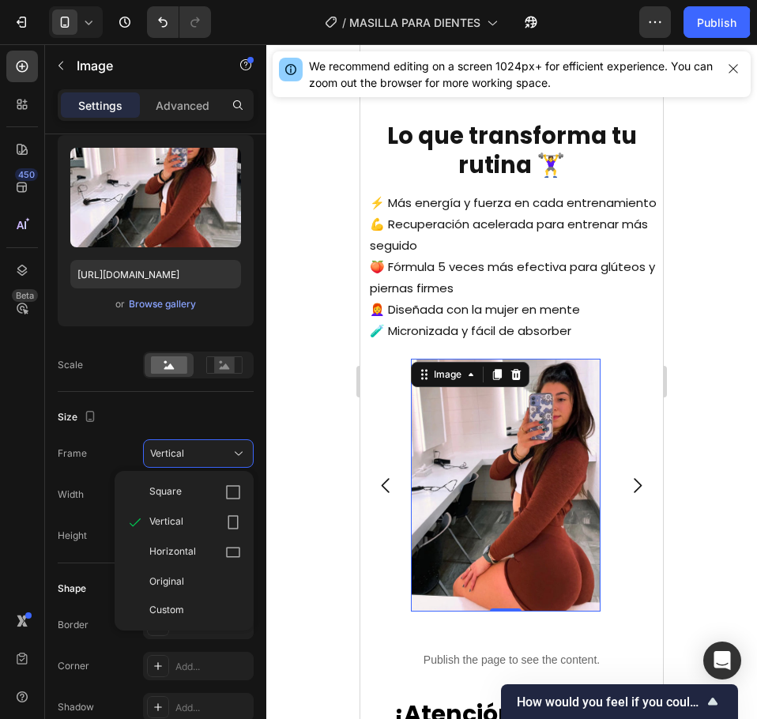
click at [311, 439] on div at bounding box center [511, 381] width 491 height 675
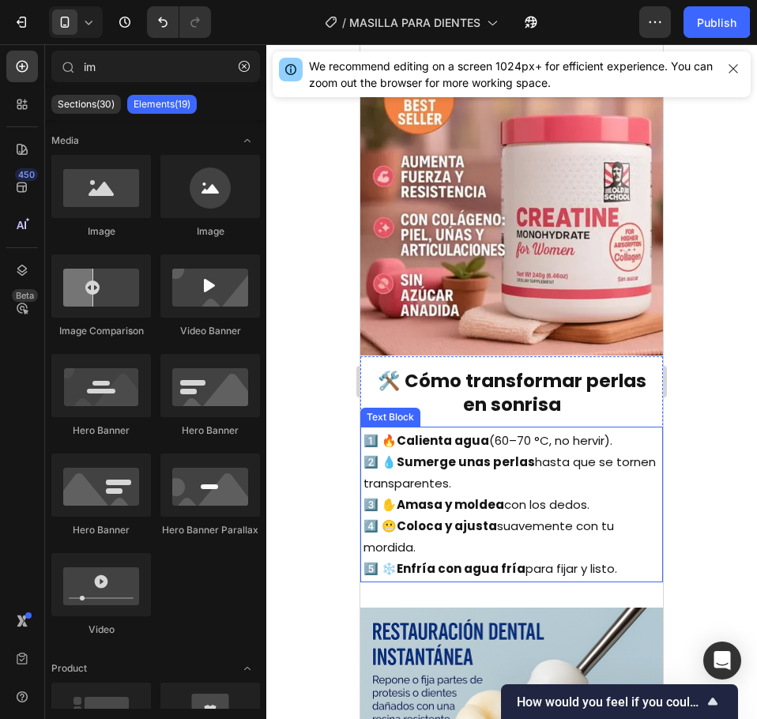
scroll to position [2896, 0]
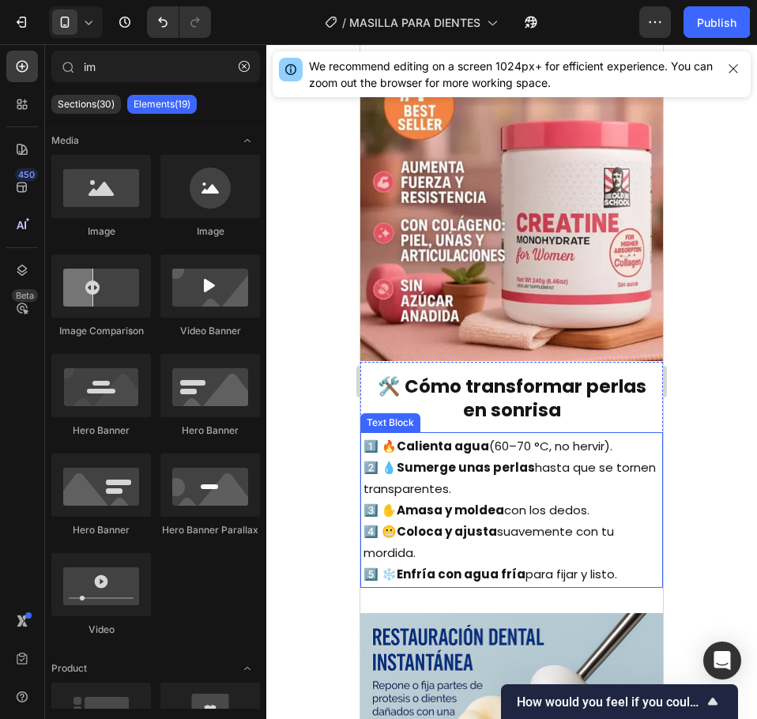
click at [483, 512] on strong "Amasa y moldea" at bounding box center [450, 510] width 107 height 17
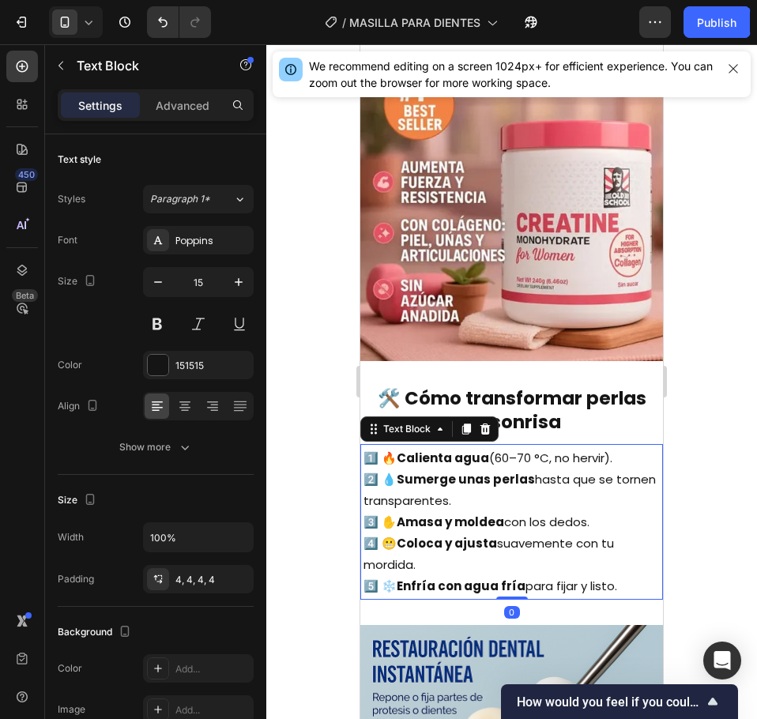
click at [483, 514] on strong "Amasa y moldea" at bounding box center [450, 522] width 107 height 17
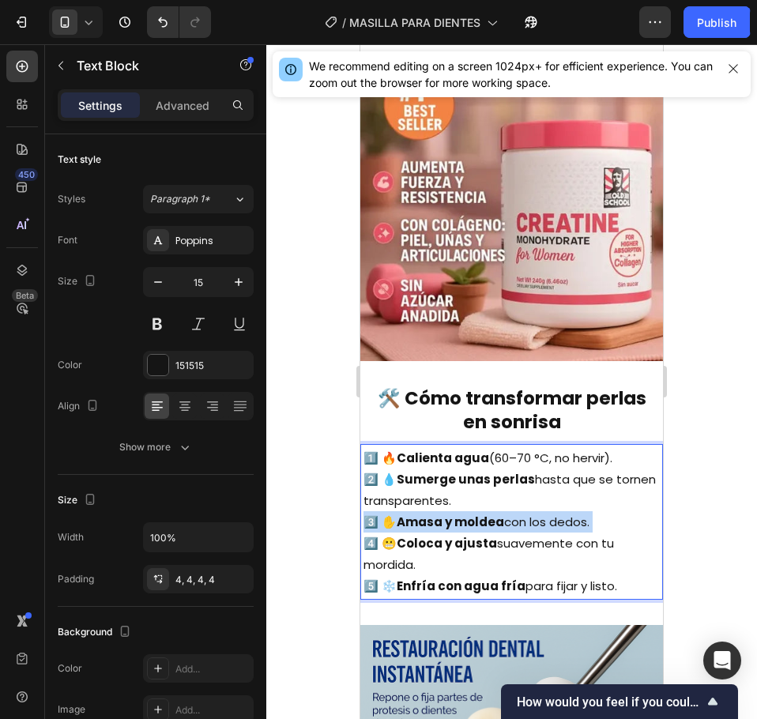
click at [483, 514] on strong "Amasa y moldea" at bounding box center [450, 522] width 107 height 17
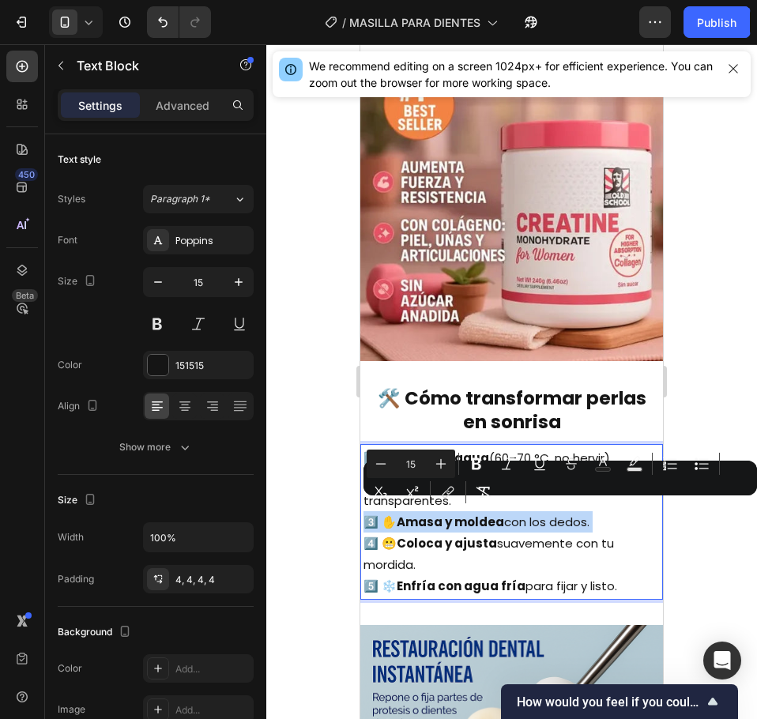
click at [483, 514] on strong "Amasa y moldea" at bounding box center [450, 522] width 107 height 17
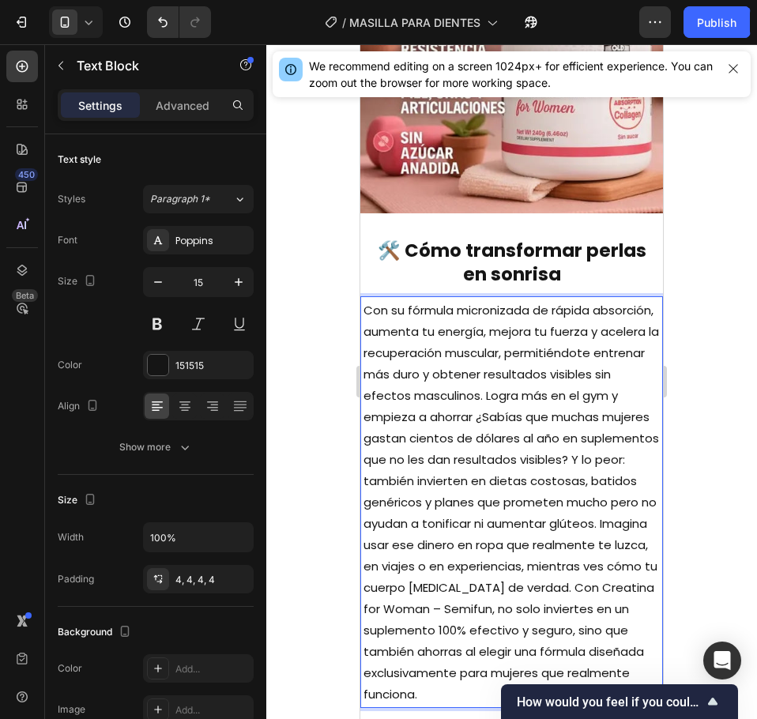
scroll to position [3052, 0]
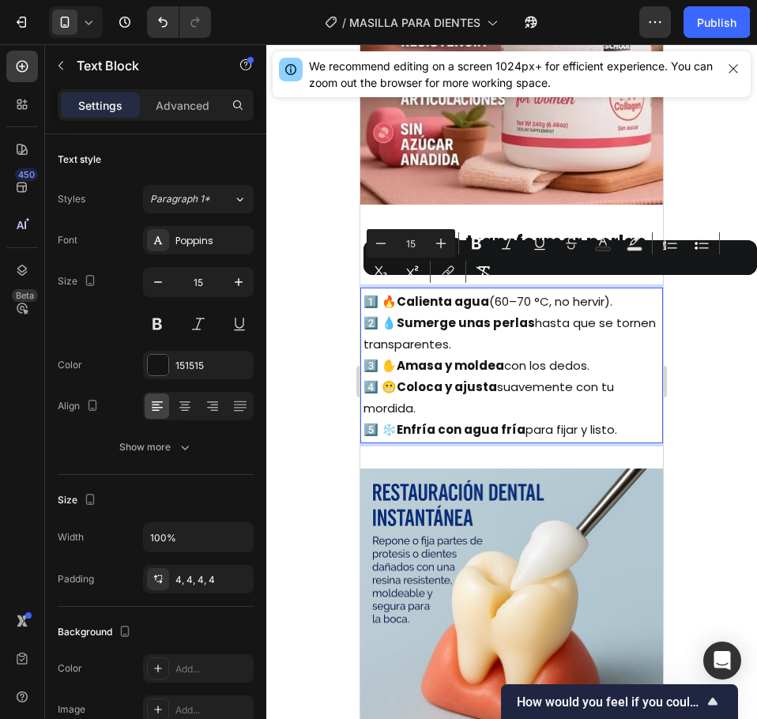
click at [507, 346] on p "1️⃣ 🔥 Calienta agua (60–70 °C, no hervir). 2️⃣ 💧 Sumerge unas perlas hasta que …" at bounding box center [512, 365] width 296 height 149
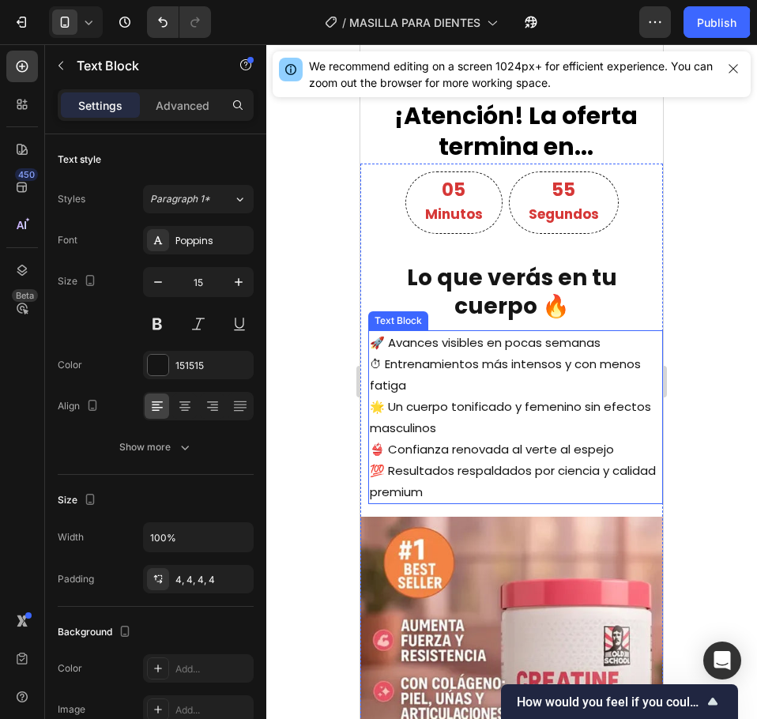
scroll to position [2217, 0]
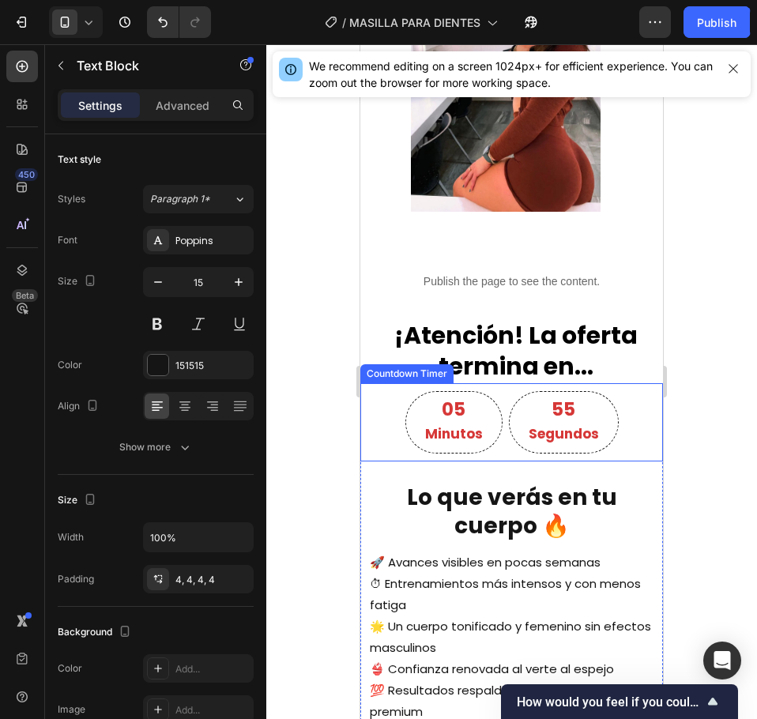
click at [562, 435] on p "Segundos" at bounding box center [564, 434] width 70 height 24
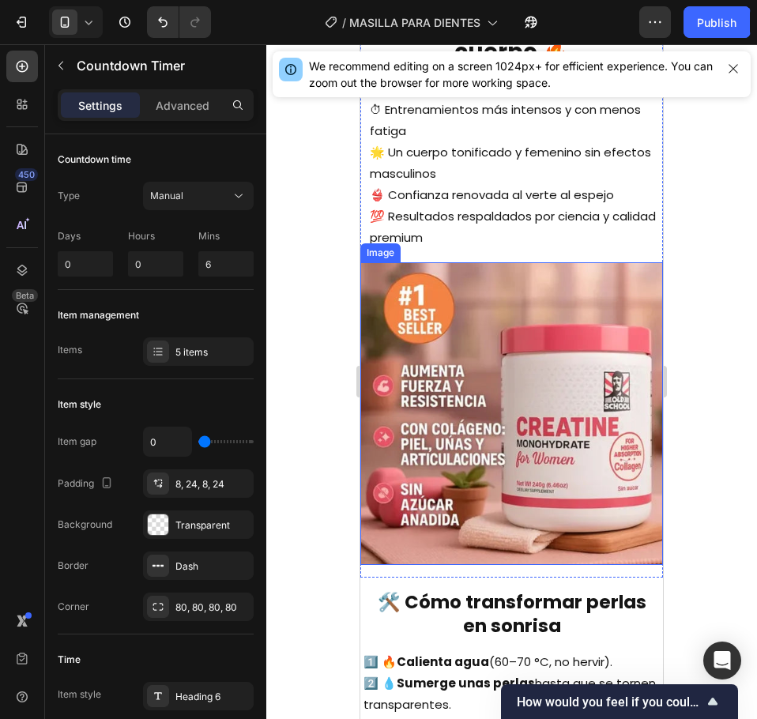
click at [480, 467] on img at bounding box center [511, 413] width 303 height 303
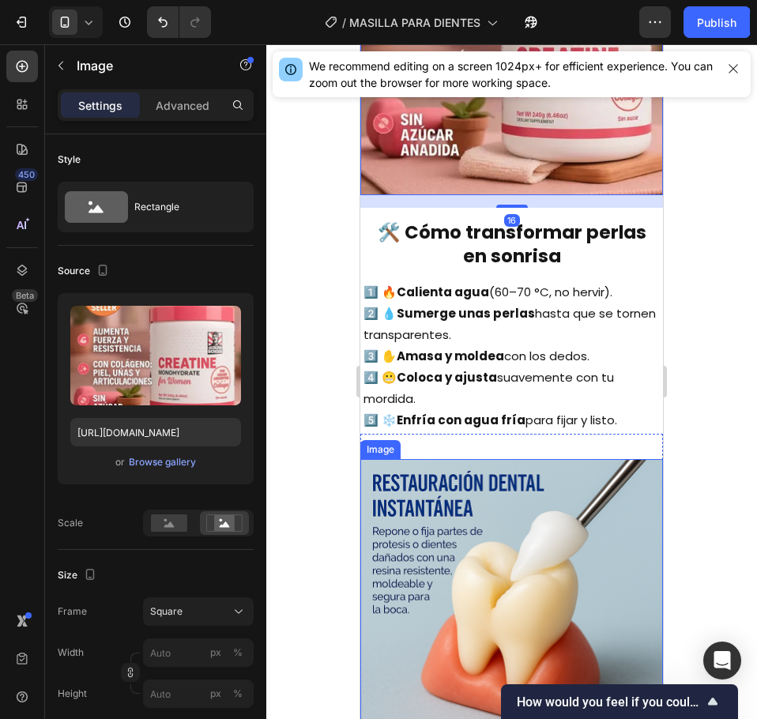
scroll to position [3087, 0]
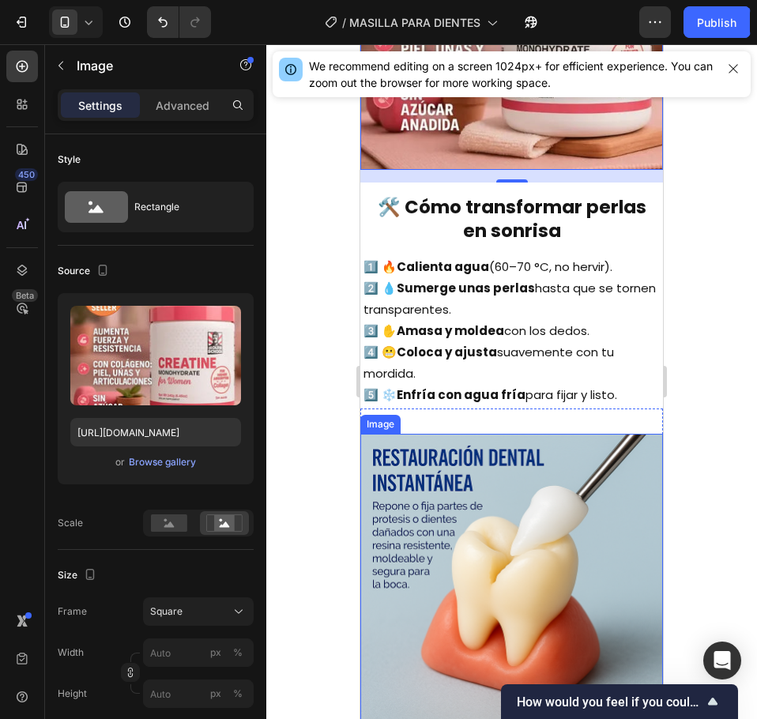
click at [527, 480] on img at bounding box center [511, 585] width 303 height 303
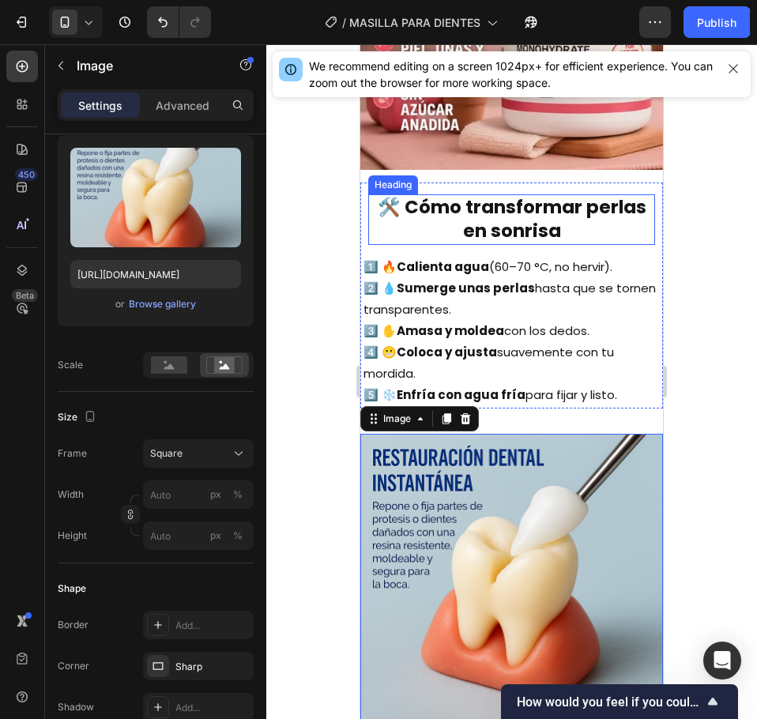
click at [509, 219] on h2 "🛠️ Cómo transformar perlas en sonrisa" at bounding box center [511, 219] width 287 height 51
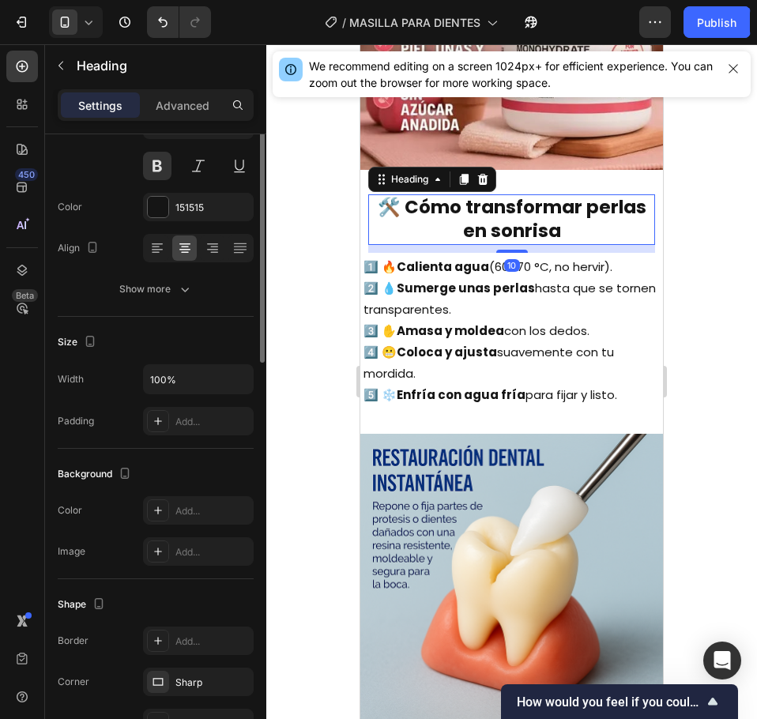
scroll to position [0, 0]
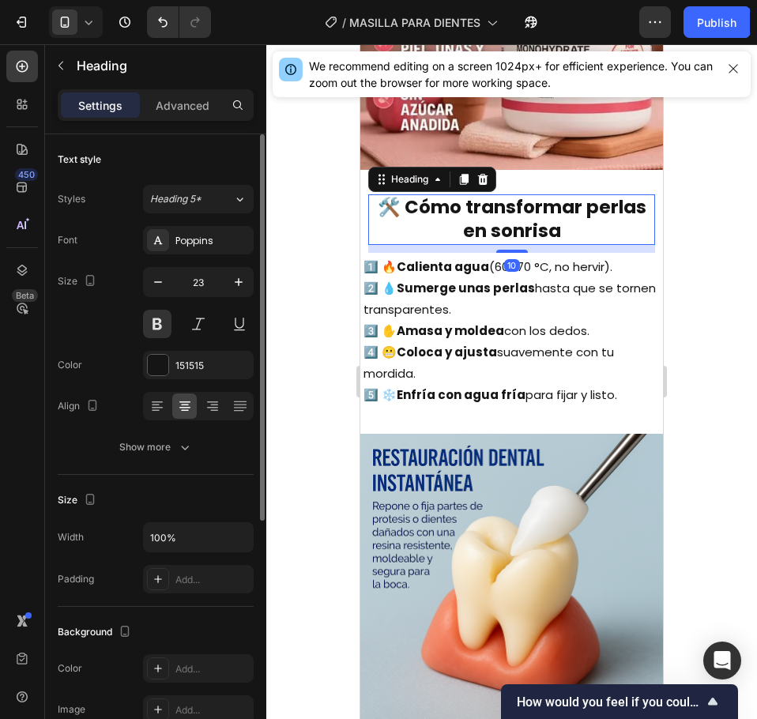
click at [509, 219] on h2 "🛠️ Cómo transformar perlas en sonrisa" at bounding box center [511, 219] width 287 height 51
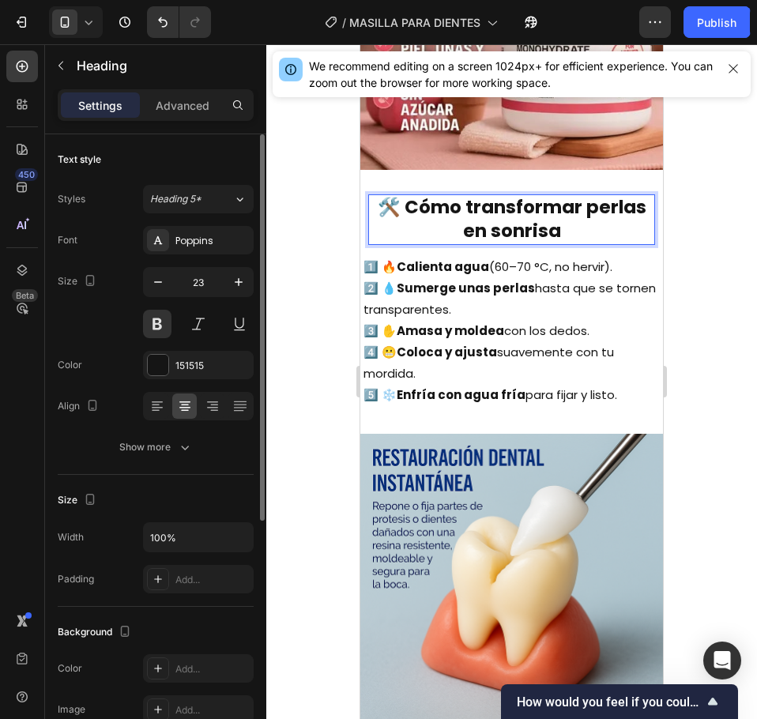
click at [509, 219] on p "🛠️ Cómo transformar perlas en sonrisa" at bounding box center [512, 219] width 284 height 47
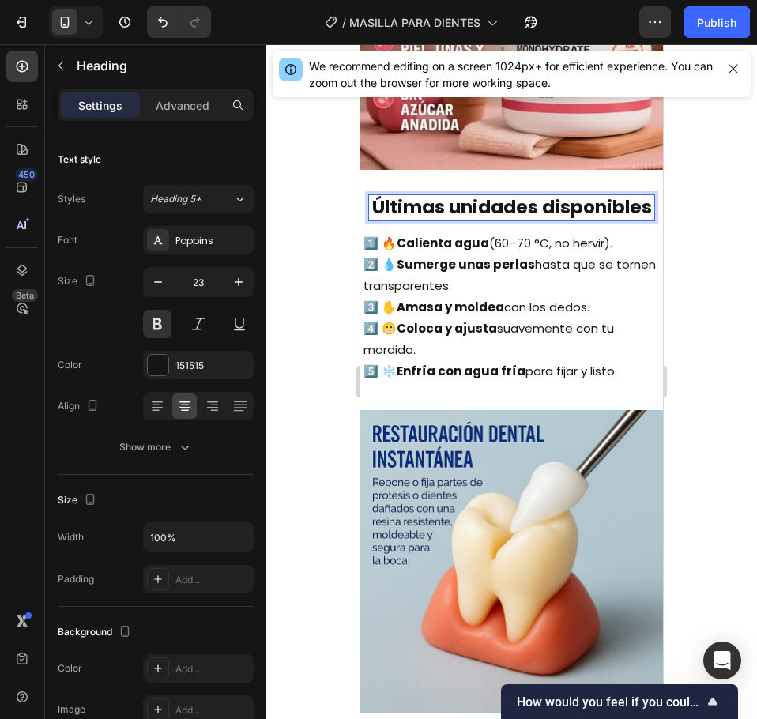
click at [582, 220] on p "Últimas unidades disponibles" at bounding box center [512, 208] width 284 height 24
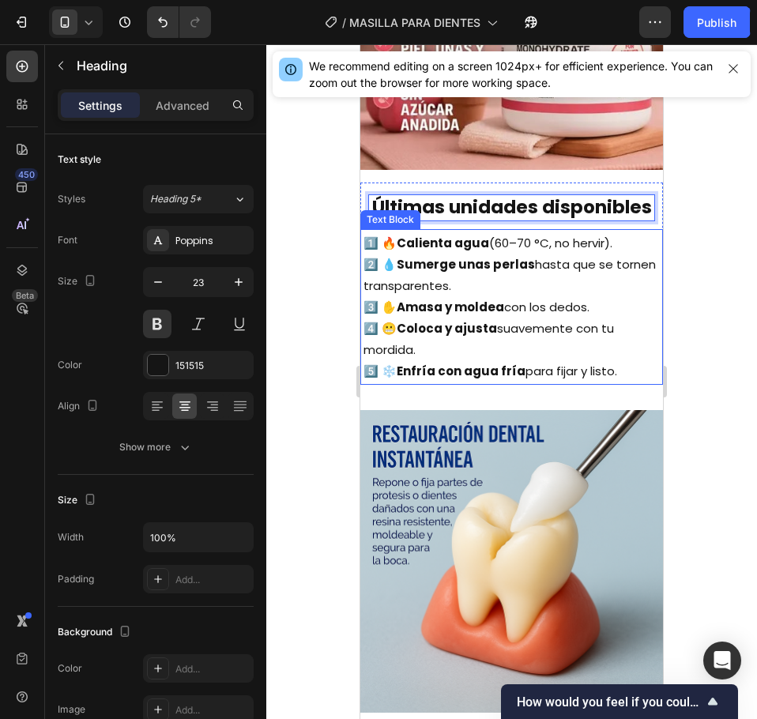
click at [595, 260] on p "1️⃣ 🔥 Calienta agua (60–70 °C, no hervir). 2️⃣ 💧 Sumerge unas perlas hasta que …" at bounding box center [512, 306] width 296 height 149
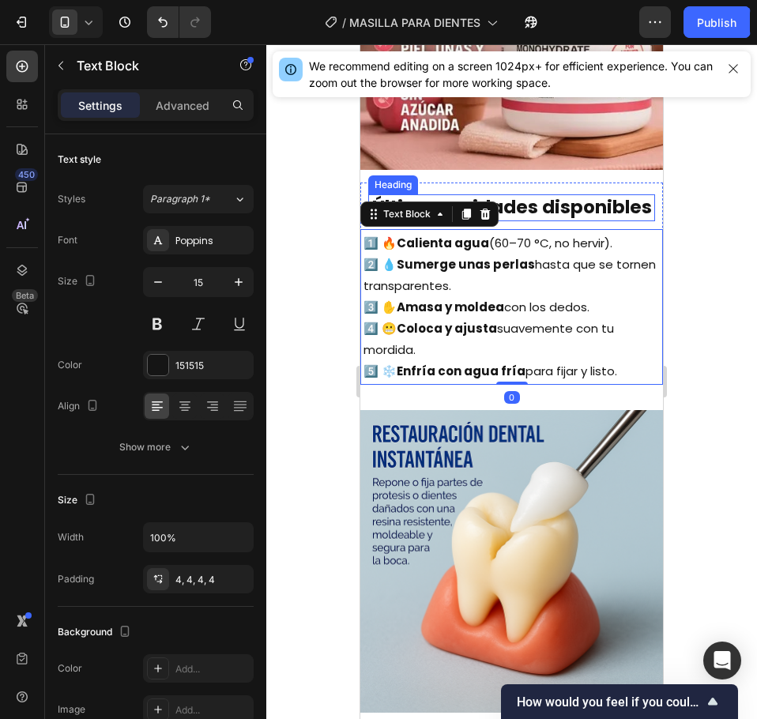
click at [585, 220] on p "Últimas unidades disponibles" at bounding box center [512, 208] width 284 height 24
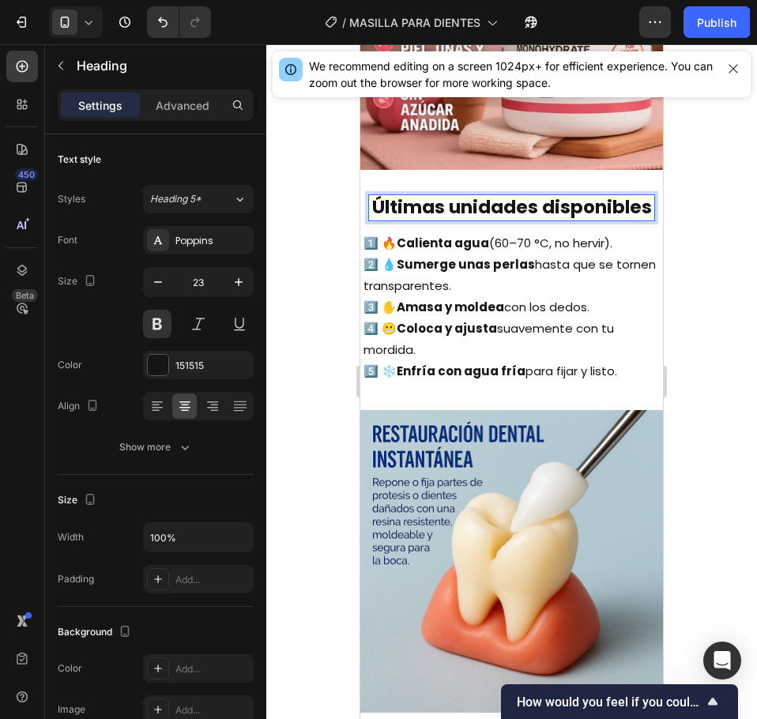
click at [584, 220] on p "Últimas unidades disponibles" at bounding box center [512, 208] width 284 height 24
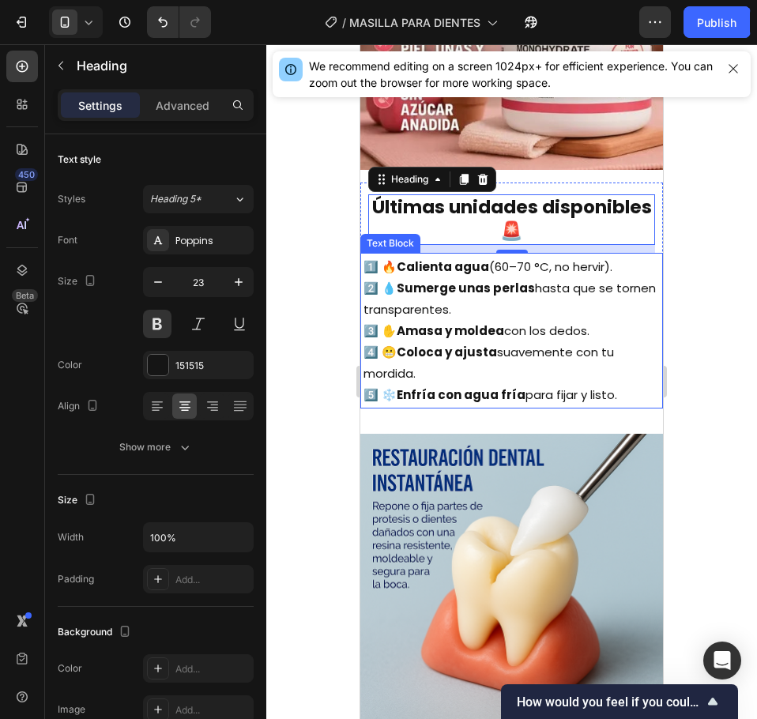
click at [505, 297] on p "1️⃣ 🔥 Calienta agua (60–70 °C, no hervir). 2️⃣ 💧 Sumerge unas perlas hasta que …" at bounding box center [512, 330] width 296 height 149
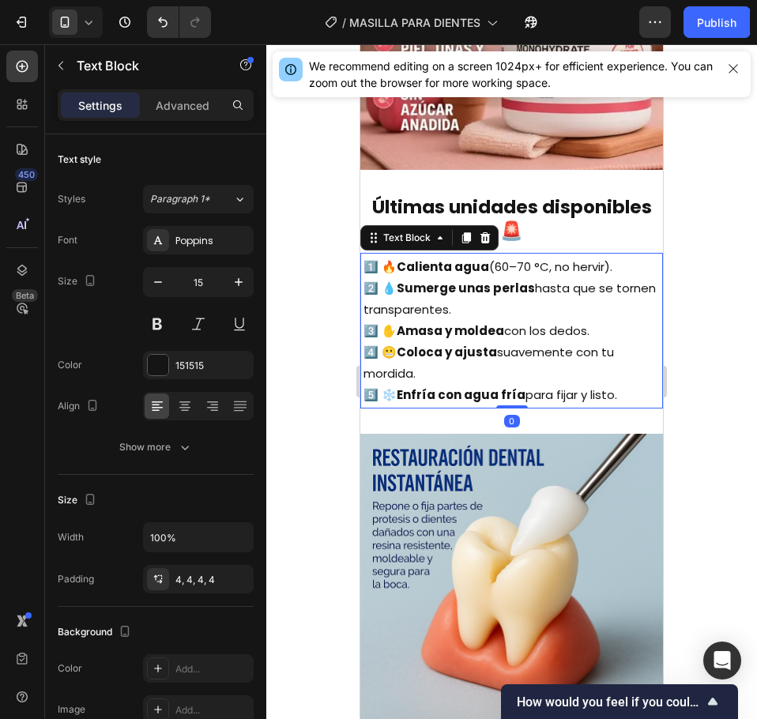
click at [505, 297] on p "1️⃣ 🔥 Calienta agua (60–70 °C, no hervir). 2️⃣ 💧 Sumerge unas perlas hasta que …" at bounding box center [512, 330] width 296 height 149
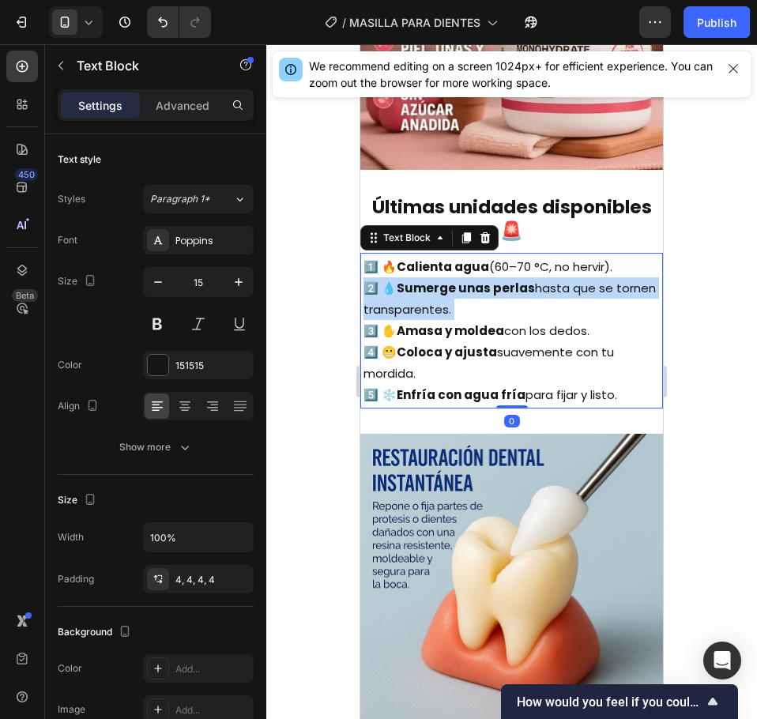
click at [505, 297] on p "1️⃣ 🔥 Calienta agua (60–70 °C, no hervir). 2️⃣ 💧 Sumerge unas perlas hasta que …" at bounding box center [512, 330] width 296 height 149
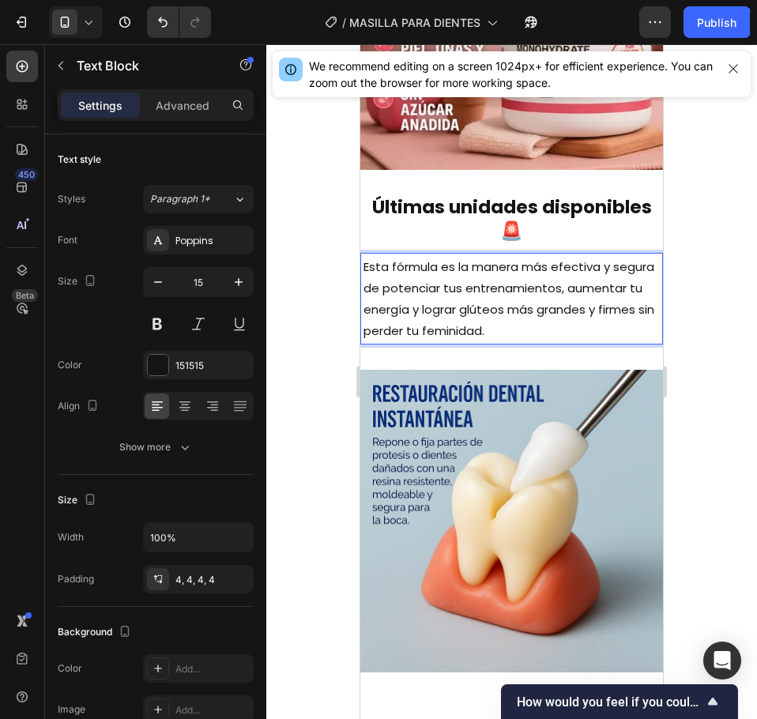
click at [612, 324] on p "Esta fórmula es la manera más efectiva y segura de potenciar tus entrenamientos…" at bounding box center [512, 298] width 296 height 85
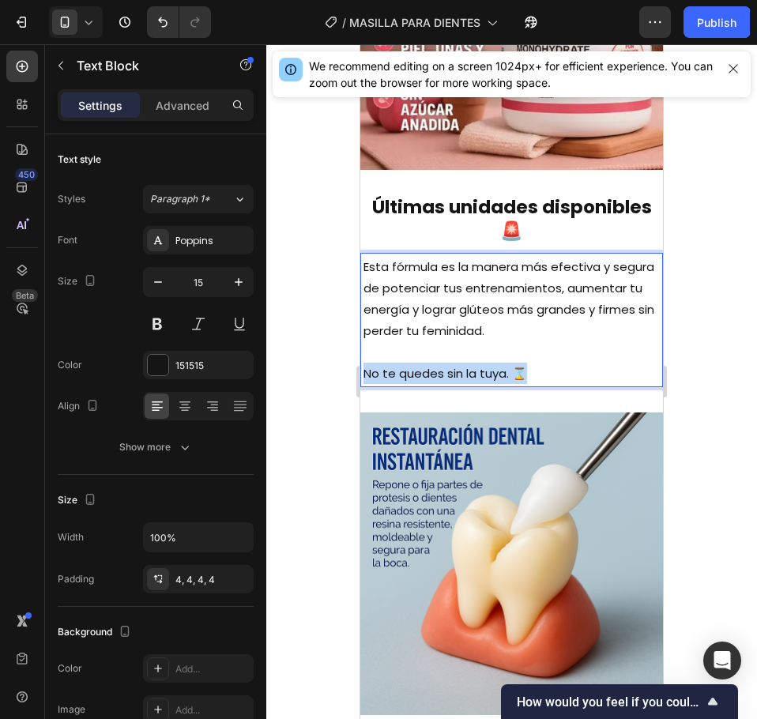
drag, startPoint x: 544, startPoint y: 367, endPoint x: 692, endPoint y: 409, distance: 153.8
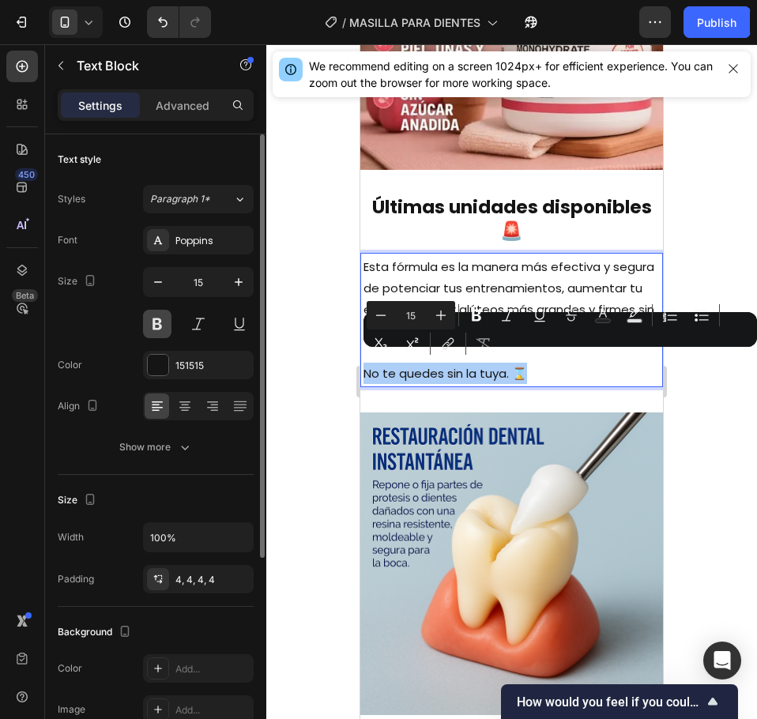
click at [160, 332] on button at bounding box center [157, 324] width 28 height 28
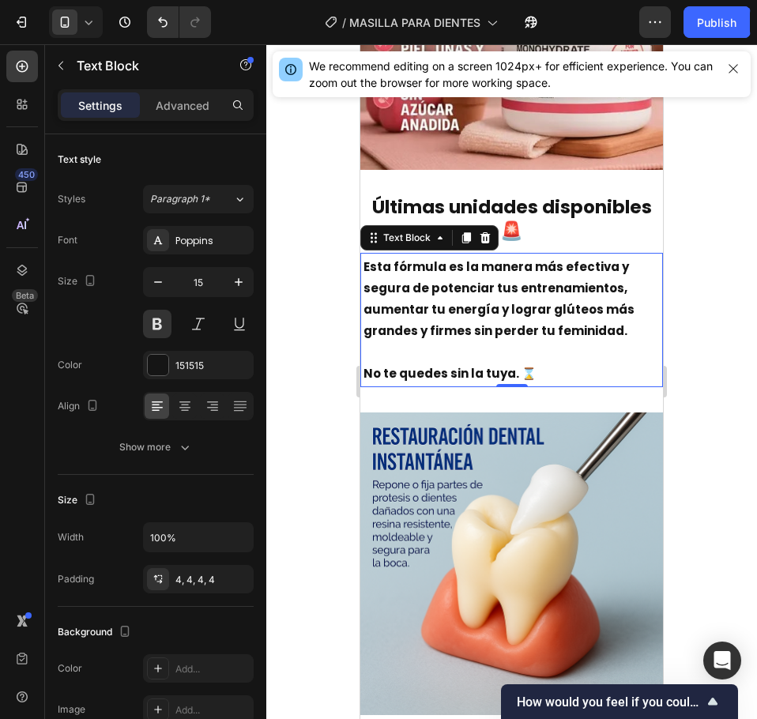
click at [298, 288] on div at bounding box center [511, 381] width 491 height 675
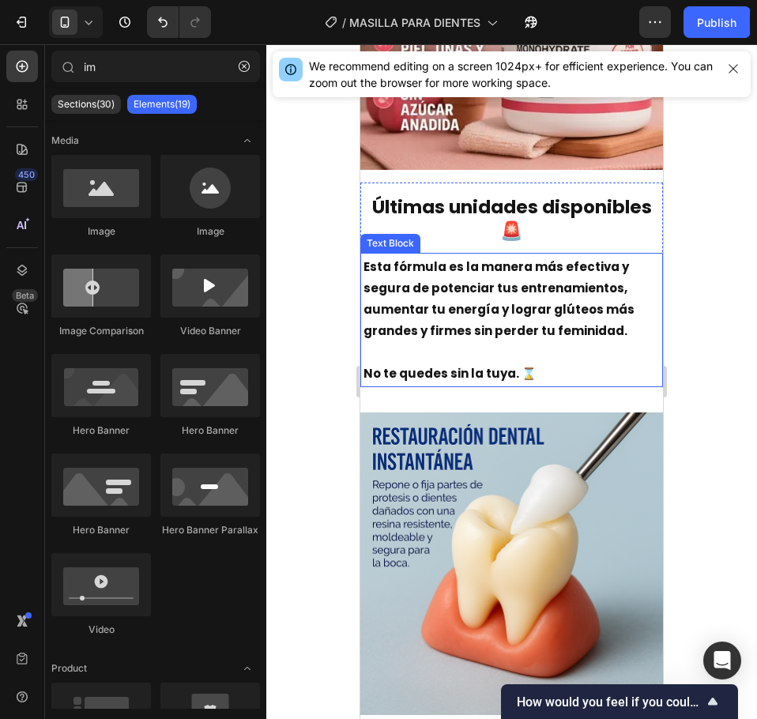
click at [474, 341] on p "Esta fórmula es la manera más efectiva y segura de potenciar tus entrenamientos…" at bounding box center [512, 320] width 296 height 128
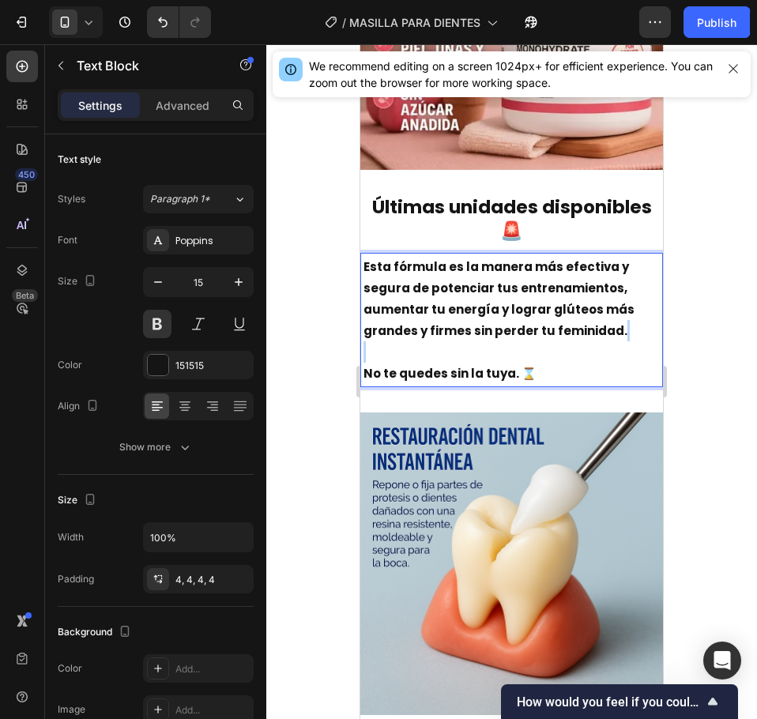
click at [474, 341] on p "Esta fórmula es la manera más efectiva y segura de potenciar tus entrenamientos…" at bounding box center [512, 320] width 296 height 128
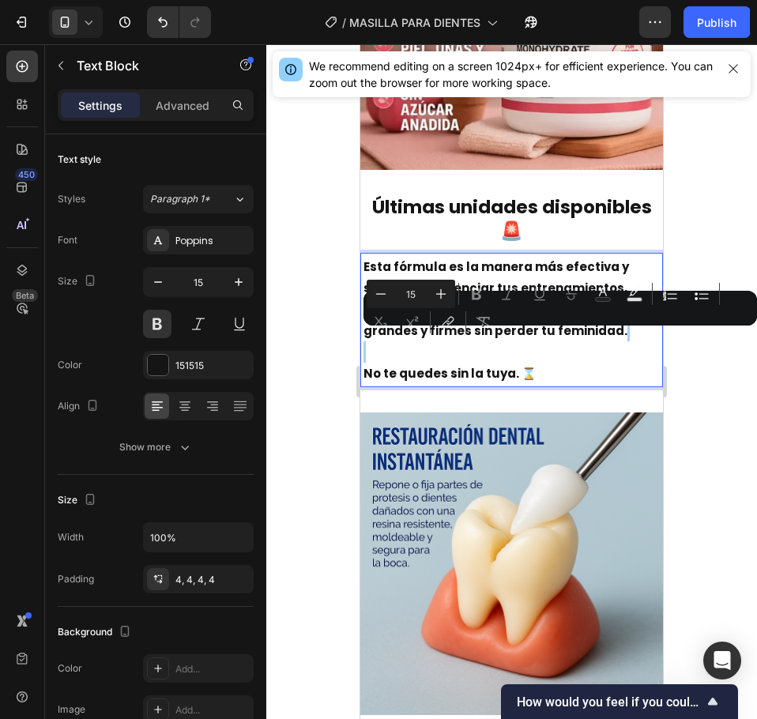
click at [610, 331] on div "Minus 15 Plus Bold Italic Underline Strikethrough Text Color Text Background Co…" at bounding box center [560, 308] width 387 height 57
click at [620, 328] on div "Minus 15 Plus Bold Italic Underline Strikethrough Text Color Text Background Co…" at bounding box center [560, 308] width 387 height 57
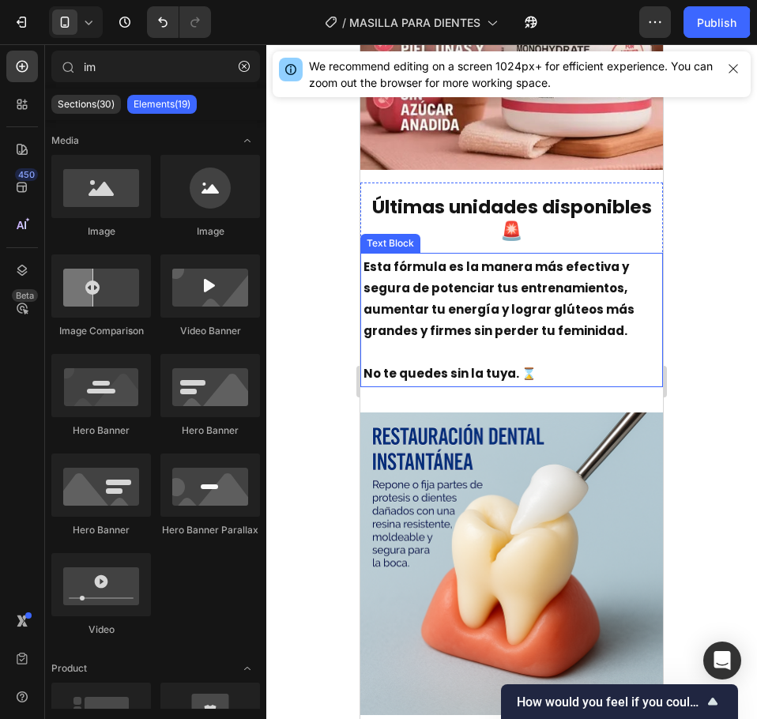
click at [615, 322] on p "Esta fórmula es la manera más efectiva y segura de potenciar tus entrenamientos…" at bounding box center [512, 320] width 296 height 128
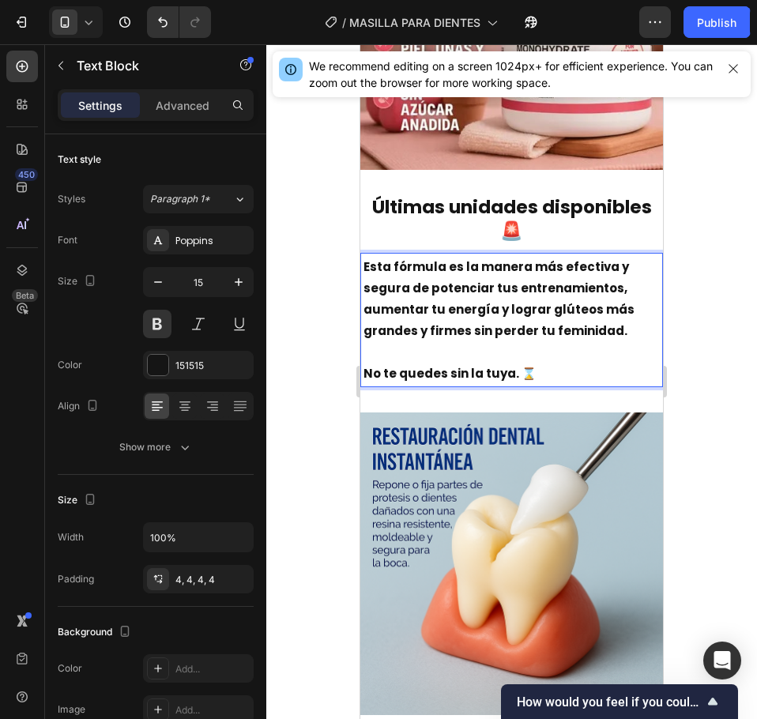
click at [624, 322] on p "Esta fórmula es la manera más efectiva y segura de potenciar tus entrenamientos…" at bounding box center [512, 320] width 296 height 128
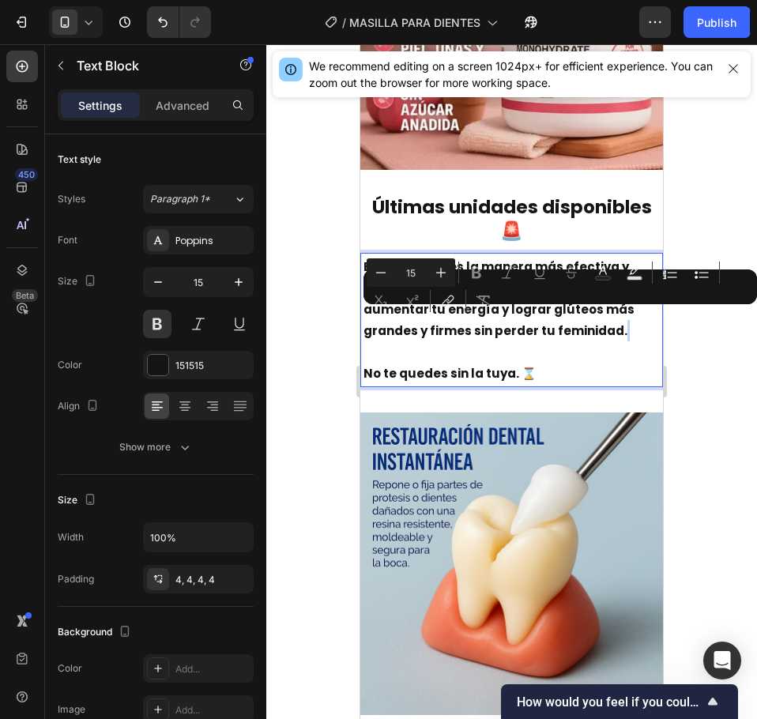
click at [624, 319] on p "Esta fórmula es la manera más efectiva y segura de potenciar tus entrenamientos…" at bounding box center [512, 320] width 296 height 128
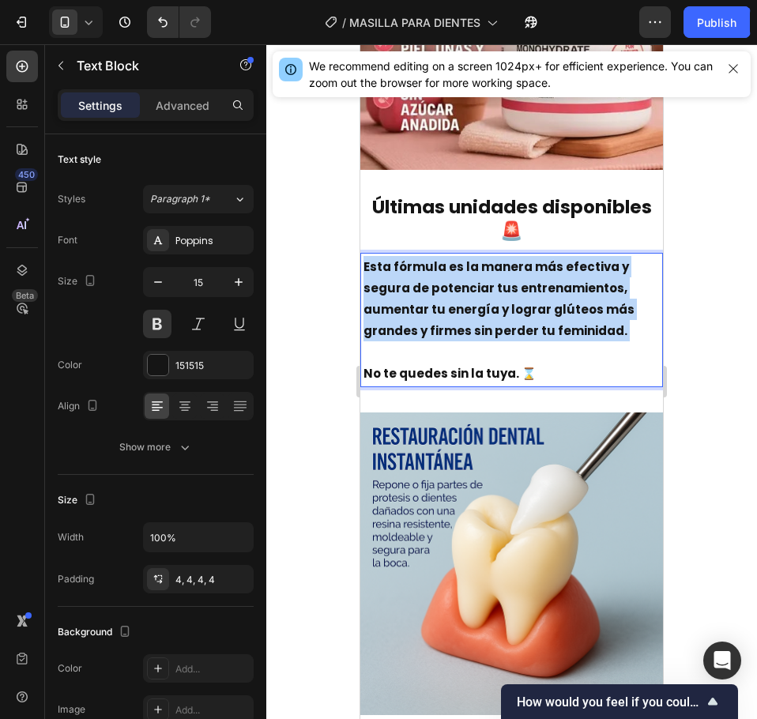
drag, startPoint x: 624, startPoint y: 318, endPoint x: 376, endPoint y: 261, distance: 254.8
click at [376, 261] on p "Esta fórmula es la manera más efectiva y segura de potenciar tus entrenamientos…" at bounding box center [512, 320] width 296 height 128
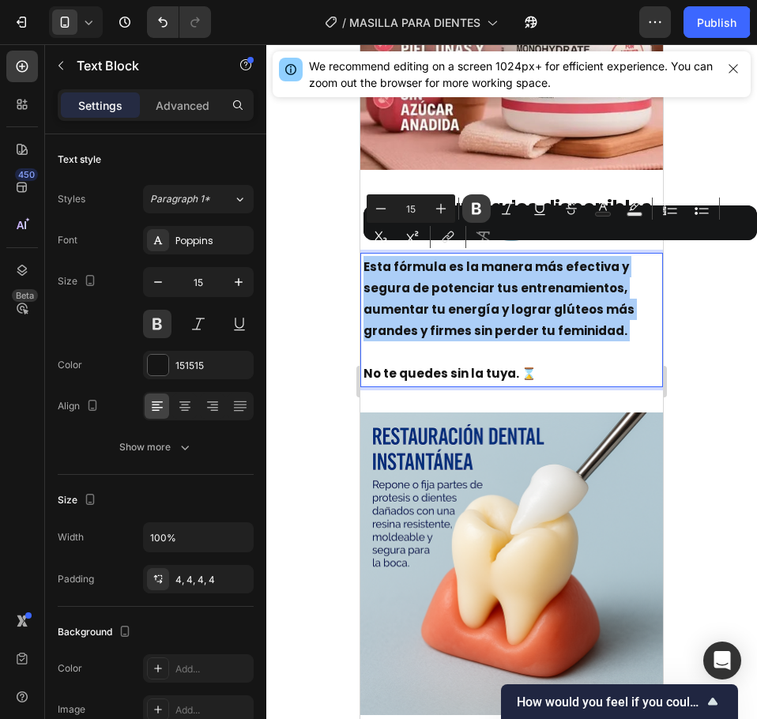
click at [482, 215] on icon "Editor contextual toolbar" at bounding box center [477, 209] width 16 height 16
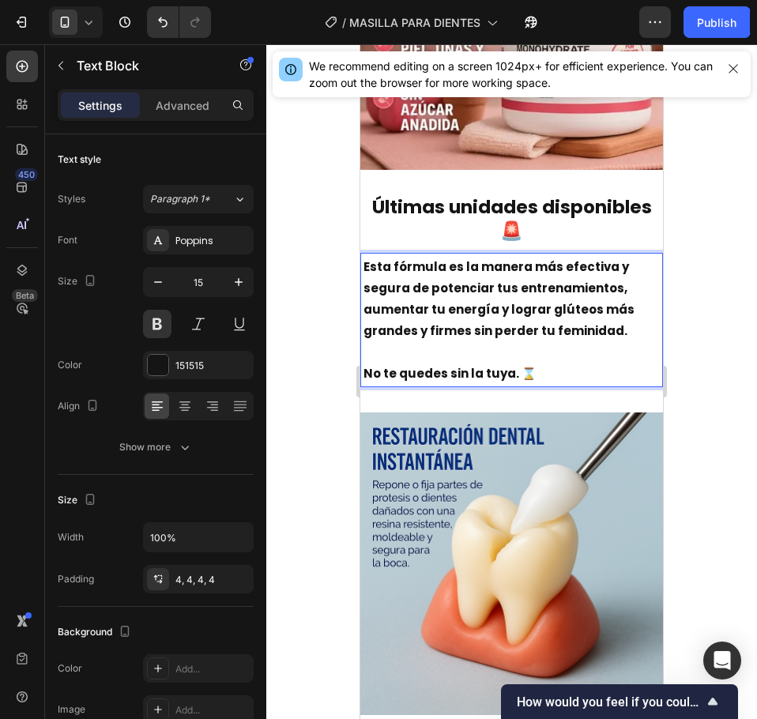
click at [601, 327] on strong "Esta fórmula es la manera más efectiva y segura de potenciar tus entrenamientos…" at bounding box center [499, 298] width 271 height 81
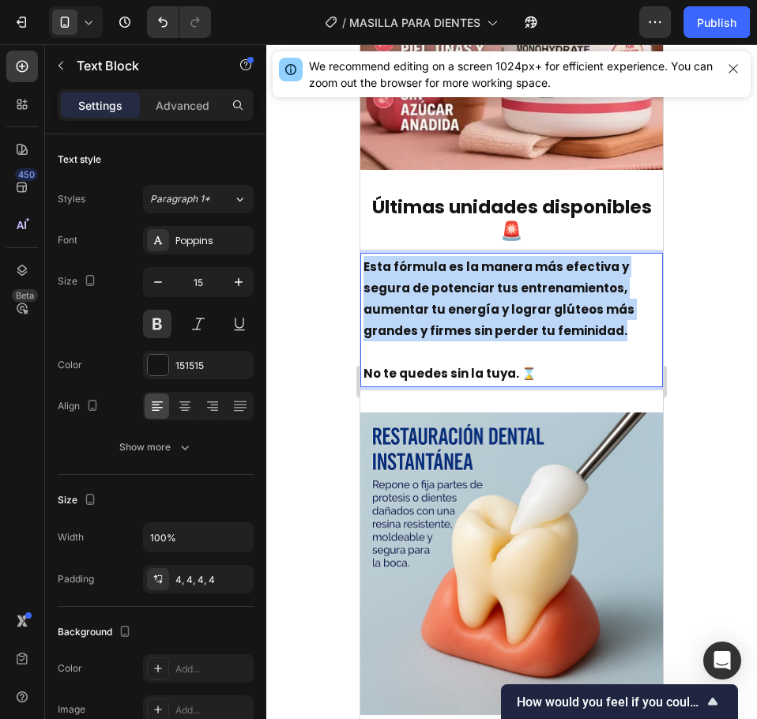
drag, startPoint x: 626, startPoint y: 322, endPoint x: 719, endPoint y: 308, distance: 94.2
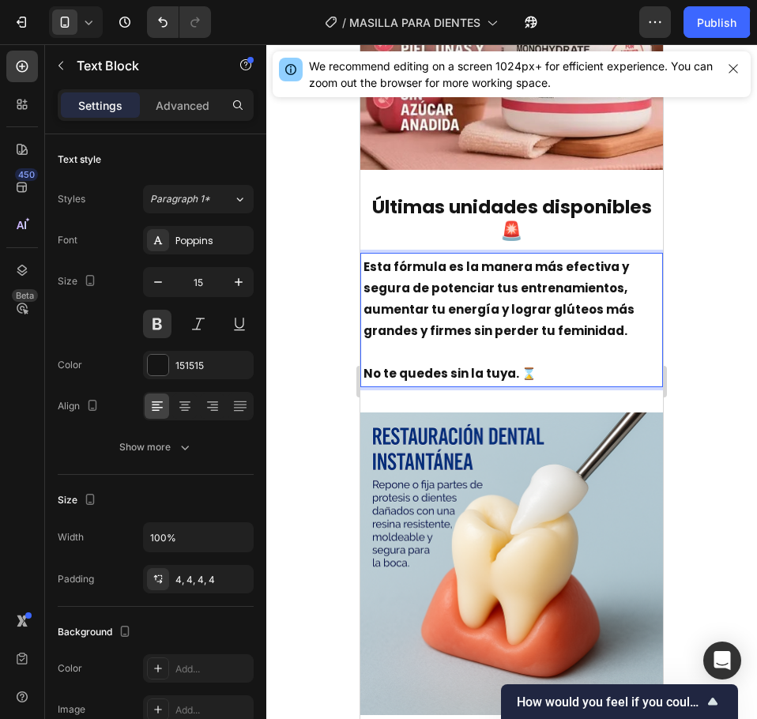
click at [526, 297] on p "Esta fórmula es la manera más efectiva y segura de potenciar tus entrenamientos…" at bounding box center [512, 320] width 296 height 128
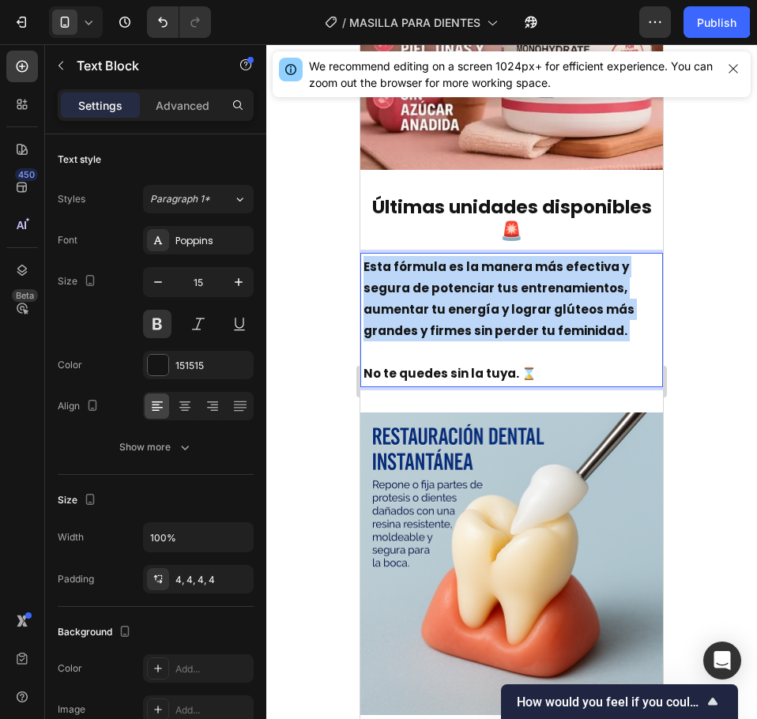
click at [526, 297] on p "Esta fórmula es la manera más efectiva y segura de potenciar tus entrenamientos…" at bounding box center [512, 320] width 296 height 128
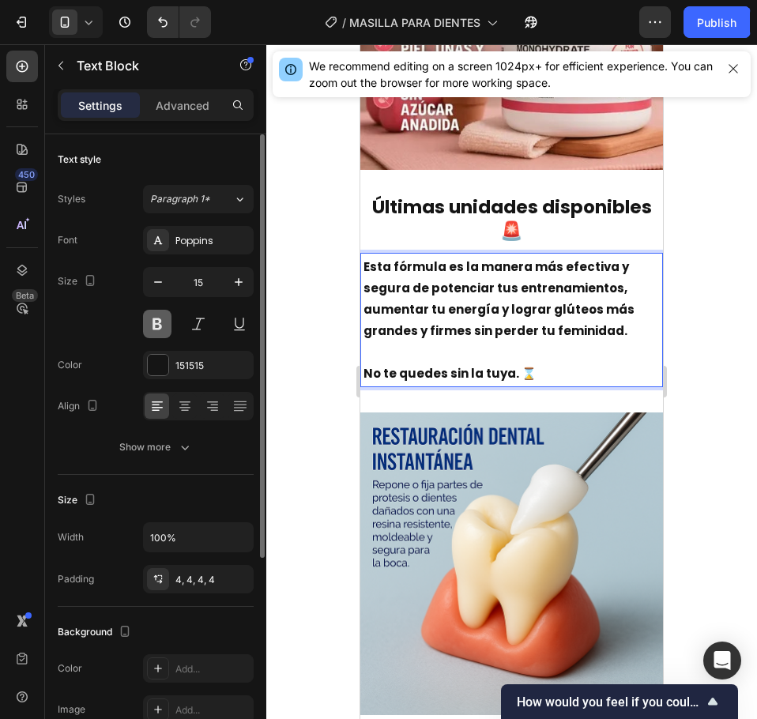
click at [153, 316] on button at bounding box center [157, 324] width 28 height 28
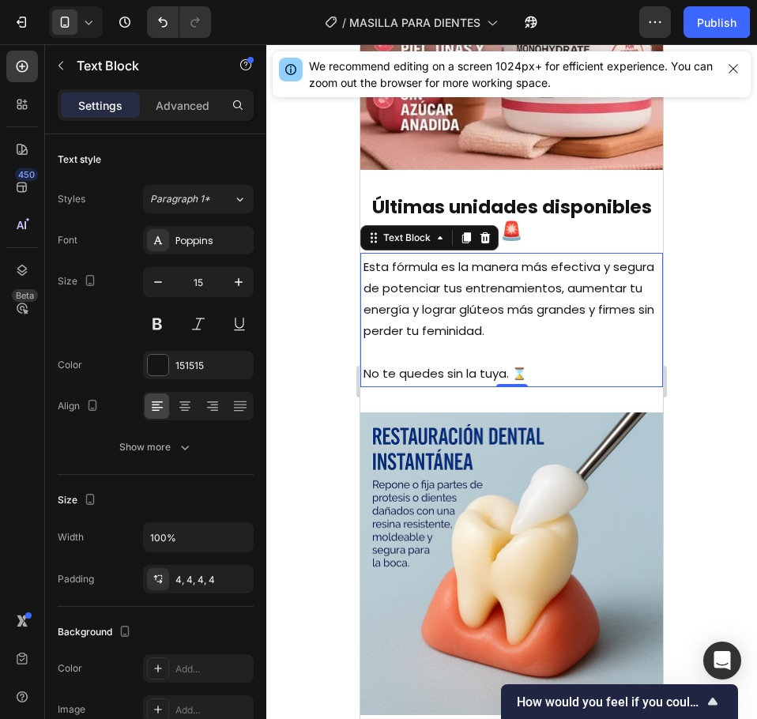
click at [544, 365] on p "Esta fórmula es la manera más efectiva y segura de potenciar tus entrenamientos…" at bounding box center [512, 320] width 296 height 128
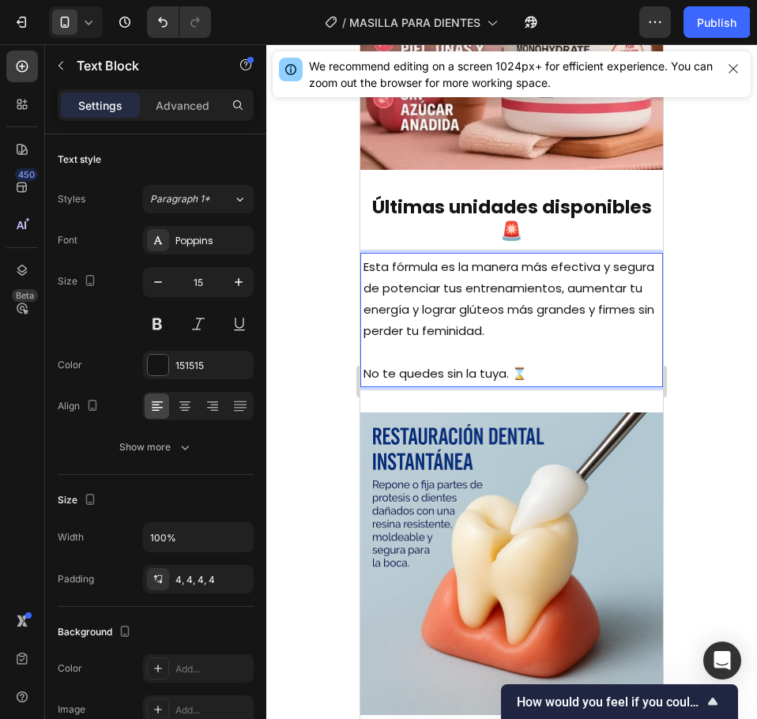
drag, startPoint x: 544, startPoint y: 365, endPoint x: 567, endPoint y: 364, distance: 23.0
click at [545, 365] on p "Esta fórmula es la manera más efectiva y segura de potenciar tus entrenamientos…" at bounding box center [512, 320] width 296 height 128
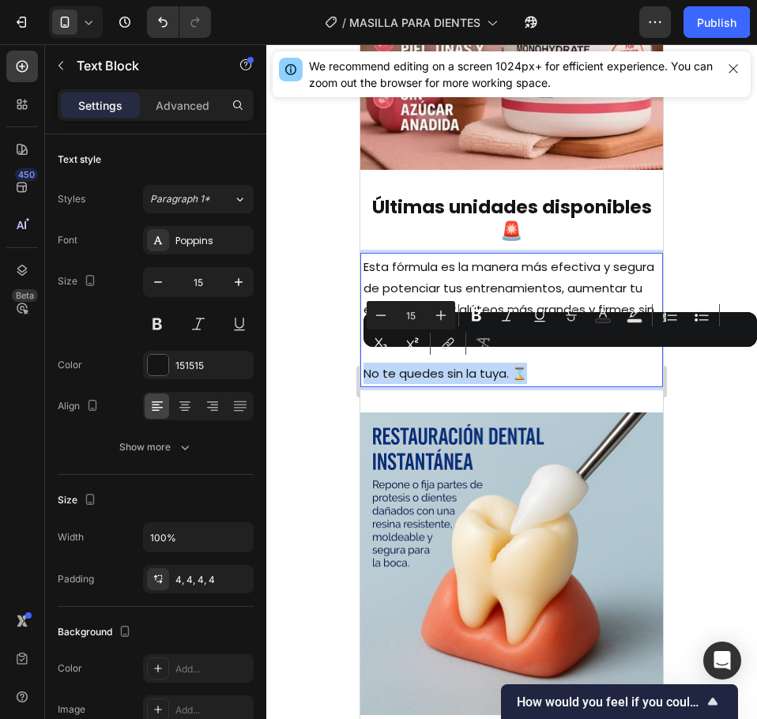
drag, startPoint x: 567, startPoint y: 364, endPoint x: 362, endPoint y: 358, distance: 204.8
click at [362, 358] on div "Esta fórmula es la manera más efectiva y segura de potenciar tus entrenamientos…" at bounding box center [511, 320] width 303 height 134
click at [470, 327] on button "Bold" at bounding box center [476, 315] width 28 height 28
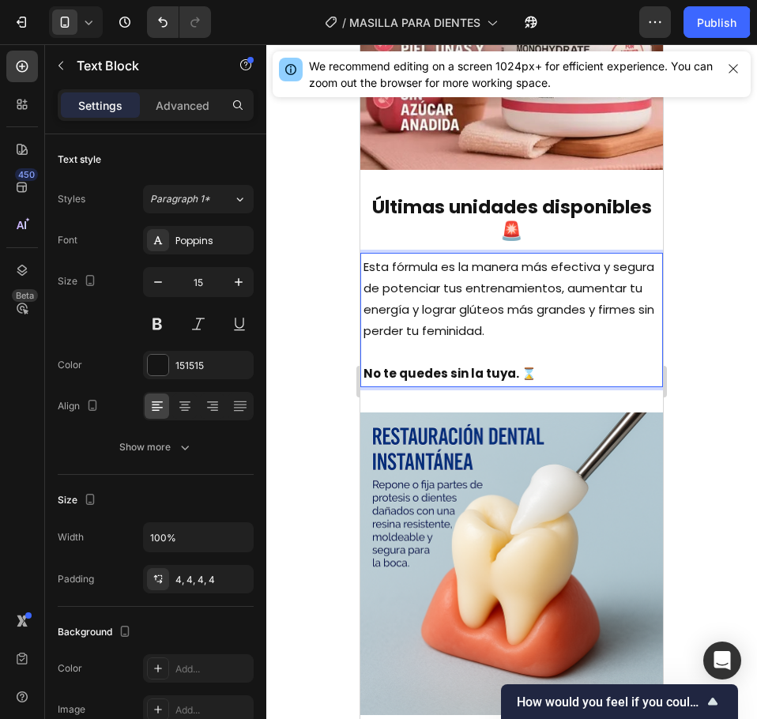
click at [323, 335] on div at bounding box center [511, 381] width 491 height 675
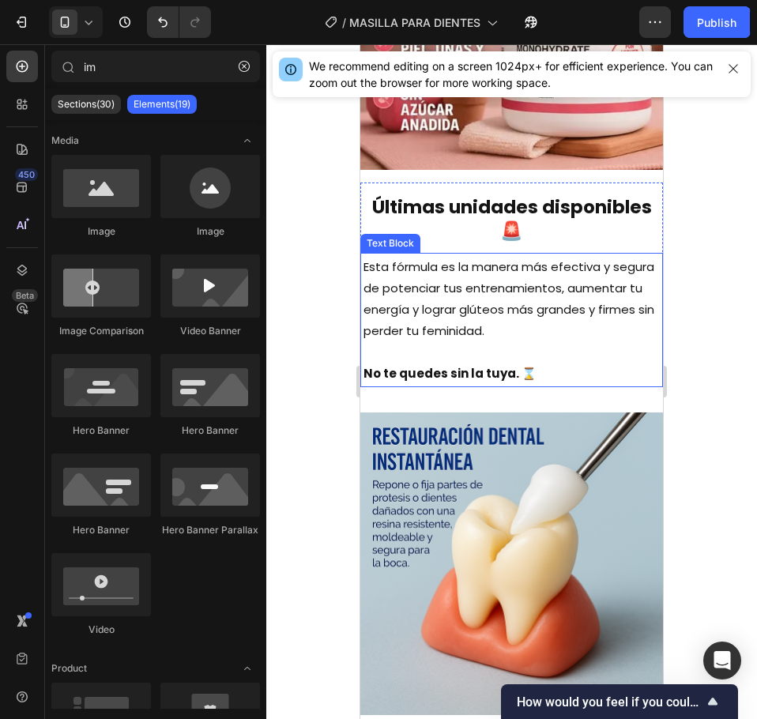
click at [461, 365] on strong "No te quedes sin la tuya. ⌛" at bounding box center [450, 373] width 173 height 17
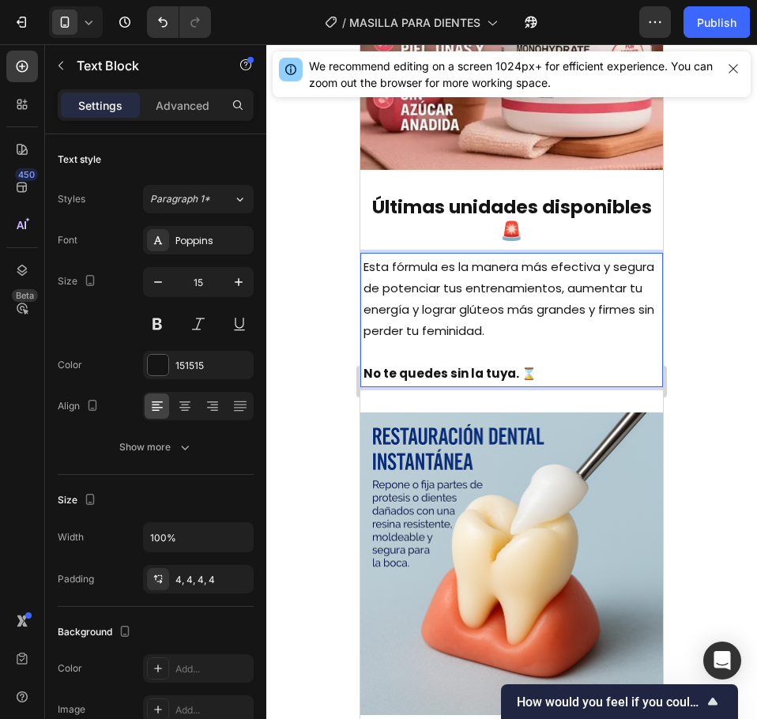
click at [520, 365] on strong "No te quedes sin la tuya. ⌛" at bounding box center [450, 373] width 173 height 17
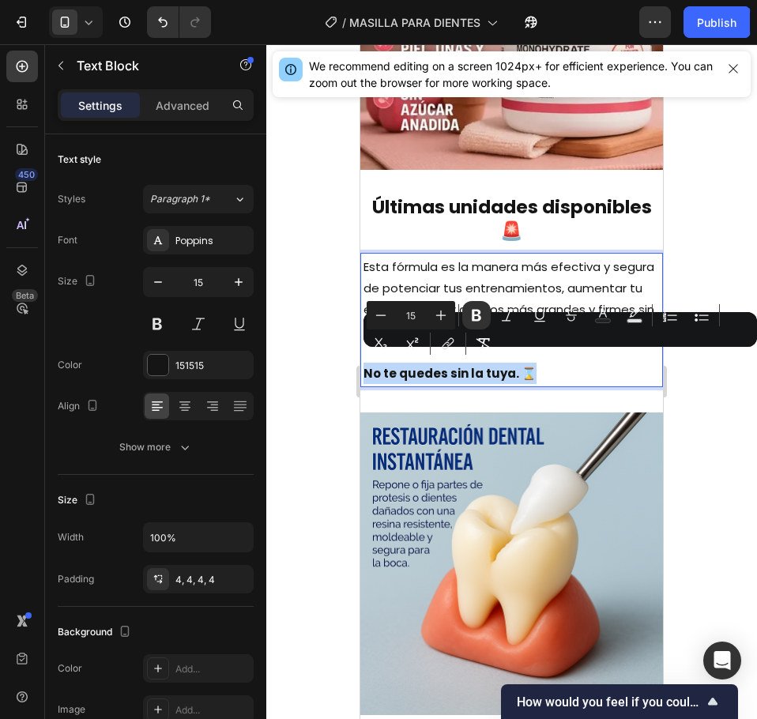
drag, startPoint x: 531, startPoint y: 361, endPoint x: 896, endPoint y: 399, distance: 367.1
click at [367, 355] on p "Esta fórmula es la manera más efectiva y segura de potenciar tus entrenamientos…" at bounding box center [512, 320] width 296 height 128
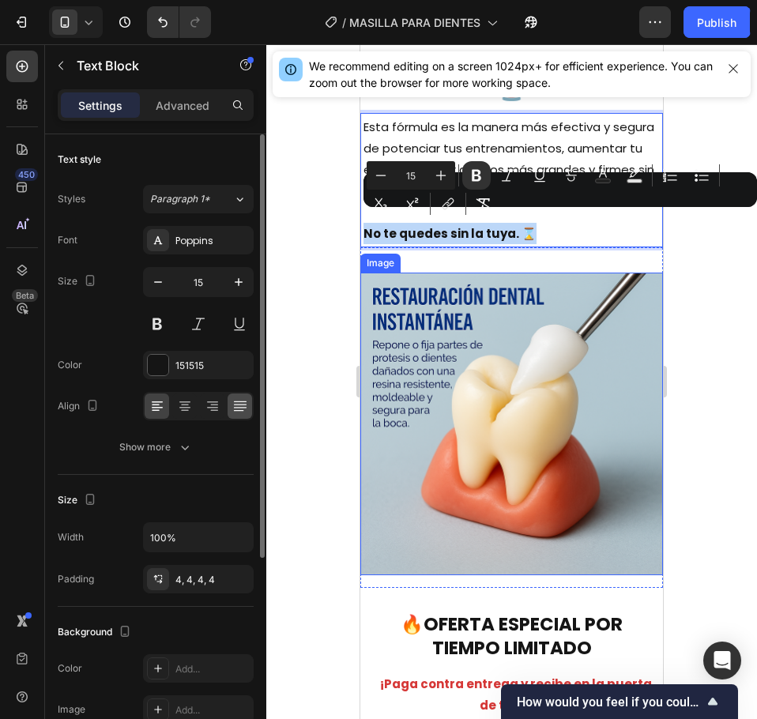
scroll to position [3245, 0]
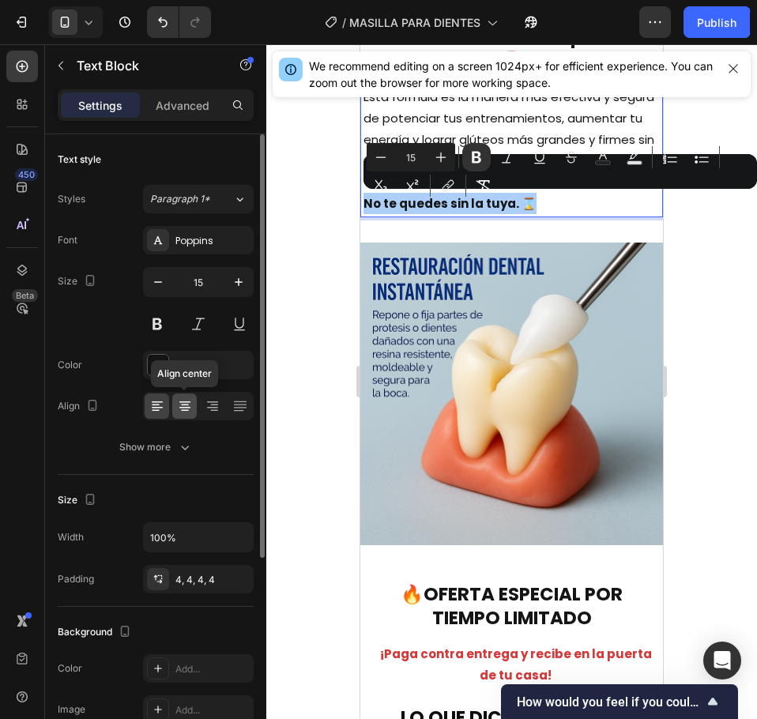
click at [192, 409] on icon at bounding box center [185, 406] width 16 height 16
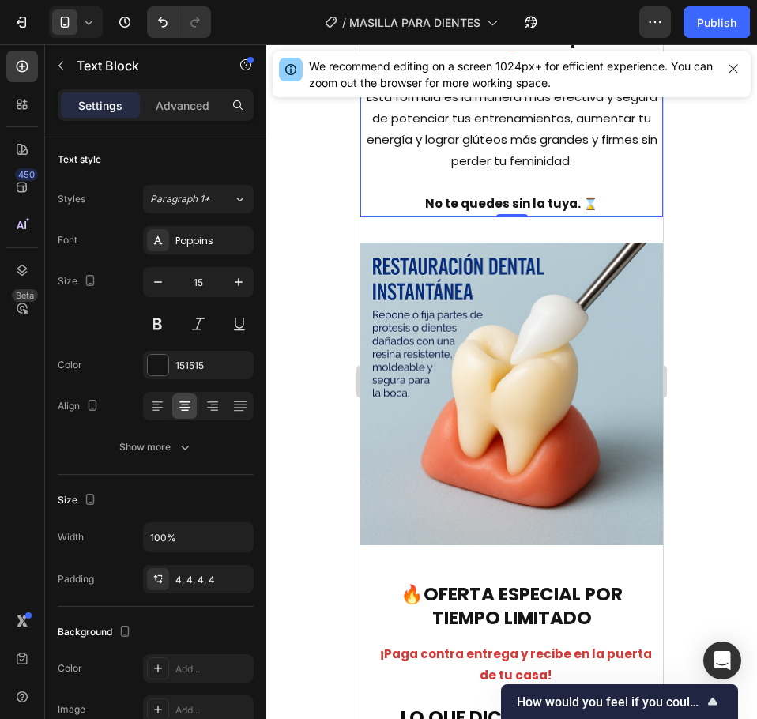
click at [329, 265] on div at bounding box center [511, 381] width 491 height 675
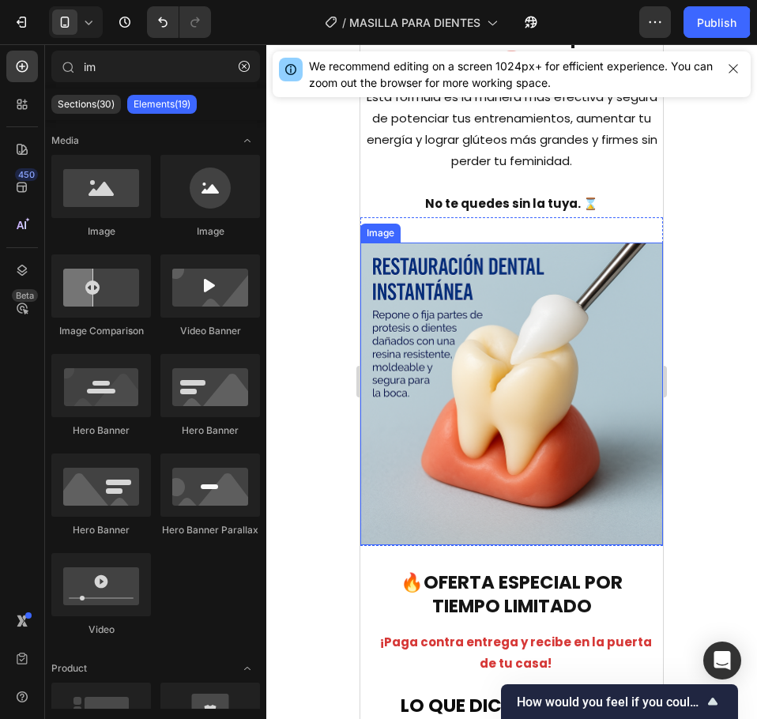
click at [488, 345] on img at bounding box center [511, 394] width 303 height 303
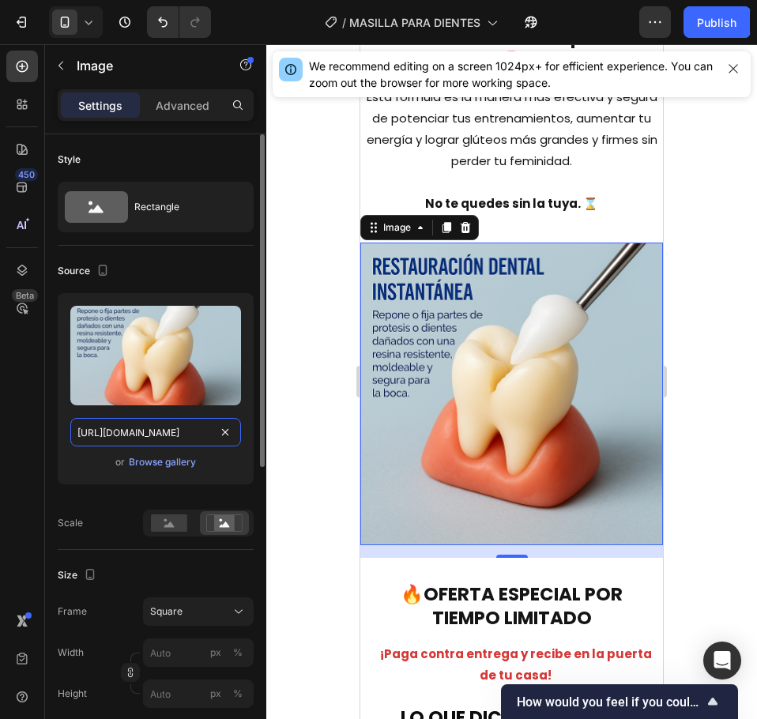
click at [180, 440] on input "https://cdn.shopify.com/s/files/1/0673/1772/7371/files/ChatGPT_Image_20_ago_202…" at bounding box center [155, 432] width 171 height 28
paste input "D_NQ_NP_948142-MCO89794790537_082025-O.webp?v=1758939338"
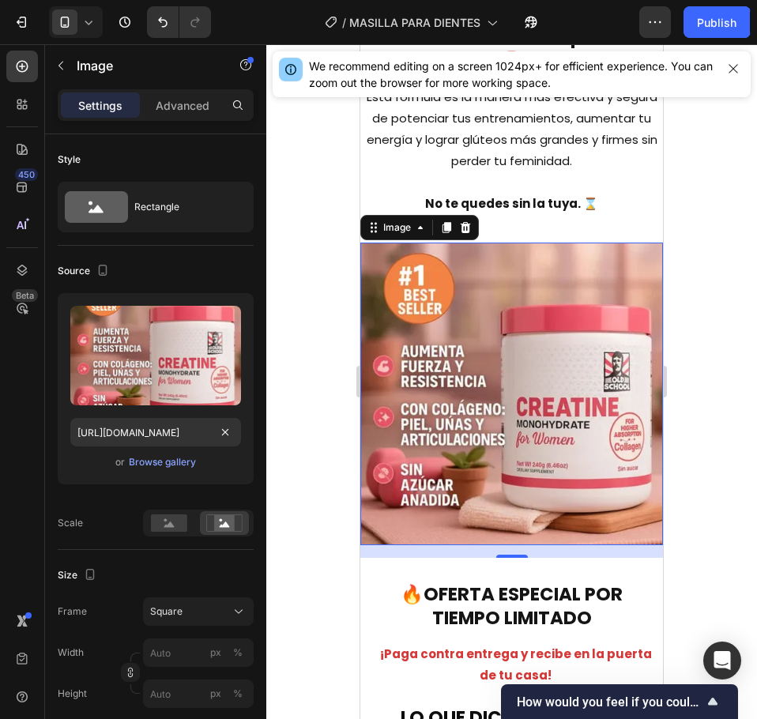
scroll to position [0, 0]
click at [312, 405] on div at bounding box center [511, 381] width 491 height 675
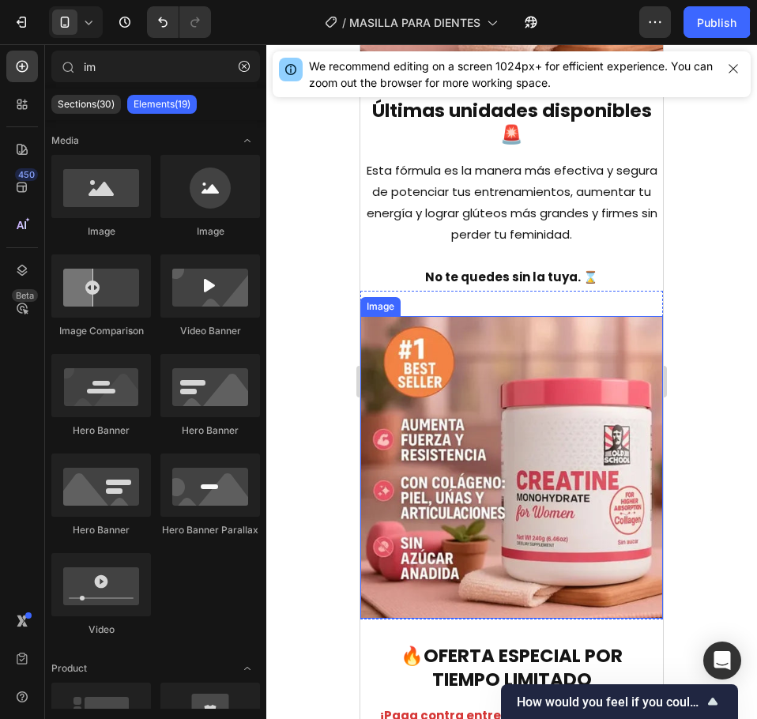
click at [473, 478] on img at bounding box center [511, 467] width 303 height 303
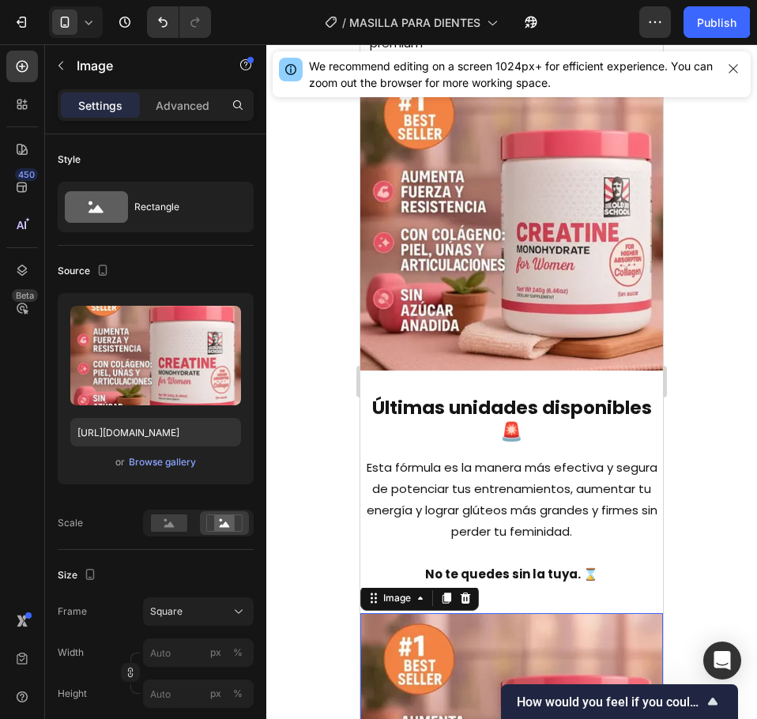
scroll to position [2867, 0]
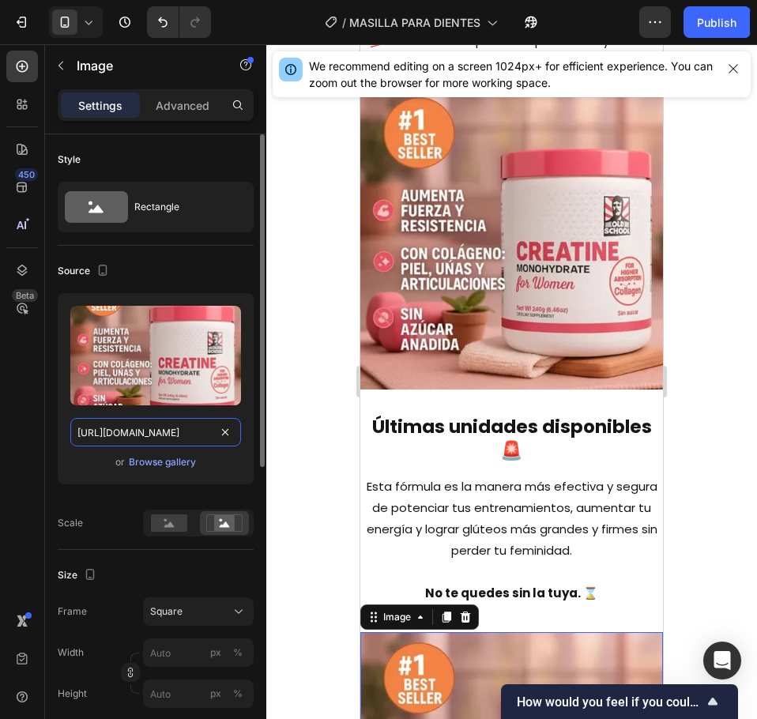
click at [143, 436] on input "https://cdn.shopify.com/s/files/1/0673/1772/7371/files/D_NQ_NP_948142-MCO897947…" at bounding box center [155, 432] width 171 height 28
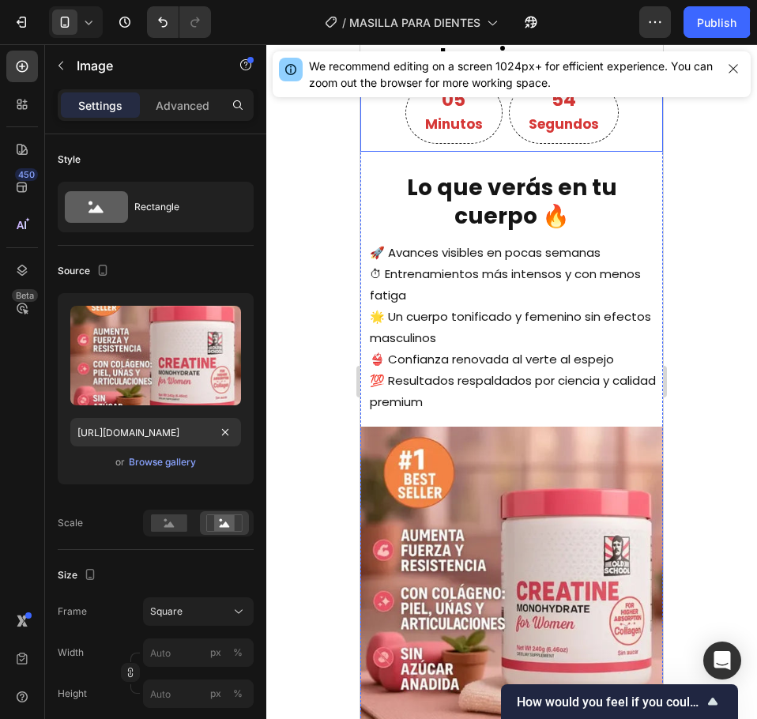
scroll to position [2726, 0]
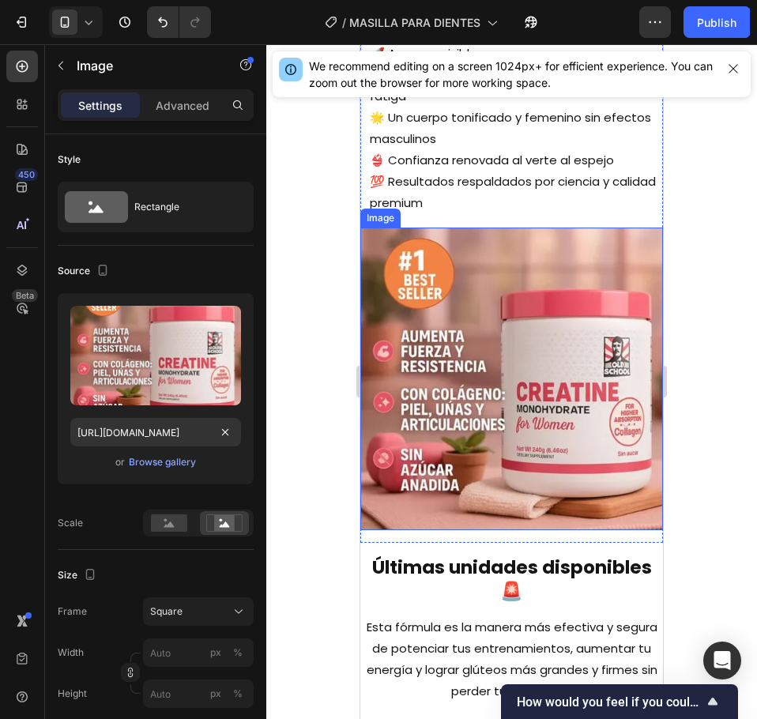
click at [484, 457] on img at bounding box center [511, 379] width 303 height 303
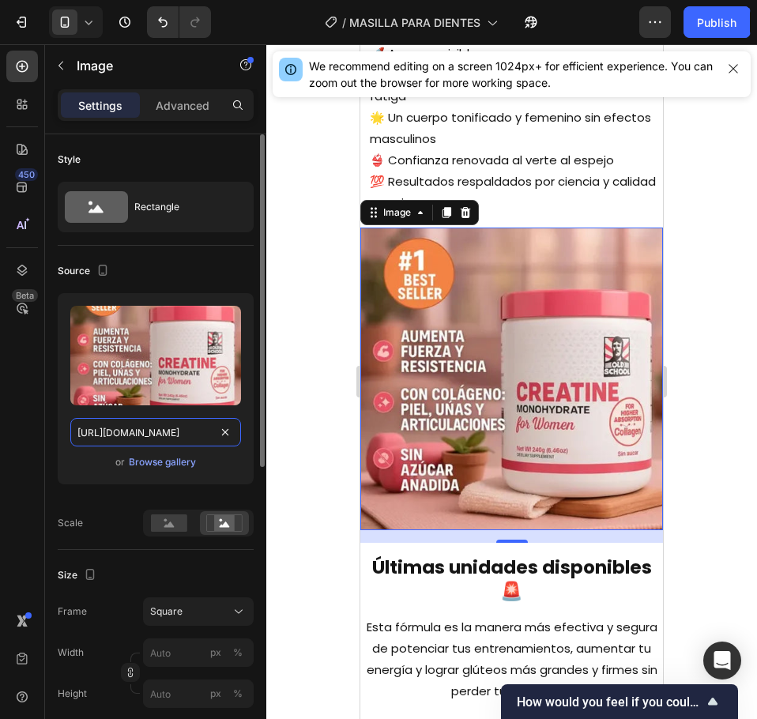
click at [157, 435] on input "https://cdn.shopify.com/s/files/1/0673/1772/7371/files/D_NQ_NP_948142-MCO897947…" at bounding box center [155, 432] width 171 height 28
paste input "764232-MCO89794790535"
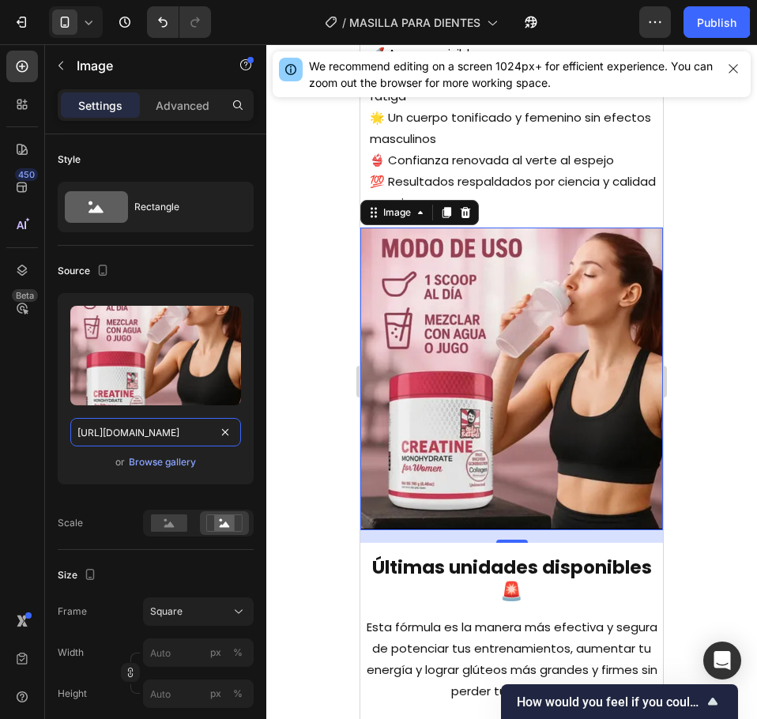
scroll to position [0, 434]
type input "https://cdn.shopify.com/s/files/1/0673/1772/7371/files/D_NQ_NP_764232-MCO897947…"
click at [300, 386] on div at bounding box center [511, 381] width 491 height 675
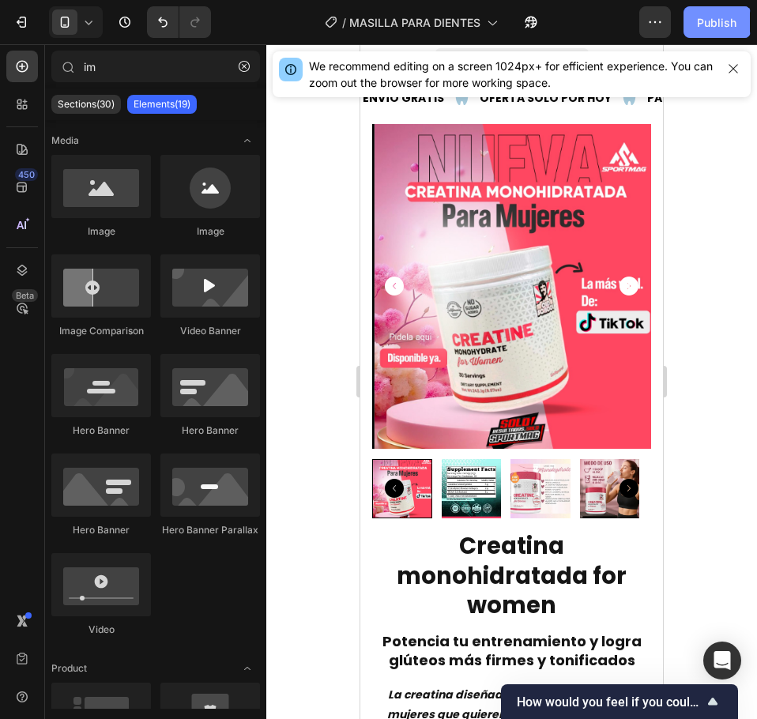
click at [712, 32] on button "Publish" at bounding box center [717, 22] width 66 height 32
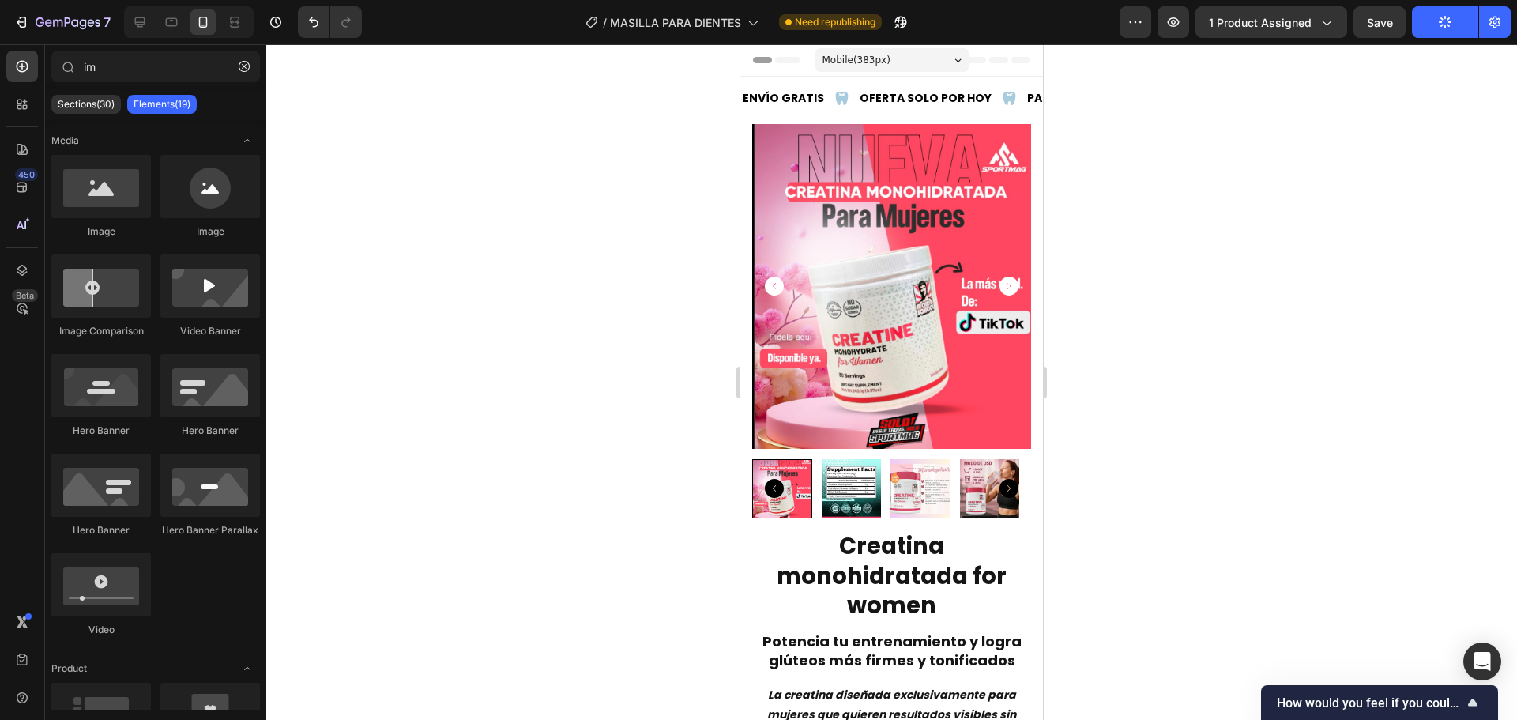
click at [756, 39] on div "7 Version history / MASILLA PARA DIENTES Need republishing Preview 1 product as…" at bounding box center [758, 22] width 1517 height 45
click at [756, 28] on span "1 product assigned" at bounding box center [1260, 22] width 103 height 17
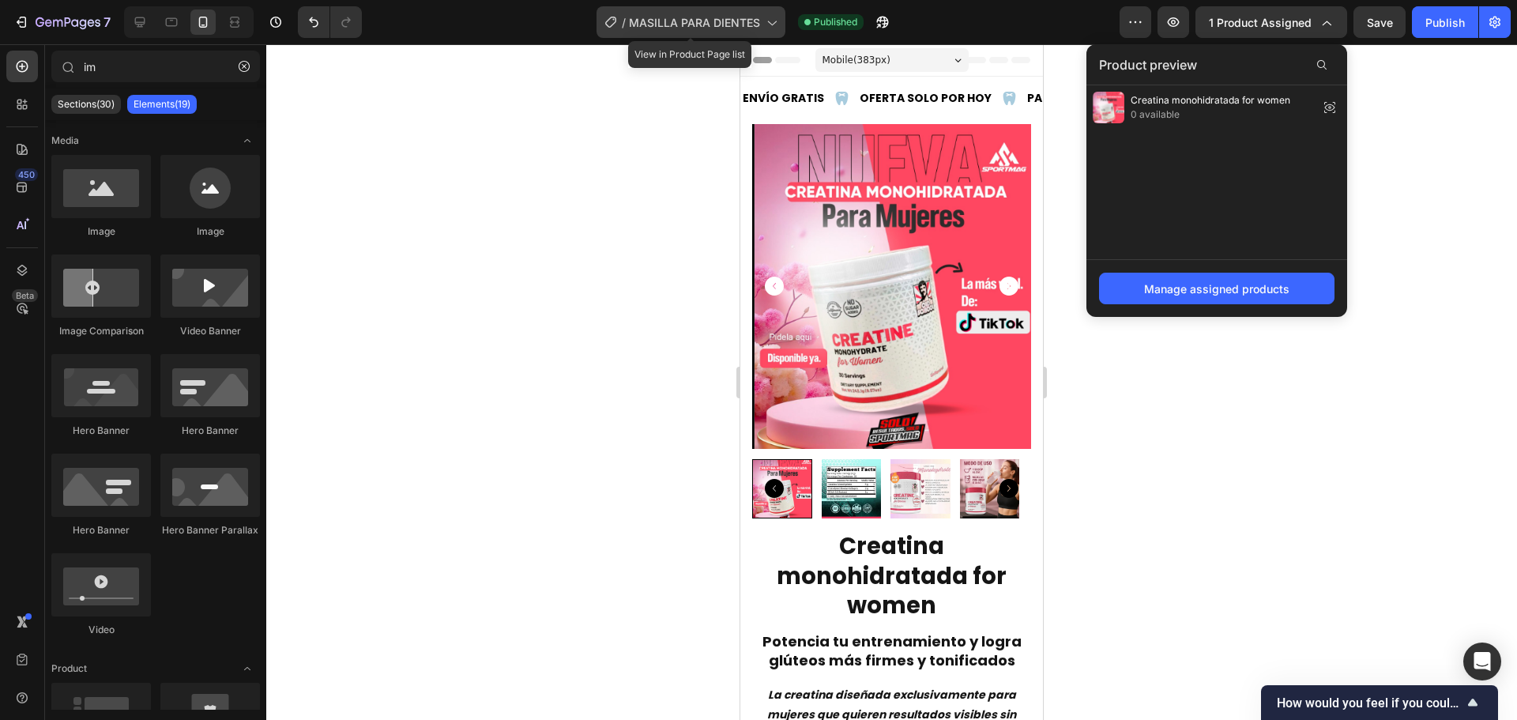
click at [740, 20] on span "MASILLA PARA DIENTES" at bounding box center [694, 22] width 131 height 17
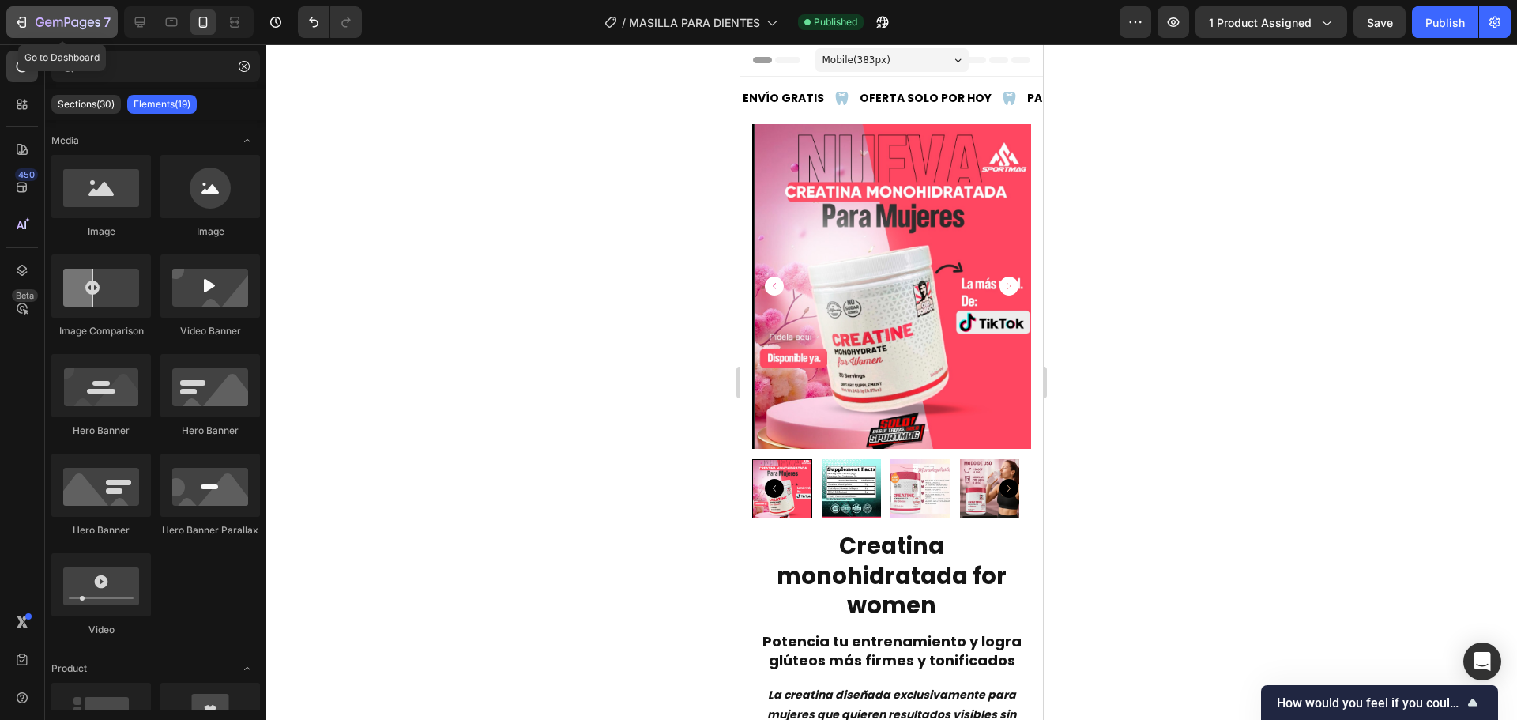
click at [47, 13] on div "7" at bounding box center [73, 22] width 75 height 19
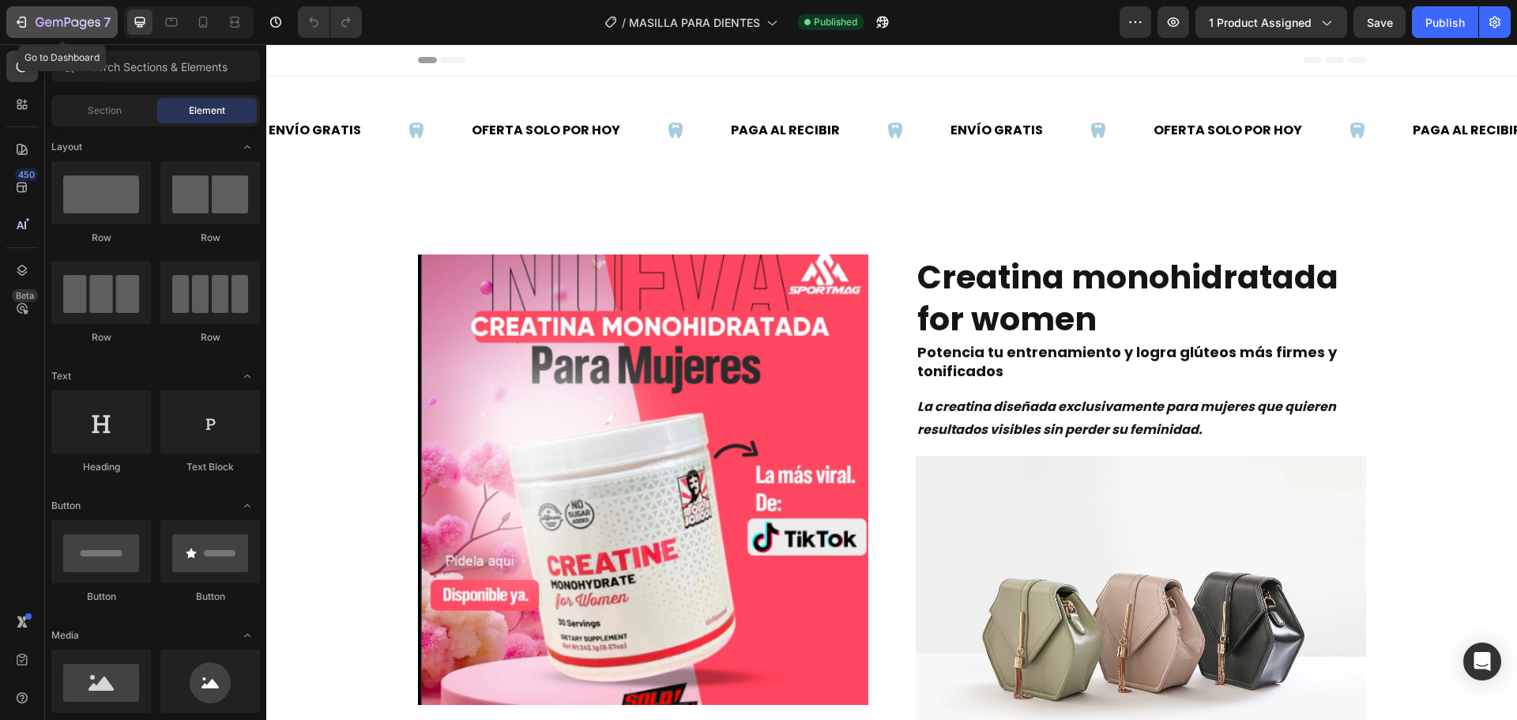
click at [25, 24] on icon "button" at bounding box center [23, 22] width 7 height 11
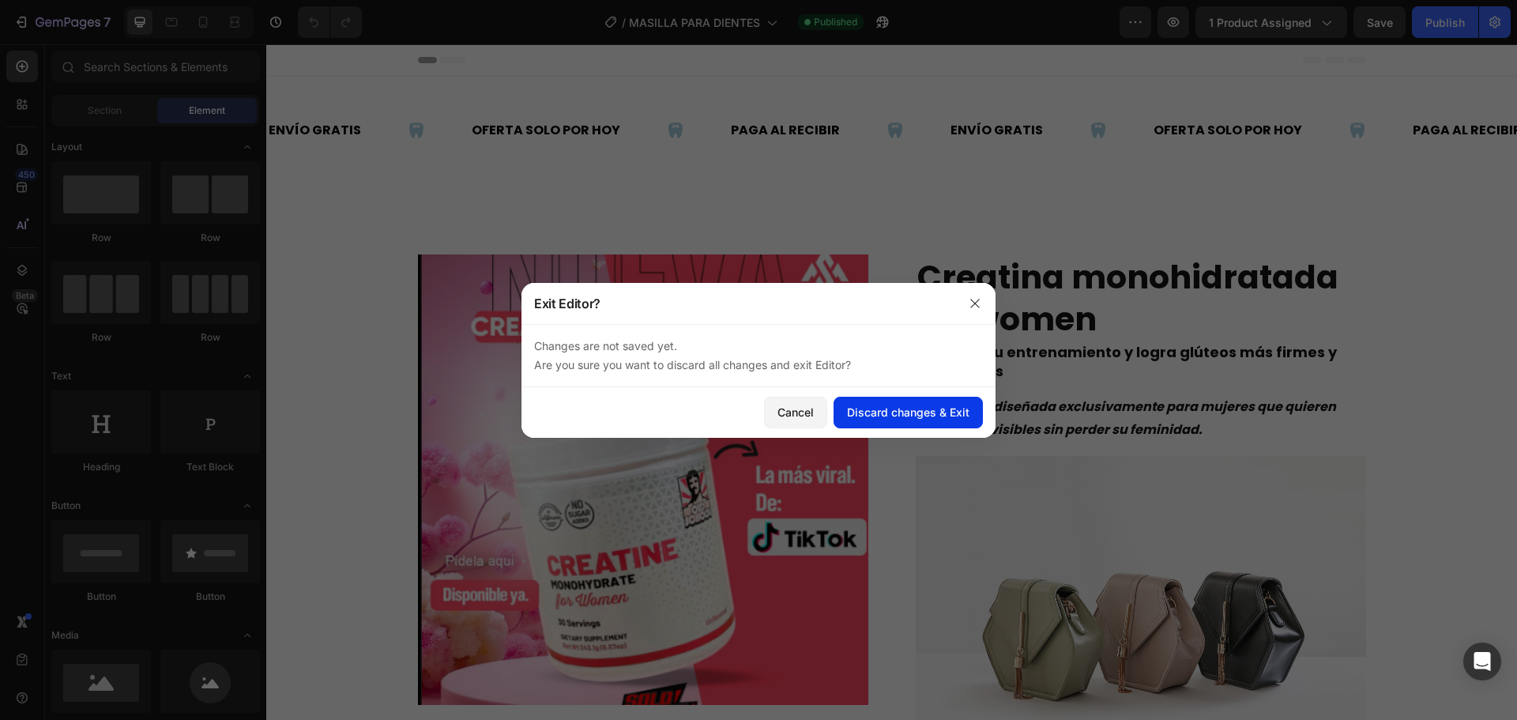
drag, startPoint x: 868, startPoint y: 410, endPoint x: 846, endPoint y: 409, distance: 22.1
click at [868, 411] on div "Discard changes & Exit" at bounding box center [908, 412] width 122 height 17
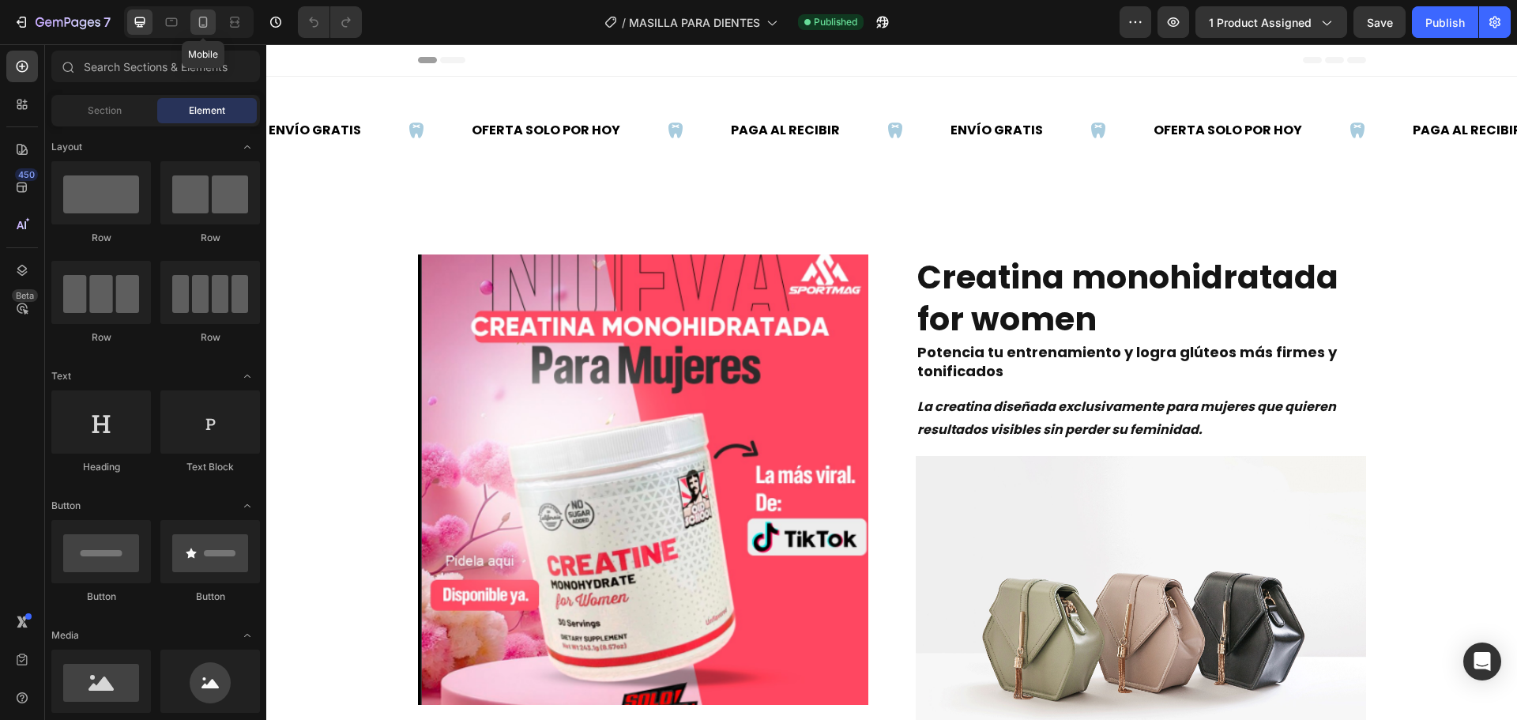
click at [203, 24] on icon at bounding box center [203, 22] width 16 height 16
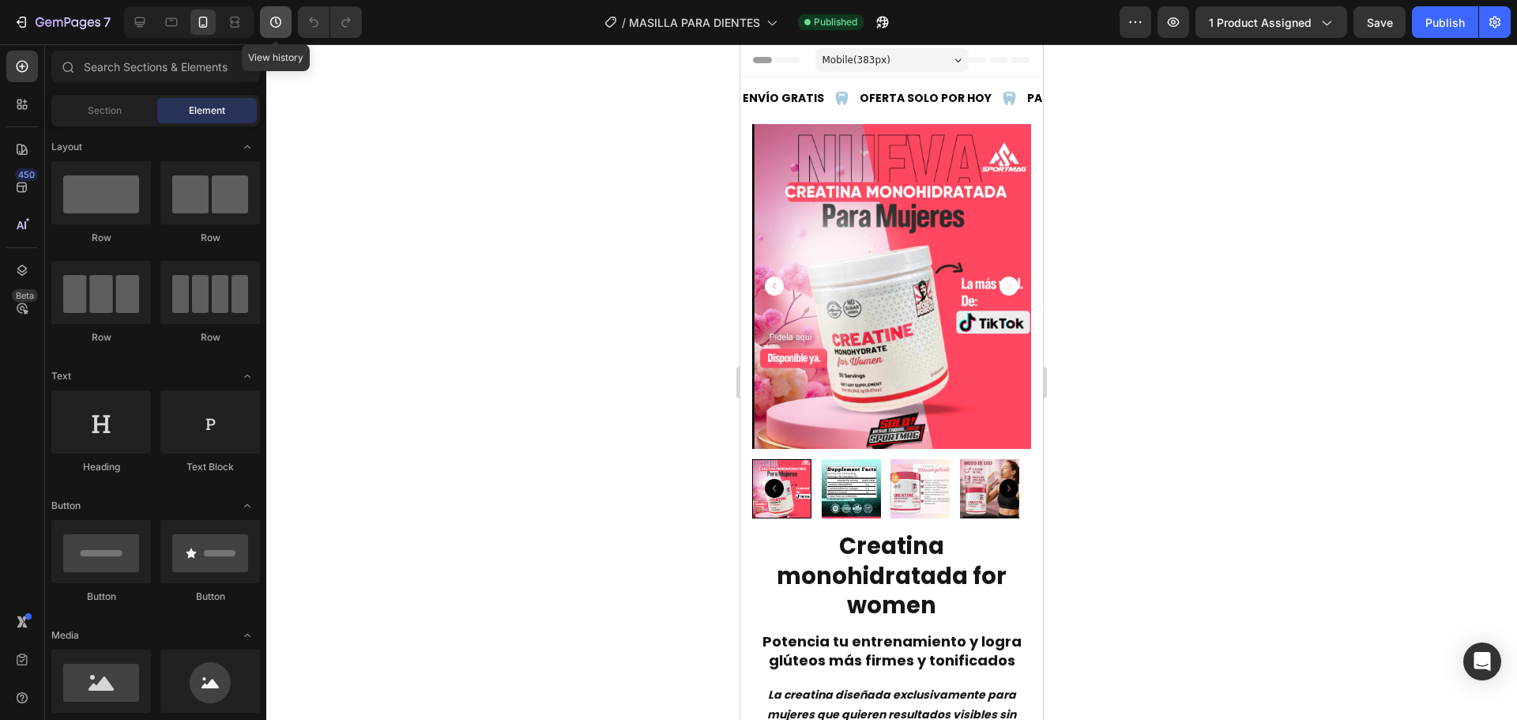
click at [269, 17] on icon "button" at bounding box center [276, 22] width 16 height 16
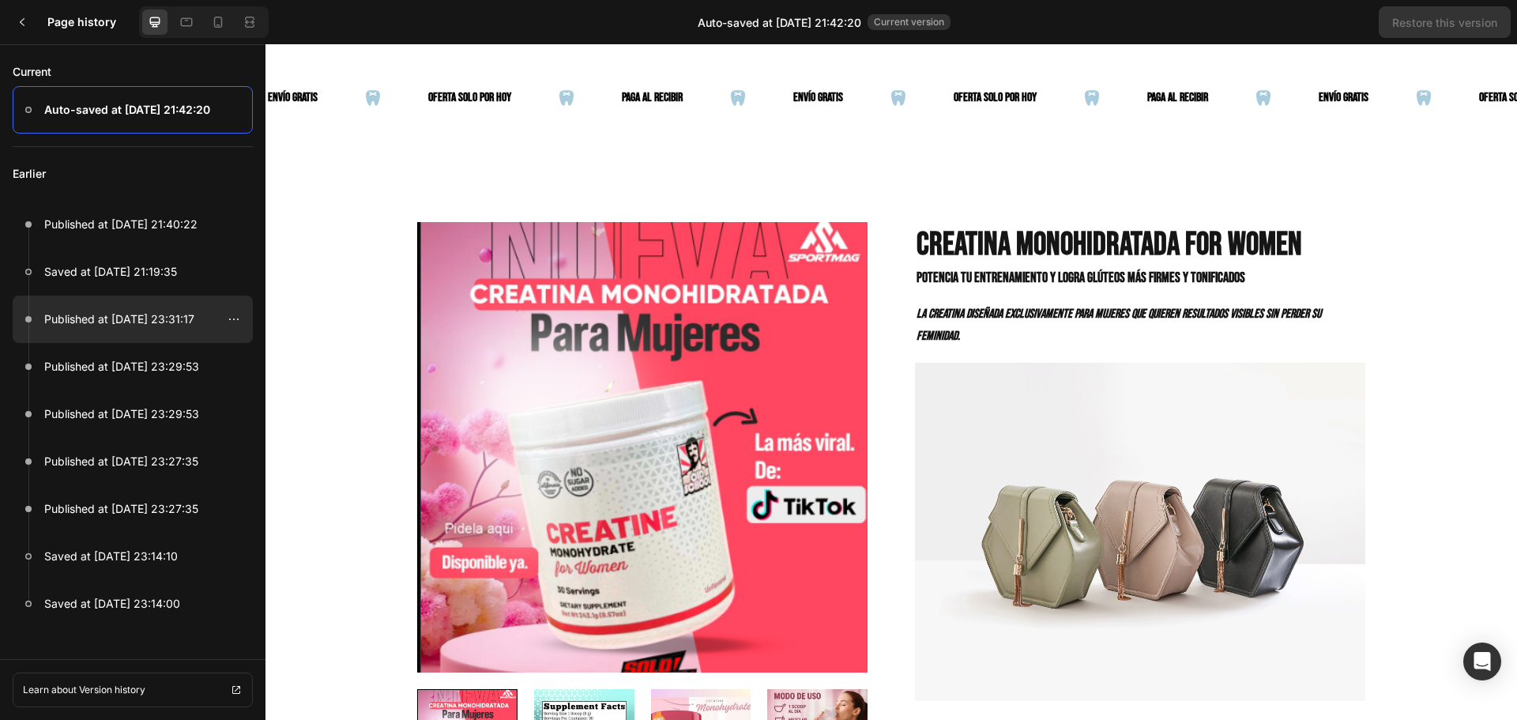
click at [115, 307] on div at bounding box center [133, 319] width 240 height 47
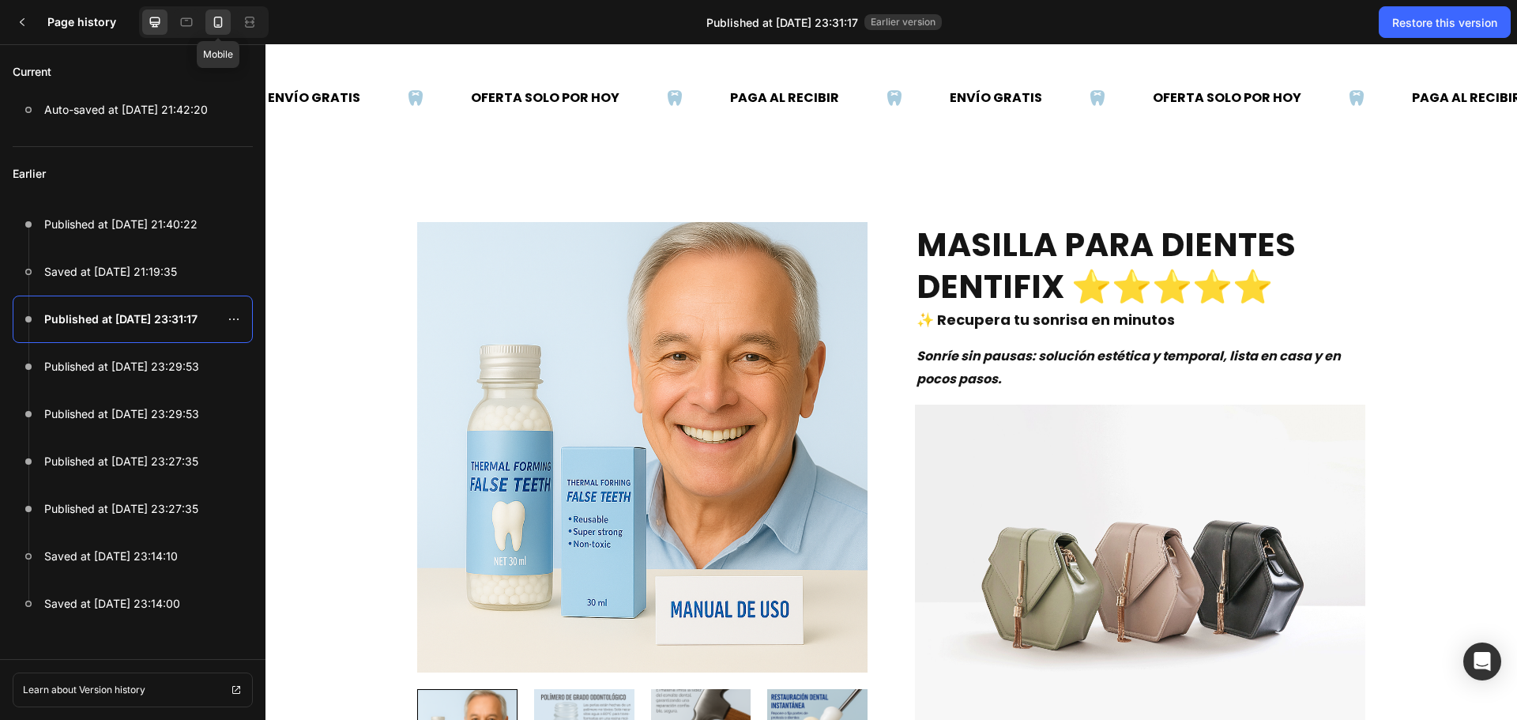
click at [220, 30] on div at bounding box center [217, 21] width 25 height 25
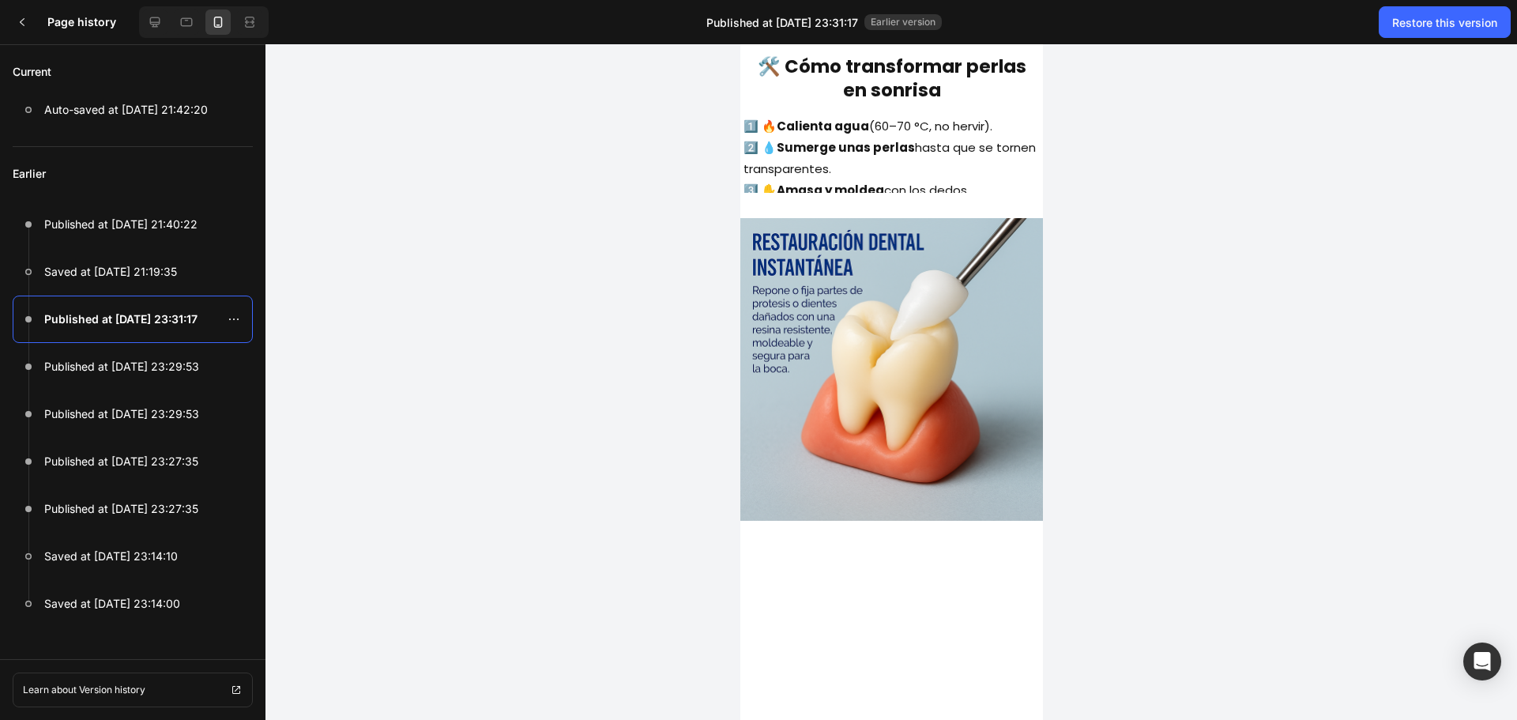
scroll to position [2766, 0]
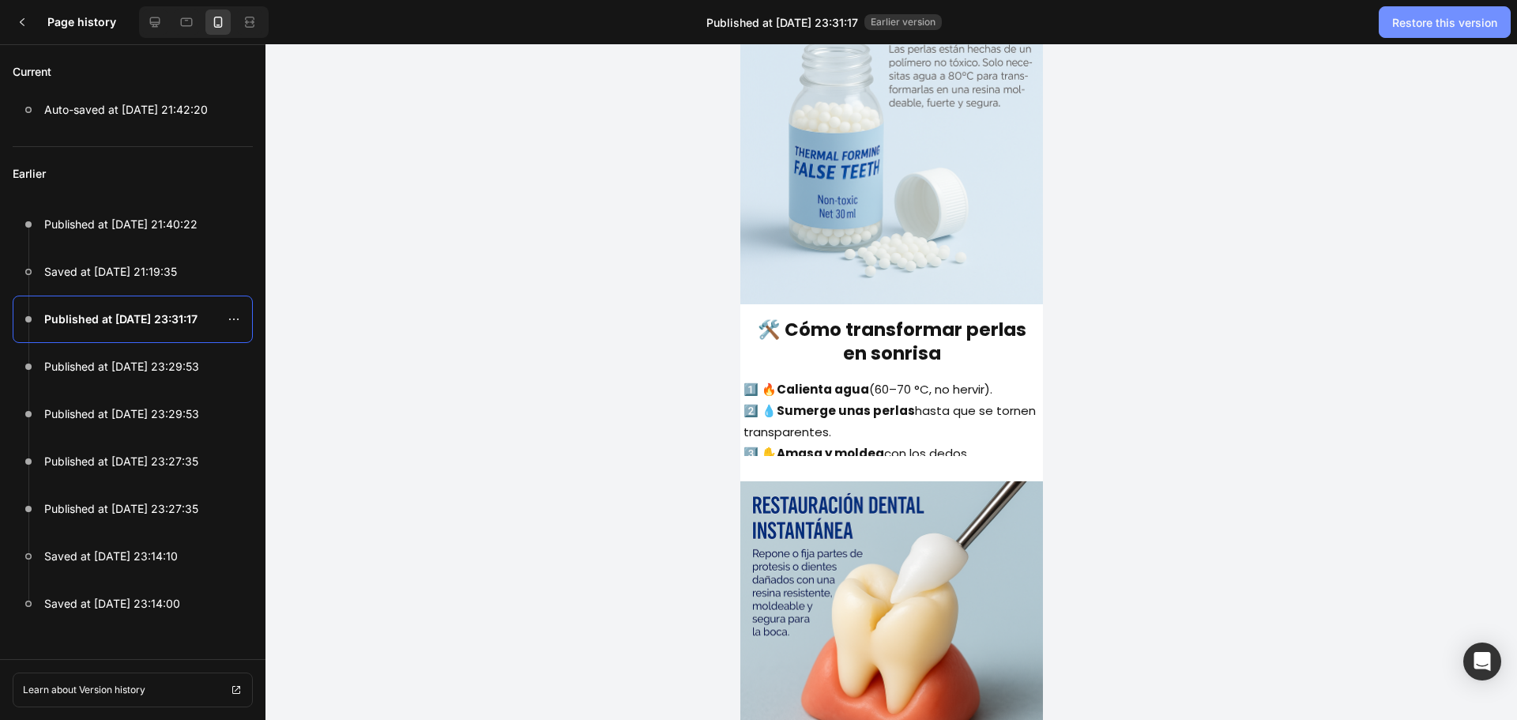
click at [1412, 31] on button "Restore this version" at bounding box center [1445, 22] width 132 height 32
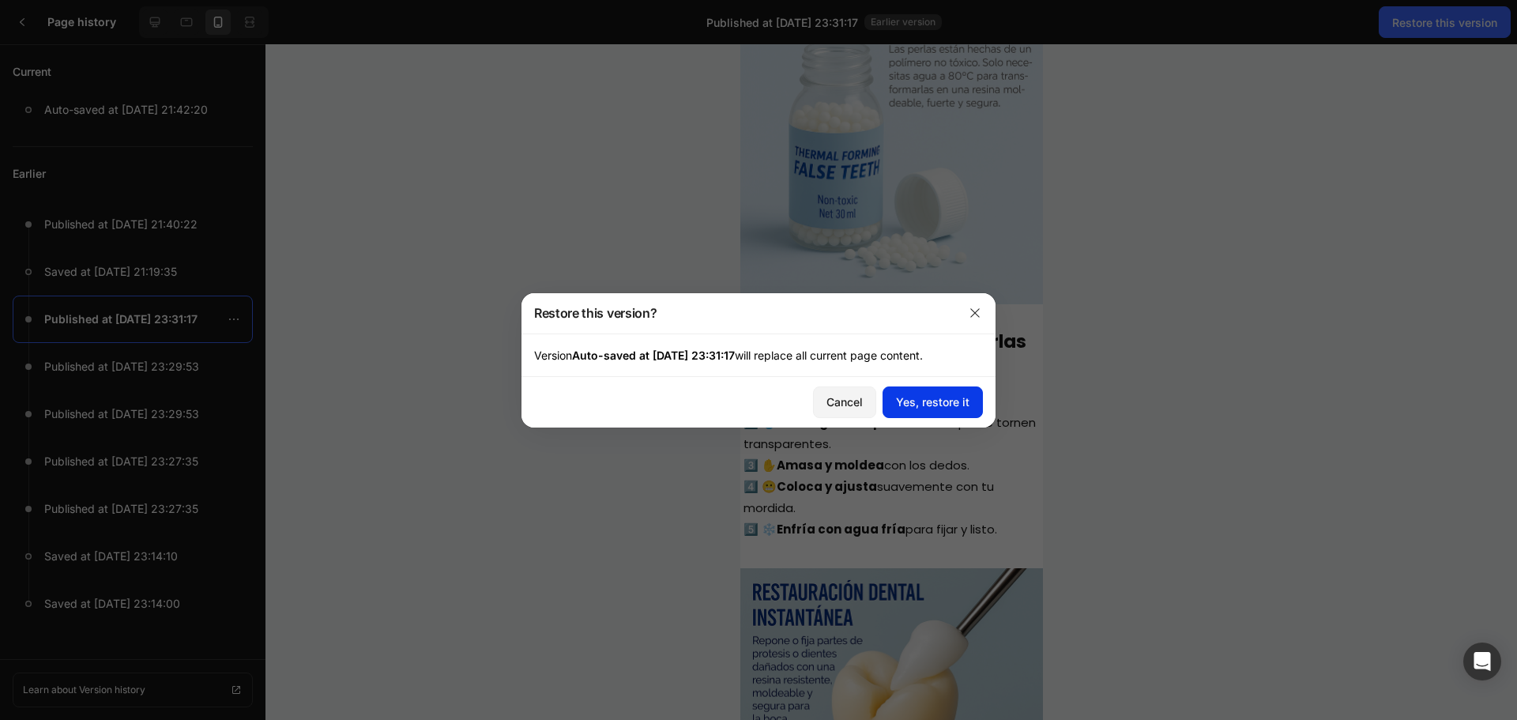
click at [954, 397] on div "Yes, restore it" at bounding box center [932, 402] width 73 height 17
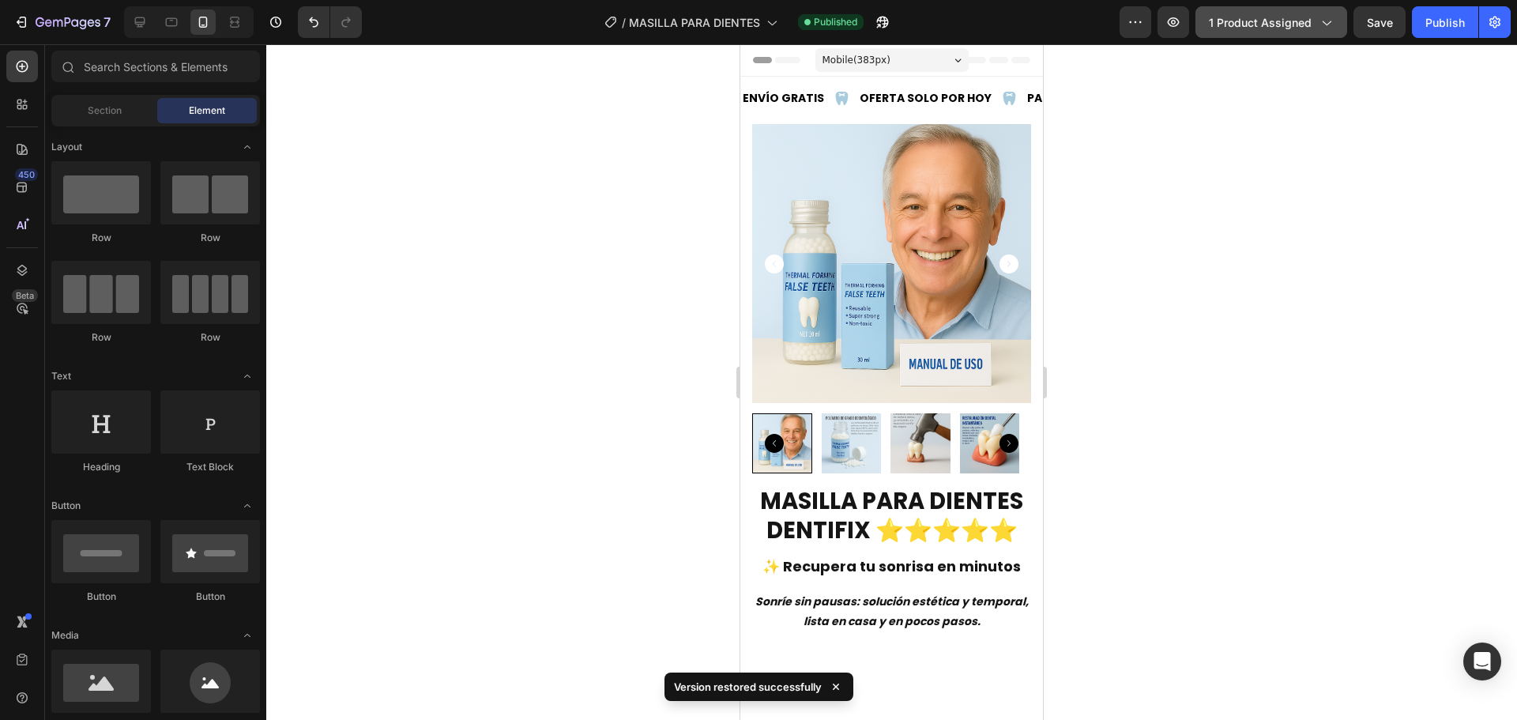
click at [1233, 26] on span "1 product assigned" at bounding box center [1260, 22] width 103 height 17
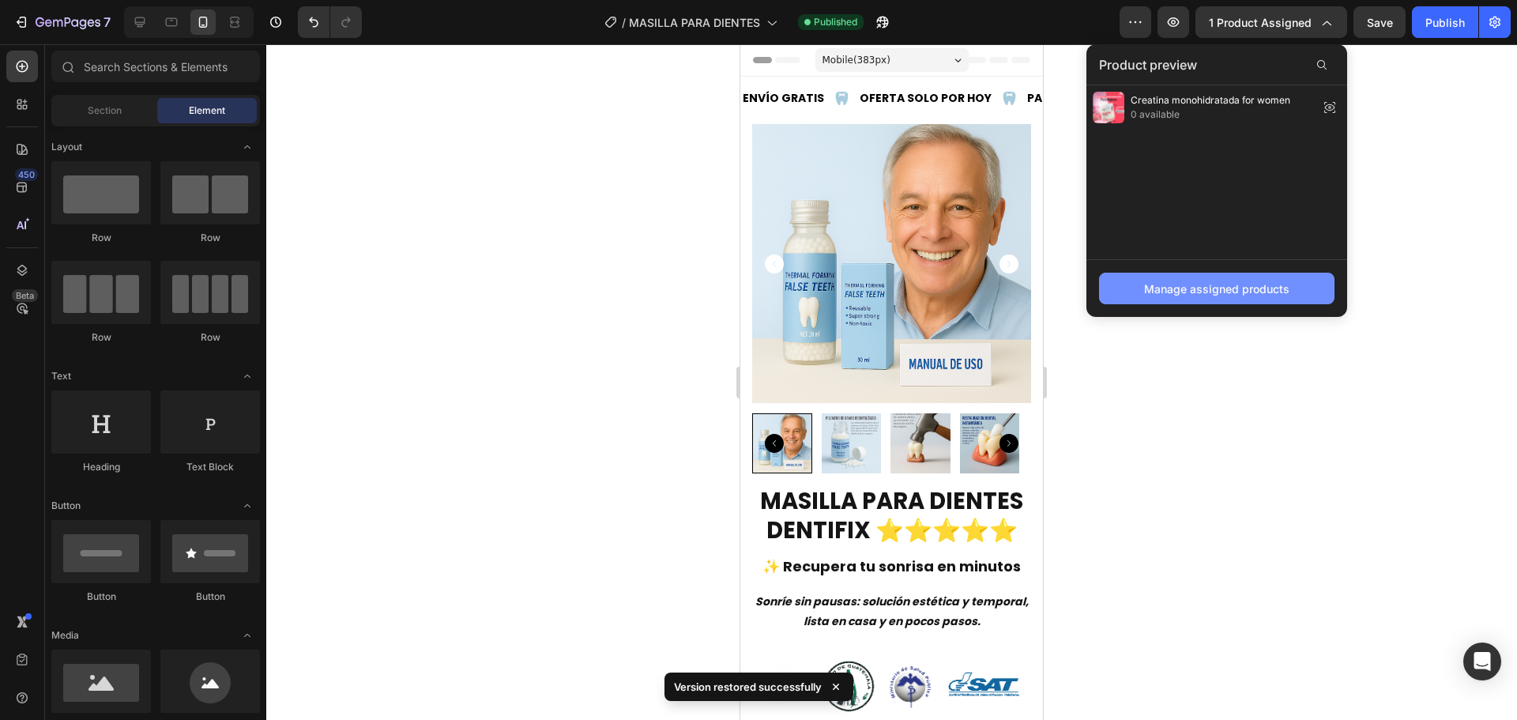
click at [1192, 281] on div "Manage assigned products" at bounding box center [1216, 289] width 145 height 17
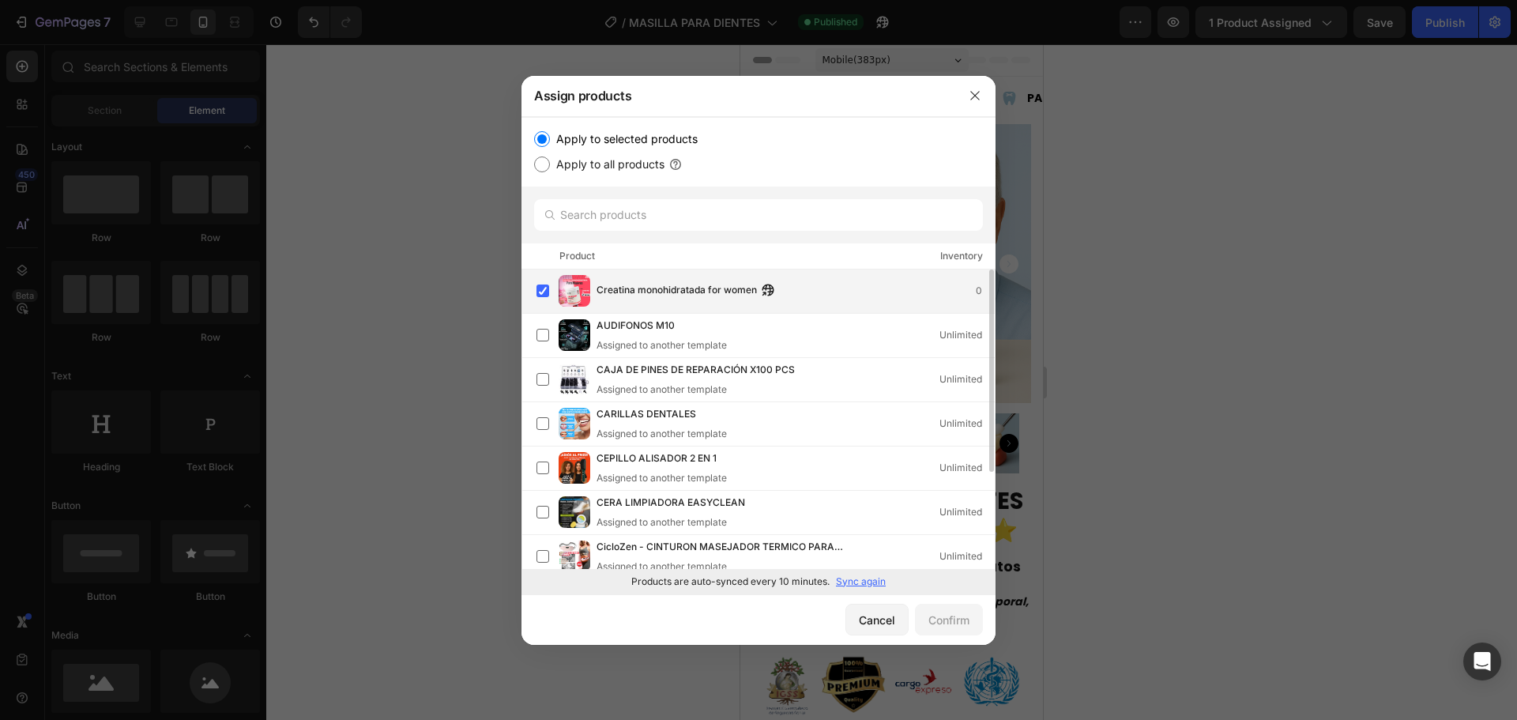
click at [588, 285] on img at bounding box center [575, 291] width 32 height 32
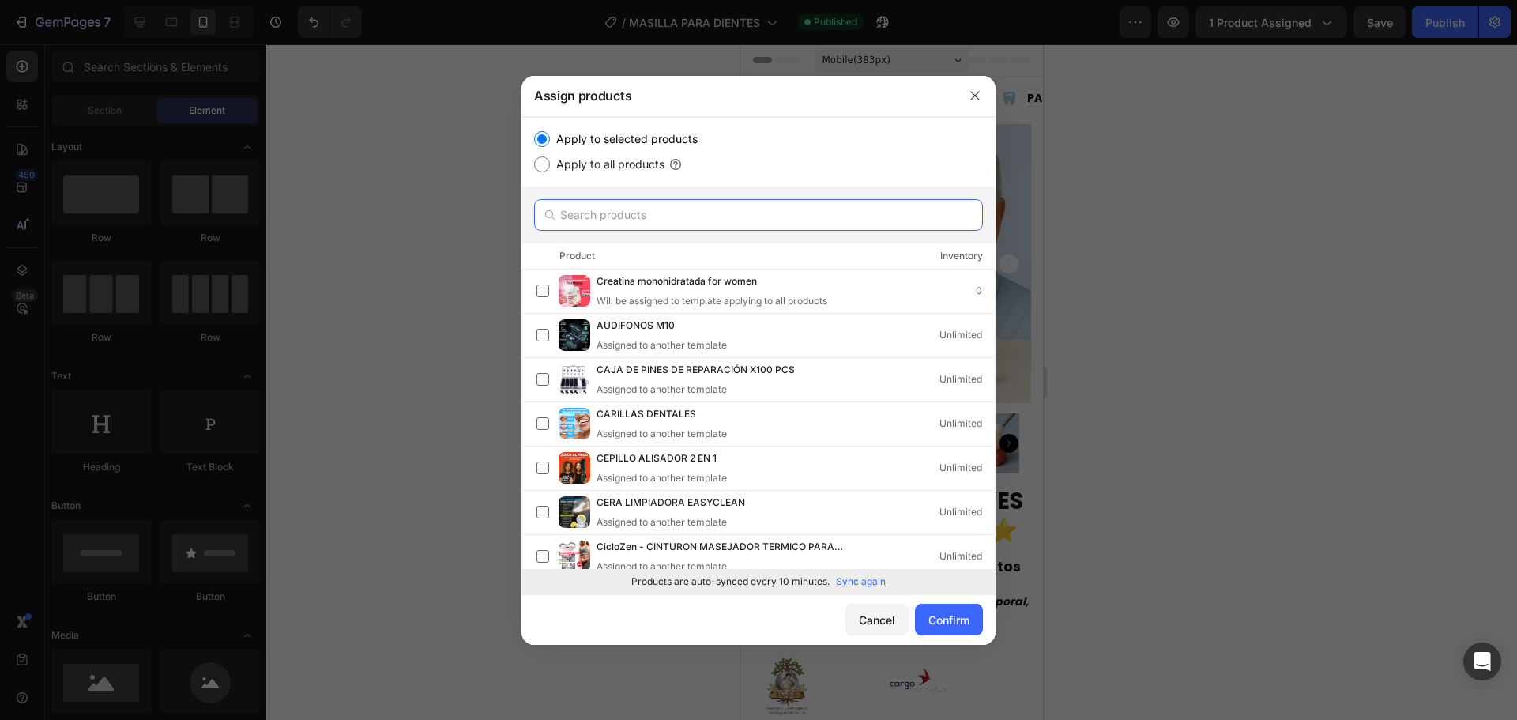
click at [609, 223] on input "text" at bounding box center [758, 215] width 449 height 32
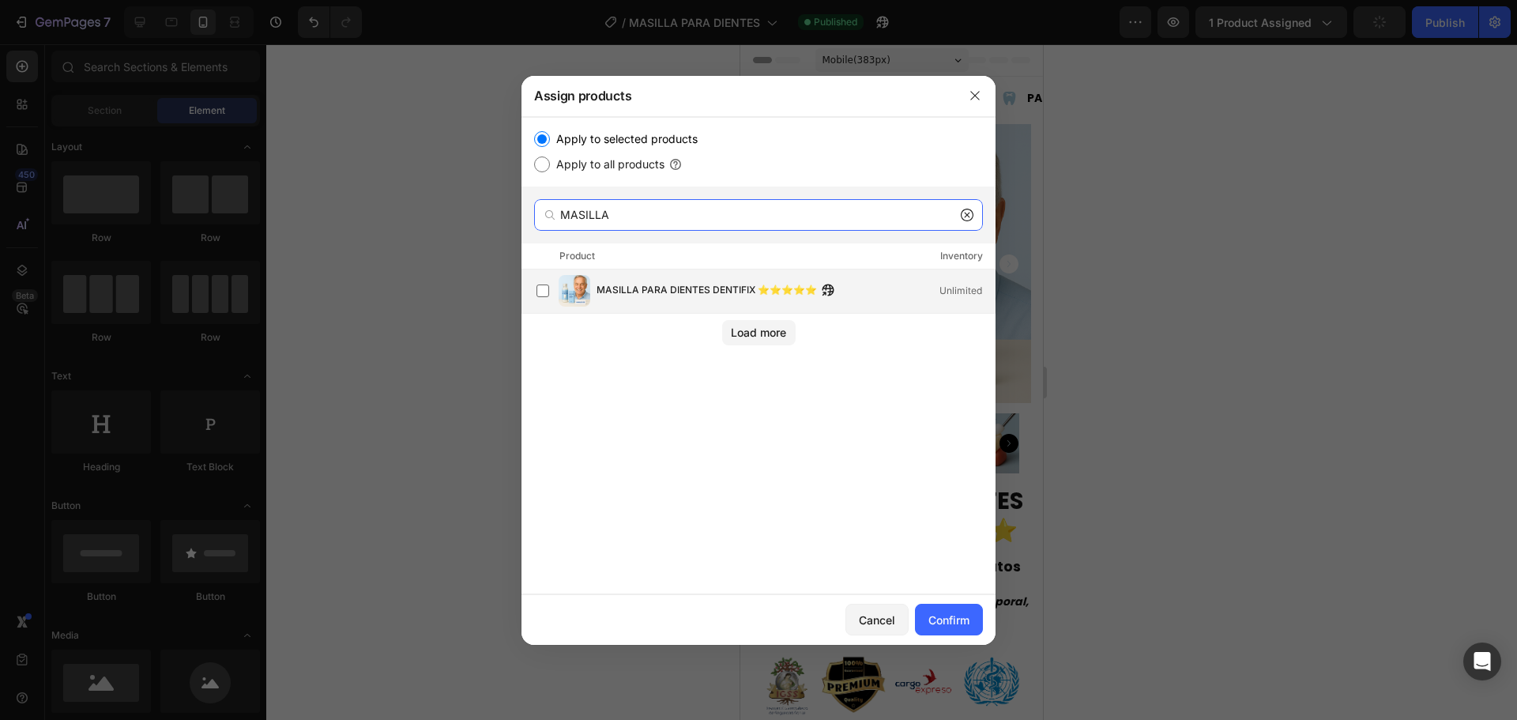
type input "MASILLA"
click at [669, 292] on span "MASILLA PARA DIENTES DENTIFIX ⭐⭐⭐⭐⭐" at bounding box center [707, 290] width 220 height 17
click at [948, 633] on button "Confirm" at bounding box center [949, 620] width 68 height 32
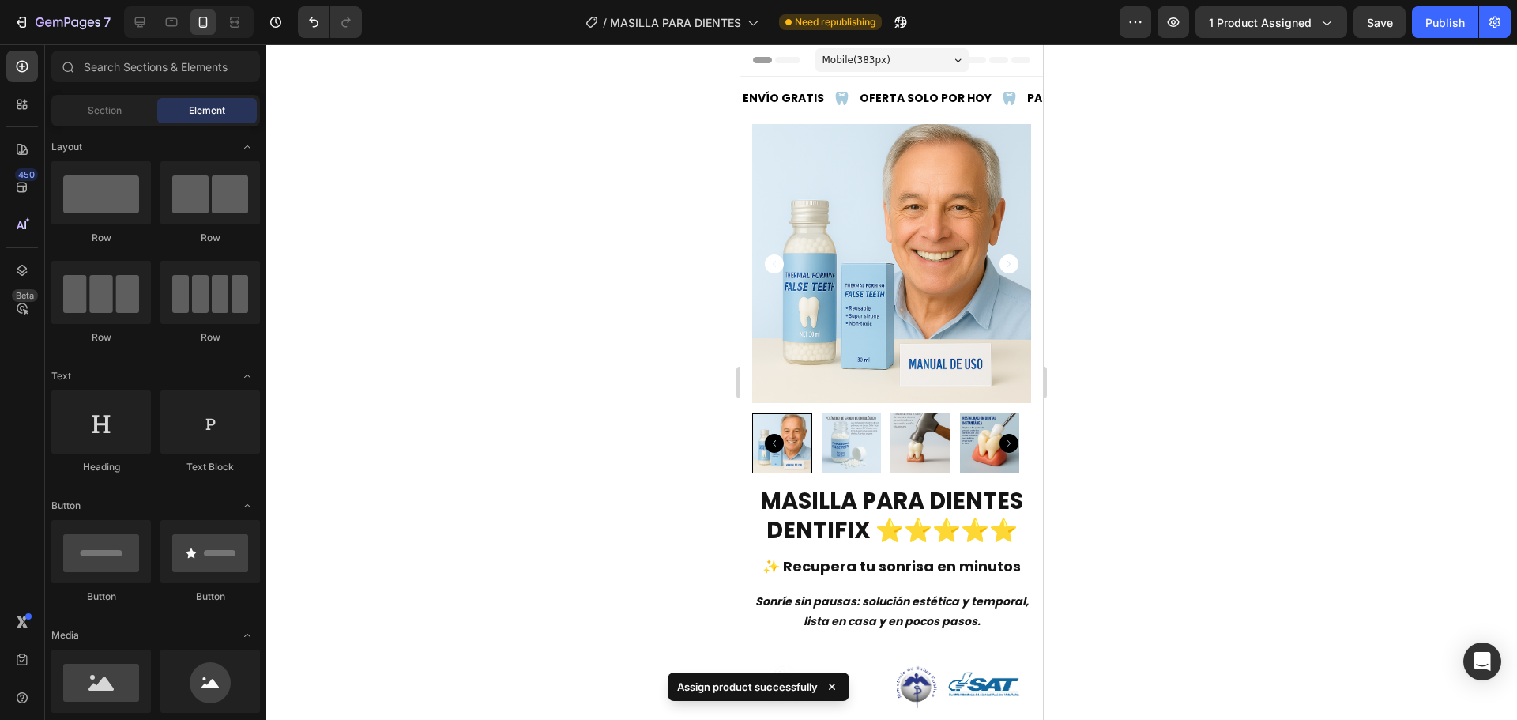
drag, startPoint x: 1441, startPoint y: 13, endPoint x: 1424, endPoint y: 59, distance: 49.0
click at [1441, 14] on div "Publish" at bounding box center [1446, 22] width 40 height 17
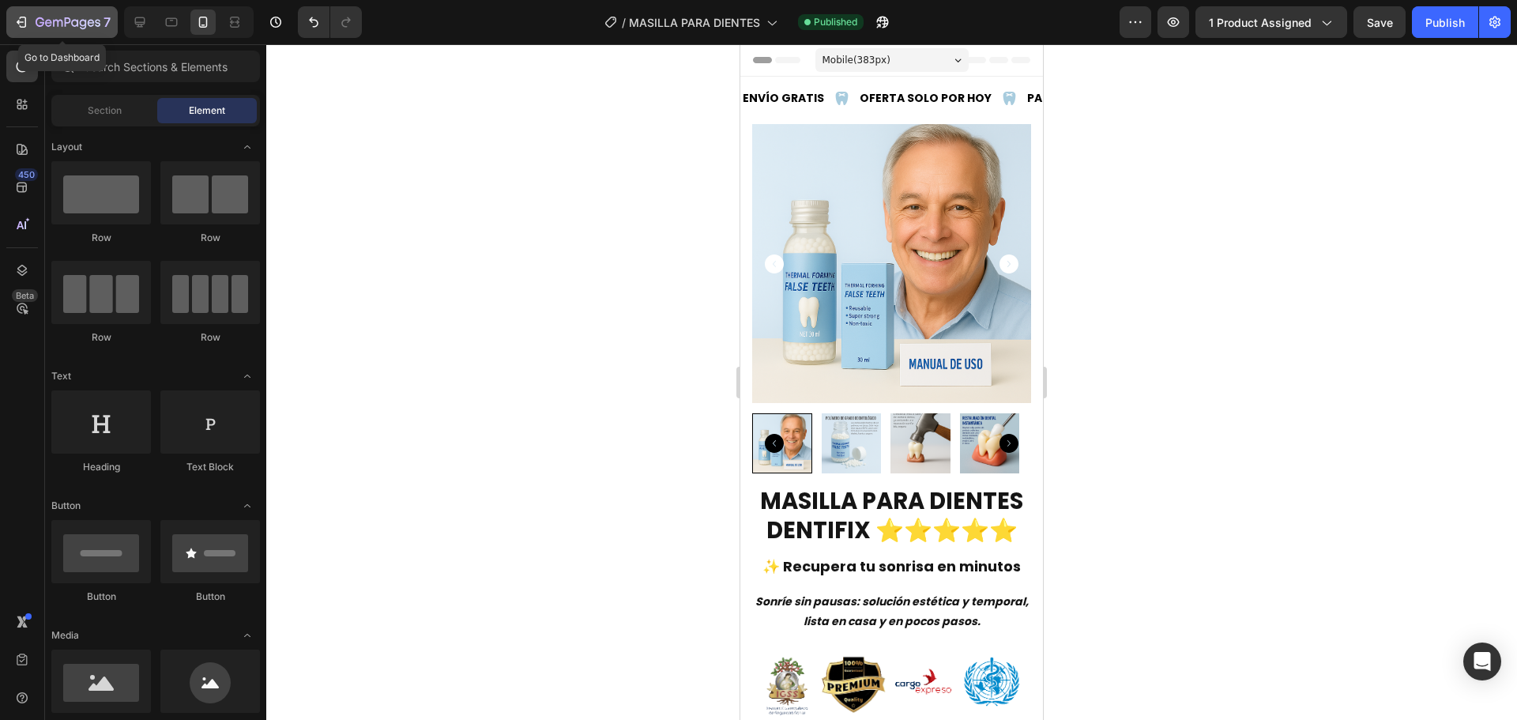
click at [39, 15] on div "7" at bounding box center [73, 22] width 75 height 19
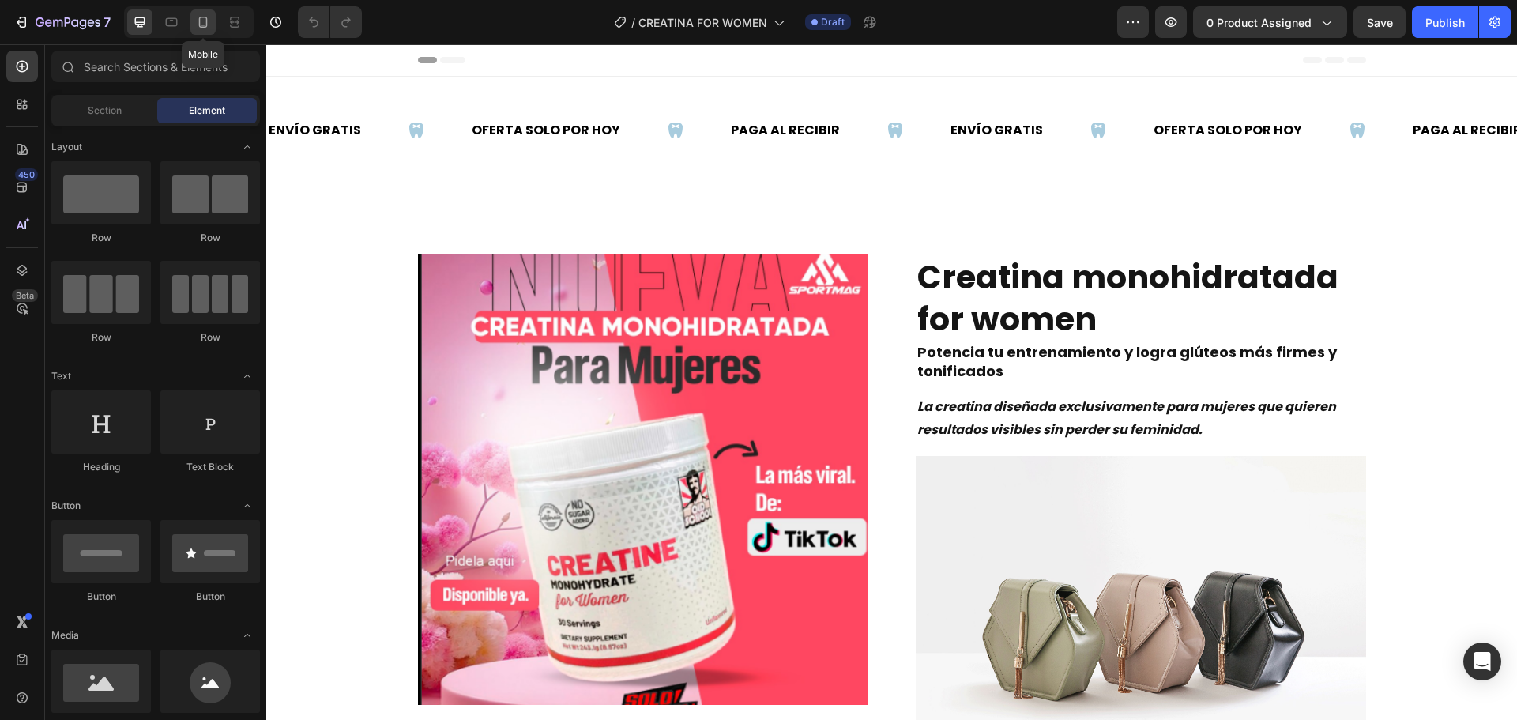
click at [195, 17] on icon at bounding box center [203, 22] width 16 height 16
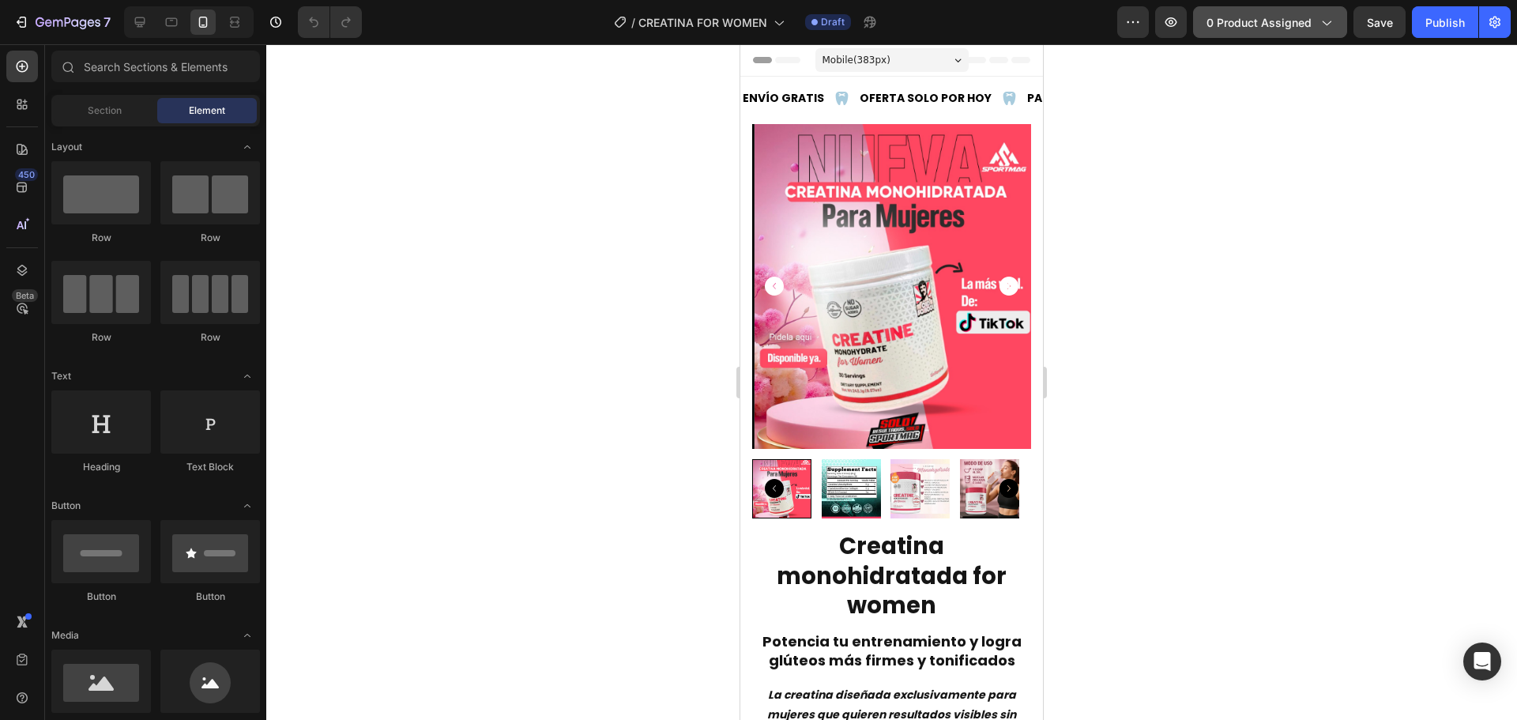
click at [1253, 28] on span "0 product assigned" at bounding box center [1259, 22] width 105 height 17
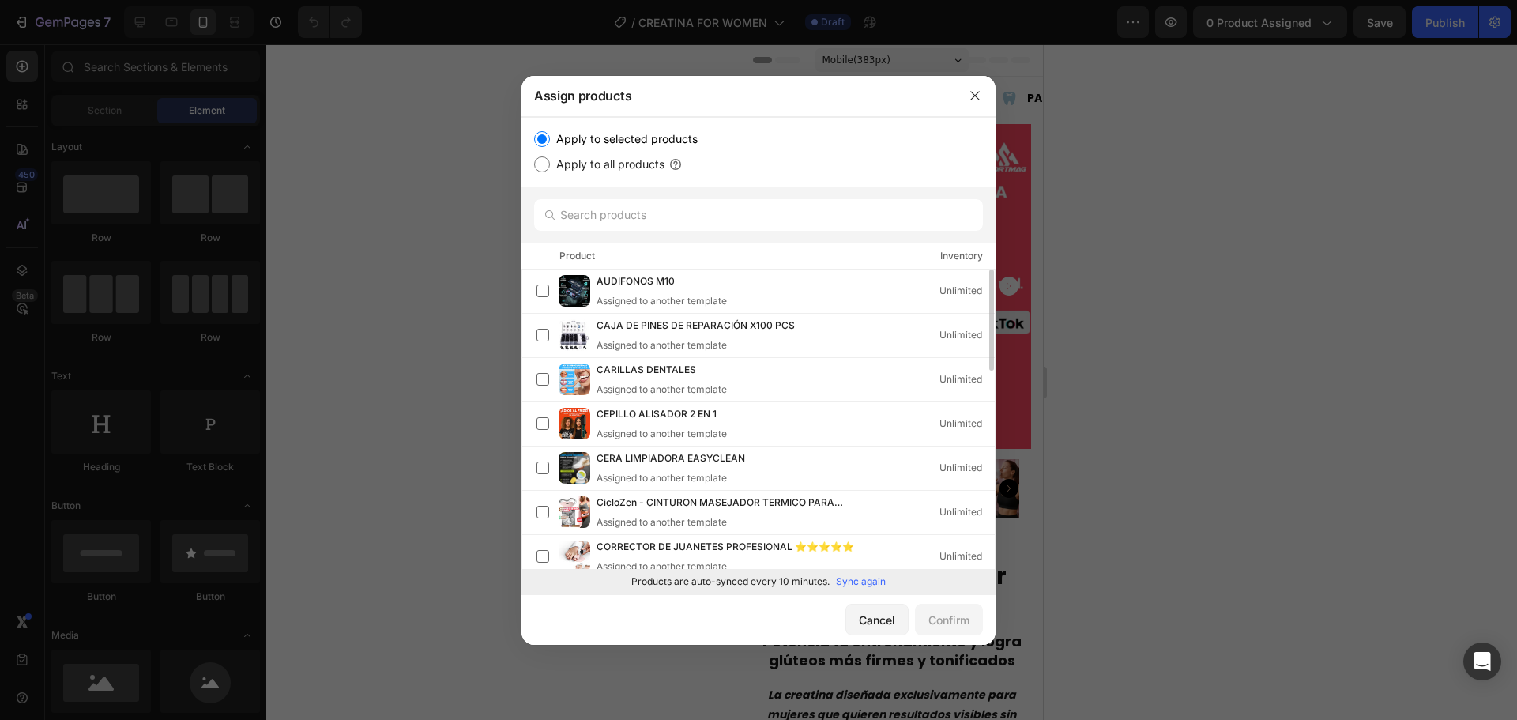
scroll to position [237, 0]
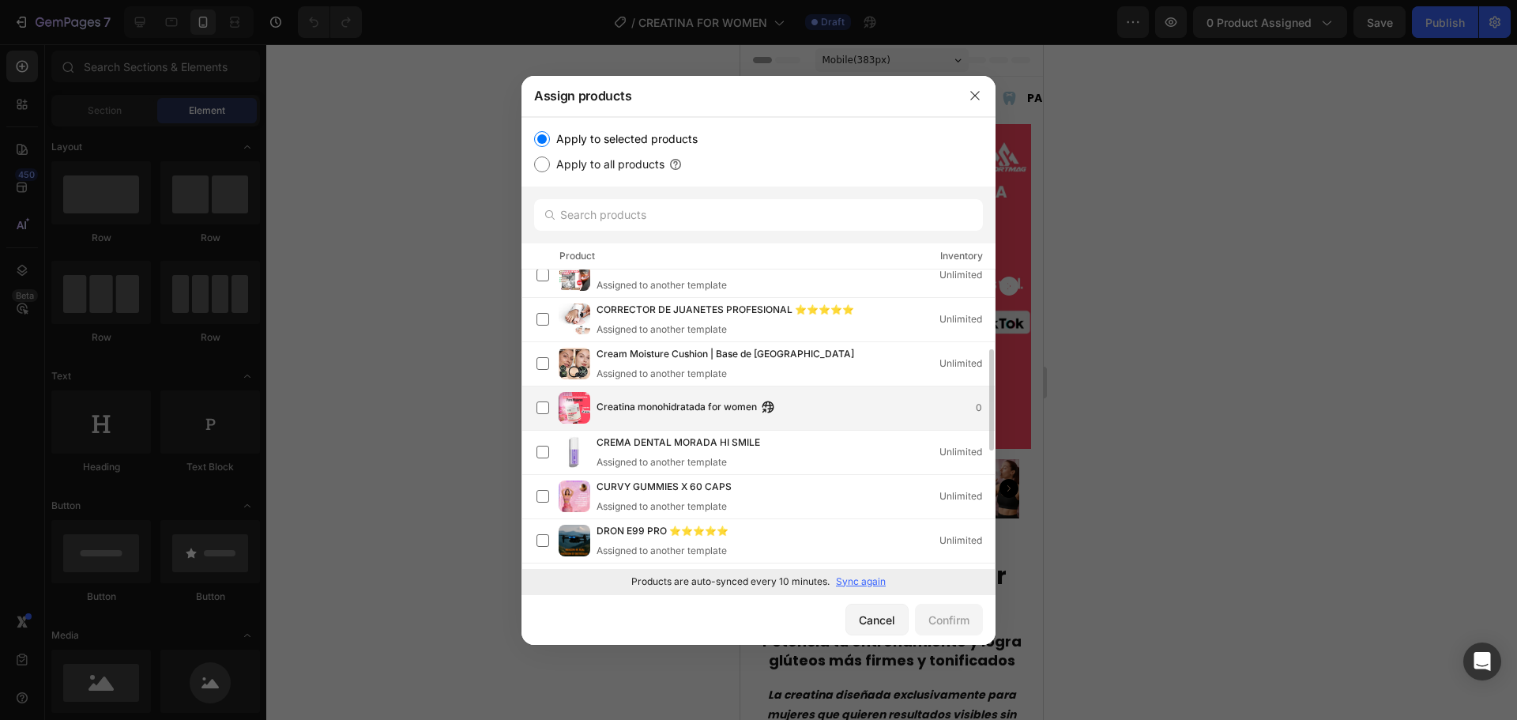
click at [631, 411] on span "Creatina monohidratada for women" at bounding box center [677, 407] width 160 height 17
click at [936, 621] on div "Confirm" at bounding box center [949, 620] width 41 height 17
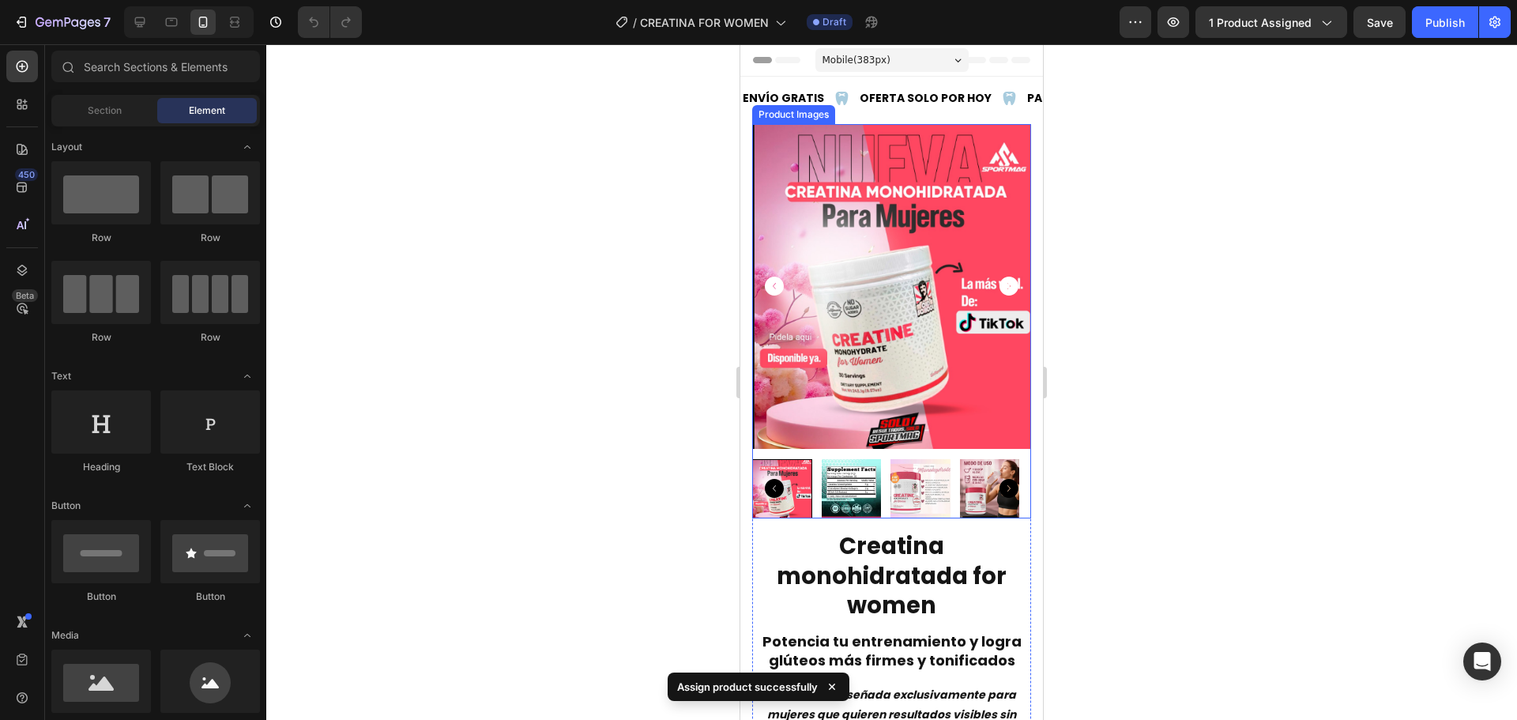
click at [757, 294] on img at bounding box center [891, 286] width 279 height 324
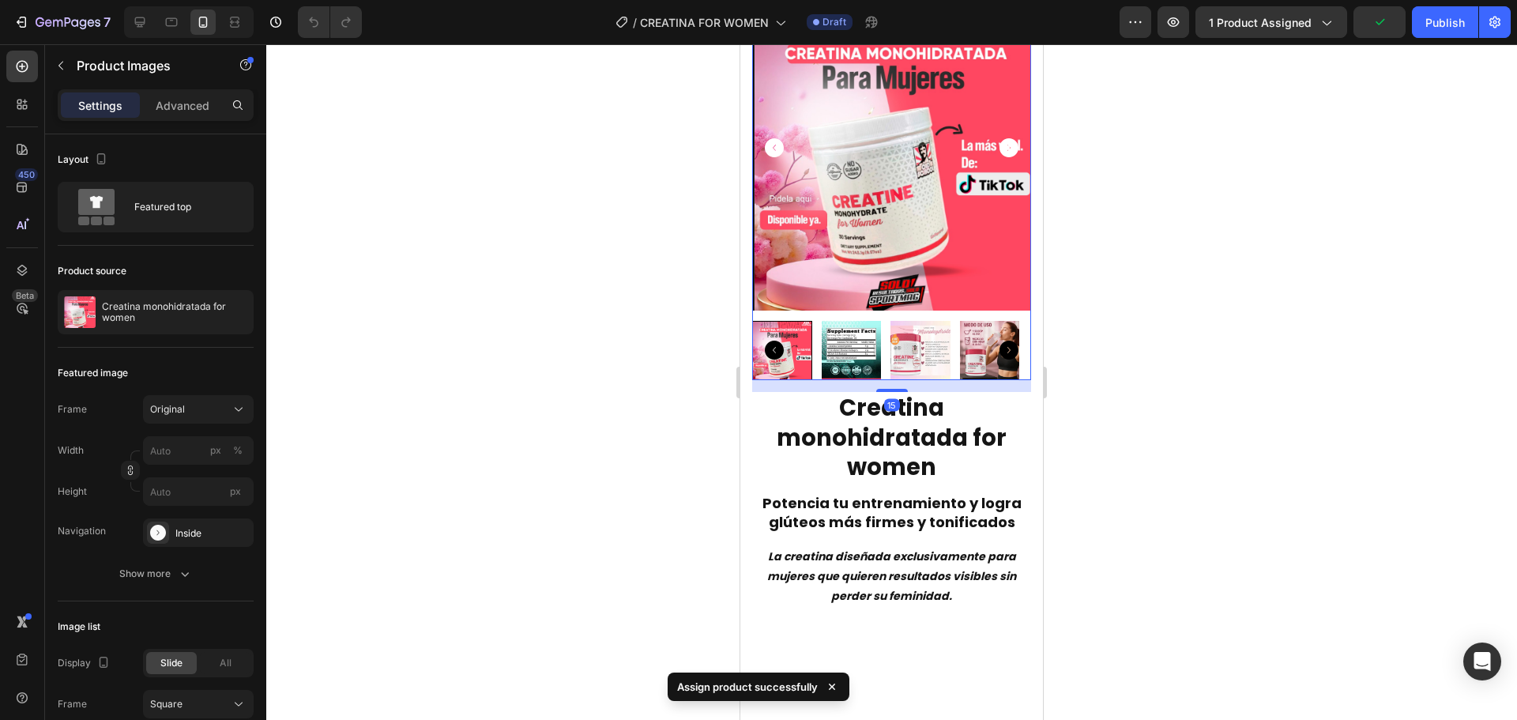
scroll to position [0, 0]
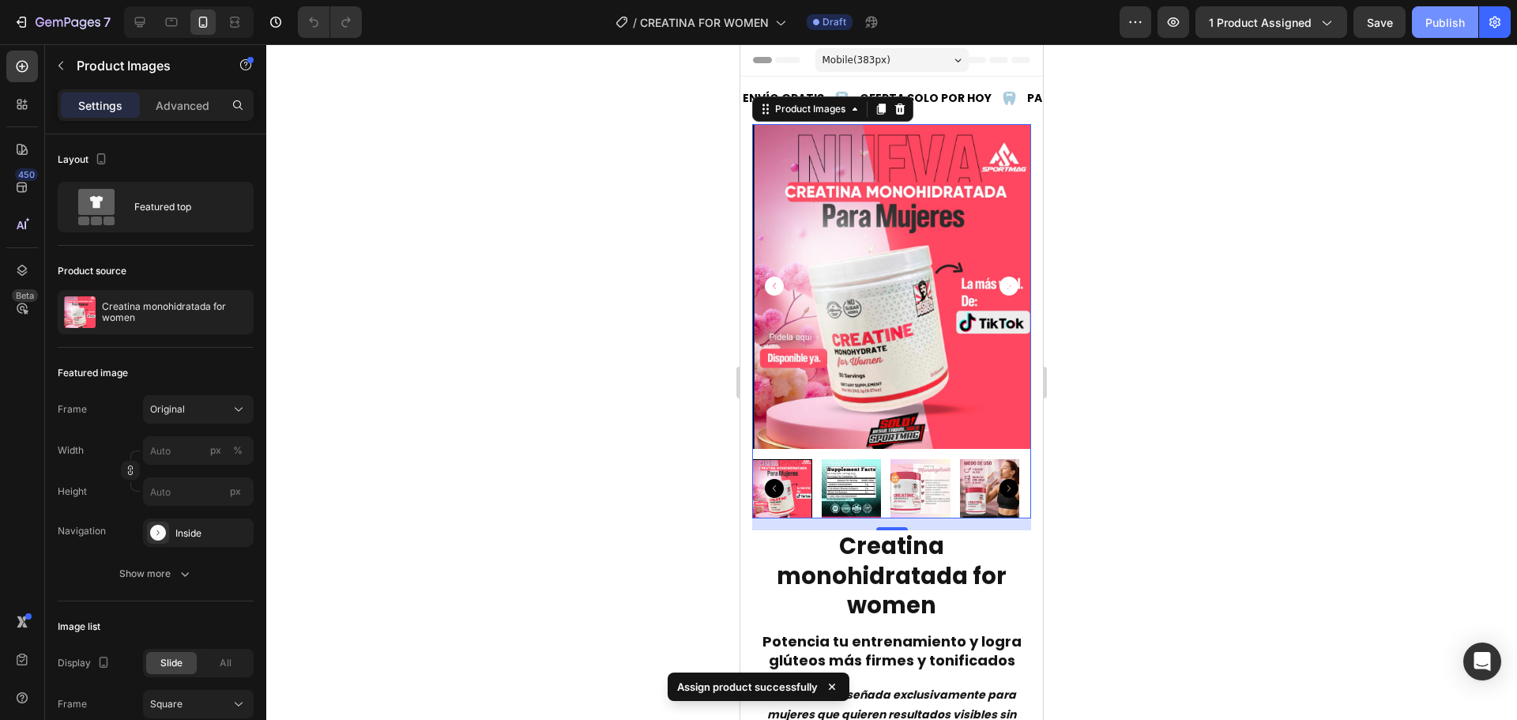
click at [1445, 26] on div "Publish" at bounding box center [1446, 22] width 40 height 17
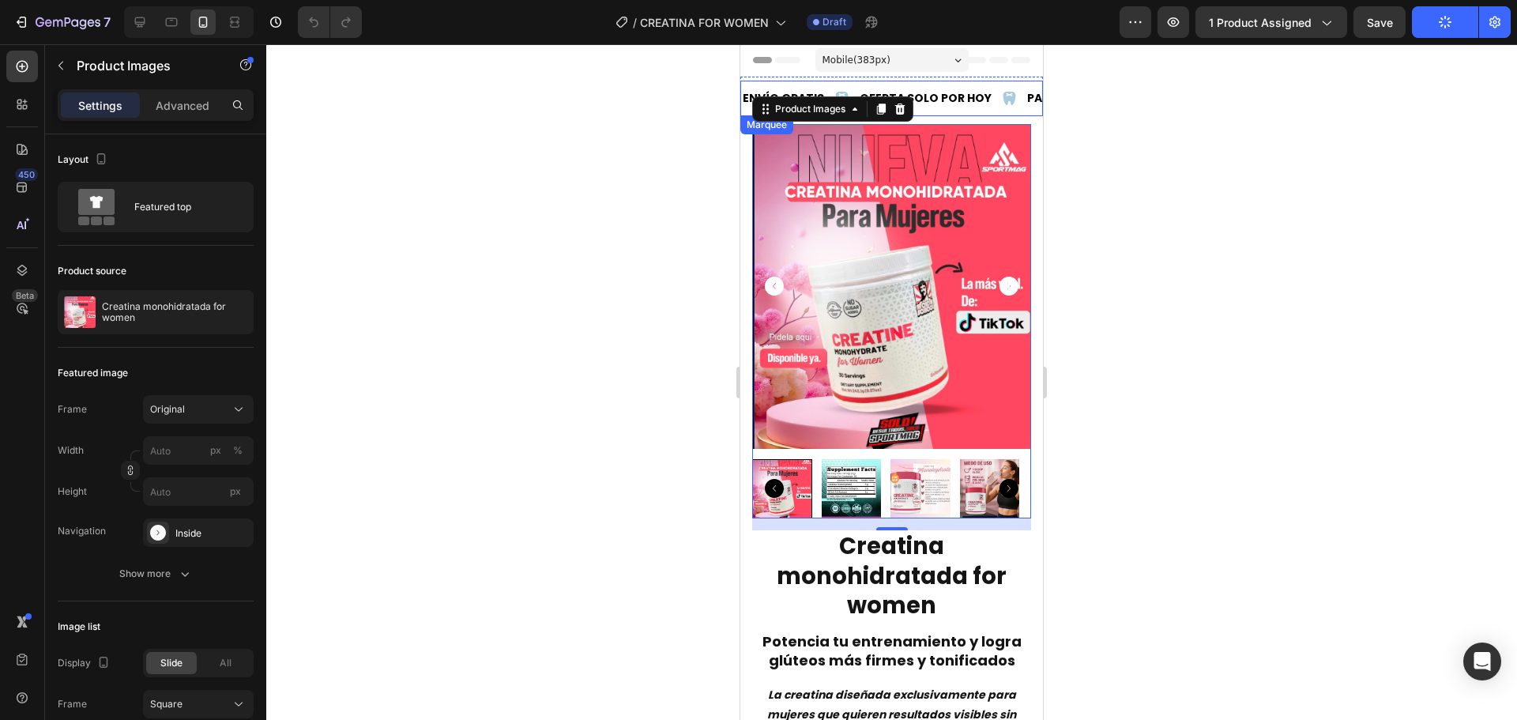
click at [1004, 99] on icon at bounding box center [1010, 98] width 13 height 13
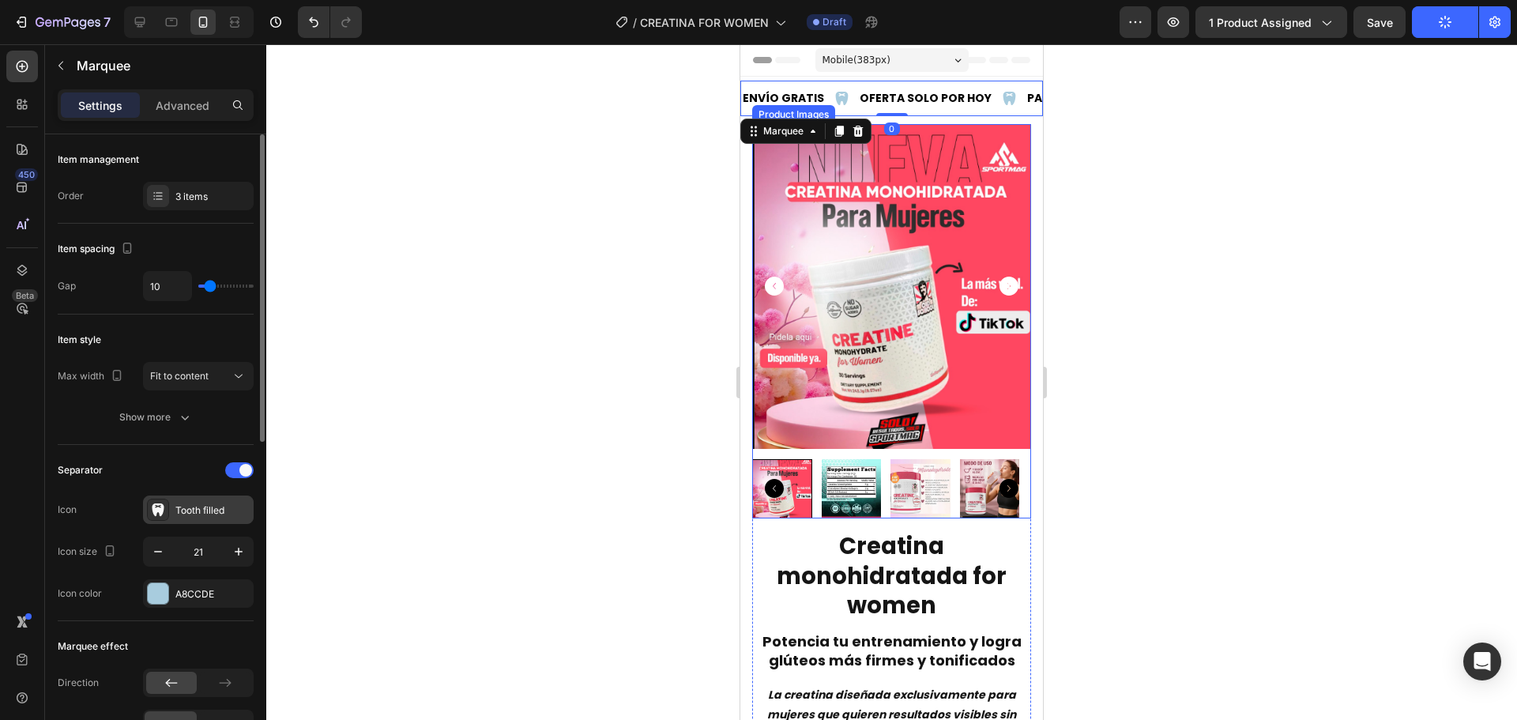
click at [194, 518] on div "Tooth filled" at bounding box center [198, 509] width 111 height 28
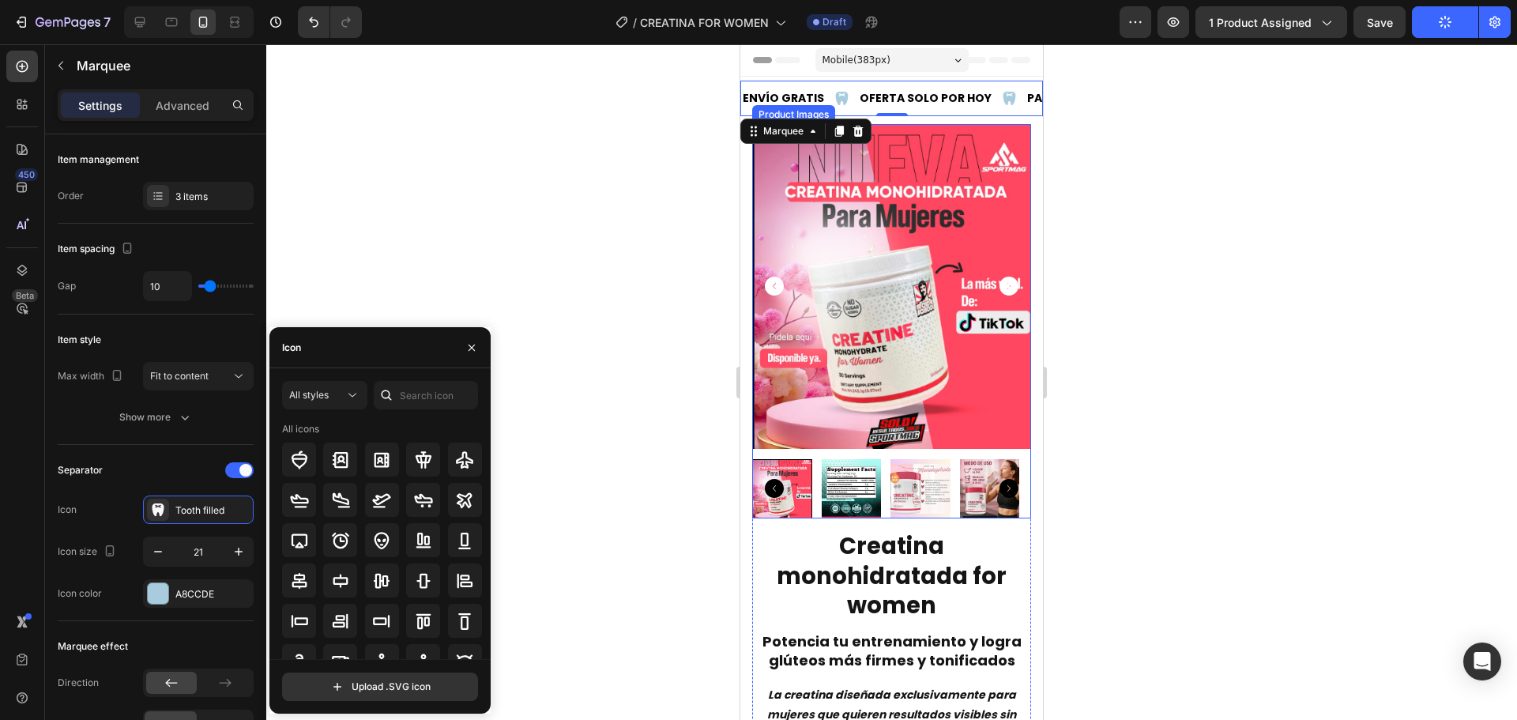
click at [387, 394] on icon at bounding box center [387, 395] width 16 height 16
click at [414, 396] on input "text" at bounding box center [426, 395] width 104 height 28
type input "MUSCLE"
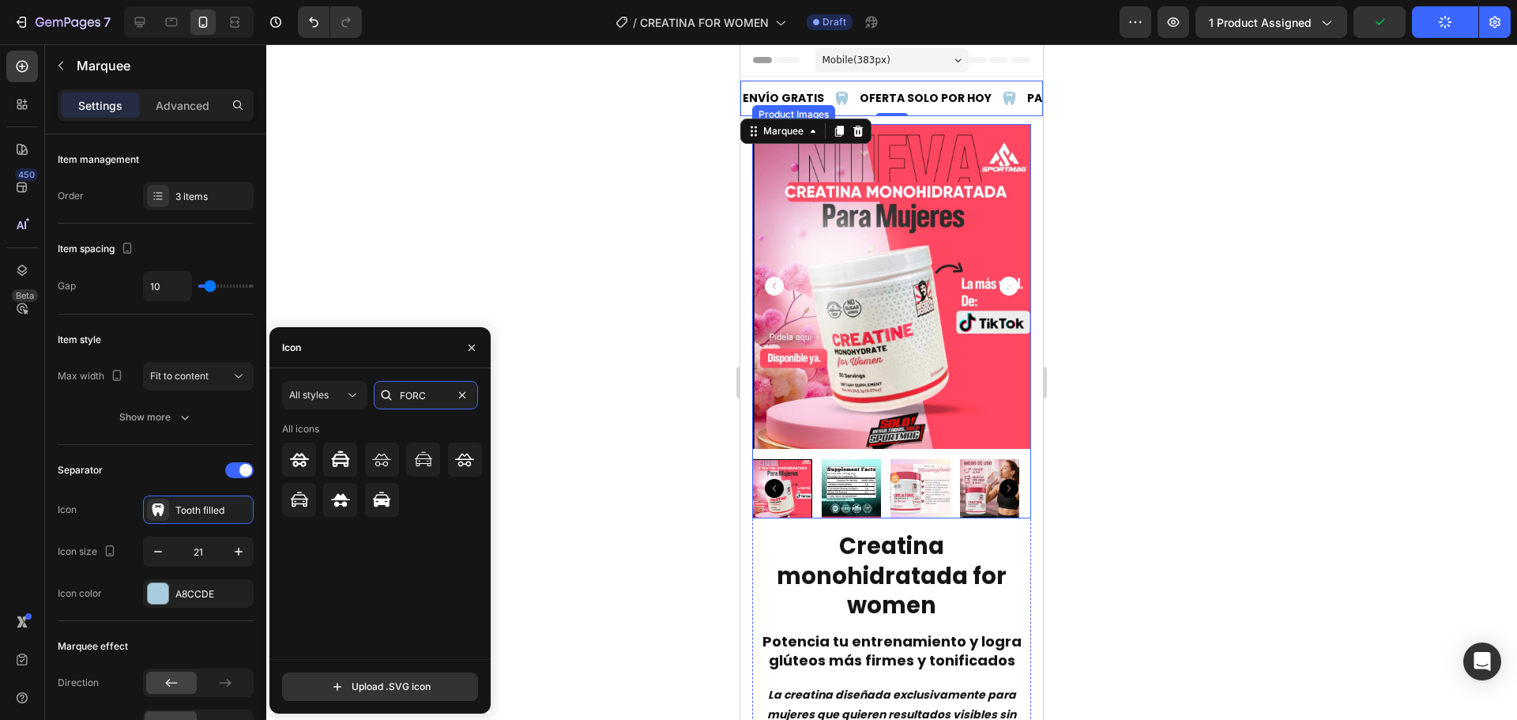
type input "FORCE"
type input "WEI"
click at [302, 463] on icon at bounding box center [299, 460] width 19 height 13
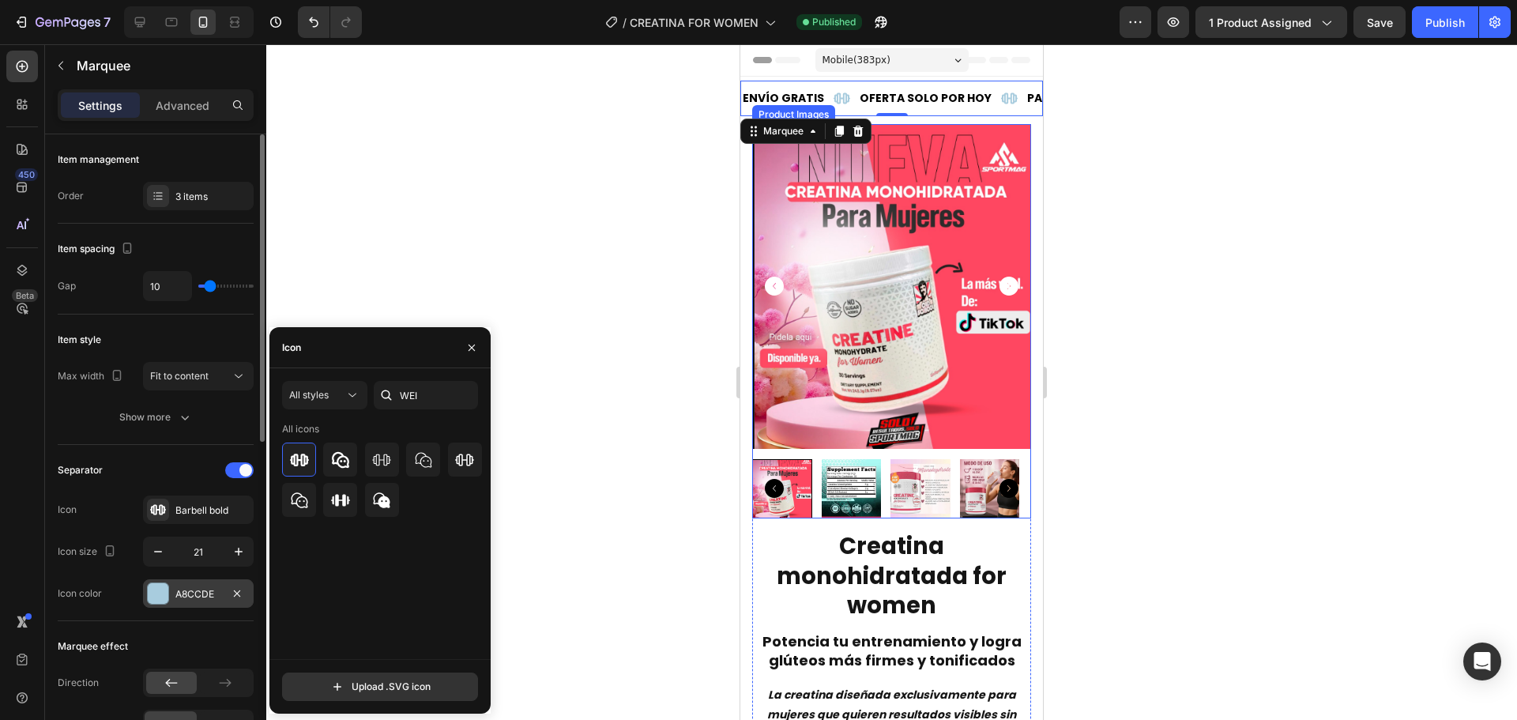
click at [163, 594] on div at bounding box center [158, 593] width 21 height 21
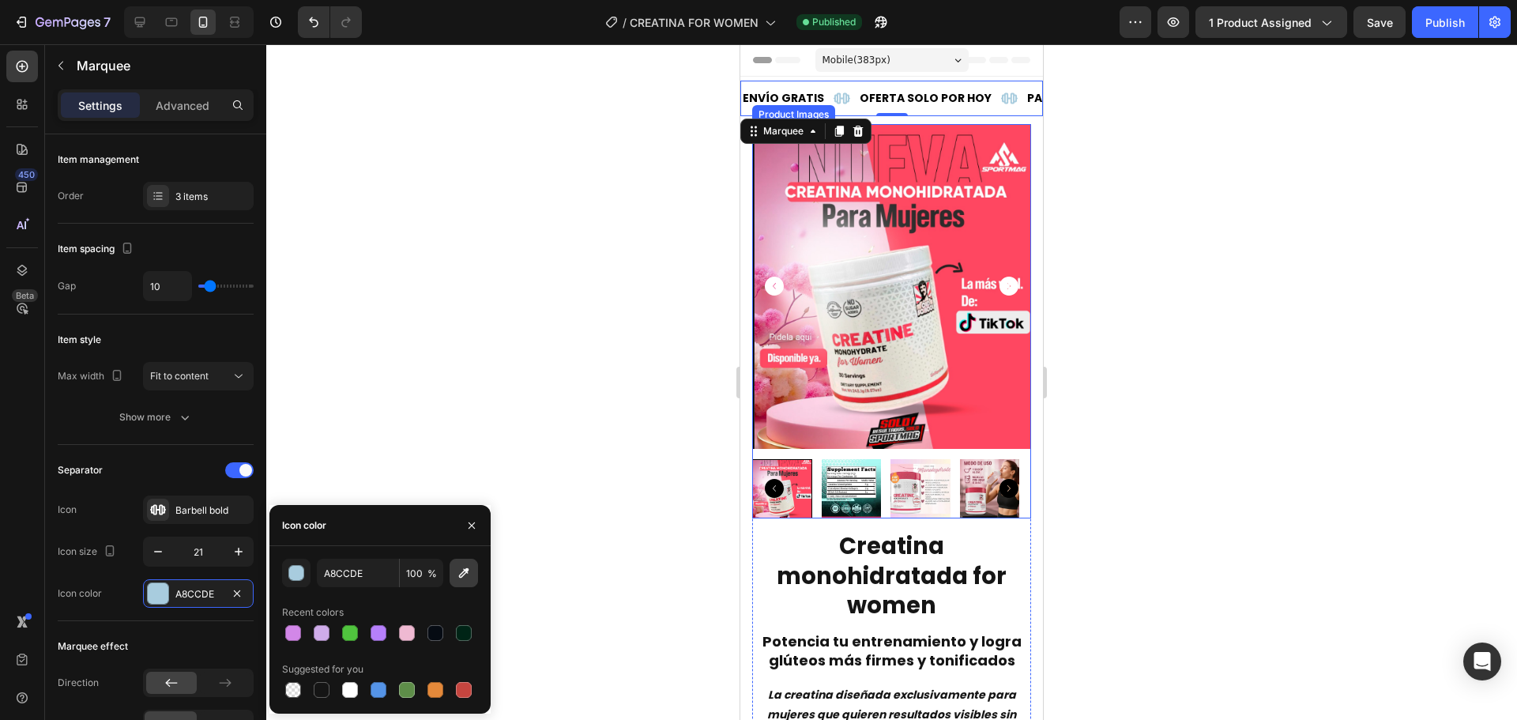
click at [454, 575] on button "button" at bounding box center [464, 573] width 28 height 28
type input "FF4761"
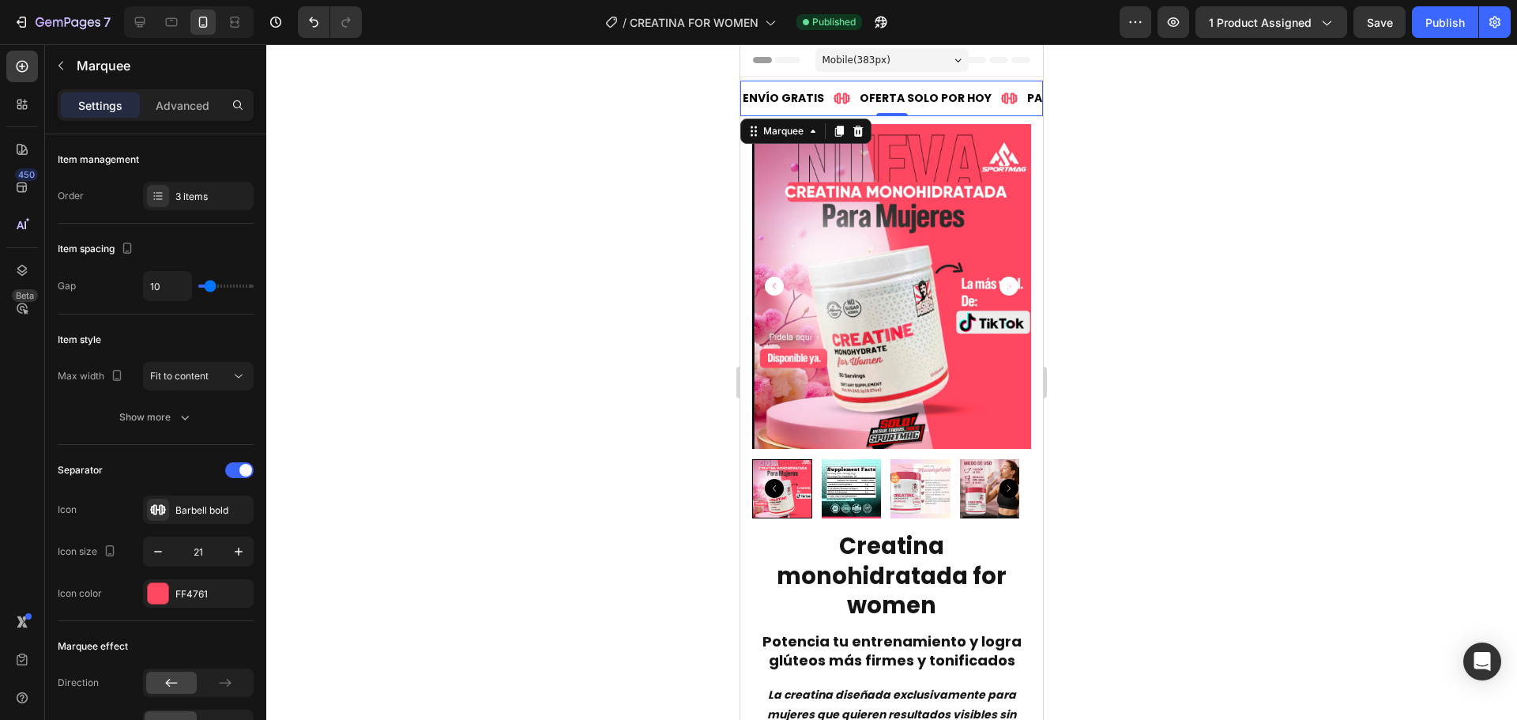
click at [552, 254] on div at bounding box center [891, 382] width 1251 height 676
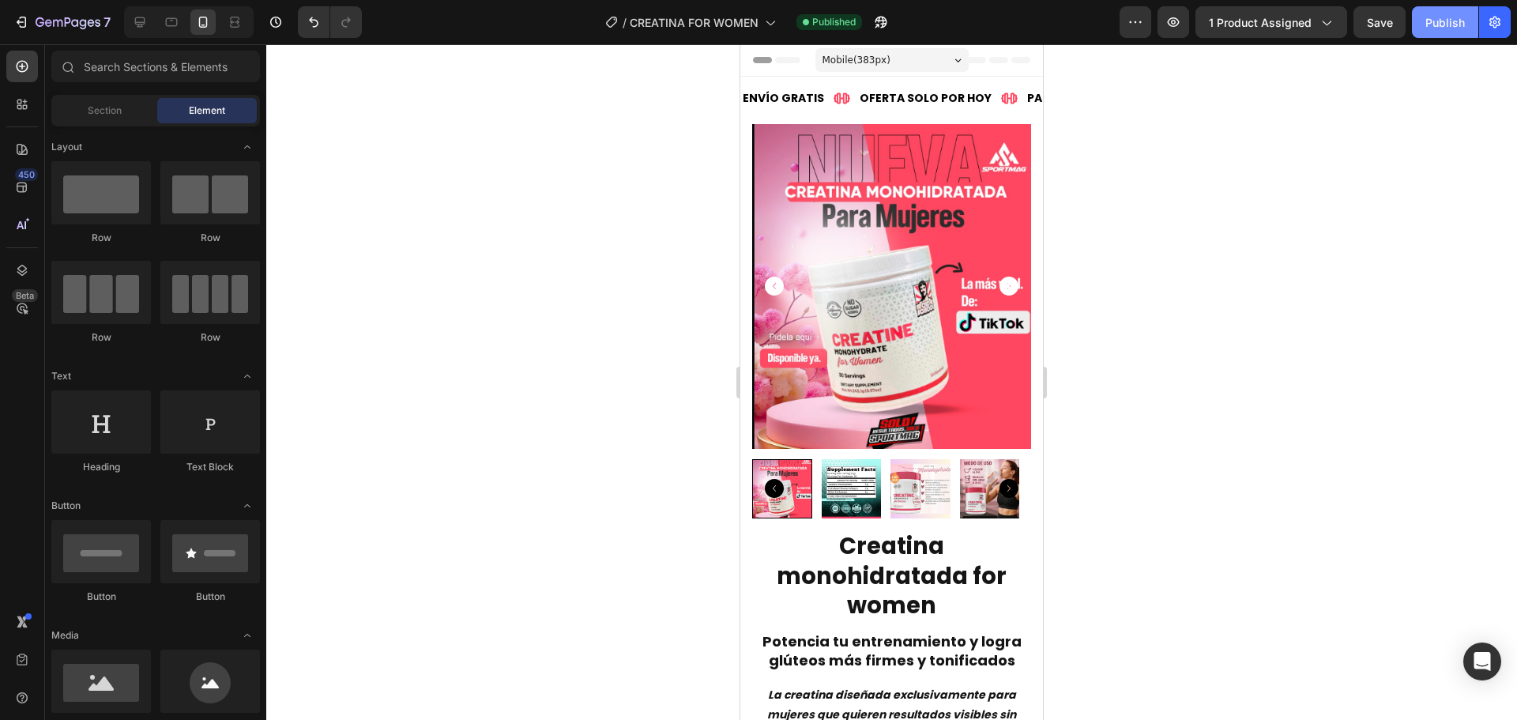
click at [1440, 21] on div "Publish" at bounding box center [1446, 22] width 40 height 17
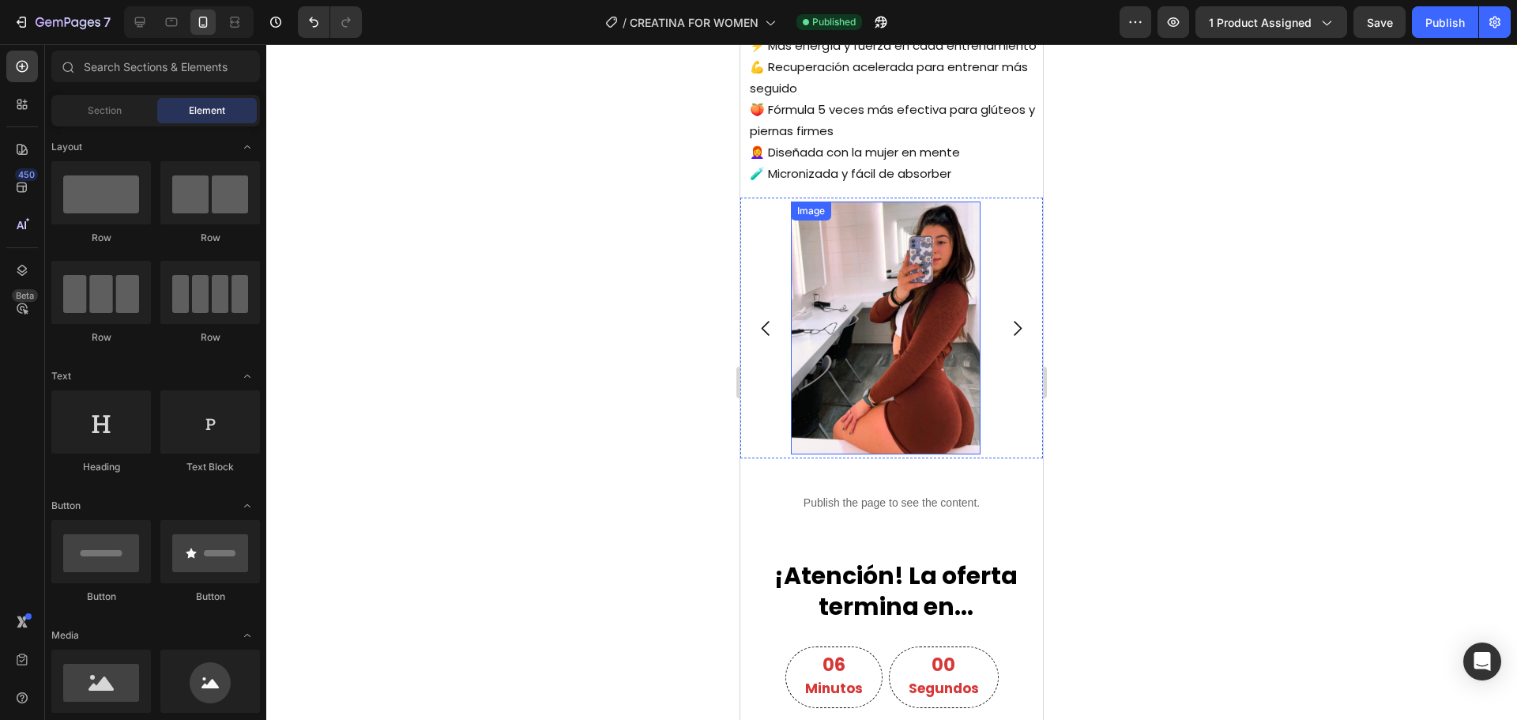
scroll to position [1976, 0]
click at [1007, 338] on icon "Carousel Next Arrow" at bounding box center [1017, 327] width 21 height 21
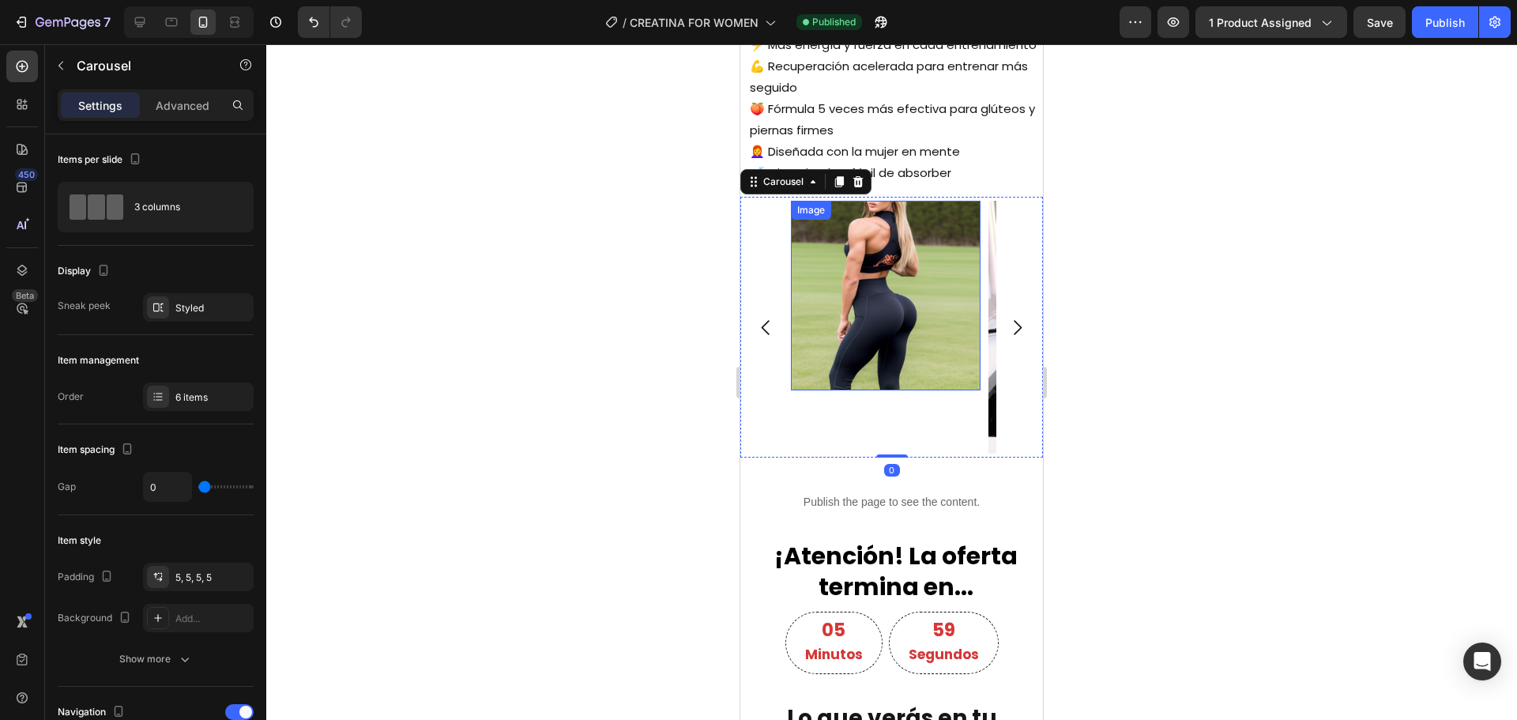
click at [897, 328] on img at bounding box center [886, 296] width 190 height 190
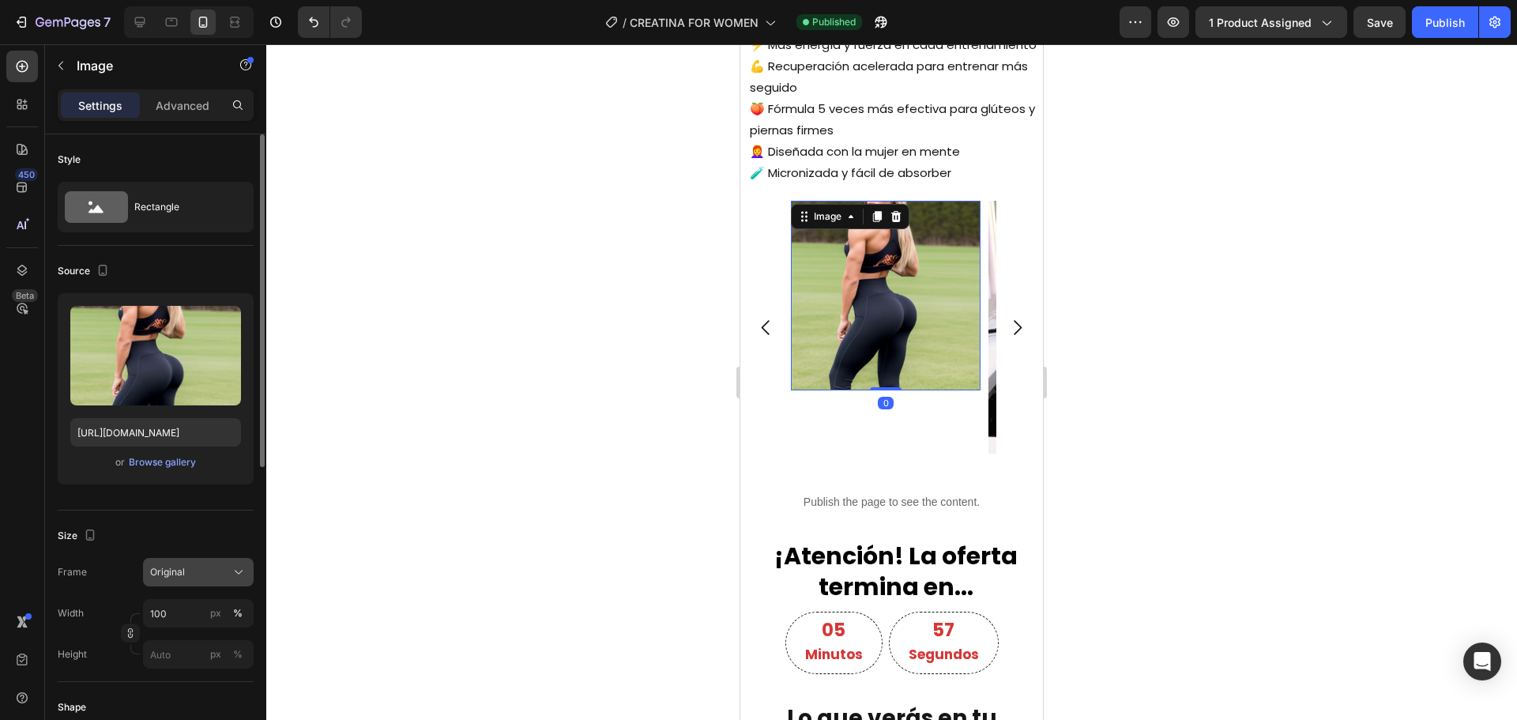
click at [190, 583] on button "Original" at bounding box center [198, 572] width 111 height 28
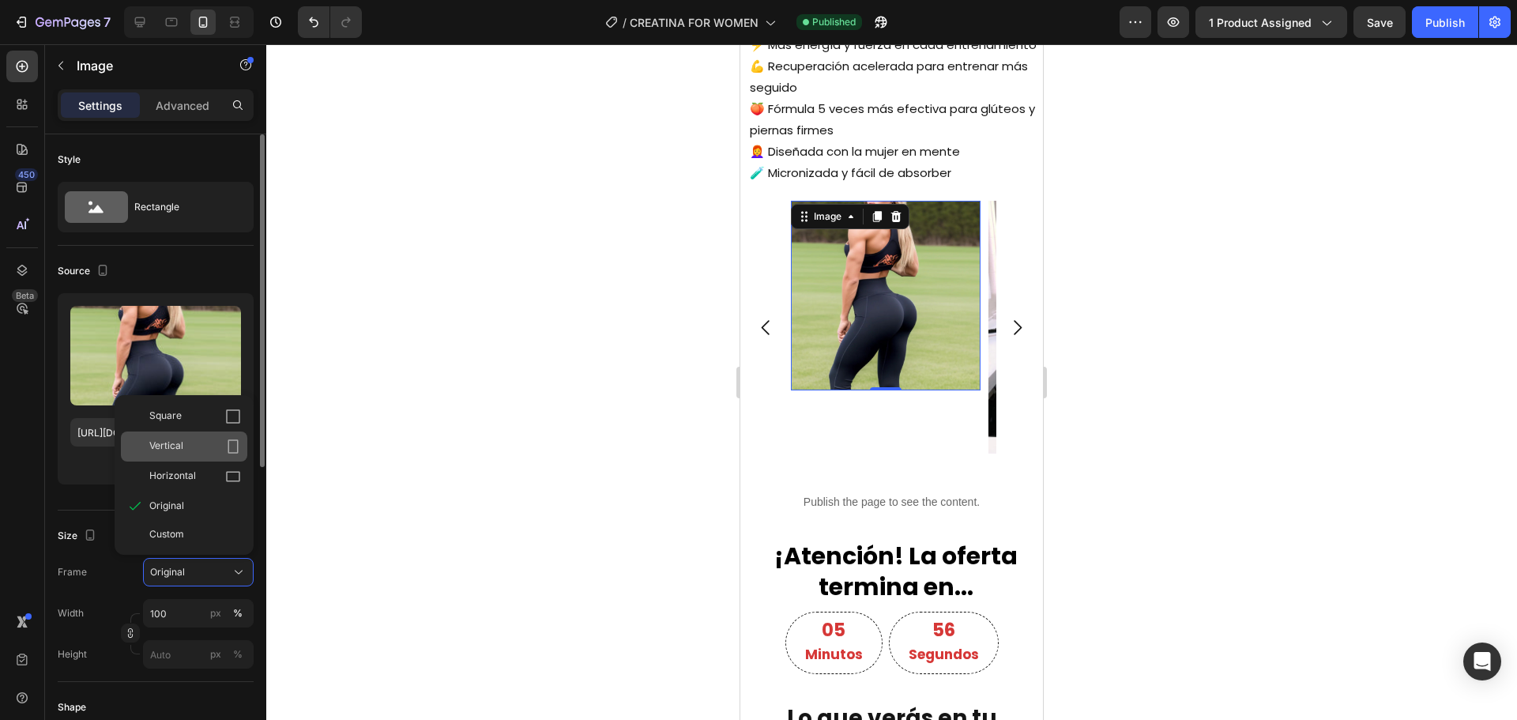
click at [200, 447] on div "Vertical" at bounding box center [195, 447] width 92 height 16
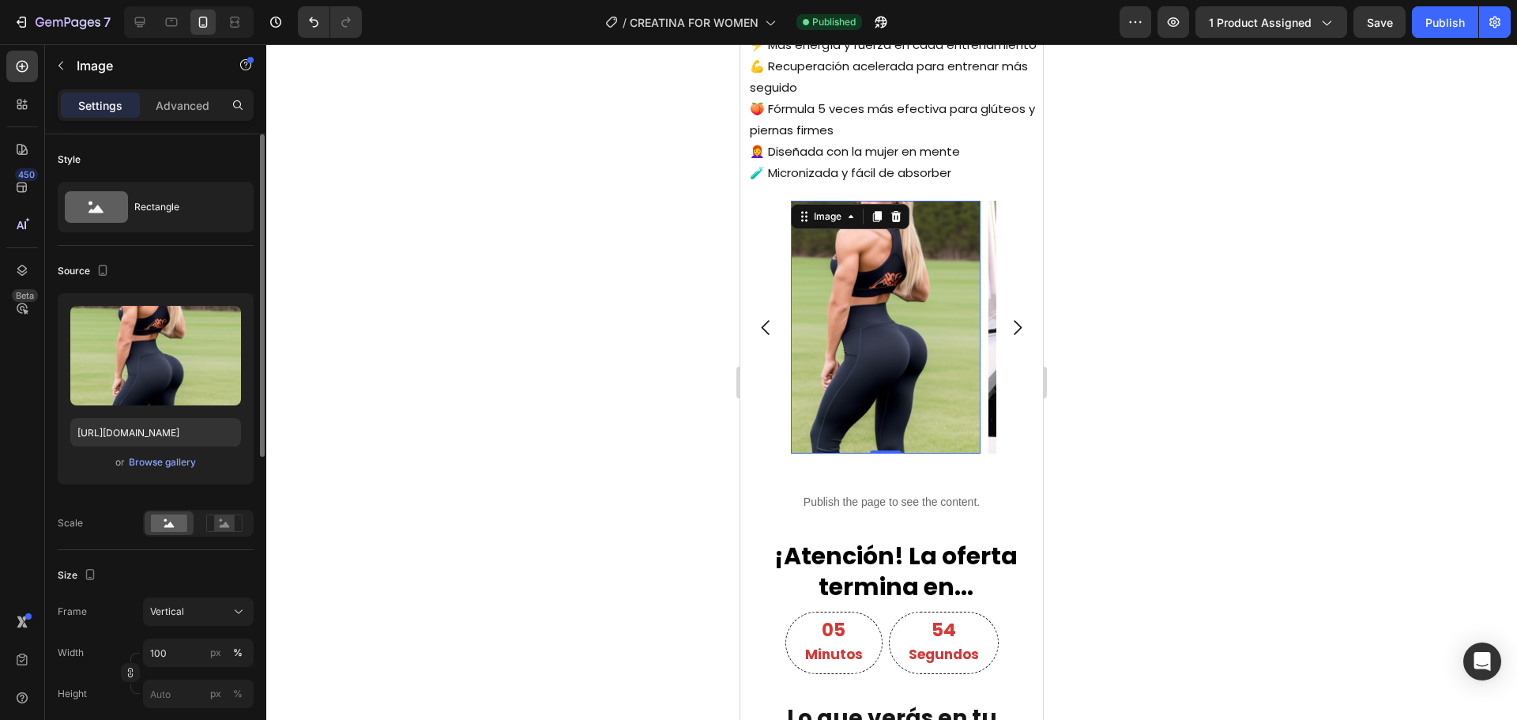
click at [1007, 338] on icon "Carousel Next Arrow" at bounding box center [1017, 327] width 21 height 21
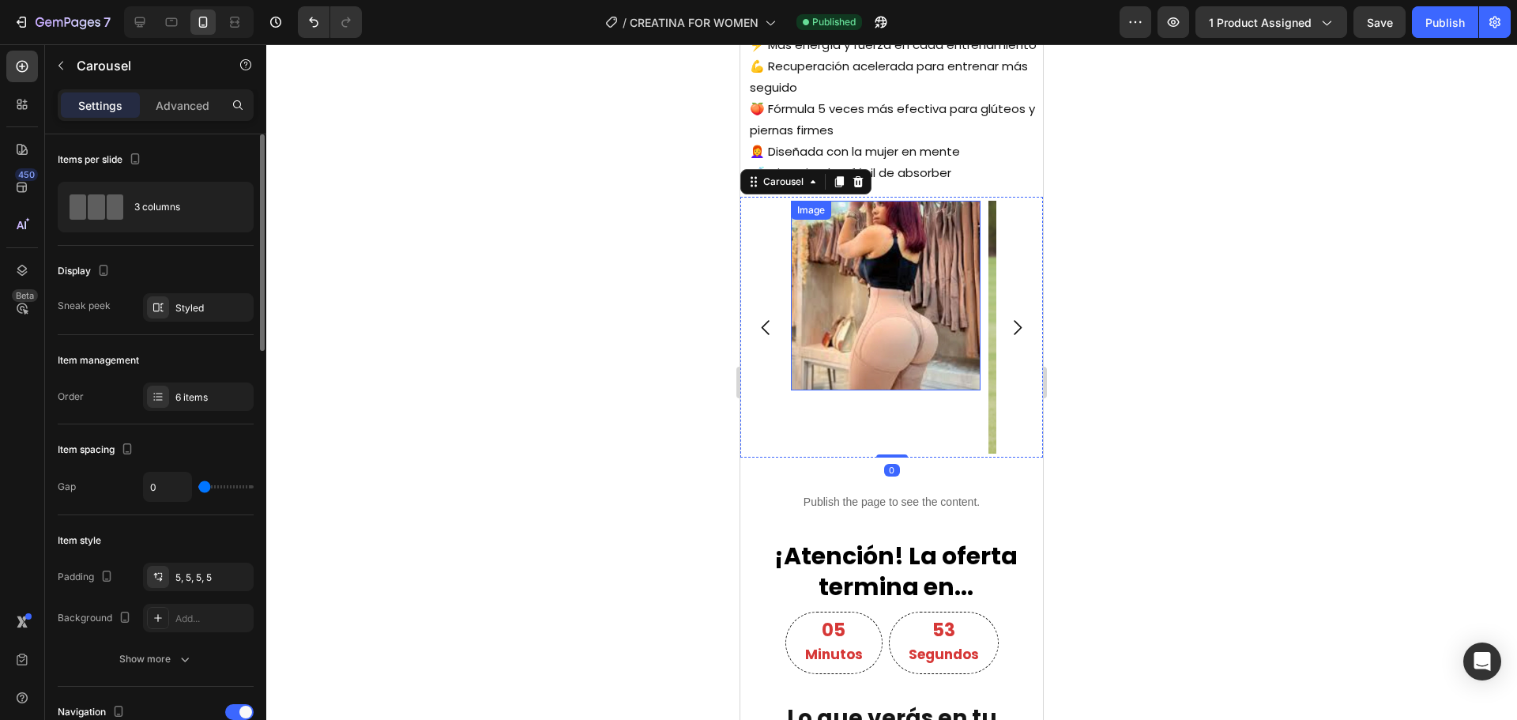
click at [933, 296] on img at bounding box center [886, 296] width 190 height 190
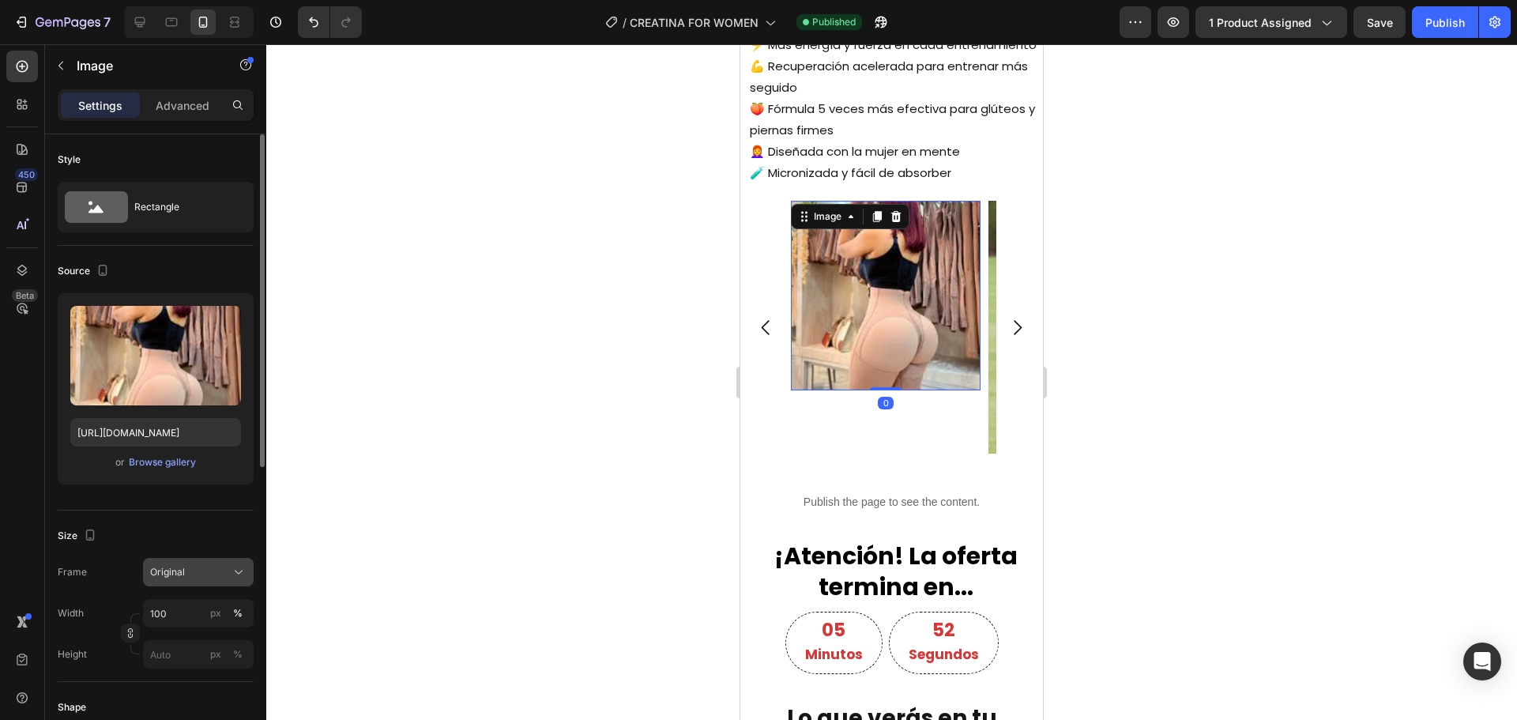
click at [169, 559] on button "Original" at bounding box center [198, 572] width 111 height 28
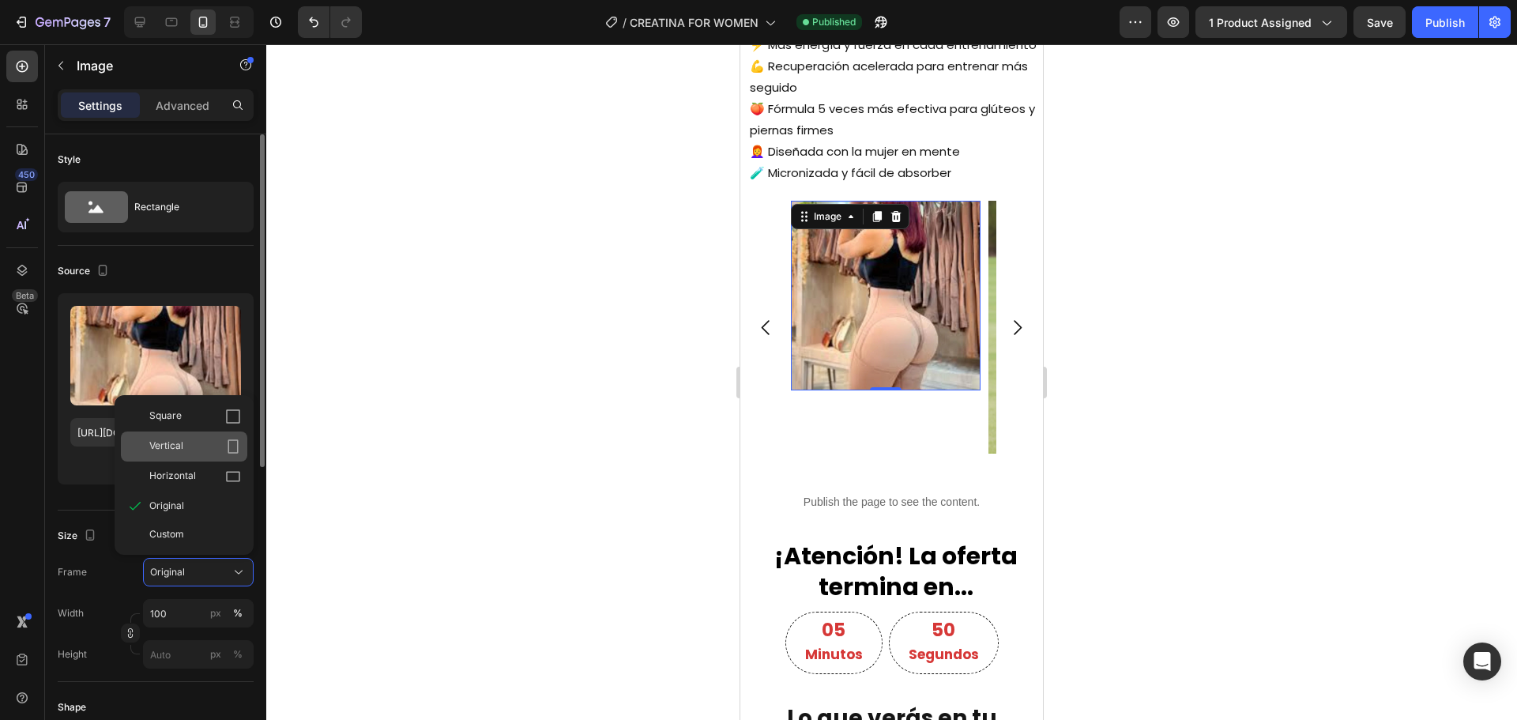
click at [171, 448] on span "Vertical" at bounding box center [166, 447] width 34 height 16
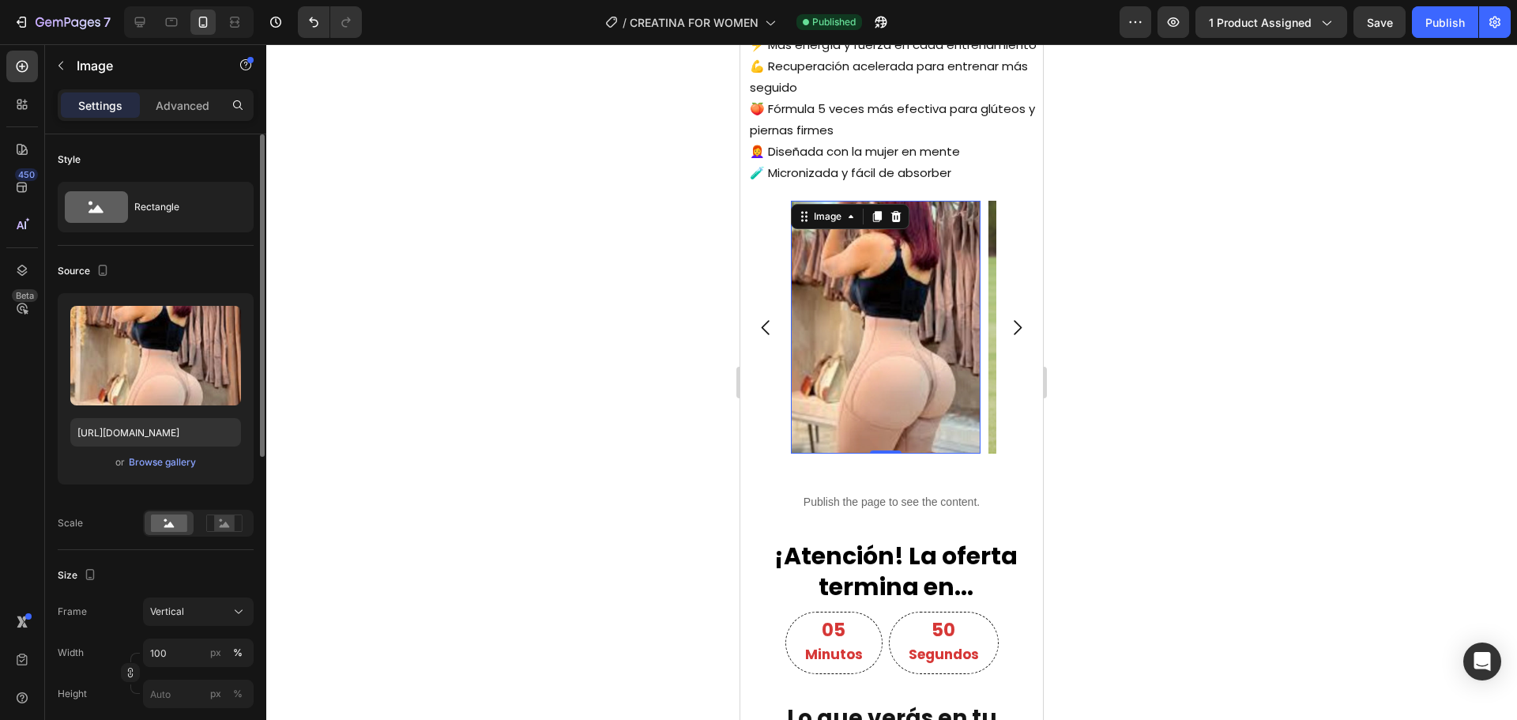
click at [587, 401] on div at bounding box center [891, 382] width 1251 height 676
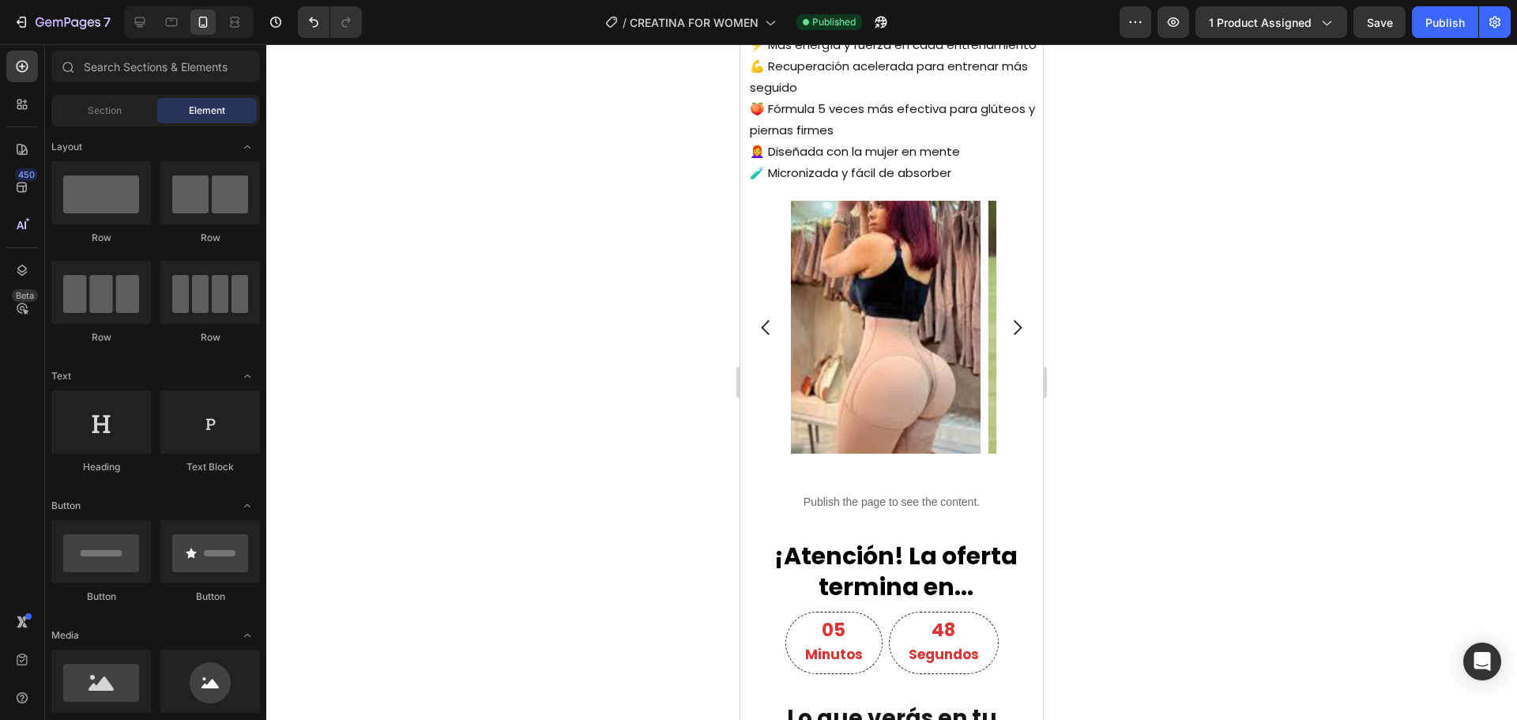
click at [591, 364] on div at bounding box center [891, 382] width 1251 height 676
click at [830, 395] on img at bounding box center [886, 327] width 190 height 253
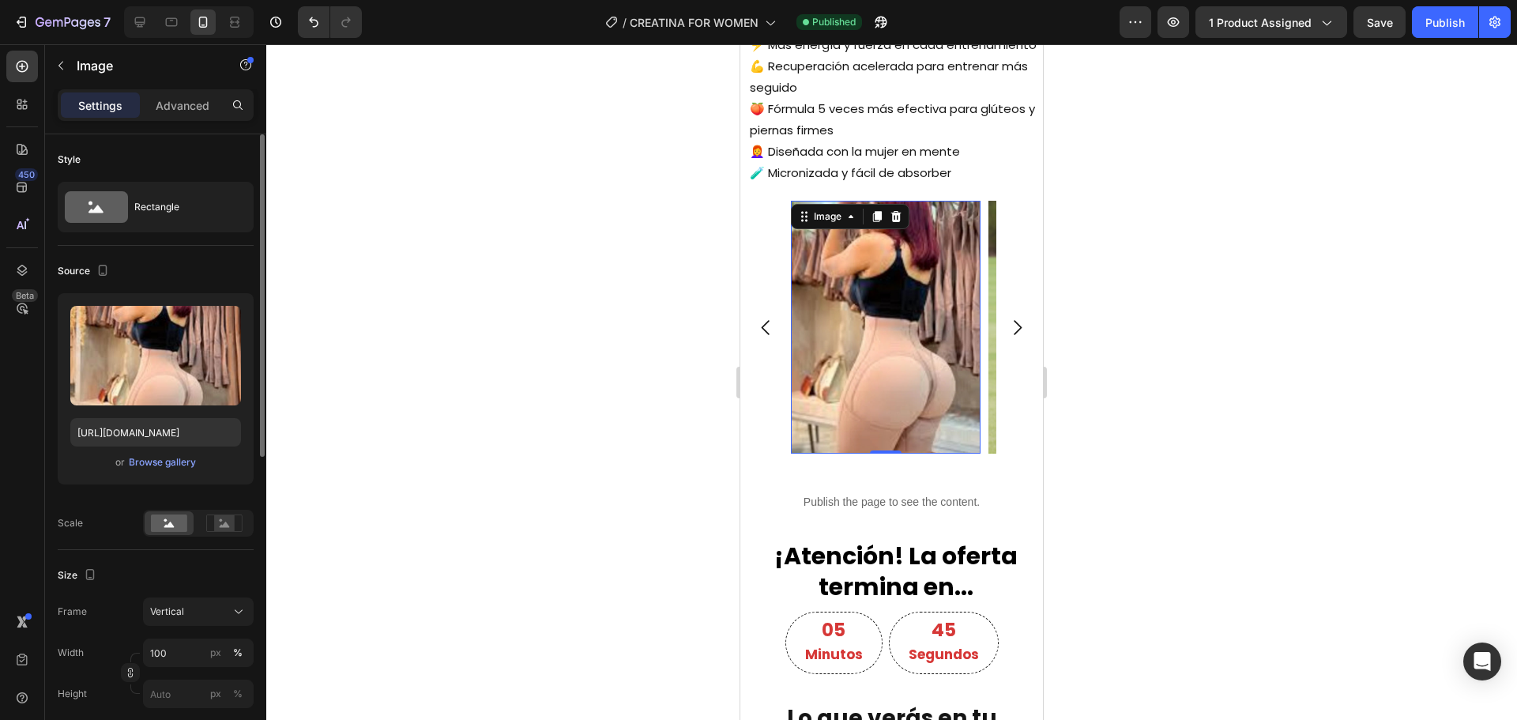
scroll to position [79, 0]
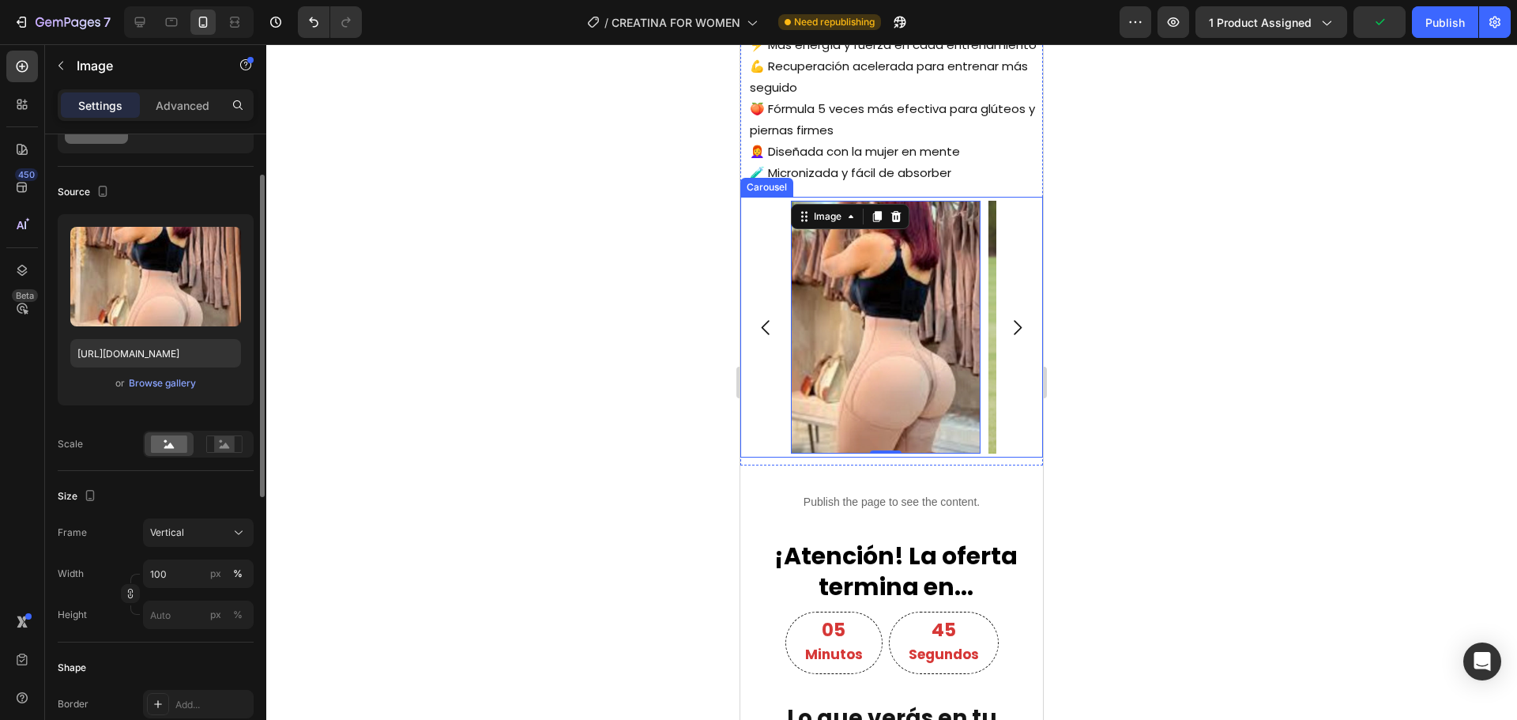
click at [756, 428] on div "Image Image Image 0 Drop element here Drop element here Drop element here" at bounding box center [891, 327] width 303 height 261
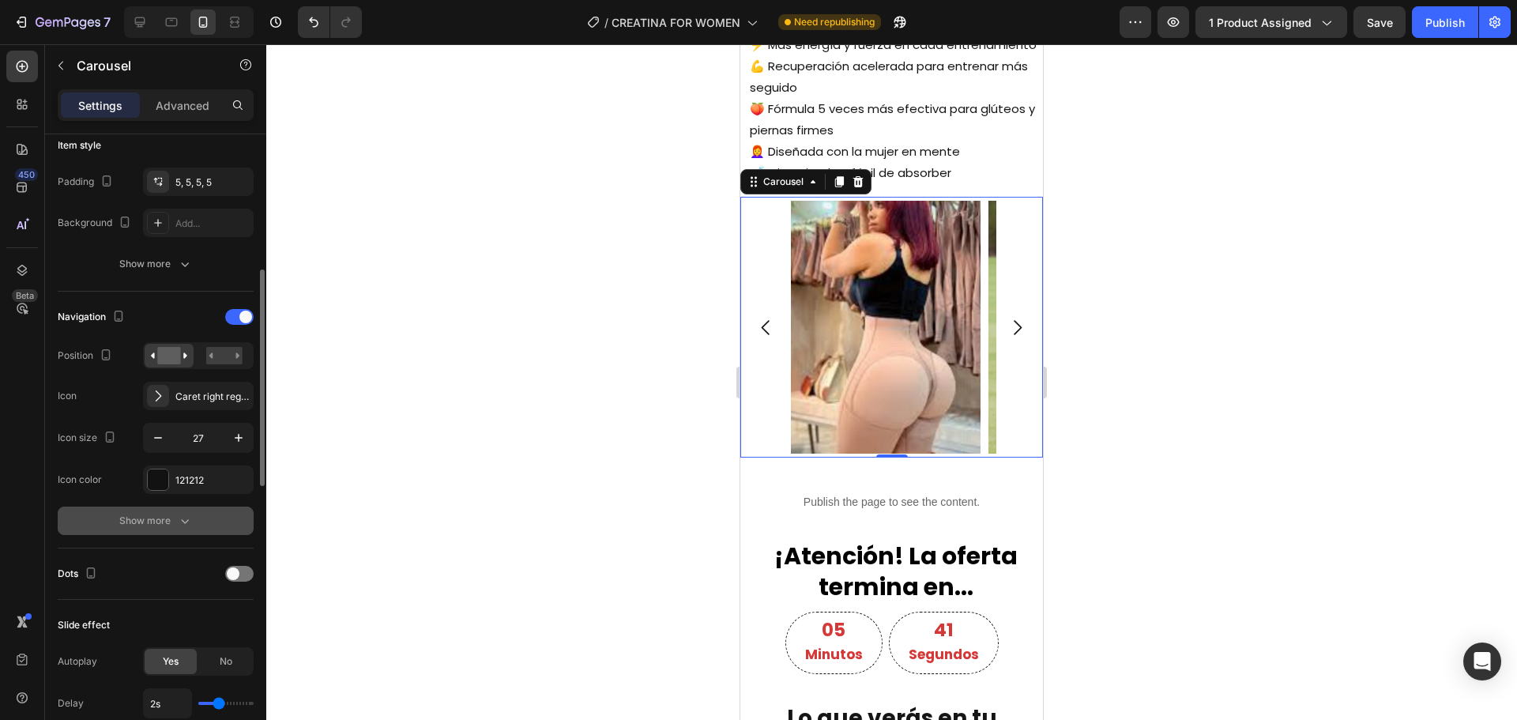
scroll to position [474, 0]
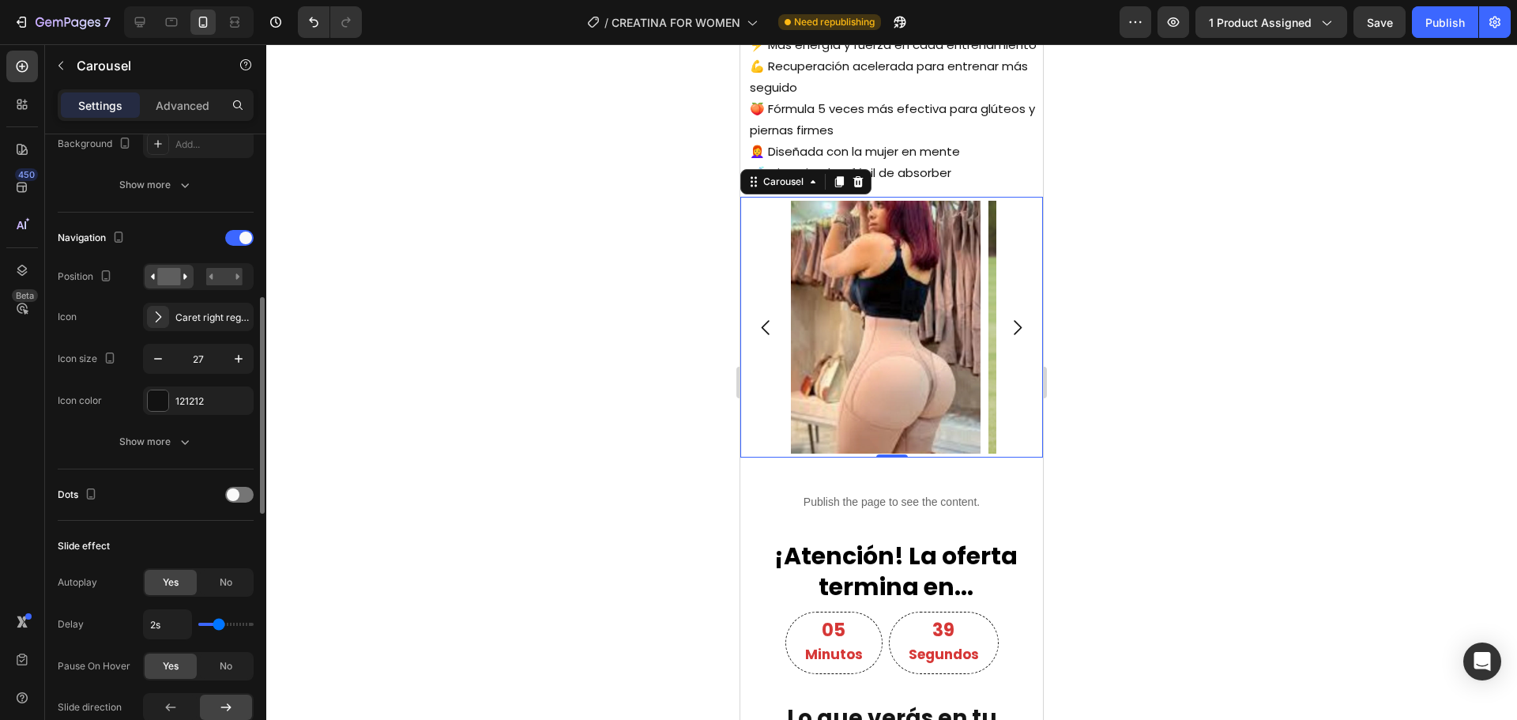
click at [182, 579] on div "Yes" at bounding box center [171, 582] width 52 height 25
type input "1.7s"
type input "1.7"
type input "1.8s"
type input "1.8"
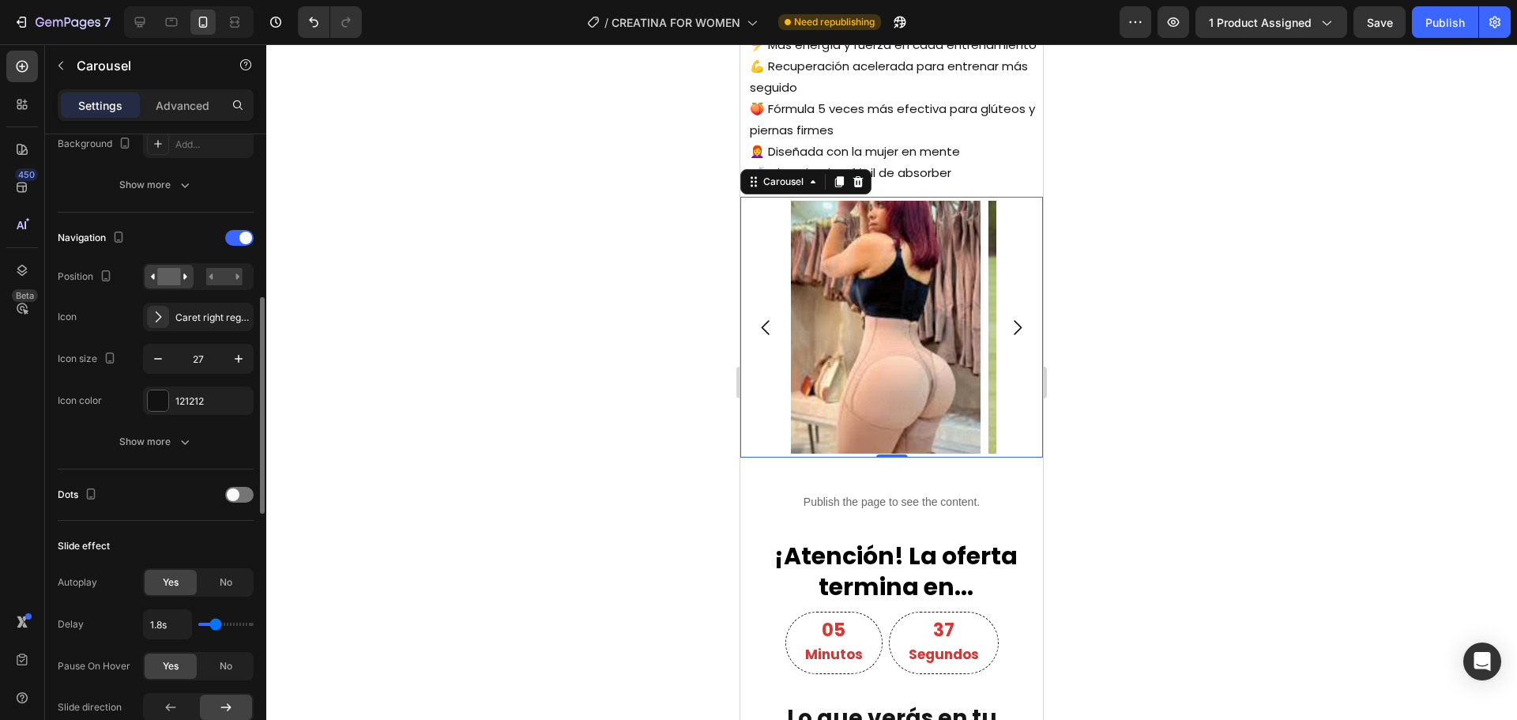
type input "1.9s"
type input "1.9"
type input "1.8s"
type input "1.8"
type input "1.7s"
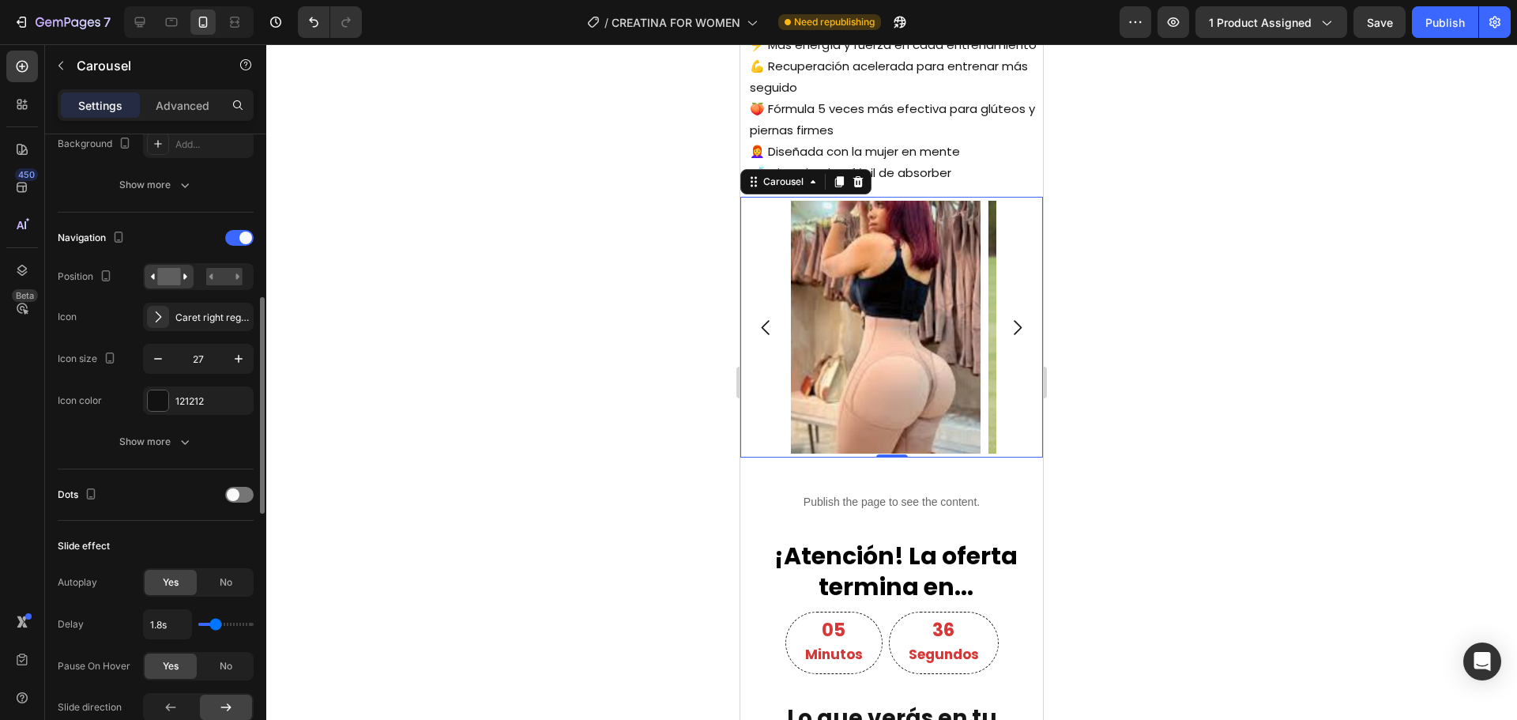
type input "1.7"
type input "1.8s"
type input "1.8"
type input "1.9s"
type input "1.9"
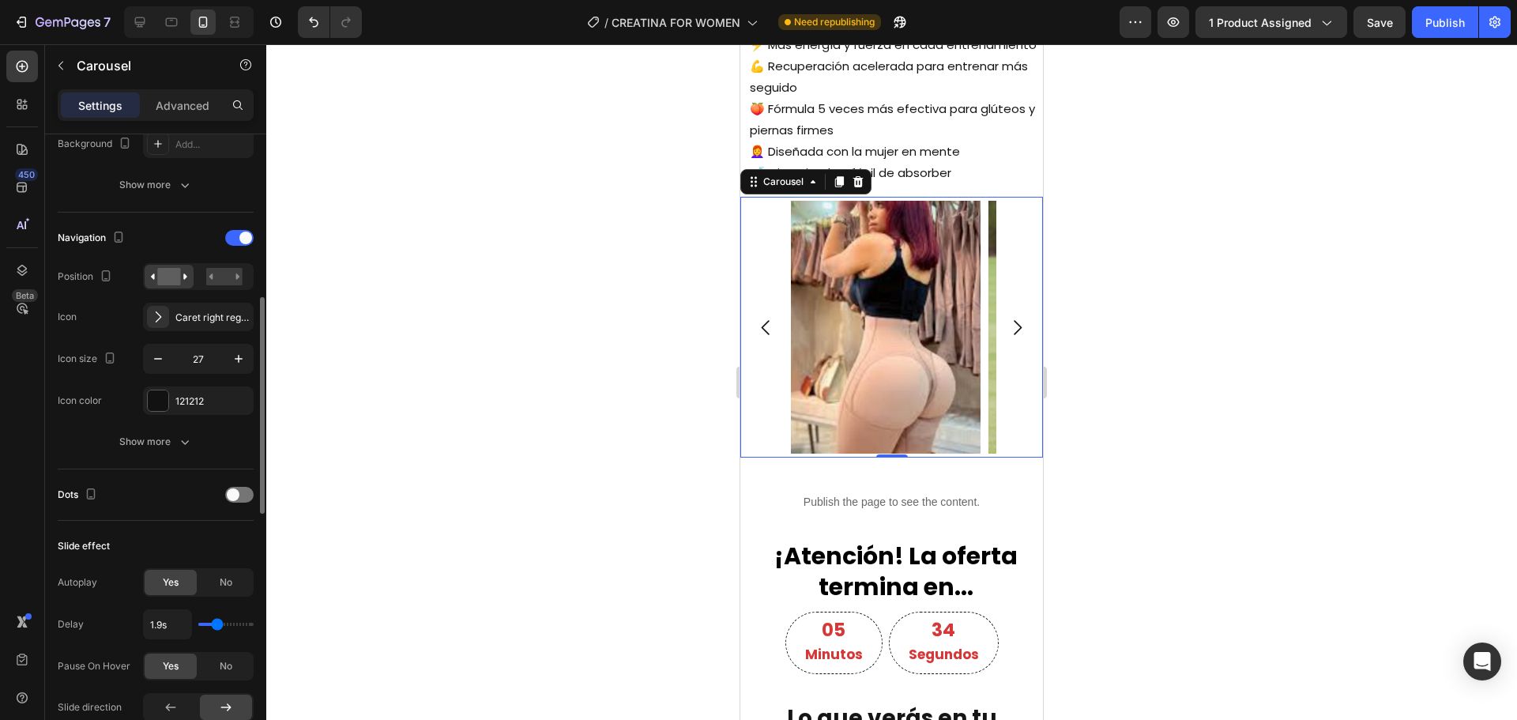
click at [217, 623] on input "range" at bounding box center [225, 624] width 55 height 3
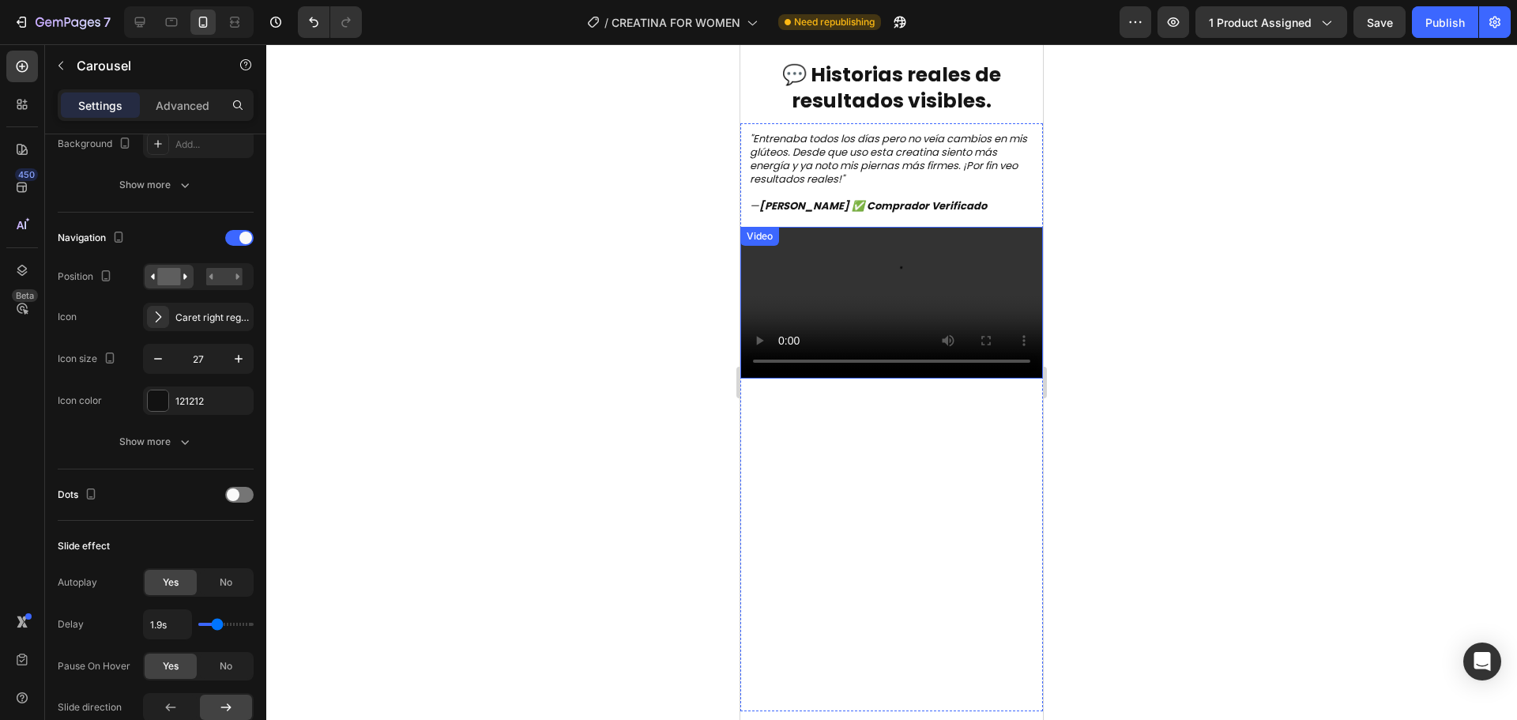
scroll to position [1185, 0]
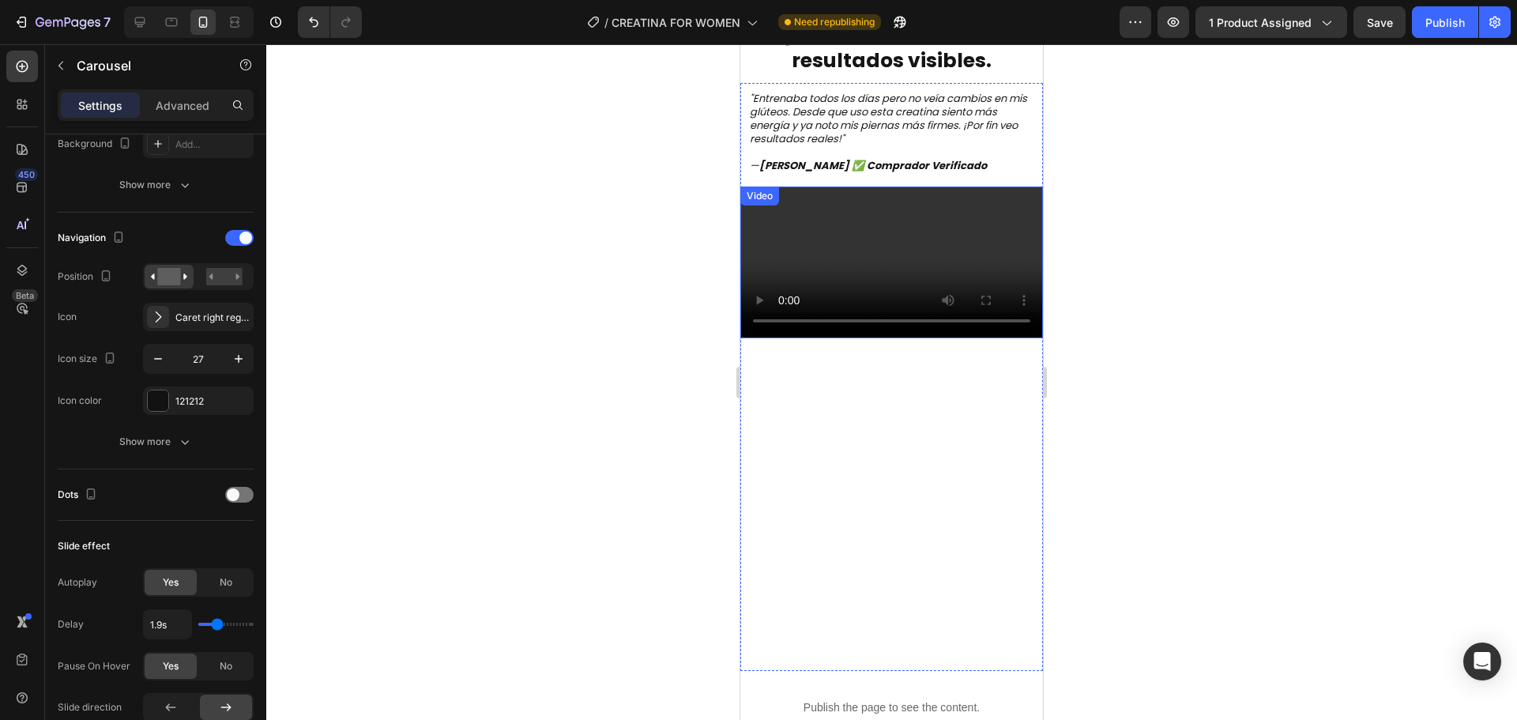
click at [880, 338] on video at bounding box center [891, 263] width 303 height 152
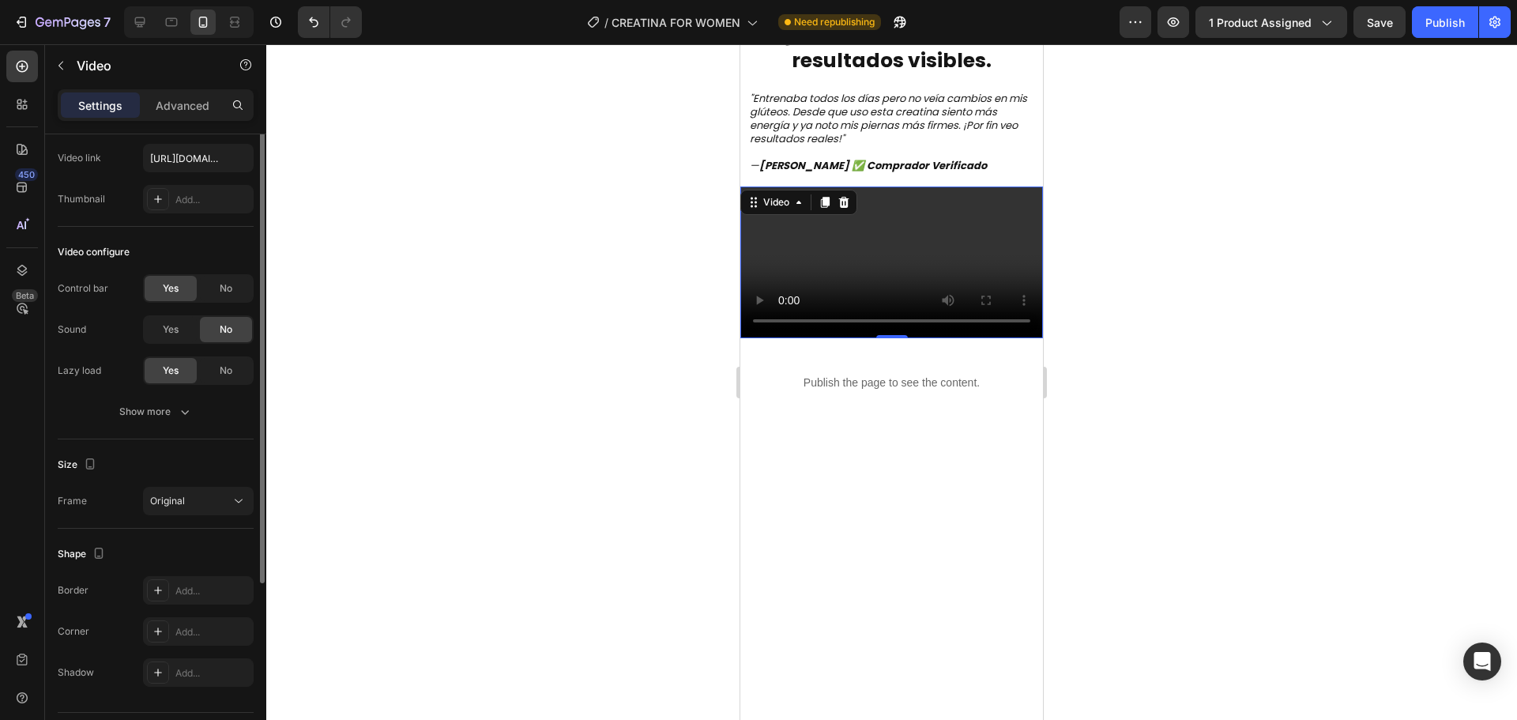
scroll to position [0, 0]
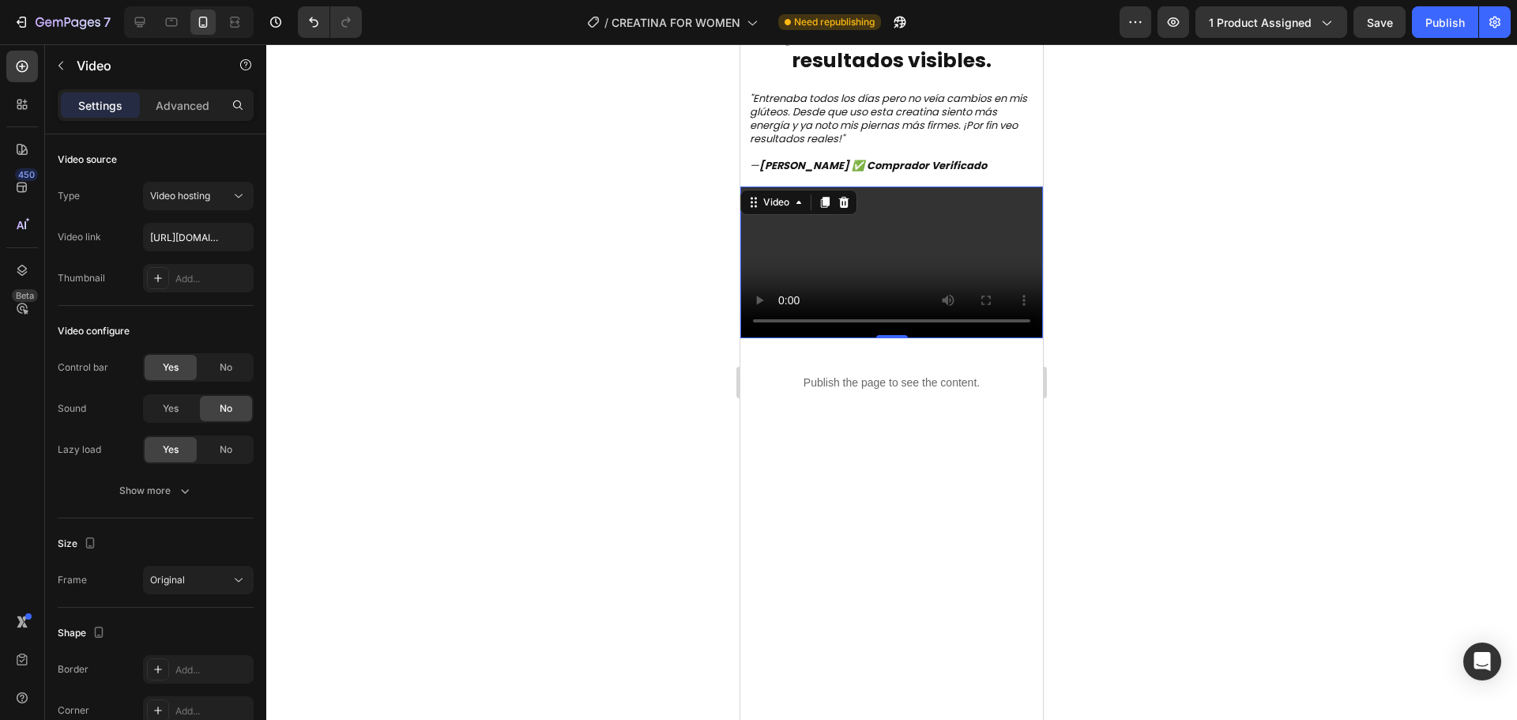
click at [822, 338] on video at bounding box center [891, 263] width 303 height 152
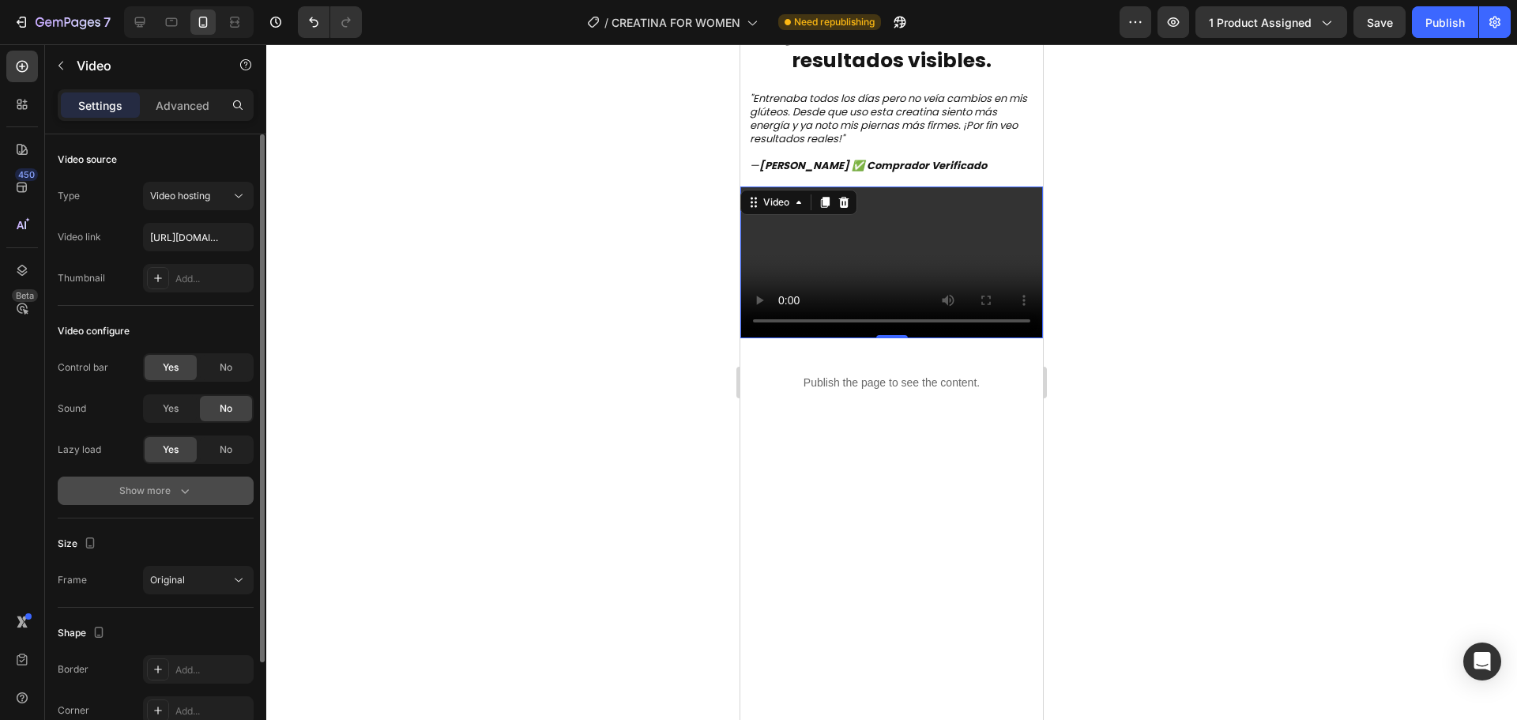
click at [168, 489] on div "Show more" at bounding box center [155, 491] width 73 height 16
click at [239, 492] on div "No" at bounding box center [226, 490] width 52 height 25
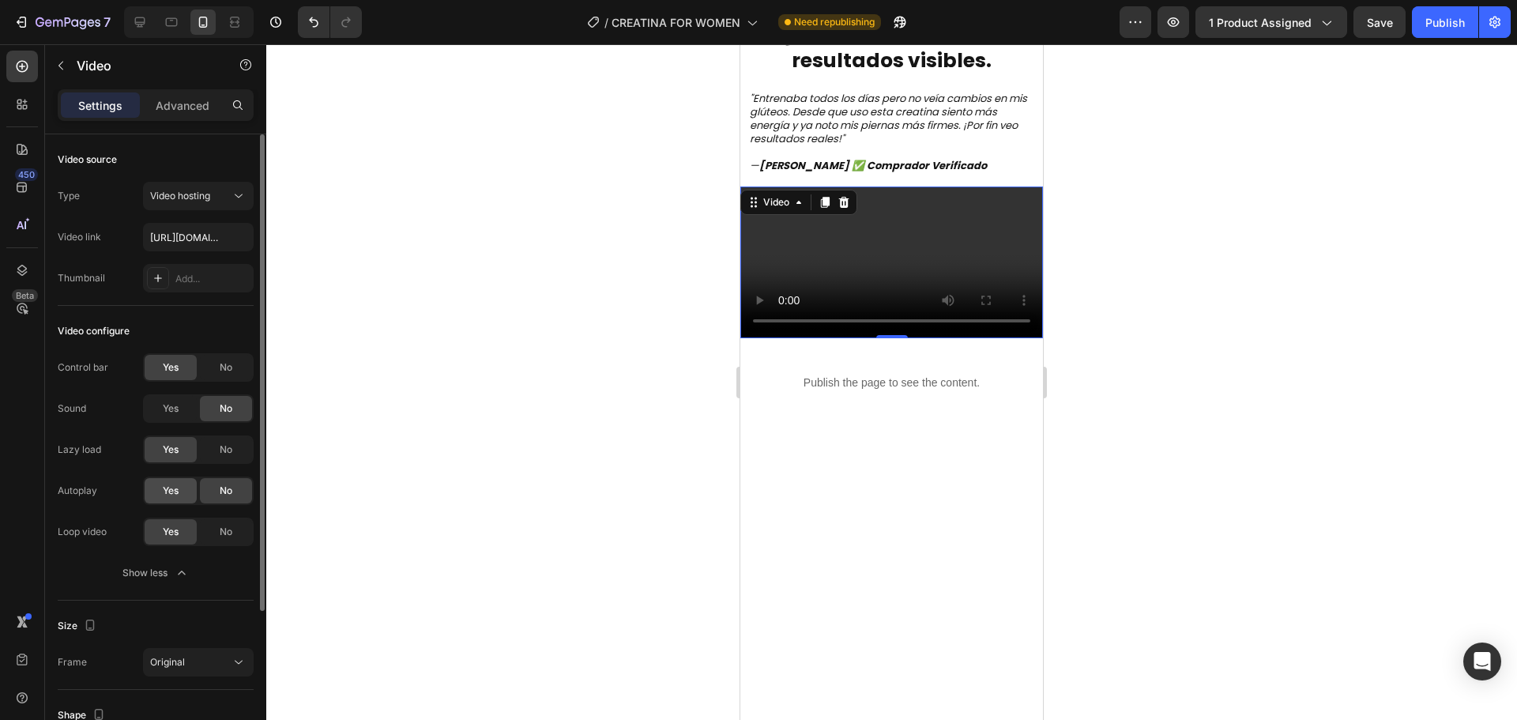
click at [167, 492] on span "Yes" at bounding box center [171, 491] width 16 height 14
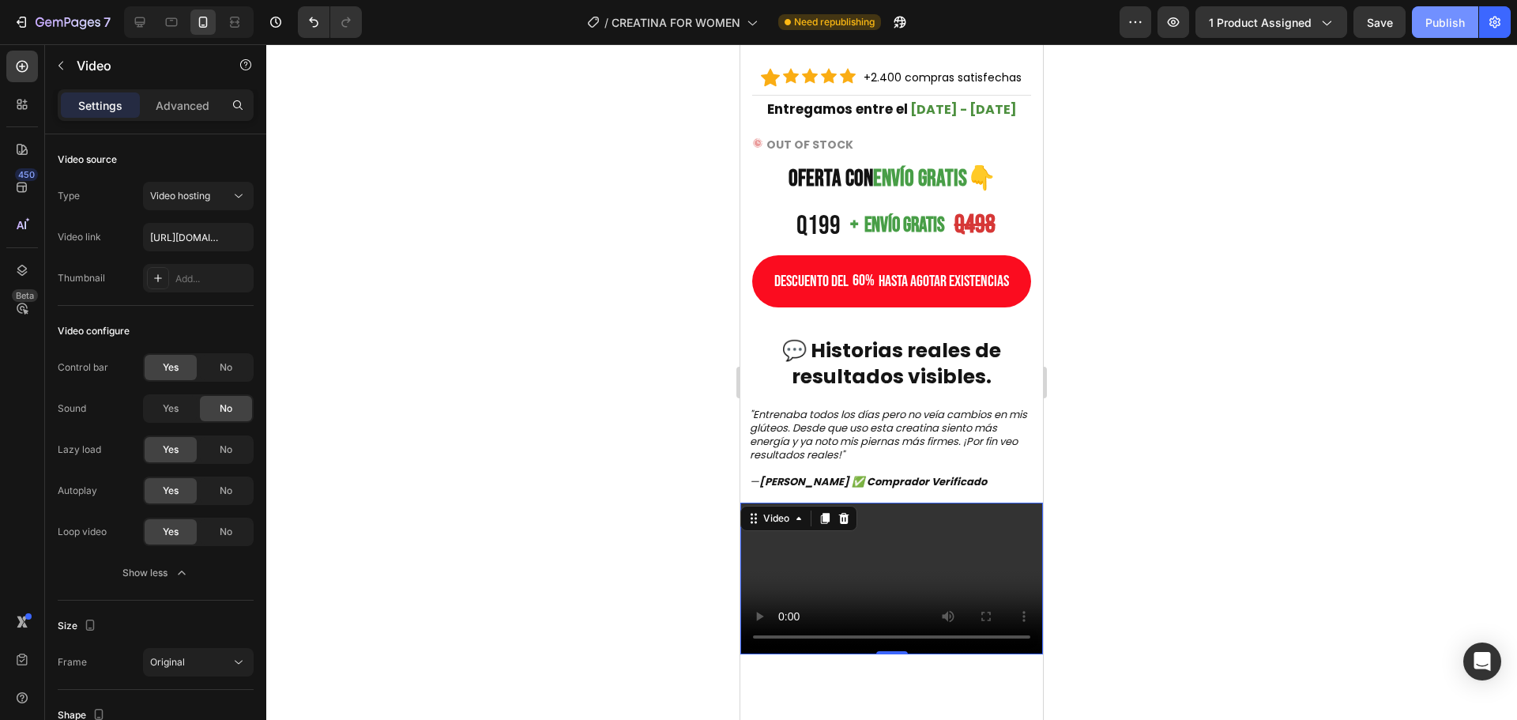
click at [1434, 22] on div "Publish" at bounding box center [1446, 22] width 40 height 17
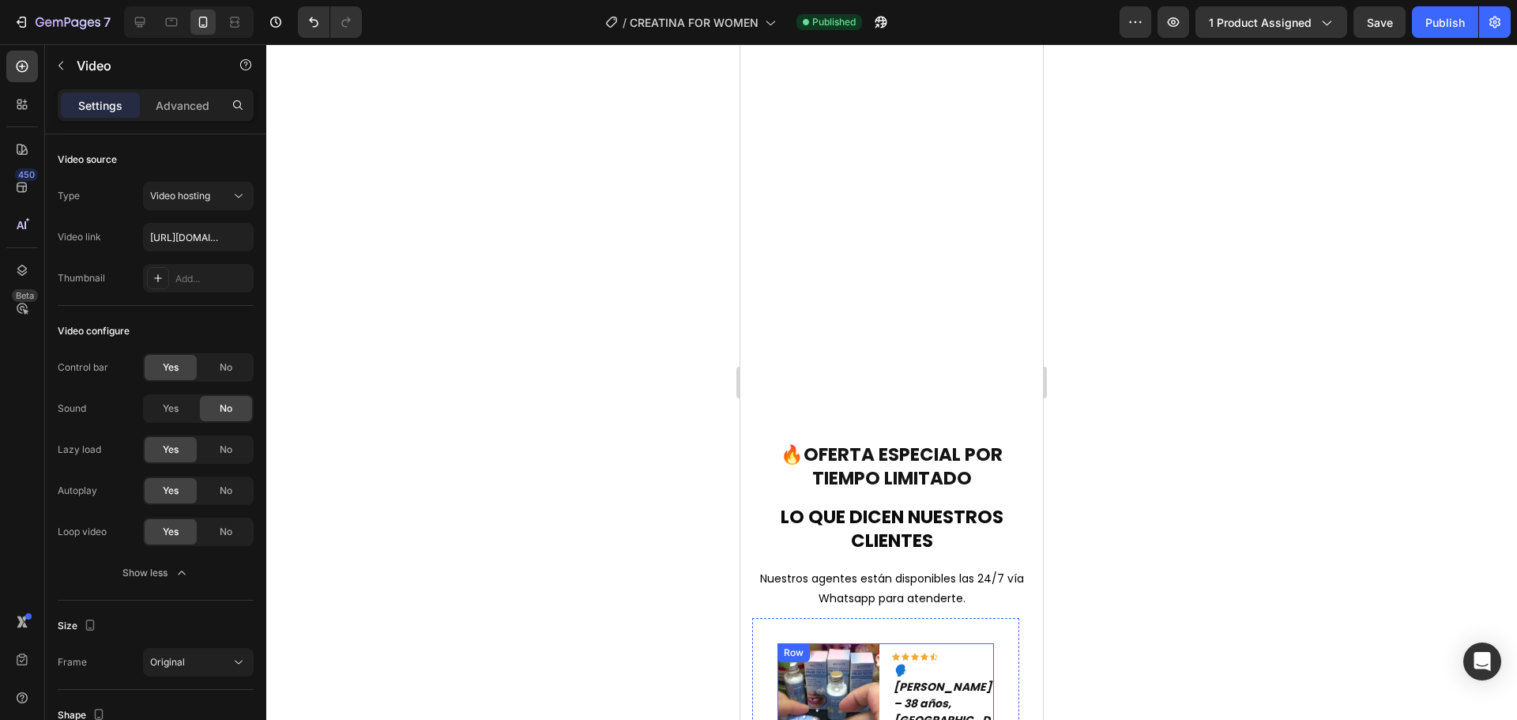
scroll to position [3714, 0]
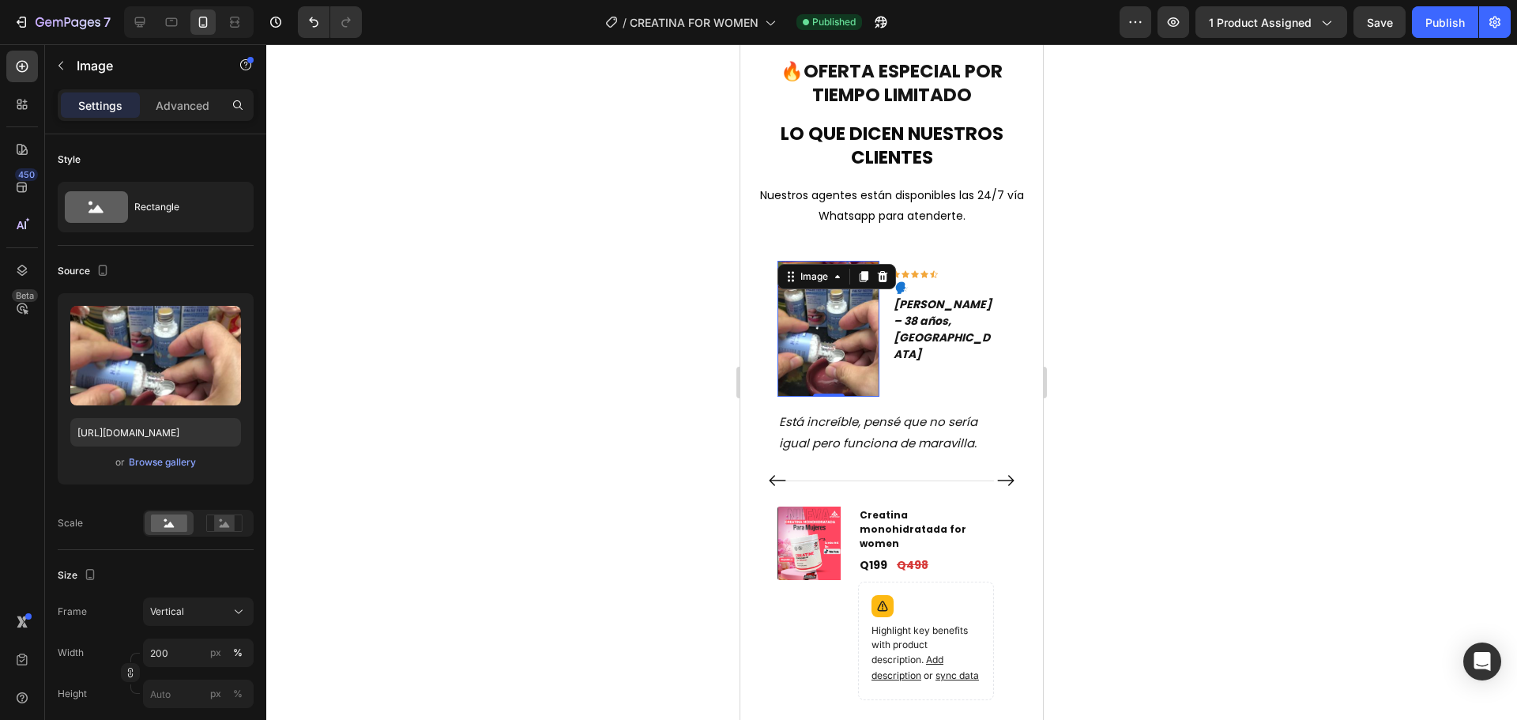
click at [853, 300] on img at bounding box center [829, 329] width 102 height 136
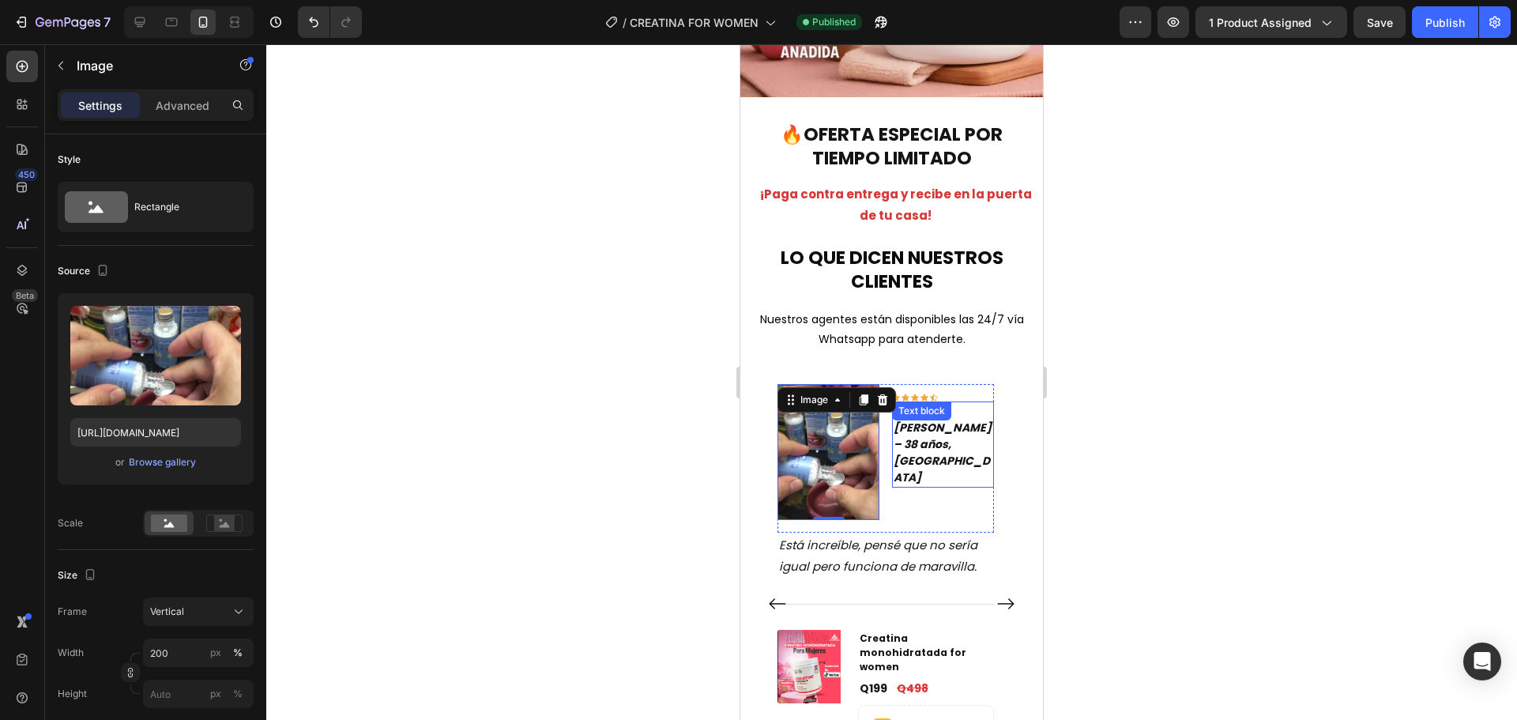
scroll to position [3635, 0]
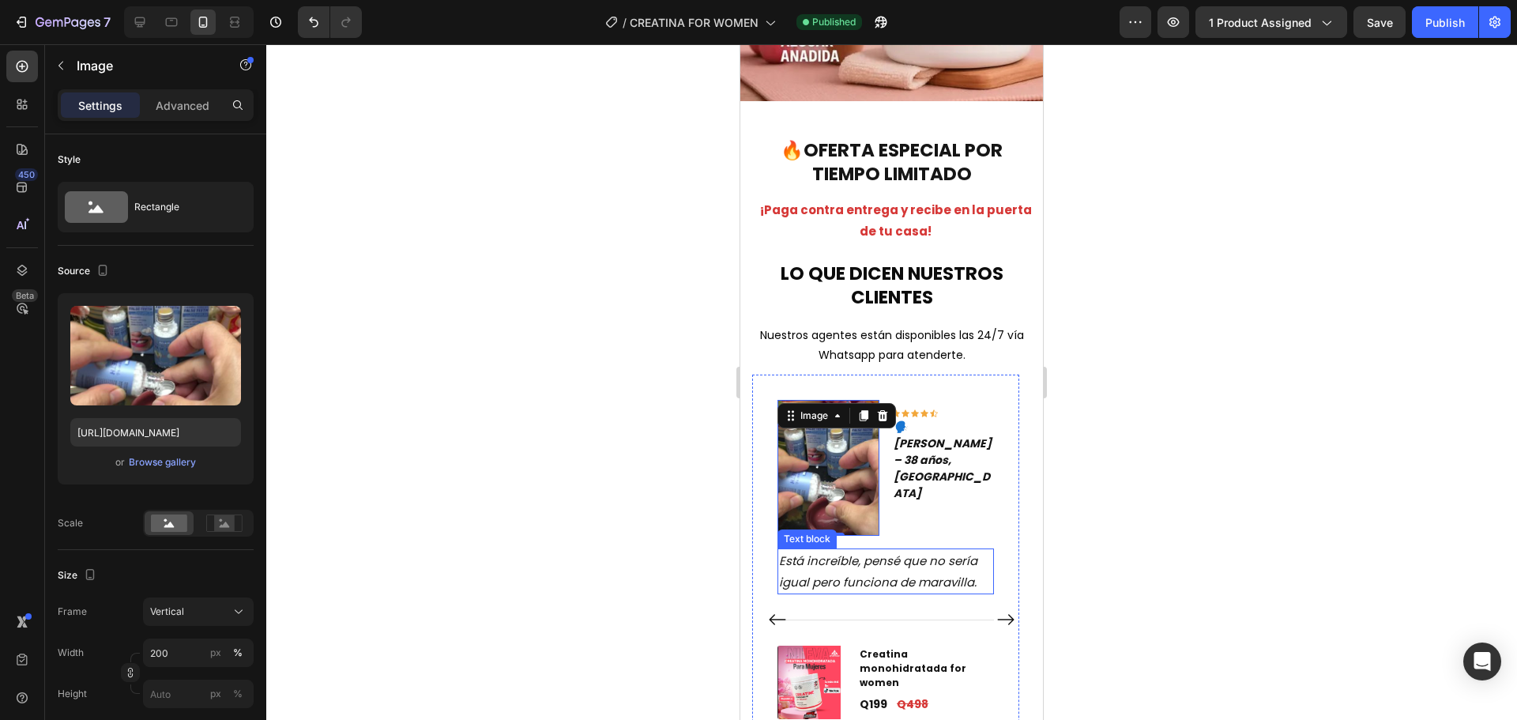
click at [835, 552] on icon "Está increíble, pensé que no sería igual pero funciona de maravilla." at bounding box center [878, 571] width 198 height 38
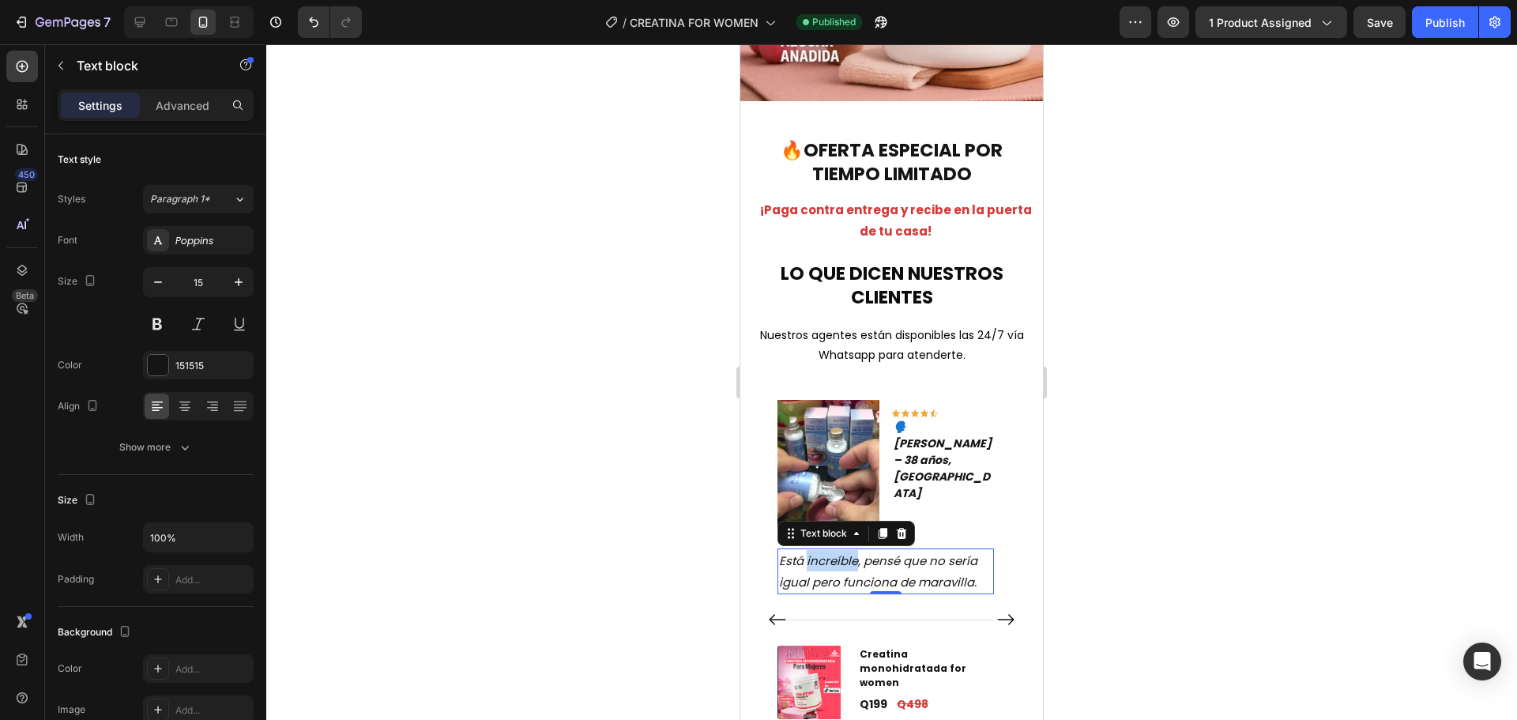
click at [835, 552] on icon "Está increíble, pensé que no sería igual pero funciona de maravilla." at bounding box center [878, 571] width 198 height 38
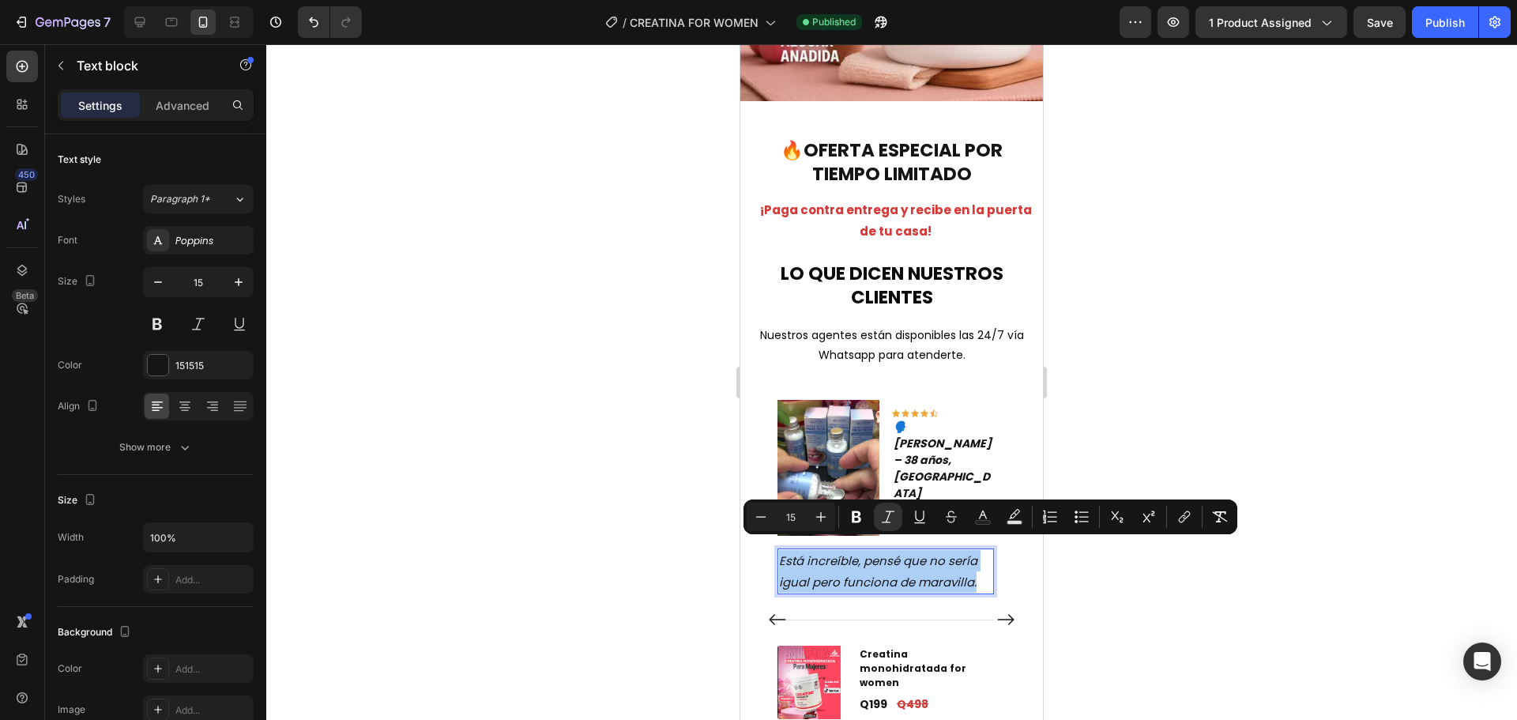
drag, startPoint x: 661, startPoint y: 497, endPoint x: 51, endPoint y: 424, distance: 613.7
click at [661, 497] on div at bounding box center [891, 382] width 1251 height 676
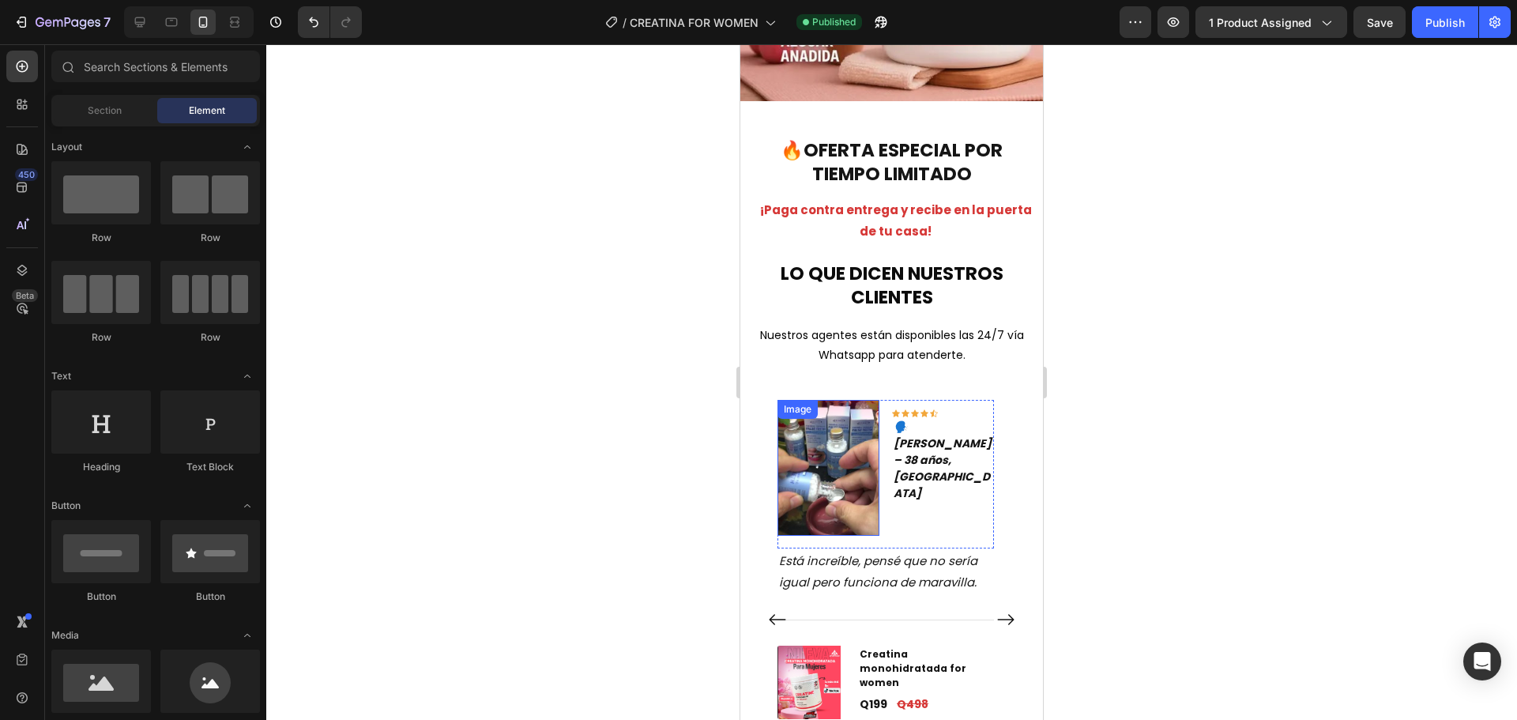
click at [800, 465] on img at bounding box center [829, 468] width 102 height 136
